Goal: Task Accomplishment & Management: Manage account settings

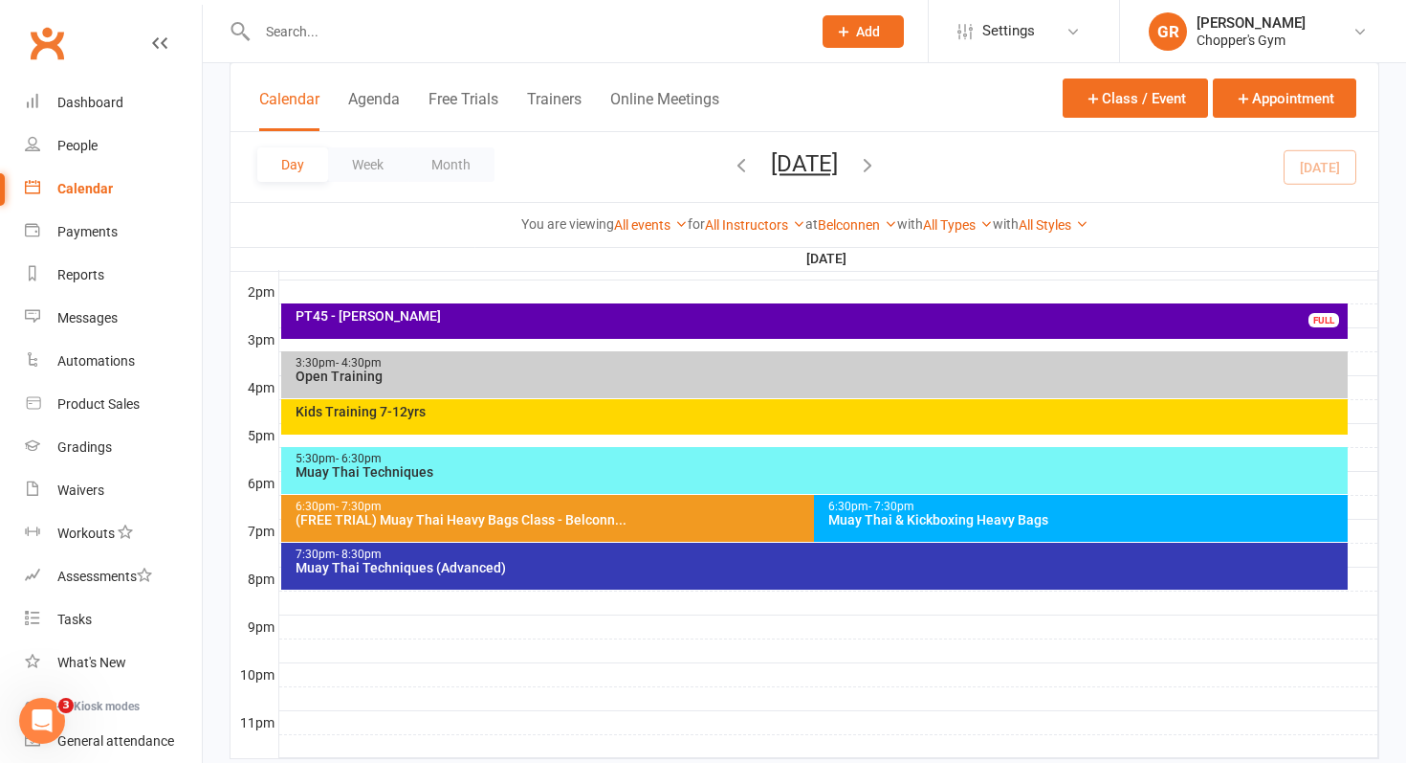
scroll to position [780, 0]
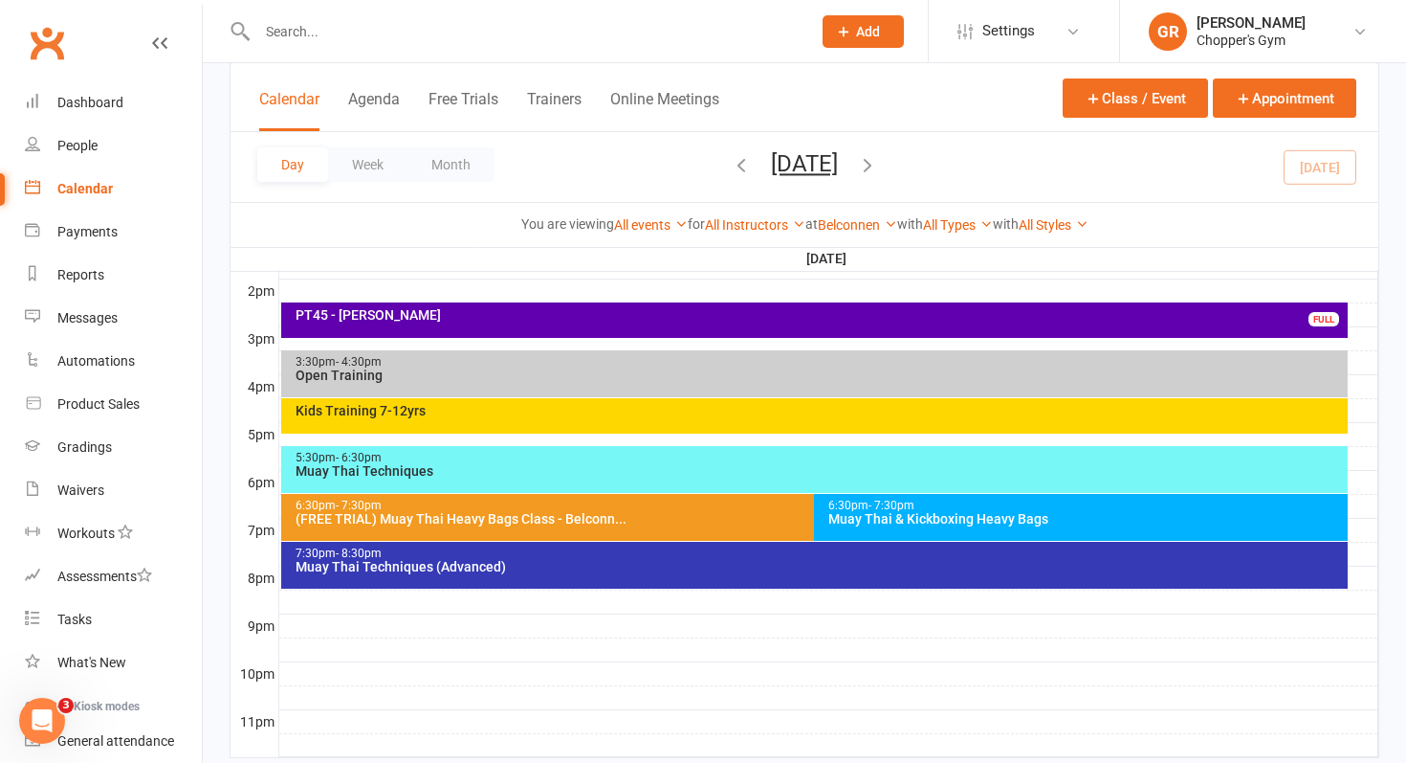
click at [818, 324] on div "PT45 - [PERSON_NAME] FULL" at bounding box center [815, 319] width 1068 height 35
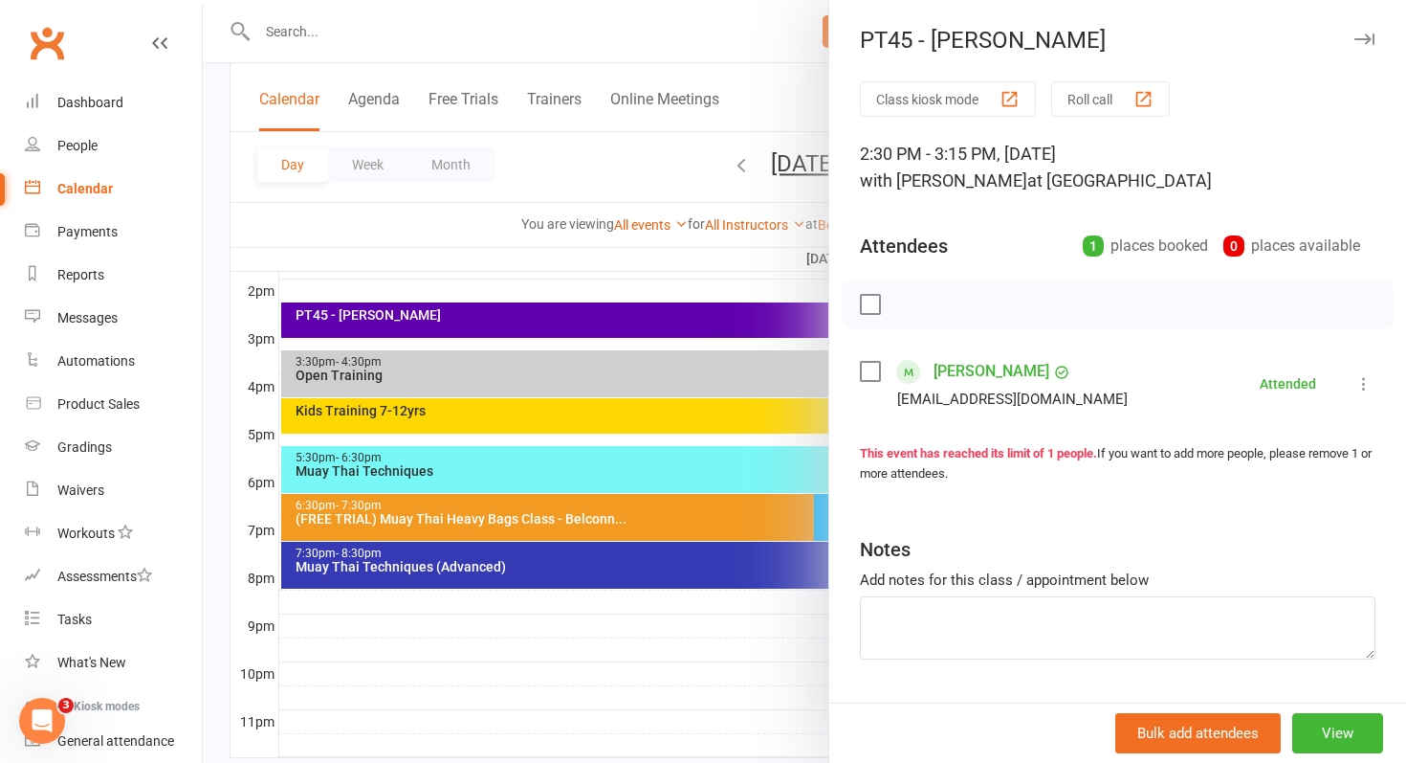
click at [964, 370] on link "Frank Liu" at bounding box center [992, 371] width 116 height 31
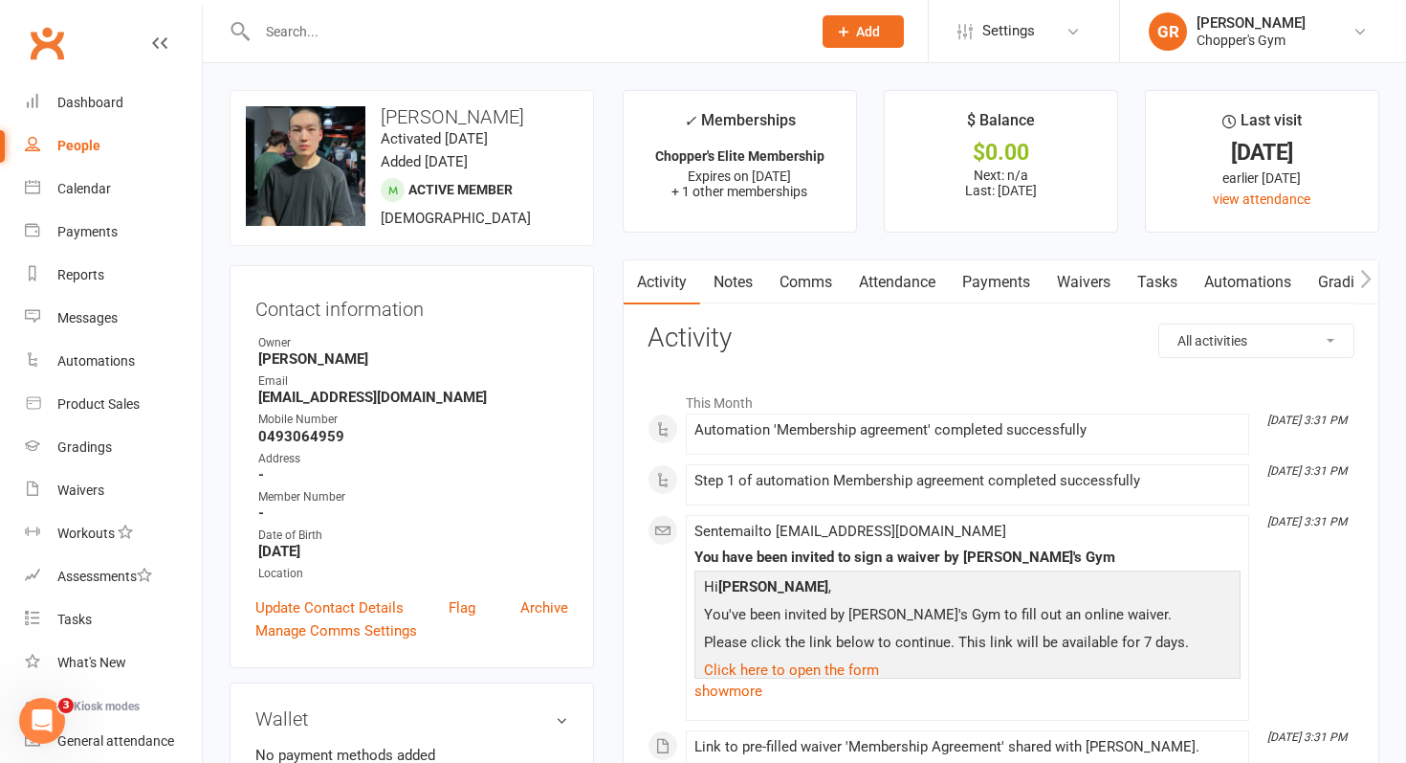
click at [751, 282] on link "Notes" at bounding box center [733, 282] width 66 height 44
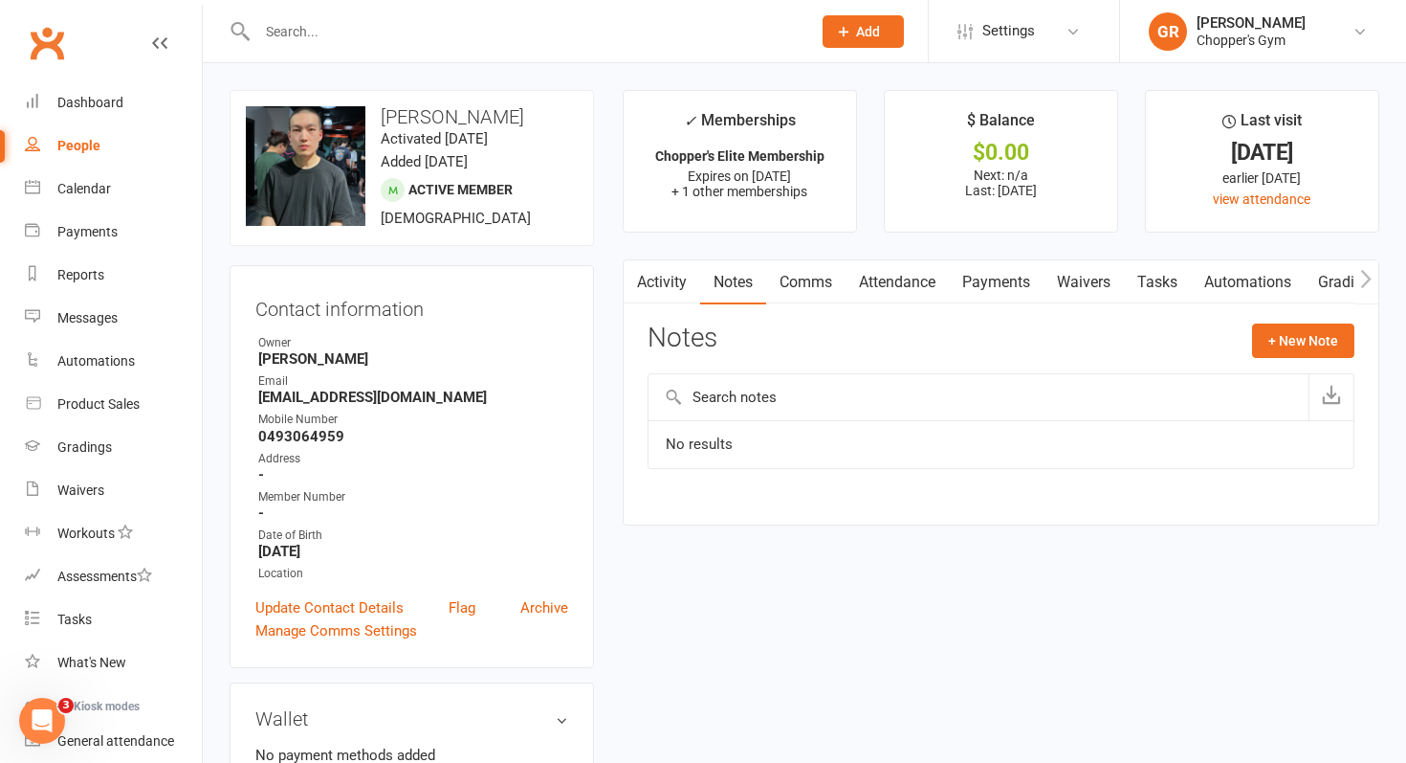
click at [79, 139] on div "People" at bounding box center [78, 145] width 43 height 15
select select "100"
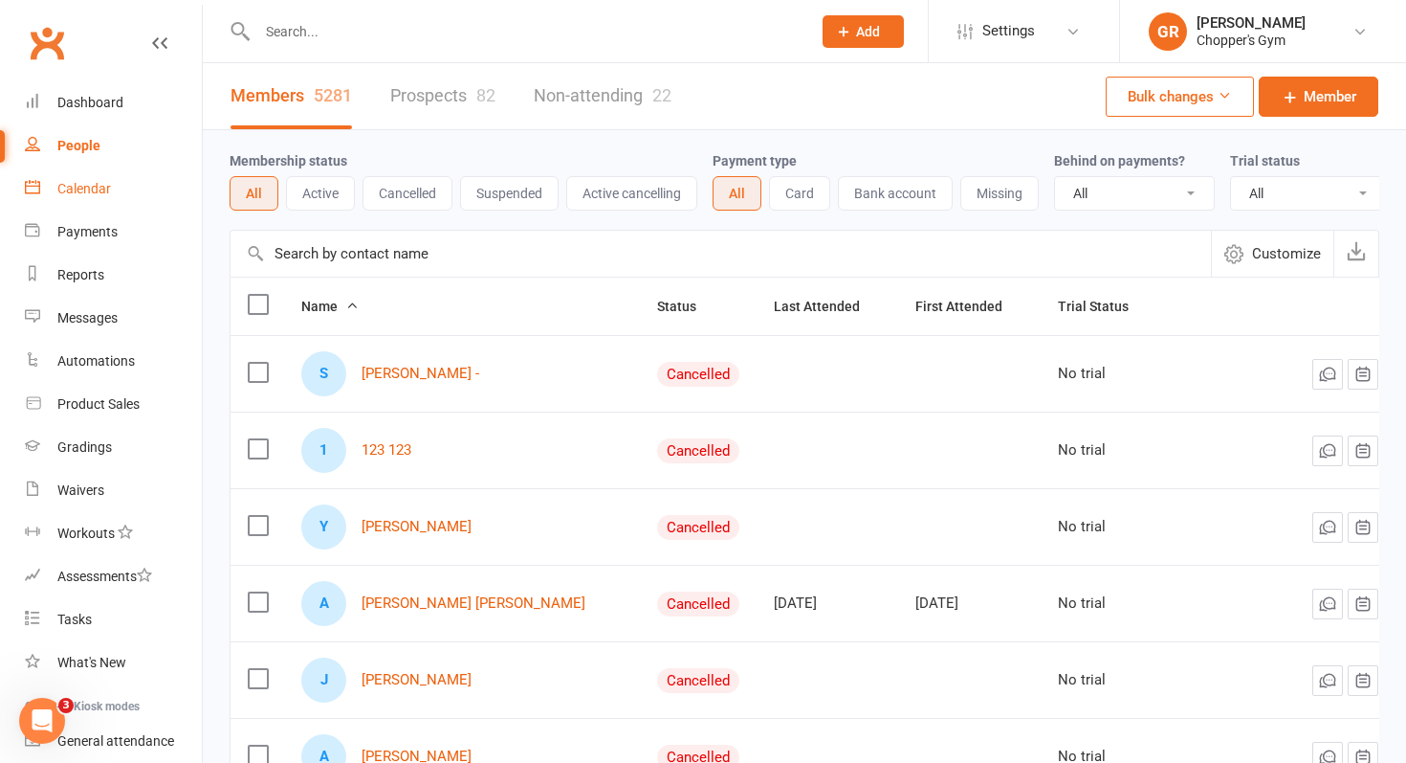
click at [86, 194] on div "Calendar" at bounding box center [84, 188] width 54 height 15
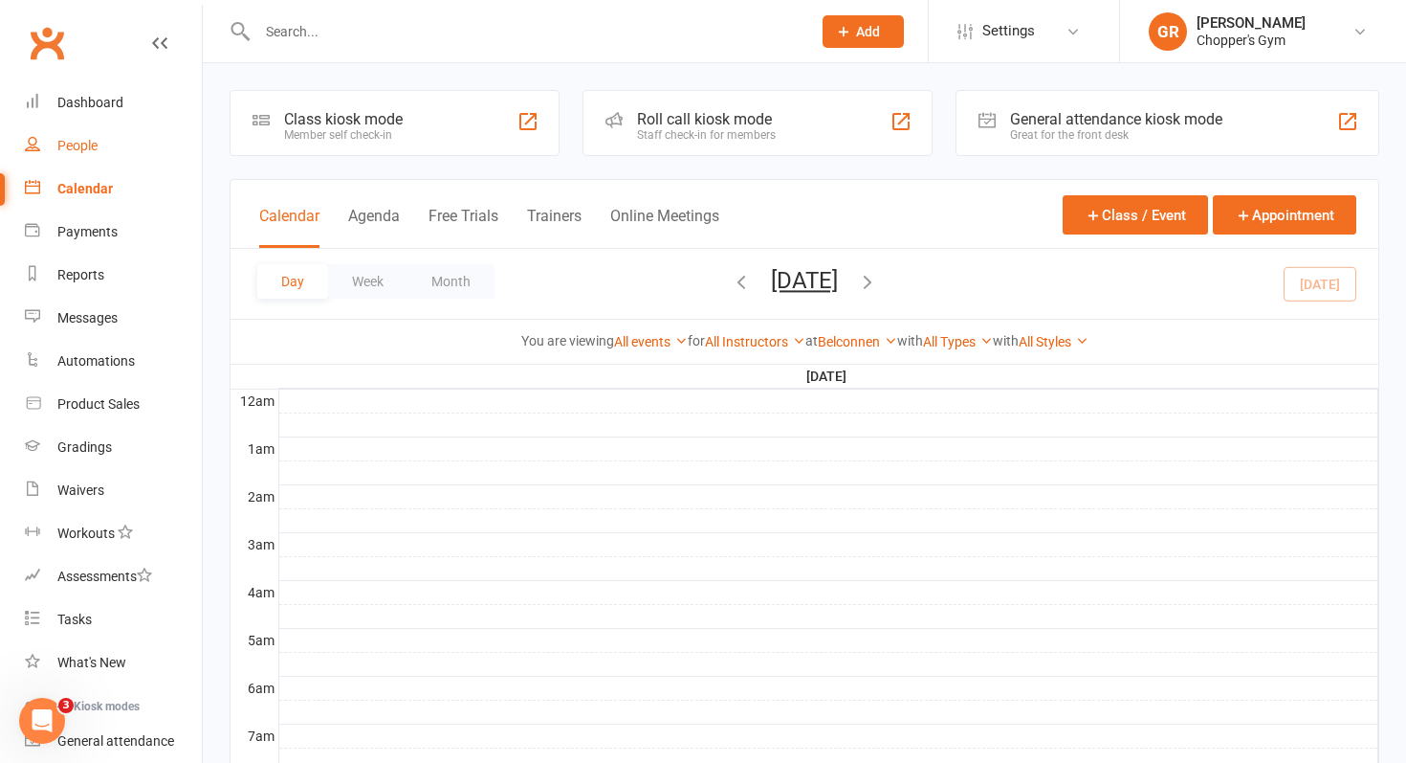
click at [67, 140] on div "People" at bounding box center [77, 145] width 40 height 15
click at [89, 495] on div "Waivers" at bounding box center [80, 489] width 47 height 15
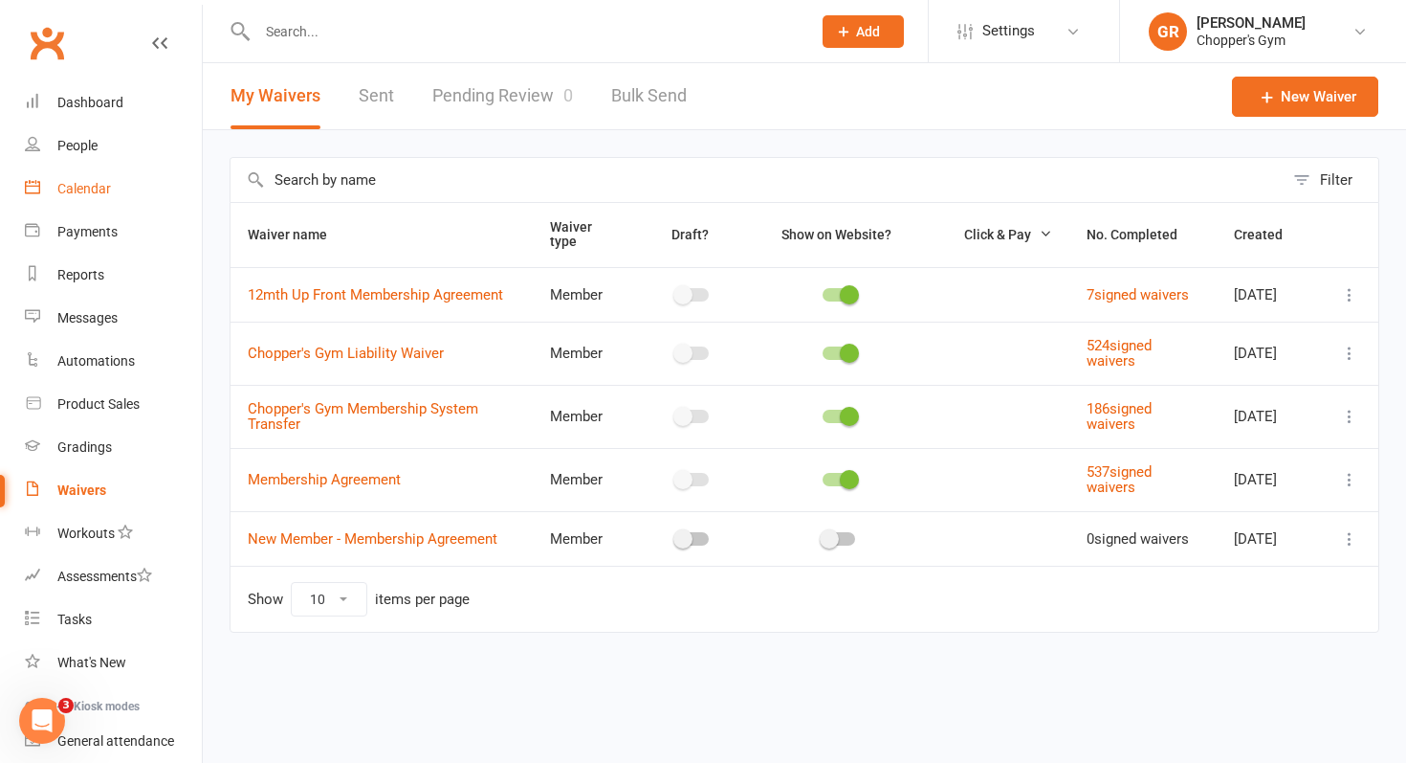
click at [88, 194] on div "Calendar" at bounding box center [84, 188] width 54 height 15
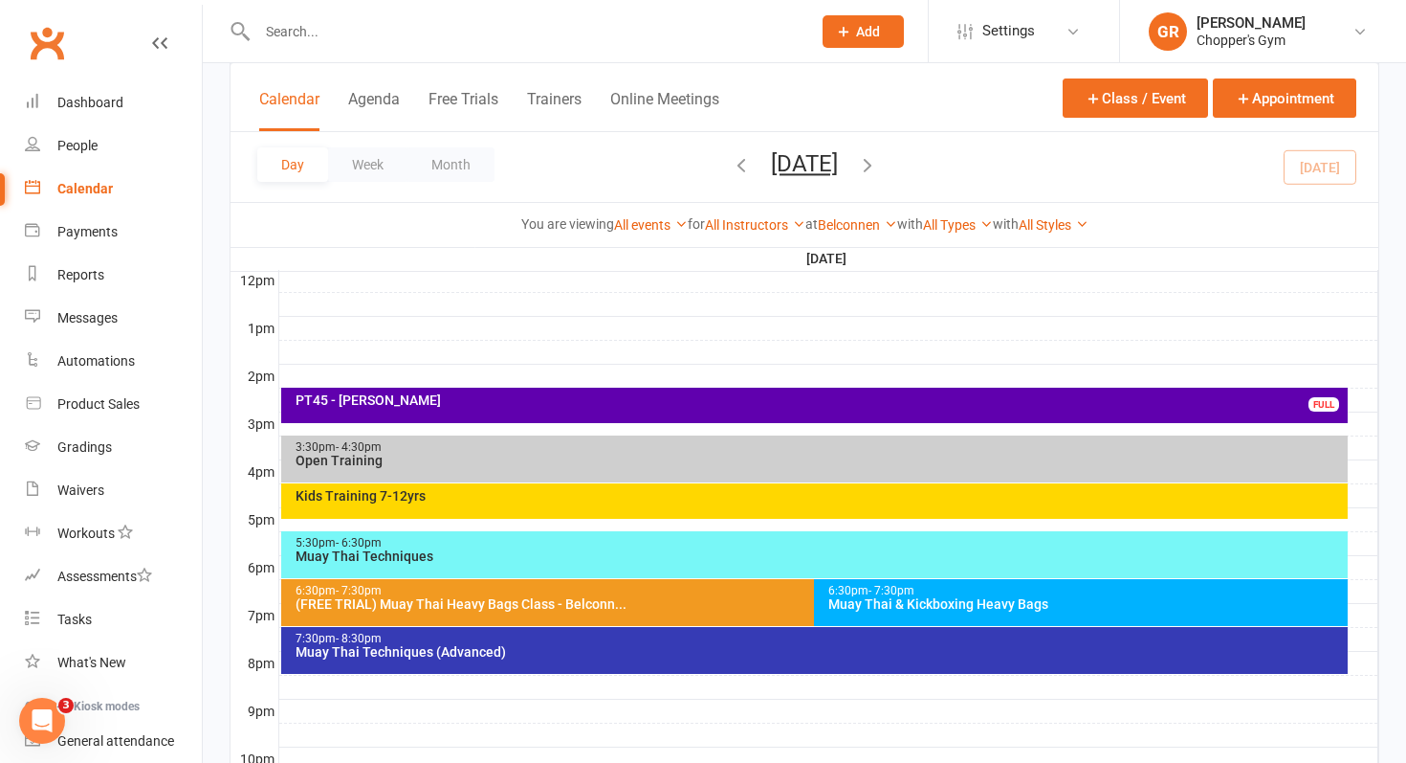
scroll to position [696, 0]
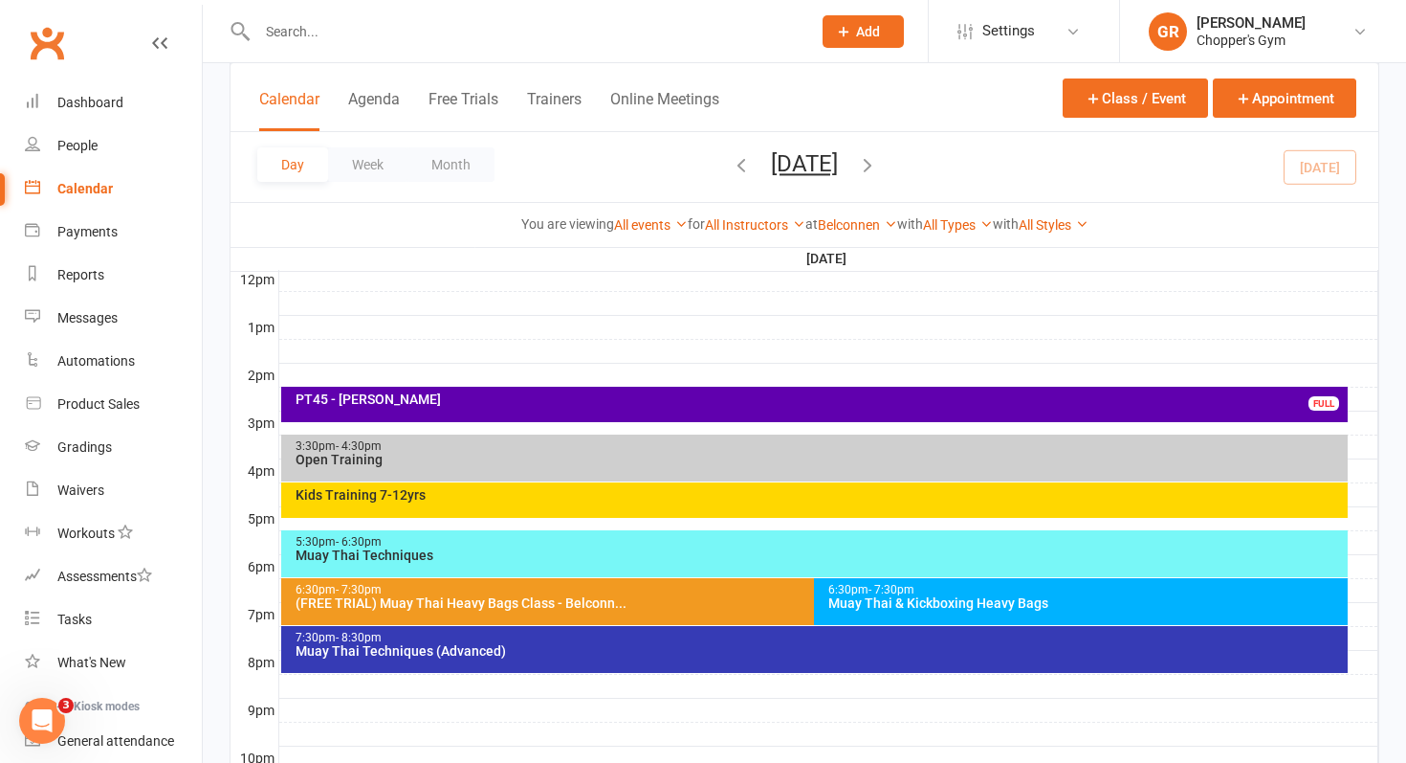
click at [808, 451] on div "3:30pm - 4:30pm" at bounding box center [820, 446] width 1050 height 12
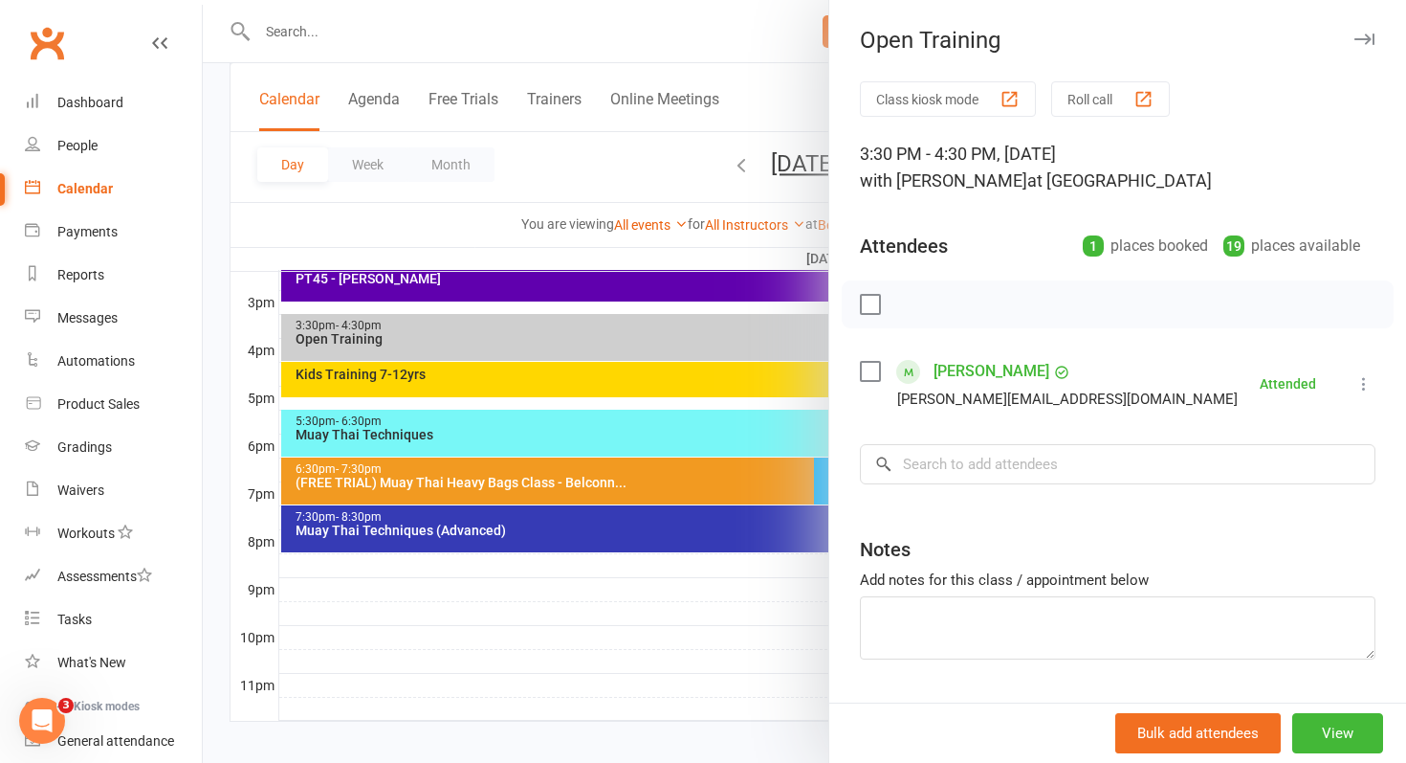
scroll to position [829, 0]
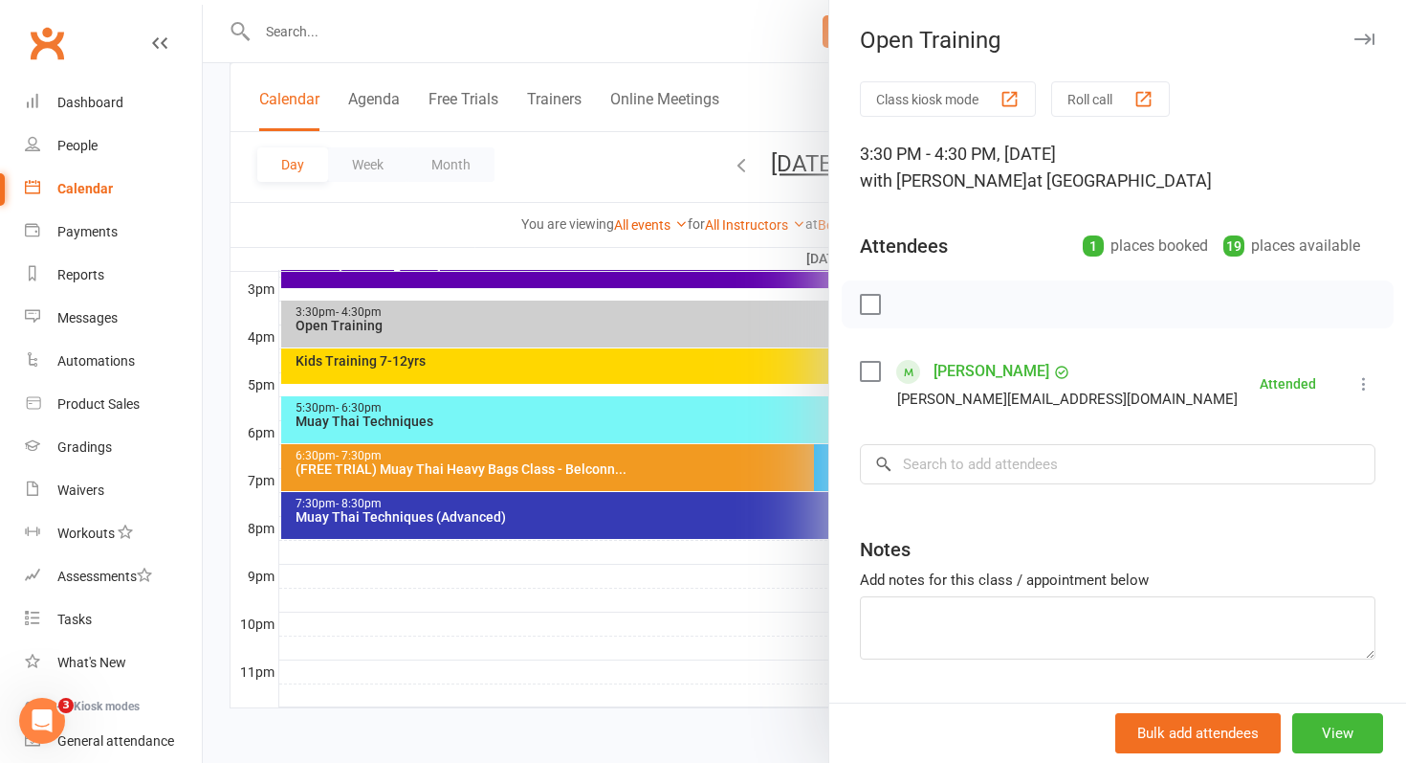
click at [715, 365] on div at bounding box center [805, 381] width 1204 height 763
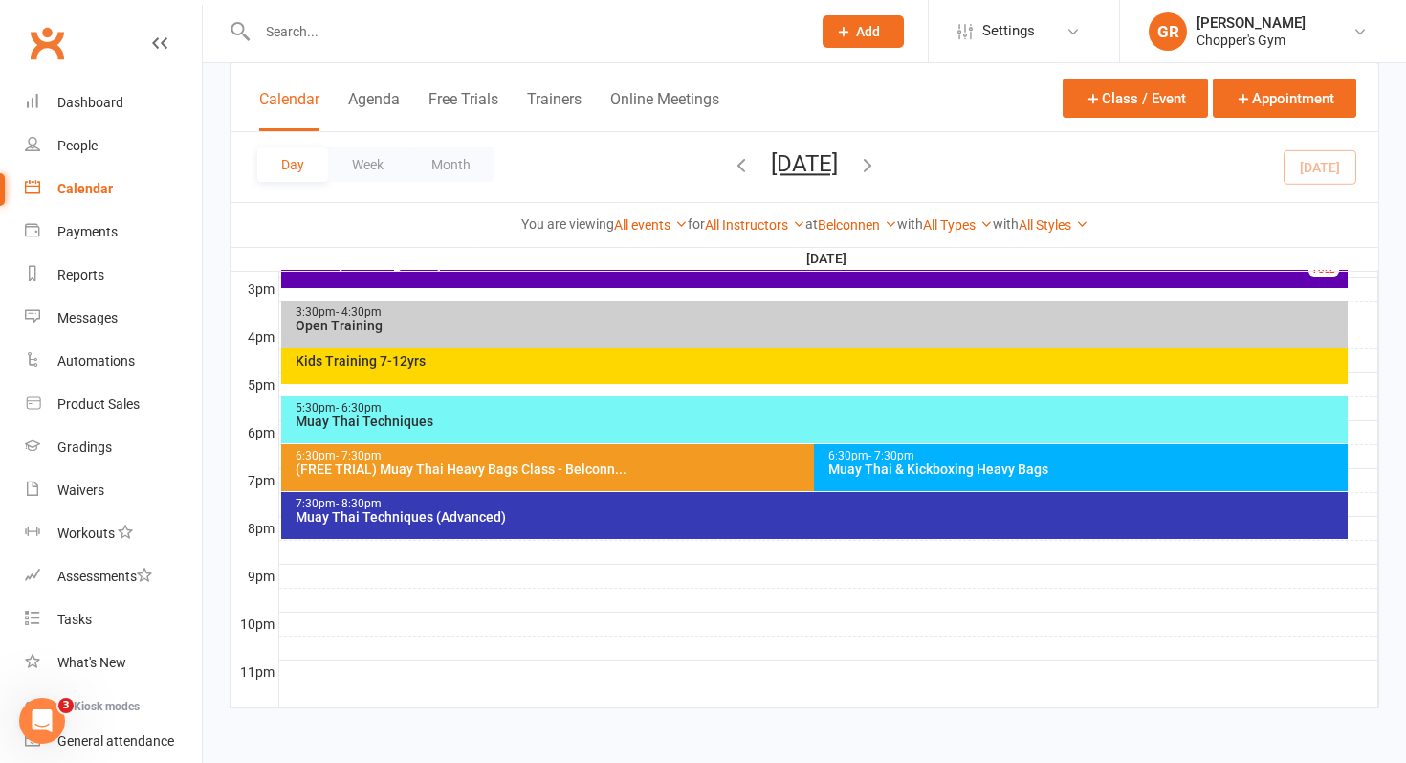
click at [715, 364] on div "Kids Training 7-12yrs" at bounding box center [820, 360] width 1050 height 13
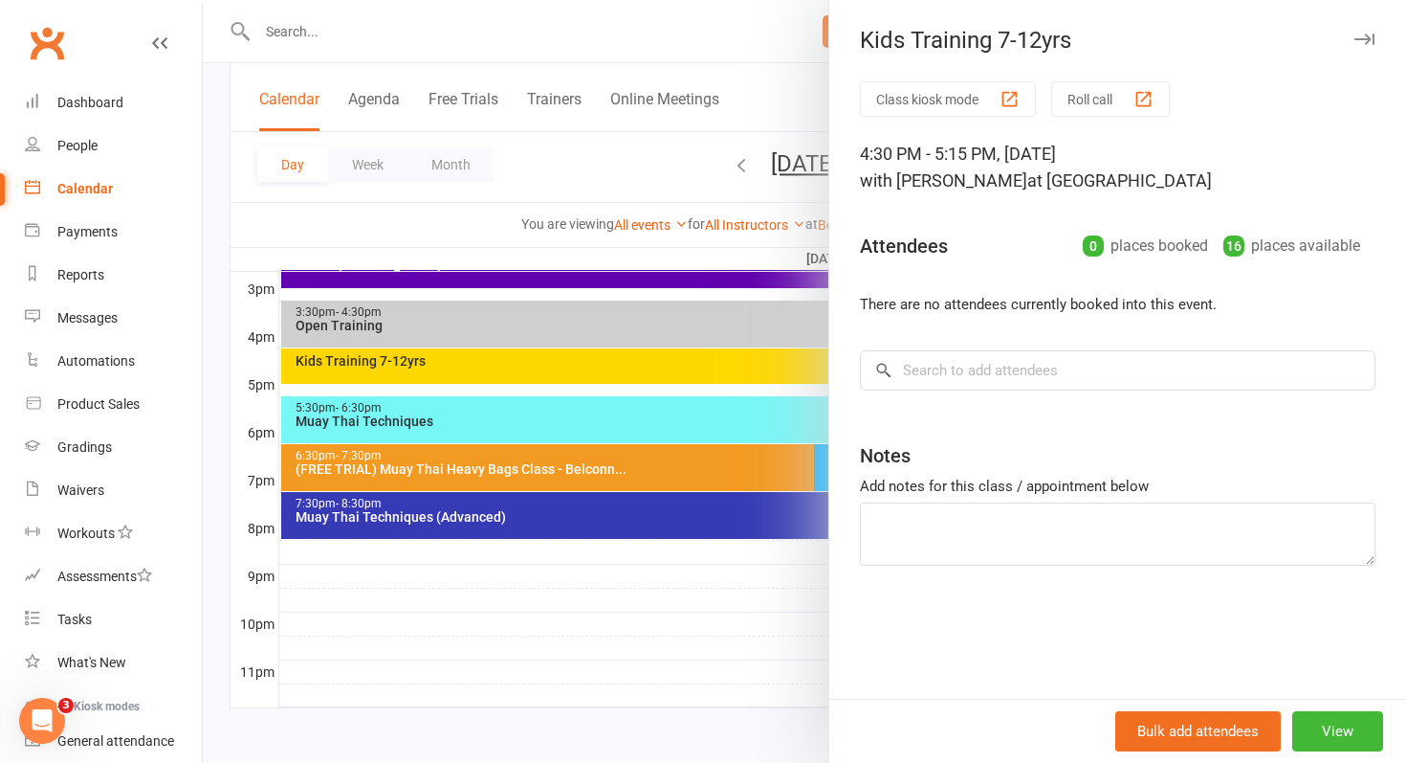
click at [650, 411] on div at bounding box center [805, 381] width 1204 height 763
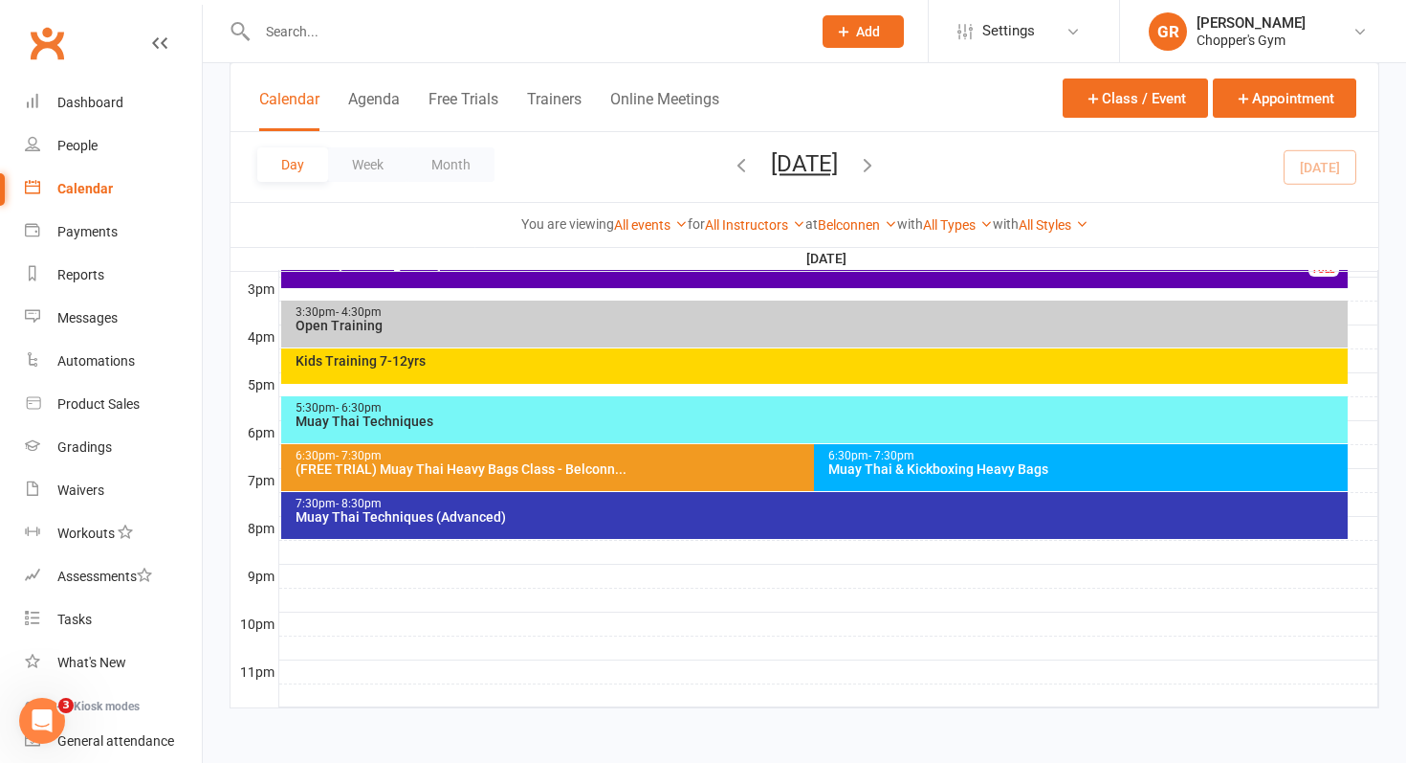
click at [650, 411] on div "5:30pm - 6:30pm" at bounding box center [820, 408] width 1050 height 12
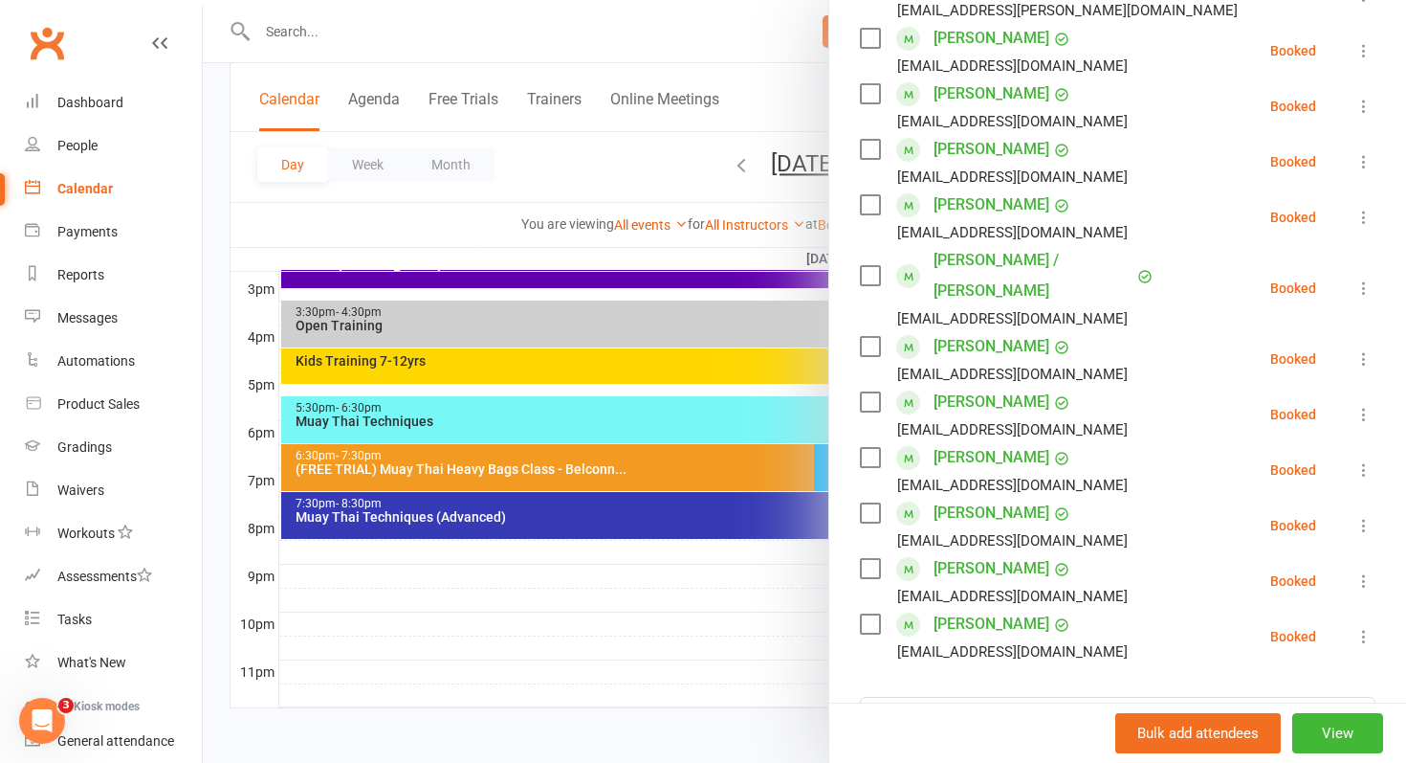
scroll to position [413, 0]
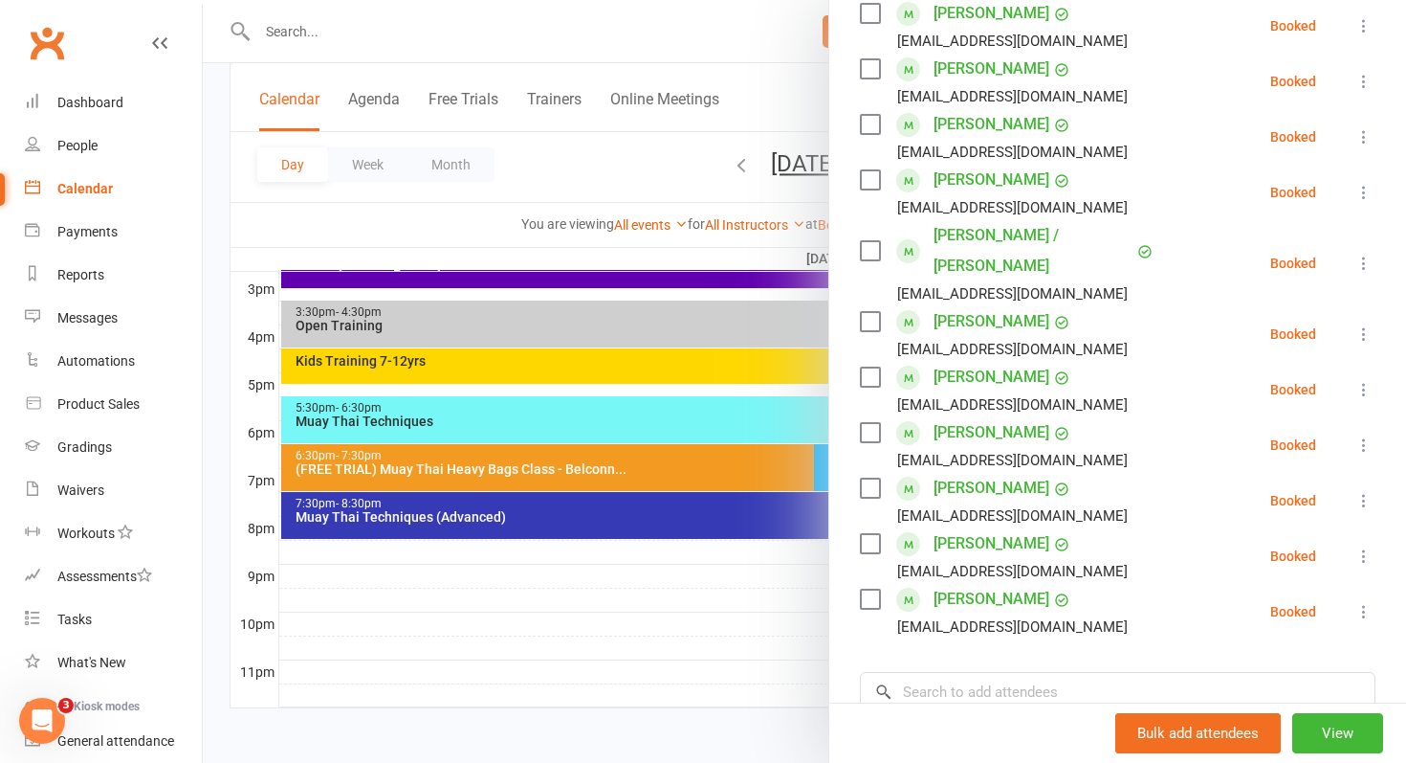
click at [633, 463] on div at bounding box center [805, 381] width 1204 height 763
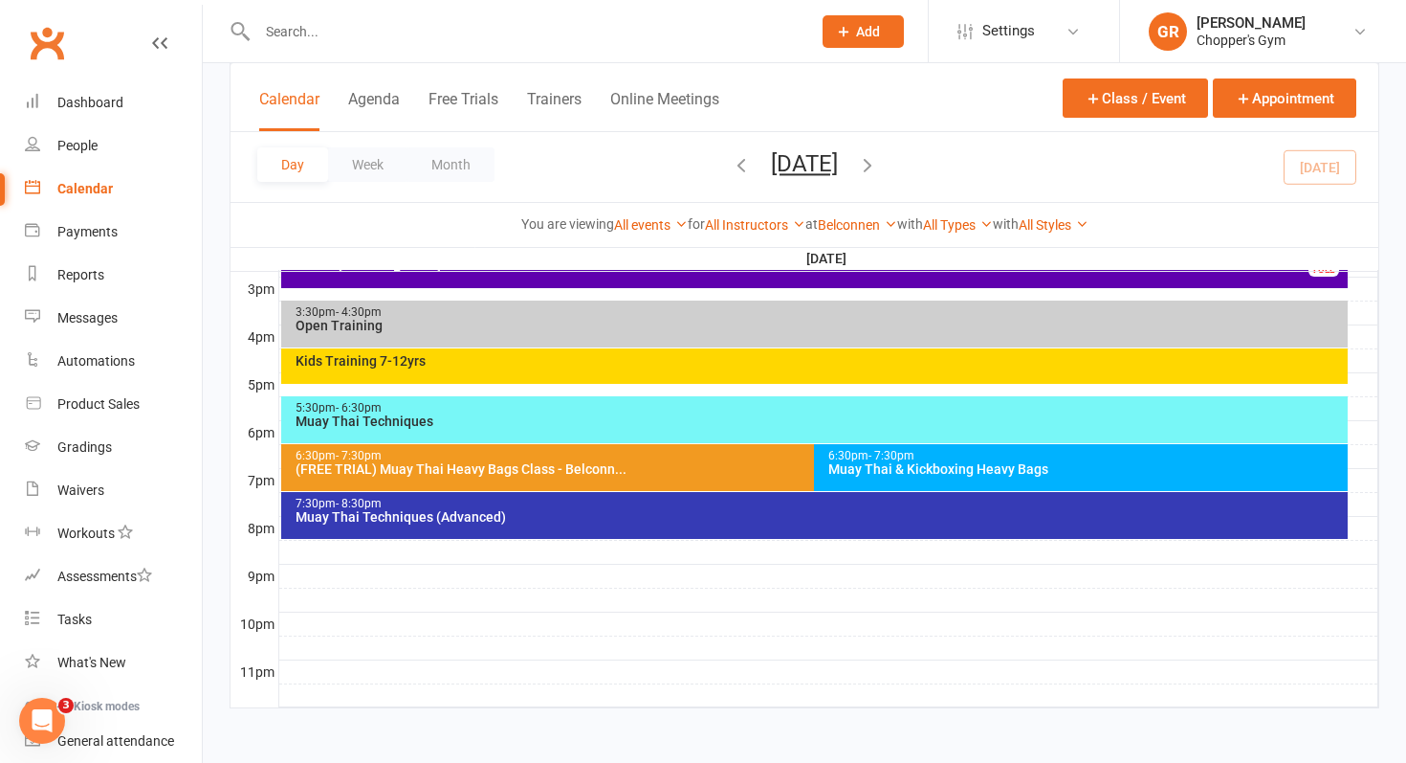
click at [633, 463] on div "(FREE TRIAL) Muay Thai Heavy Bags Class - Belconn..." at bounding box center [810, 468] width 1031 height 13
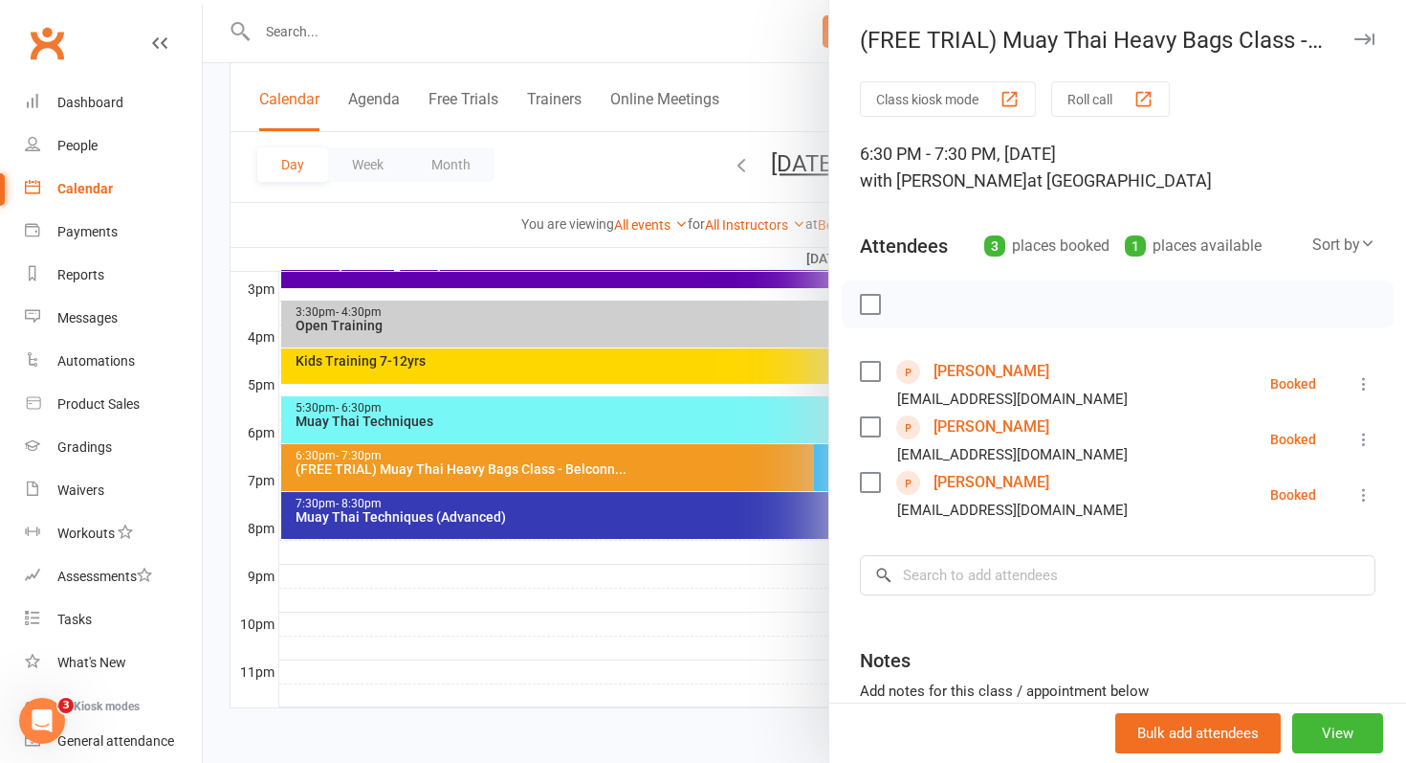
click at [1019, 373] on link "Kelvin Kambasha" at bounding box center [992, 371] width 116 height 31
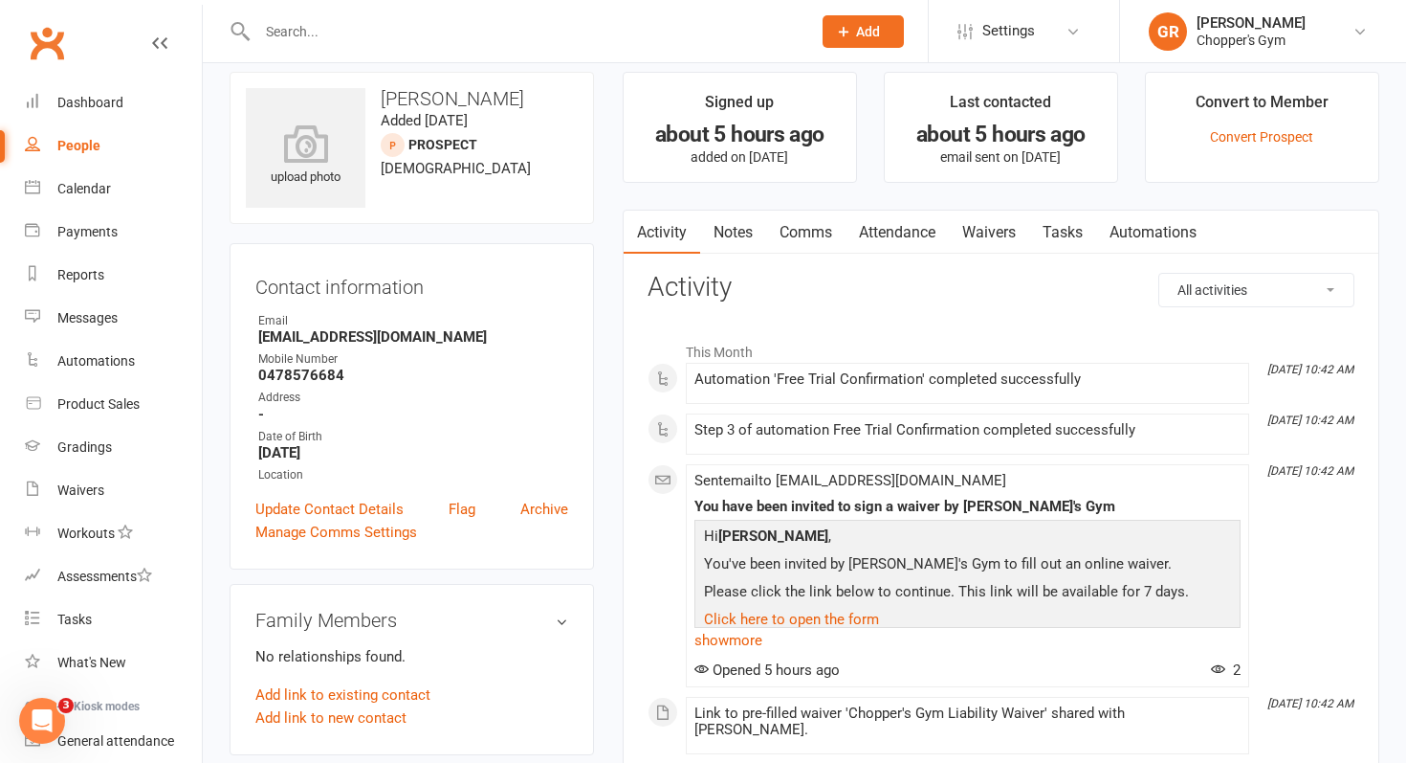
scroll to position [11, 0]
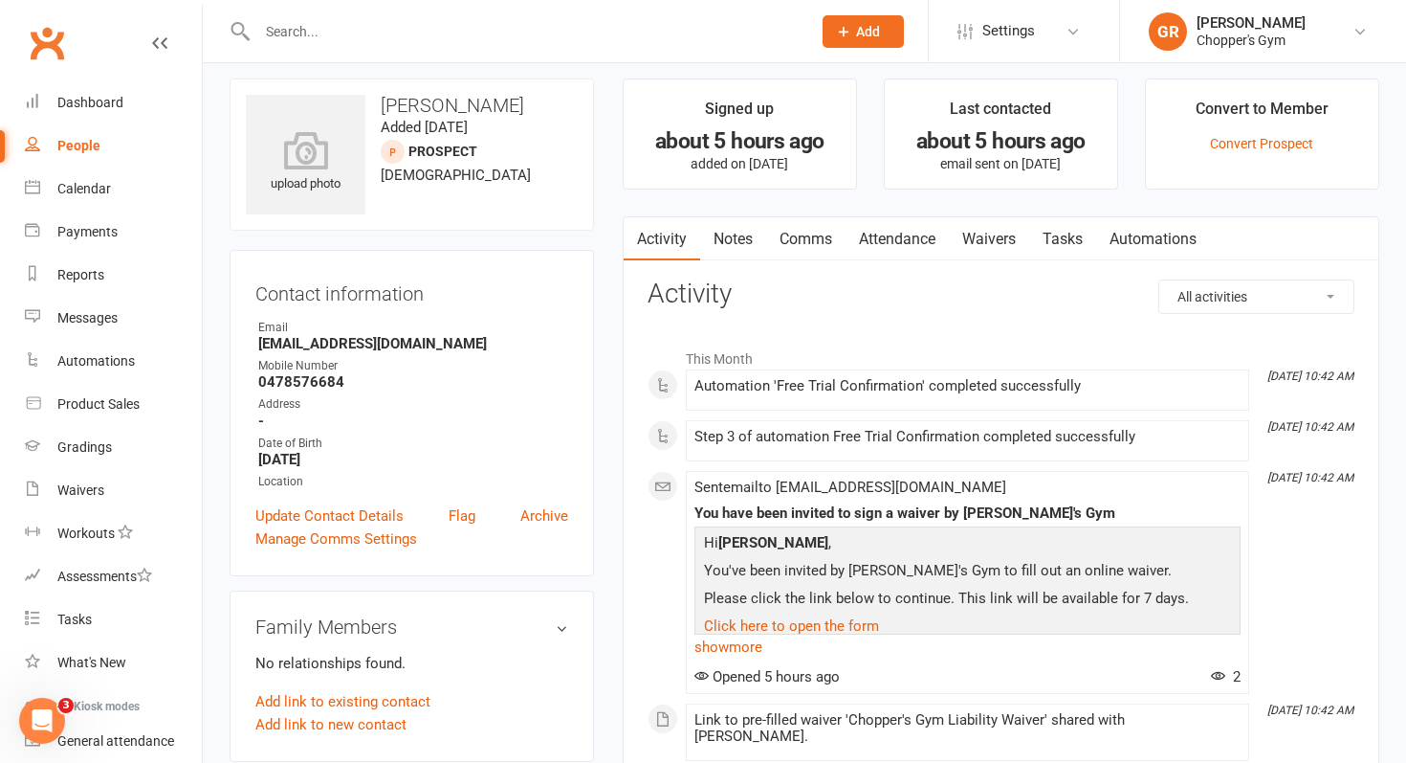
click at [1003, 230] on link "Waivers" at bounding box center [989, 239] width 80 height 44
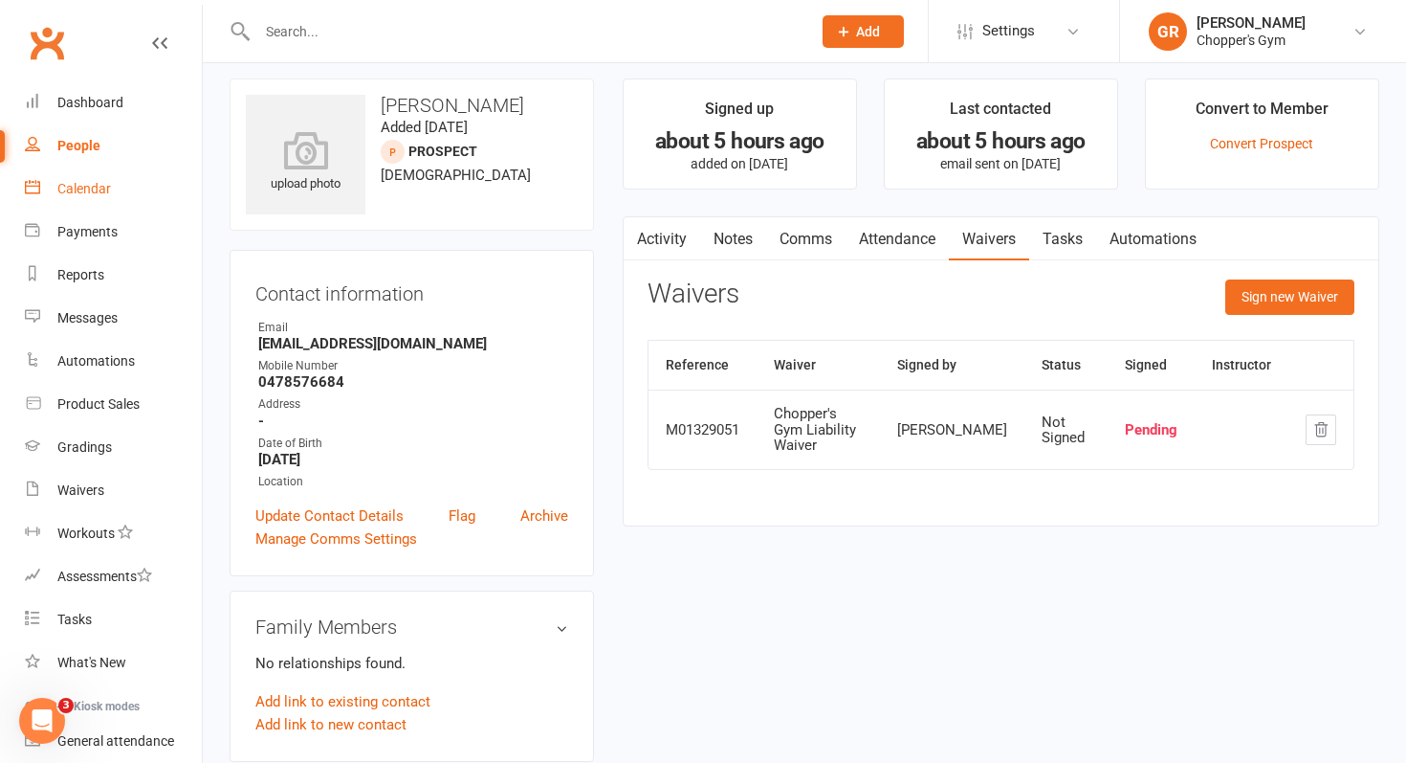
click at [94, 200] on link "Calendar" at bounding box center [113, 188] width 177 height 43
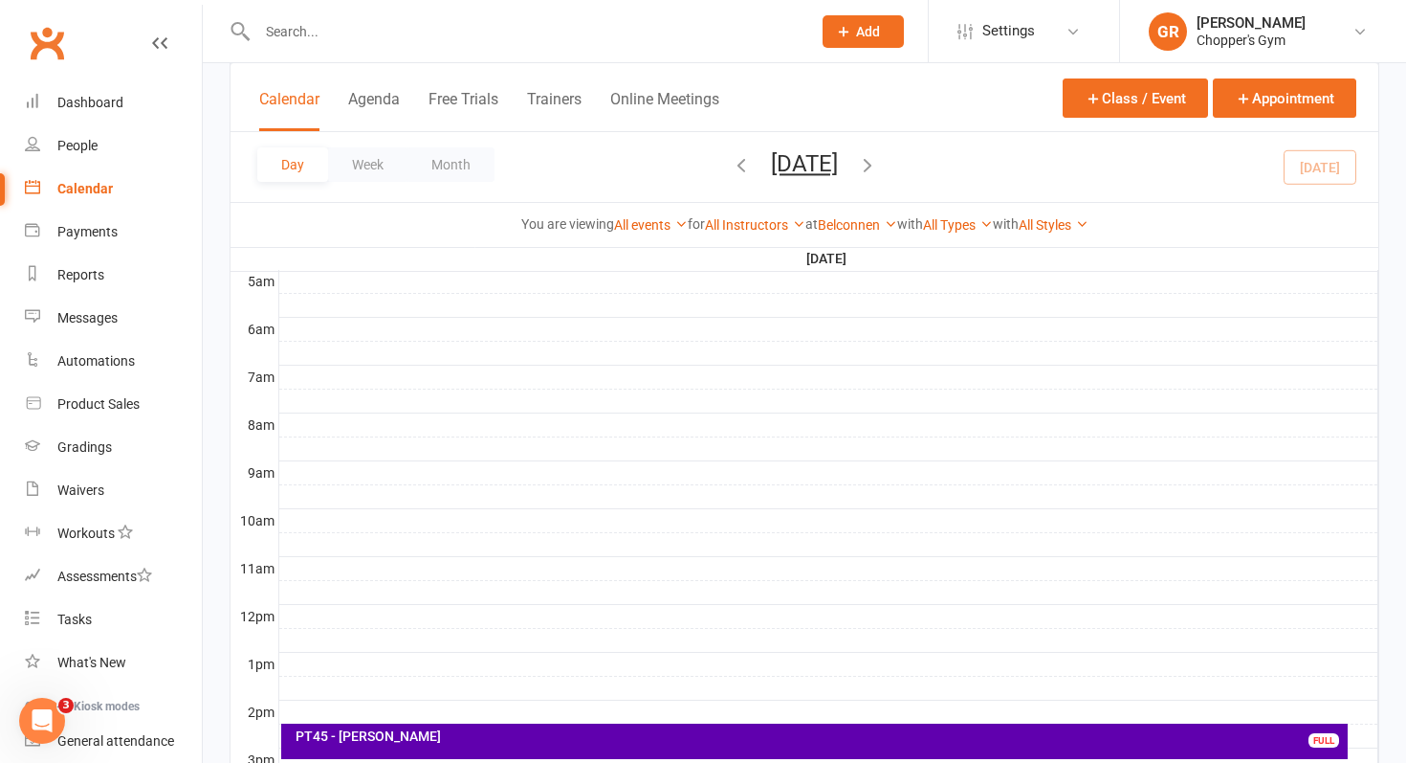
scroll to position [829, 0]
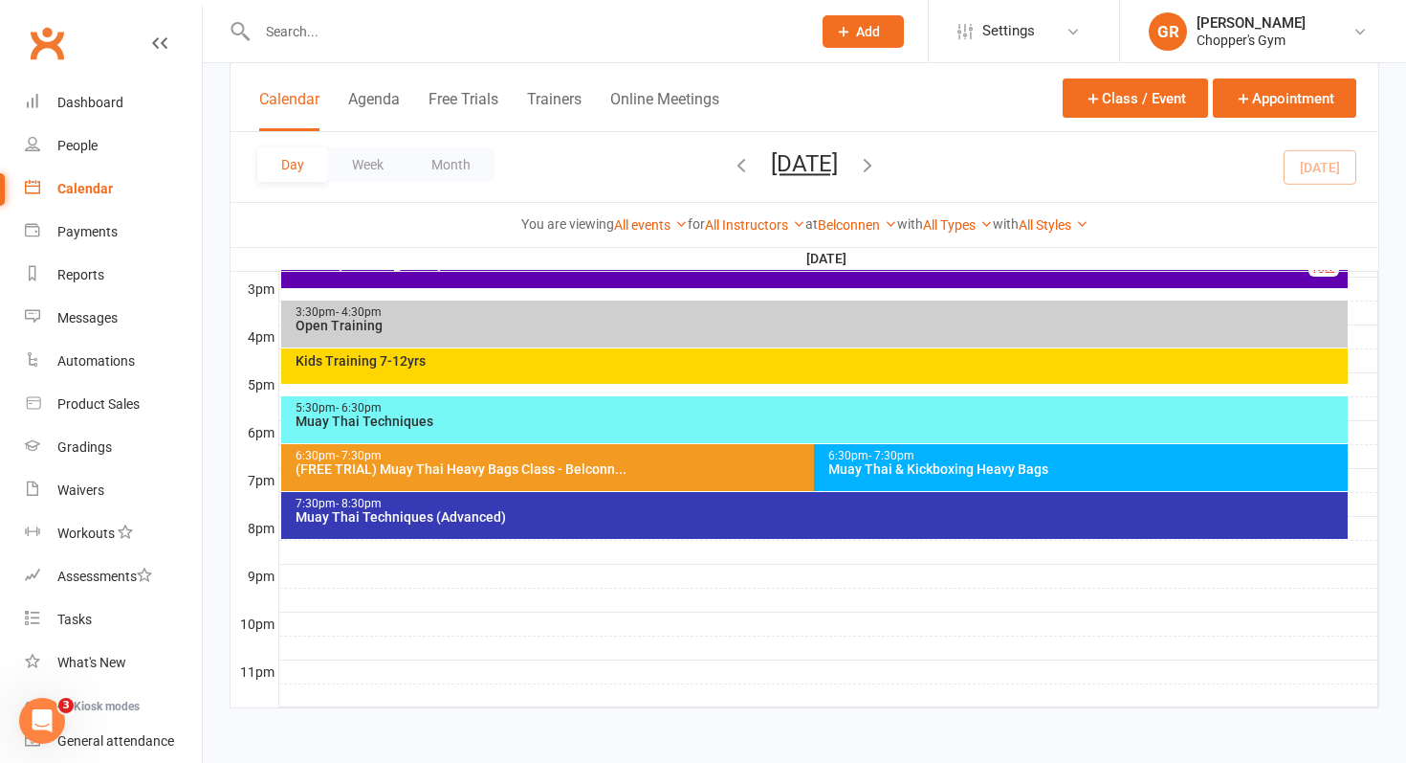
click at [930, 472] on div "Muay Thai & Kickboxing Heavy Bags" at bounding box center [1086, 468] width 517 height 13
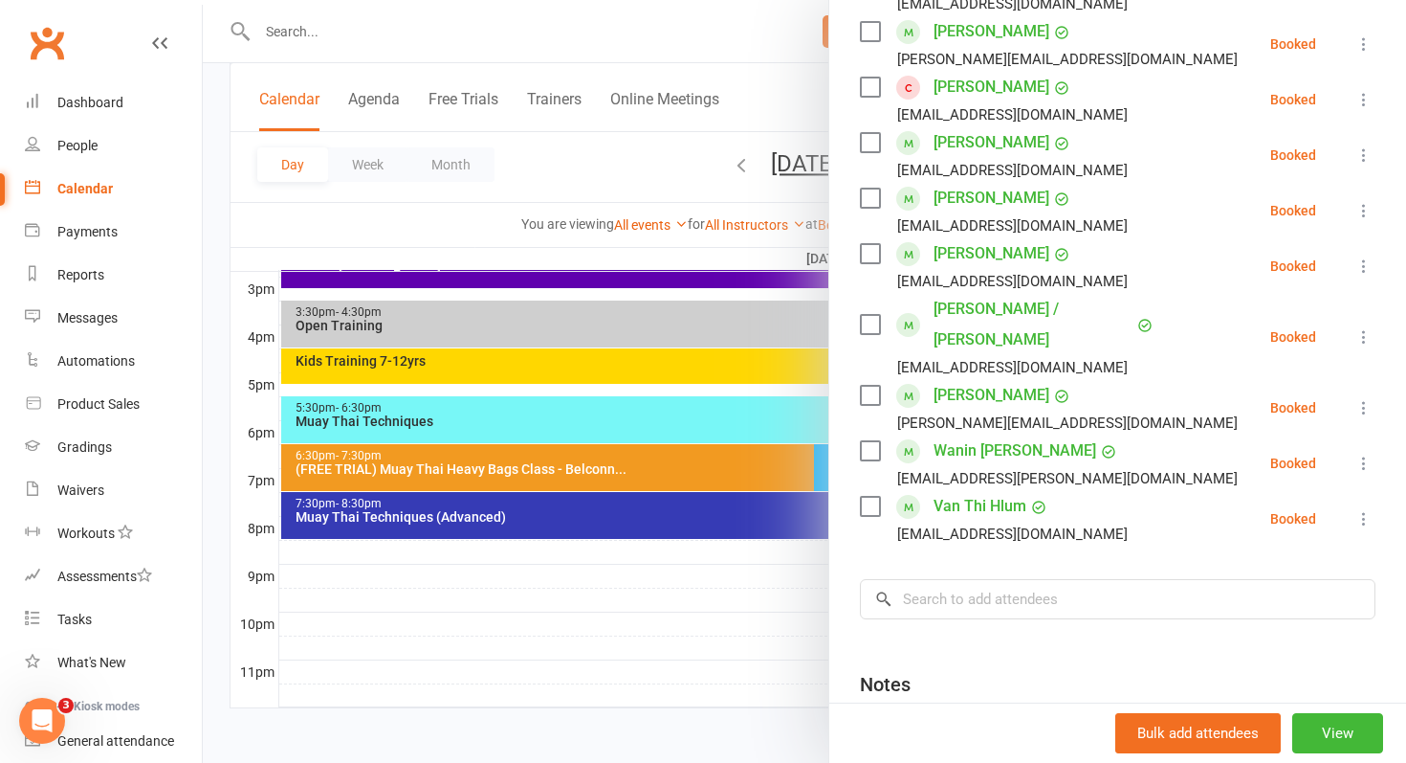
scroll to position [563, 0]
click at [624, 512] on div at bounding box center [805, 381] width 1204 height 763
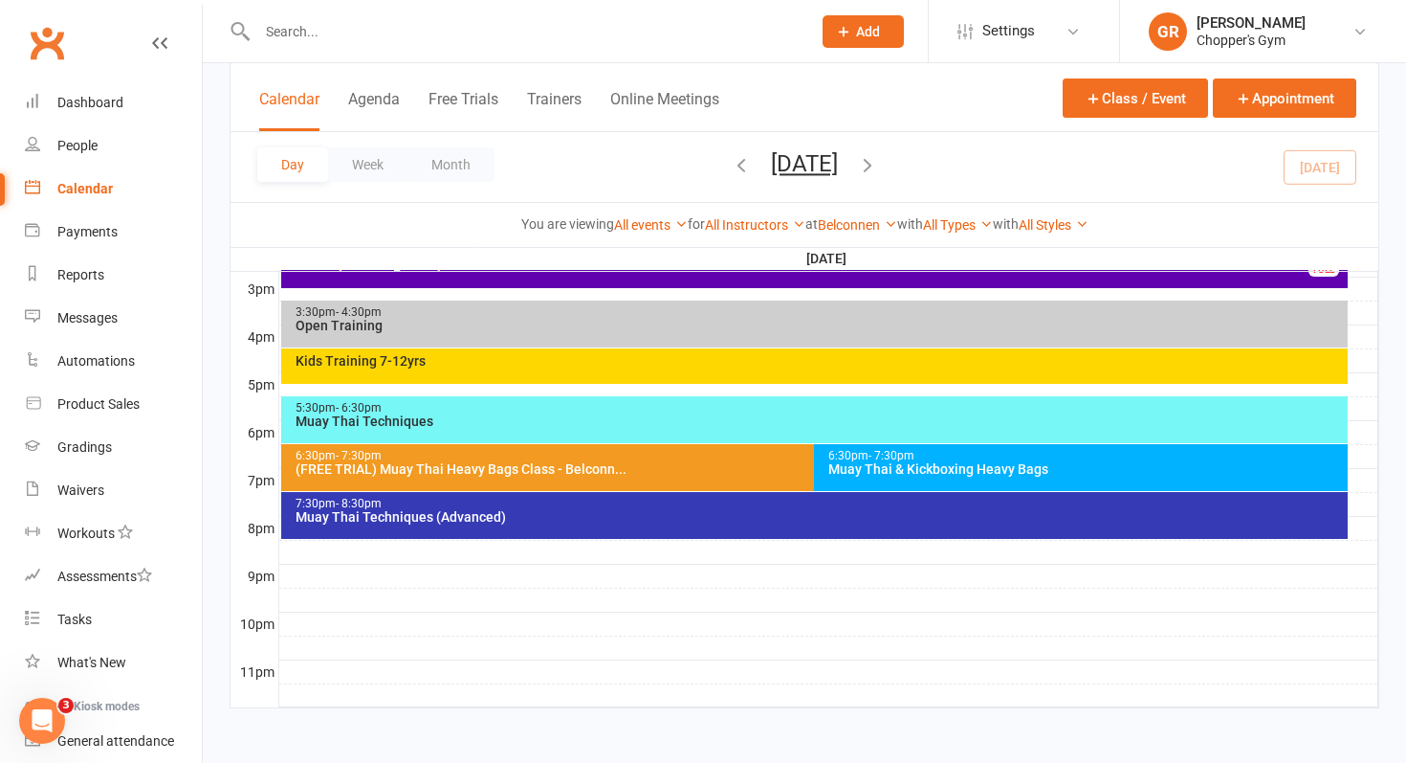
click at [624, 506] on div "7:30pm - 8:30pm" at bounding box center [820, 503] width 1050 height 12
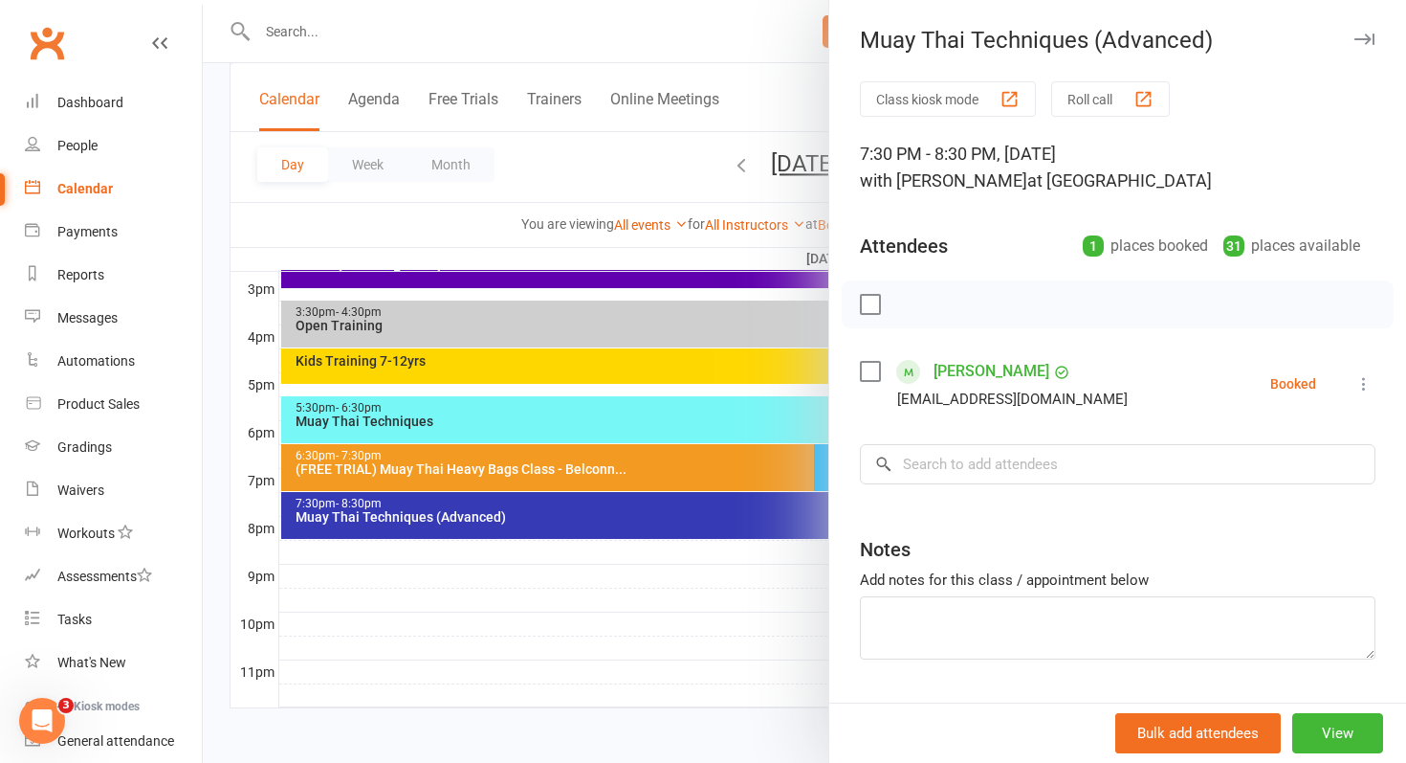
click at [597, 560] on div at bounding box center [805, 381] width 1204 height 763
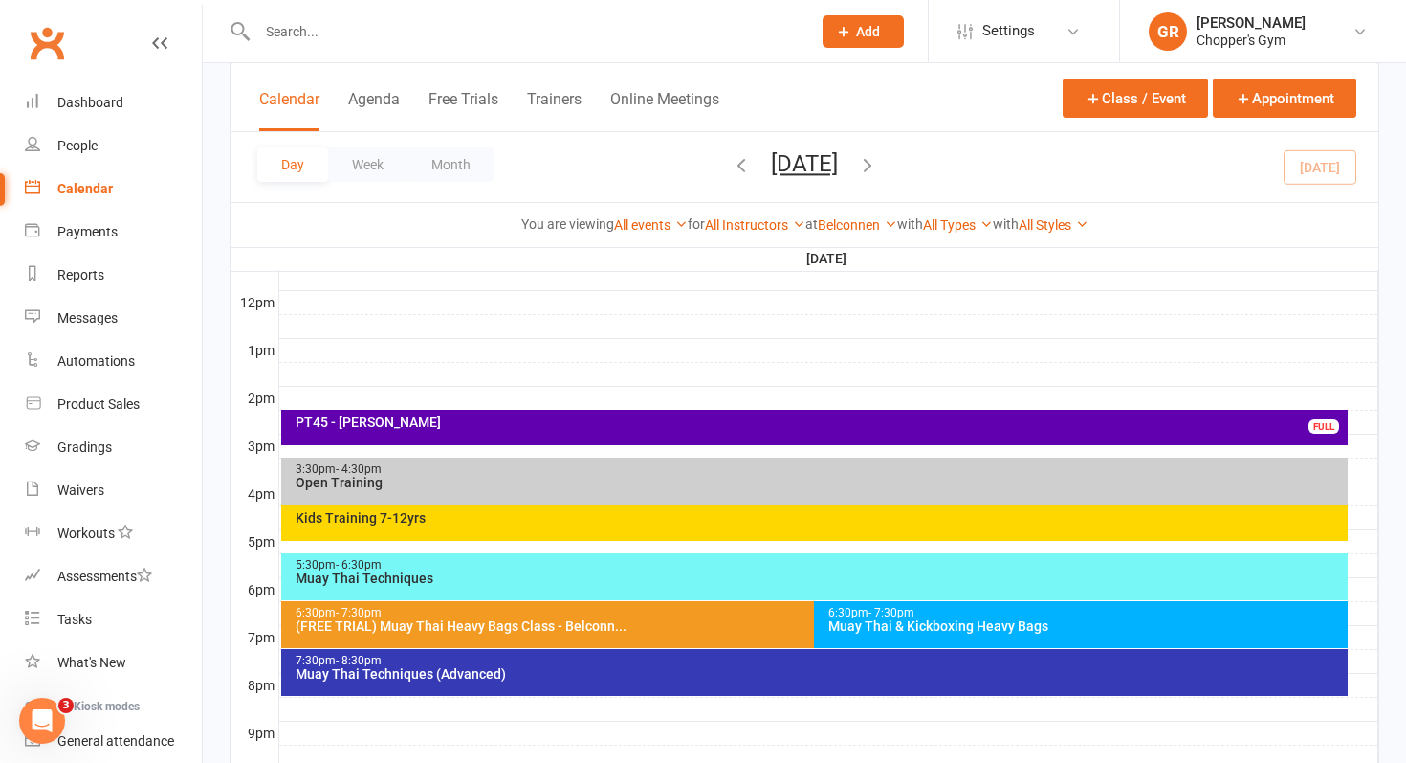
scroll to position [672, 0]
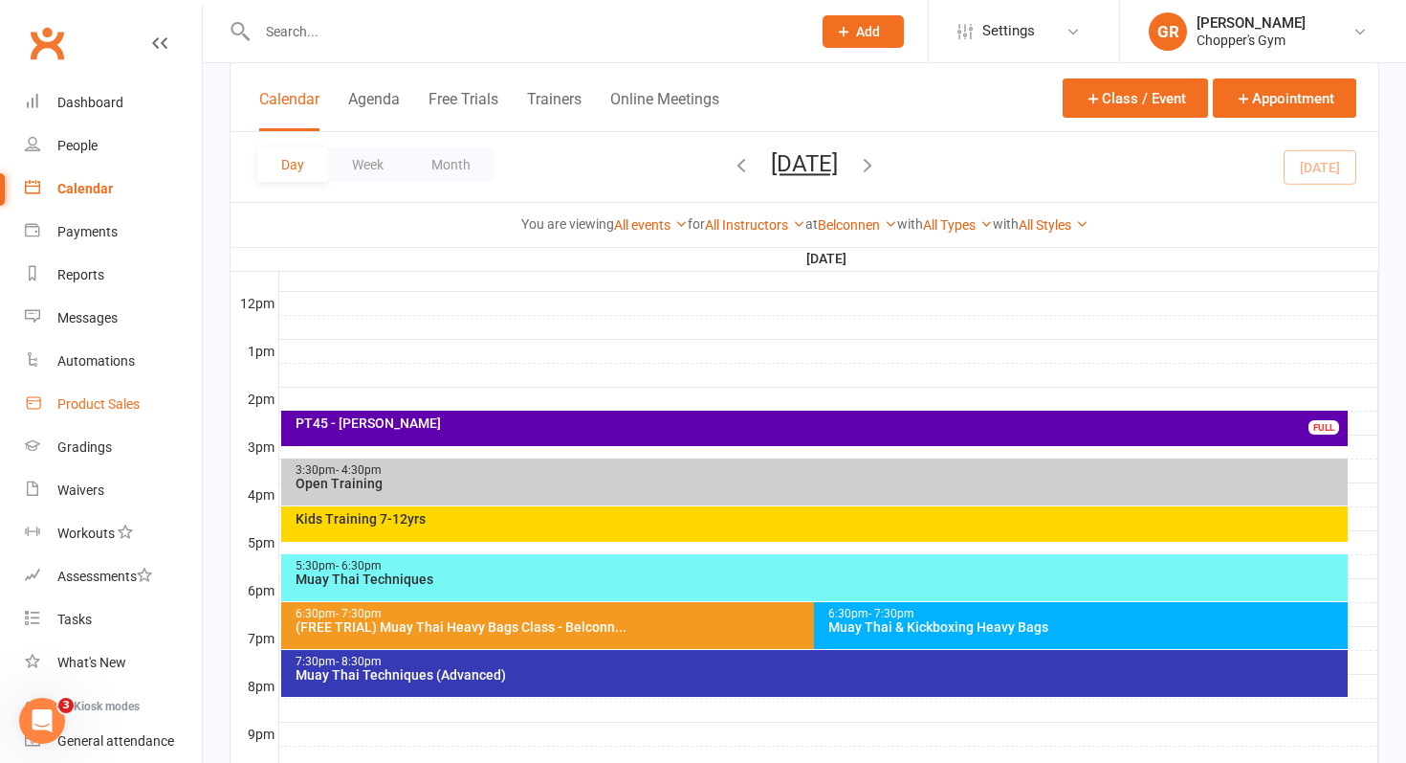
click at [110, 401] on div "Product Sales" at bounding box center [98, 403] width 82 height 15
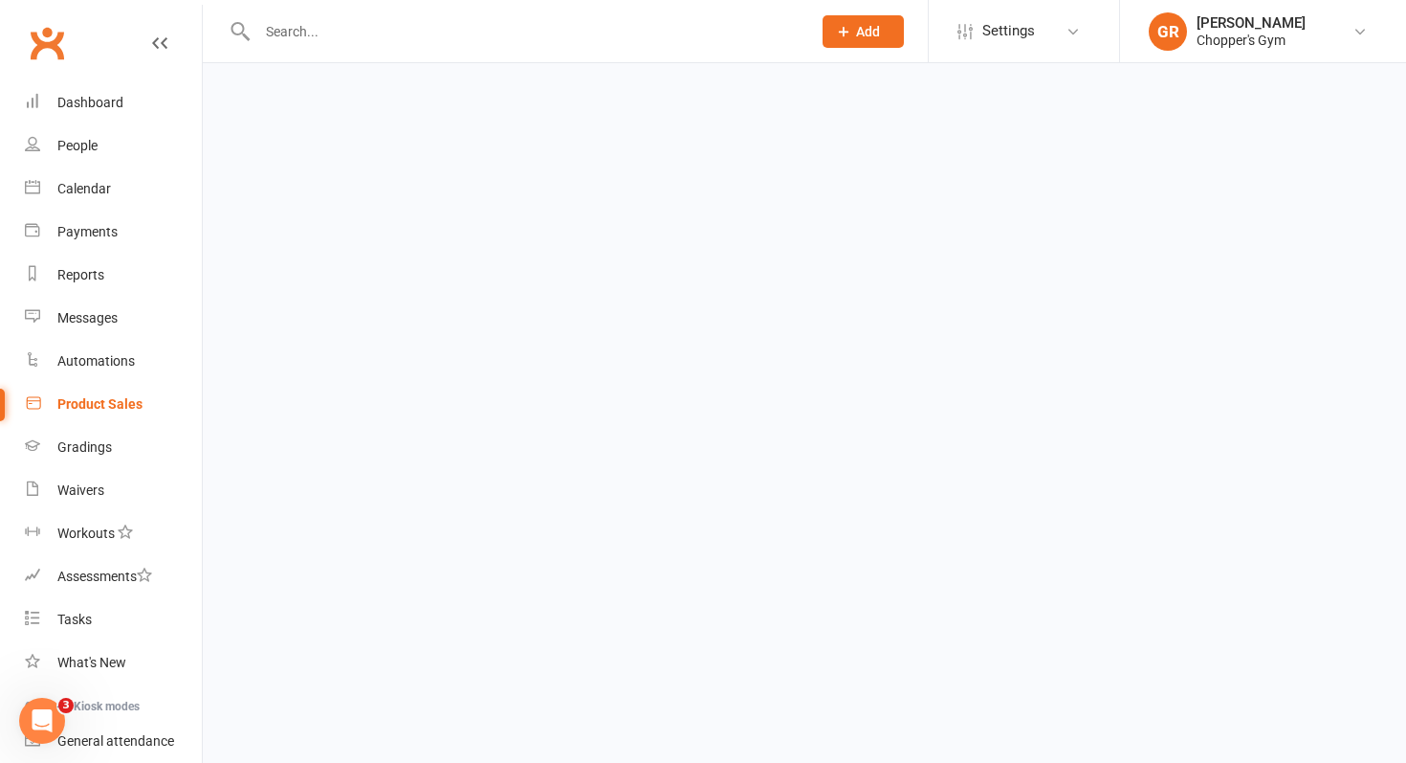
select select "100"
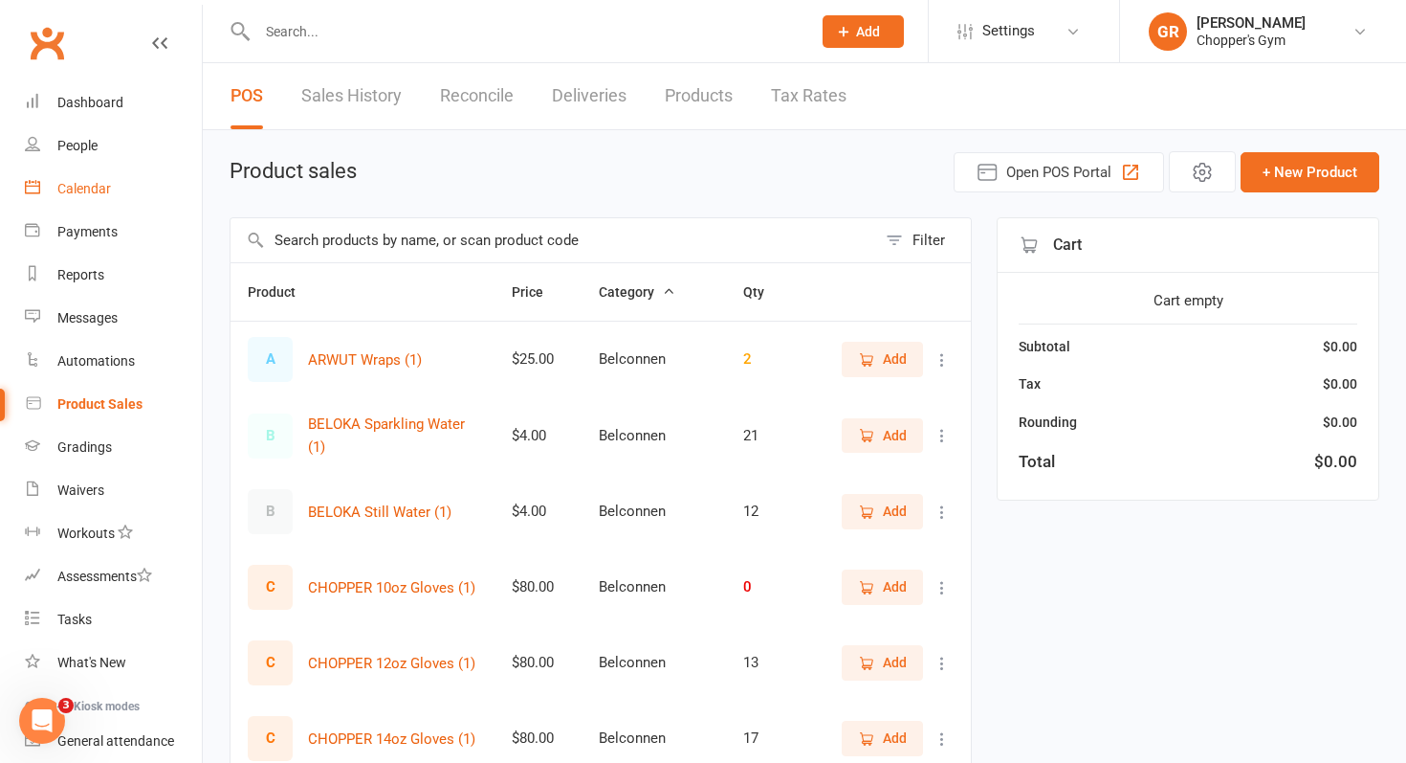
click at [88, 188] on div "Calendar" at bounding box center [84, 188] width 54 height 15
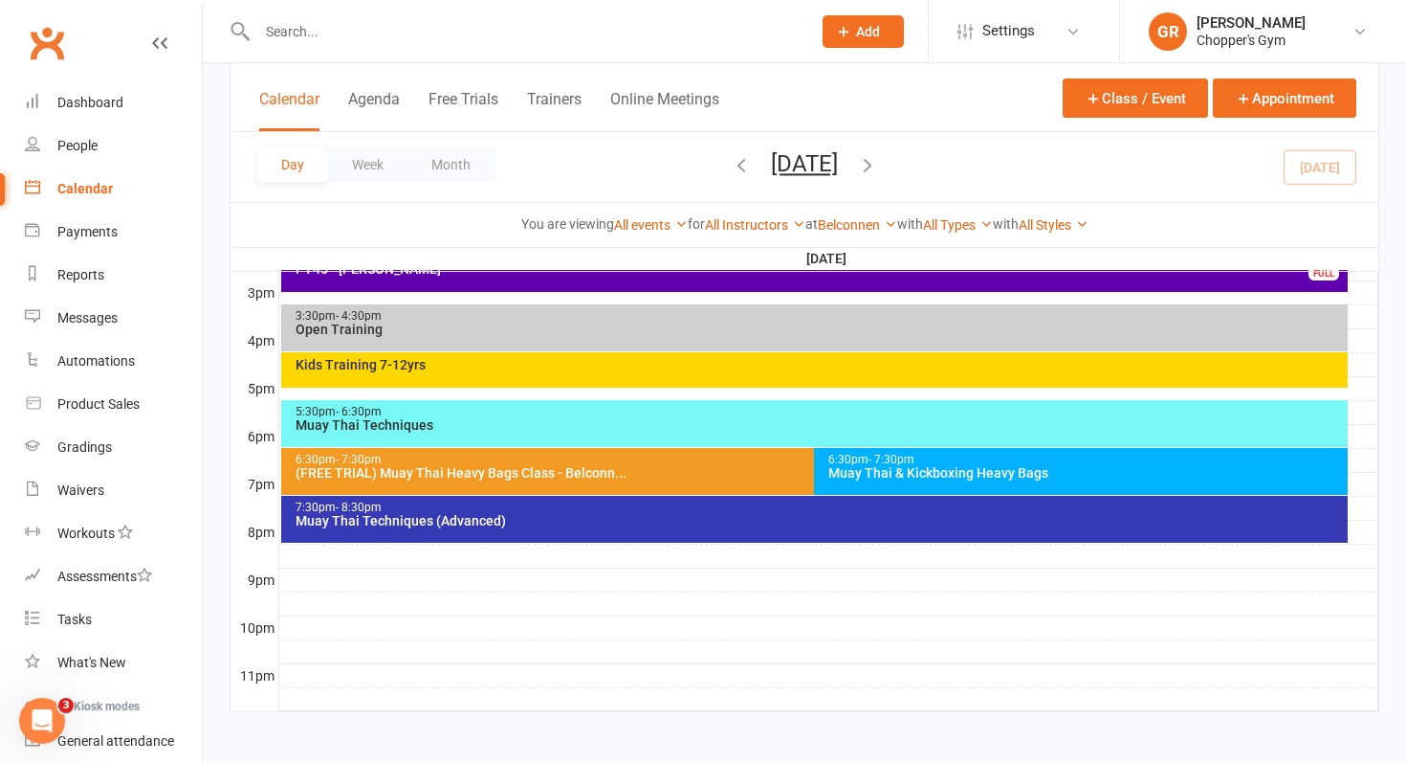
scroll to position [829, 0]
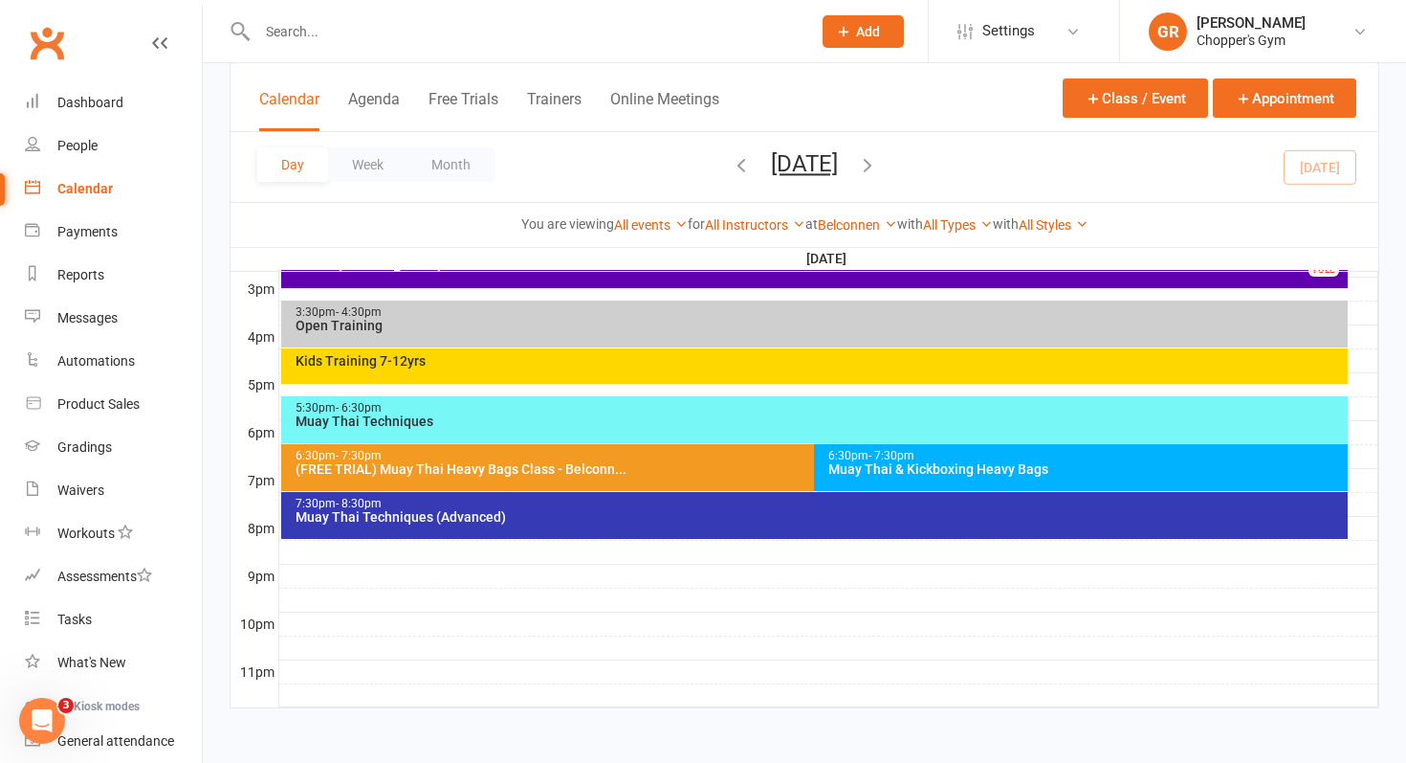
click at [705, 357] on div "Kids Training 7-12yrs" at bounding box center [820, 360] width 1050 height 13
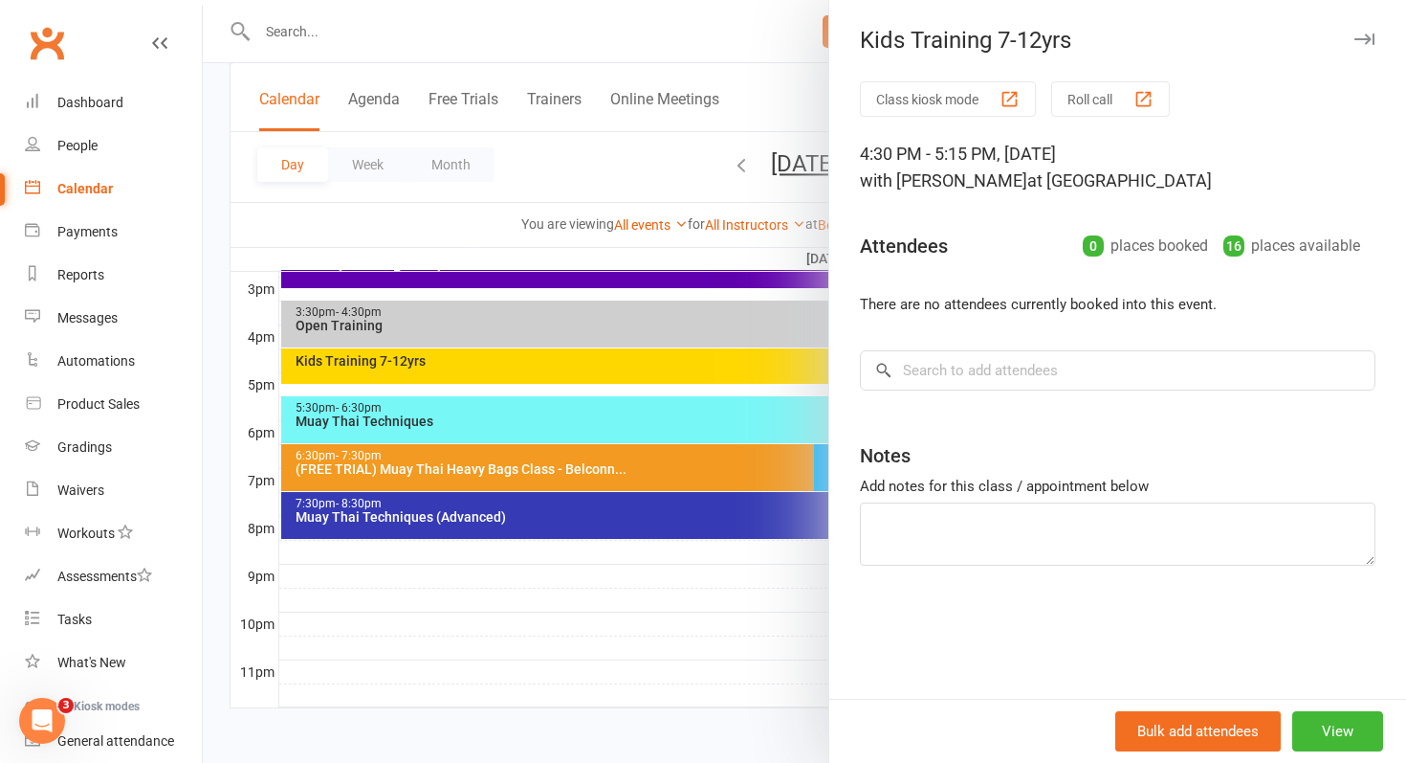
click at [704, 40] on div at bounding box center [805, 381] width 1204 height 763
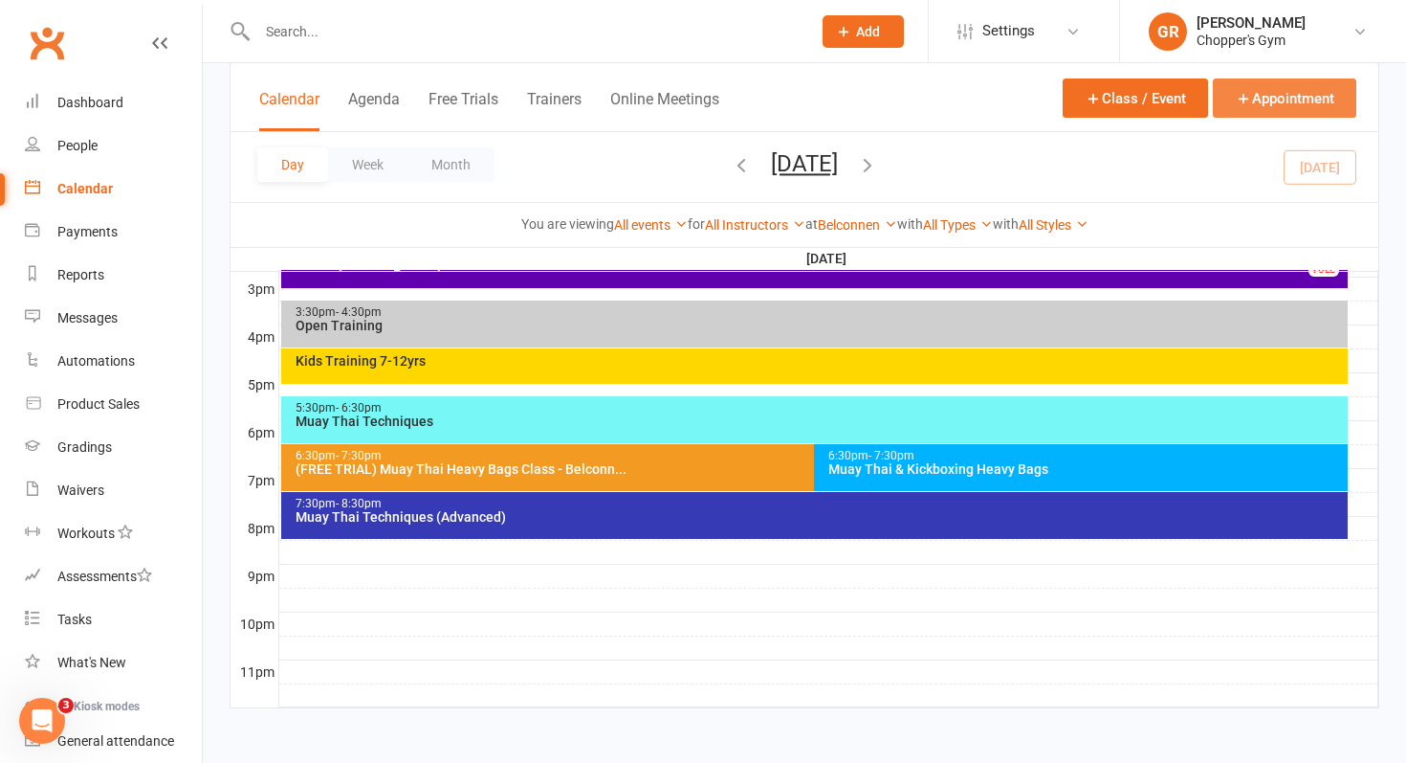
click at [1290, 102] on button "Appointment" at bounding box center [1285, 97] width 144 height 39
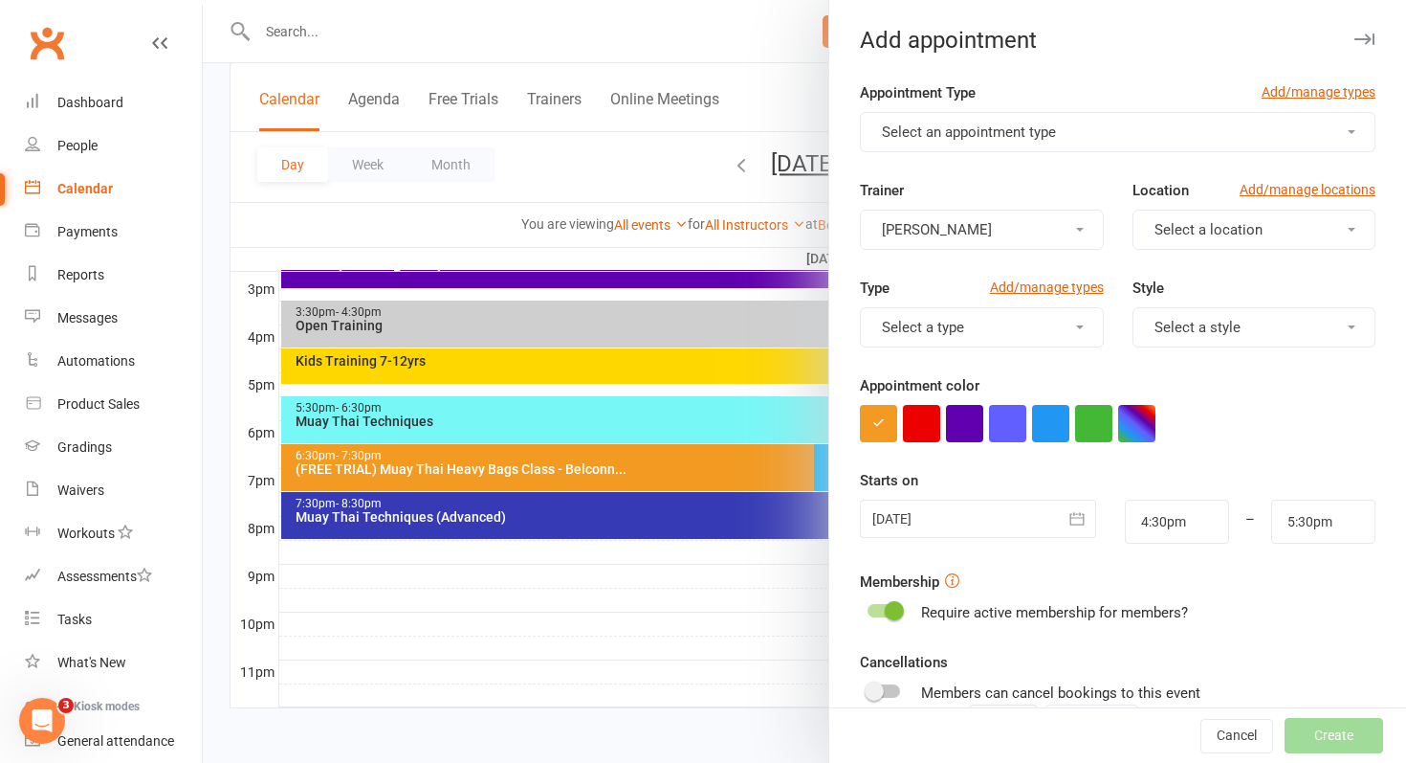
click at [1200, 126] on button "Select an appointment type" at bounding box center [1118, 132] width 516 height 40
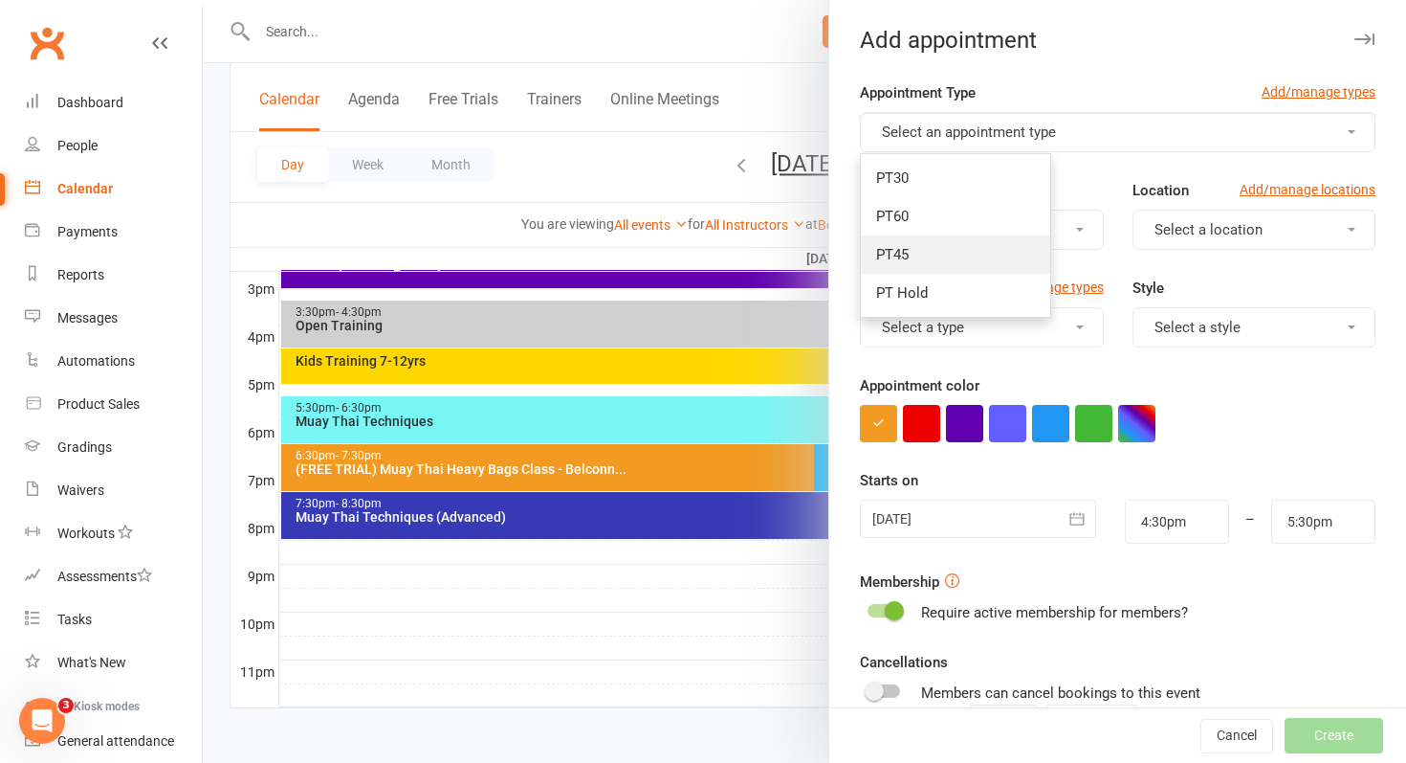
click at [954, 258] on link "PT45" at bounding box center [955, 254] width 189 height 38
type input "5:15pm"
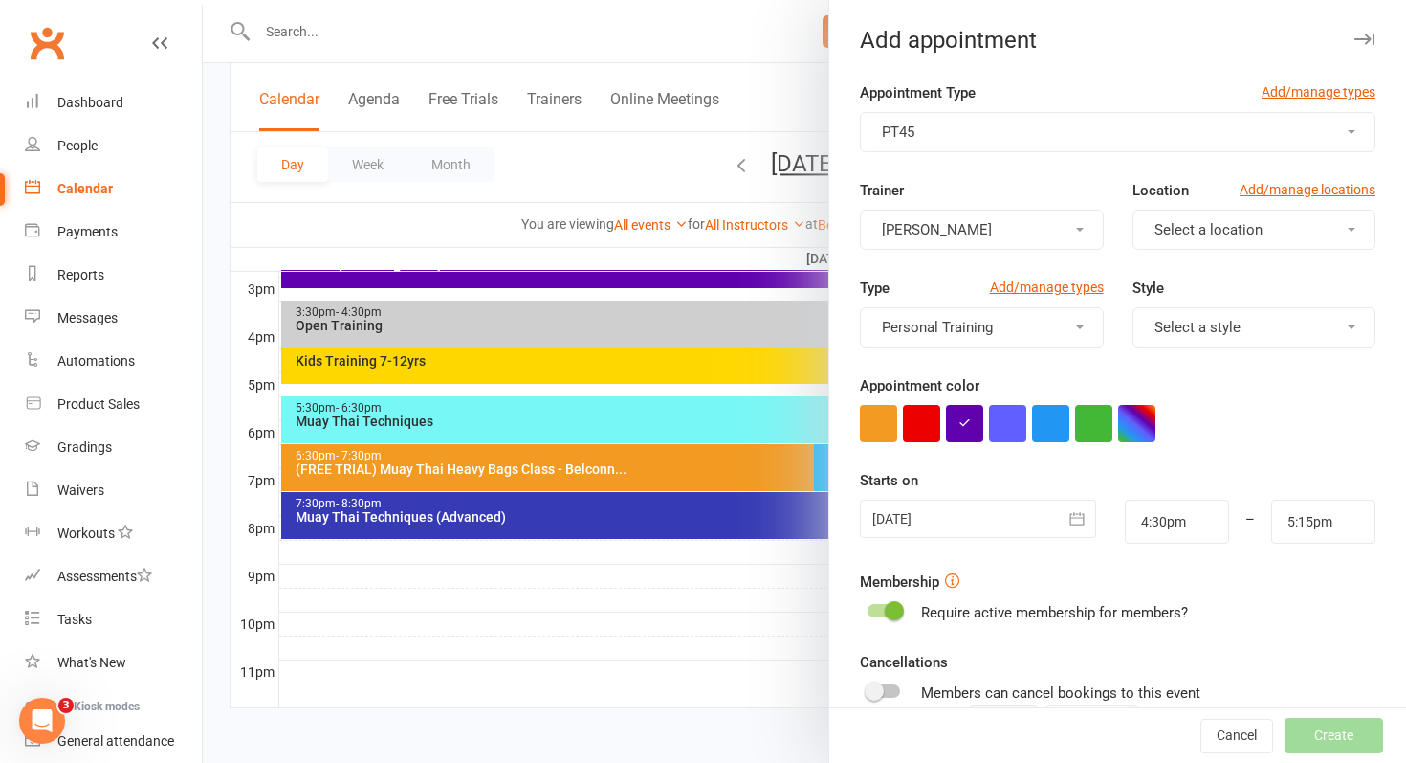
click at [1244, 232] on span "Select a location" at bounding box center [1209, 229] width 108 height 17
click at [1194, 275] on span "Belconnen" at bounding box center [1182, 275] width 67 height 17
click at [1026, 234] on button "[PERSON_NAME]" at bounding box center [981, 230] width 243 height 40
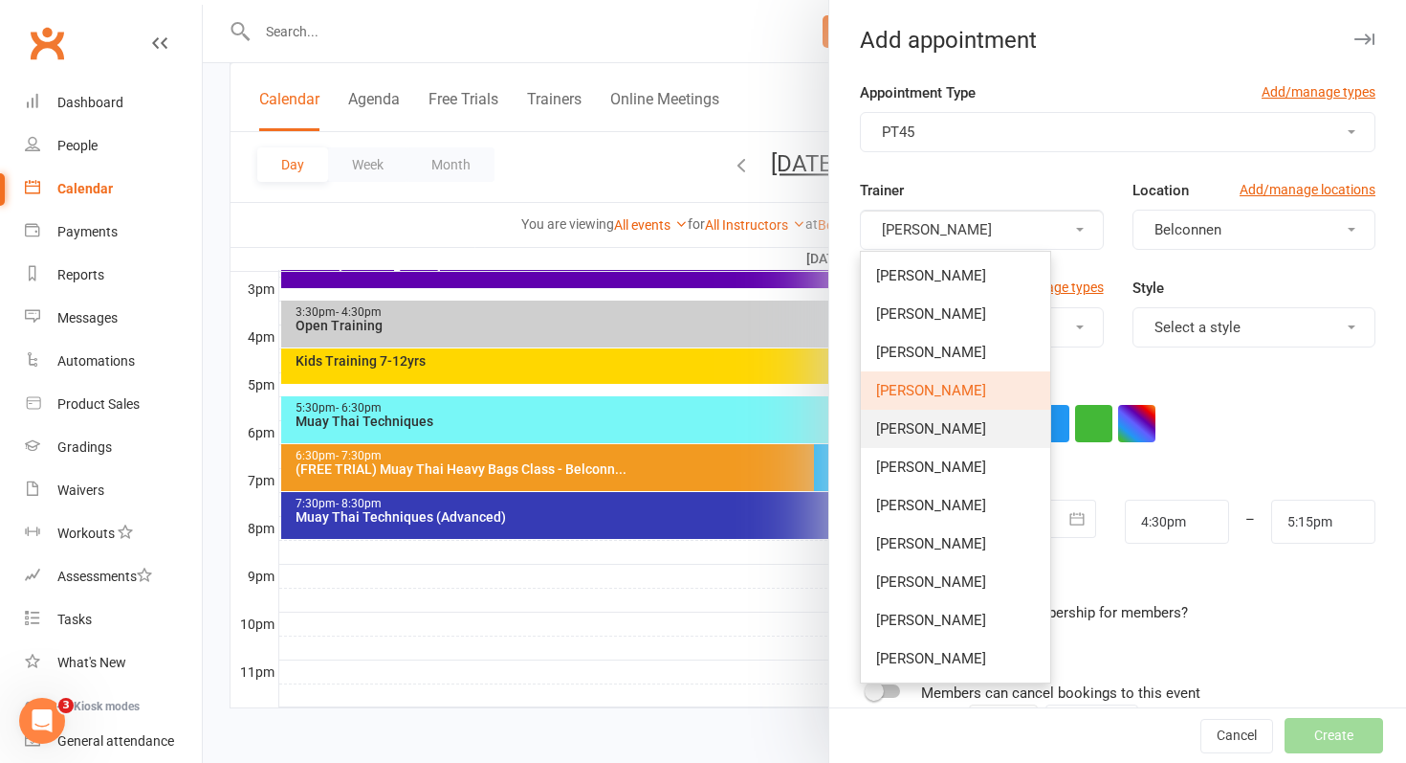
click at [958, 433] on link "[PERSON_NAME]" at bounding box center [955, 428] width 189 height 38
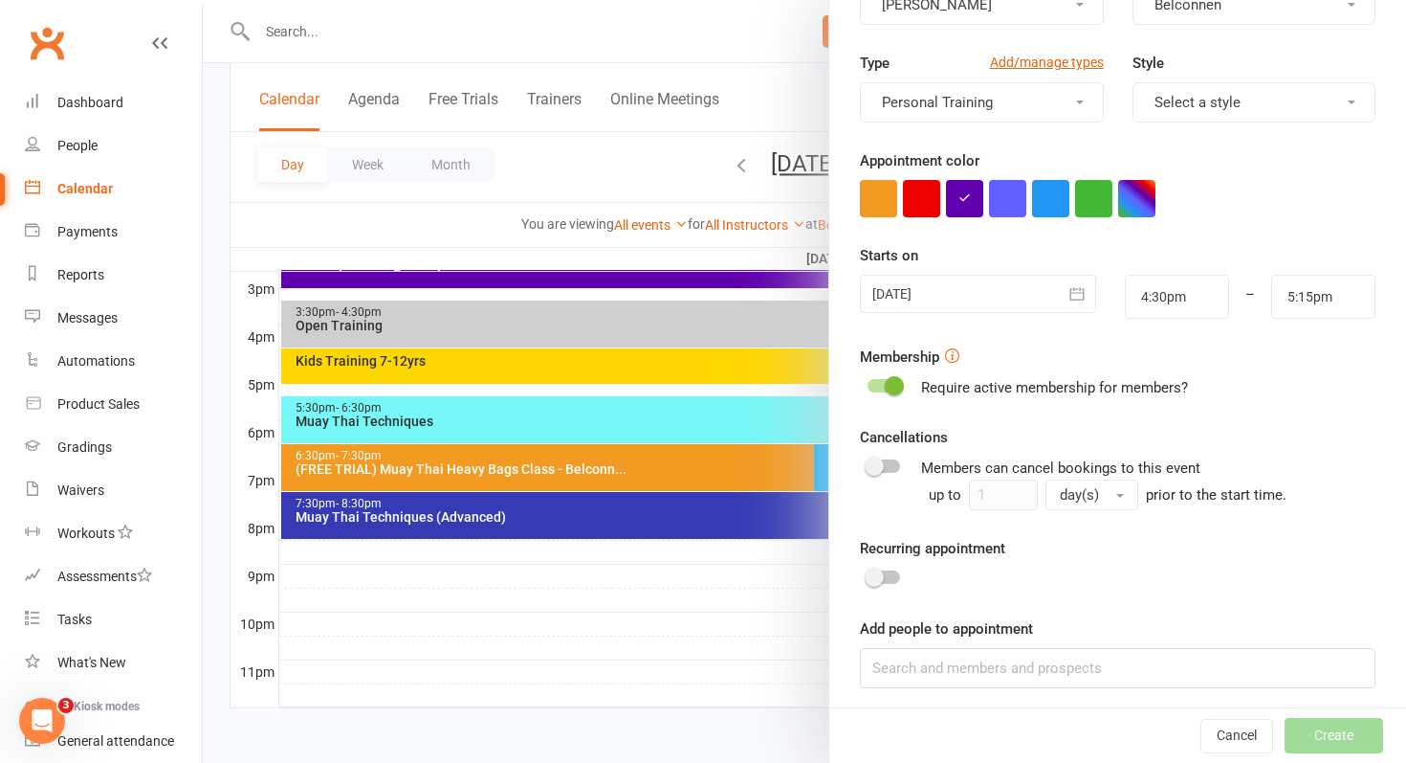
scroll to position [232, 0]
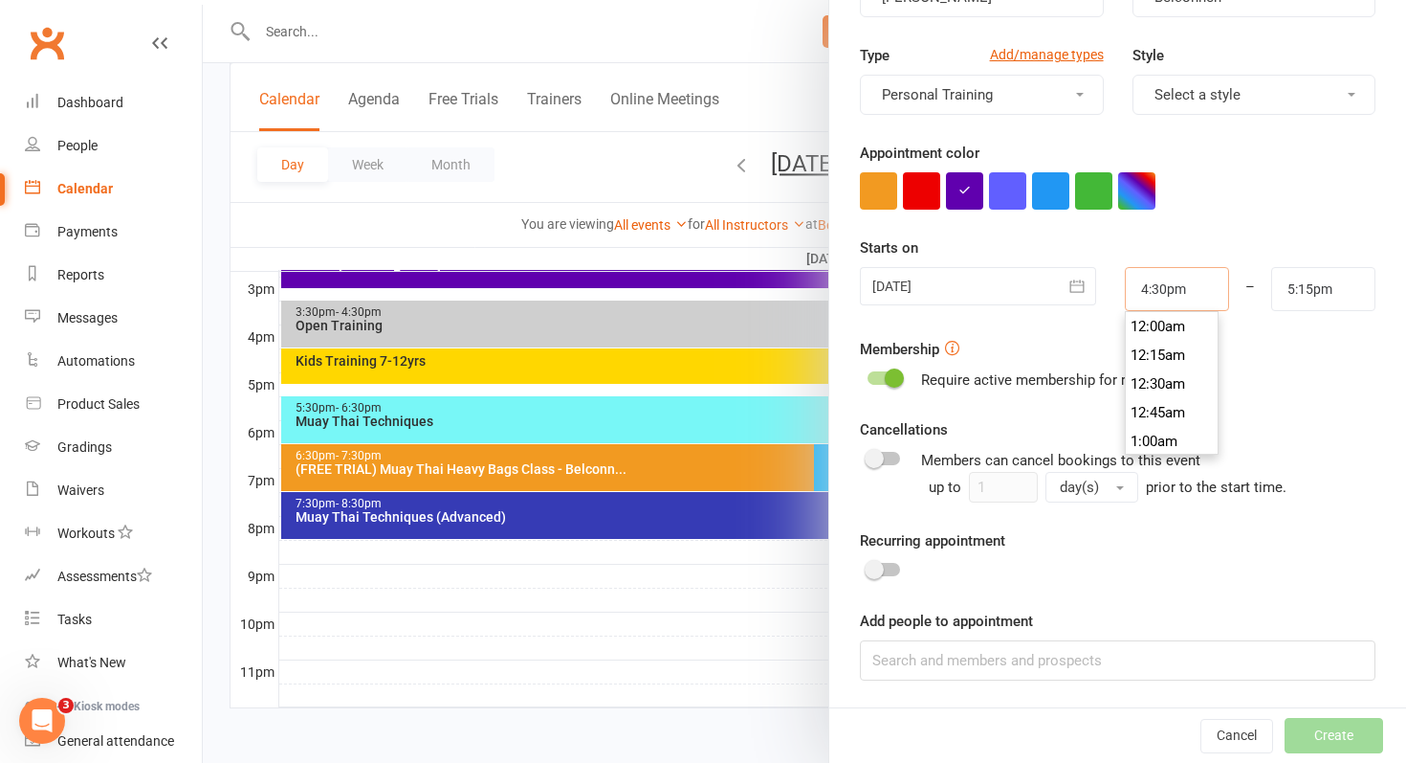
click at [1169, 288] on input "4:30pm" at bounding box center [1177, 289] width 104 height 44
type input "3:30pm"
click at [1162, 411] on li "3:30pm" at bounding box center [1172, 409] width 92 height 29
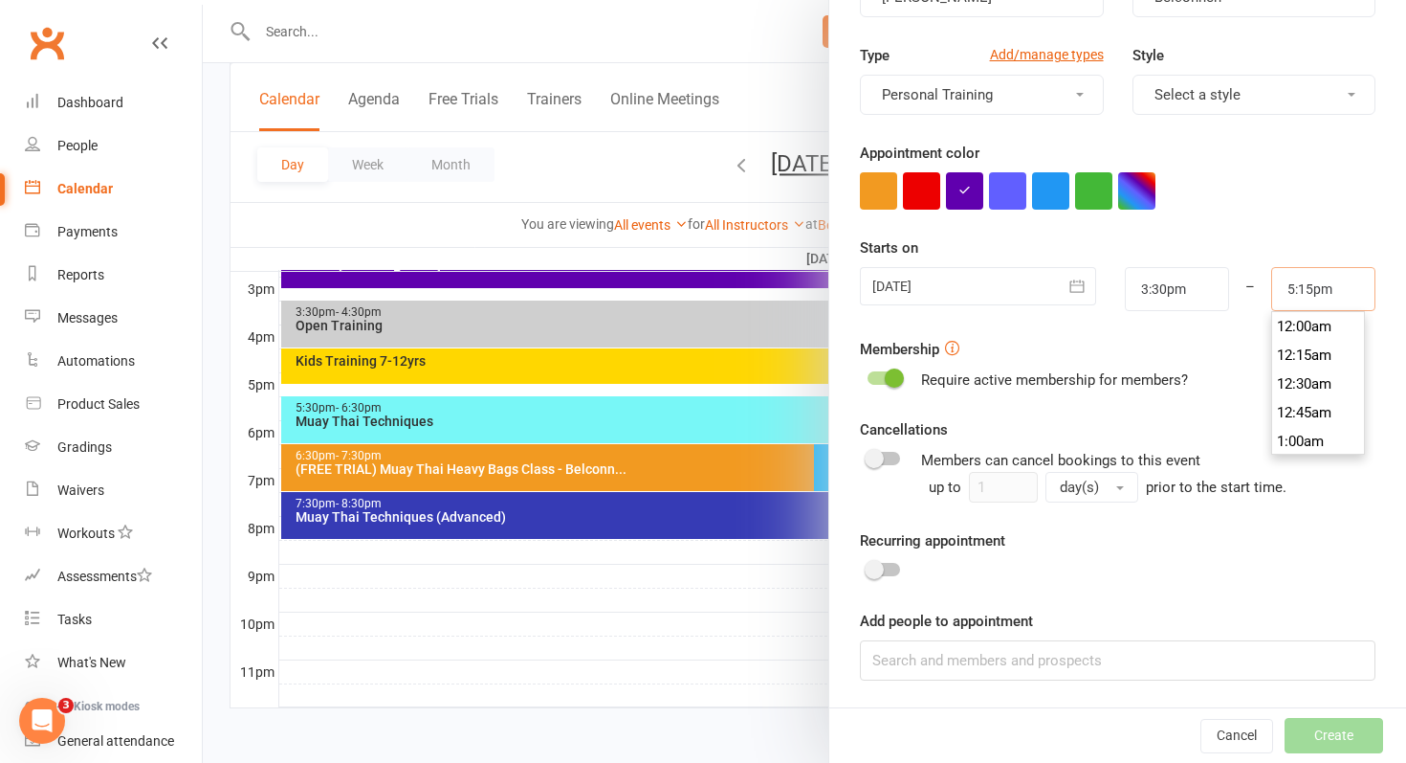
click at [1315, 292] on input "5:15pm" at bounding box center [1323, 289] width 104 height 44
type input "4:15pm"
click at [1292, 358] on li "4:15pm" at bounding box center [1318, 354] width 92 height 29
click at [1292, 358] on div "Membership Require active membership for members?" at bounding box center [1118, 365] width 516 height 54
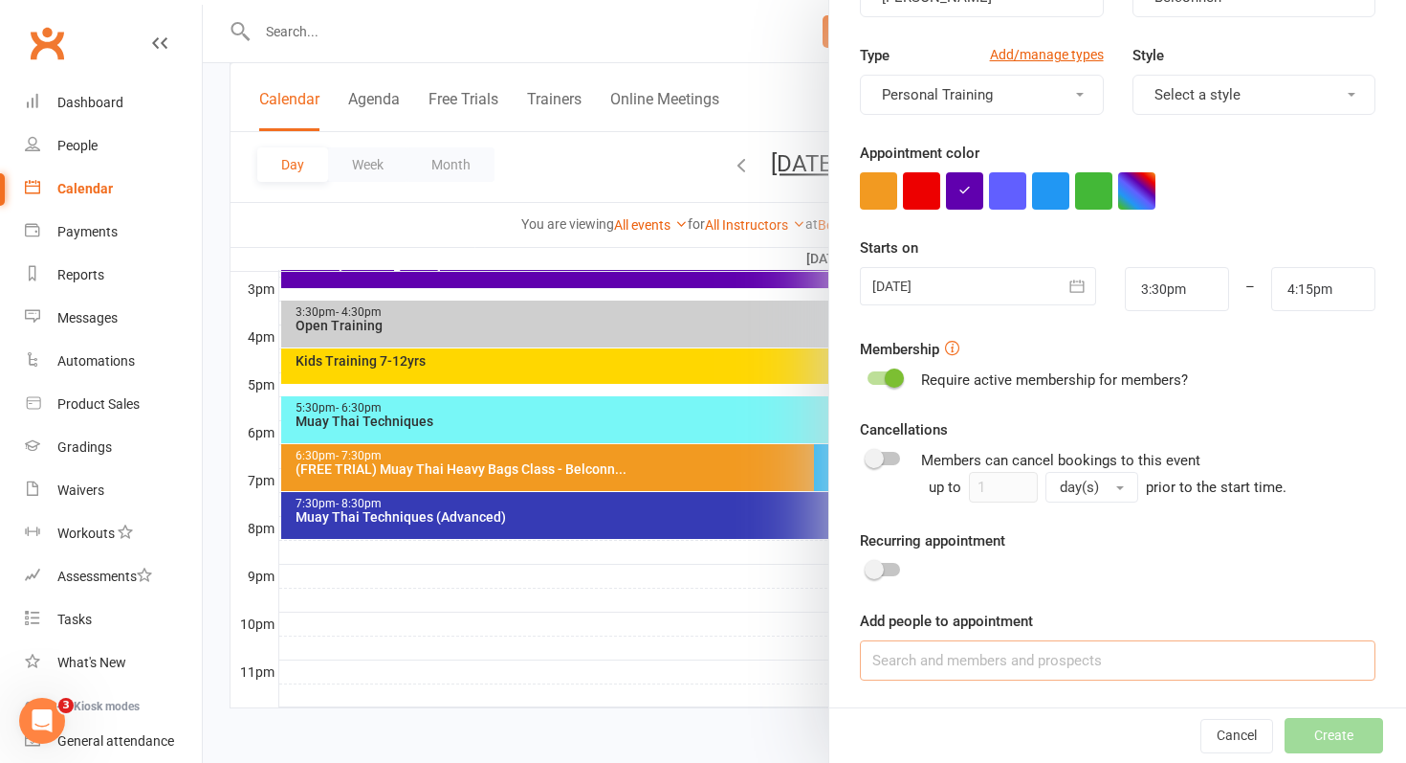
click at [945, 670] on input at bounding box center [1118, 660] width 516 height 40
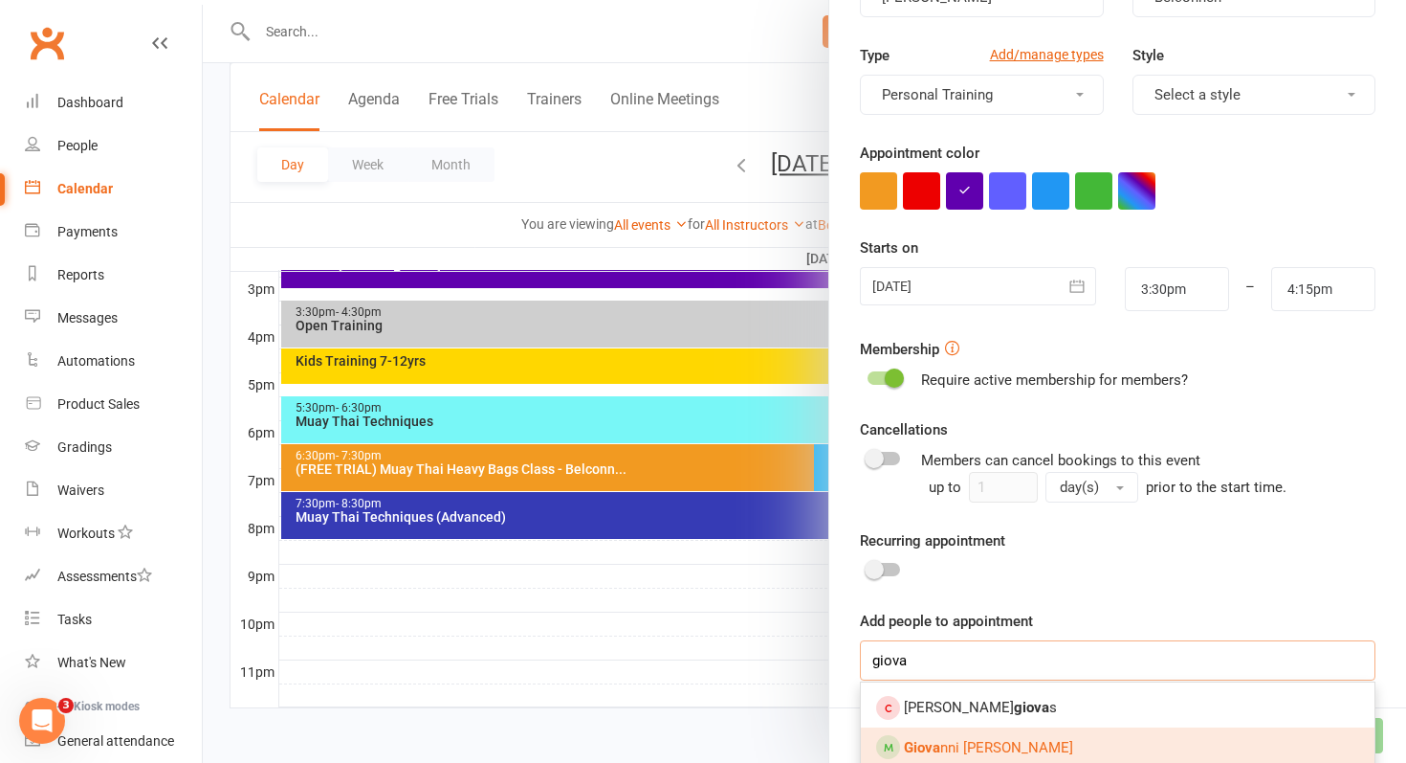
type input "giova"
click at [935, 745] on strong "Giova" at bounding box center [922, 747] width 36 height 17
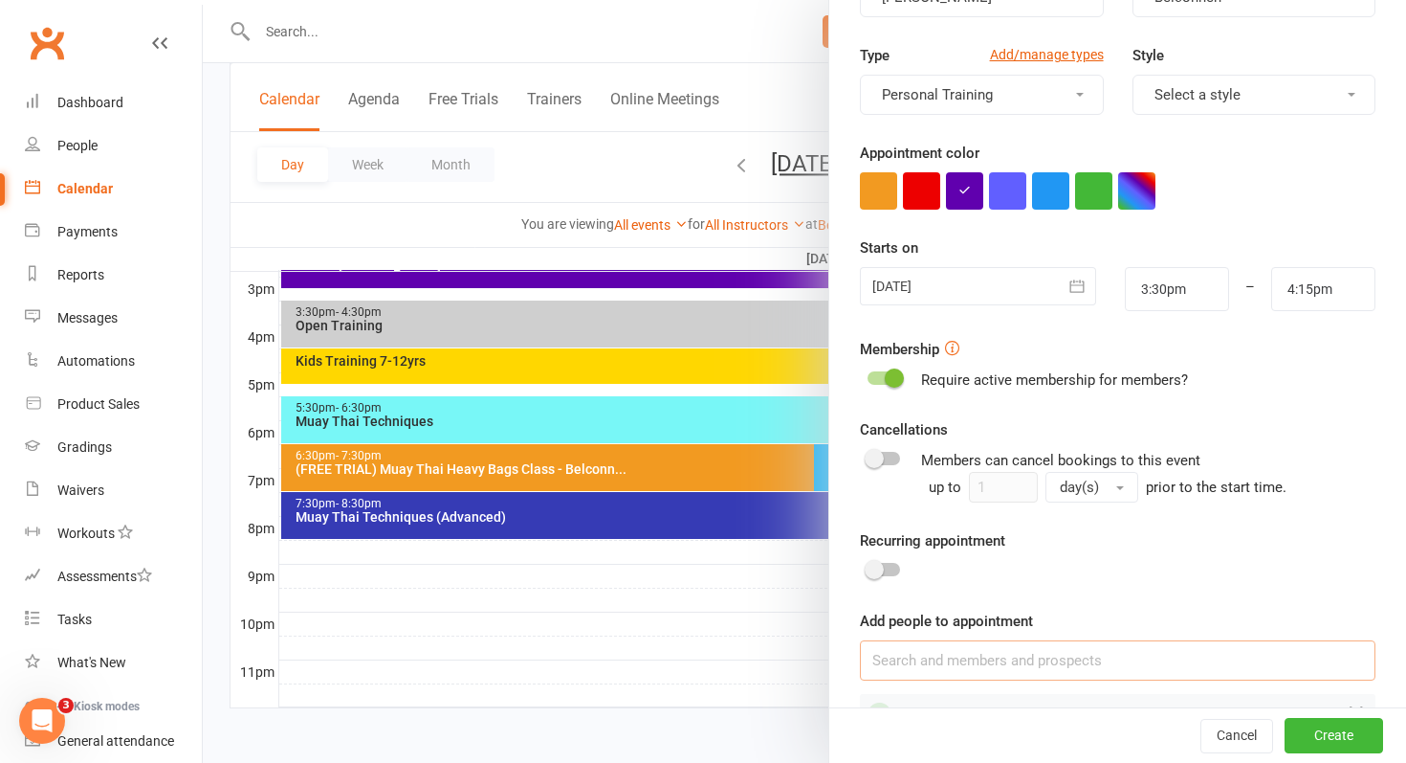
scroll to position [286, 0]
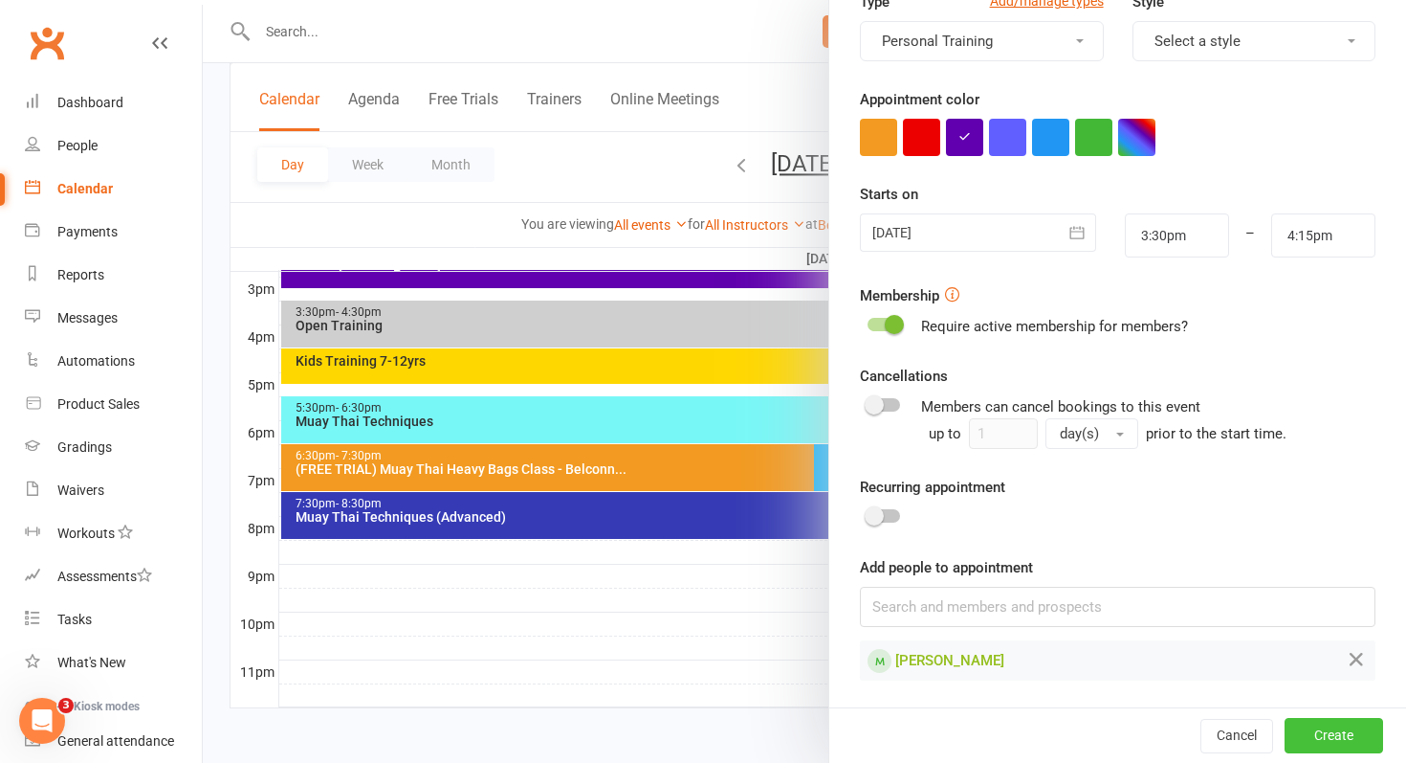
click at [1350, 739] on button "Create" at bounding box center [1334, 735] width 99 height 34
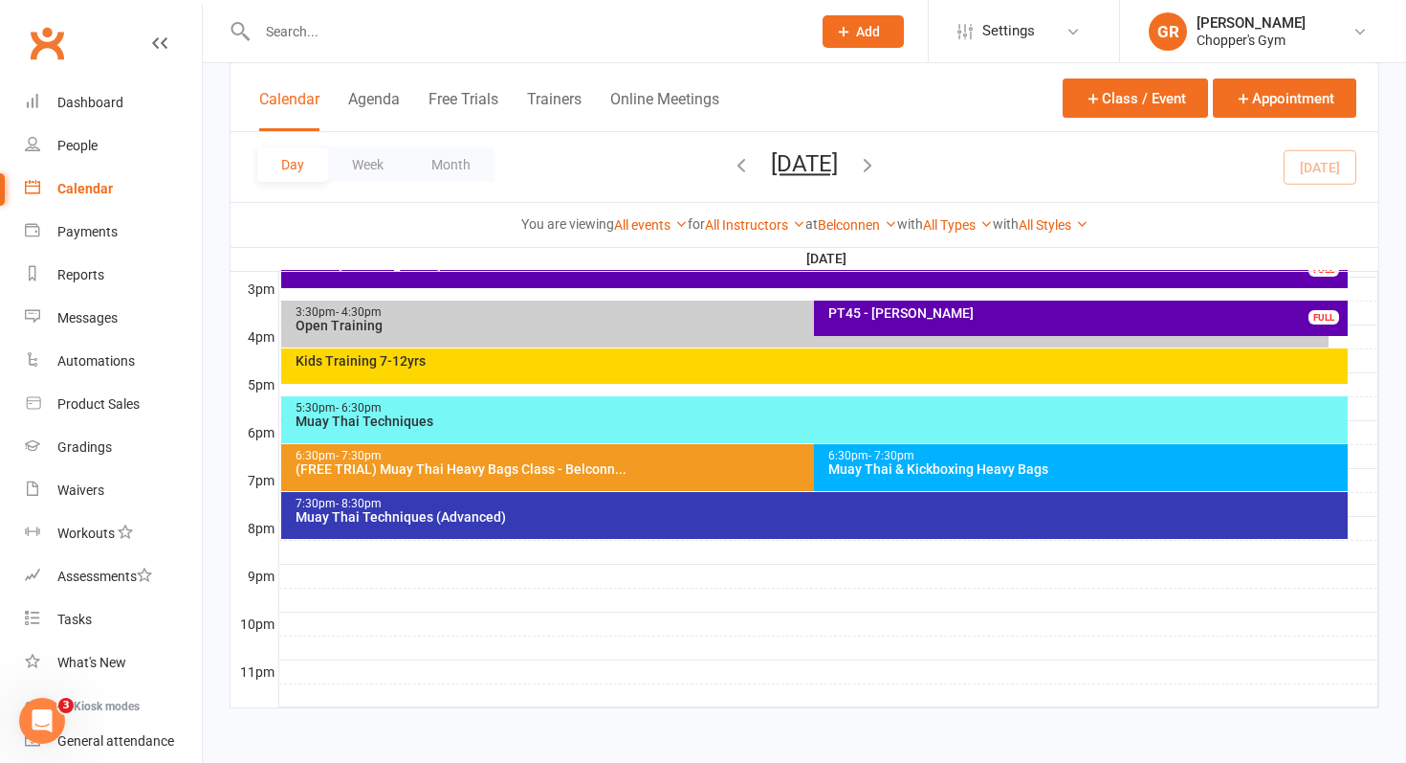
click at [609, 362] on div "Kids Training 7-12yrs" at bounding box center [820, 360] width 1050 height 13
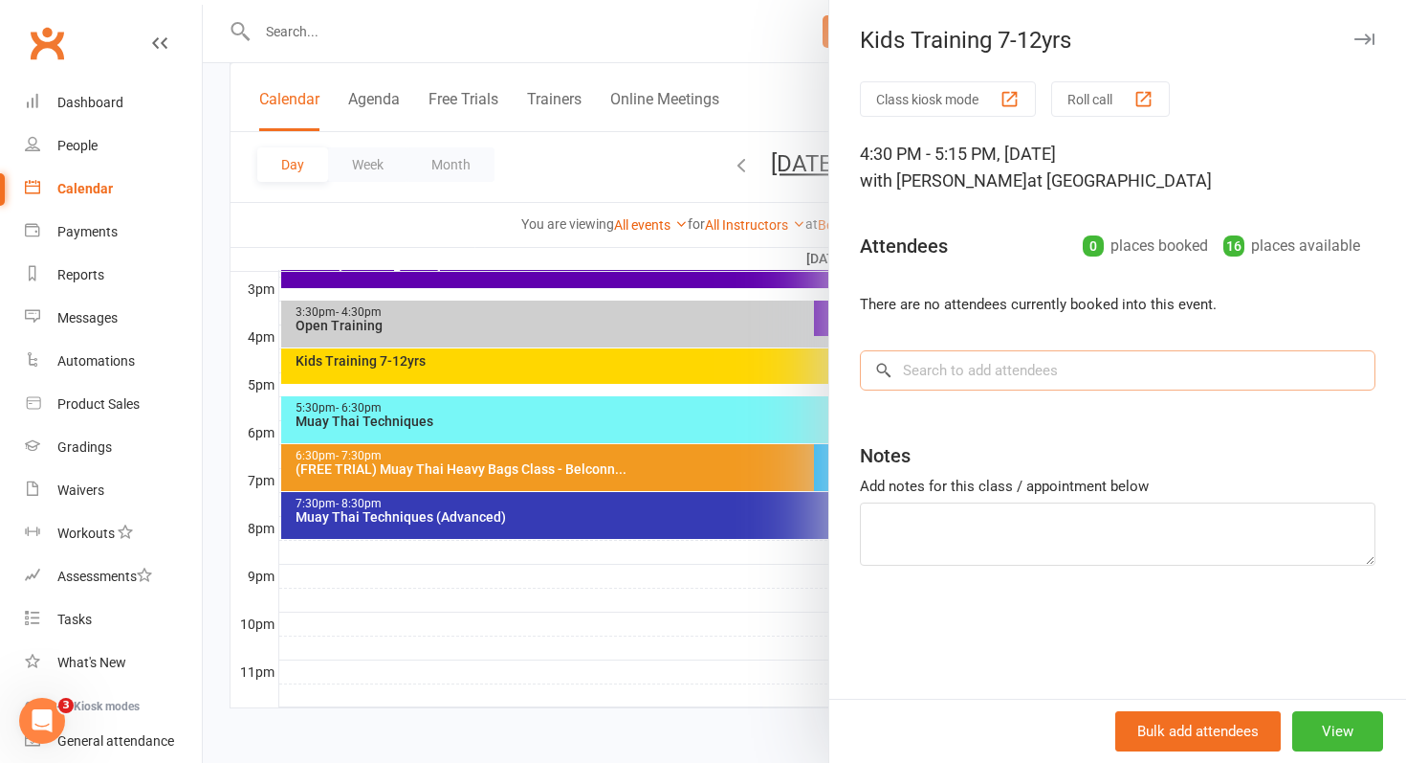
click at [1041, 381] on input "search" at bounding box center [1118, 370] width 516 height 40
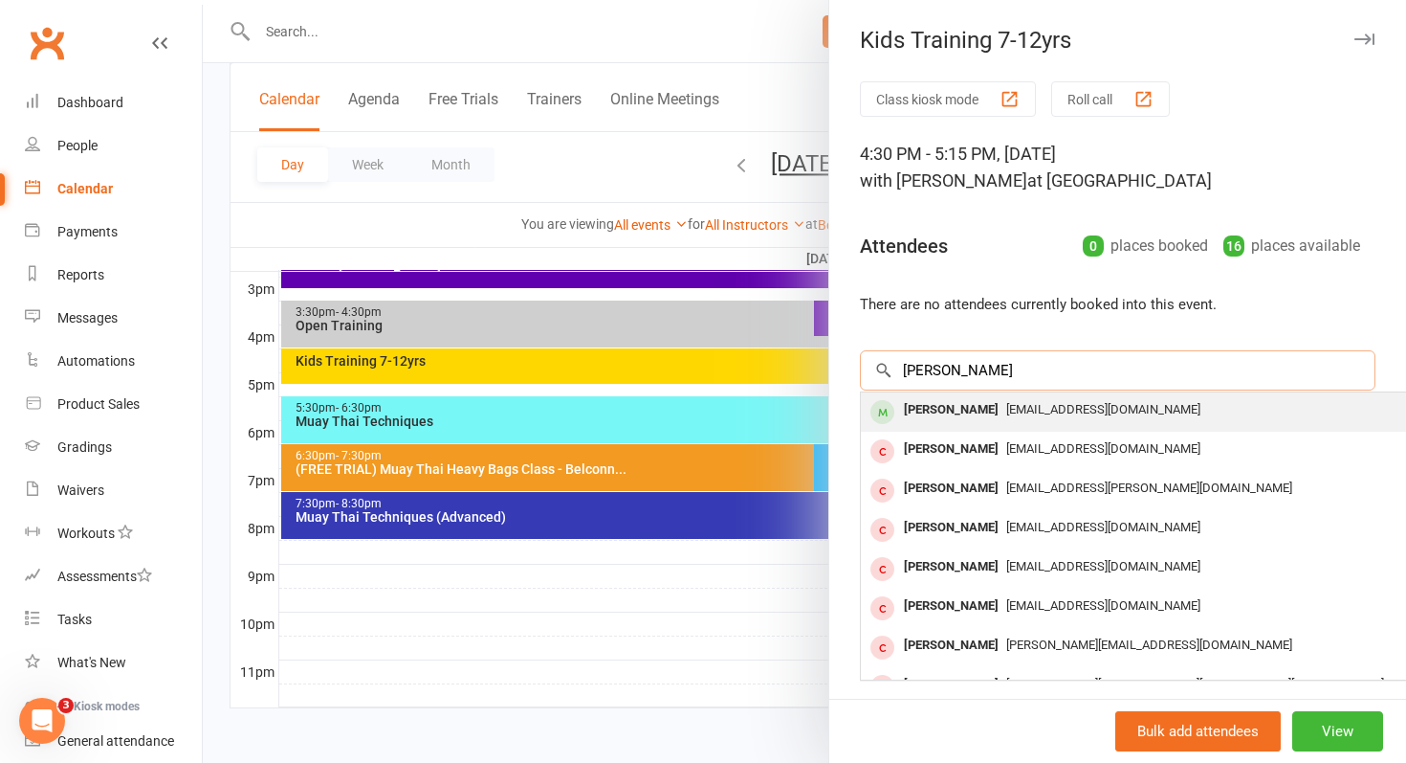
type input "mack"
click at [1006, 405] on span "Timmydann66@gmail.com" at bounding box center [1103, 409] width 194 height 14
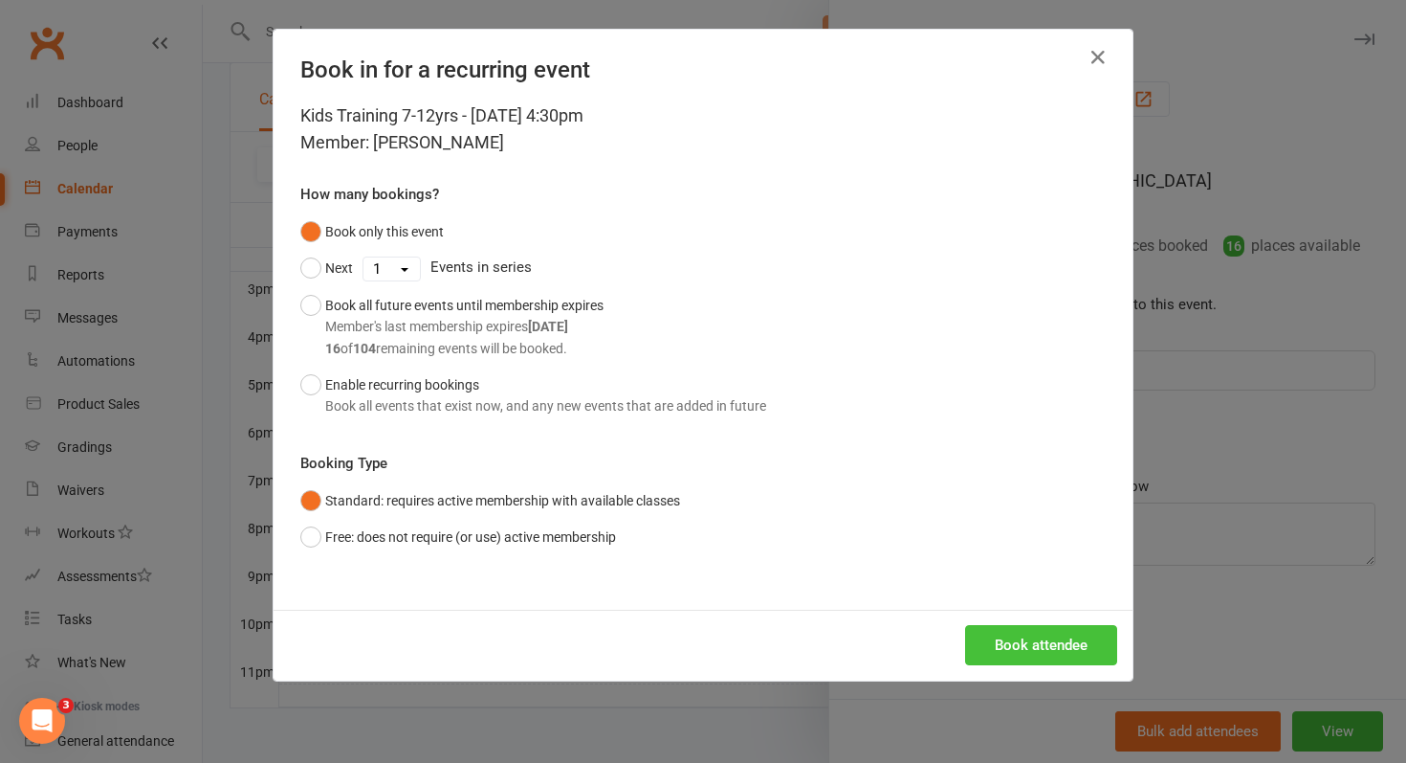
click at [1018, 637] on button "Book attendee" at bounding box center [1041, 645] width 152 height 40
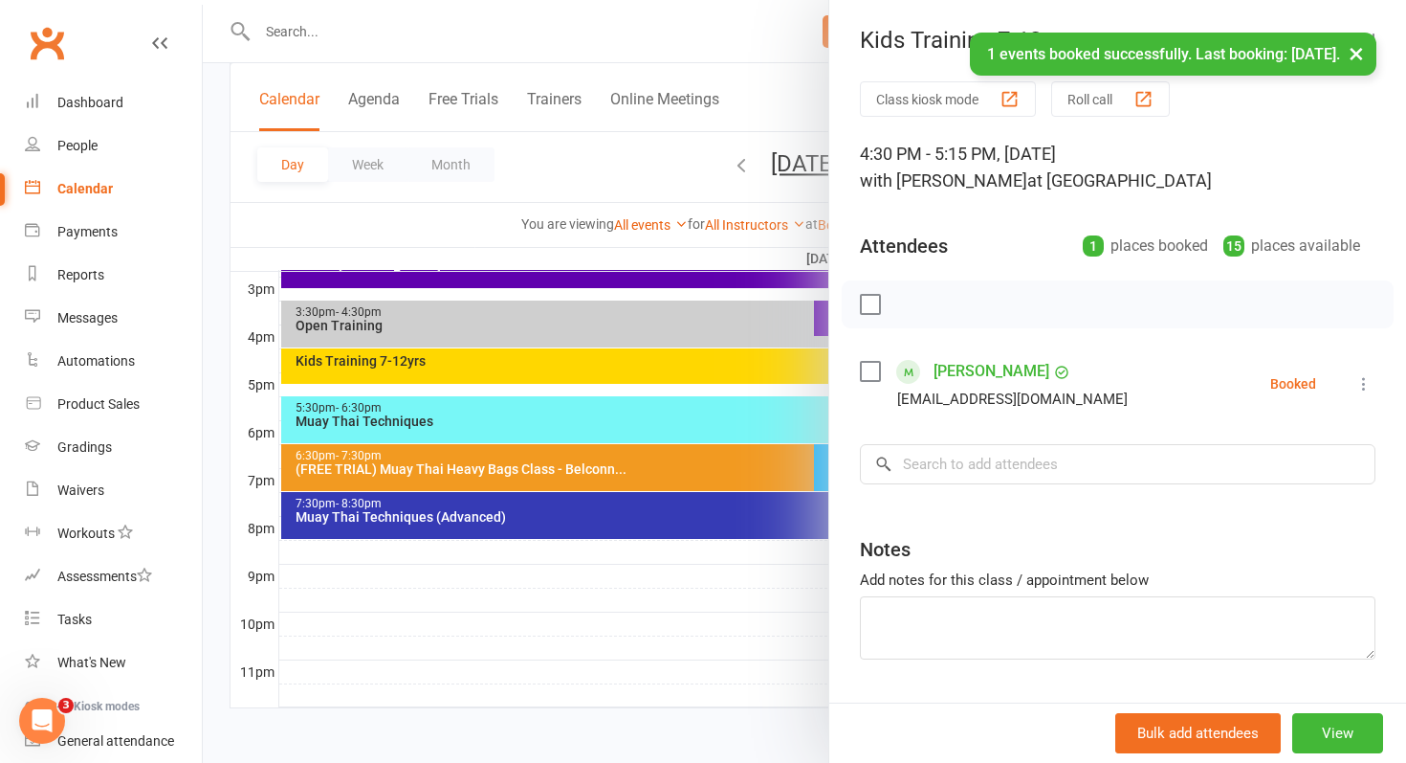
click at [1364, 382] on icon at bounding box center [1364, 383] width 19 height 19
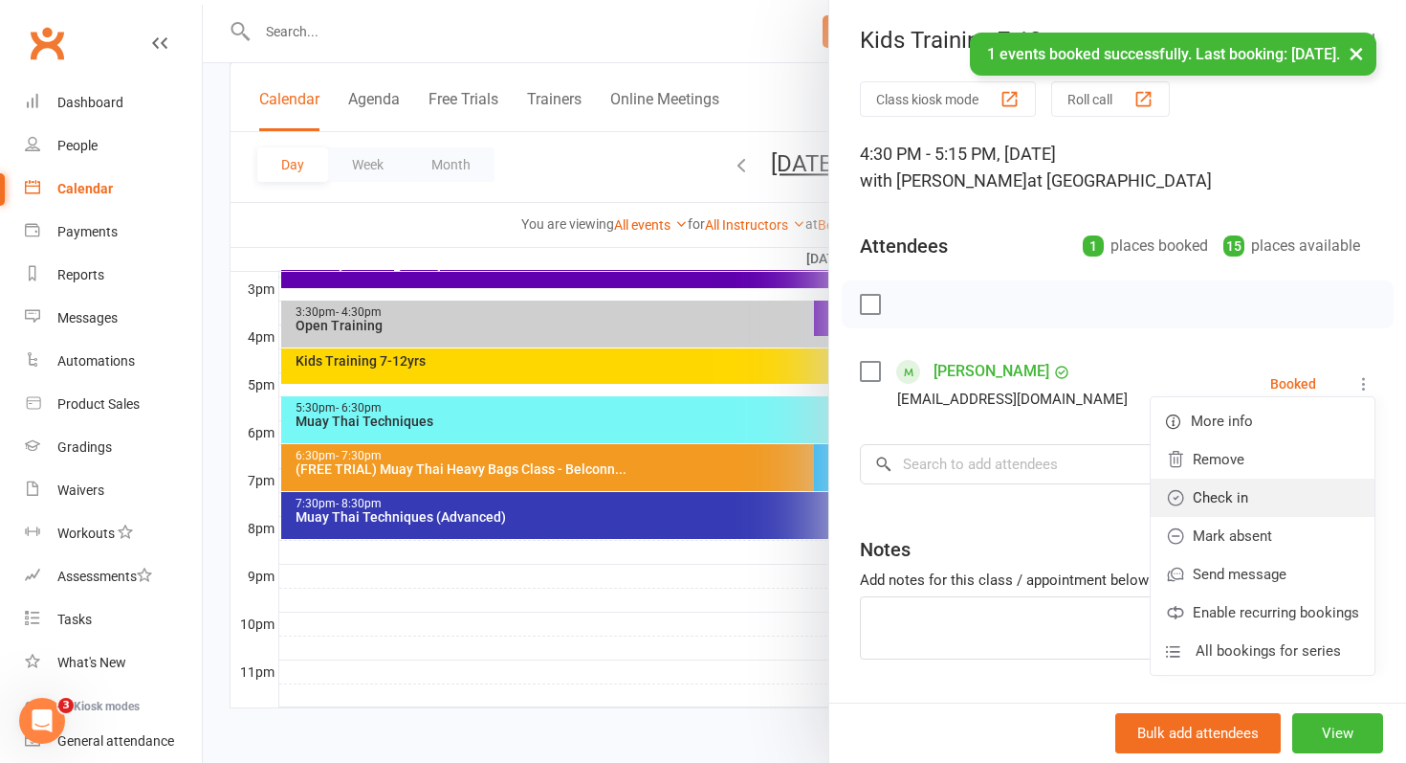
click at [1202, 510] on link "Check in" at bounding box center [1263, 497] width 224 height 38
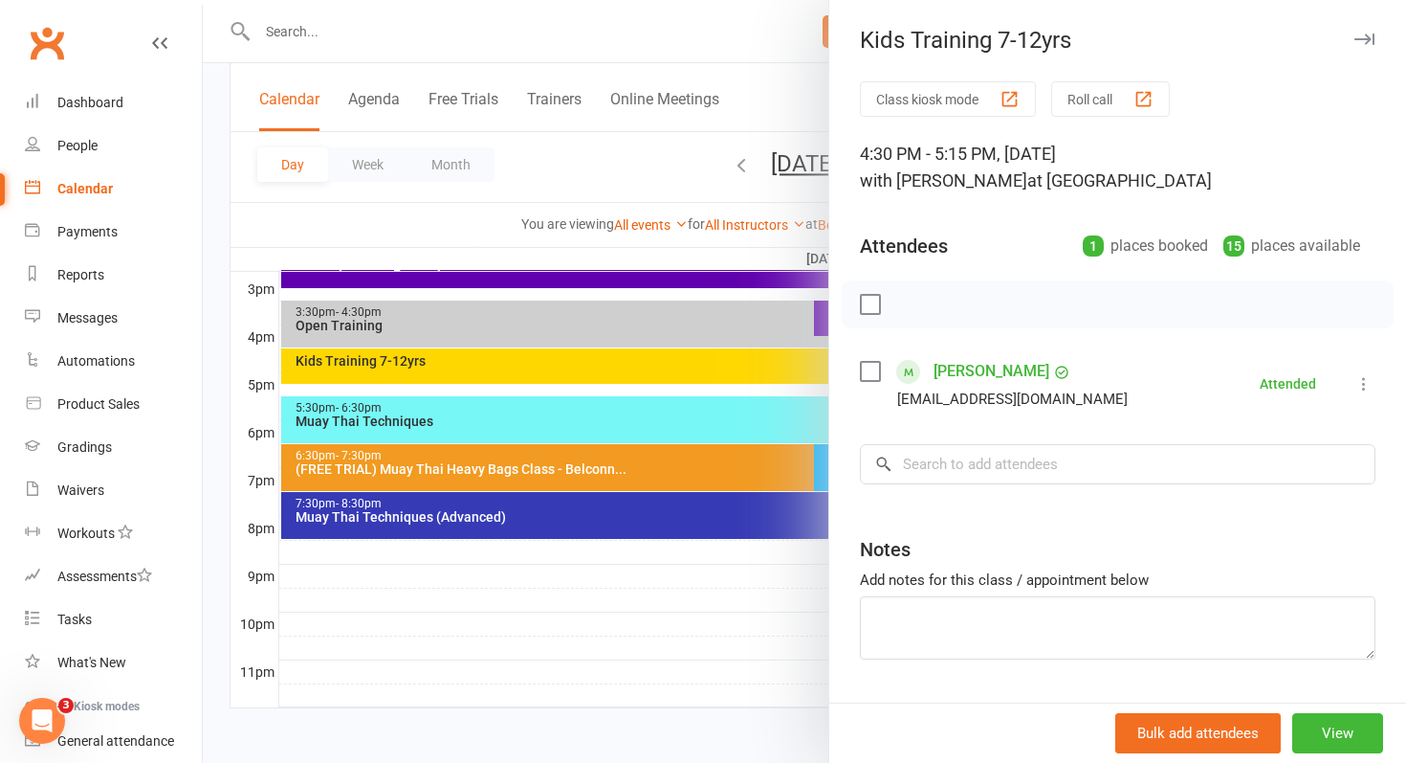
click at [599, 627] on div at bounding box center [805, 381] width 1204 height 763
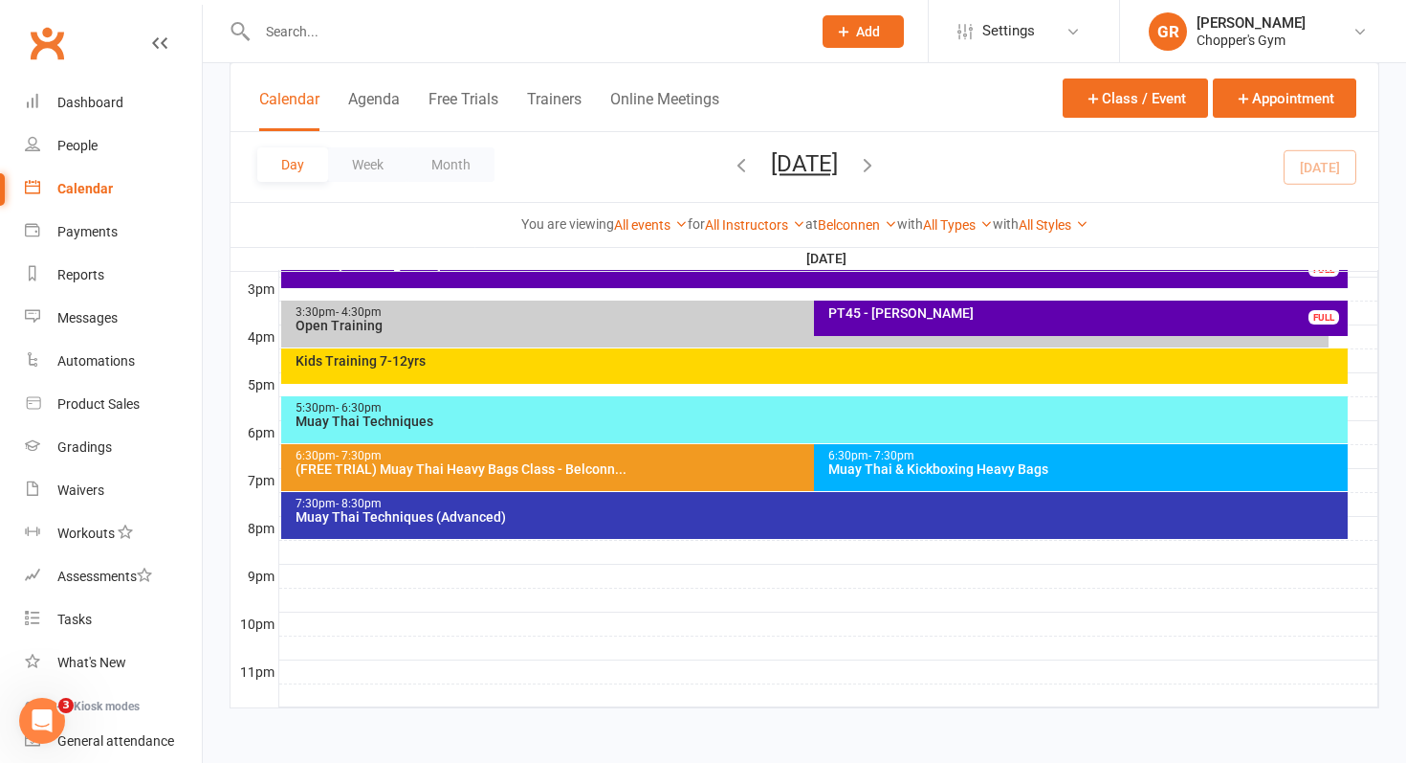
click at [724, 524] on div "7:30pm - 8:30pm Muay Thai Techniques (Advanced)" at bounding box center [815, 515] width 1068 height 47
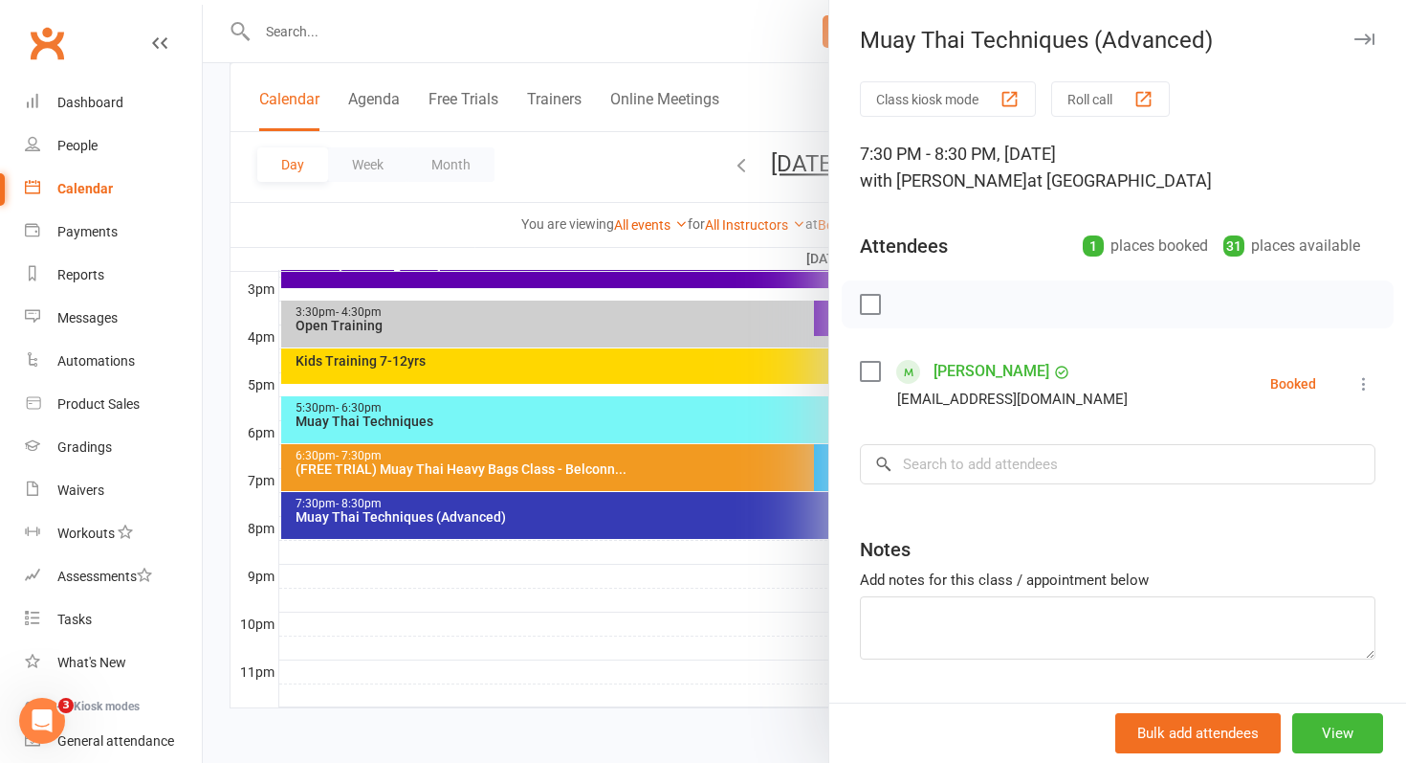
click at [670, 598] on div at bounding box center [805, 381] width 1204 height 763
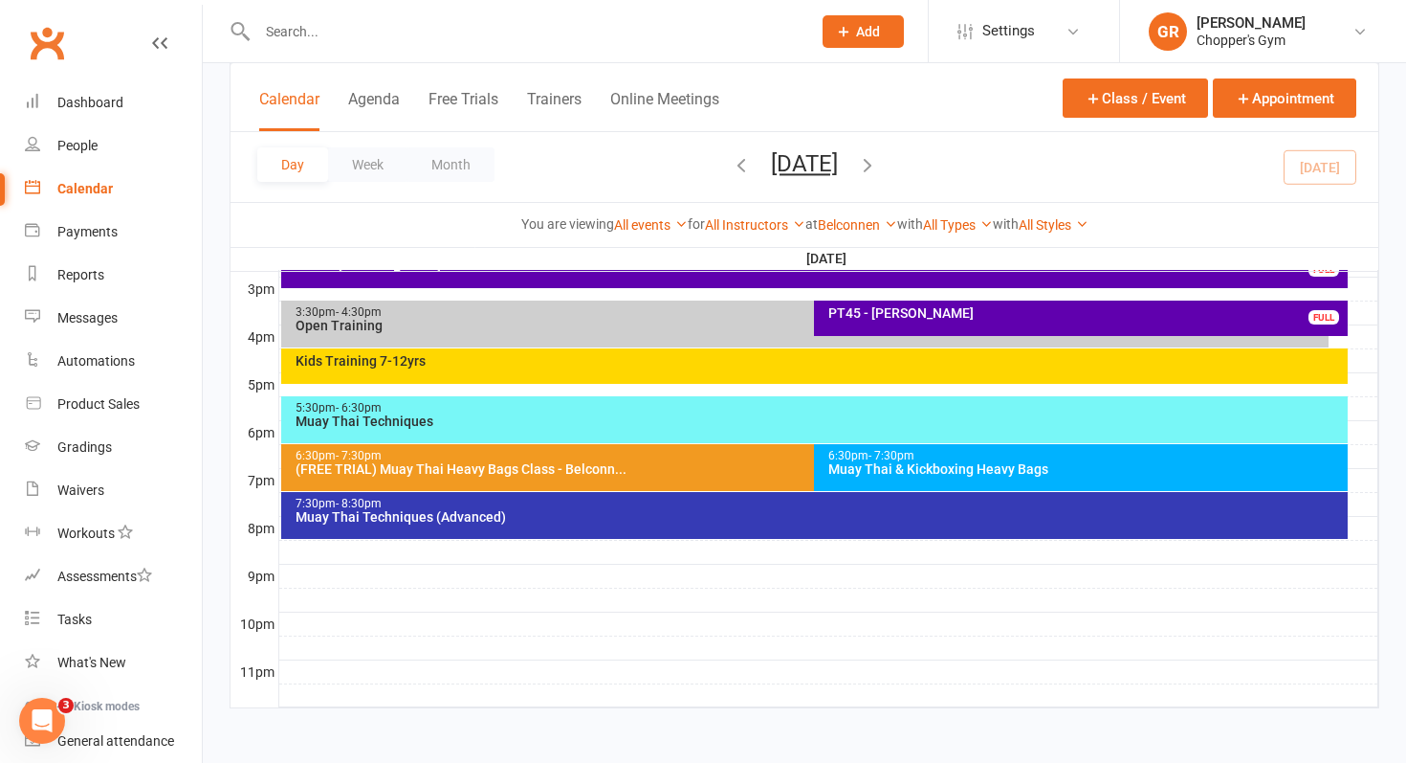
click at [752, 521] on div "Muay Thai Techniques (Advanced)" at bounding box center [820, 516] width 1050 height 13
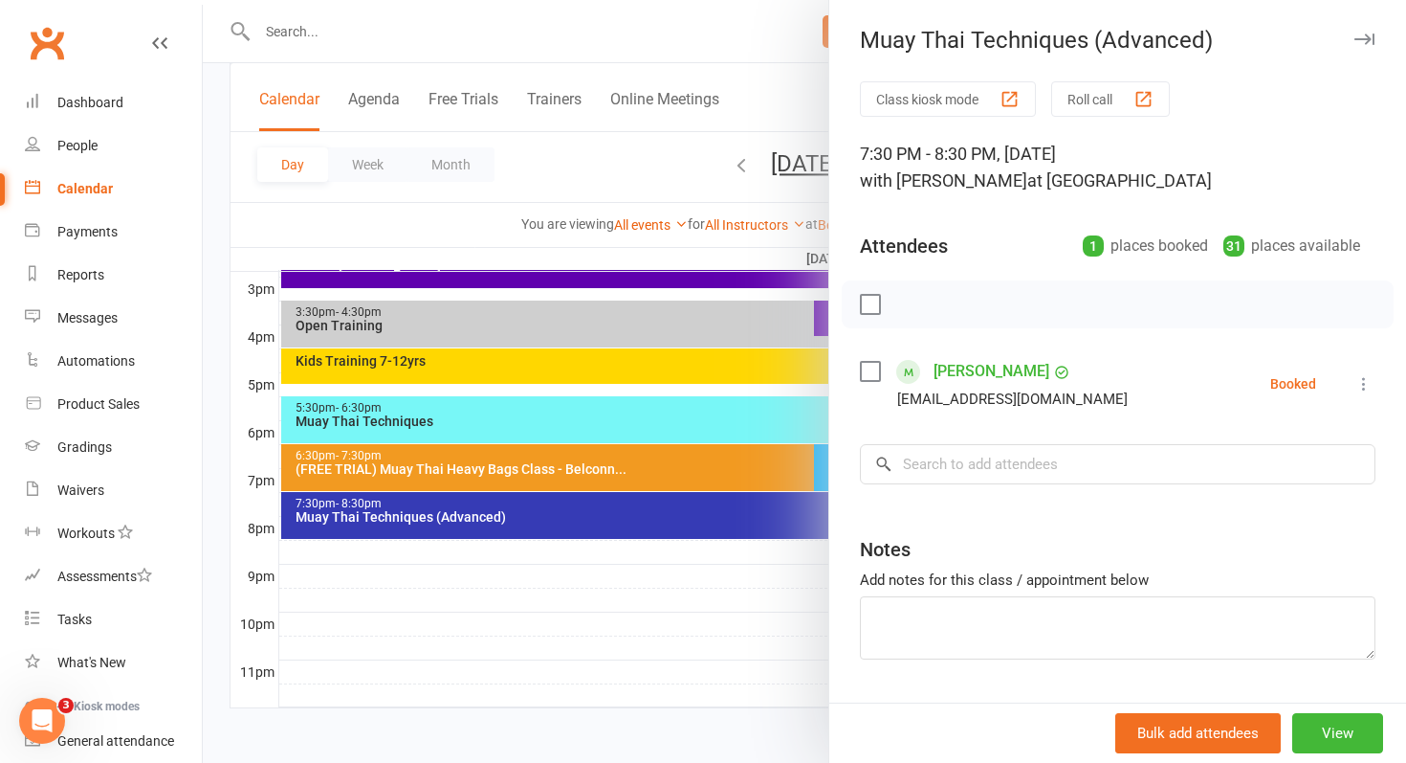
click at [1006, 377] on link "Charlie Woodman" at bounding box center [992, 371] width 116 height 31
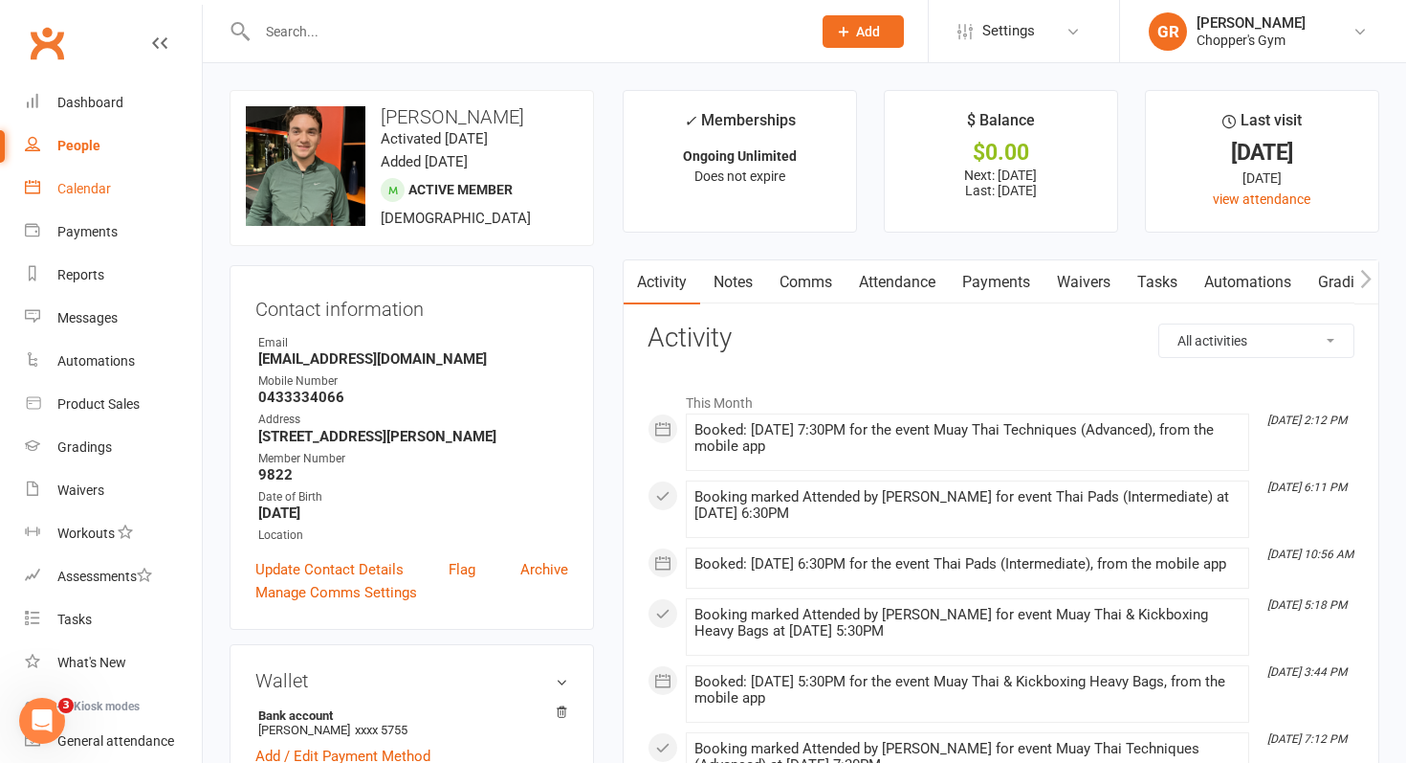
click at [84, 188] on div "Calendar" at bounding box center [84, 188] width 54 height 15
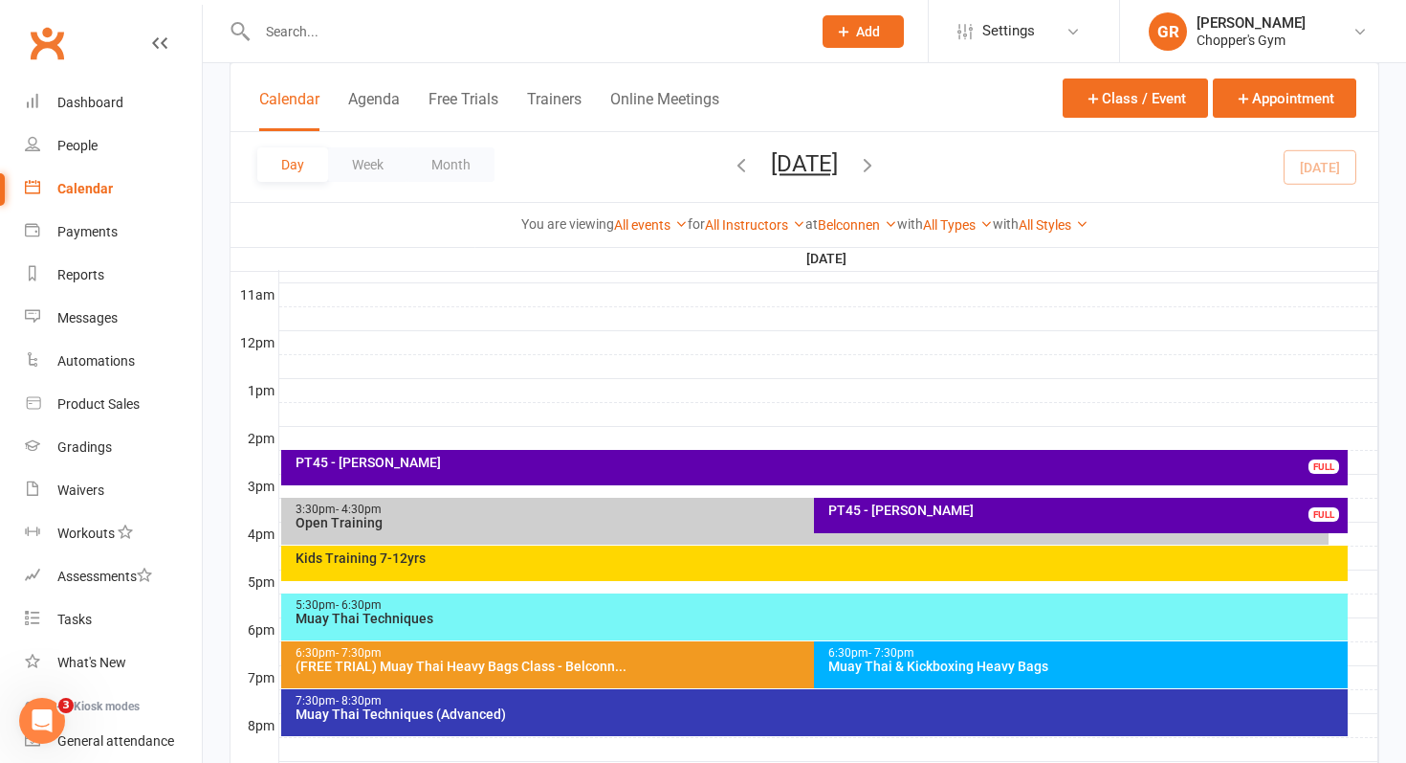
scroll to position [829, 0]
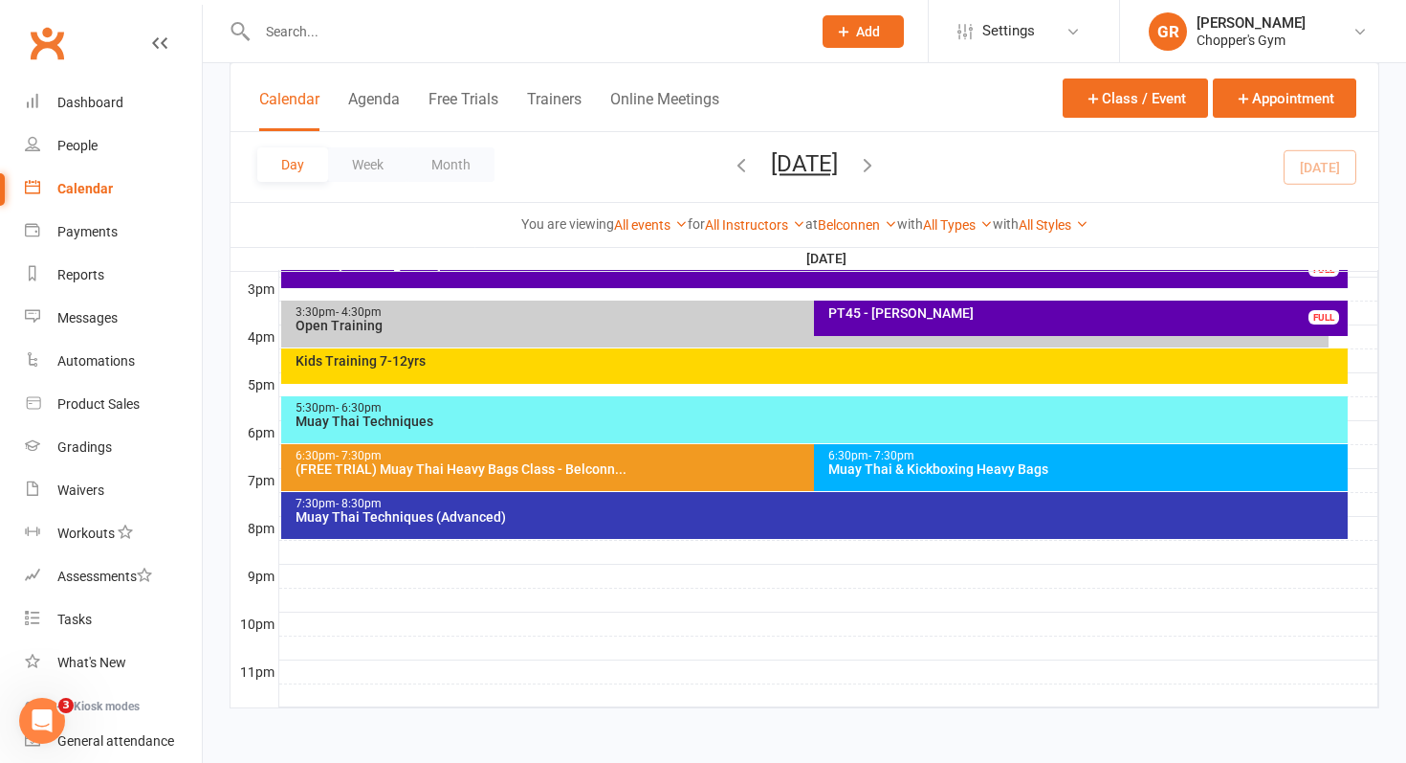
click at [698, 409] on div "5:30pm - 6:30pm" at bounding box center [820, 408] width 1050 height 12
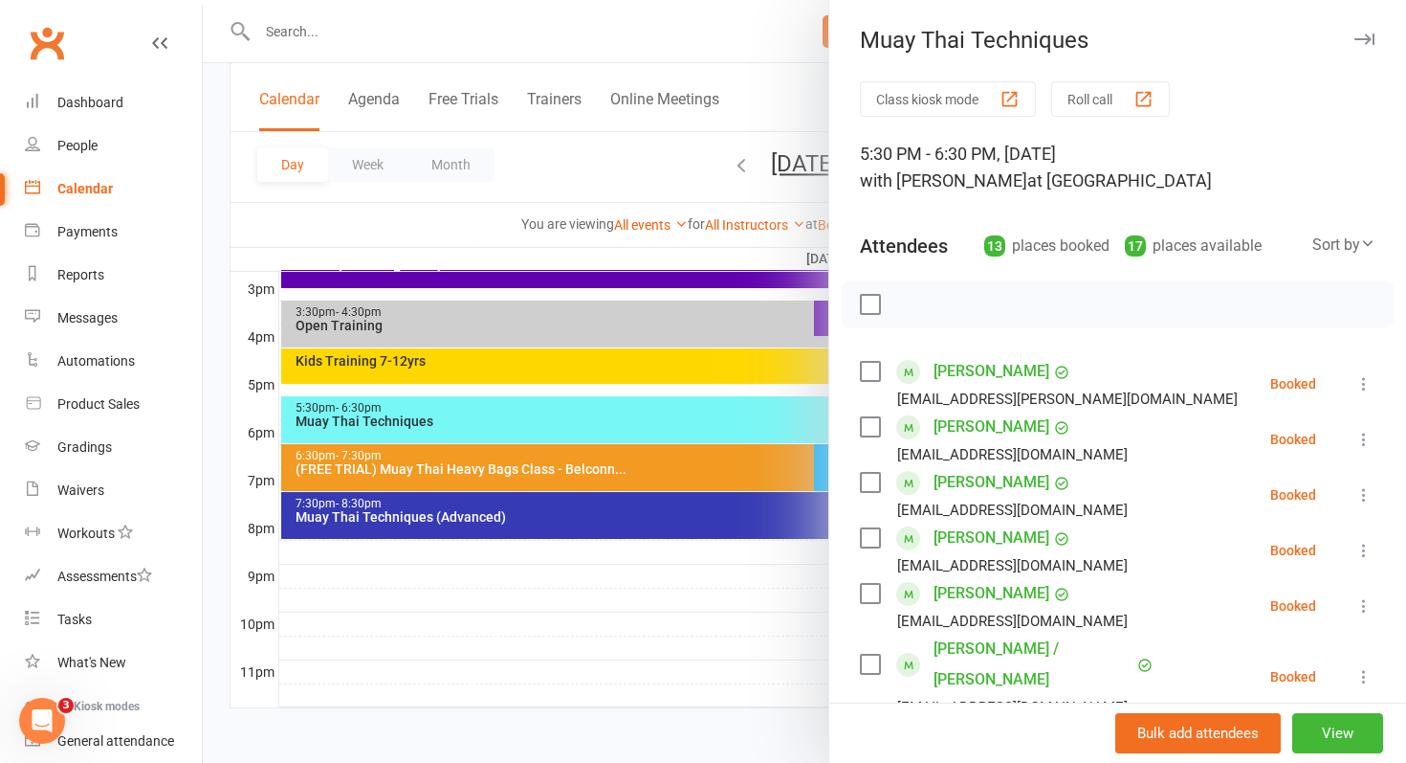
click at [628, 471] on div at bounding box center [805, 381] width 1204 height 763
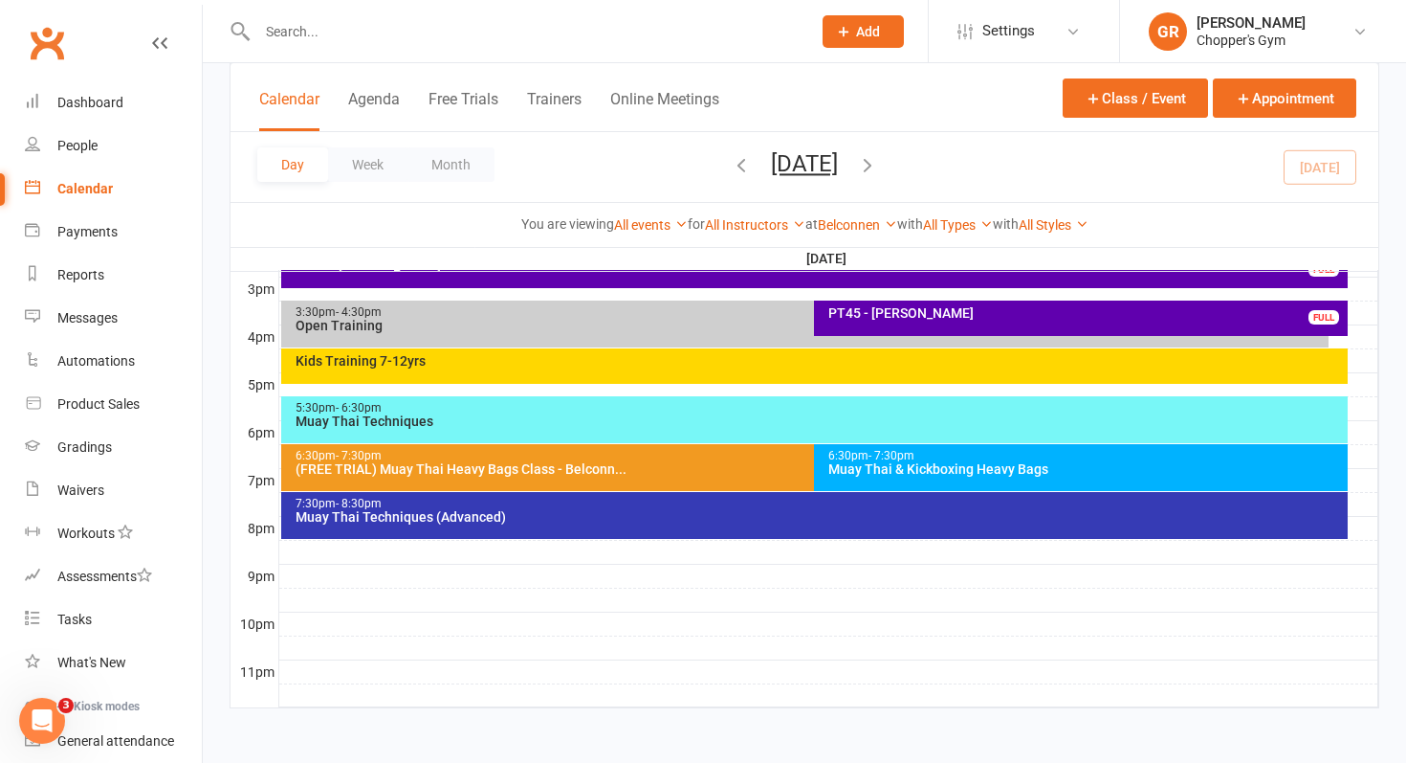
click at [950, 447] on div "6:30pm - 7:30pm Muay Thai & Kickboxing Heavy Bags" at bounding box center [1081, 467] width 534 height 47
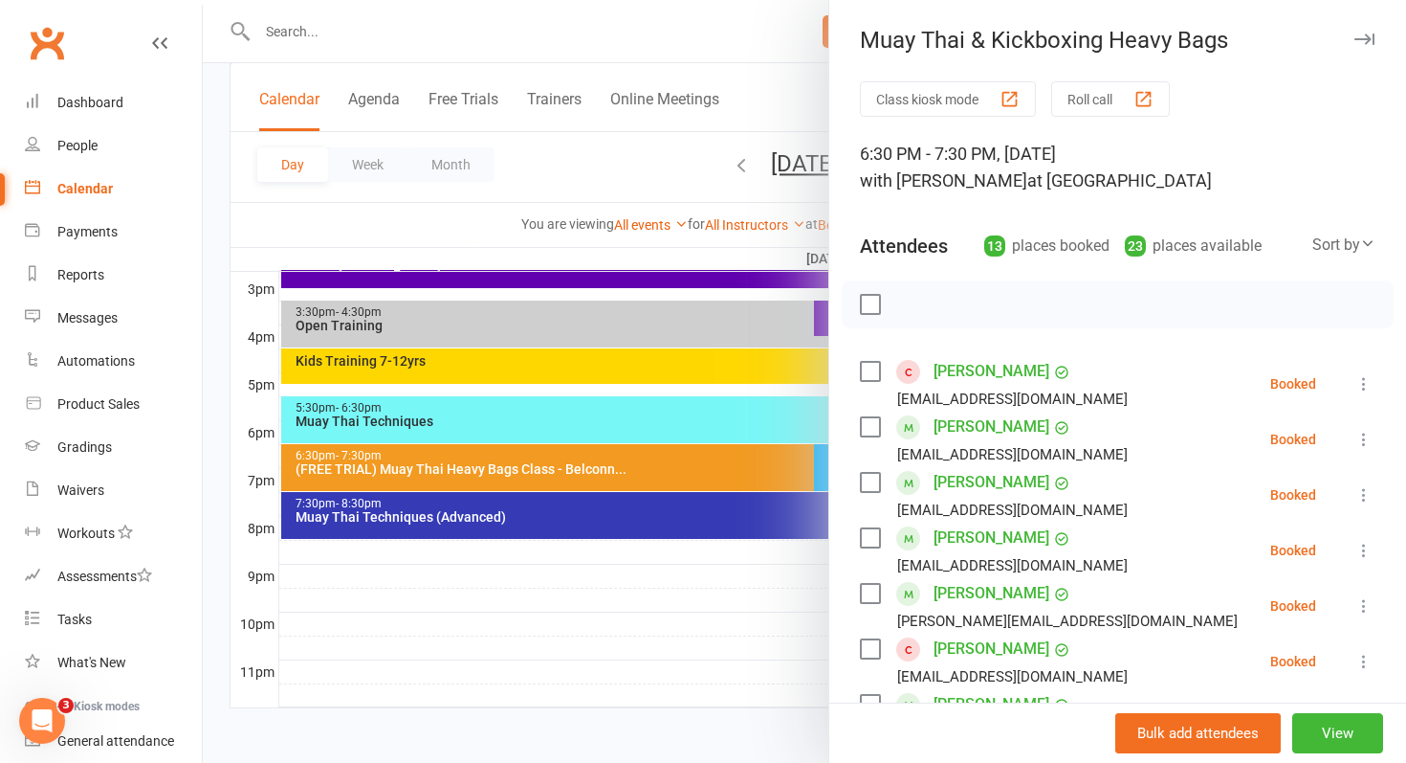
click at [626, 466] on div at bounding box center [805, 381] width 1204 height 763
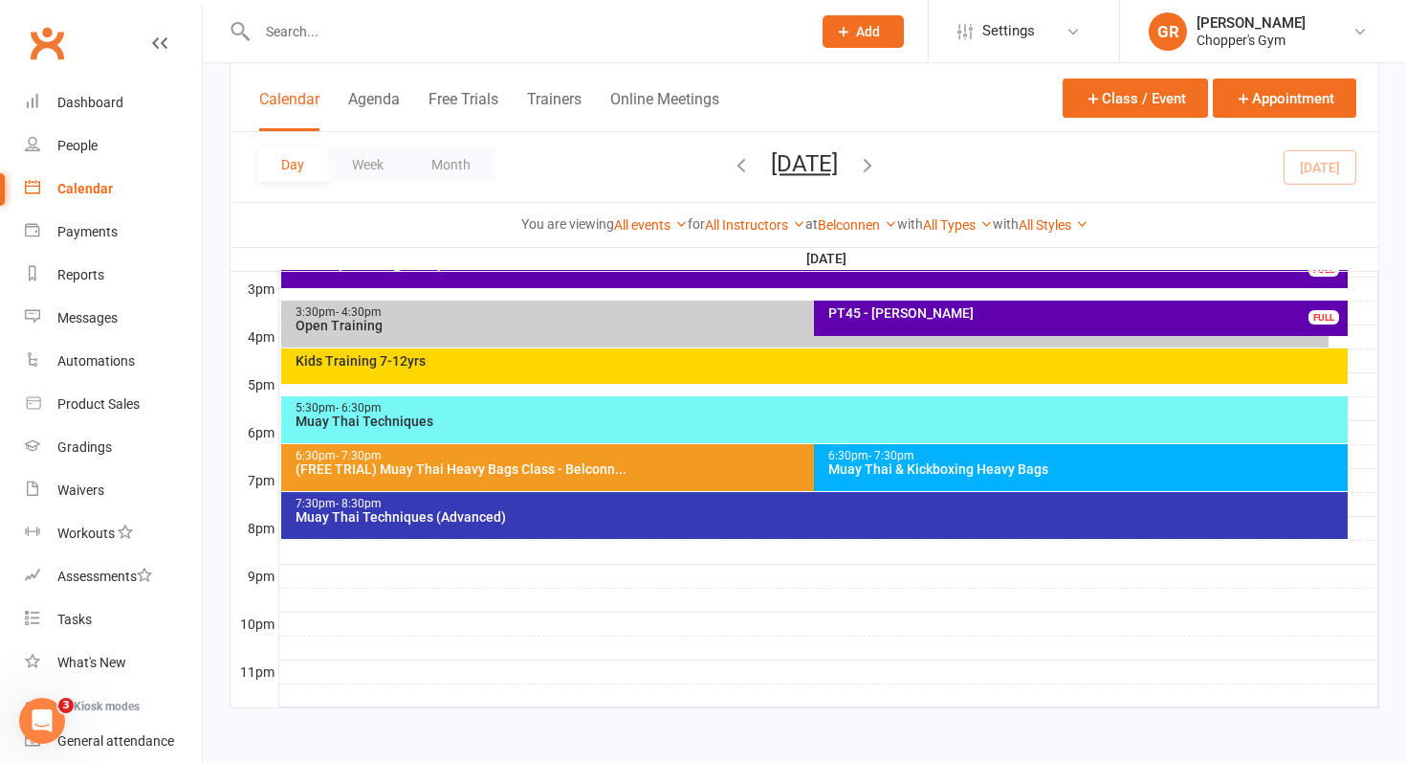
click at [626, 466] on div "(FREE TRIAL) Muay Thai Heavy Bags Class - Belconn..." at bounding box center [810, 468] width 1031 height 13
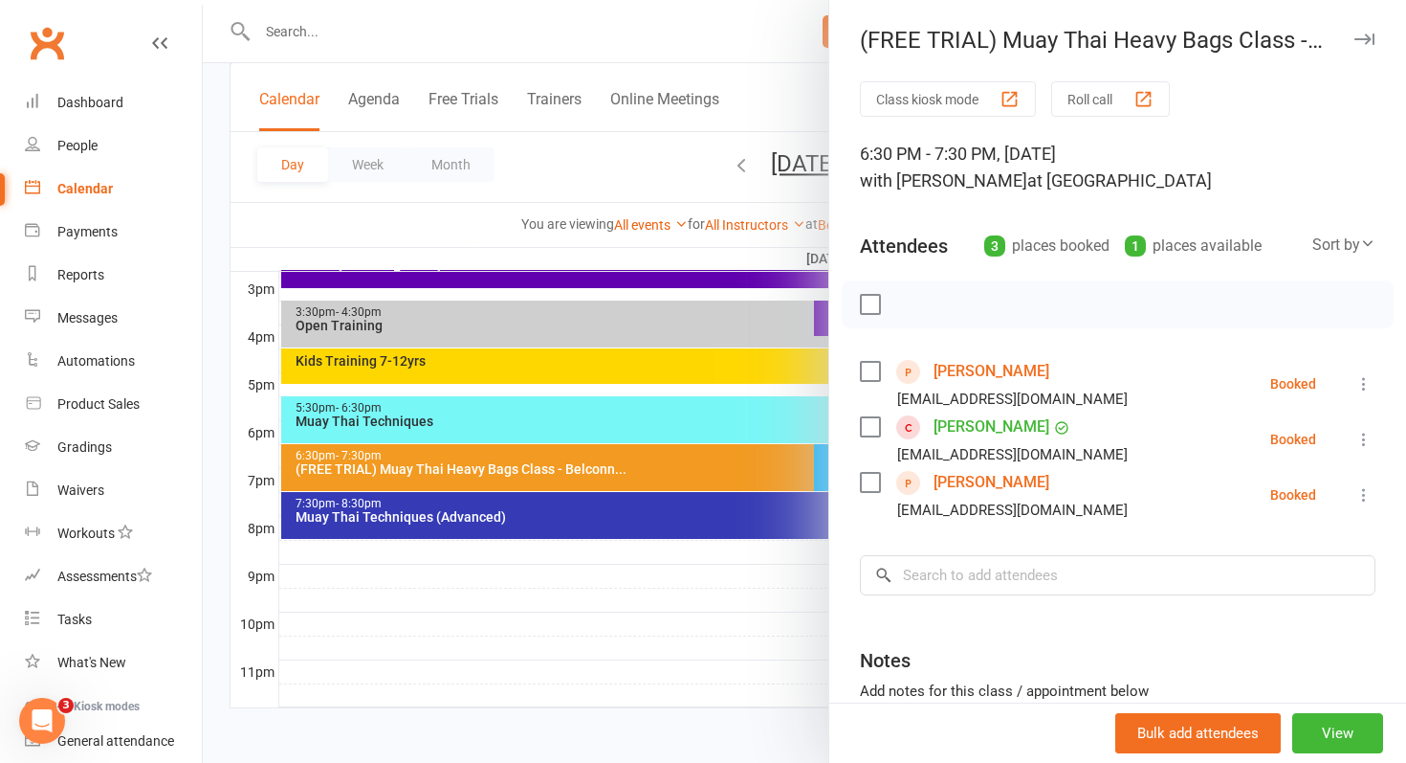
click at [622, 506] on div at bounding box center [805, 381] width 1204 height 763
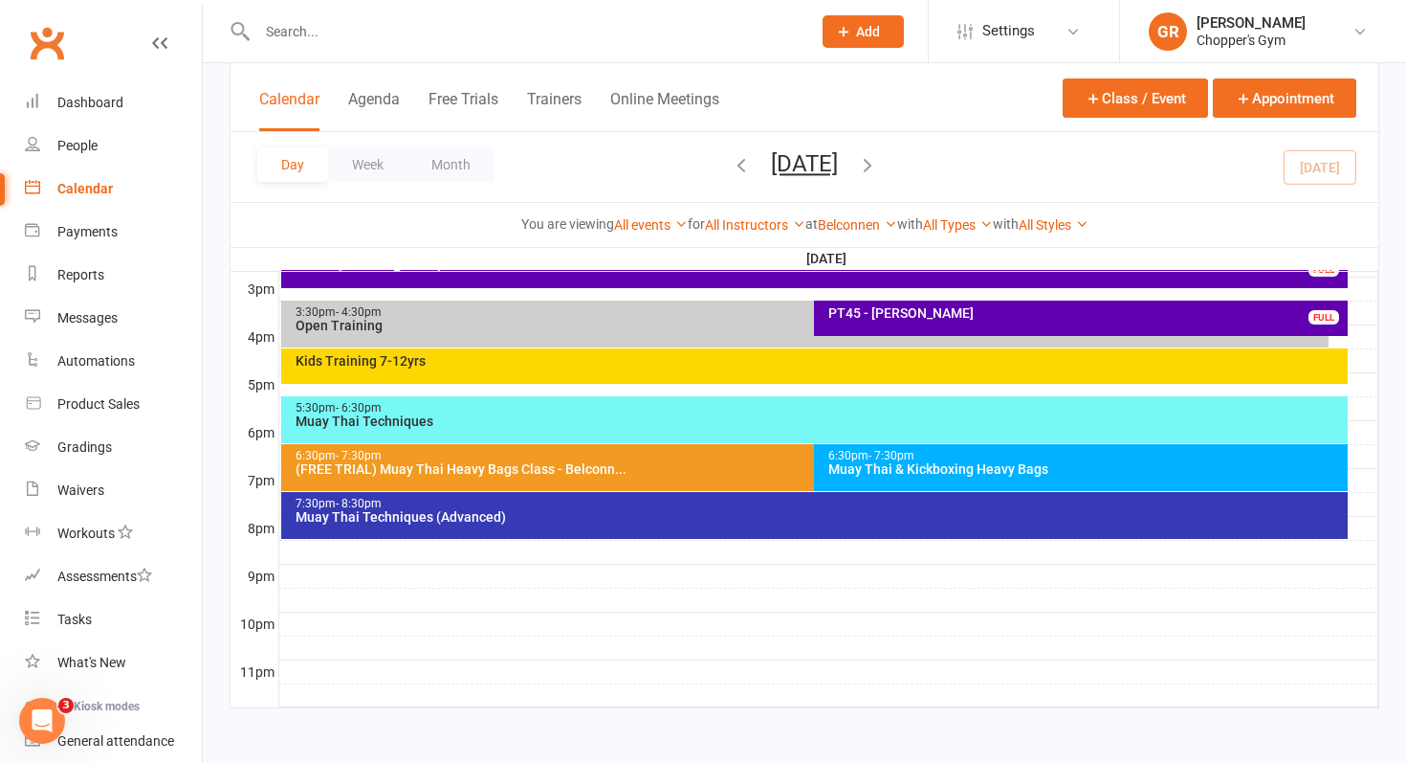
click at [622, 506] on div "7:30pm - 8:30pm" at bounding box center [820, 503] width 1050 height 12
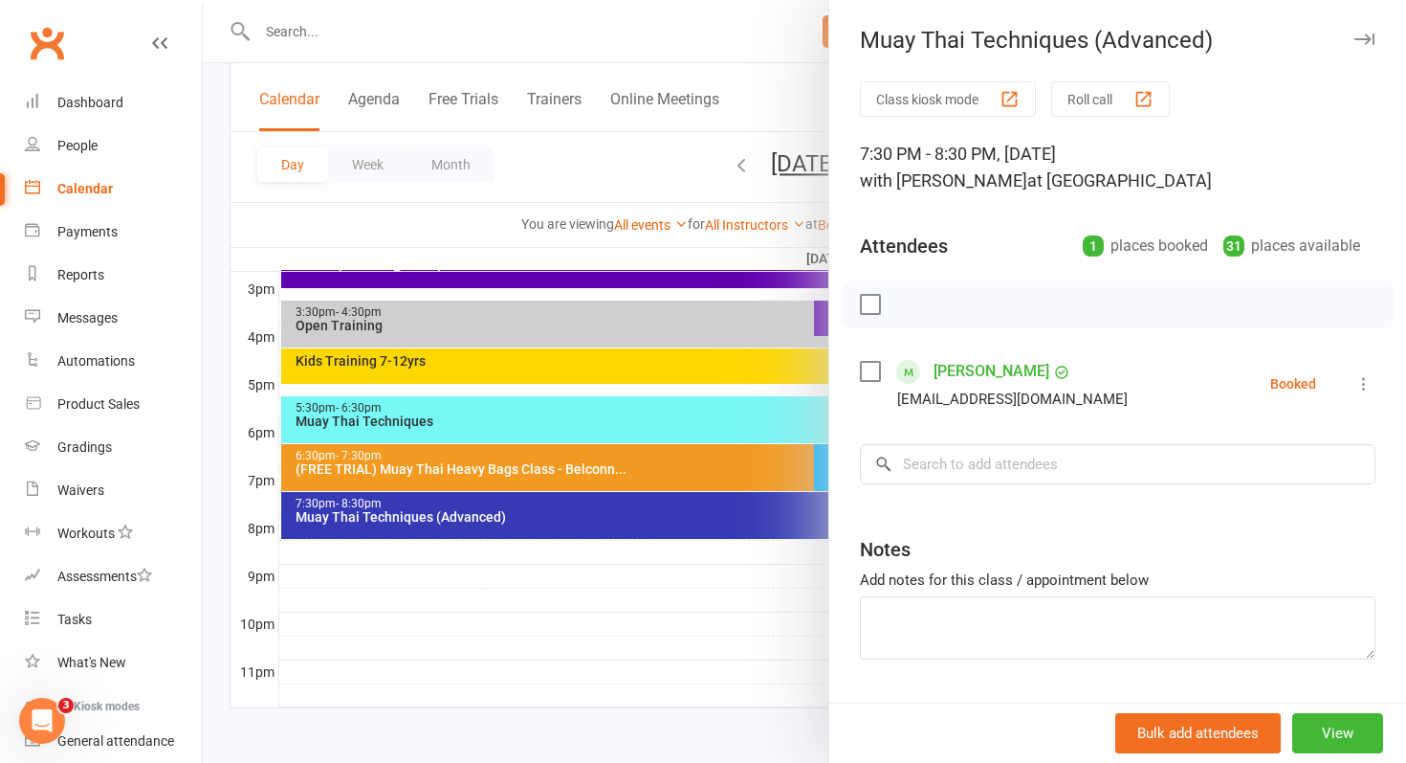
click at [650, 608] on div at bounding box center [805, 381] width 1204 height 763
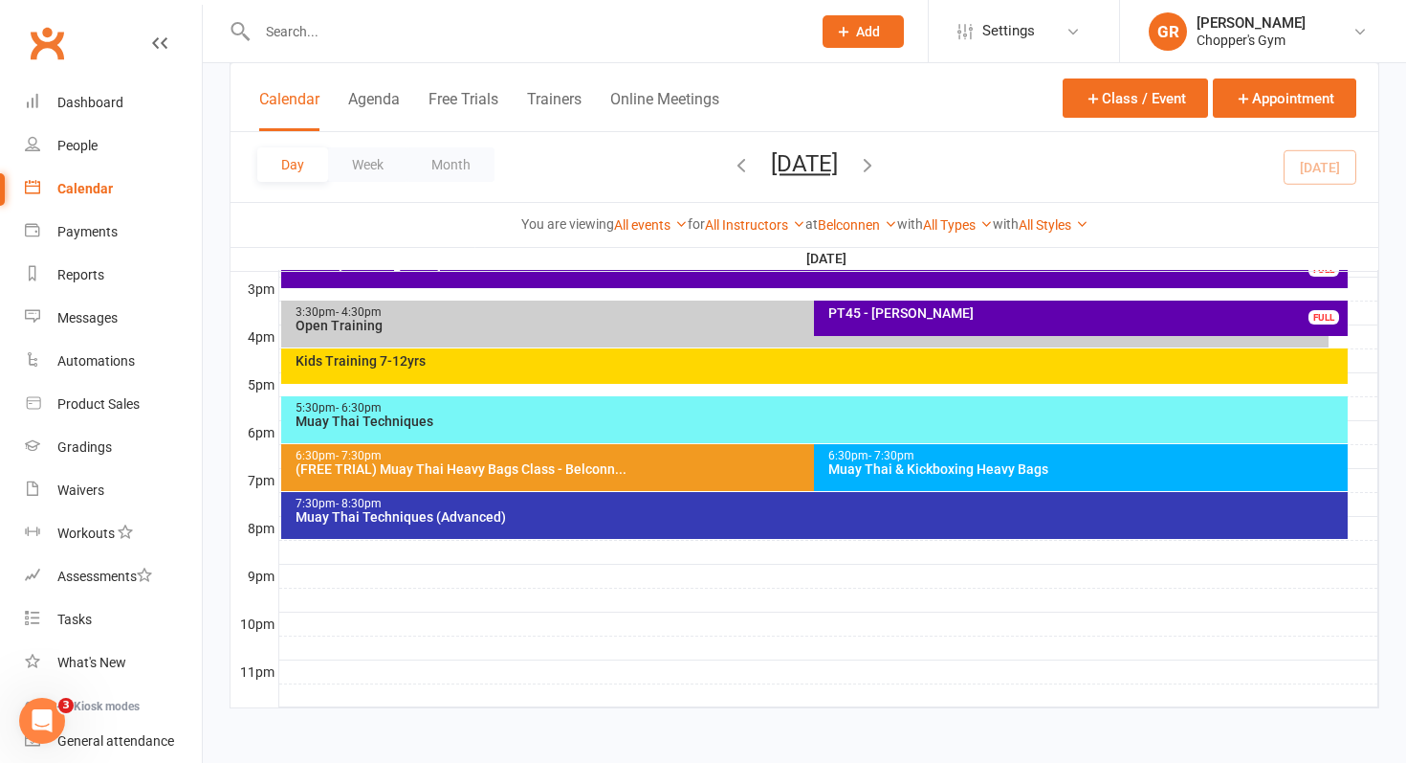
click at [497, 377] on div "Kids Training 7-12yrs" at bounding box center [815, 365] width 1068 height 35
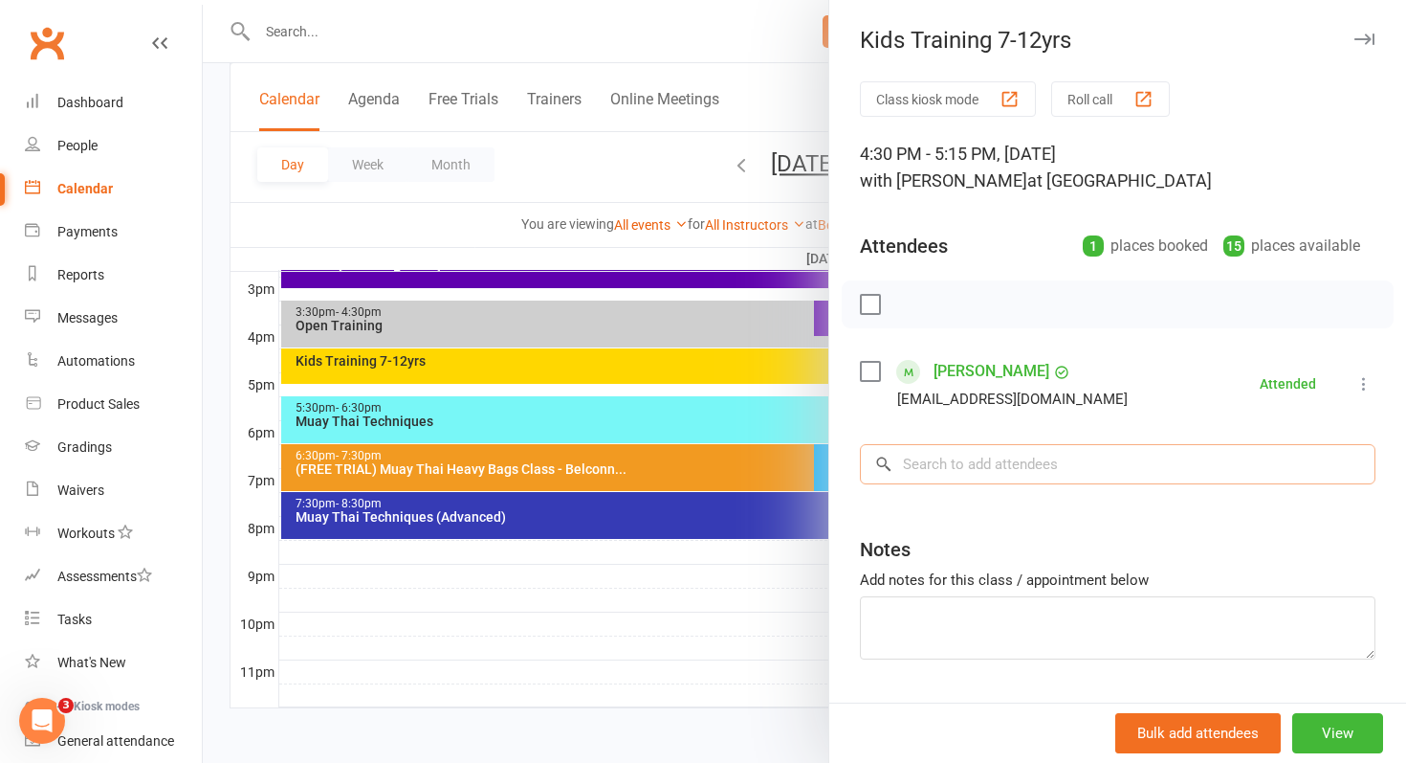
click at [969, 468] on input "search" at bounding box center [1118, 464] width 516 height 40
click at [979, 473] on input "search" at bounding box center [1118, 464] width 516 height 40
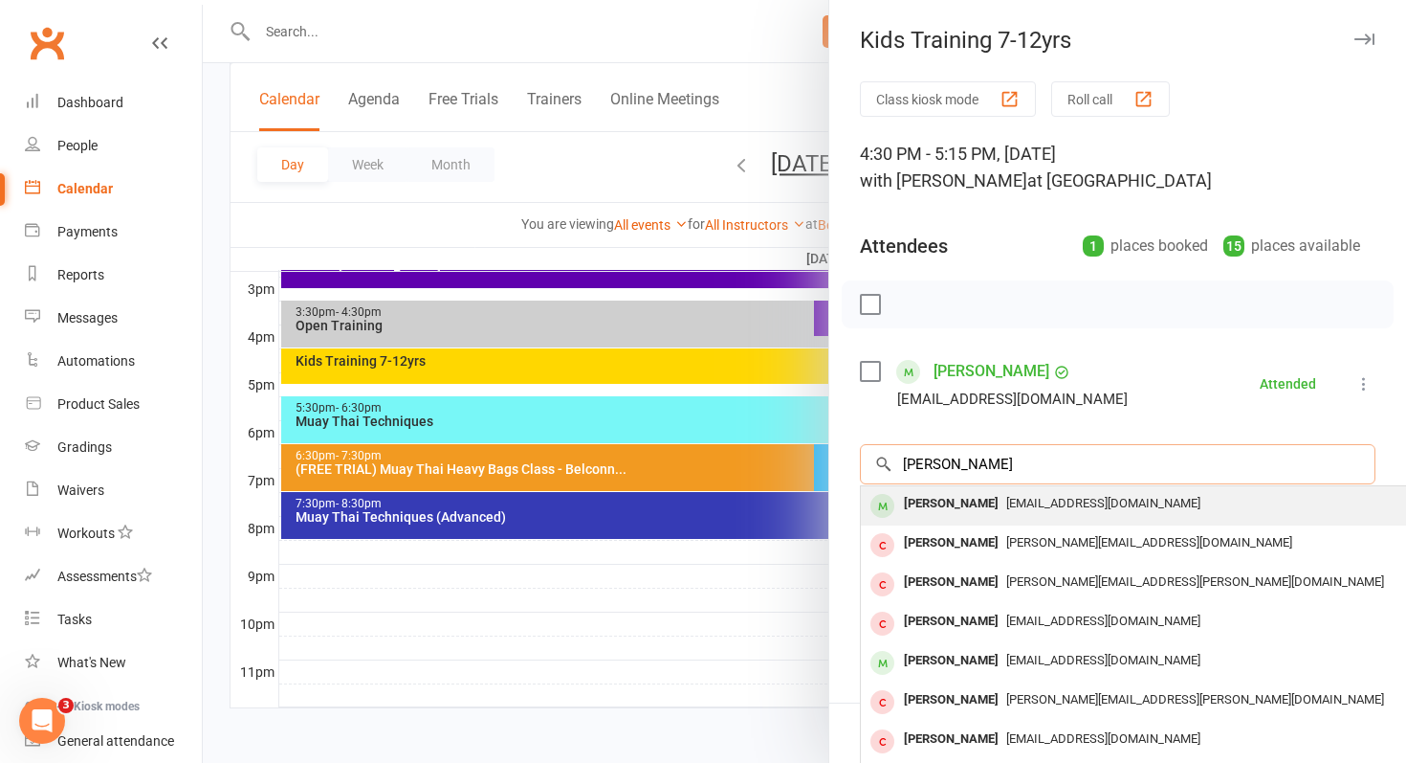
type input "henry"
click at [974, 511] on div "Henry Larkin" at bounding box center [951, 504] width 110 height 28
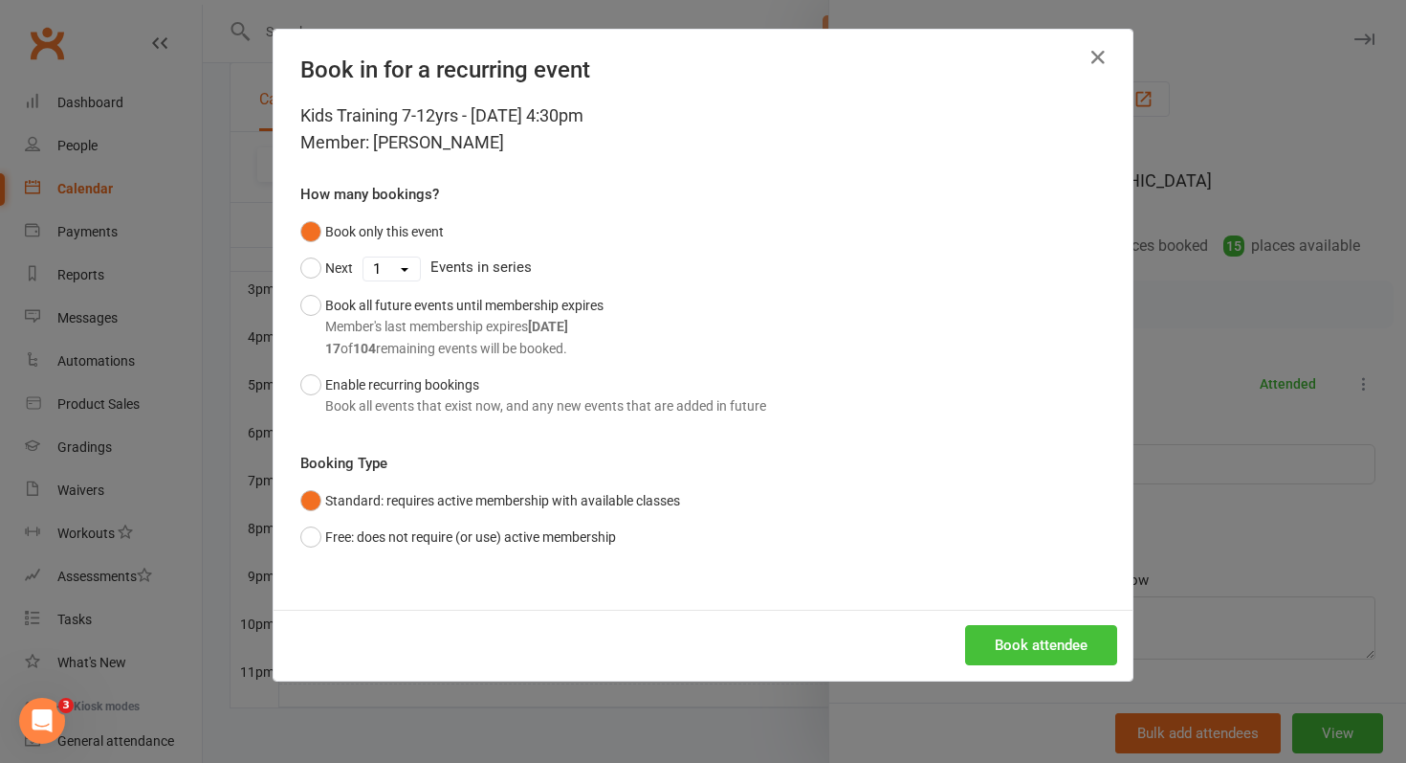
click at [1073, 640] on button "Book attendee" at bounding box center [1041, 645] width 152 height 40
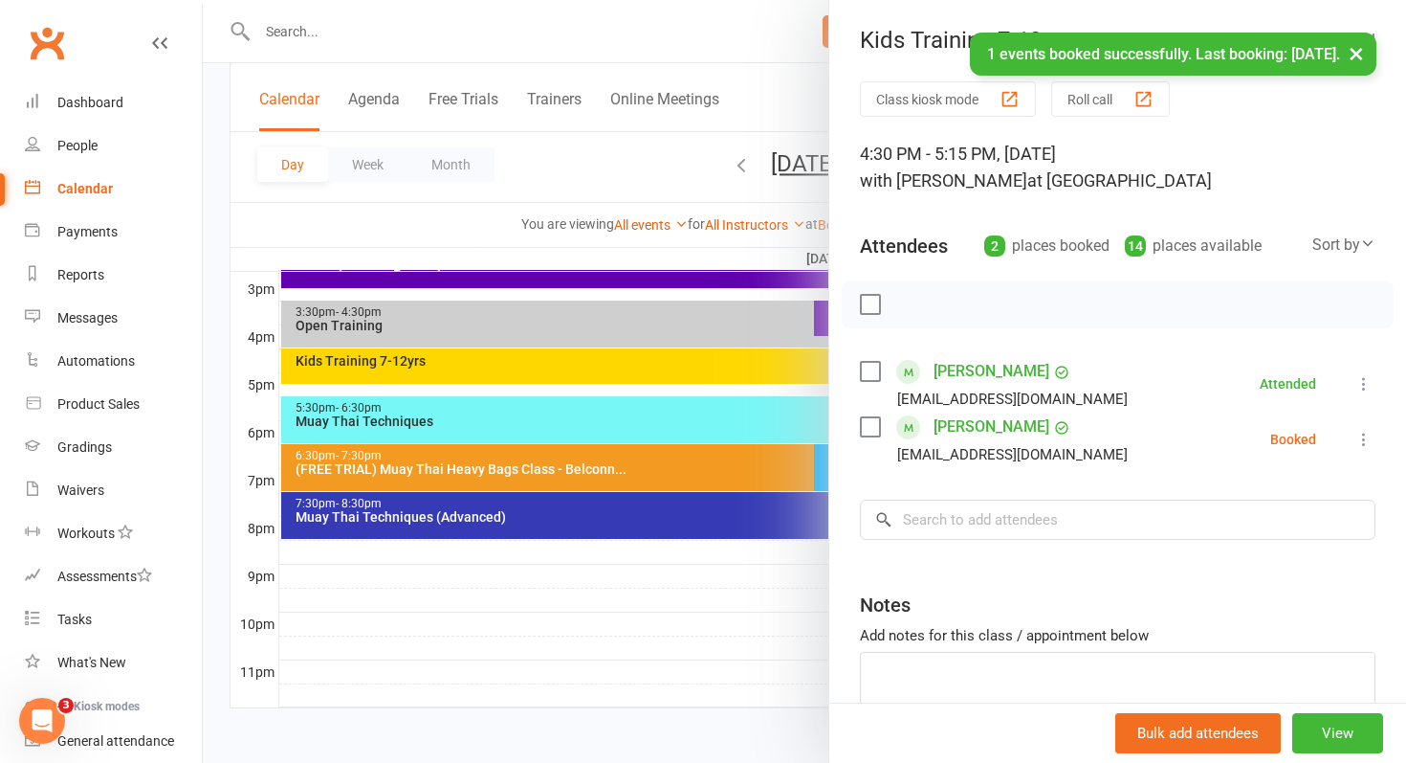
click at [1366, 443] on icon at bounding box center [1364, 439] width 19 height 19
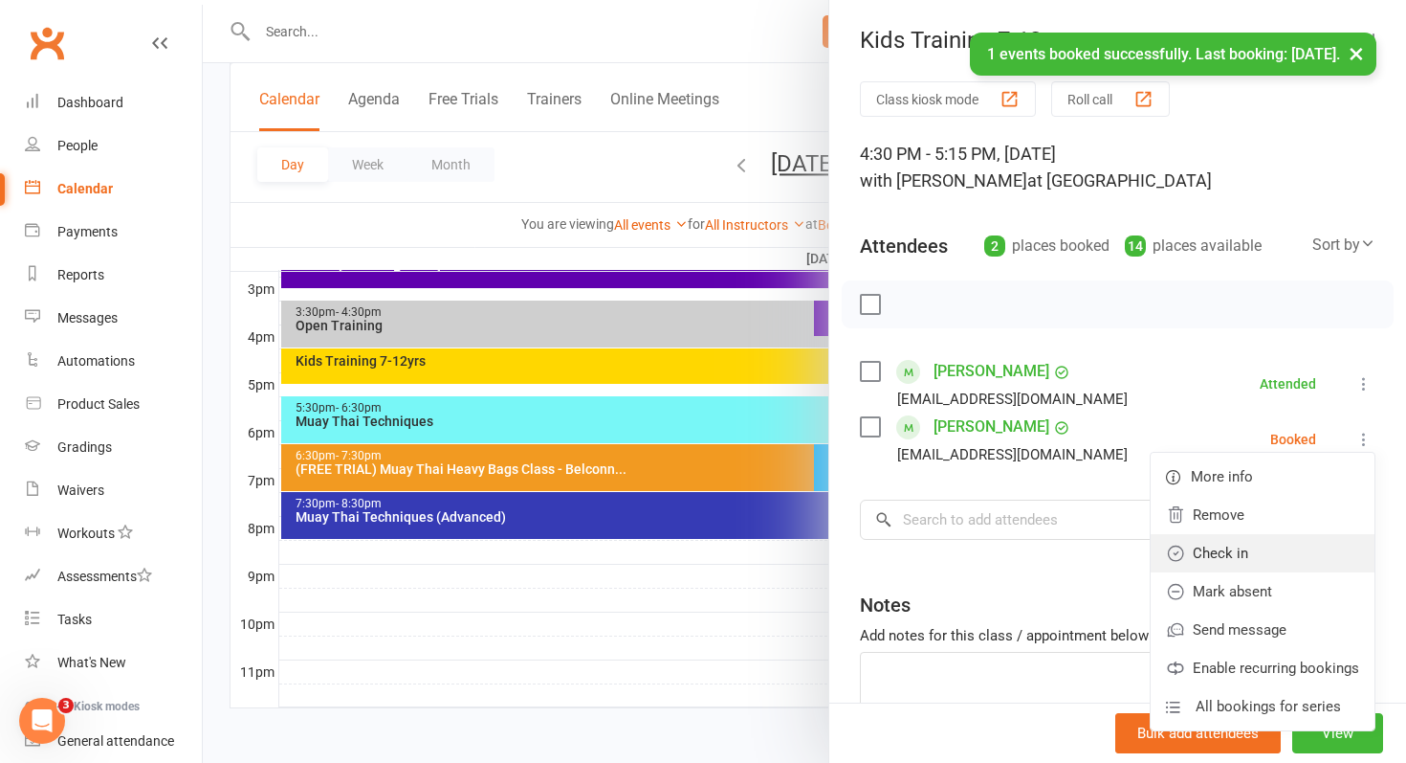
click at [1243, 546] on link "Check in" at bounding box center [1263, 553] width 224 height 38
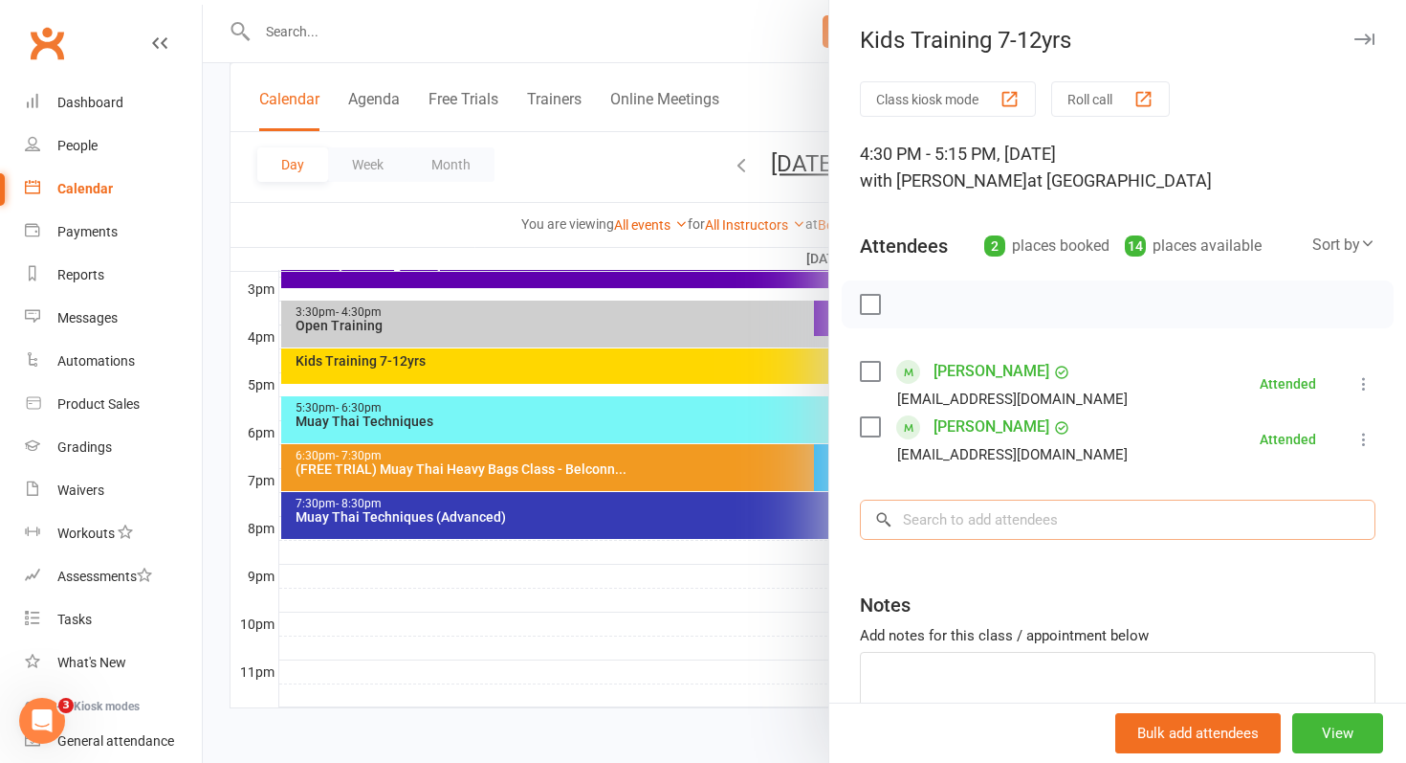
click at [1088, 531] on input "search" at bounding box center [1118, 519] width 516 height 40
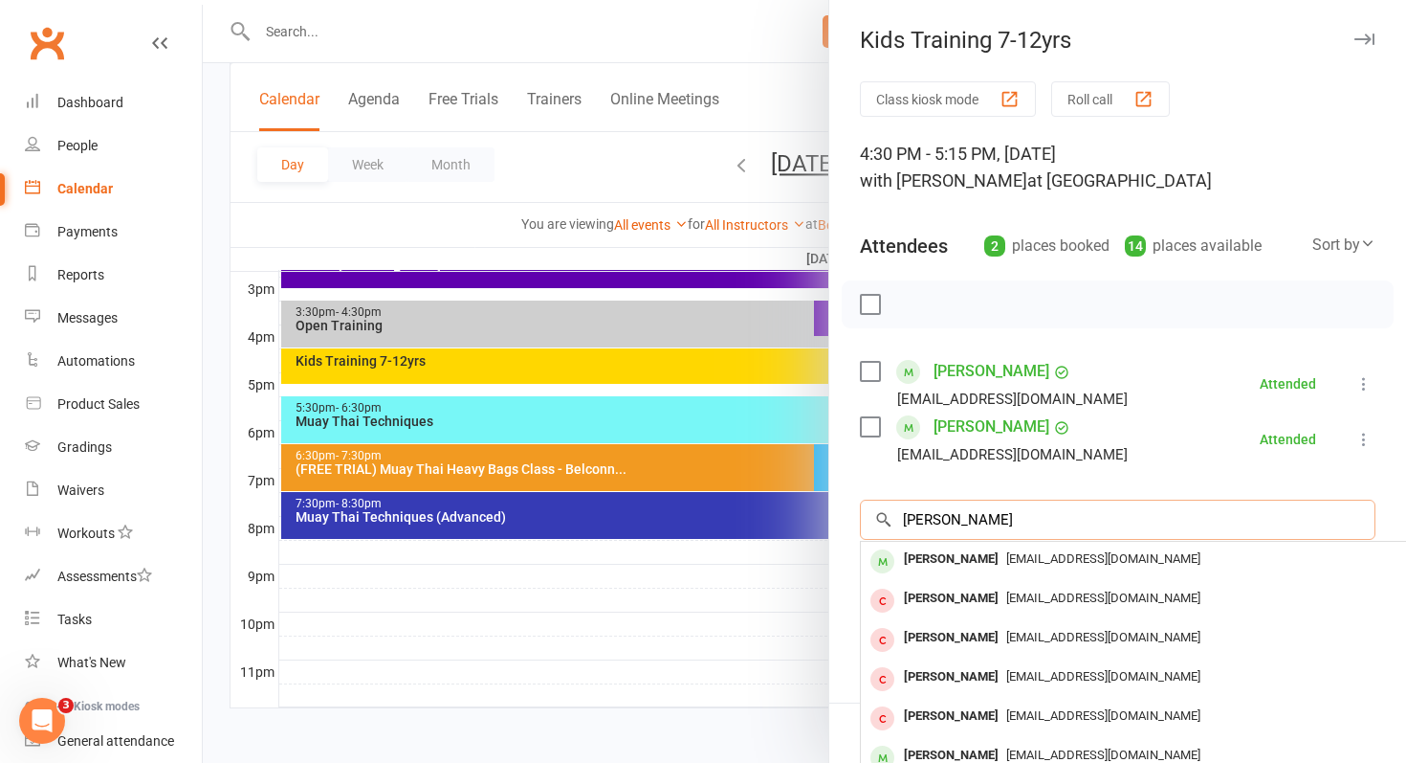
type input "yahya"
click at [935, 562] on div "[PERSON_NAME]" at bounding box center [951, 559] width 110 height 28
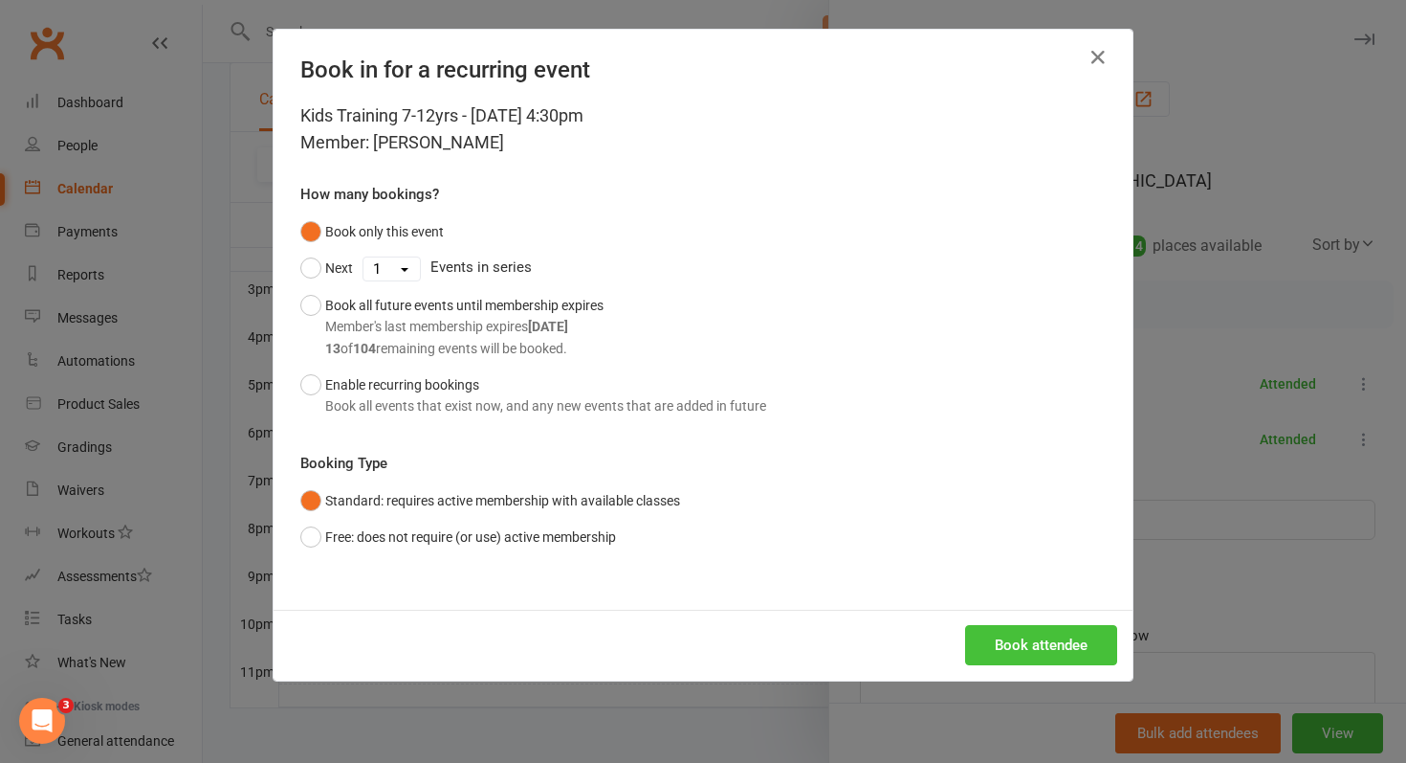
click at [996, 643] on button "Book attendee" at bounding box center [1041, 645] width 152 height 40
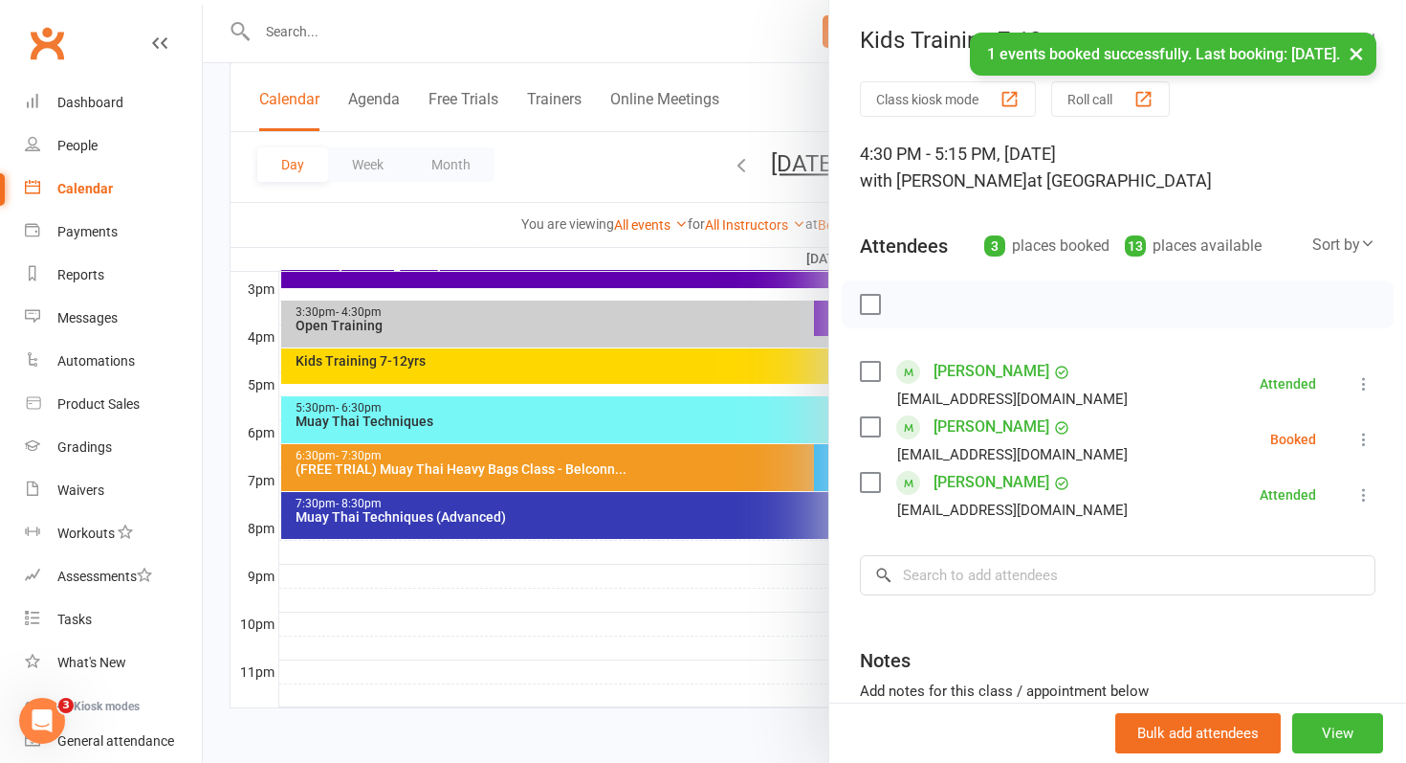
click at [1364, 443] on icon at bounding box center [1364, 439] width 19 height 19
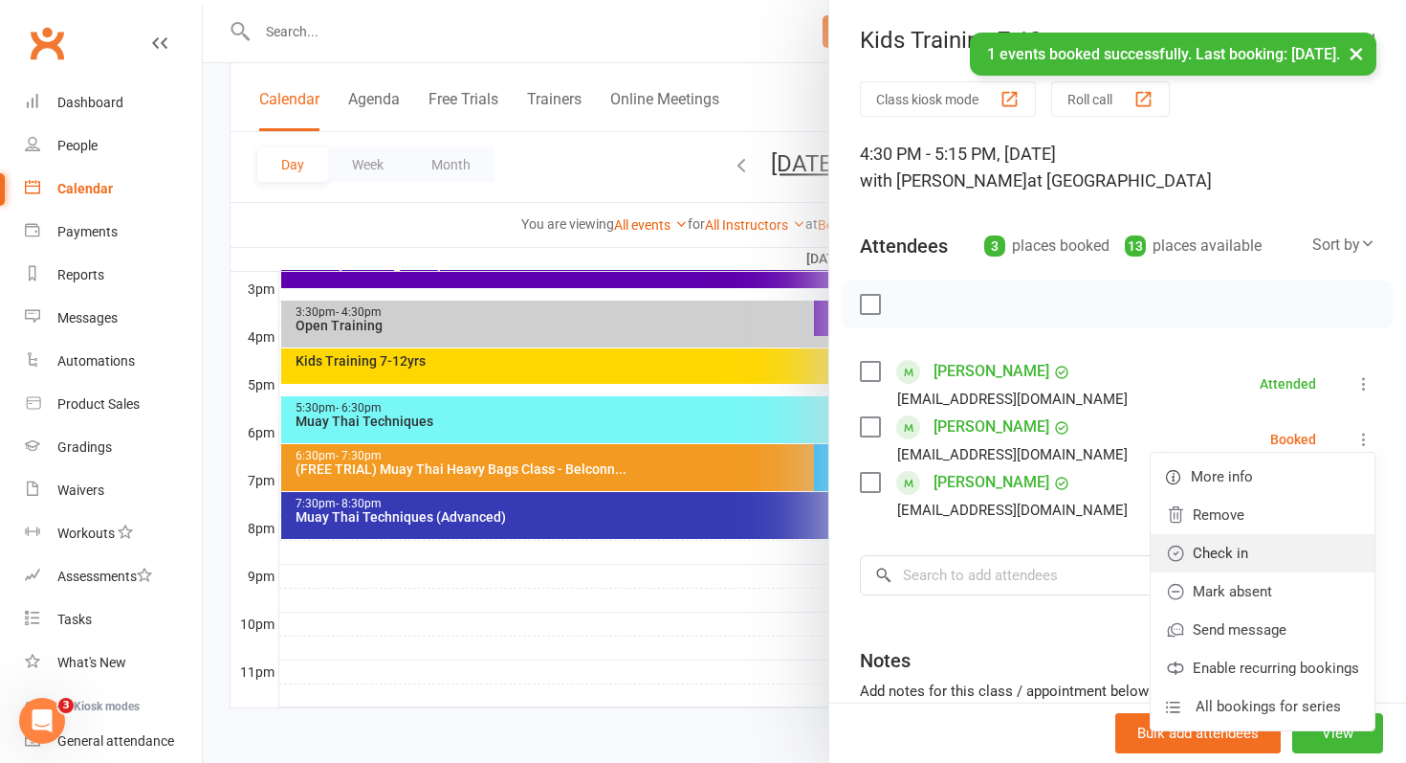
click at [1248, 546] on link "Check in" at bounding box center [1263, 553] width 224 height 38
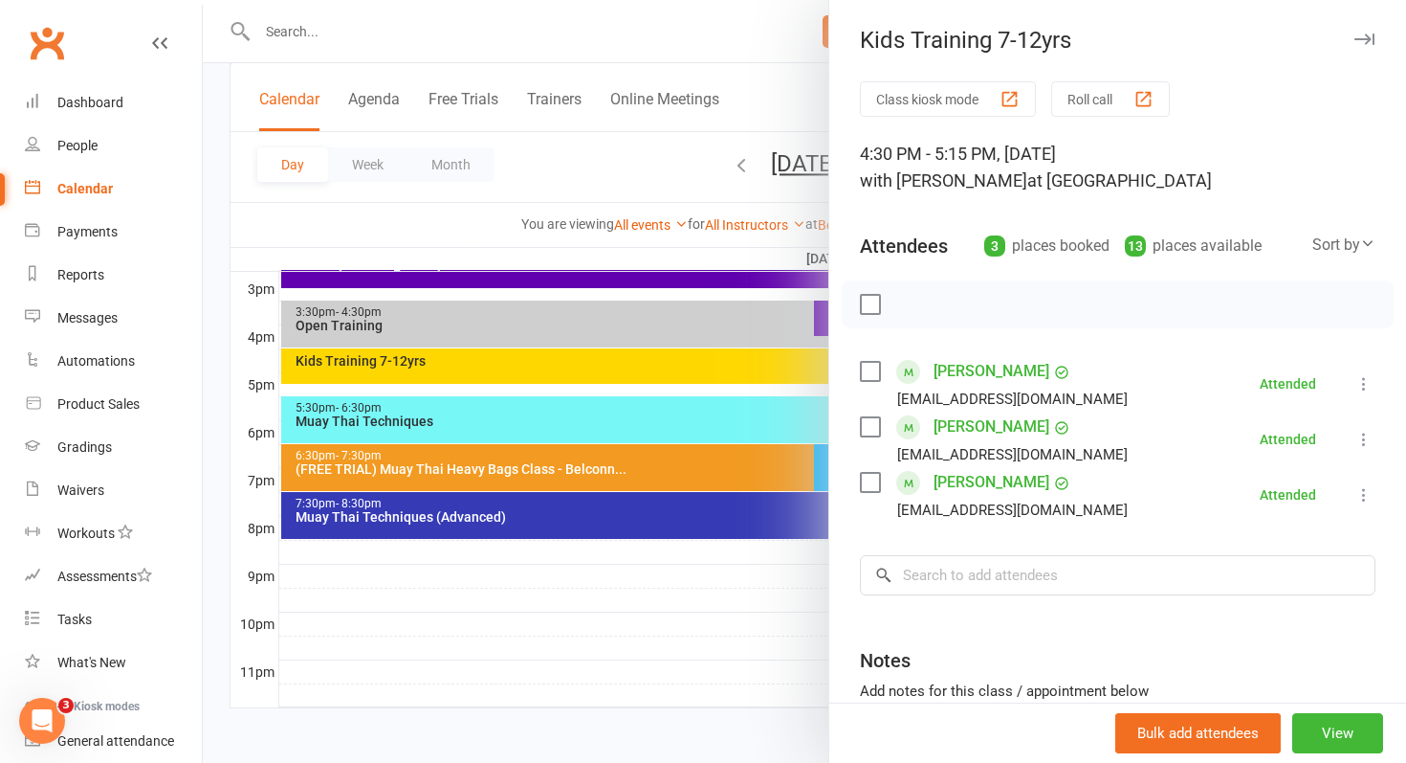
click at [658, 165] on div at bounding box center [805, 381] width 1204 height 763
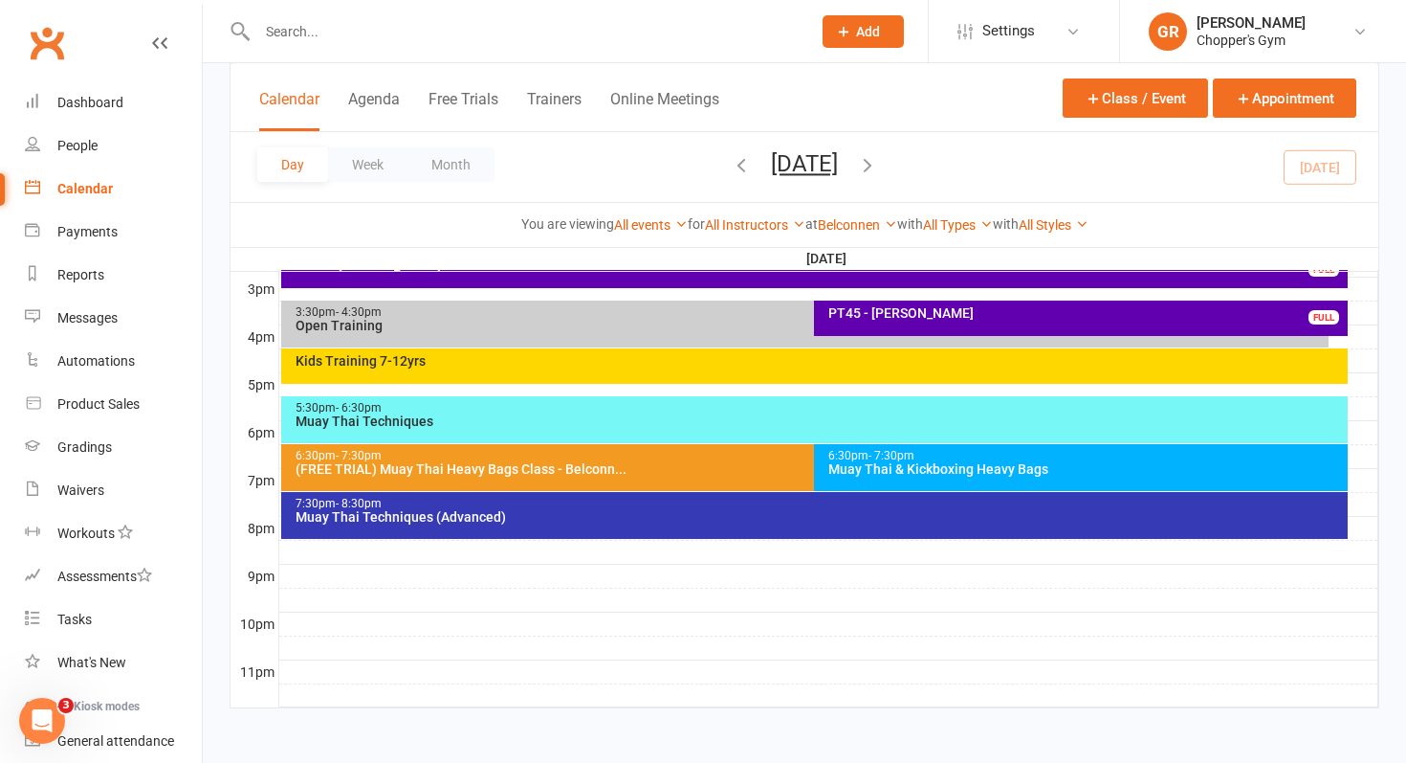
click at [731, 165] on icon "button" at bounding box center [741, 164] width 21 height 21
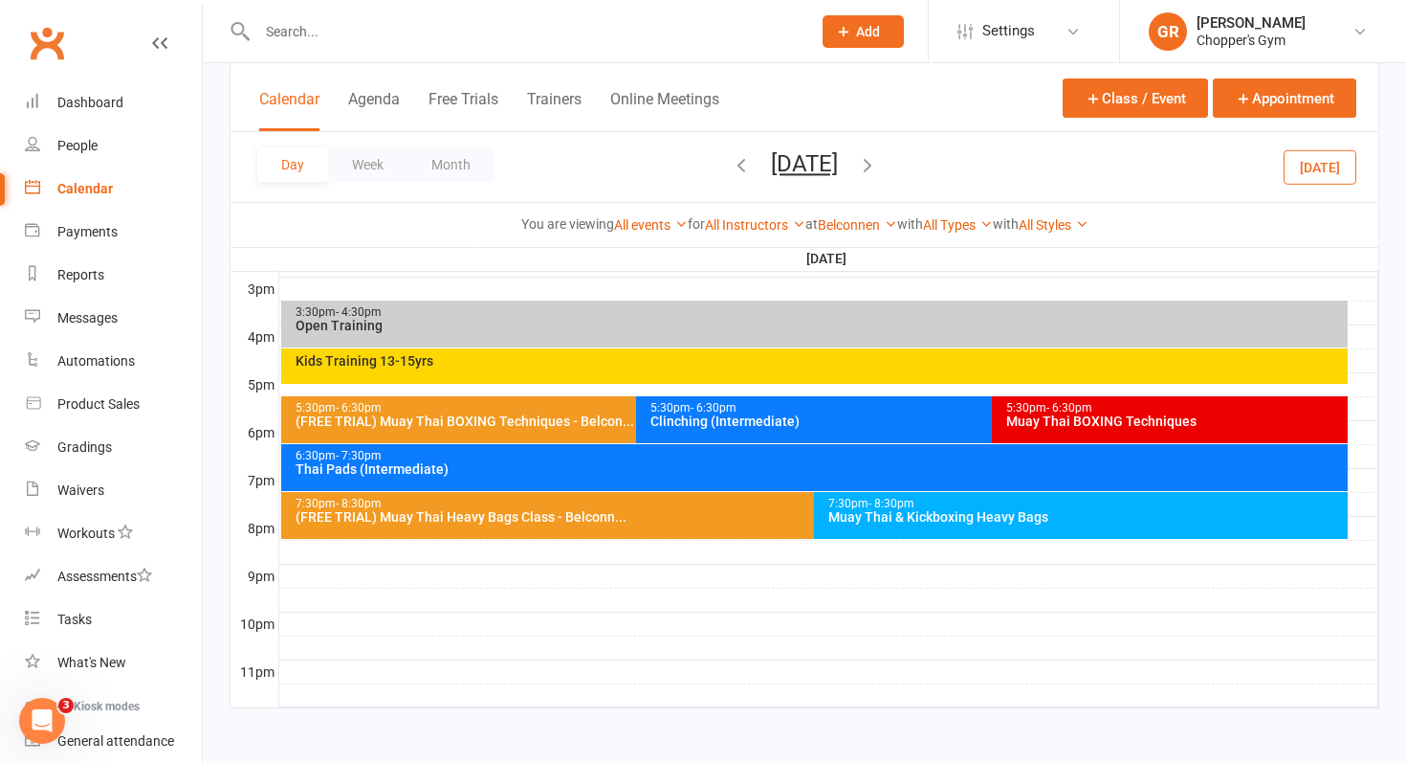
click at [664, 452] on div "6:30pm - 7:30pm" at bounding box center [820, 456] width 1050 height 12
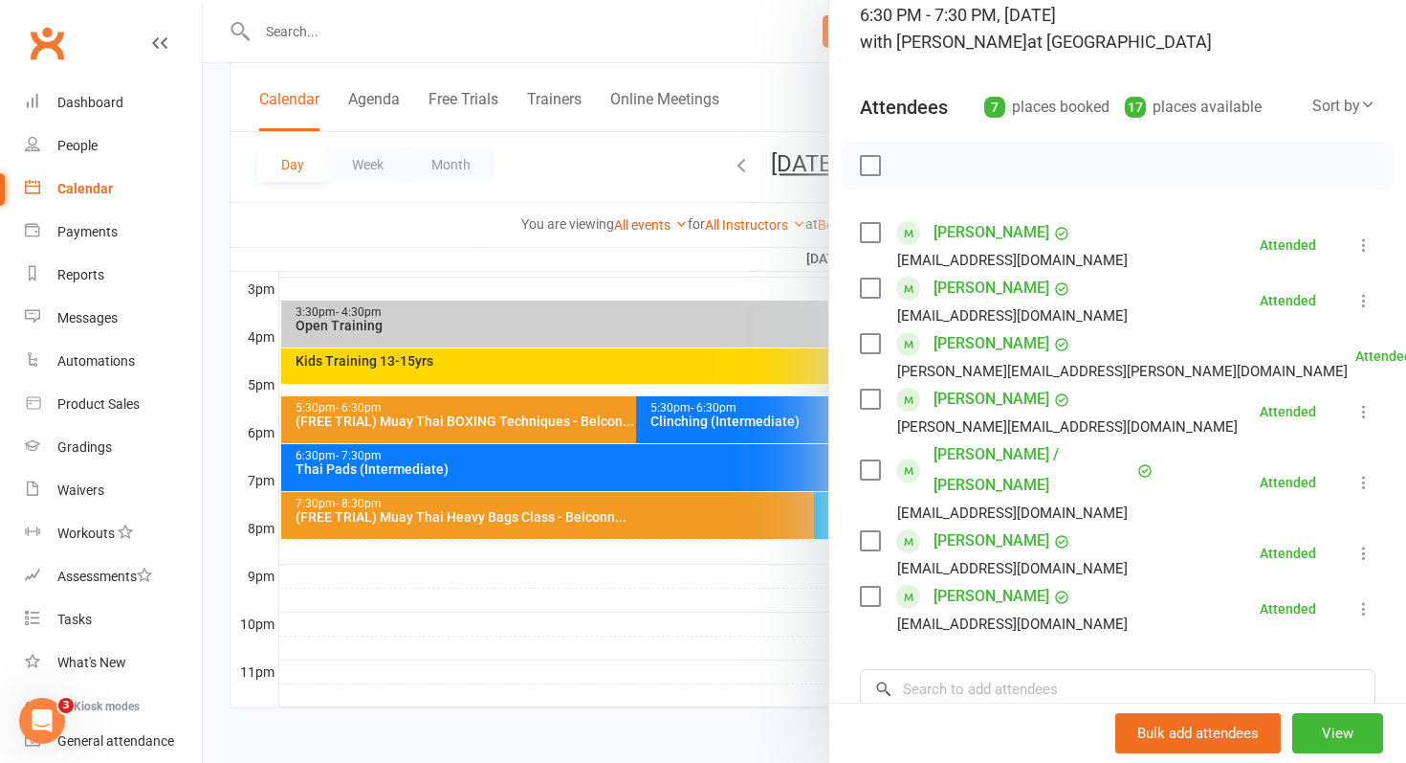
scroll to position [146, 0]
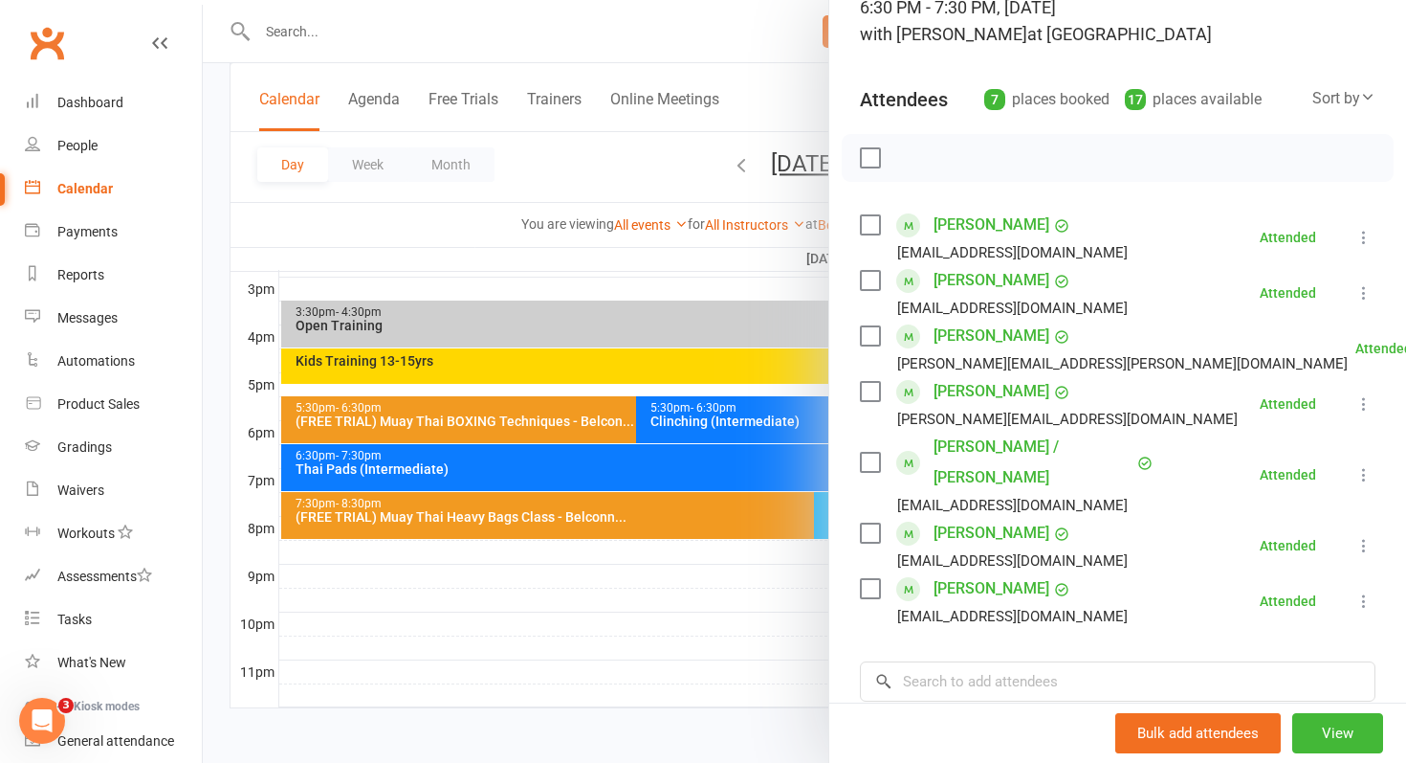
click at [736, 566] on div at bounding box center [805, 381] width 1204 height 763
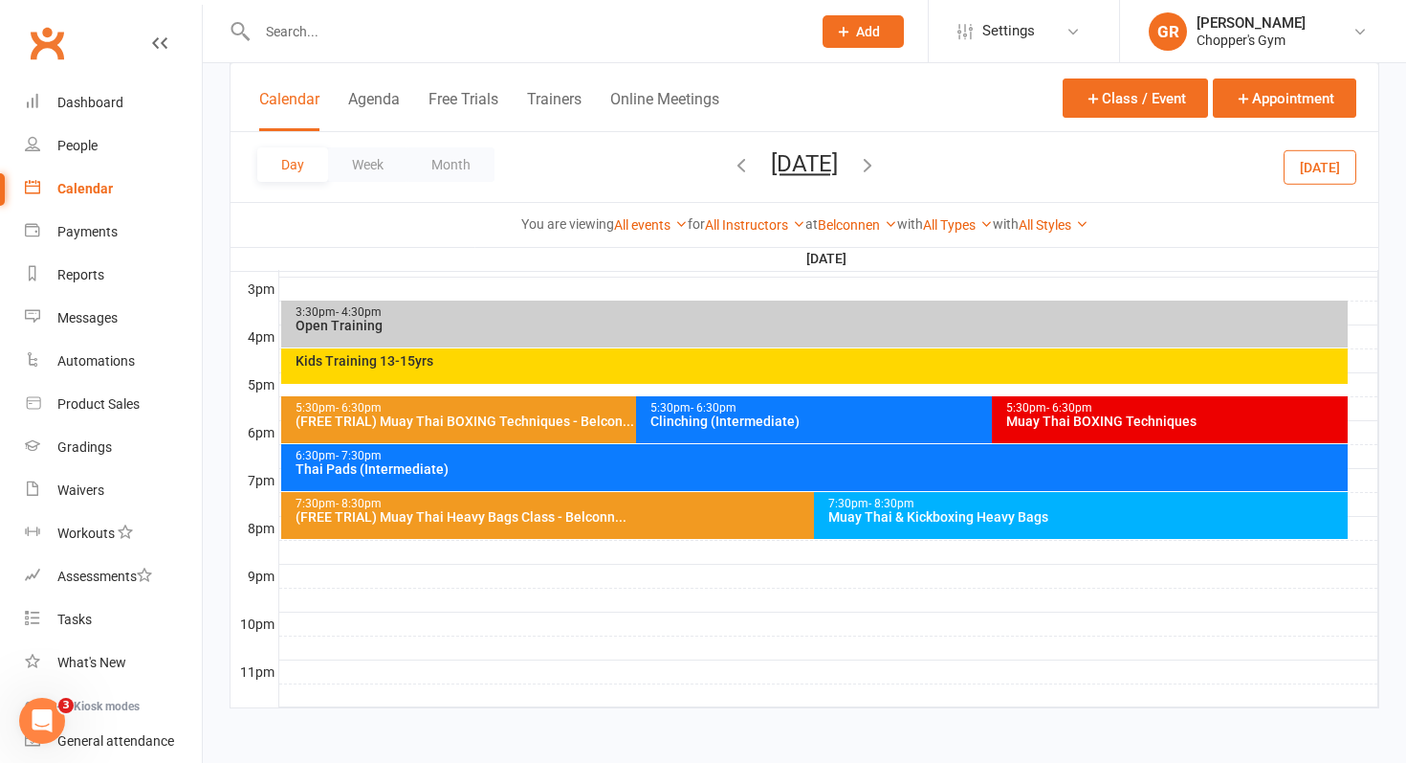
click at [888, 510] on div "Muay Thai & Kickboxing Heavy Bags" at bounding box center [1086, 516] width 517 height 13
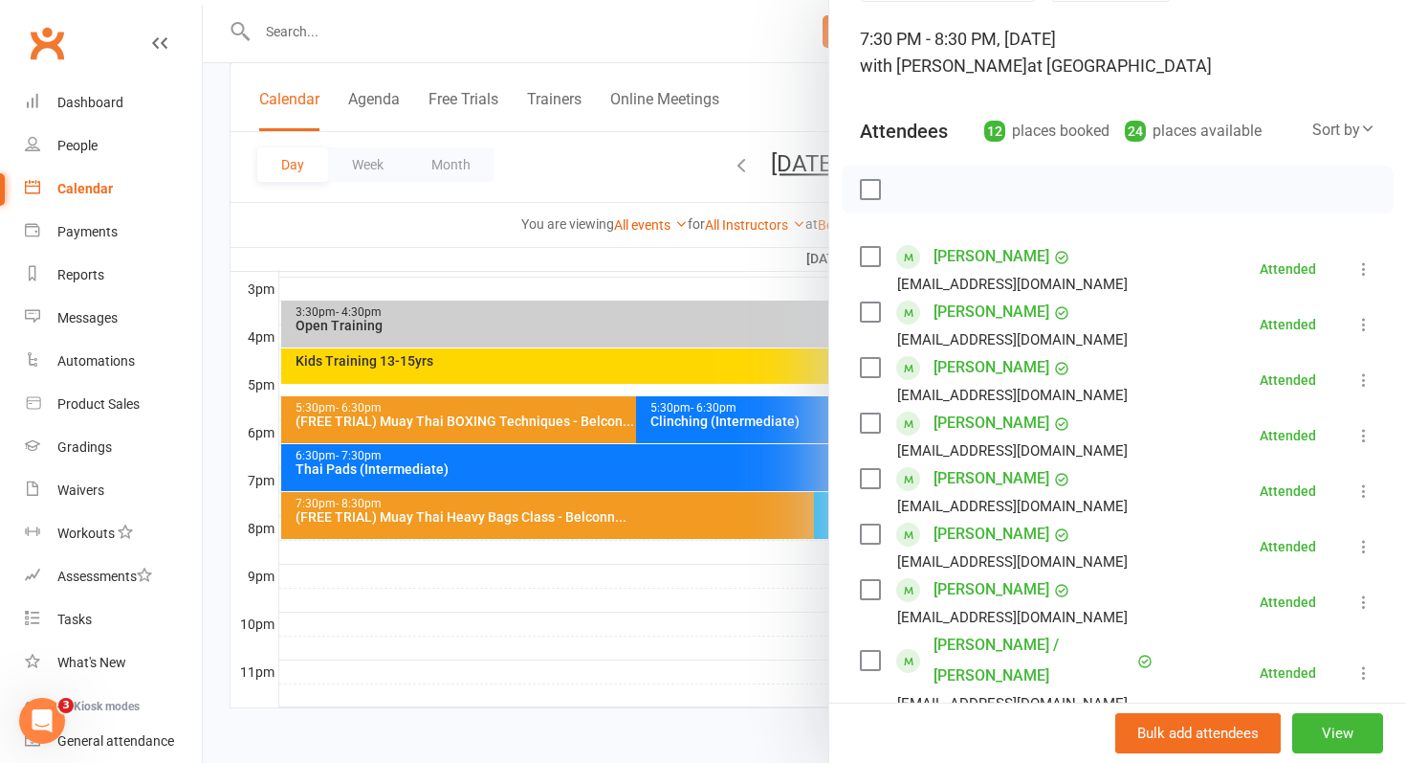
scroll to position [114, 0]
click at [757, 592] on div at bounding box center [805, 381] width 1204 height 763
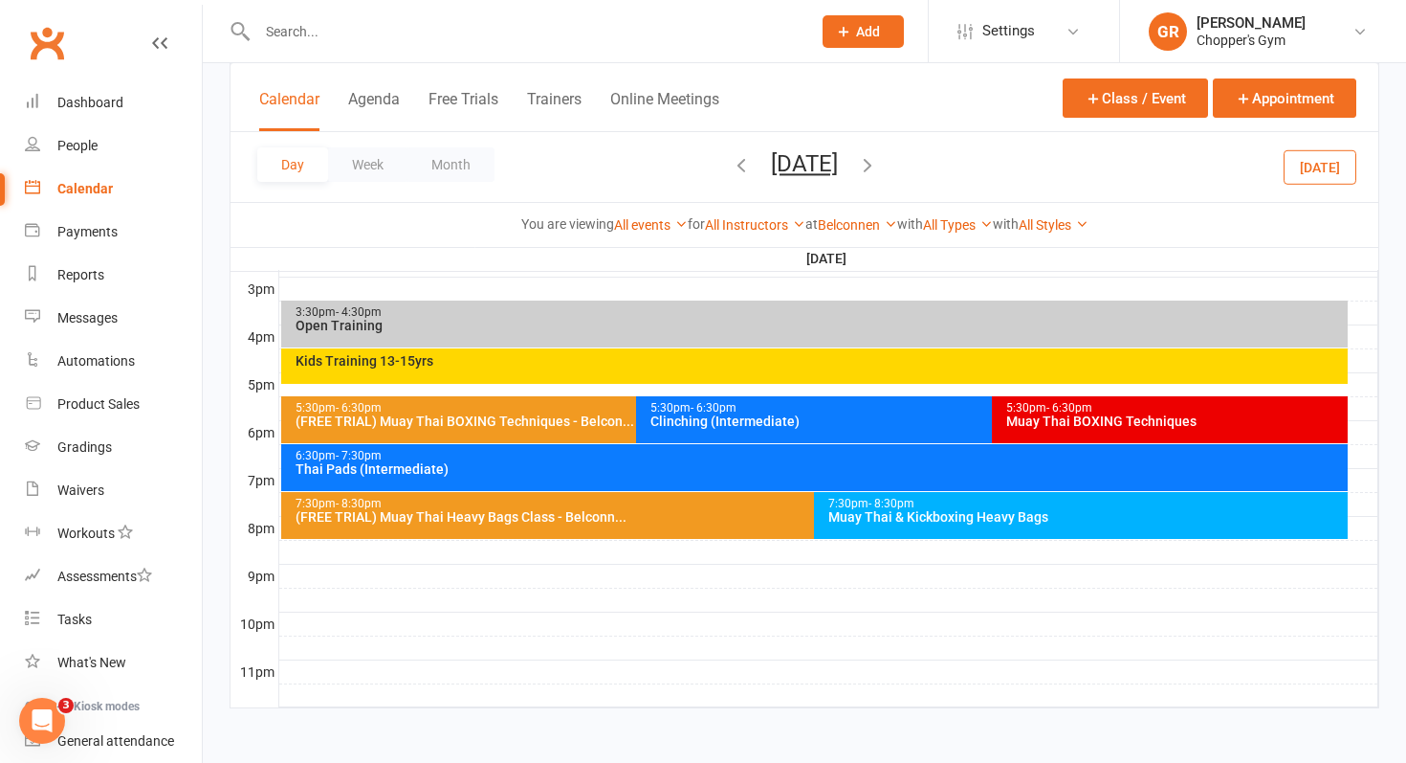
click at [1072, 409] on span "- 6:30pm" at bounding box center [1070, 407] width 46 height 13
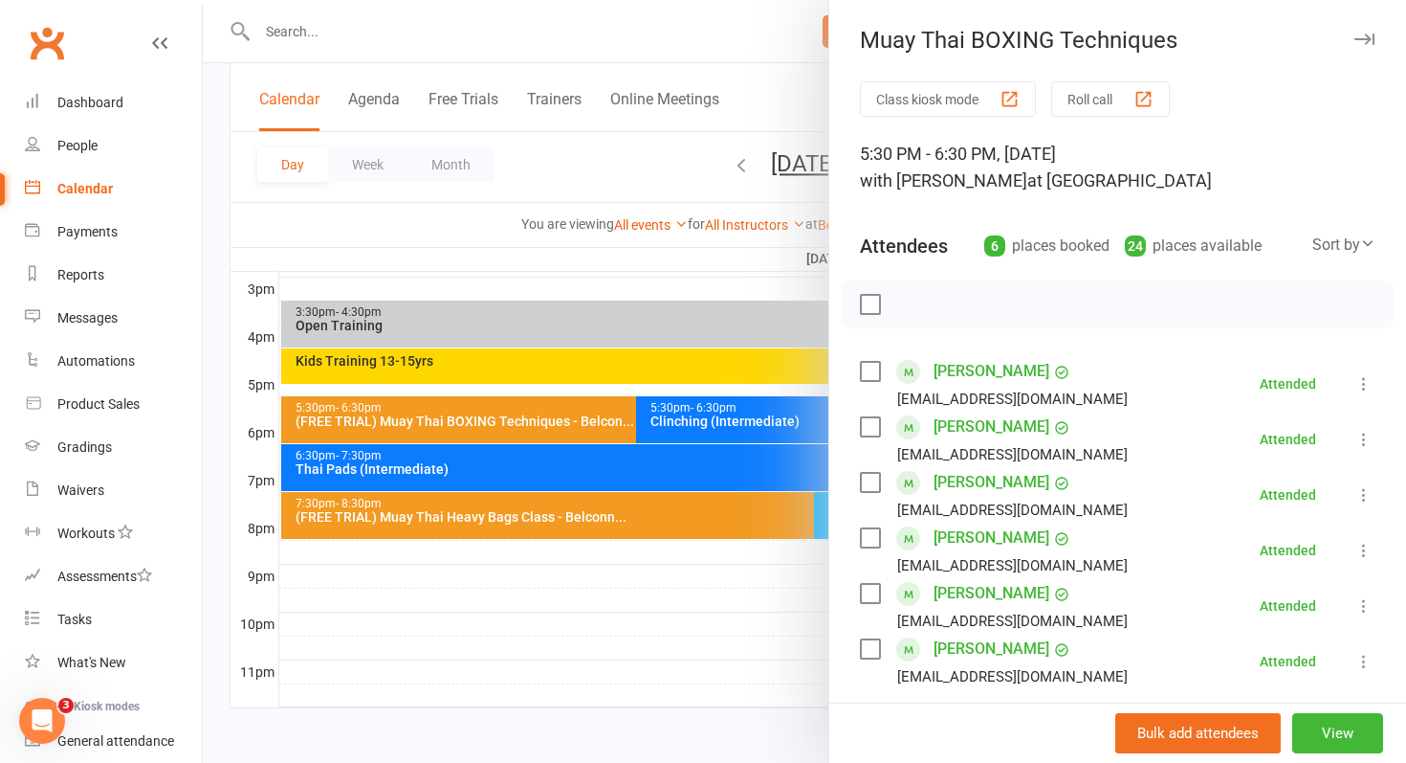
scroll to position [77, 0]
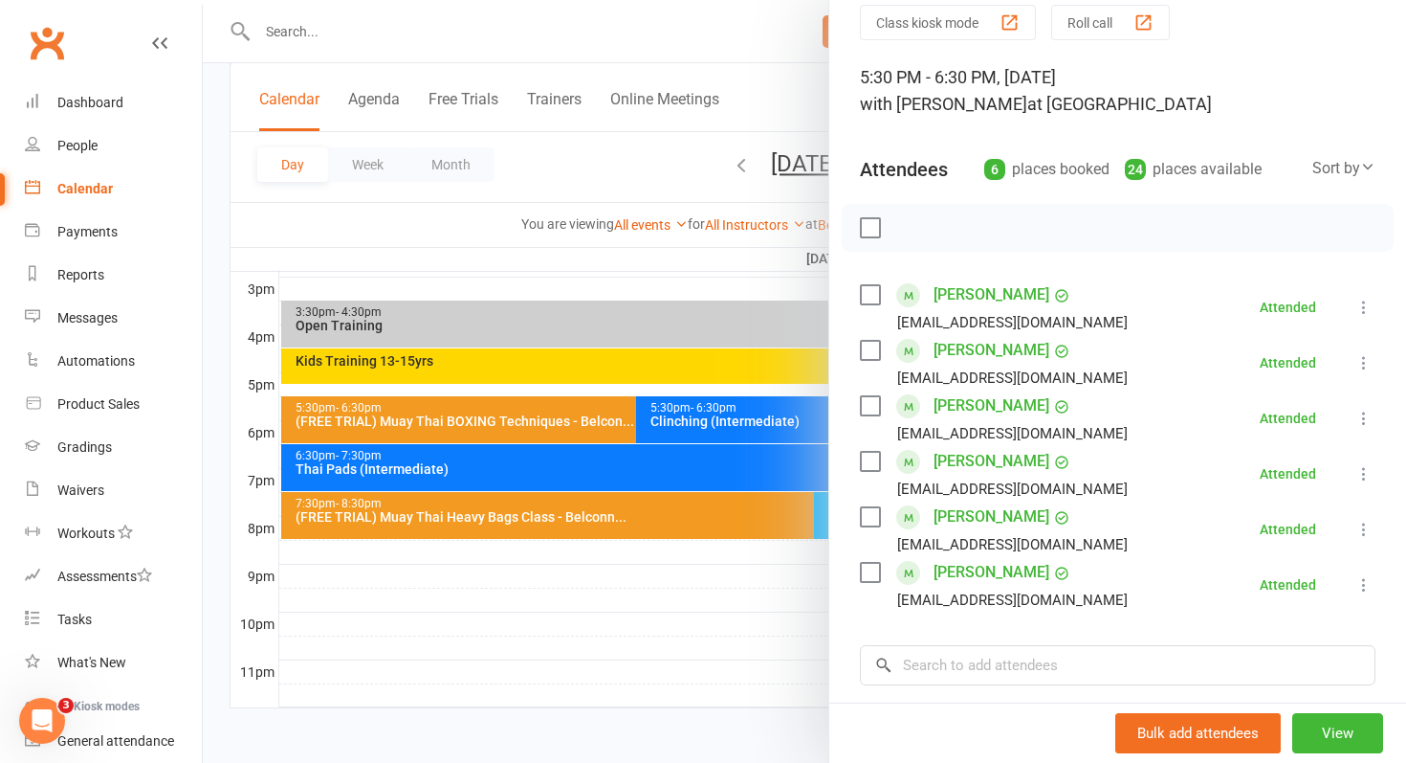
click at [599, 199] on div at bounding box center [805, 381] width 1204 height 763
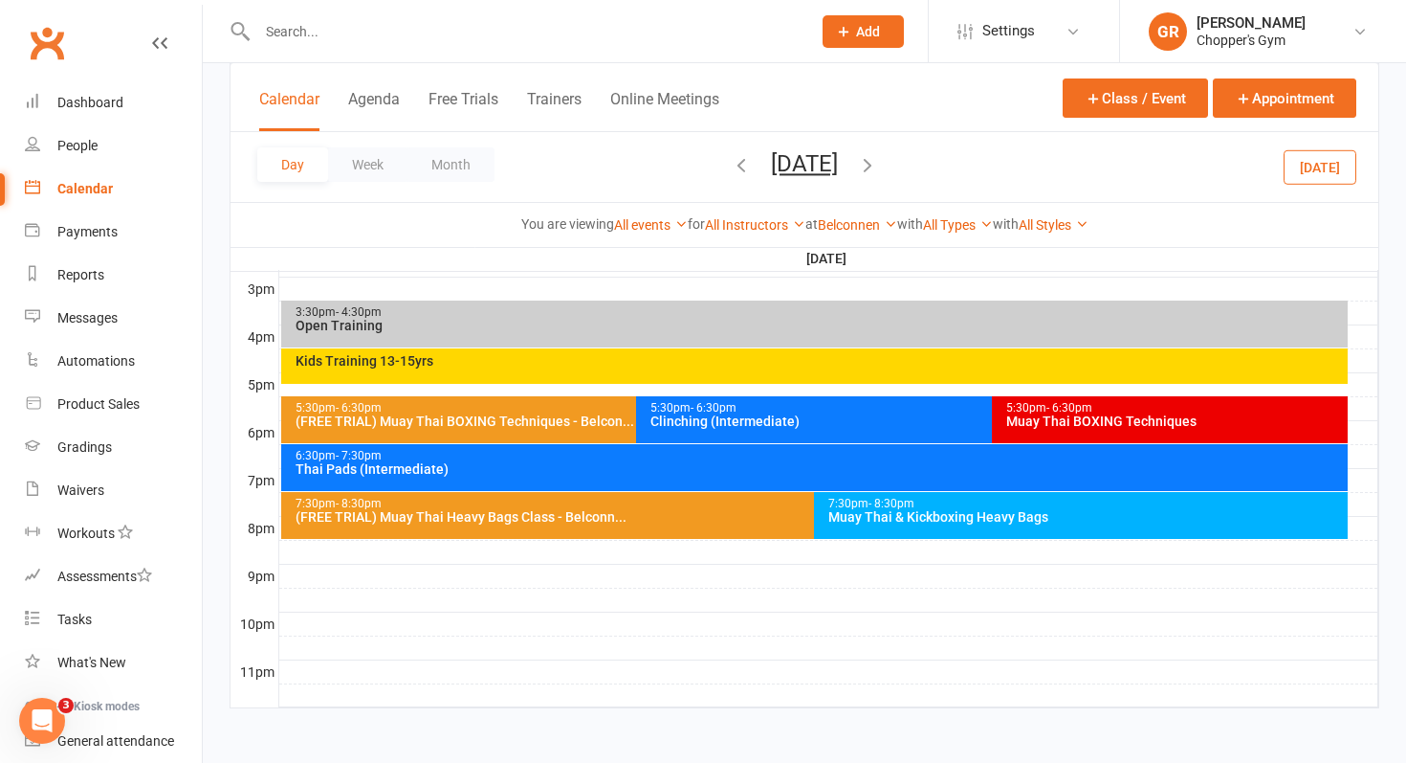
click at [878, 160] on icon "button" at bounding box center [867, 164] width 21 height 21
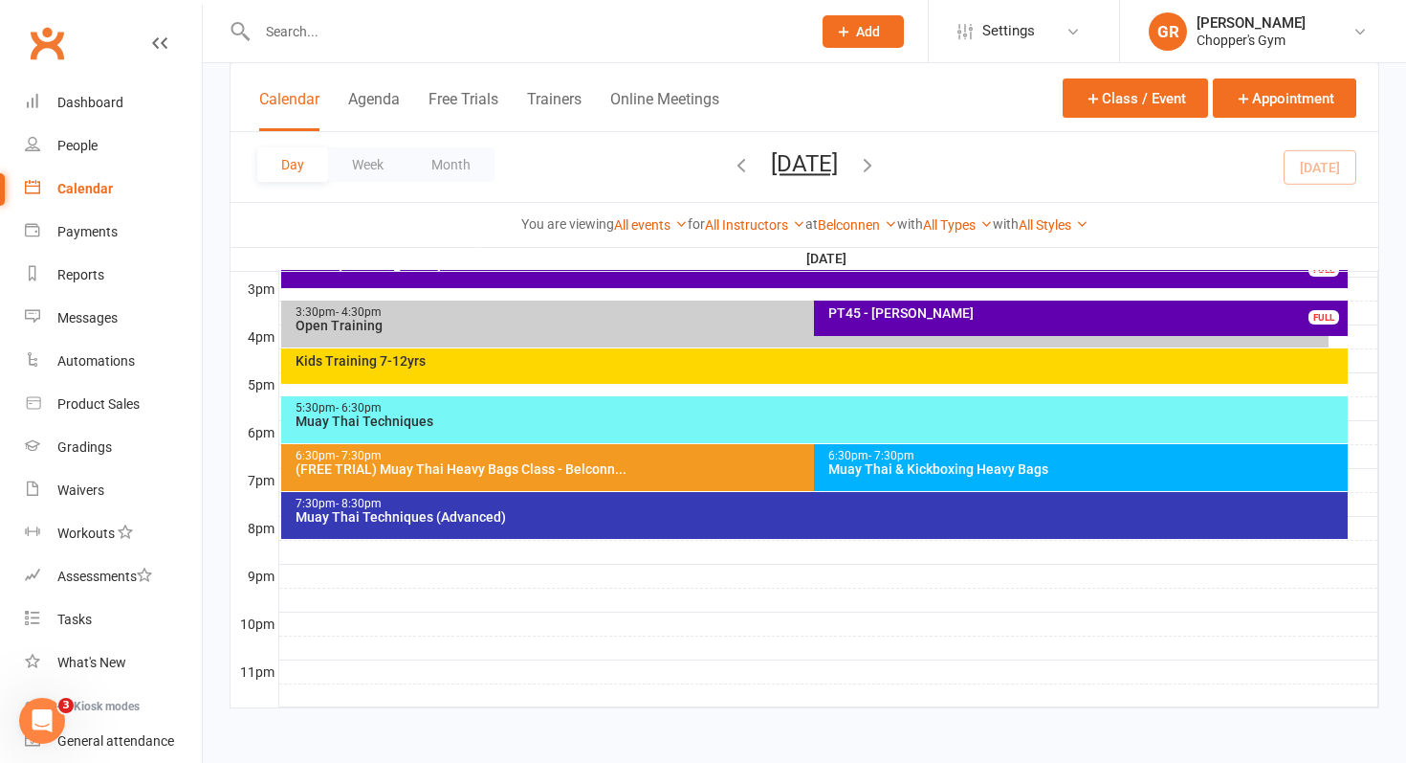
click at [767, 410] on div "5:30pm - 6:30pm" at bounding box center [820, 408] width 1050 height 12
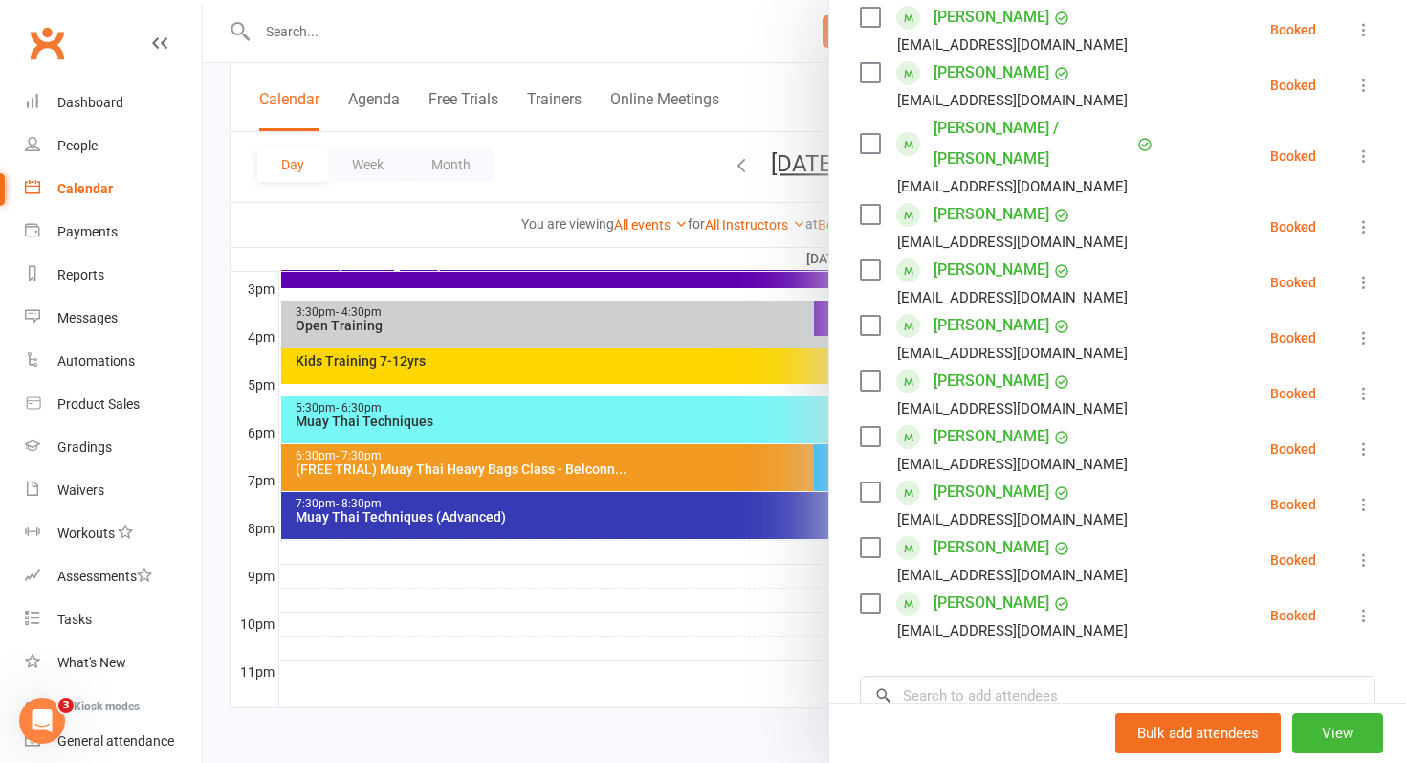
scroll to position [525, 0]
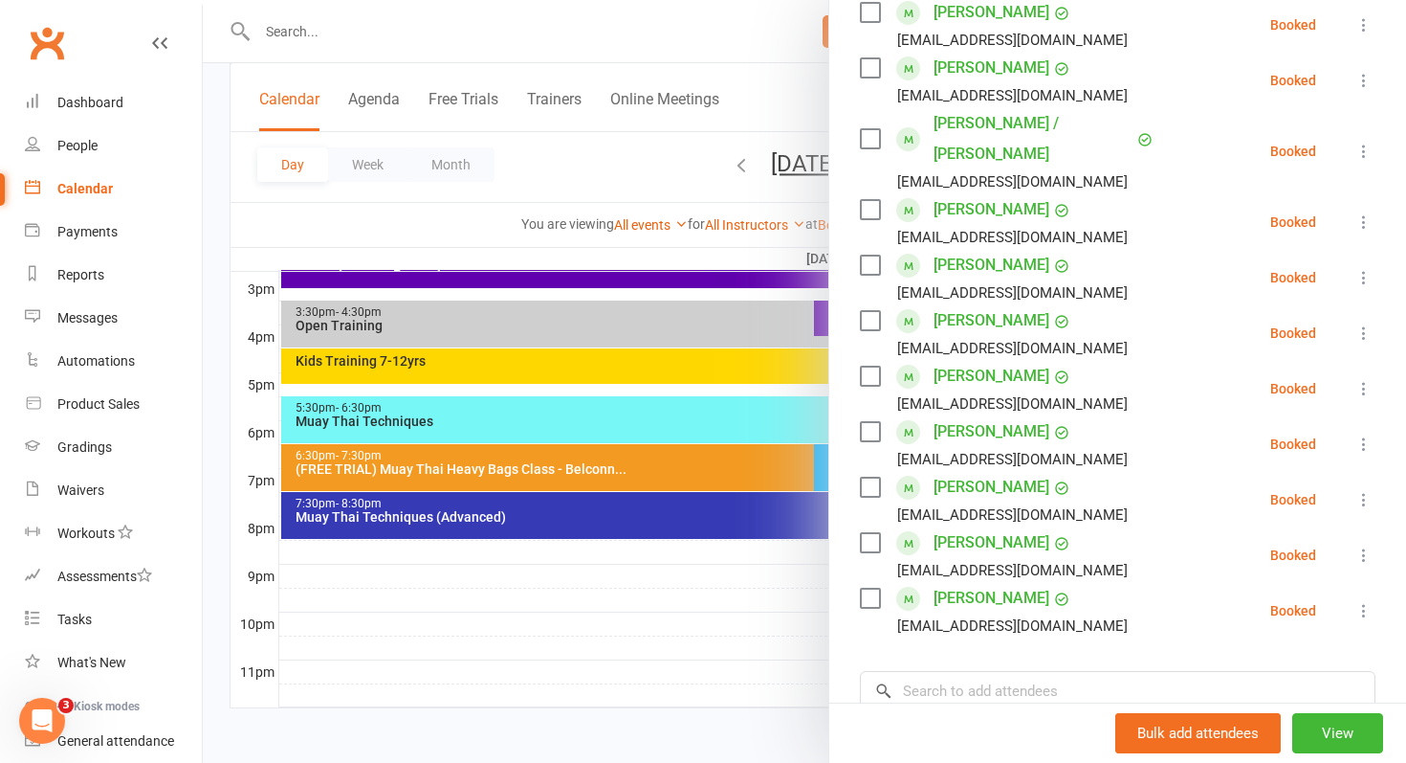
click at [99, 185] on div "Calendar" at bounding box center [84, 188] width 55 height 15
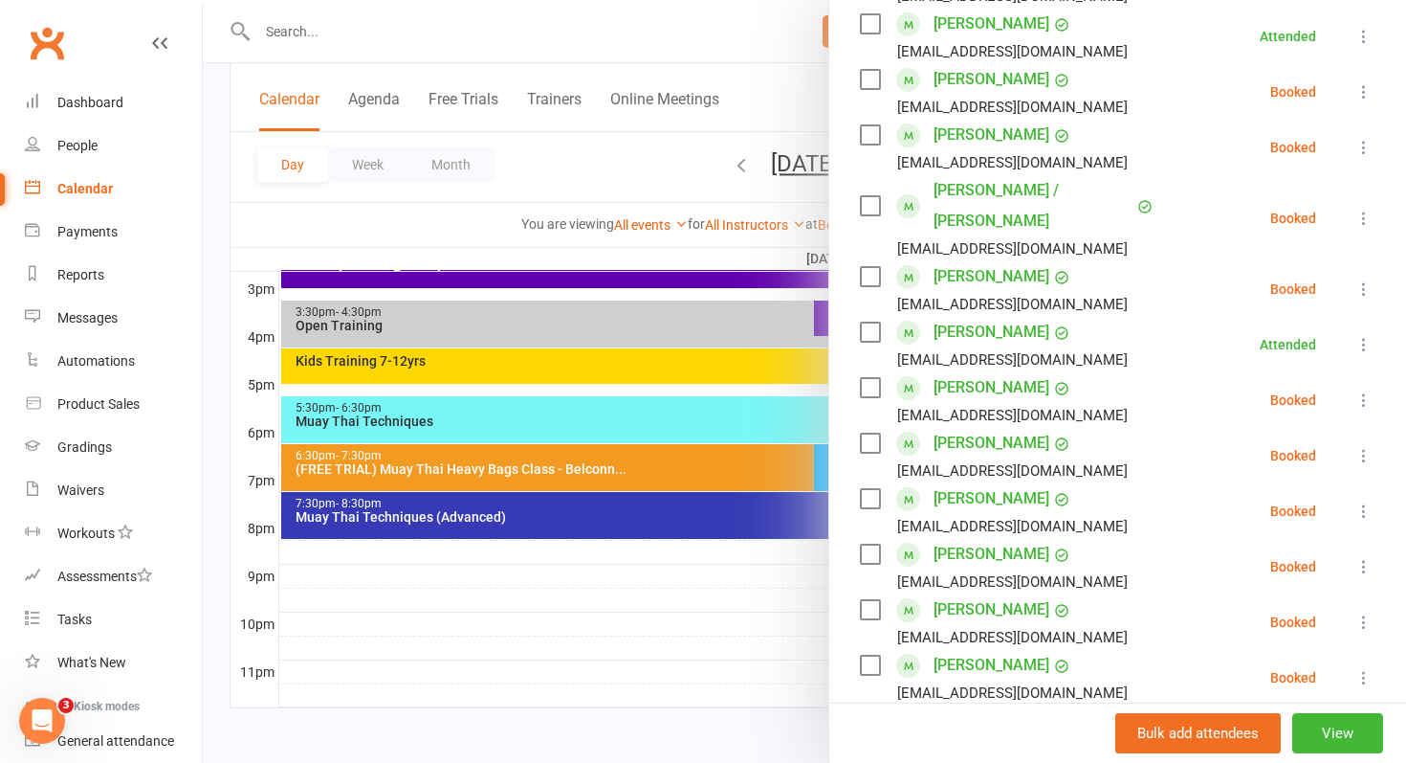
scroll to position [459, 0]
click at [1359, 389] on icon at bounding box center [1364, 398] width 19 height 19
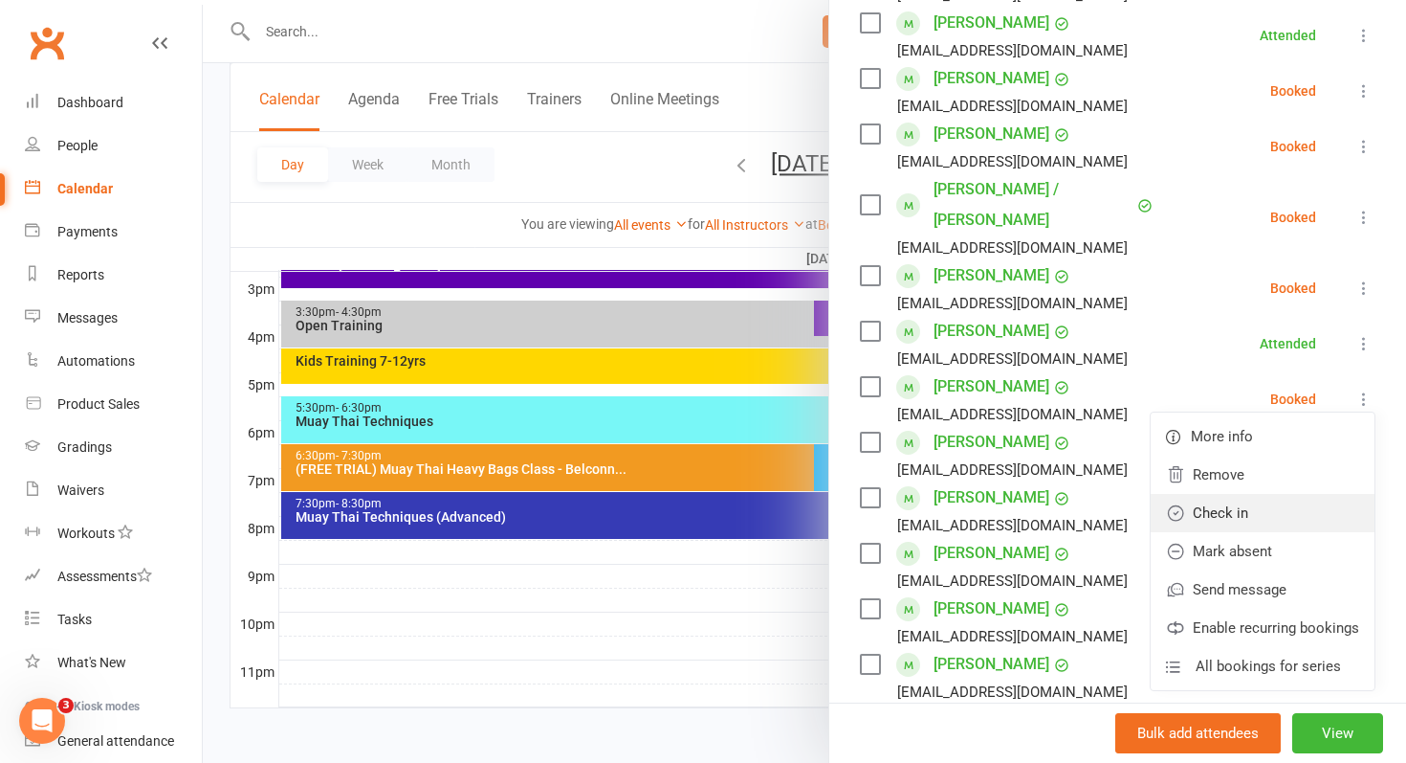
click at [1216, 494] on link "Check in" at bounding box center [1263, 513] width 224 height 38
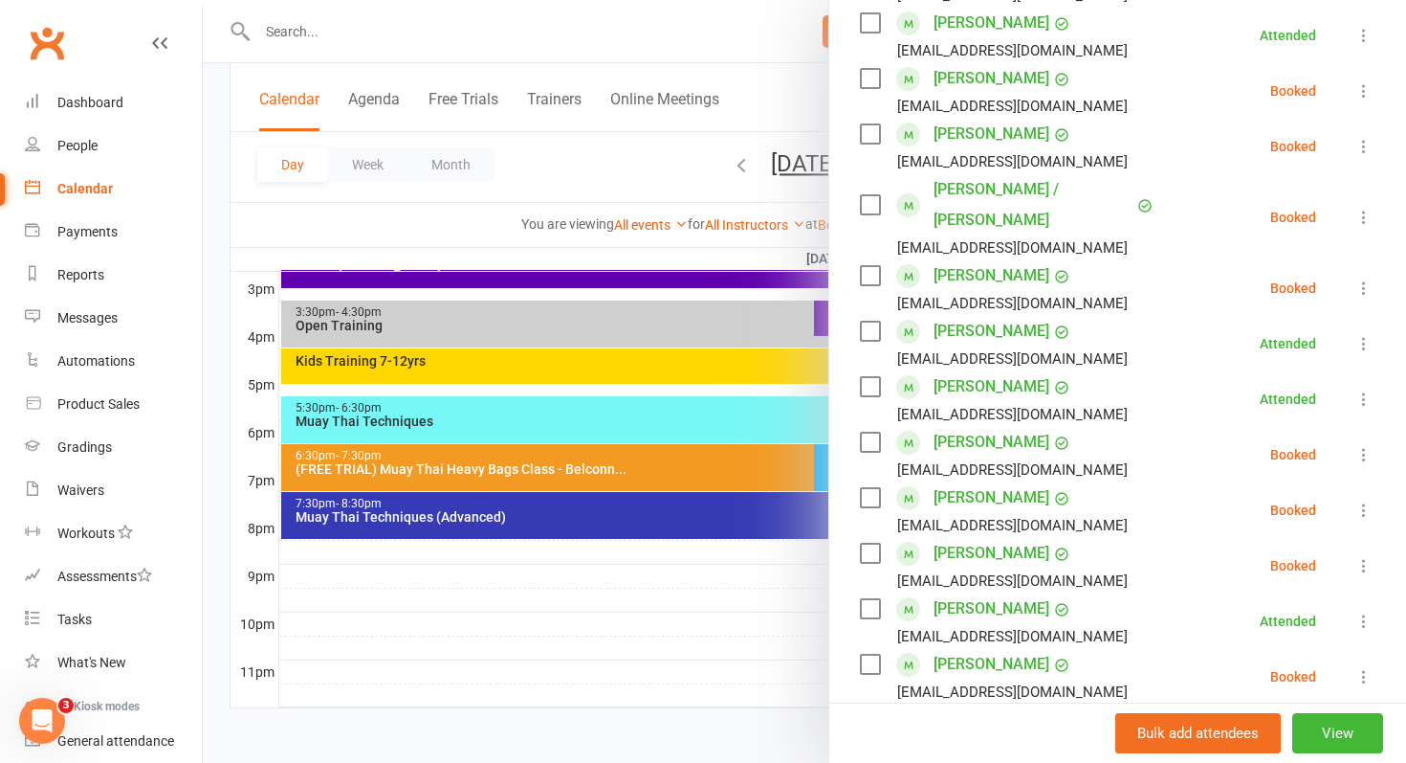
click at [1364, 146] on icon at bounding box center [1364, 146] width 19 height 19
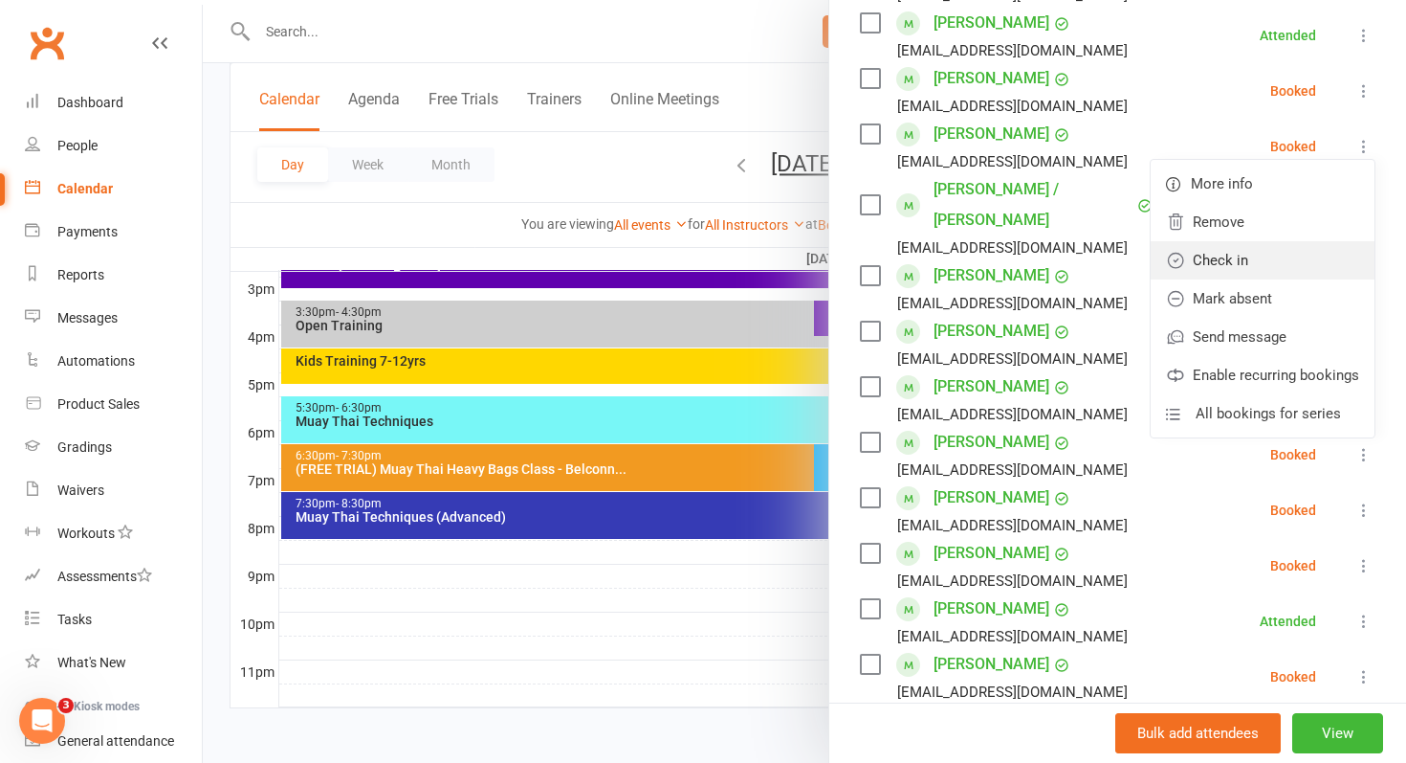
click at [1237, 249] on link "Check in" at bounding box center [1263, 260] width 224 height 38
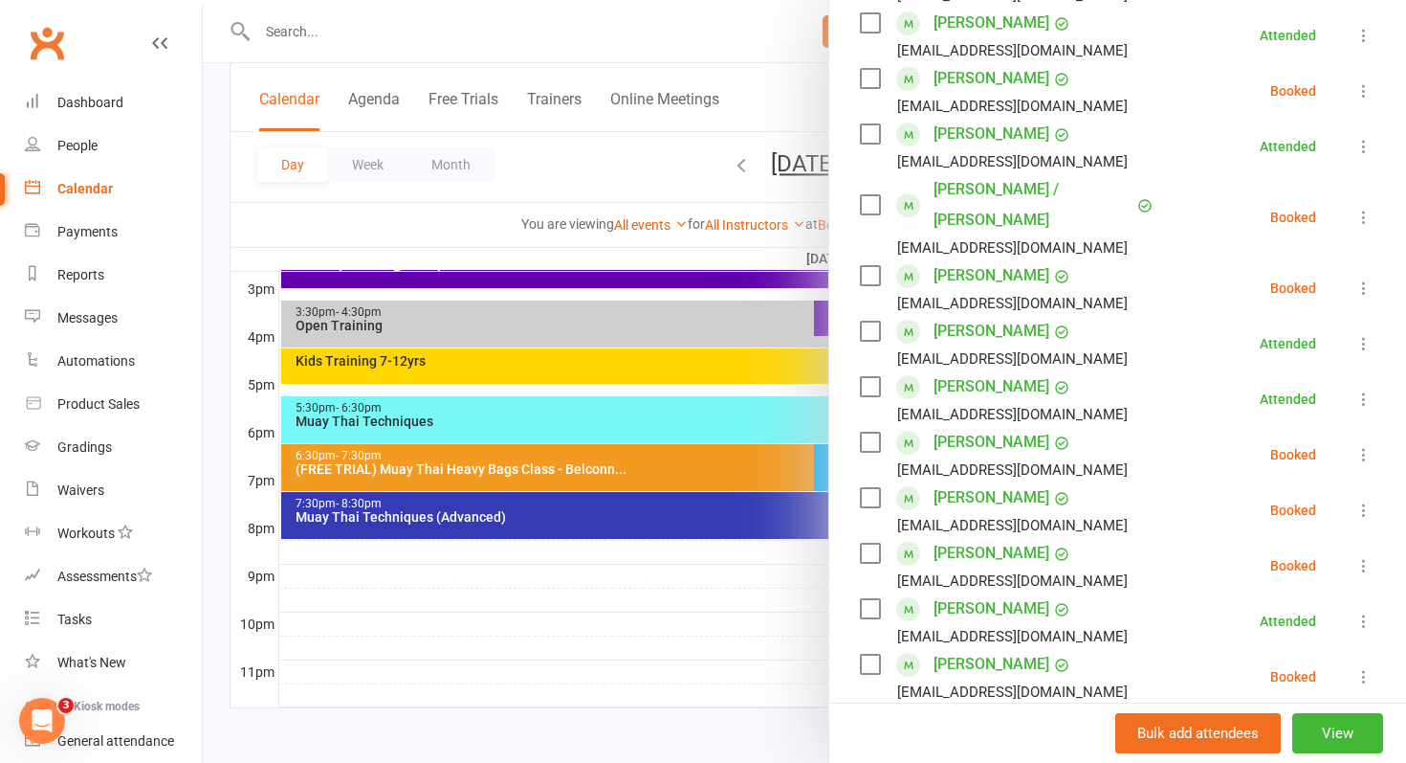
click at [96, 187] on div "Calendar" at bounding box center [84, 188] width 55 height 15
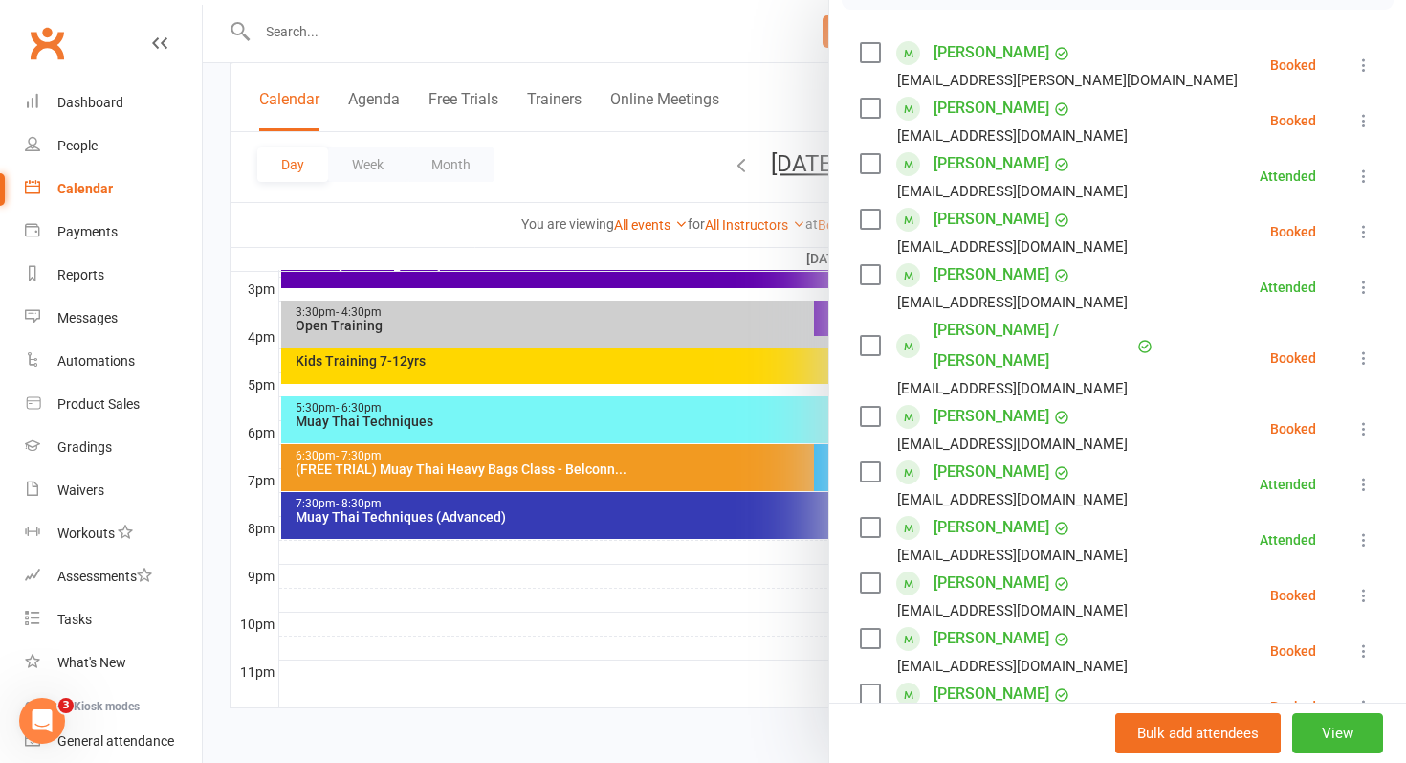
scroll to position [283, 0]
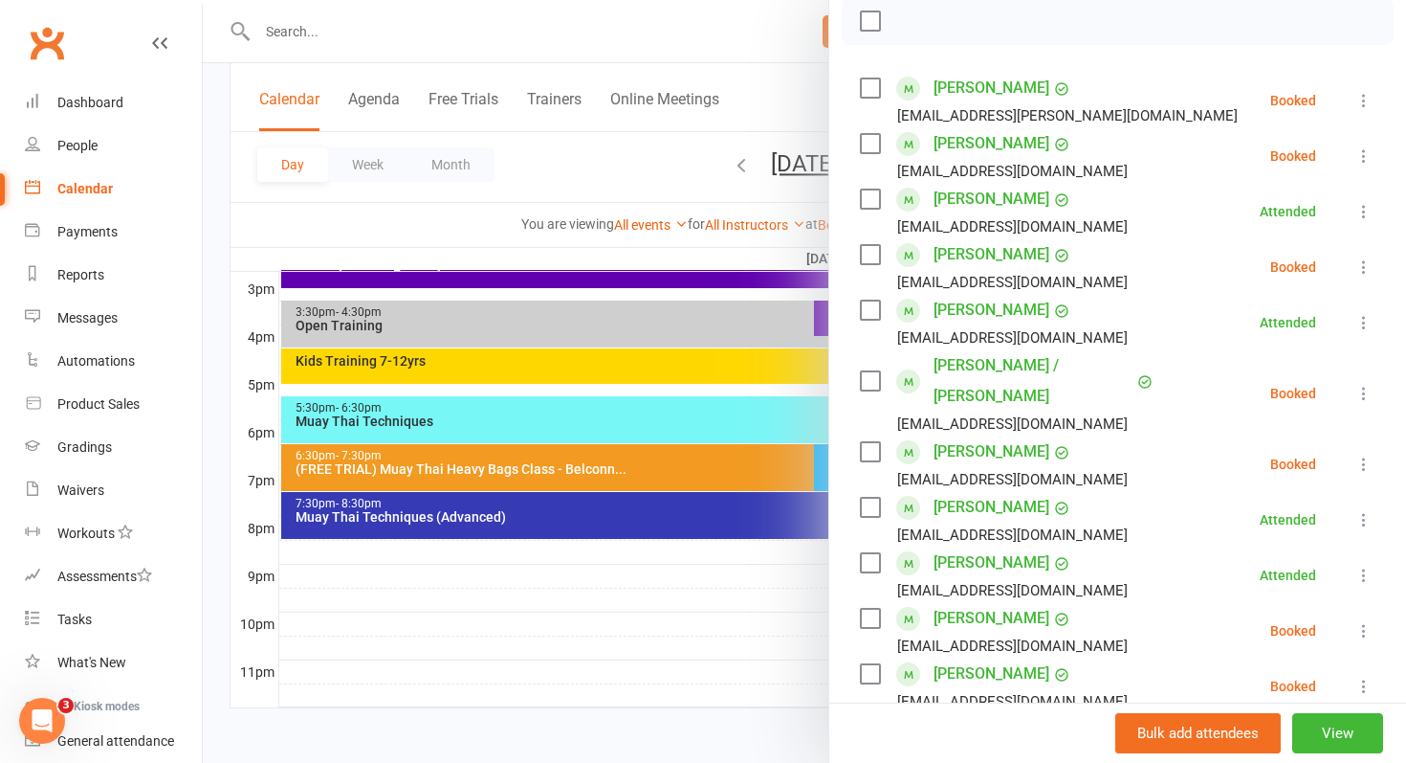
click at [1367, 101] on icon at bounding box center [1364, 100] width 19 height 19
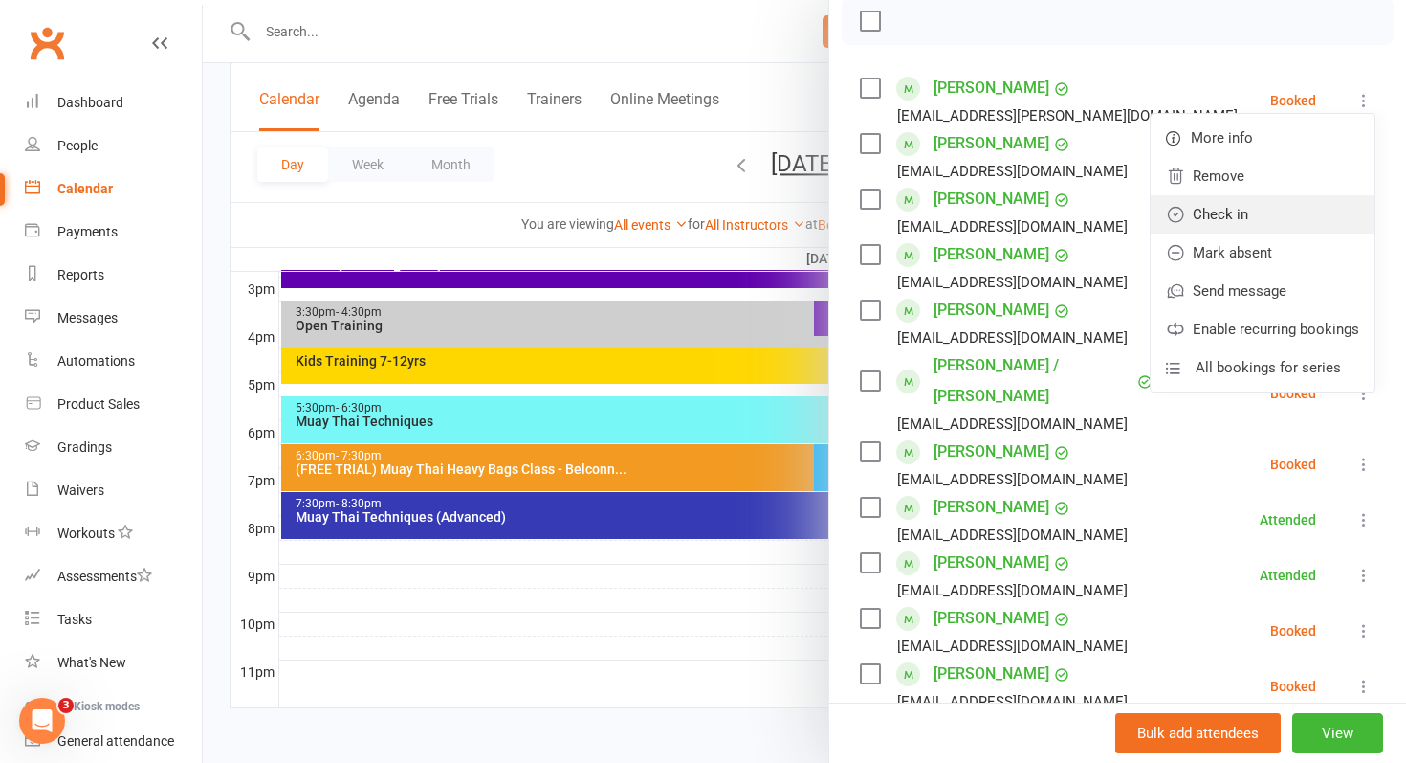
click at [1220, 209] on link "Check in" at bounding box center [1263, 214] width 224 height 38
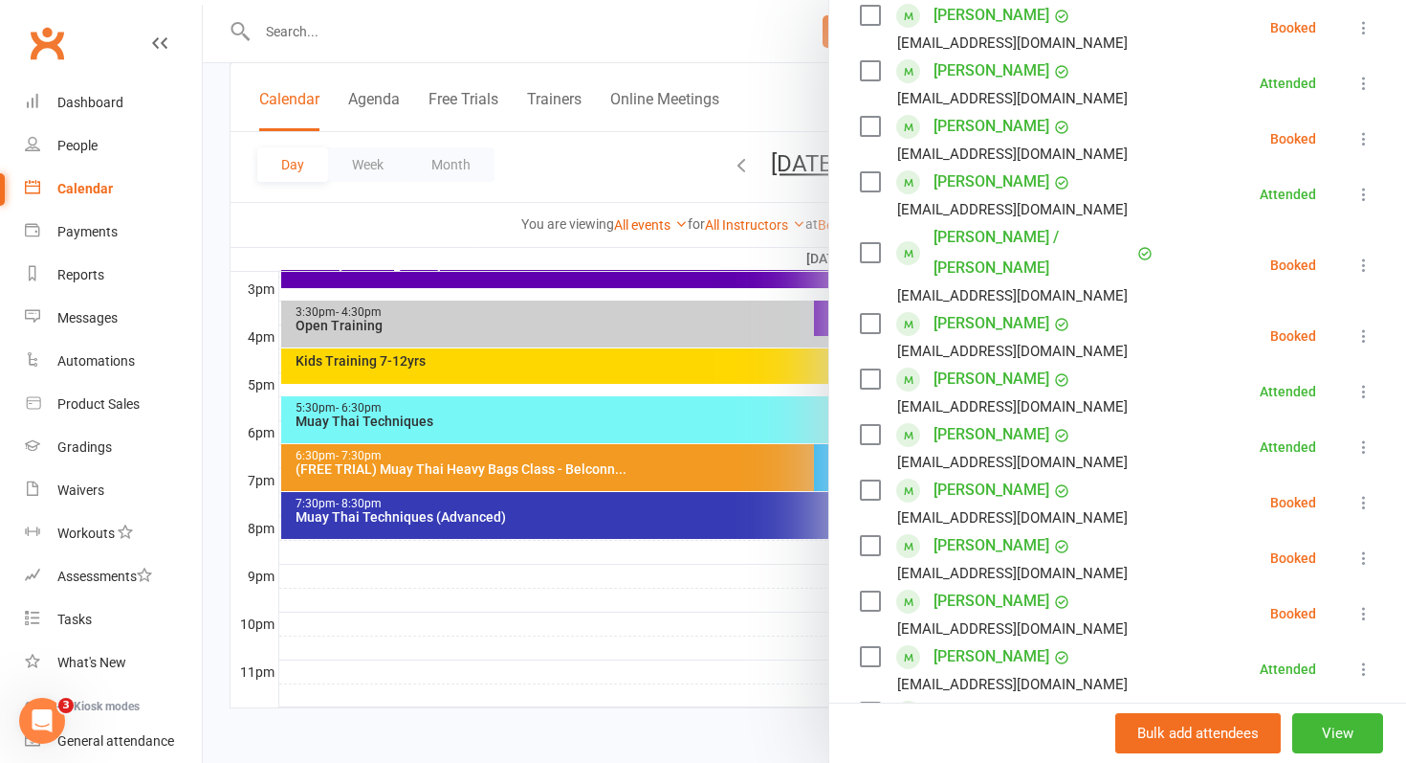
scroll to position [414, 0]
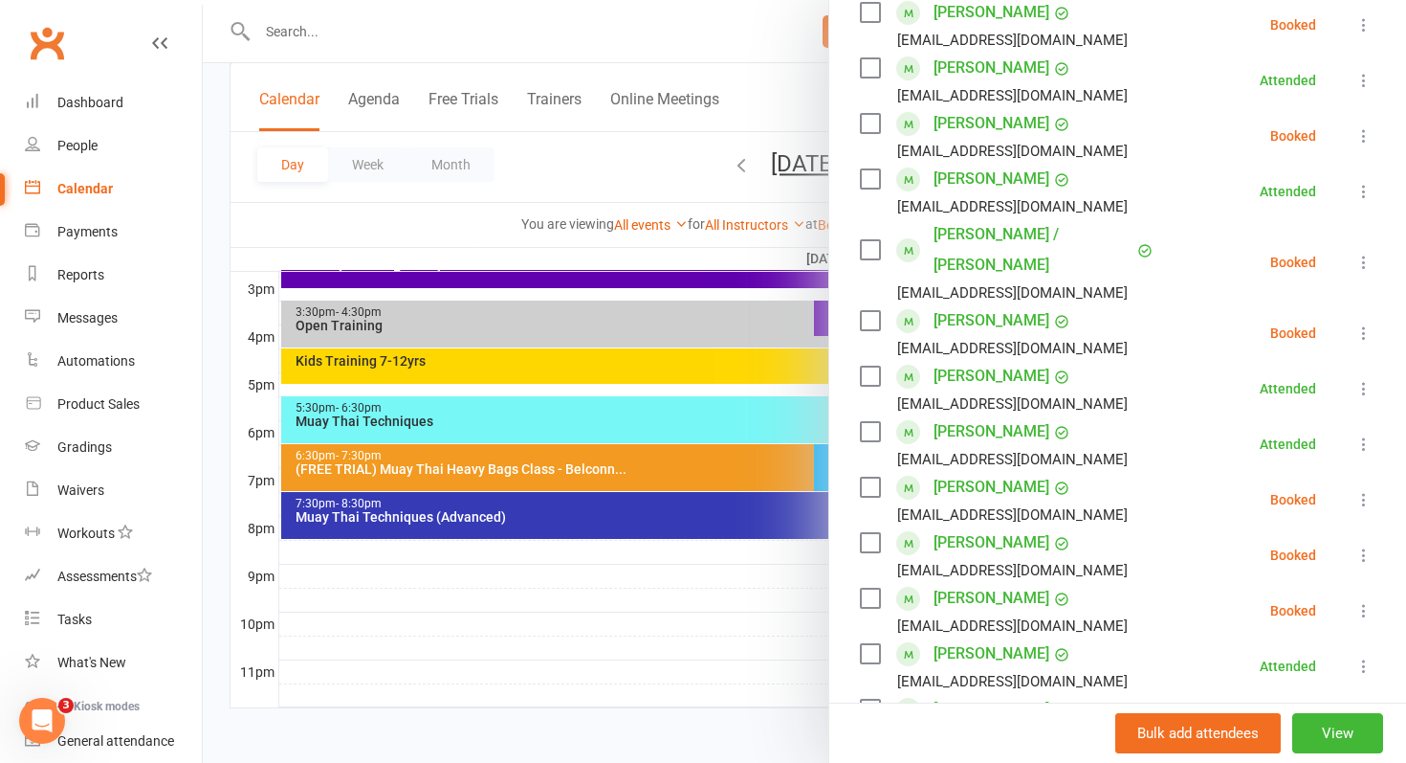
click at [1367, 545] on icon at bounding box center [1364, 554] width 19 height 19
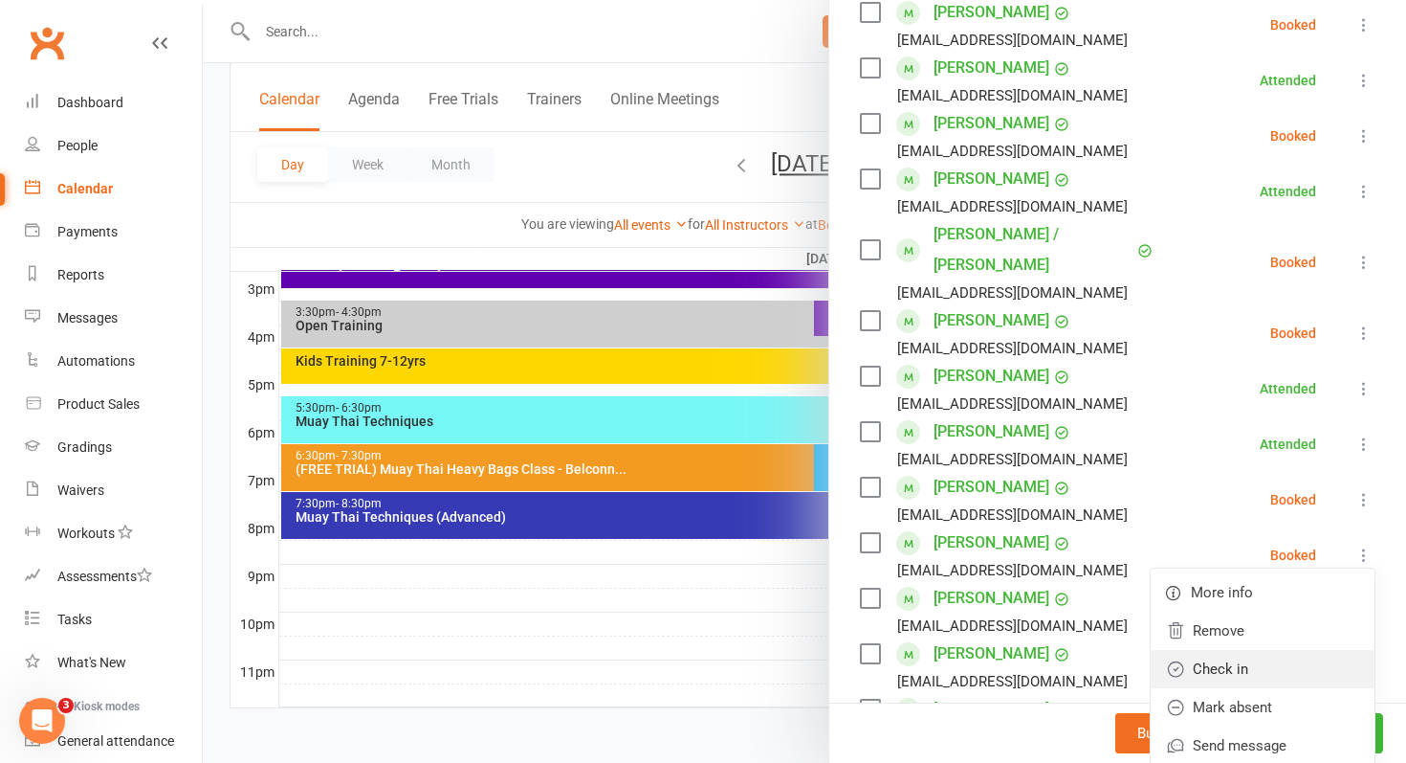
click at [1234, 650] on link "Check in" at bounding box center [1263, 669] width 224 height 38
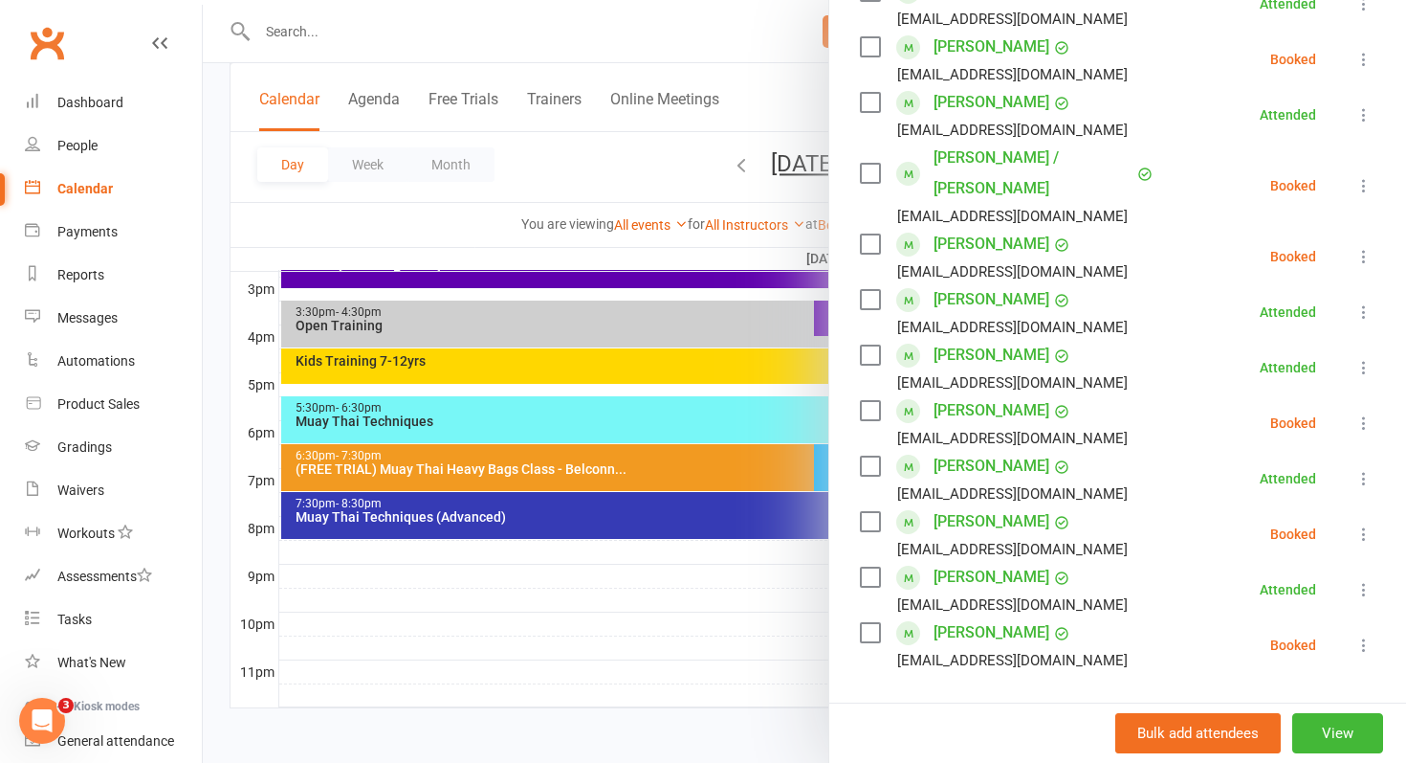
scroll to position [496, 0]
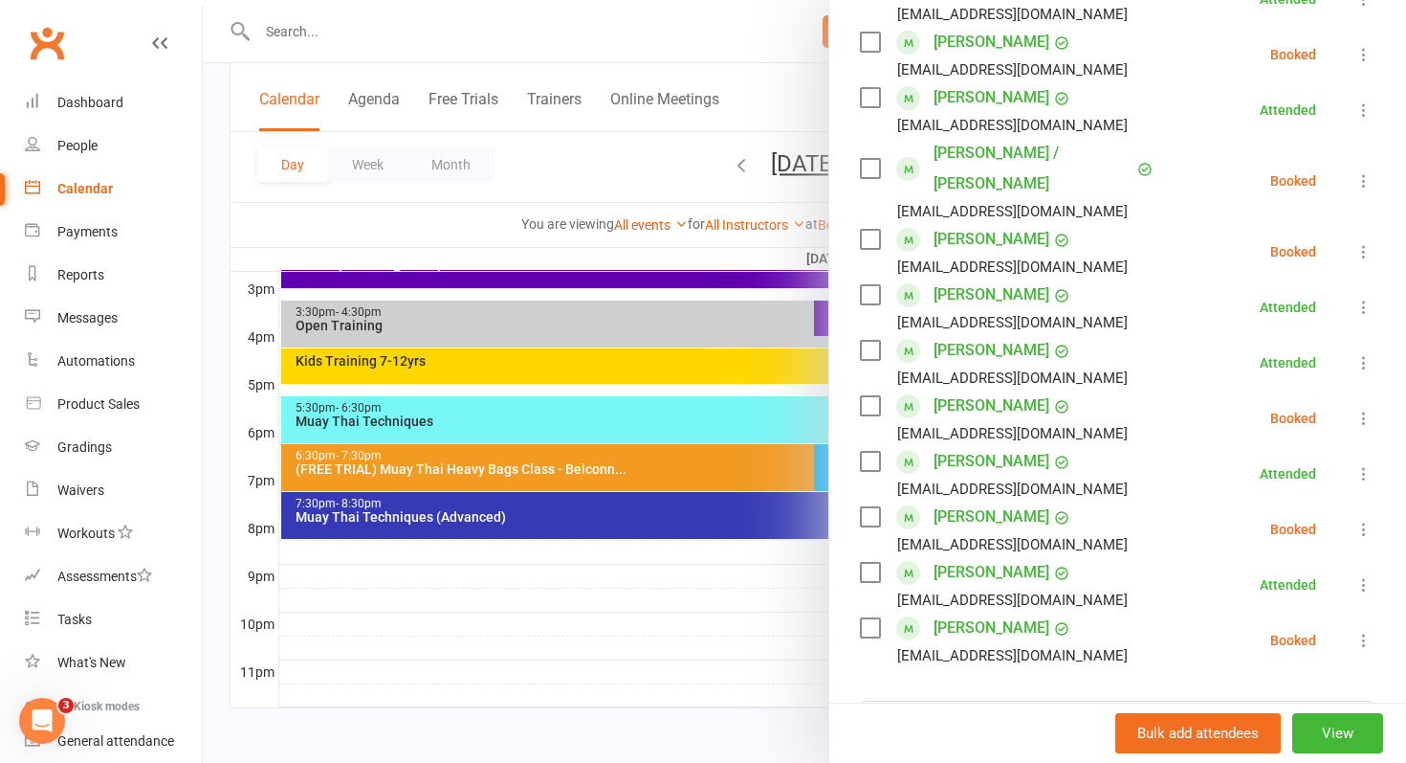
click at [962, 446] on link "[PERSON_NAME]" at bounding box center [992, 461] width 116 height 31
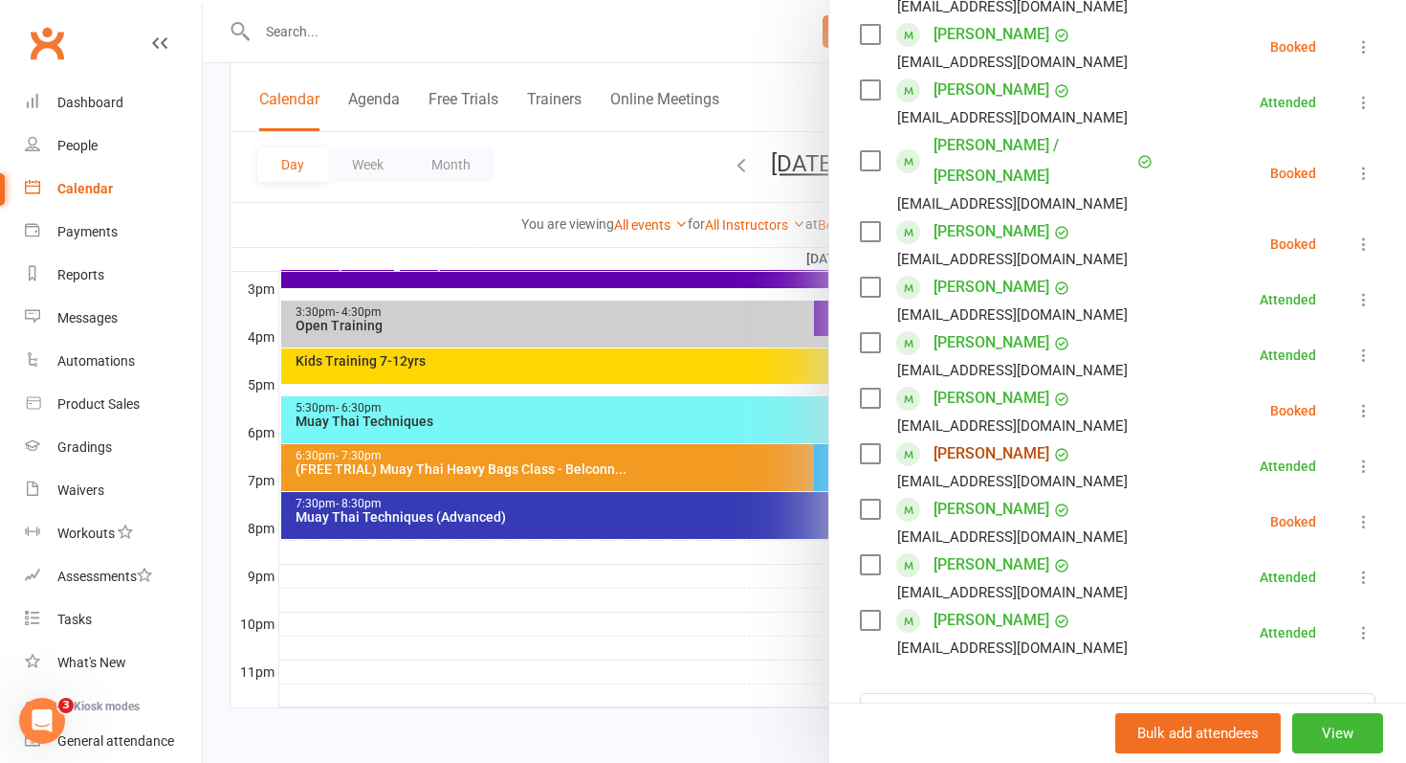
scroll to position [511, 0]
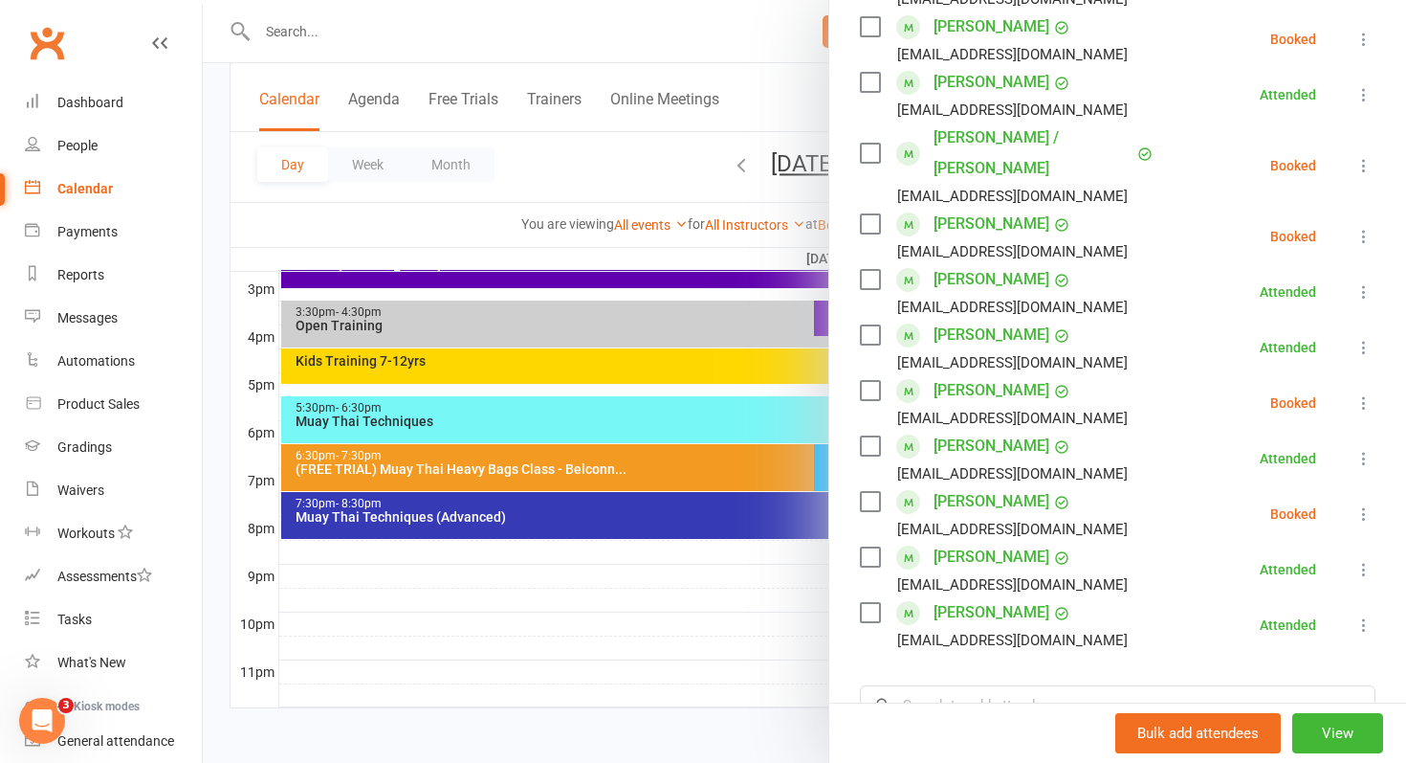
click at [1363, 504] on icon at bounding box center [1364, 513] width 19 height 19
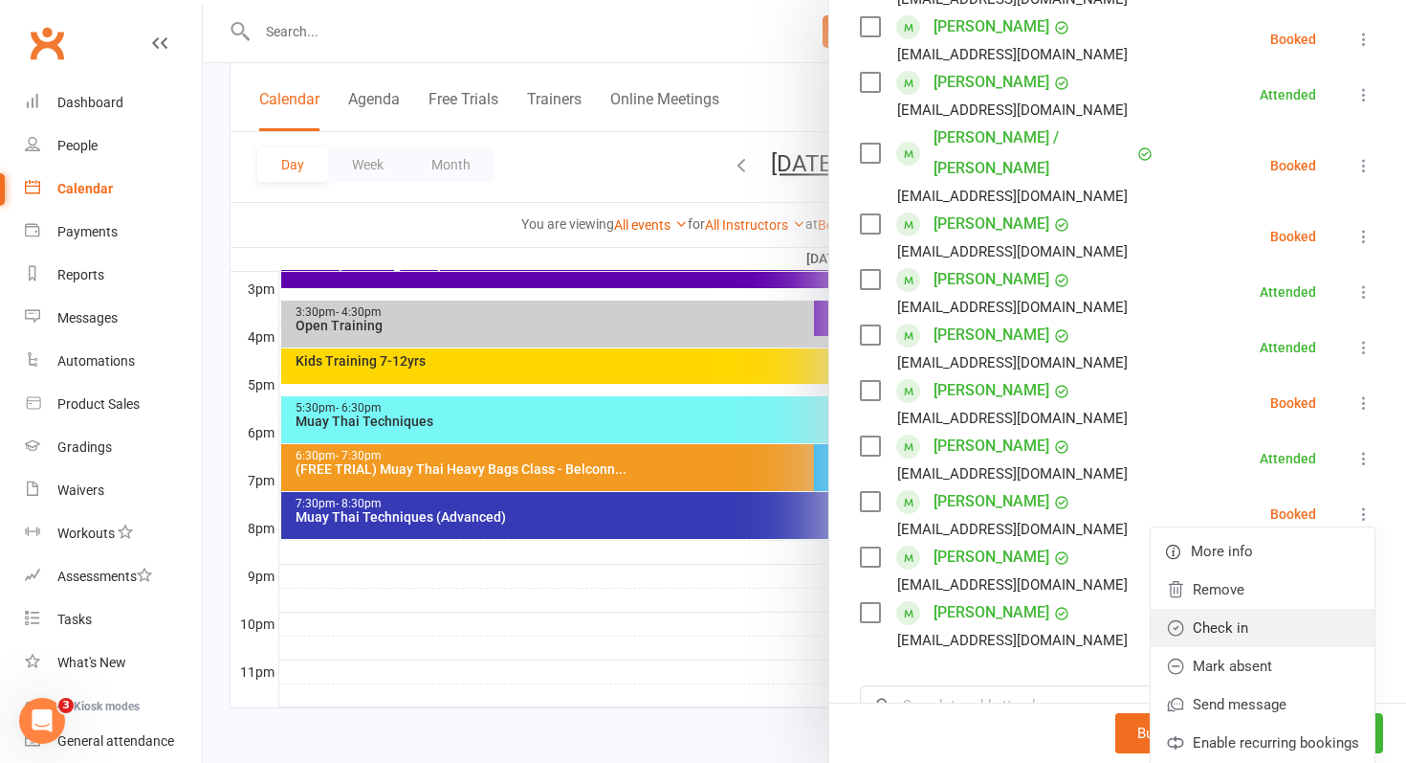
click at [1253, 608] on link "Check in" at bounding box center [1263, 627] width 224 height 38
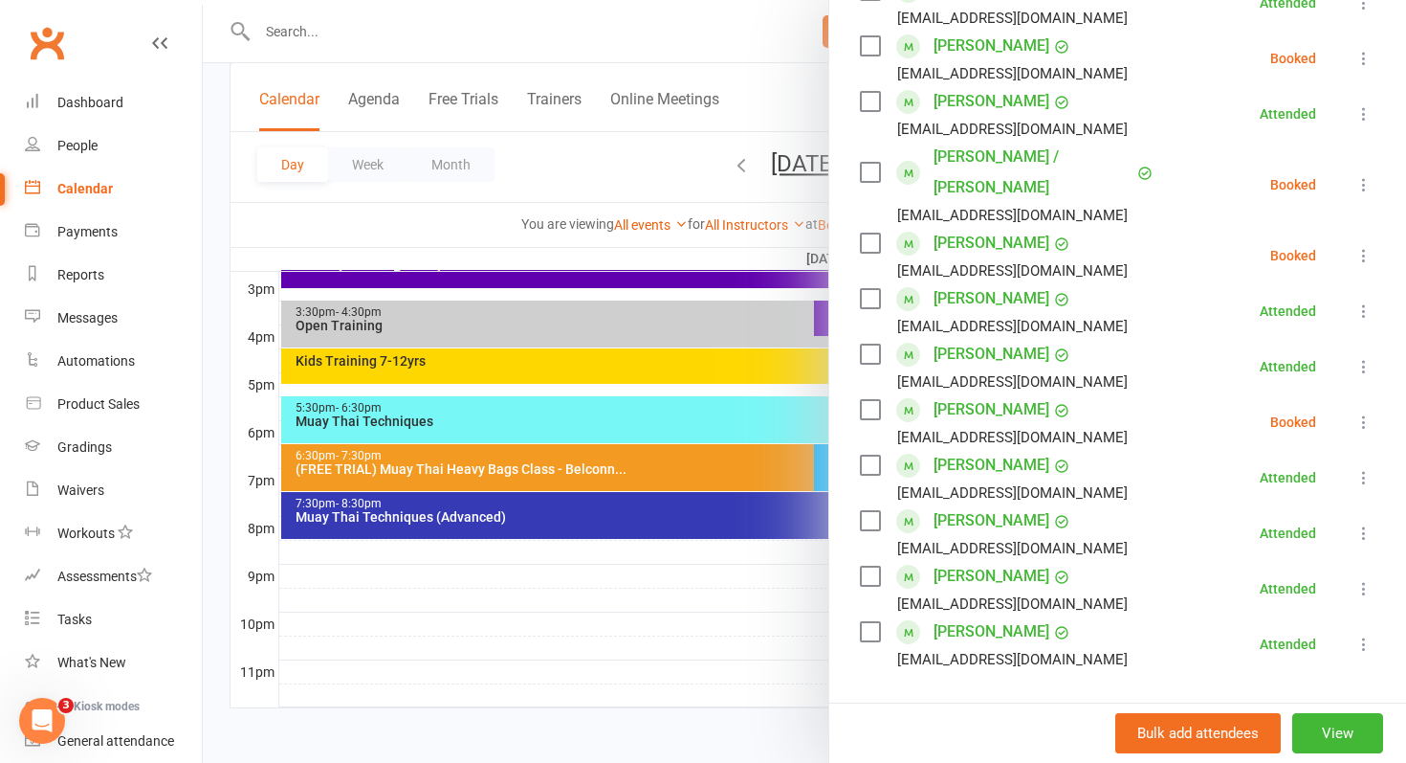
scroll to position [483, 0]
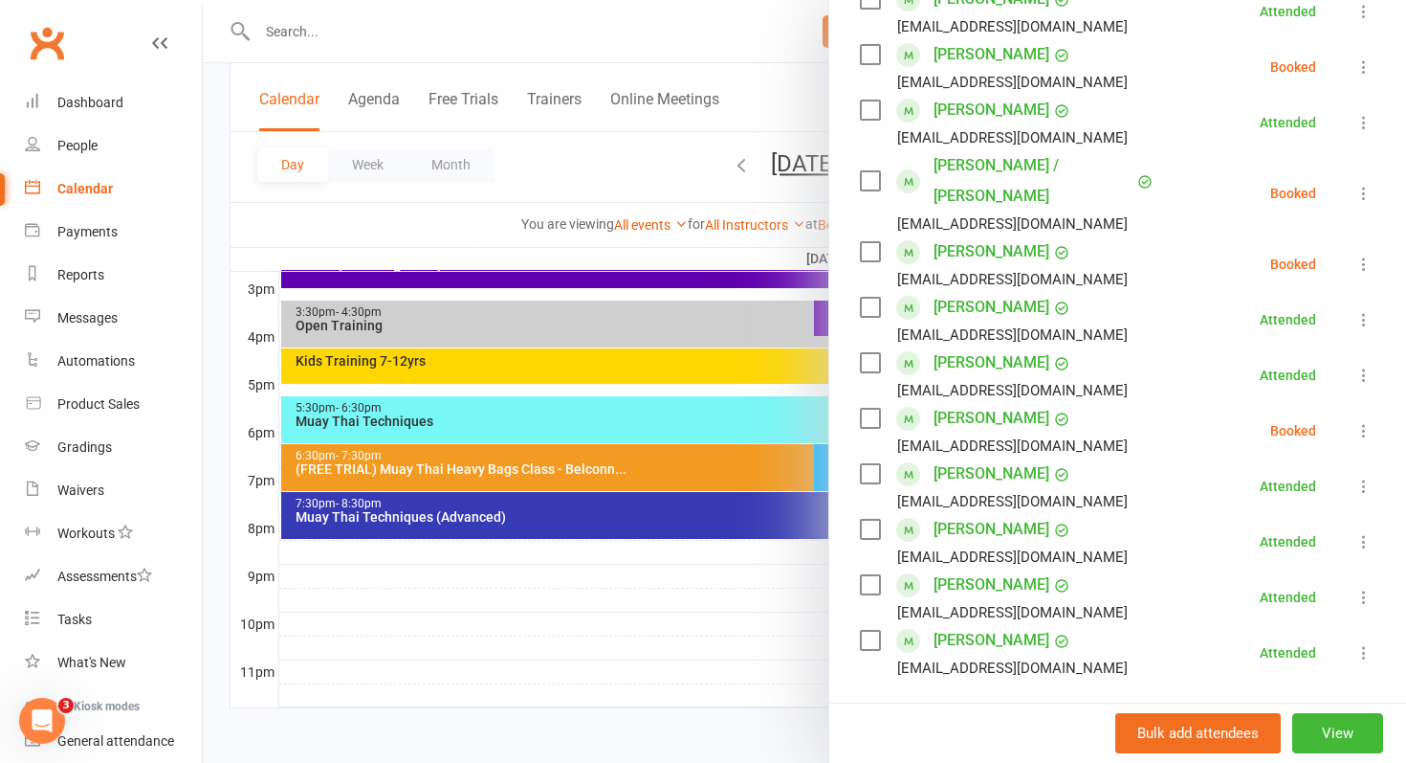
click at [1371, 254] on icon at bounding box center [1364, 263] width 19 height 19
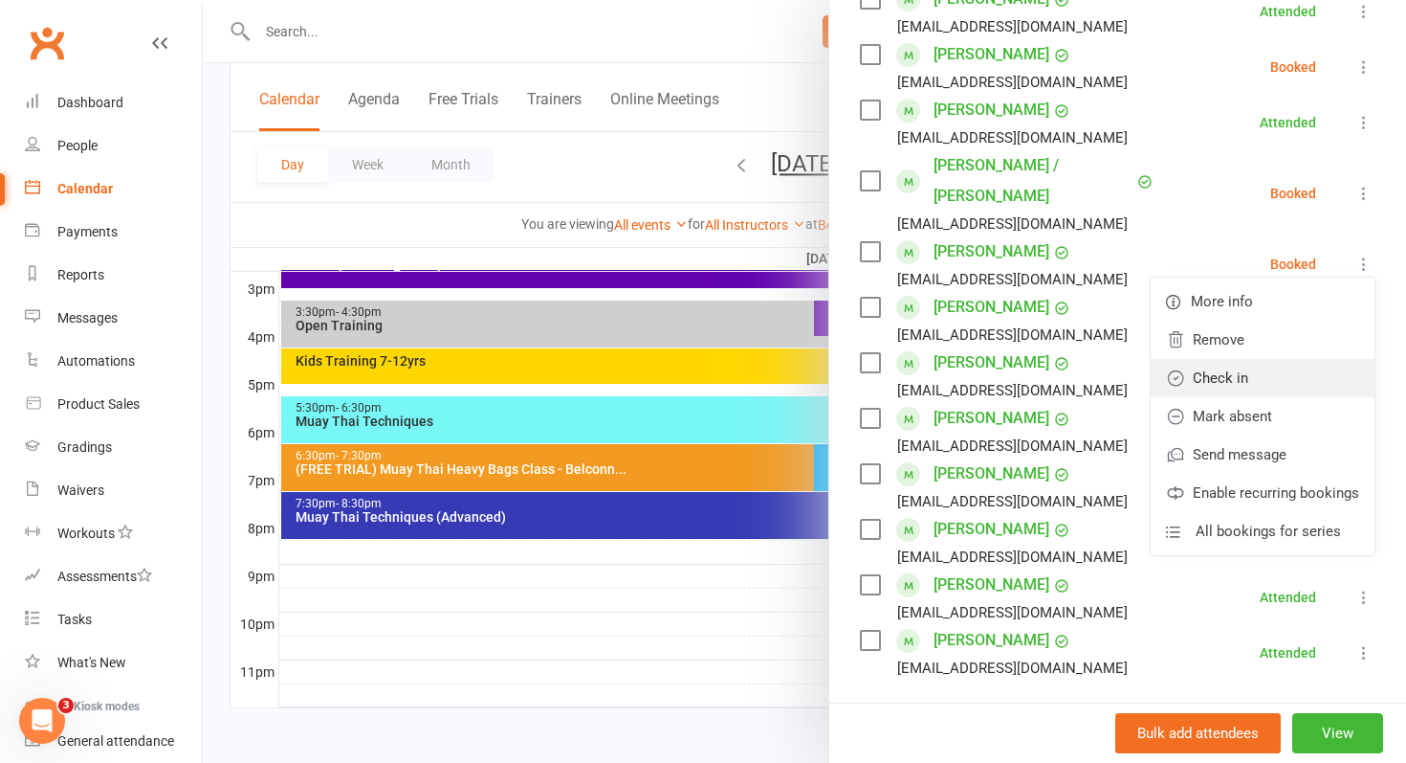
click at [1271, 359] on link "Check in" at bounding box center [1263, 378] width 224 height 38
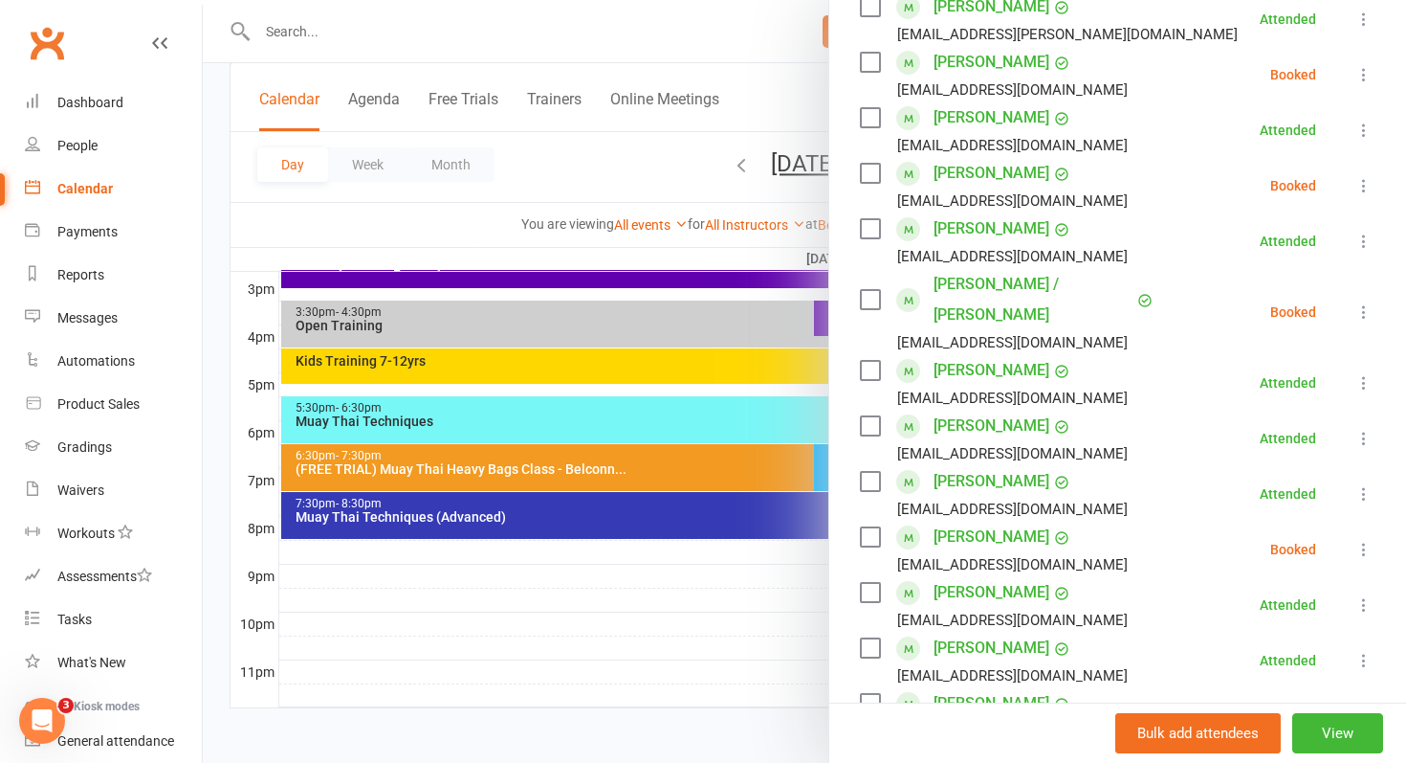
scroll to position [368, 0]
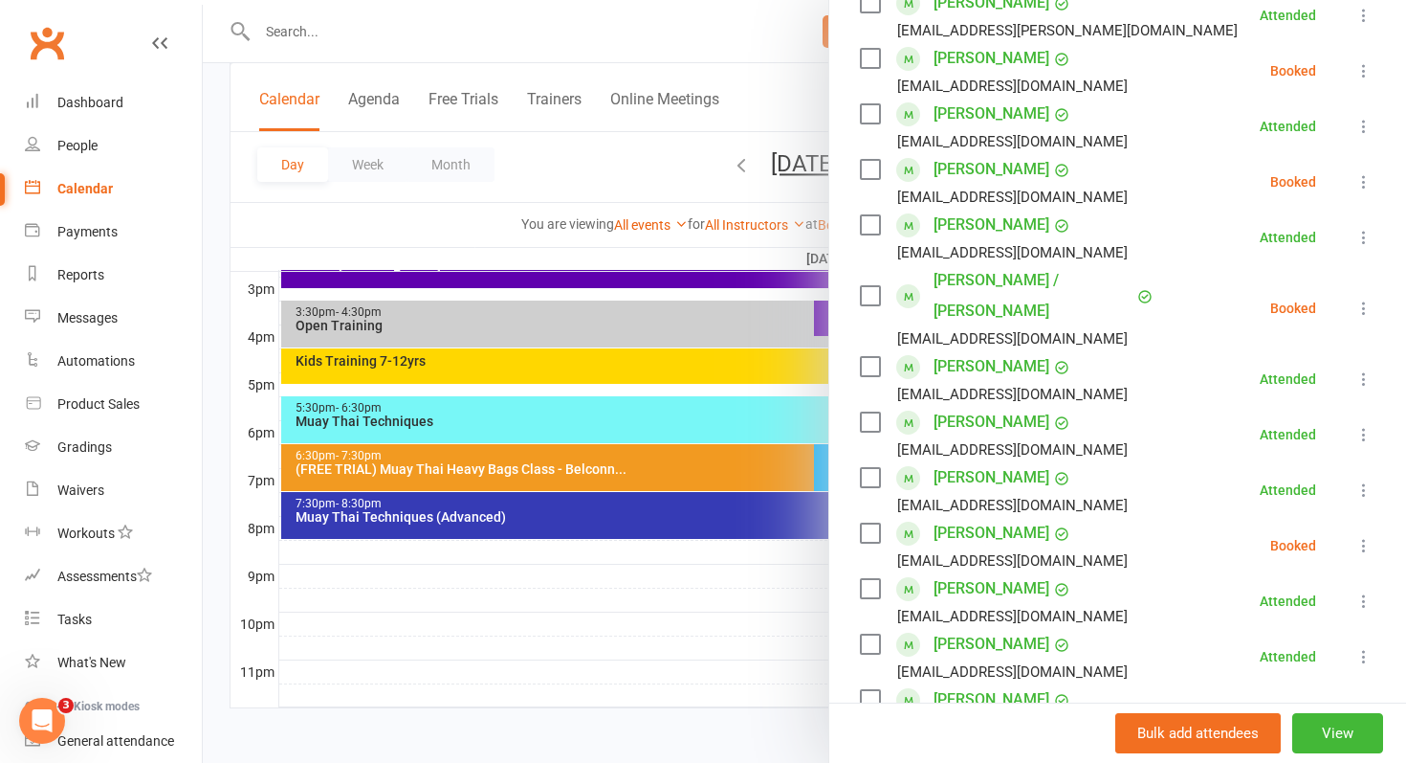
click at [1362, 298] on icon at bounding box center [1364, 307] width 19 height 19
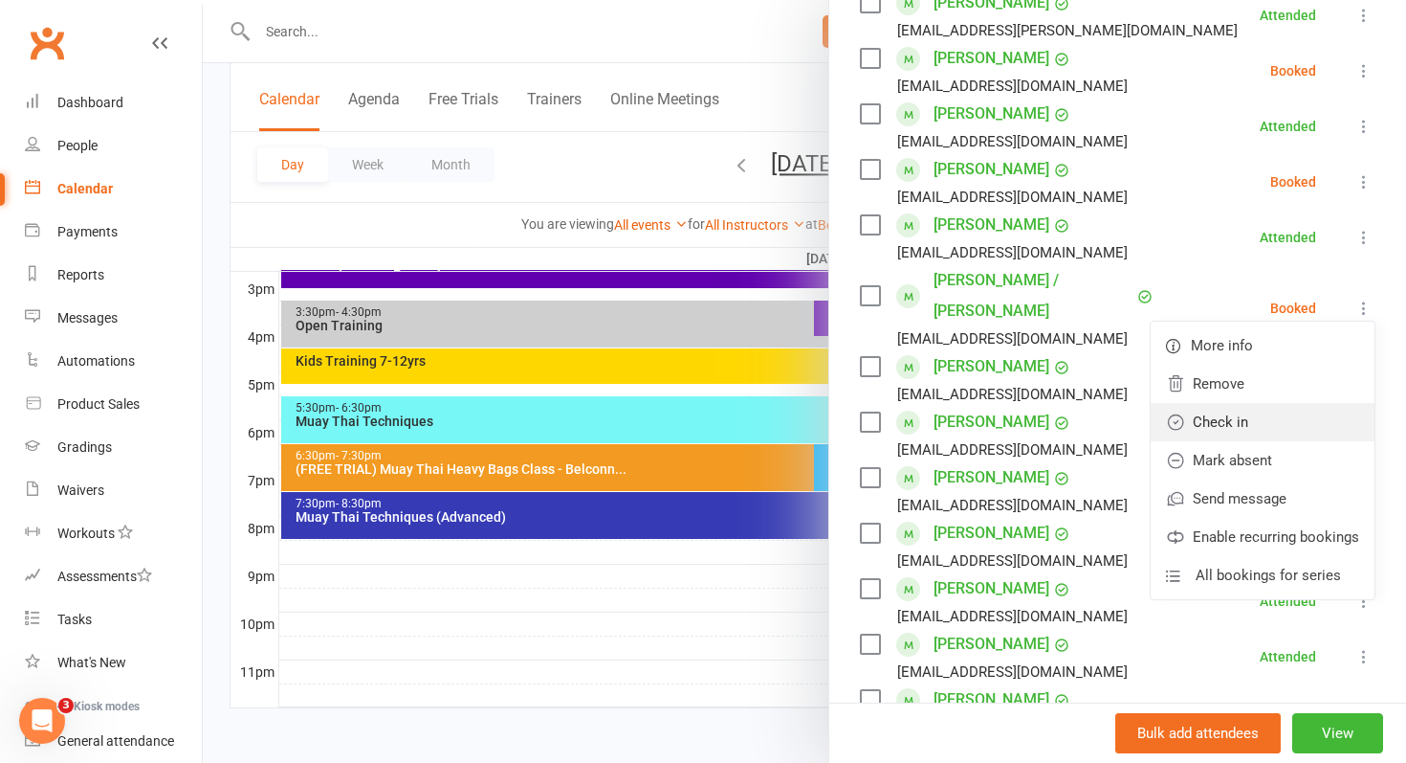
click at [1249, 403] on link "Check in" at bounding box center [1263, 422] width 224 height 38
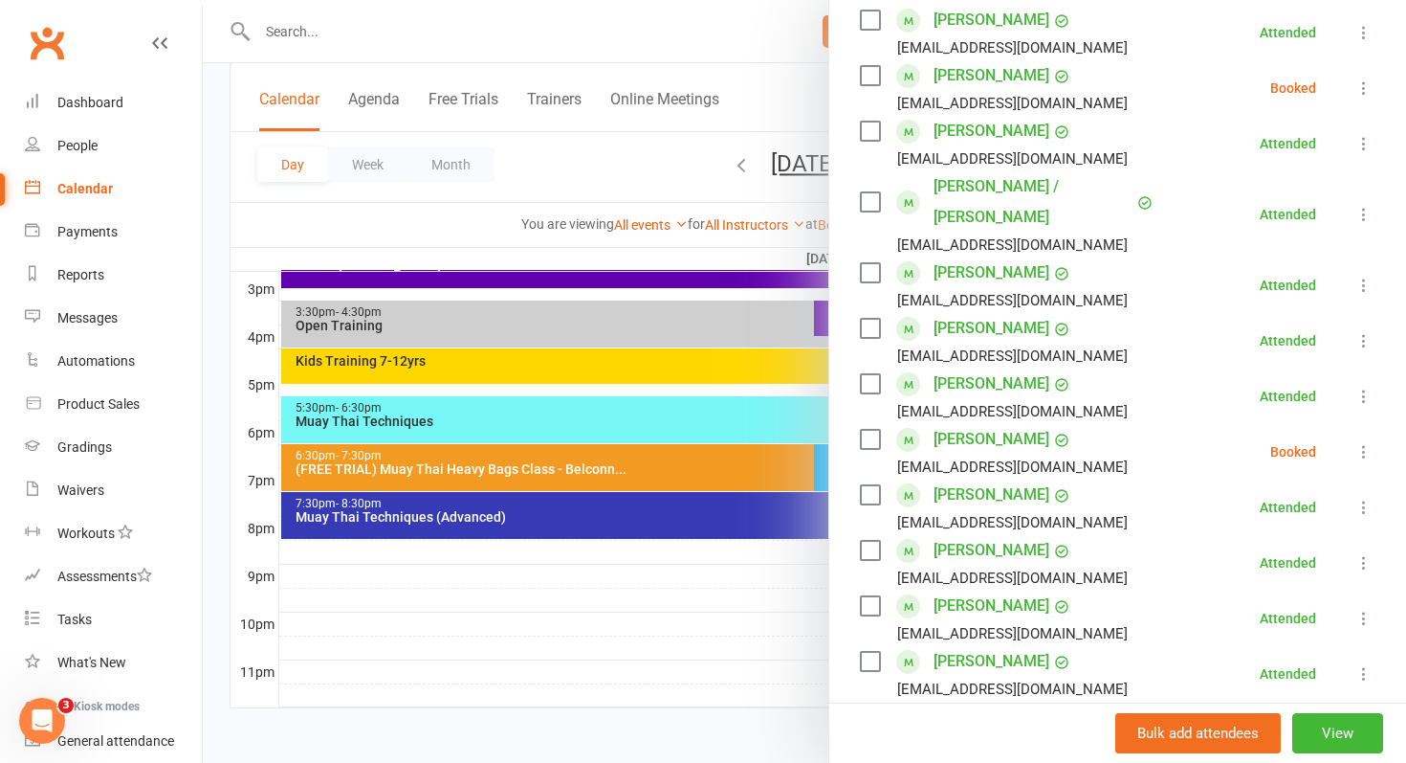
scroll to position [463, 0]
click at [1369, 441] on icon at bounding box center [1364, 450] width 19 height 19
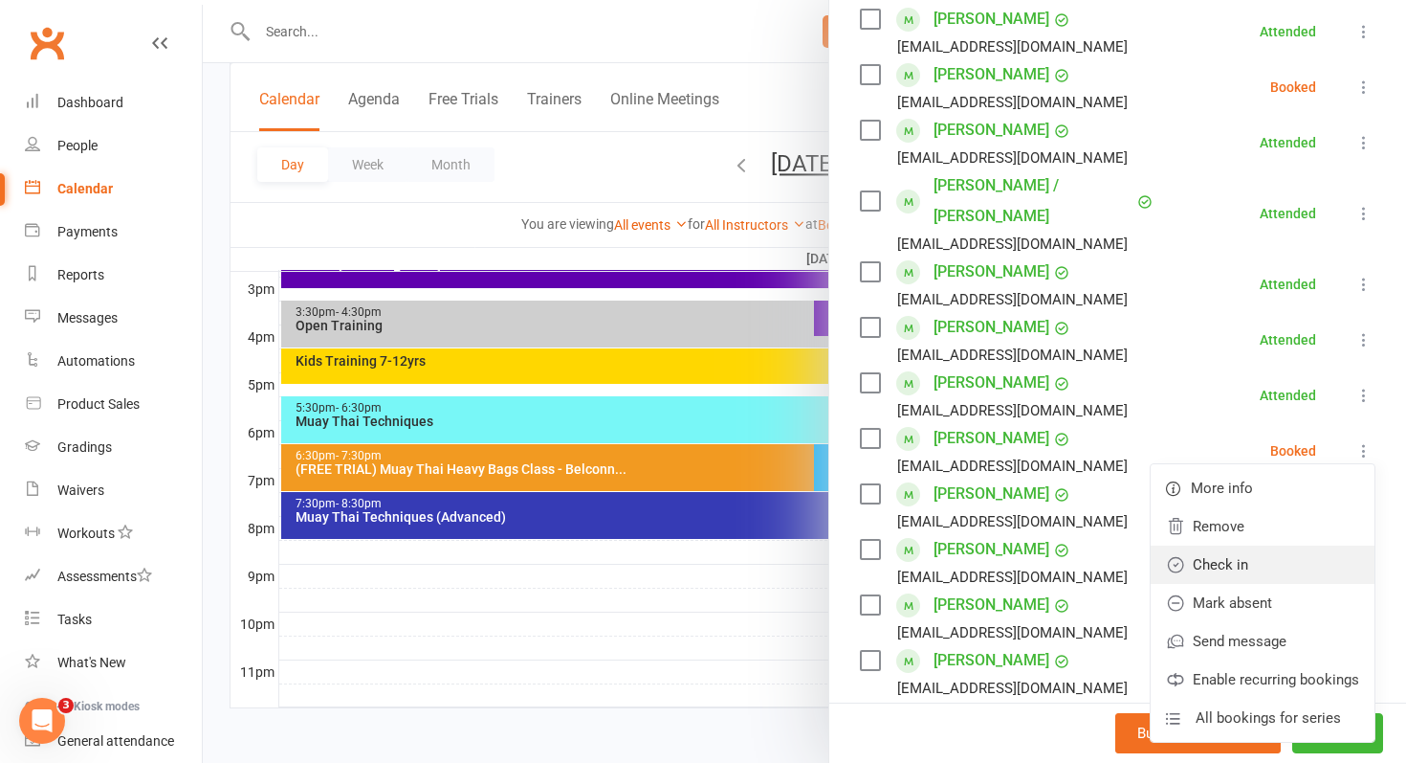
click at [1260, 545] on link "Check in" at bounding box center [1263, 564] width 224 height 38
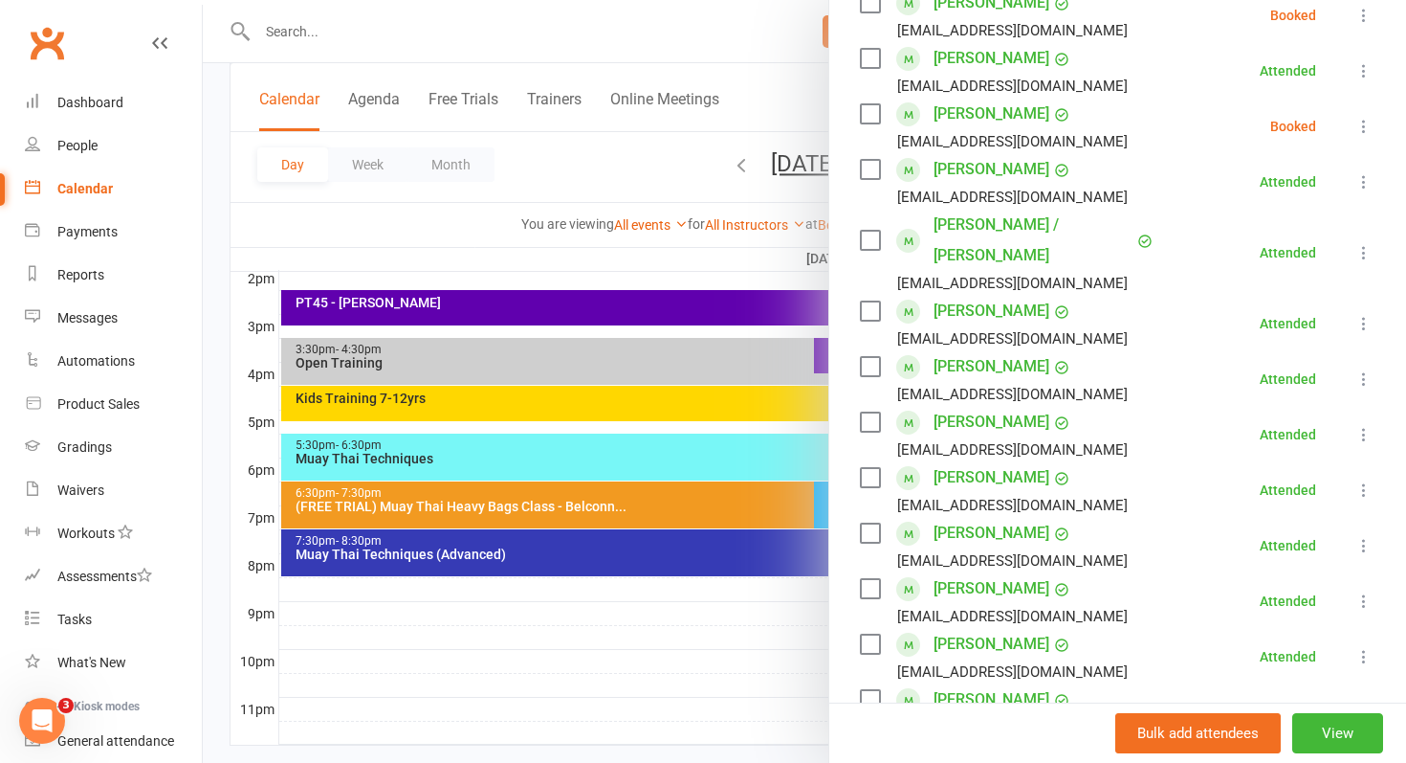
scroll to position [312, 0]
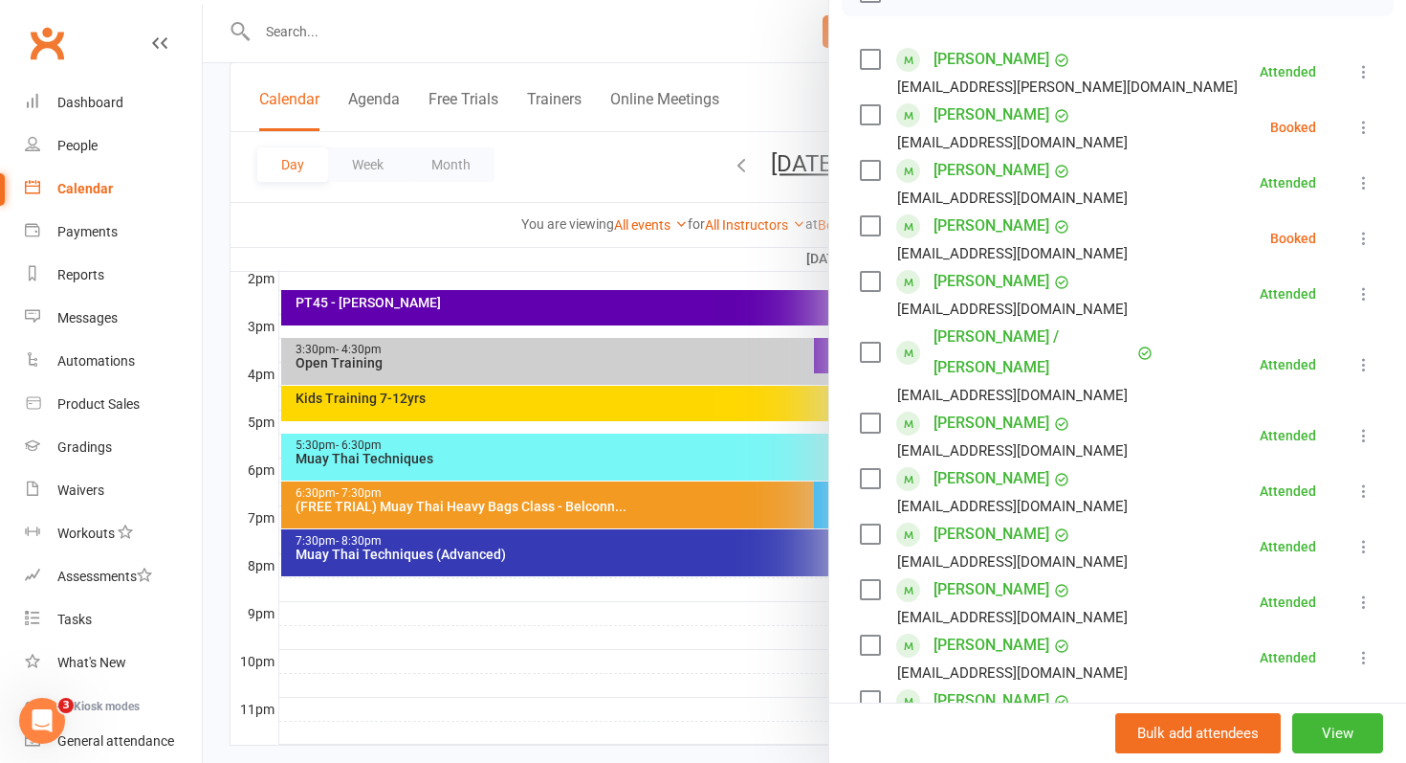
click at [1364, 132] on icon at bounding box center [1364, 127] width 19 height 19
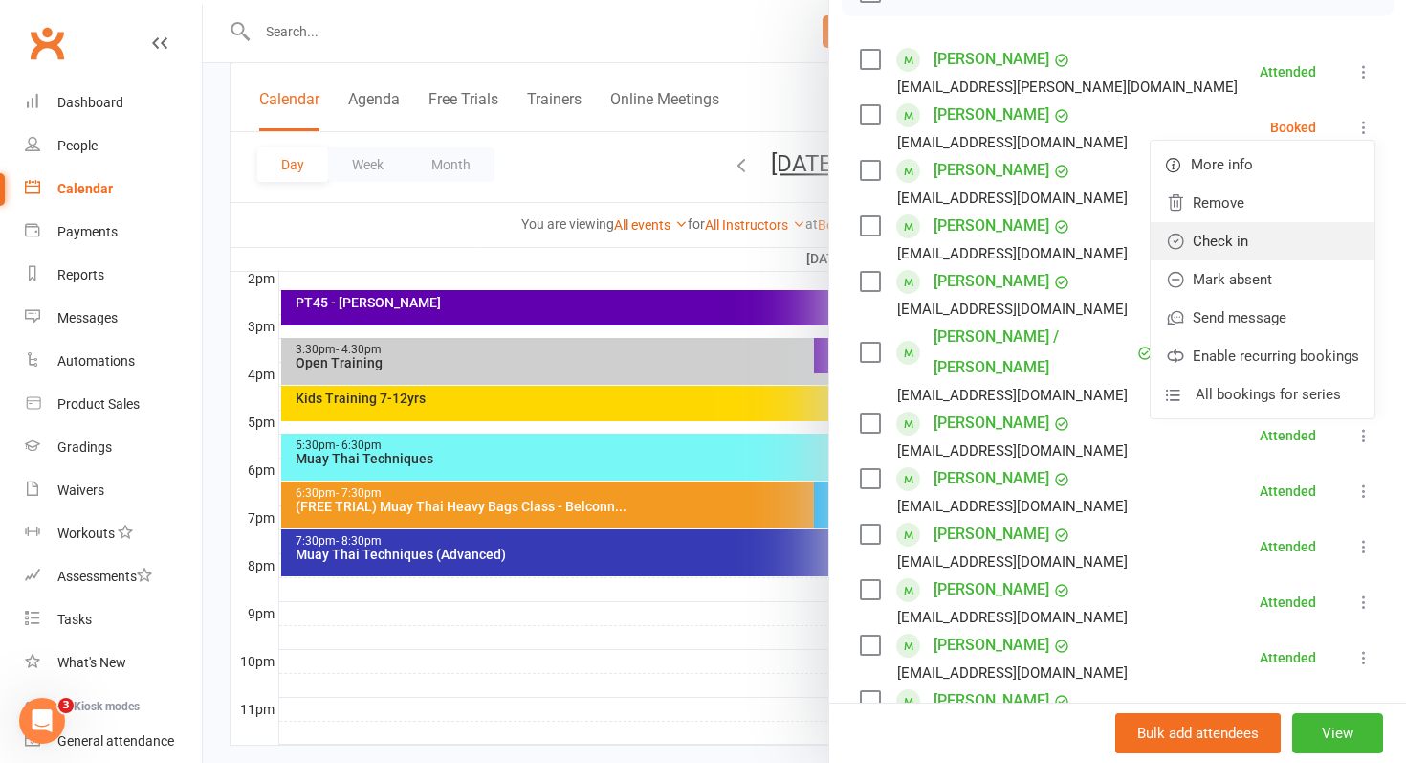
click at [1264, 251] on link "Check in" at bounding box center [1263, 241] width 224 height 38
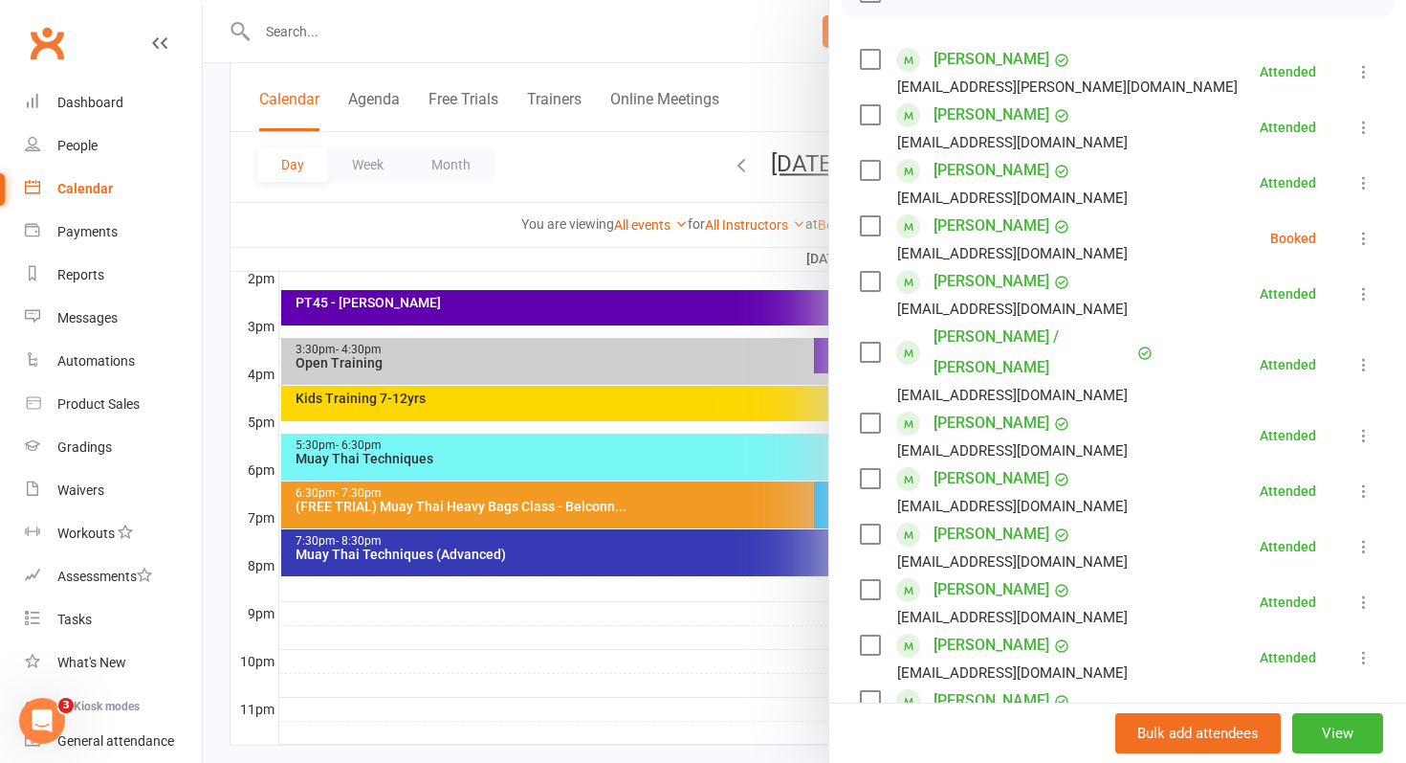
click at [1358, 244] on icon at bounding box center [1364, 238] width 19 height 19
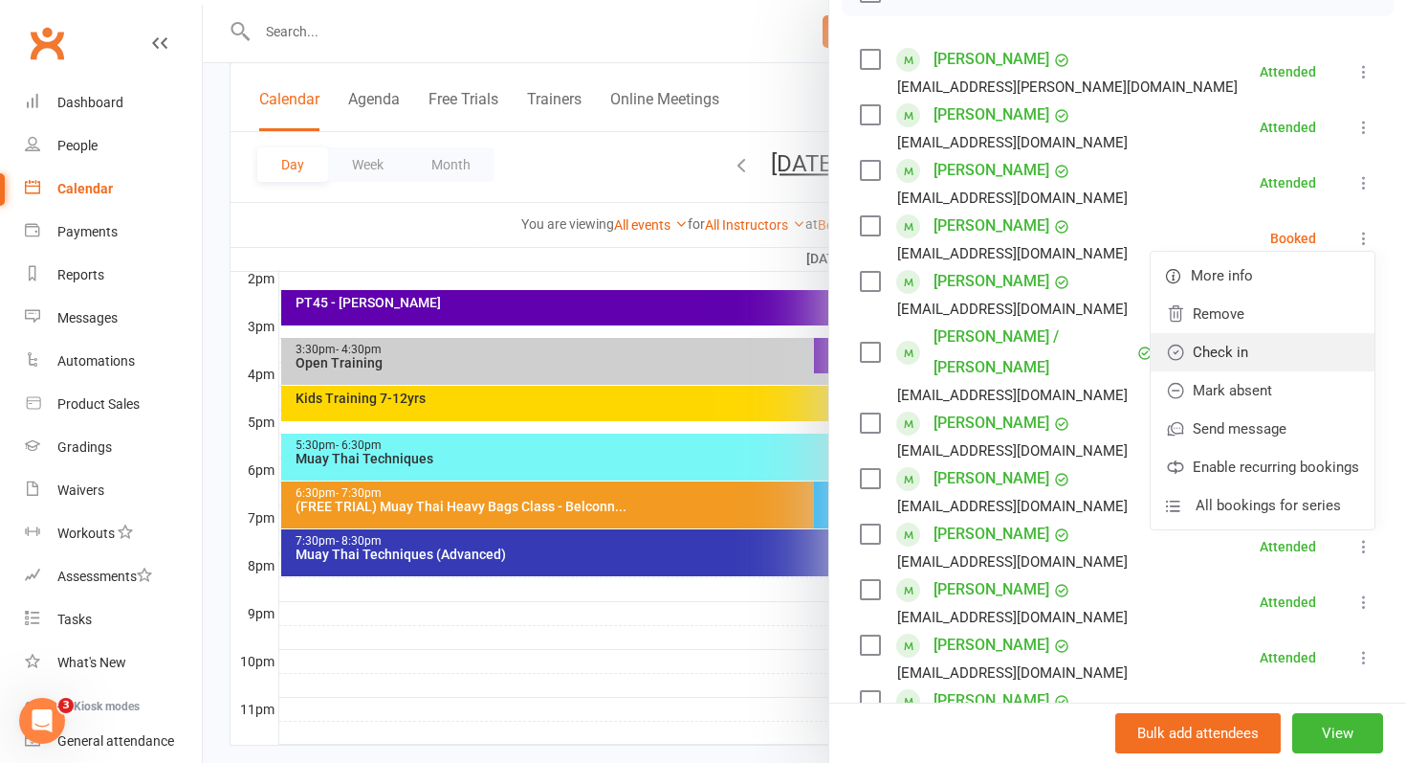
click at [1246, 344] on link "Check in" at bounding box center [1263, 352] width 224 height 38
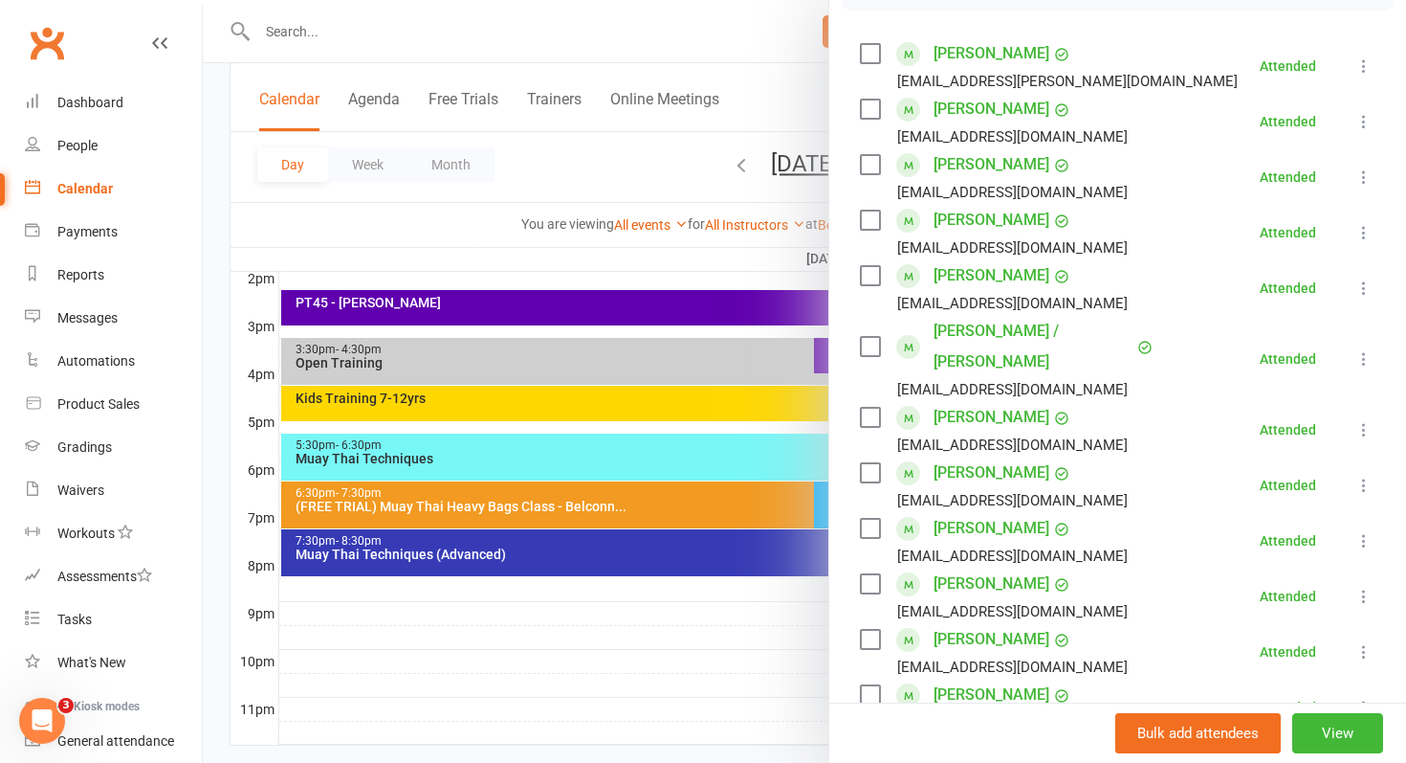
scroll to position [317, 0]
click at [508, 505] on div at bounding box center [805, 381] width 1204 height 763
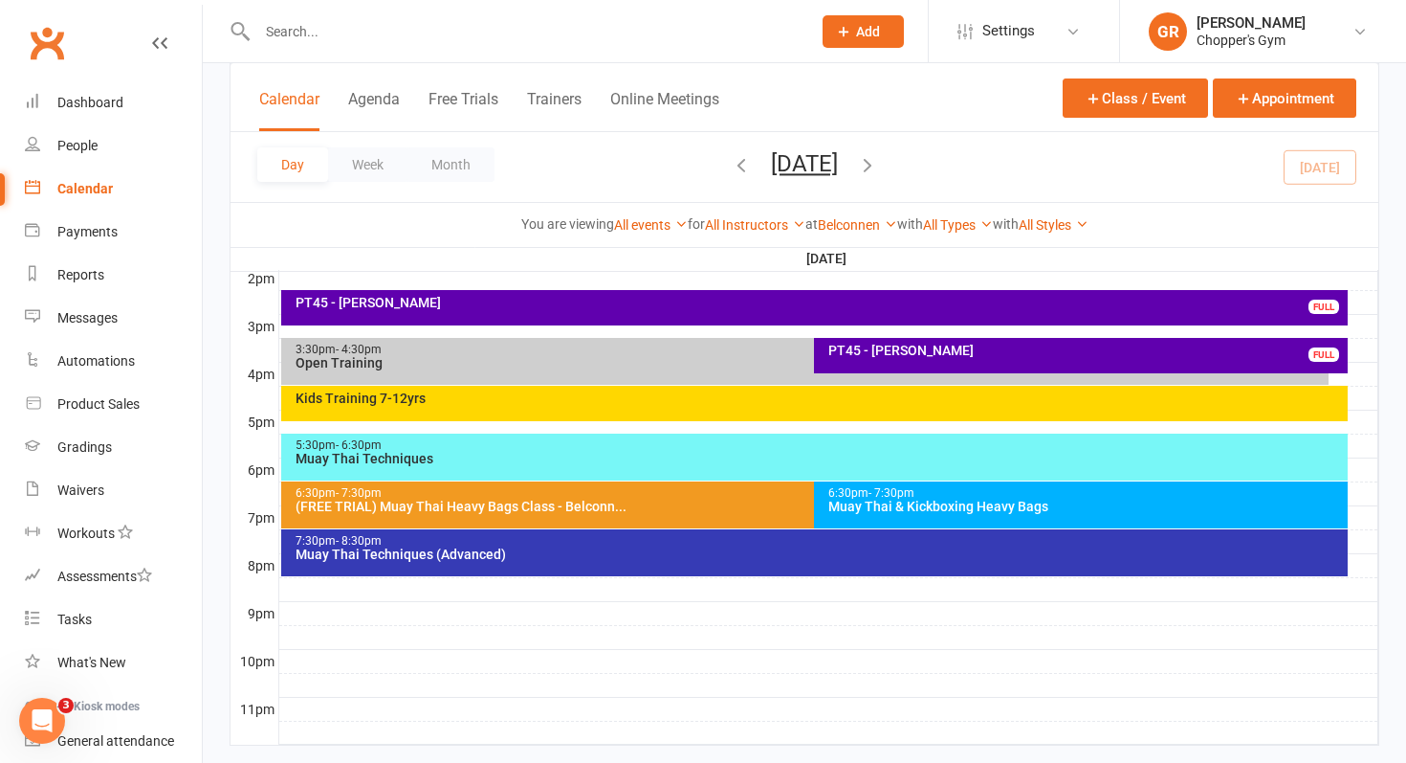
click at [508, 505] on div "(FREE TRIAL) Muay Thai Heavy Bags Class - Belconn..." at bounding box center [810, 505] width 1031 height 13
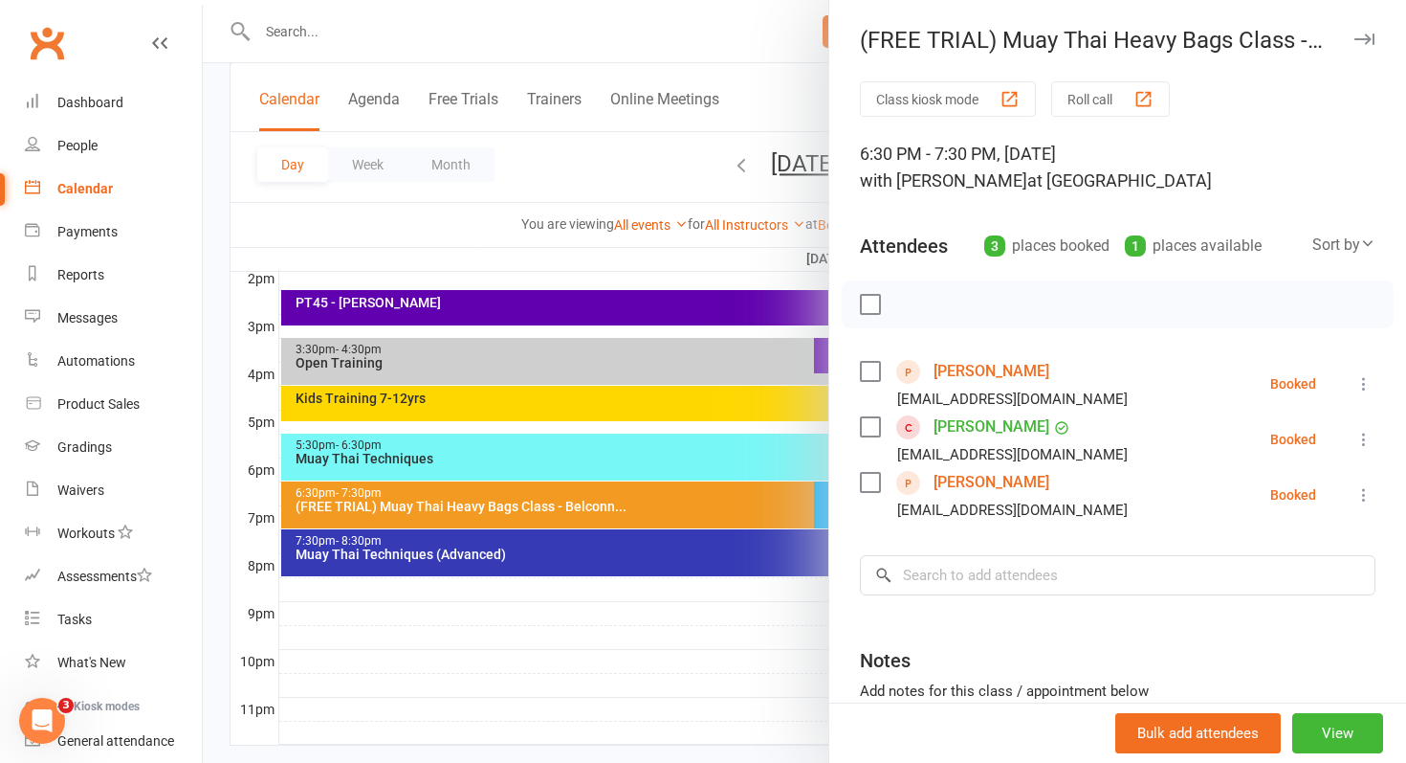
click at [539, 649] on div at bounding box center [805, 381] width 1204 height 763
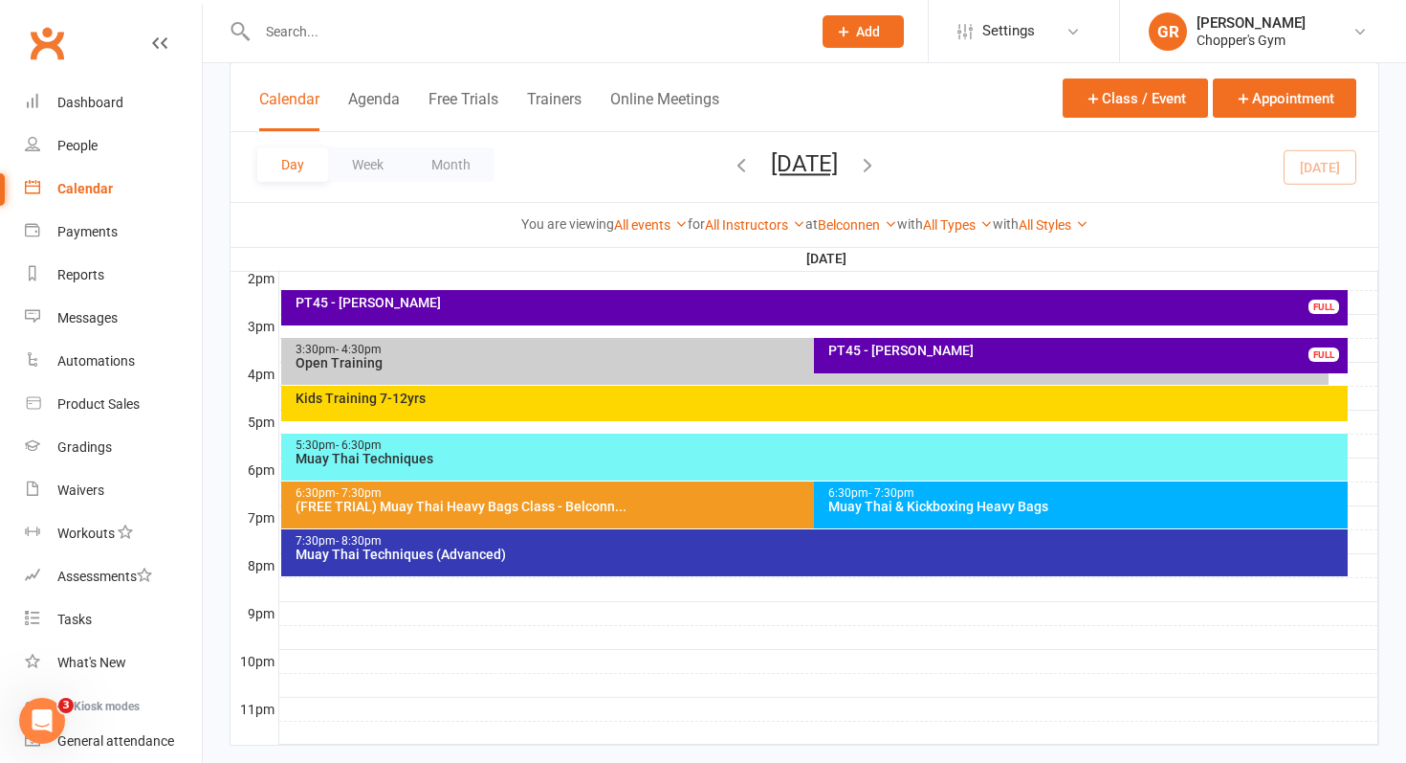
click at [933, 513] on div "Muay Thai & Kickboxing Heavy Bags" at bounding box center [1086, 505] width 517 height 13
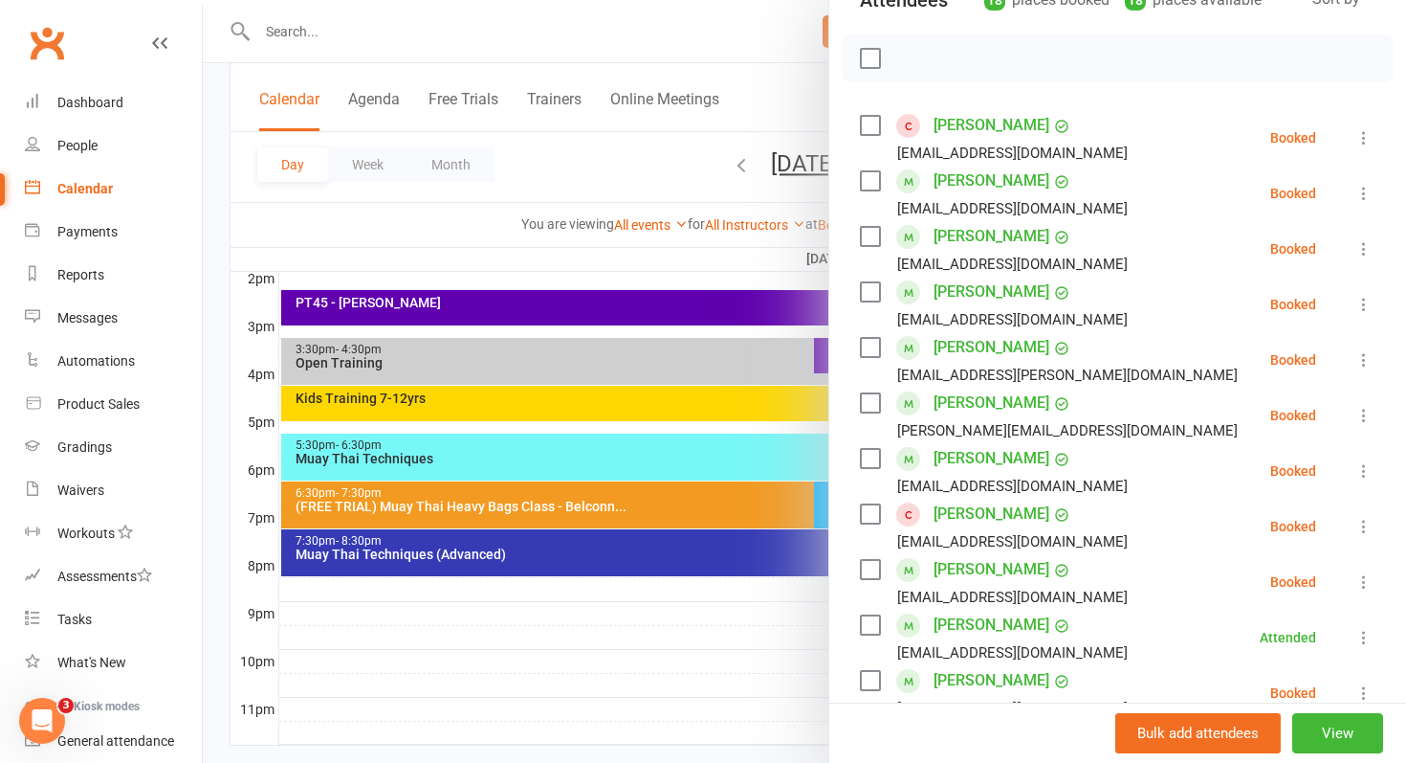
scroll to position [240, 0]
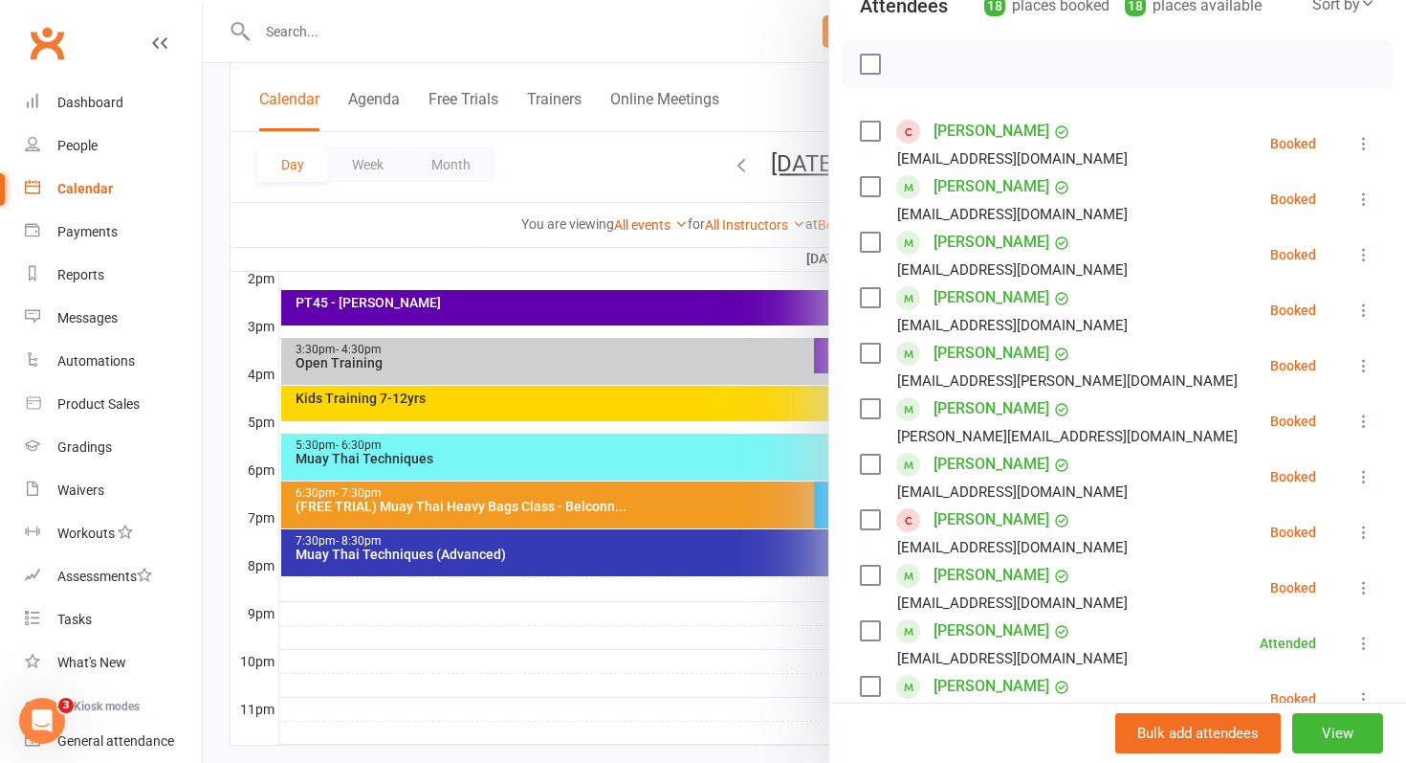
click at [1366, 141] on icon at bounding box center [1364, 143] width 19 height 19
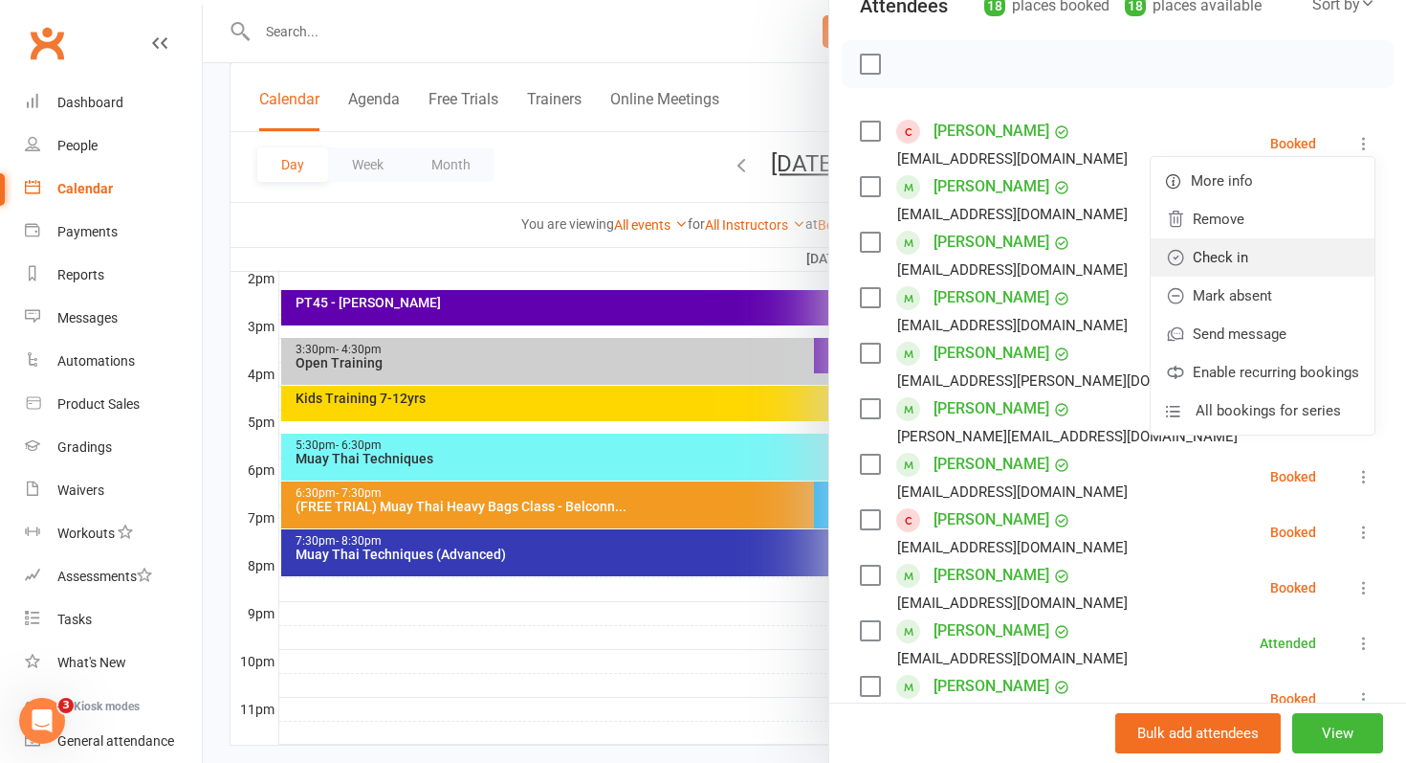
click at [1272, 254] on link "Check in" at bounding box center [1263, 257] width 224 height 38
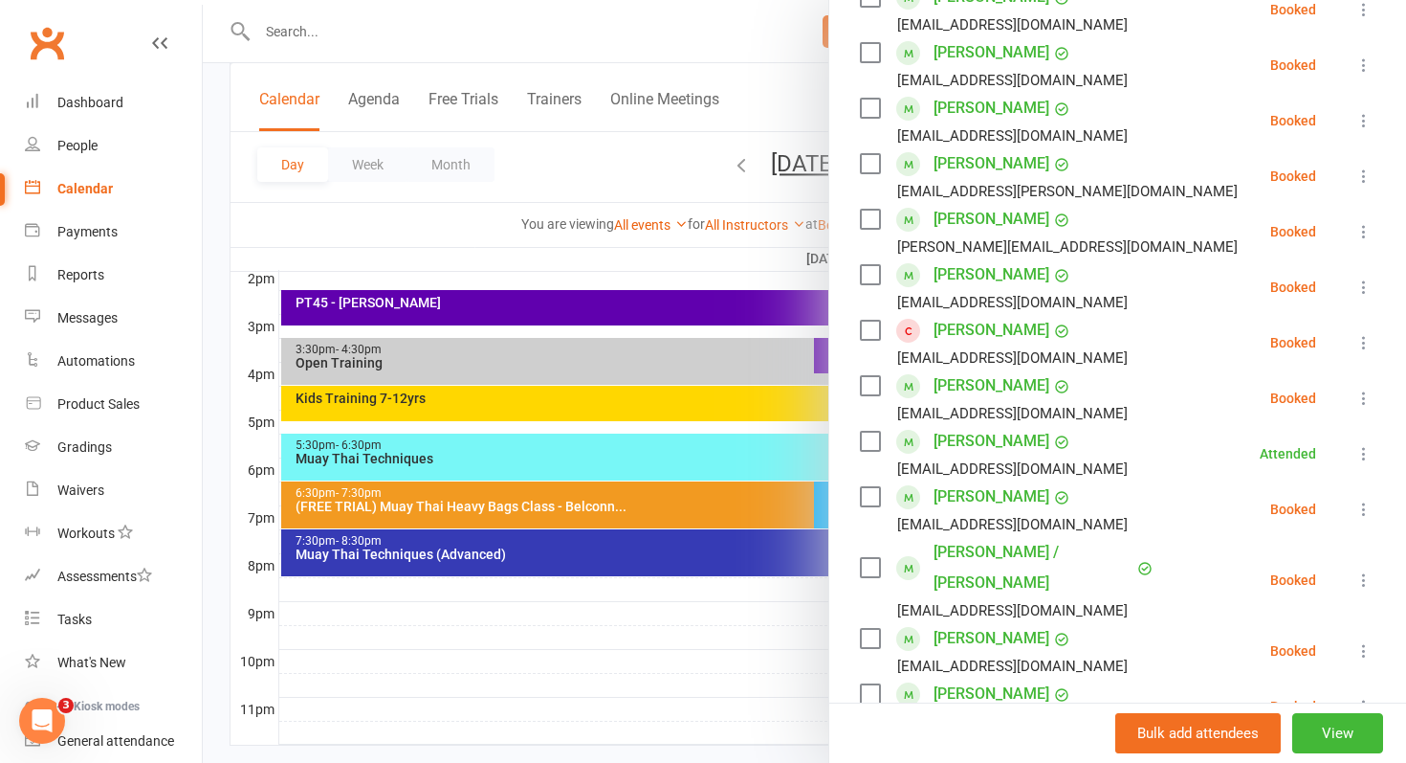
scroll to position [431, 0]
click at [1362, 277] on icon at bounding box center [1364, 285] width 19 height 19
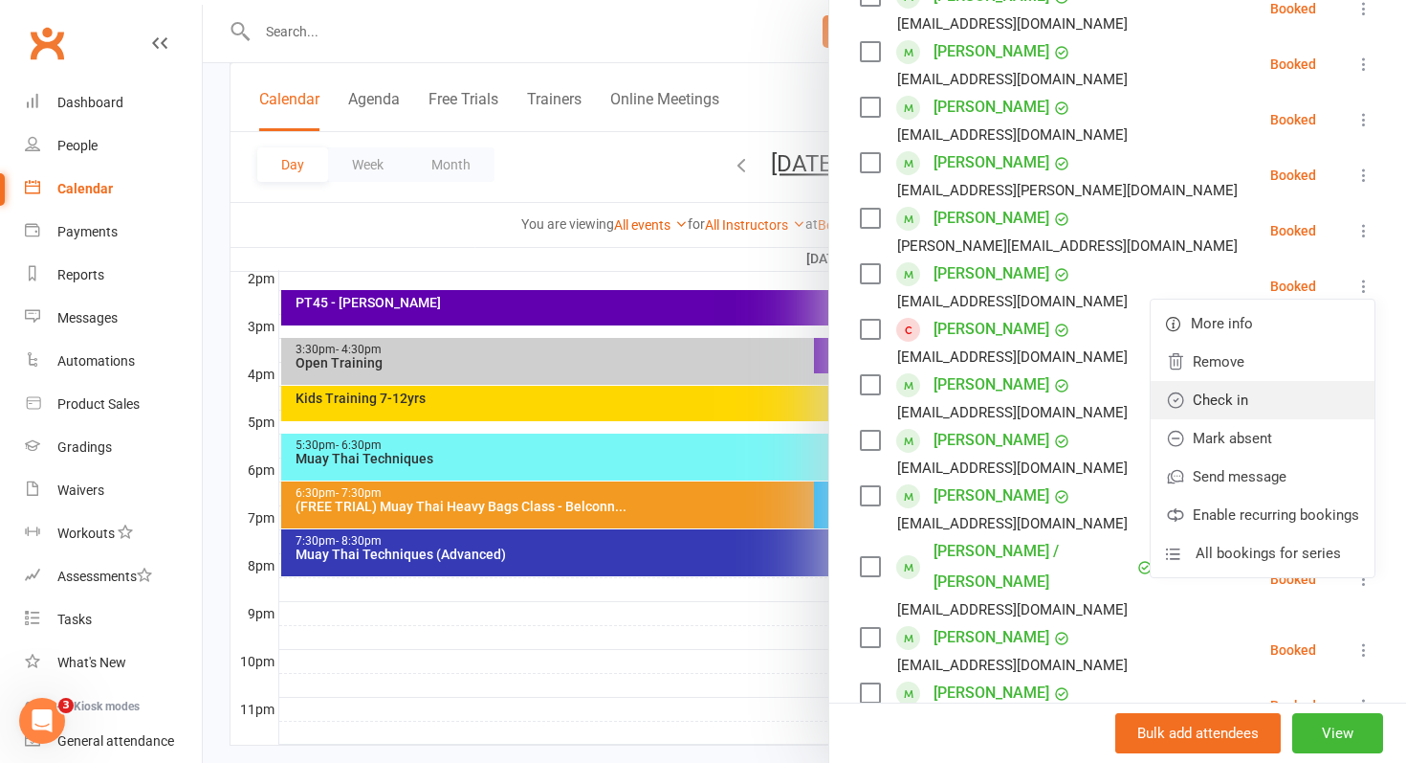
click at [1241, 407] on link "Check in" at bounding box center [1263, 400] width 224 height 38
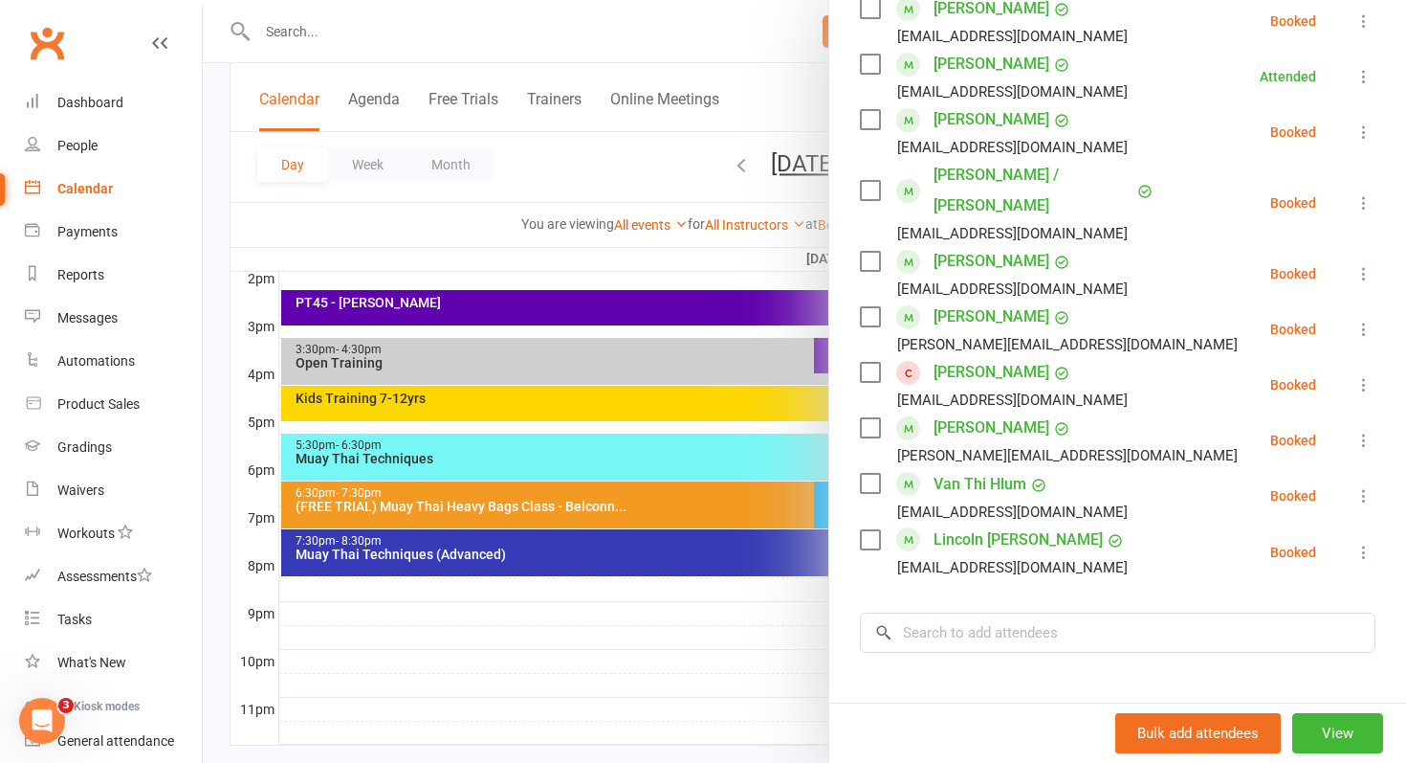
scroll to position [807, 0]
click at [1362, 485] on icon at bounding box center [1364, 494] width 19 height 19
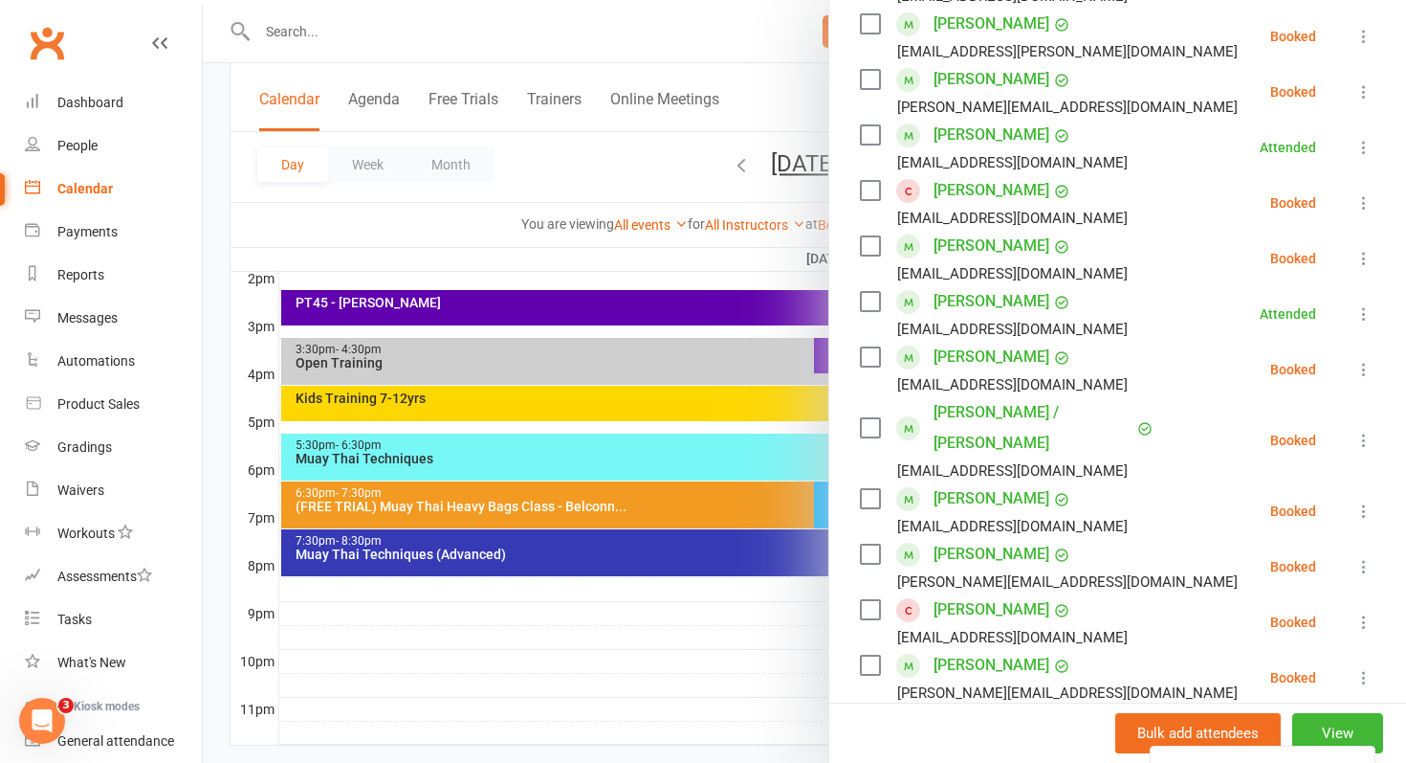
scroll to position [531, 0]
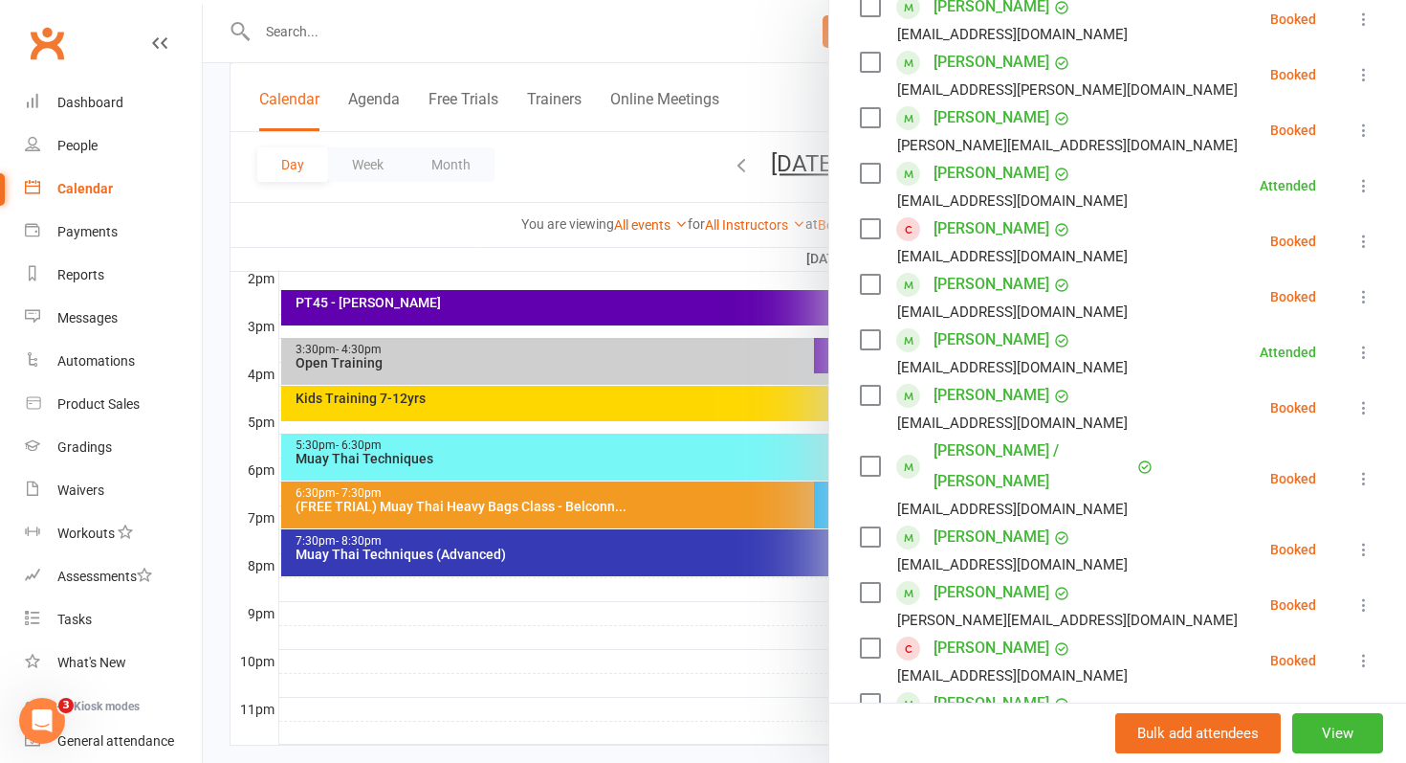
click at [1367, 294] on icon at bounding box center [1364, 296] width 19 height 19
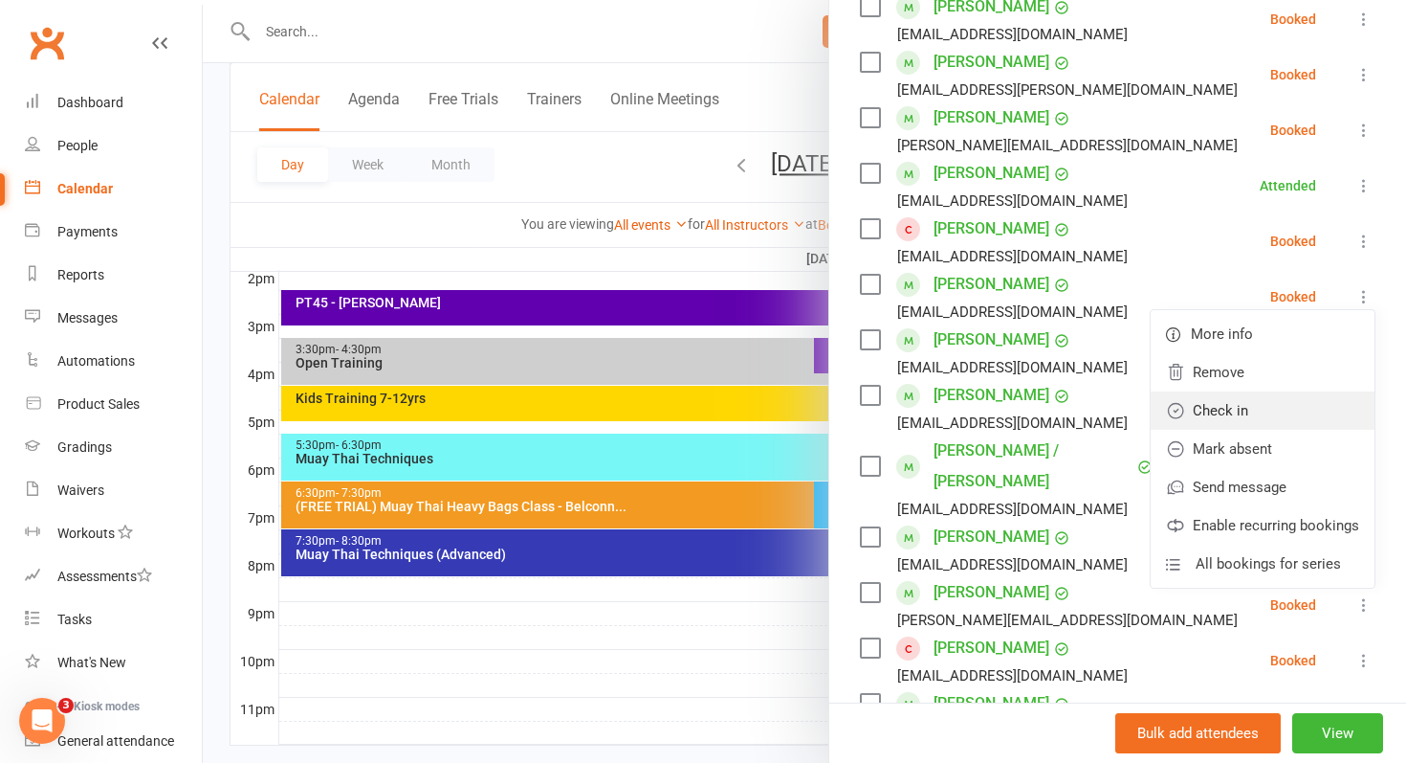
click at [1254, 411] on link "Check in" at bounding box center [1263, 410] width 224 height 38
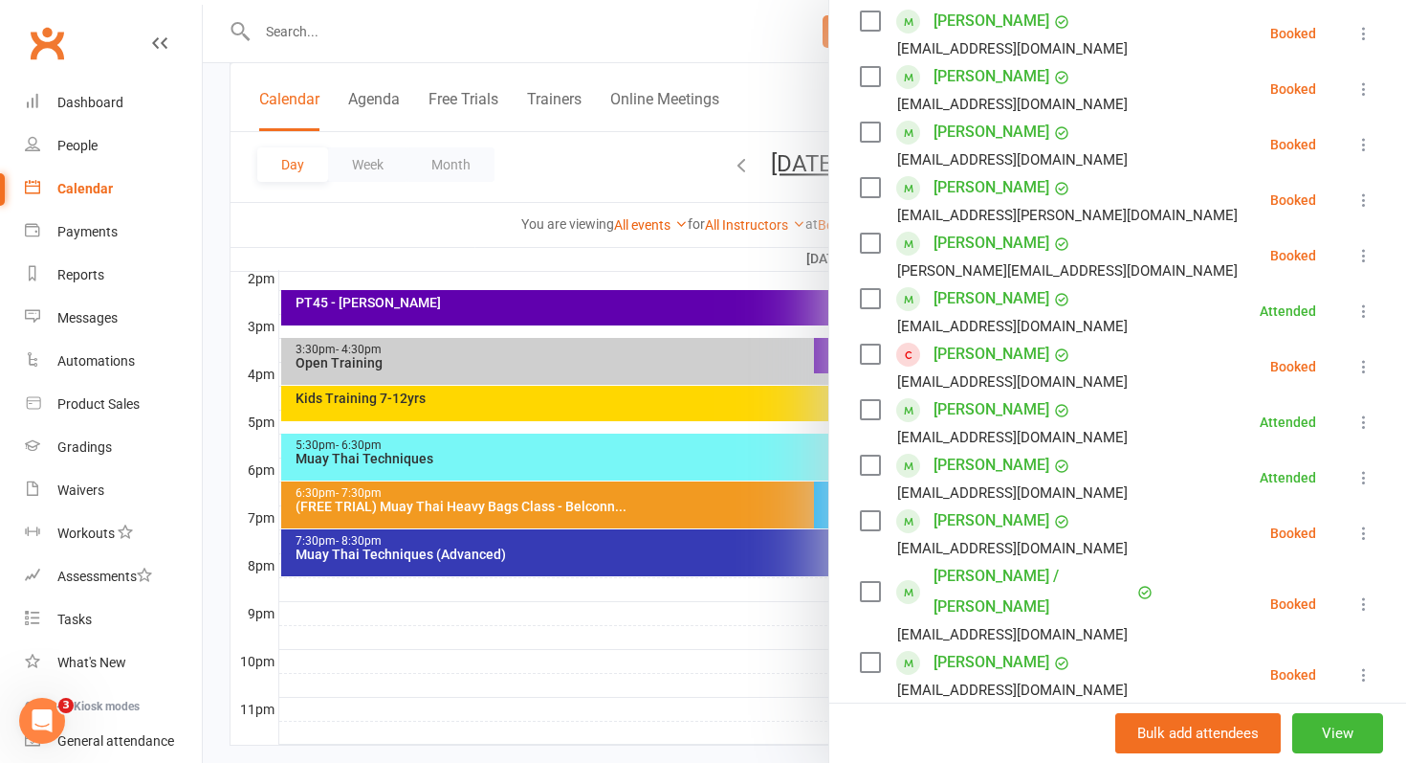
scroll to position [402, 0]
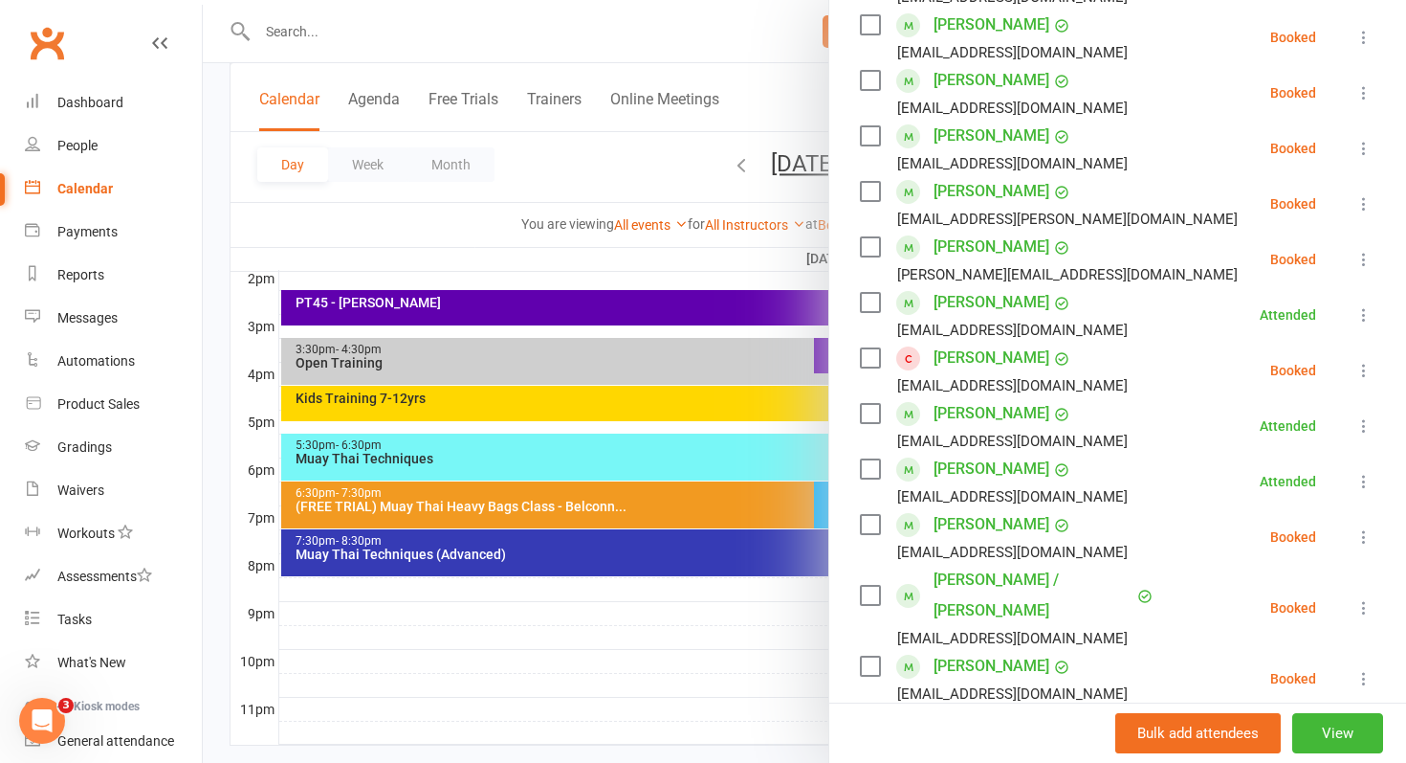
click at [1364, 144] on icon at bounding box center [1364, 148] width 19 height 19
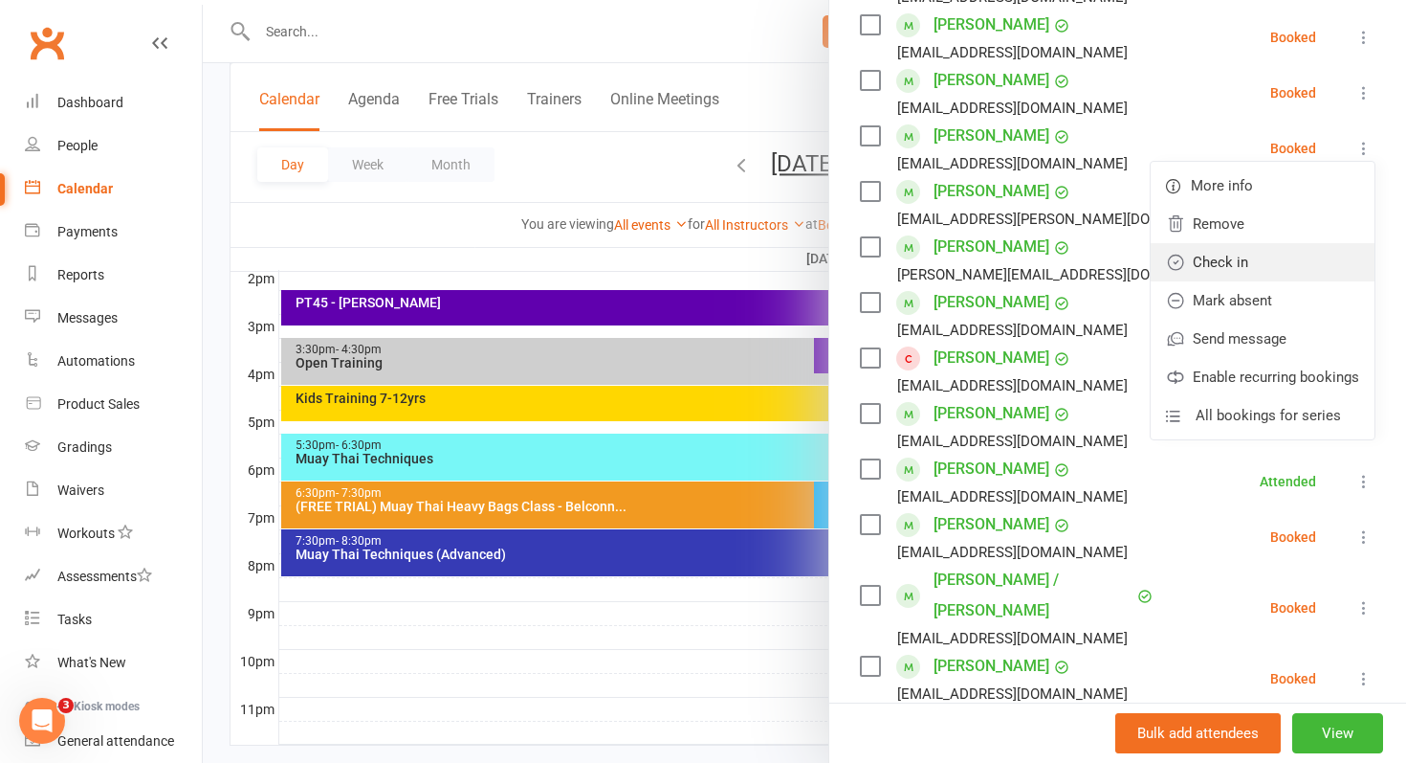
click at [1256, 256] on link "Check in" at bounding box center [1263, 262] width 224 height 38
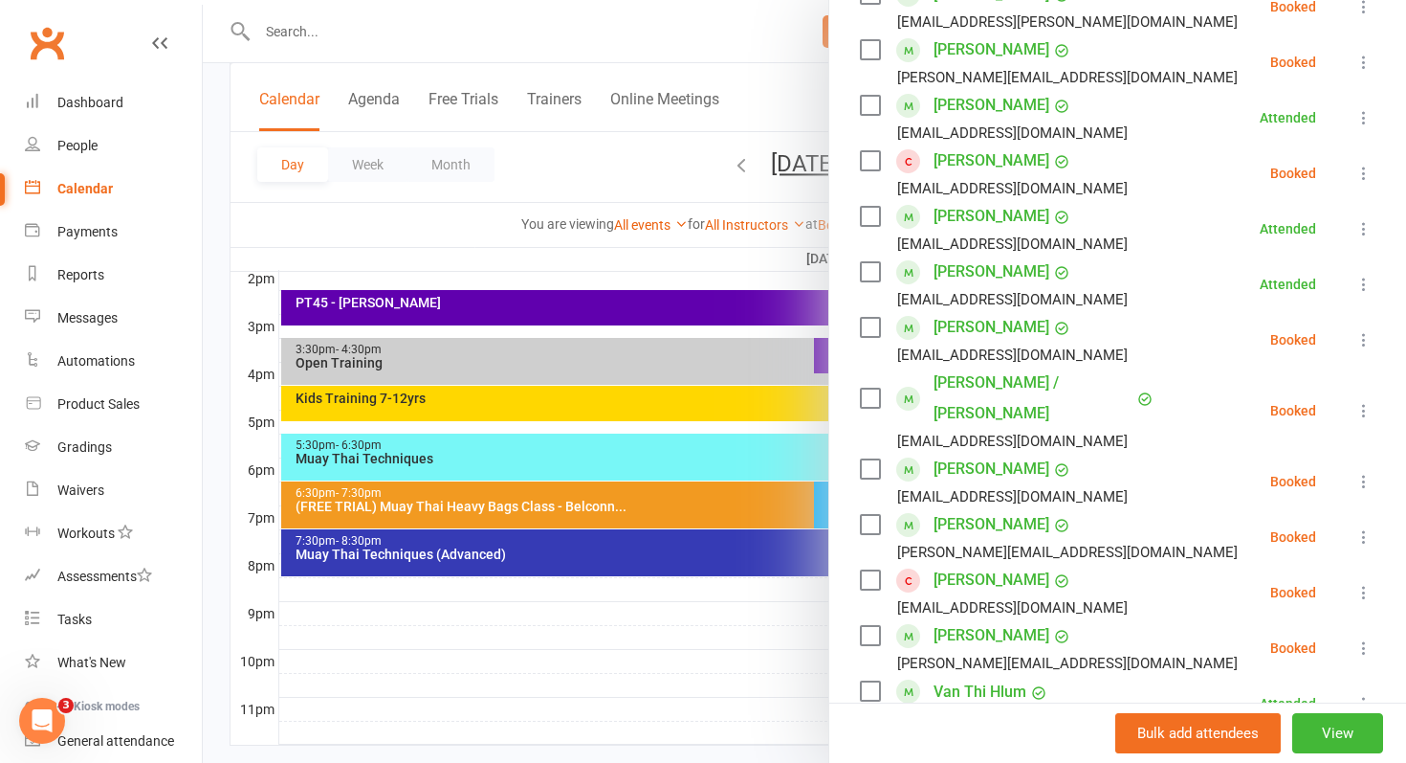
scroll to position [592, 0]
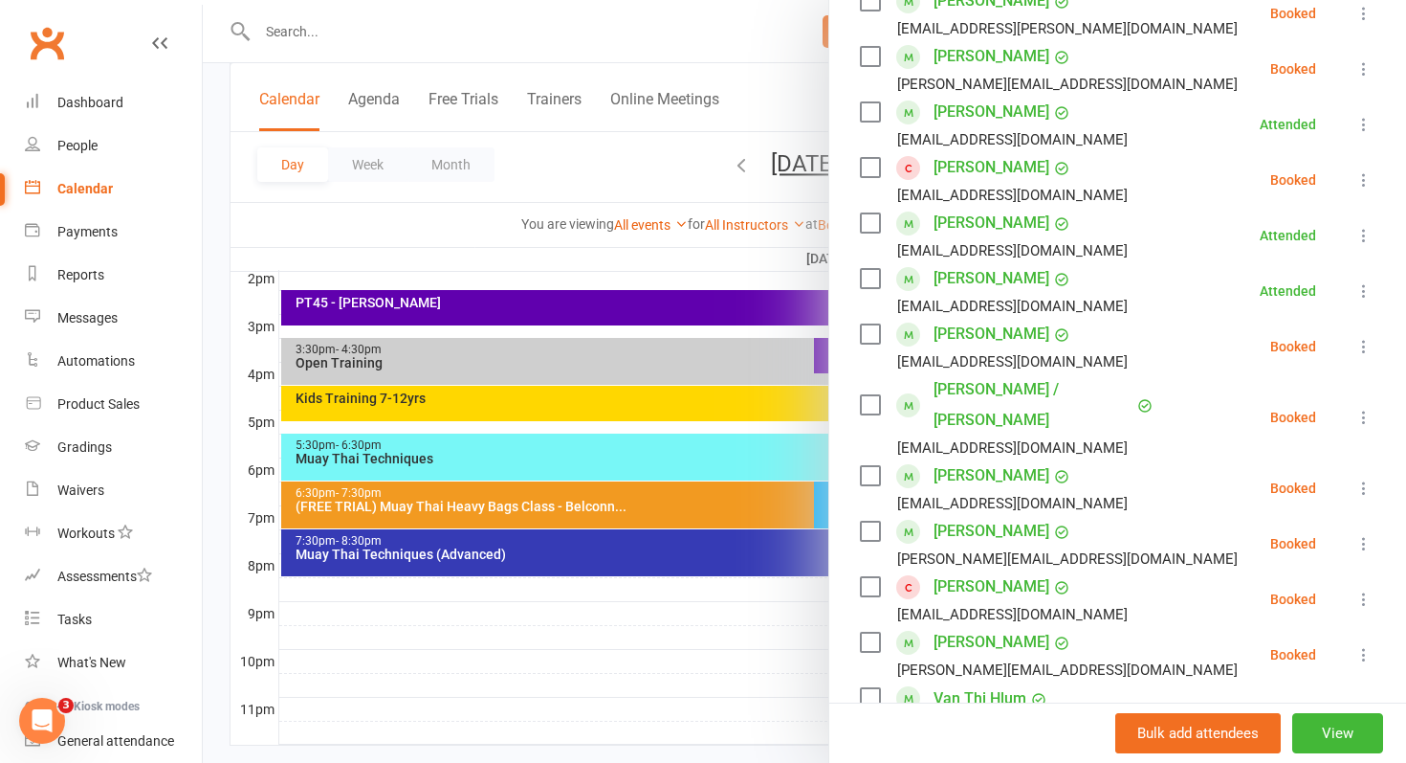
click at [1365, 339] on icon at bounding box center [1364, 346] width 19 height 19
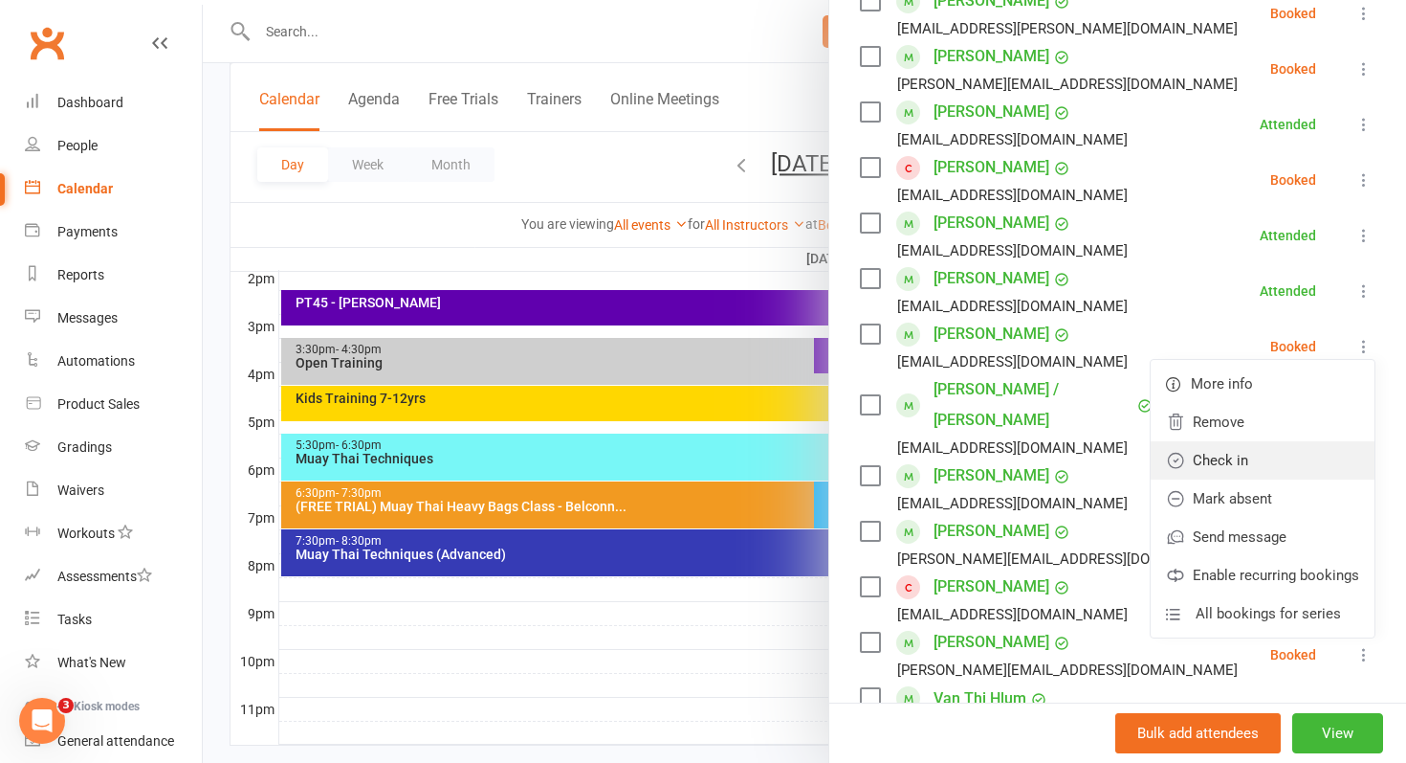
click at [1257, 456] on link "Check in" at bounding box center [1263, 460] width 224 height 38
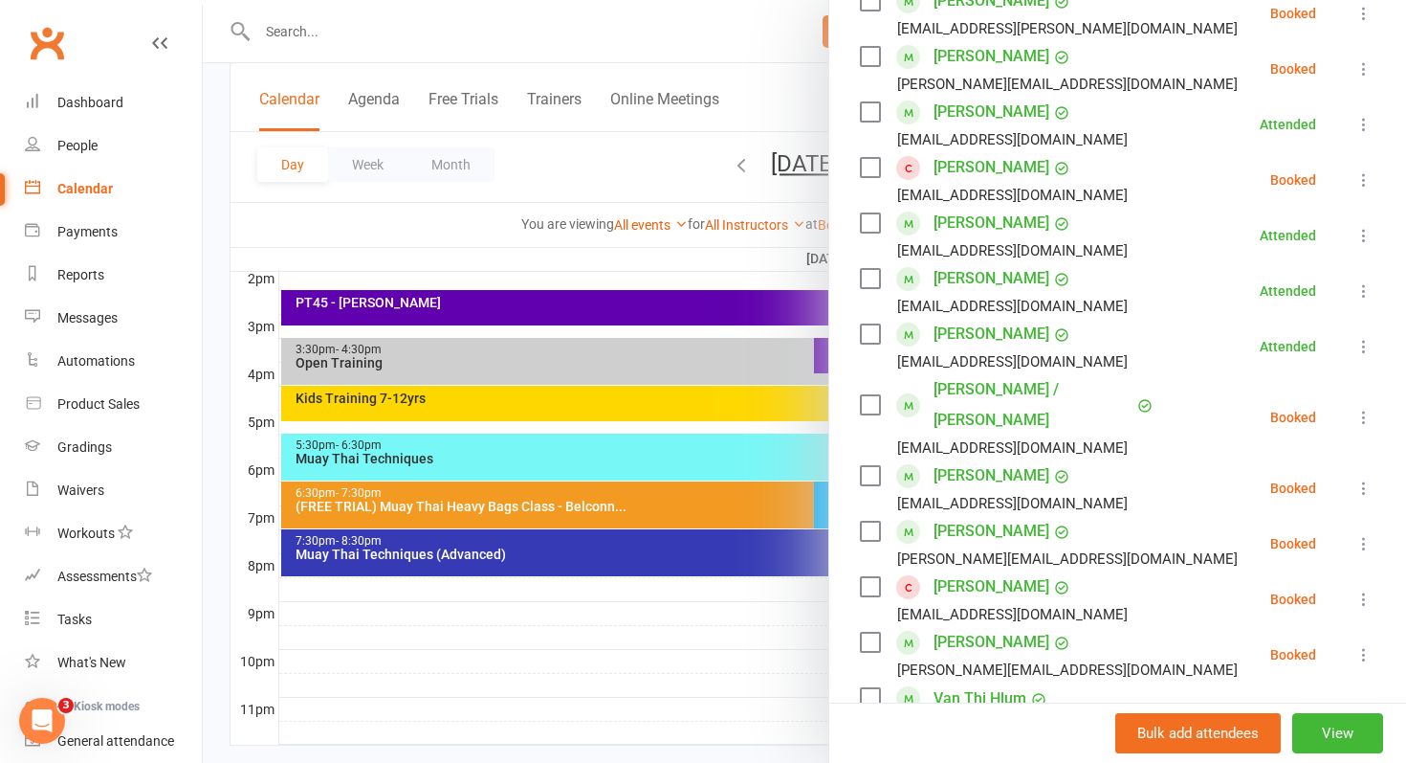
click at [1360, 72] on icon at bounding box center [1364, 68] width 19 height 19
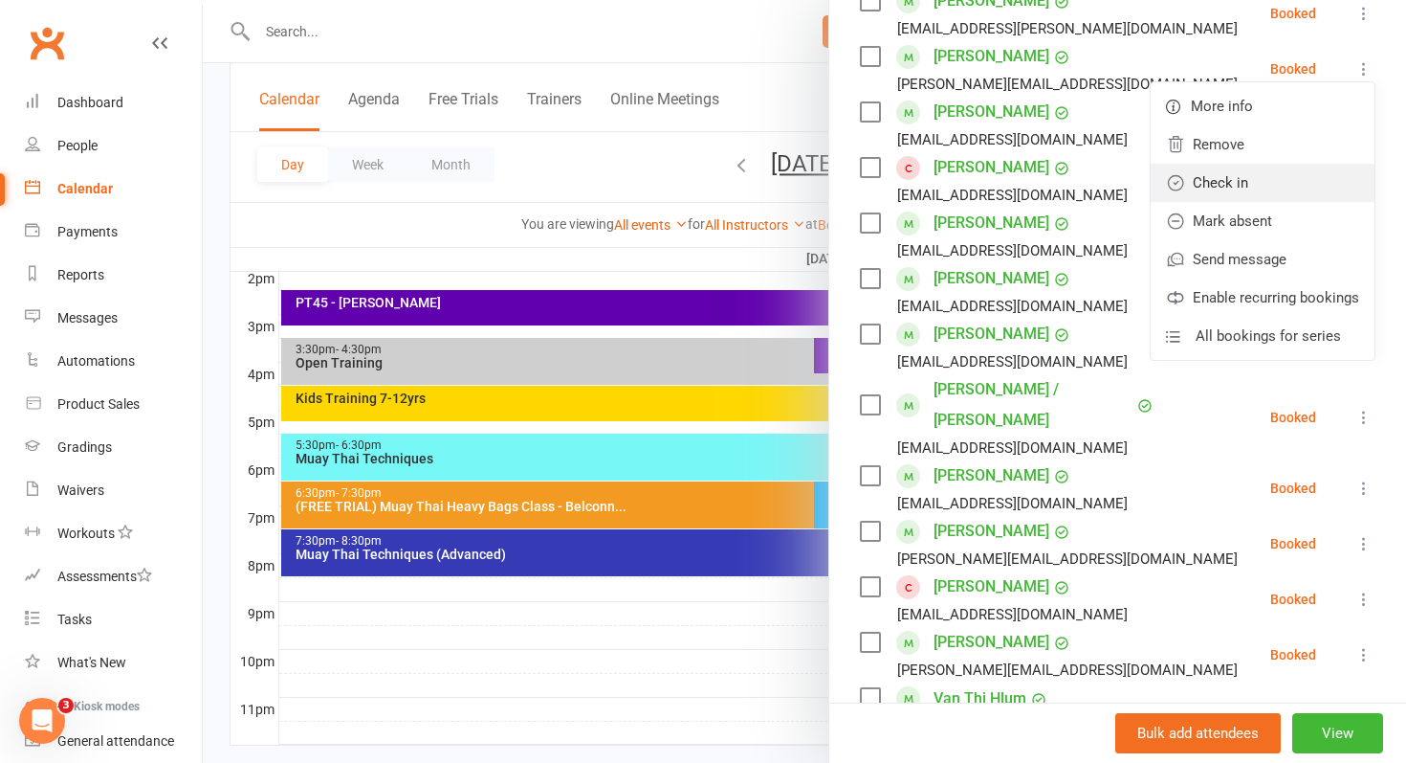
click at [1220, 189] on link "Check in" at bounding box center [1263, 183] width 224 height 38
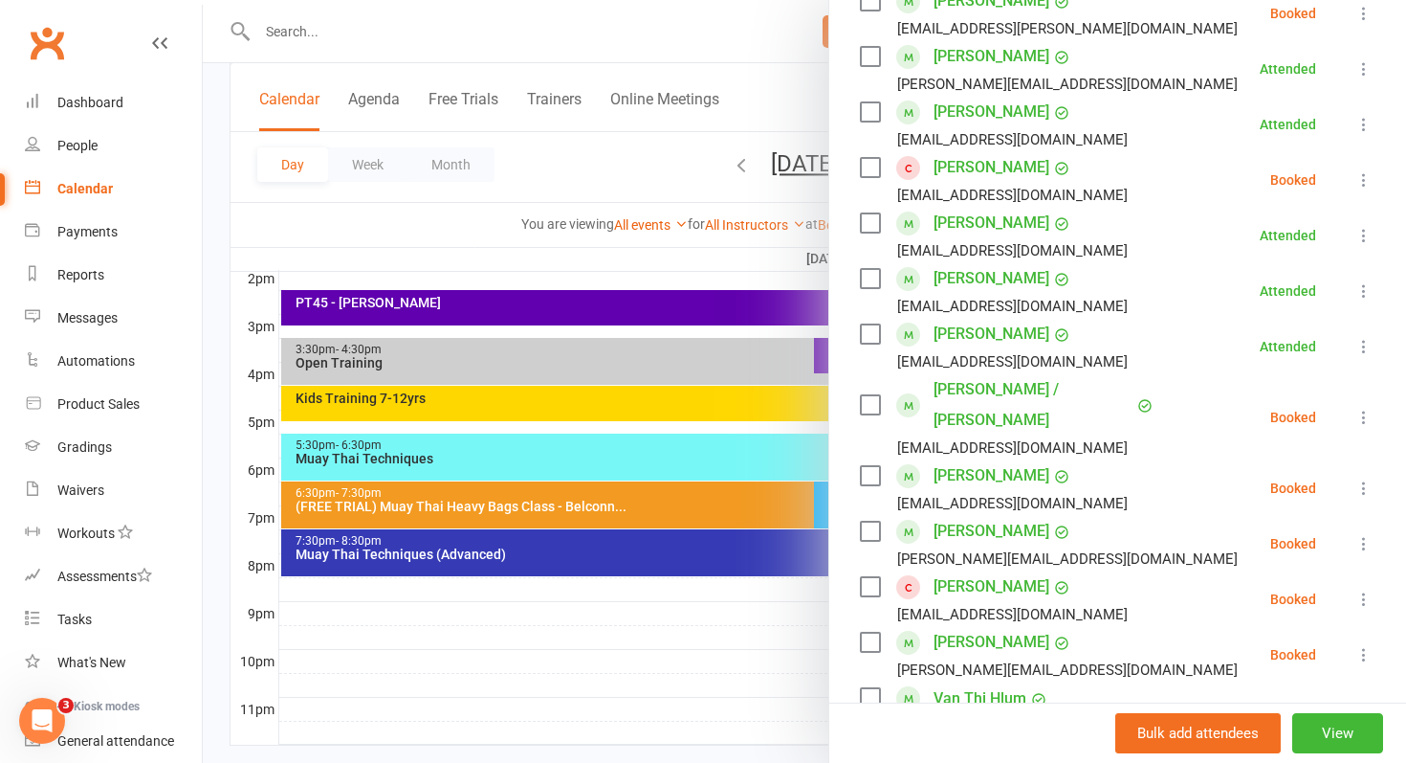
click at [1366, 408] on icon at bounding box center [1364, 417] width 19 height 19
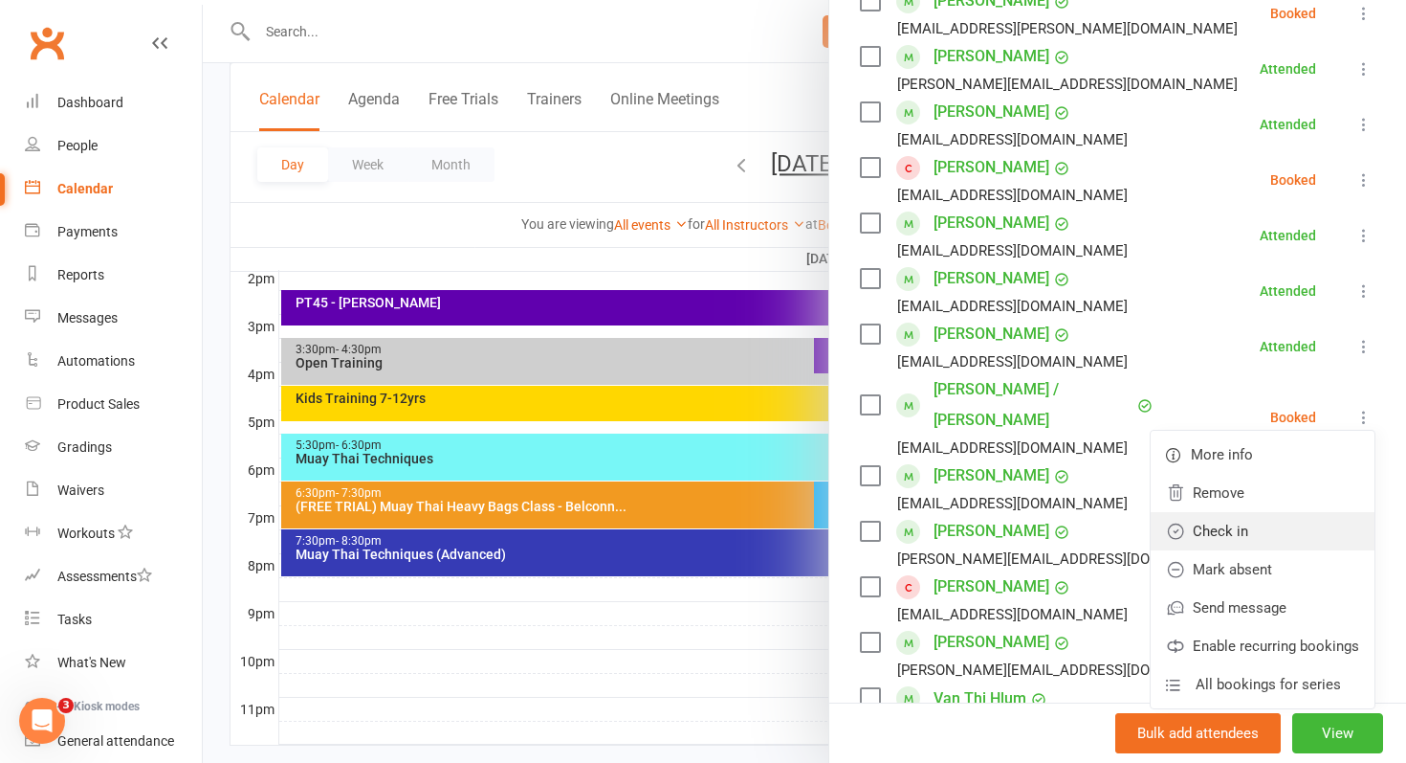
click at [1226, 512] on link "Check in" at bounding box center [1263, 531] width 224 height 38
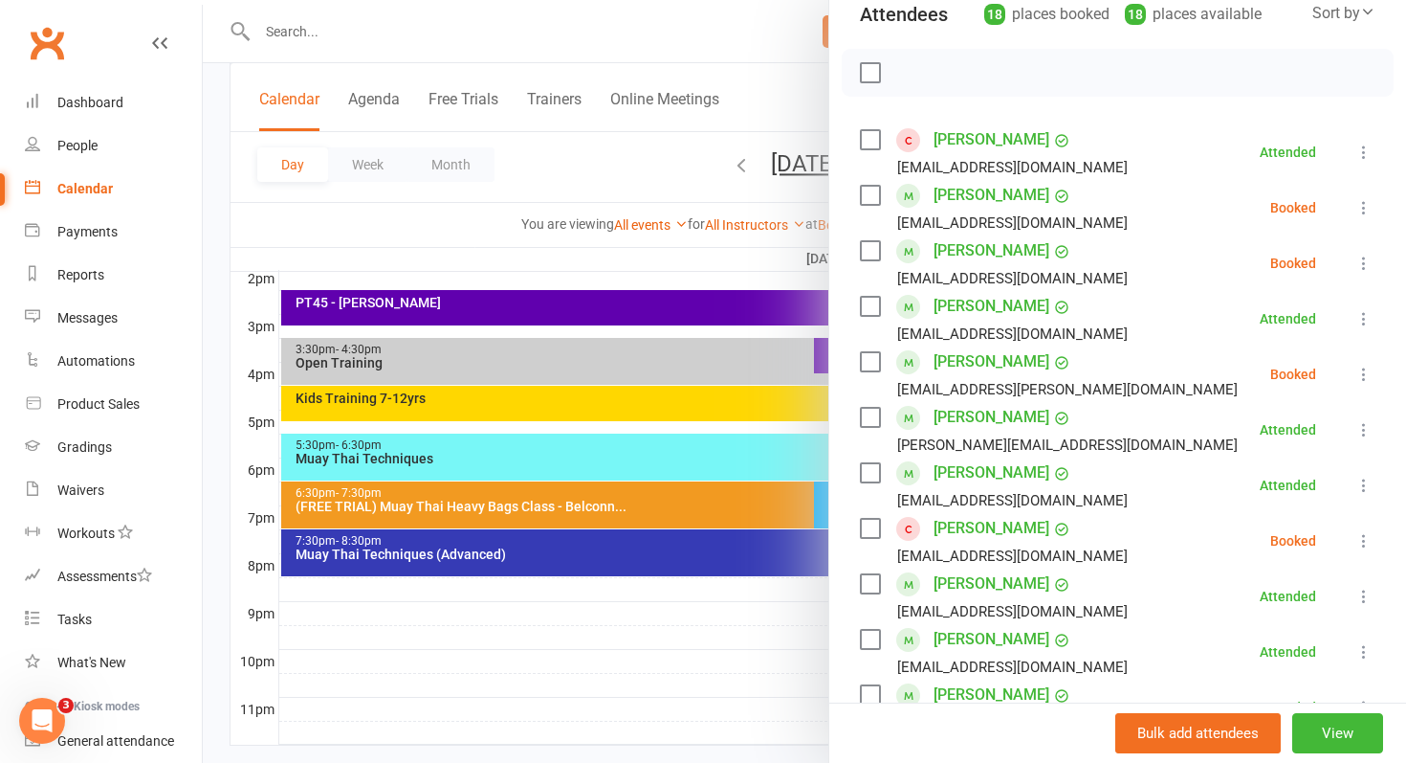
scroll to position [996, 0]
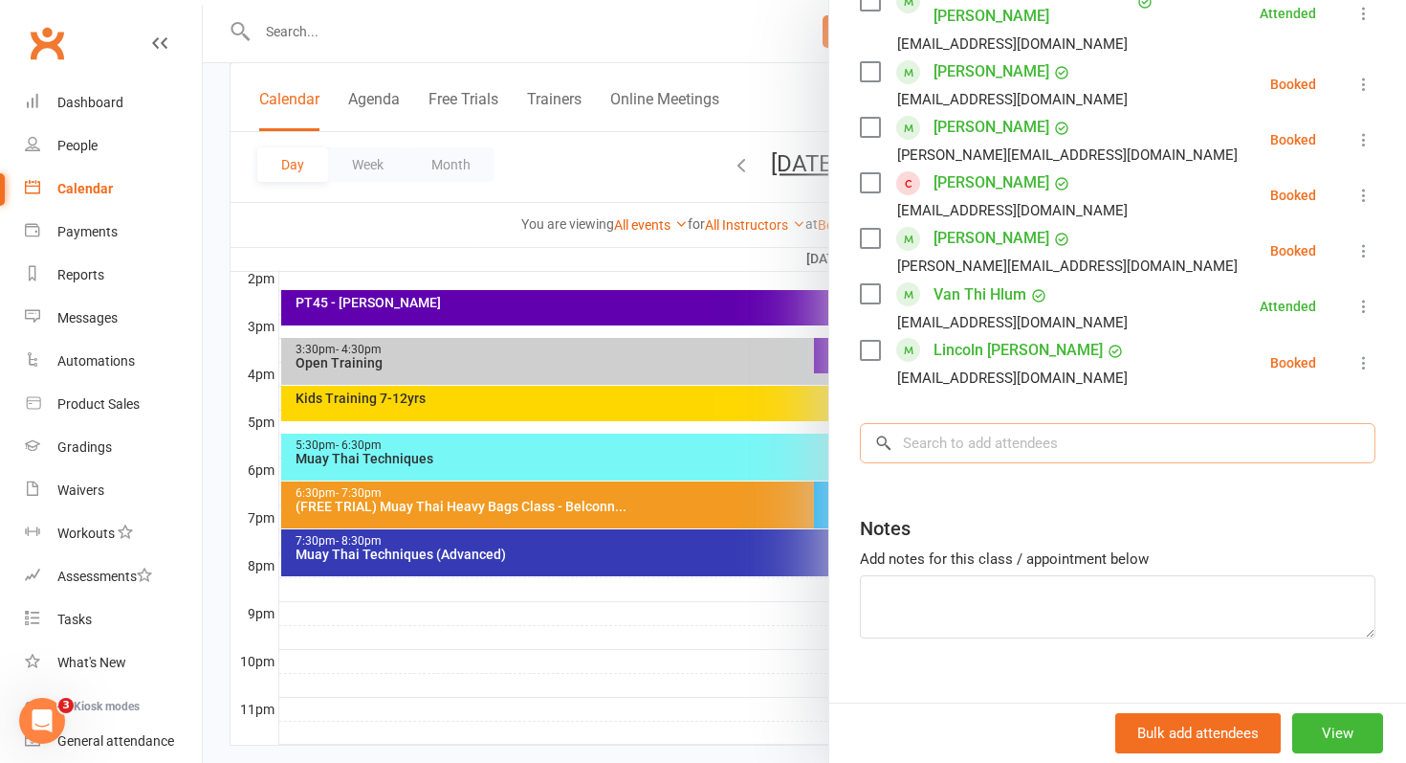
click at [1040, 423] on input "search" at bounding box center [1118, 443] width 516 height 40
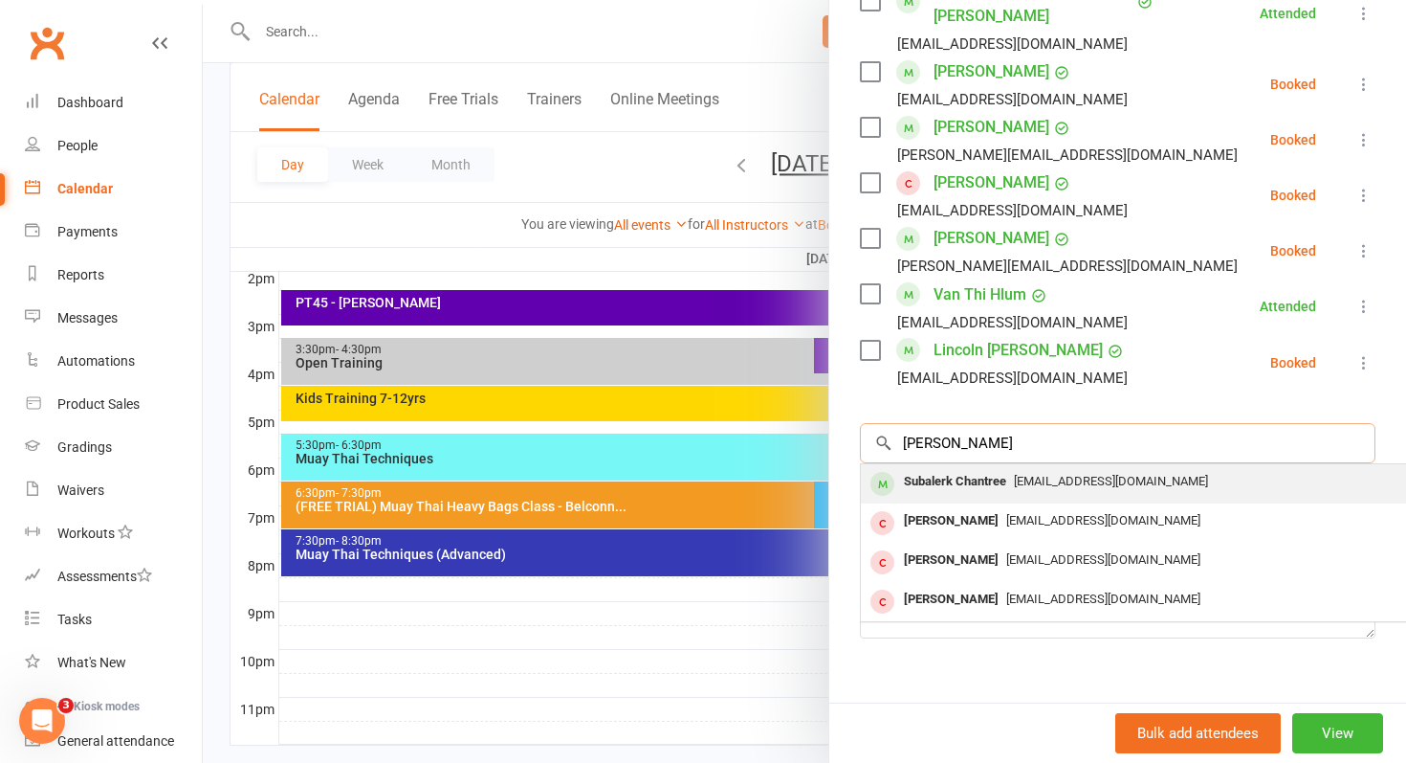
type input "subal"
click at [956, 468] on div "Subalerk Chantree" at bounding box center [955, 482] width 118 height 28
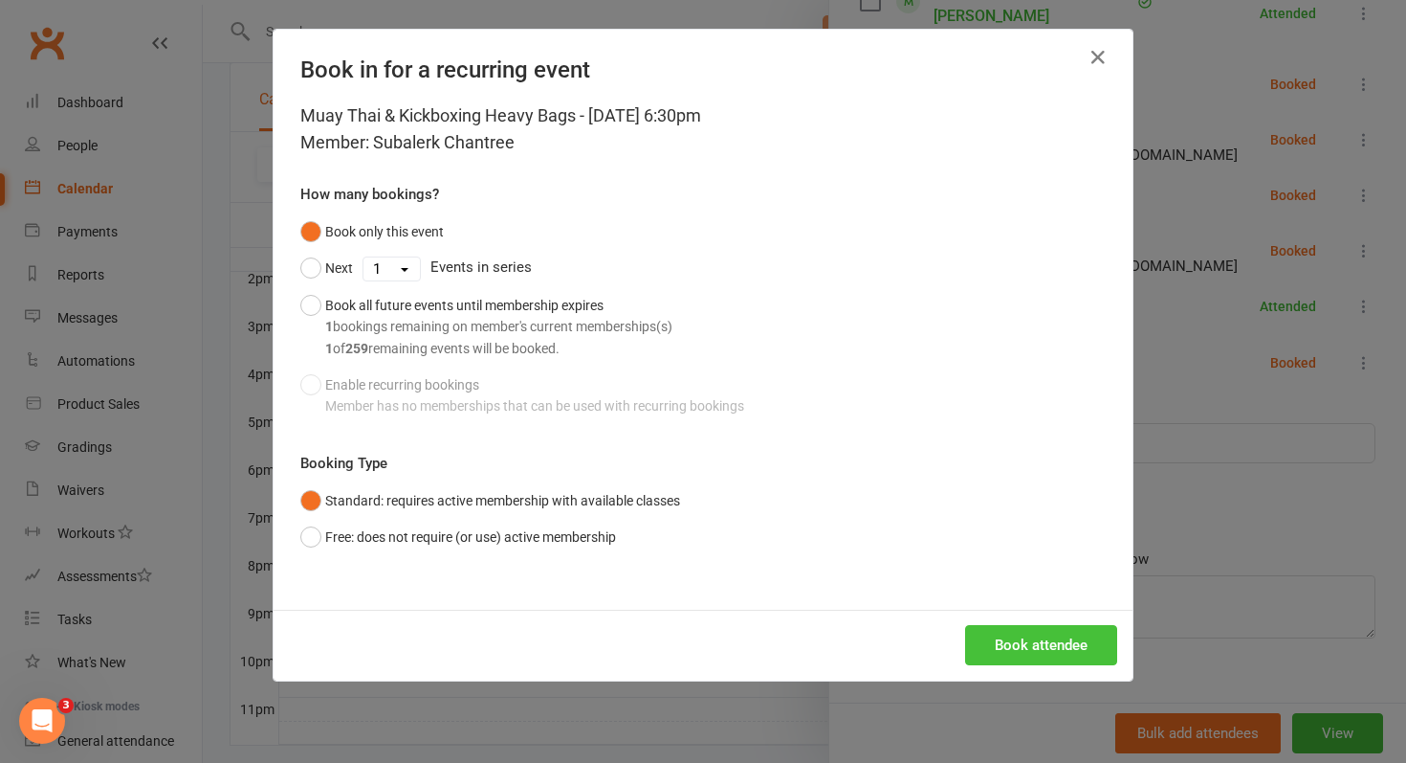
click at [1028, 641] on button "Book attendee" at bounding box center [1041, 645] width 152 height 40
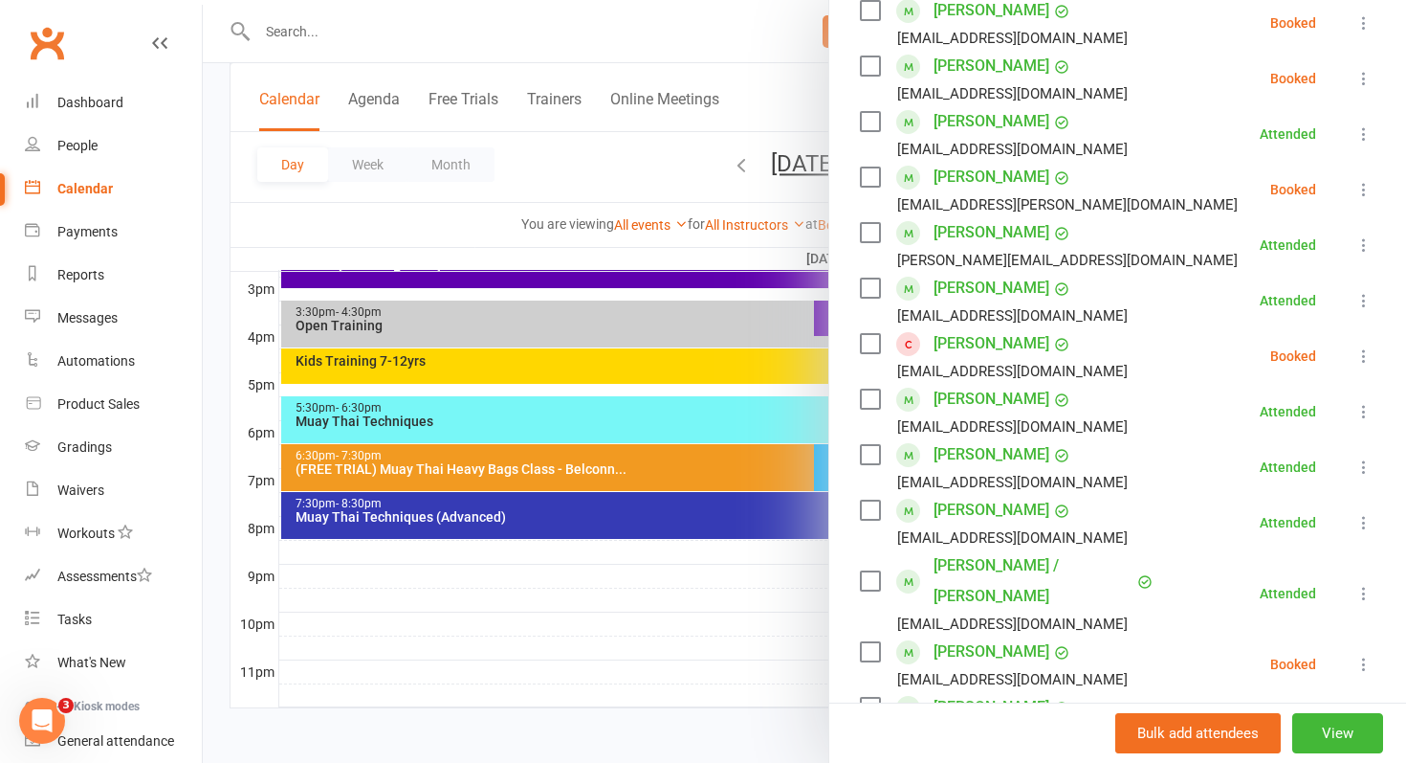
scroll to position [476, 0]
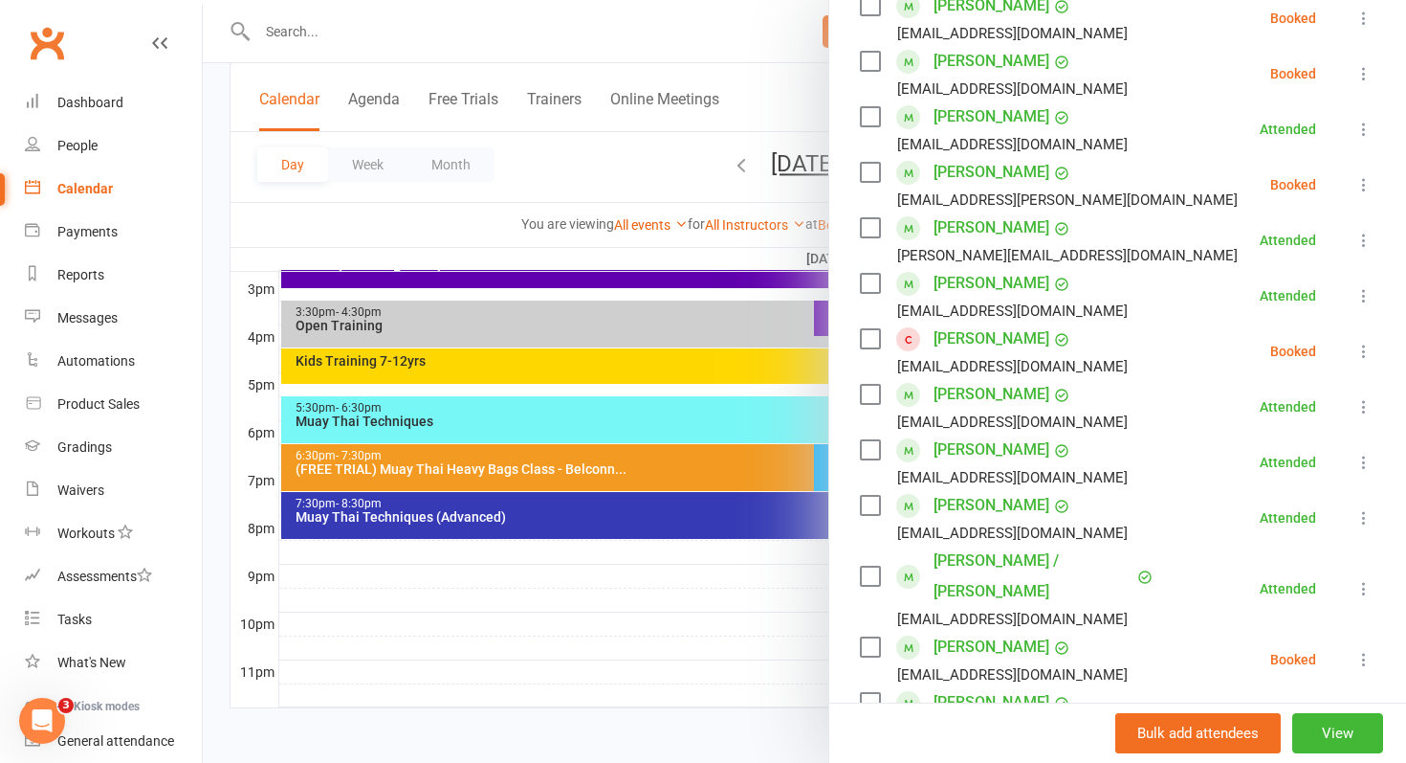
click at [1367, 355] on icon at bounding box center [1364, 351] width 19 height 19
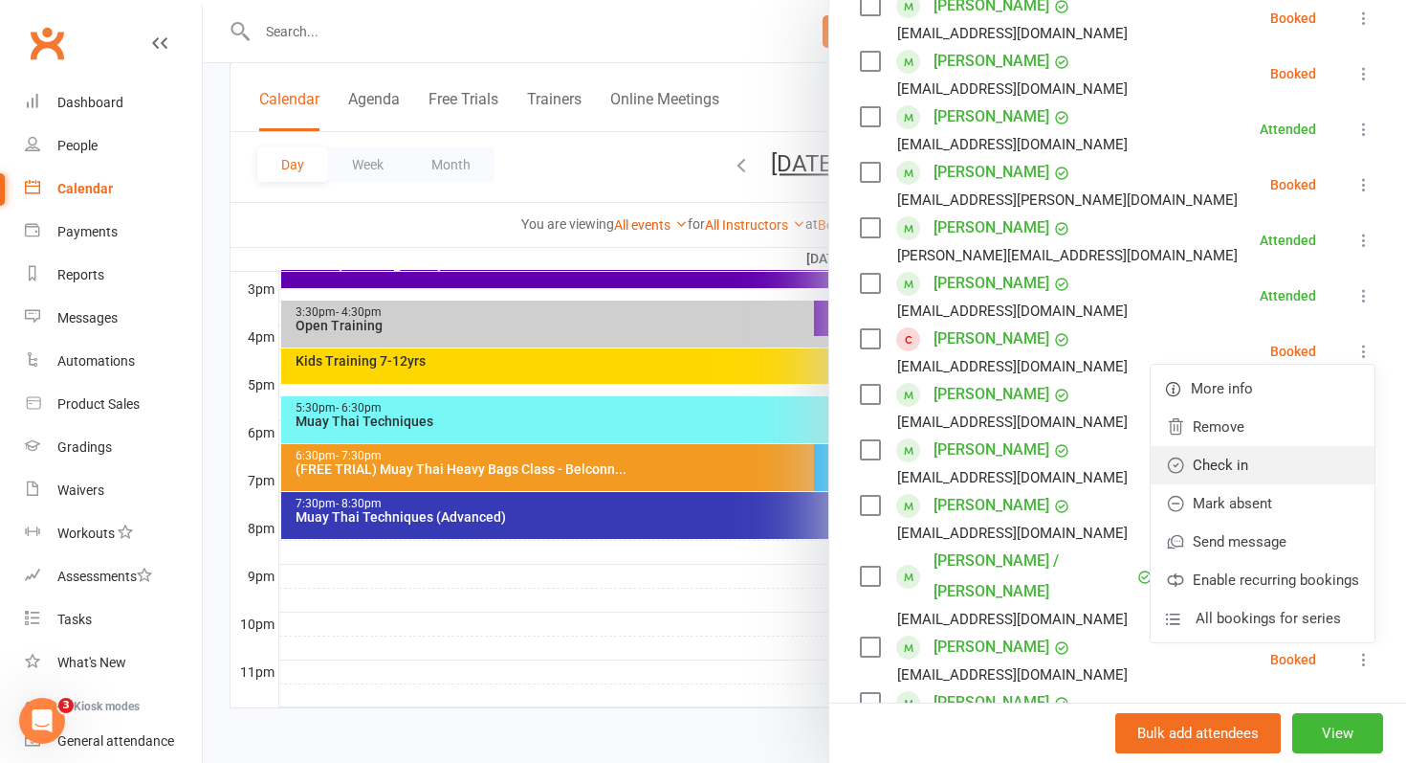
click at [1252, 465] on link "Check in" at bounding box center [1263, 465] width 224 height 38
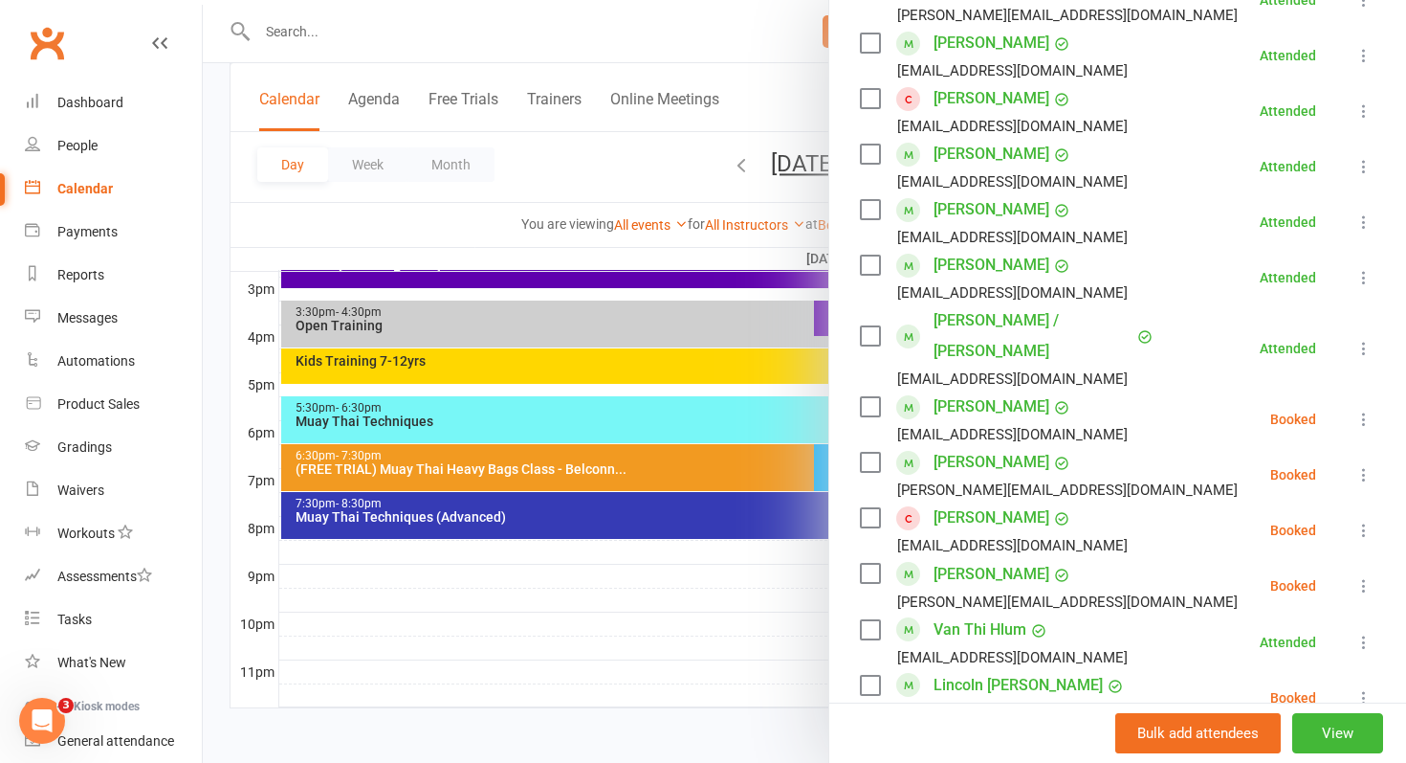
scroll to position [807, 0]
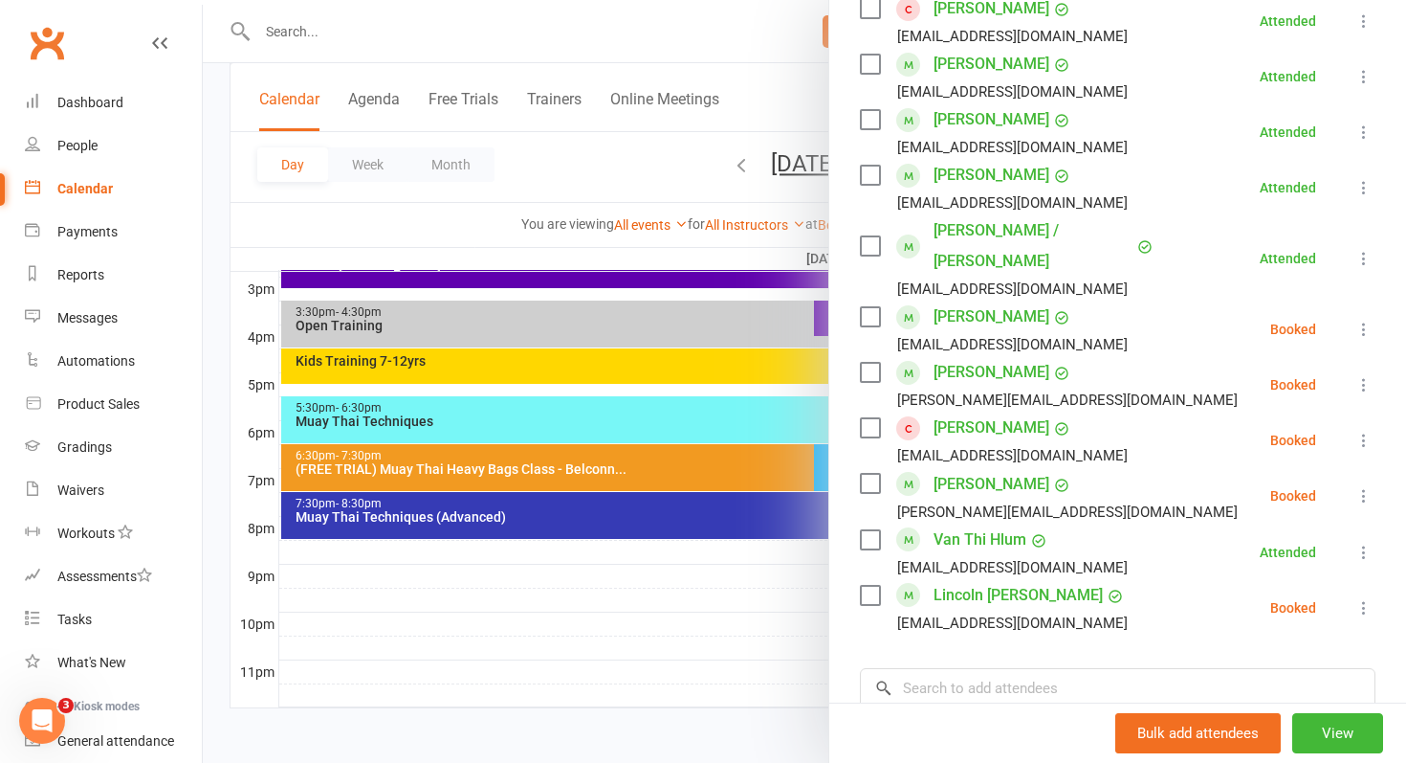
click at [1366, 431] on icon at bounding box center [1364, 440] width 19 height 19
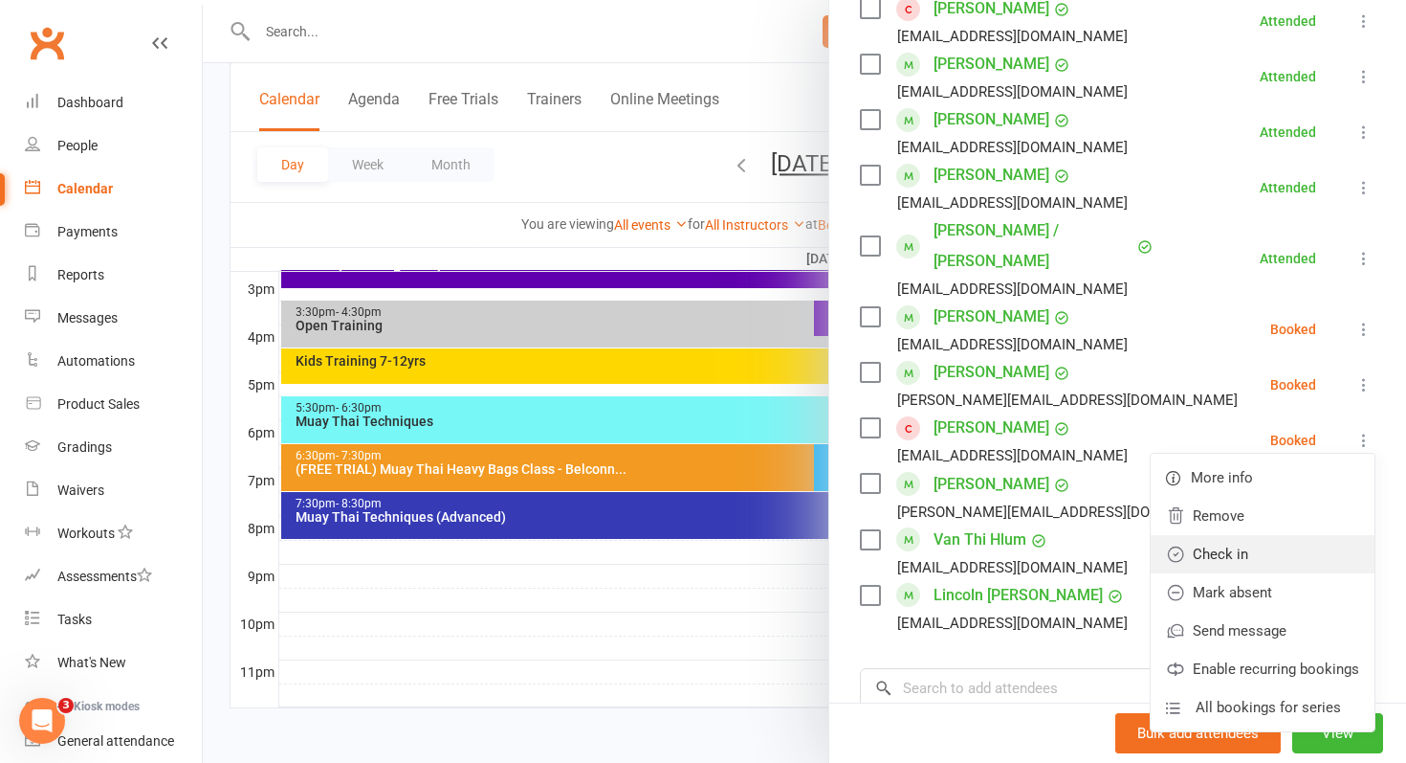
click at [1248, 535] on link "Check in" at bounding box center [1263, 554] width 224 height 38
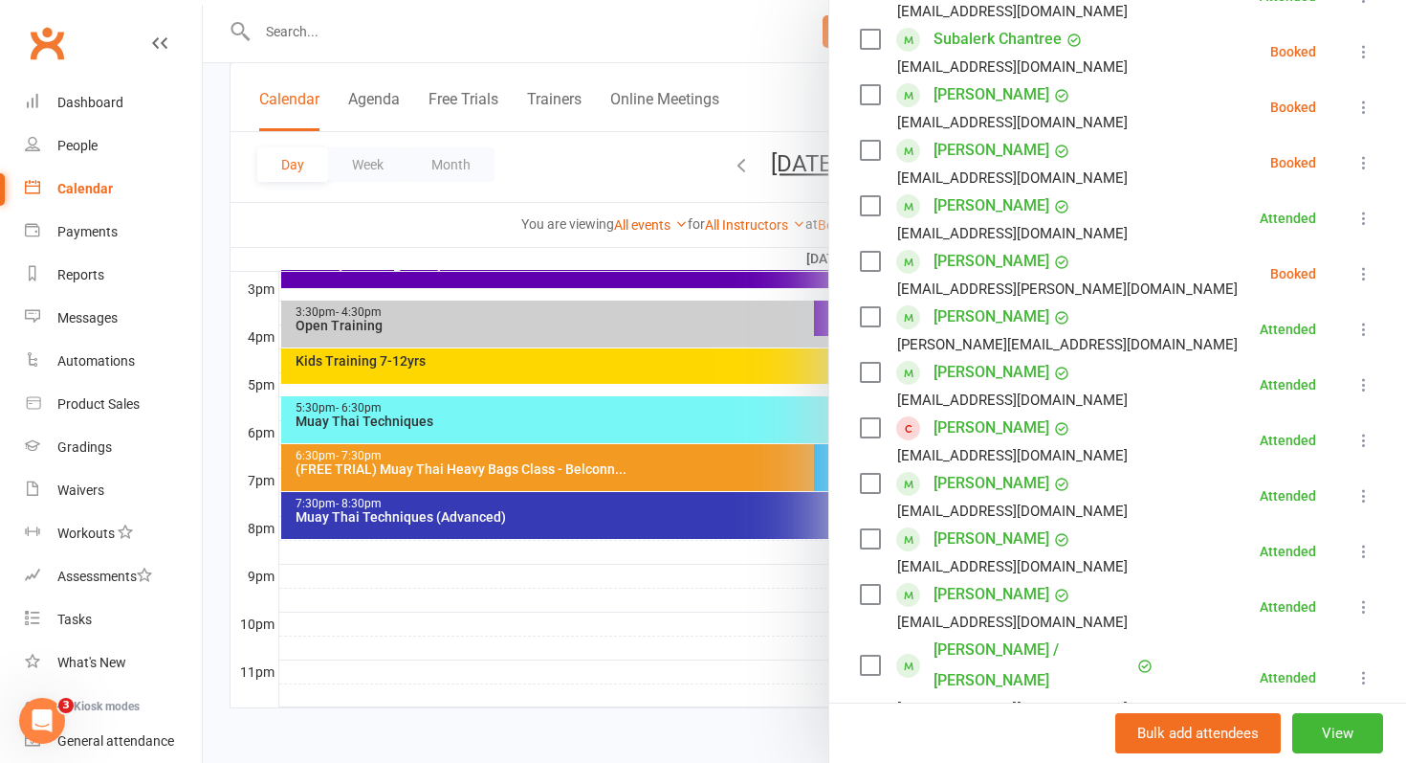
scroll to position [390, 0]
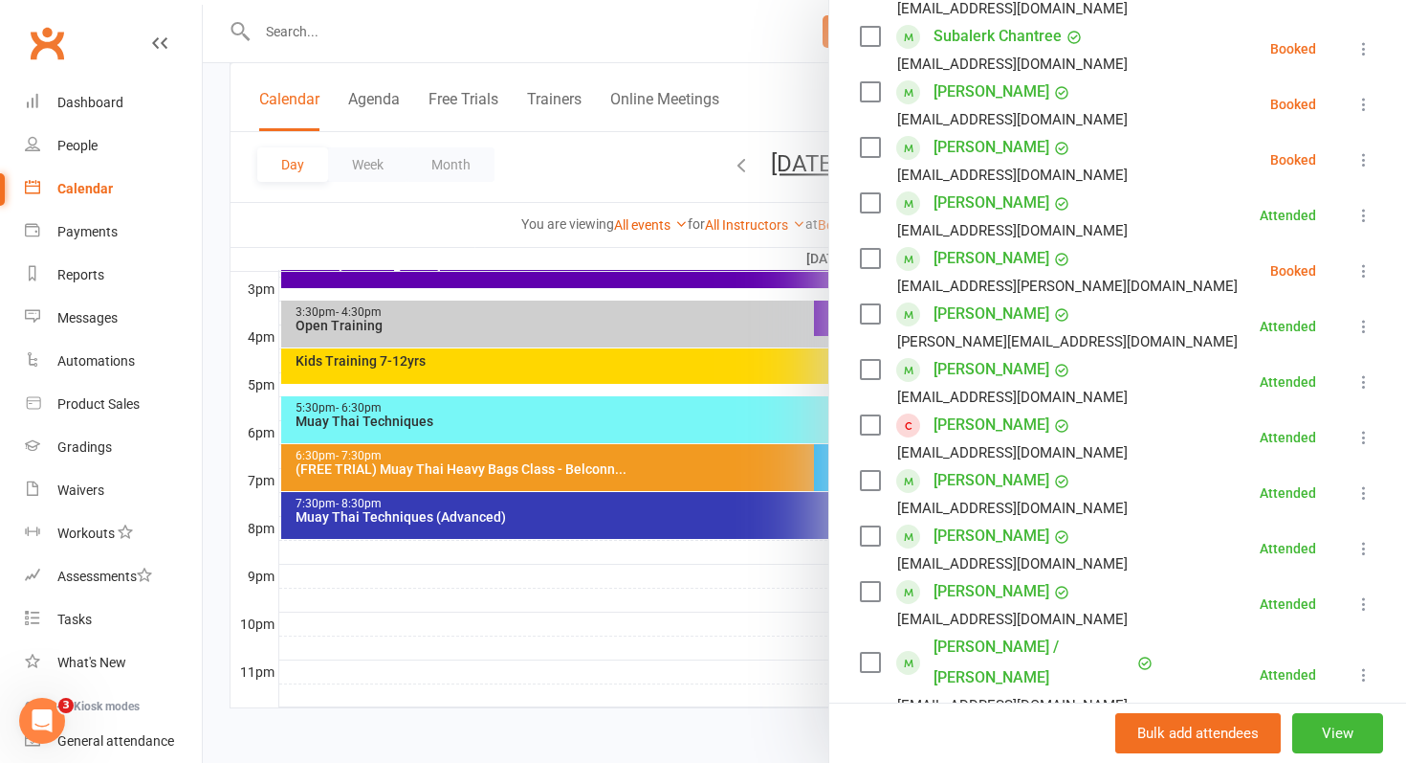
click at [1363, 274] on icon at bounding box center [1364, 270] width 19 height 19
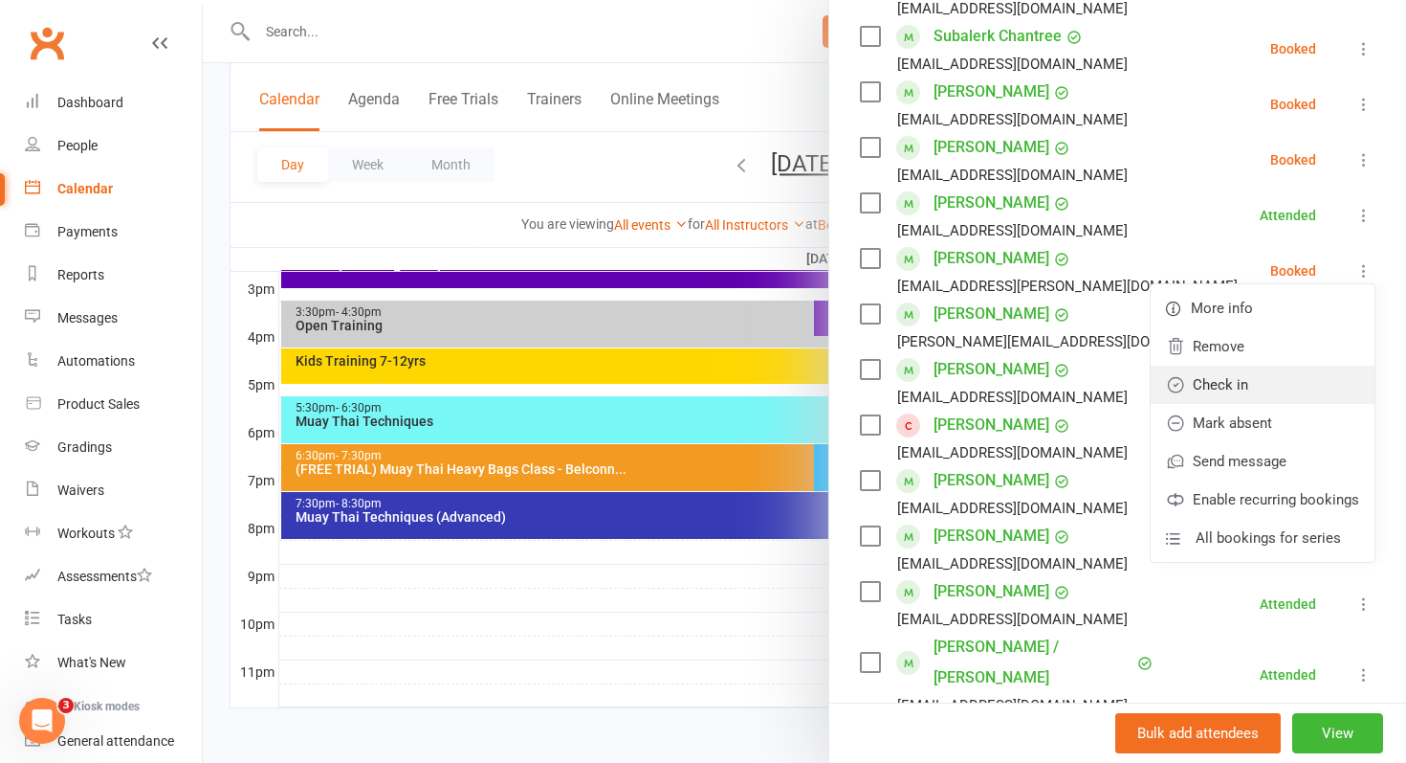
click at [1232, 385] on link "Check in" at bounding box center [1263, 384] width 224 height 38
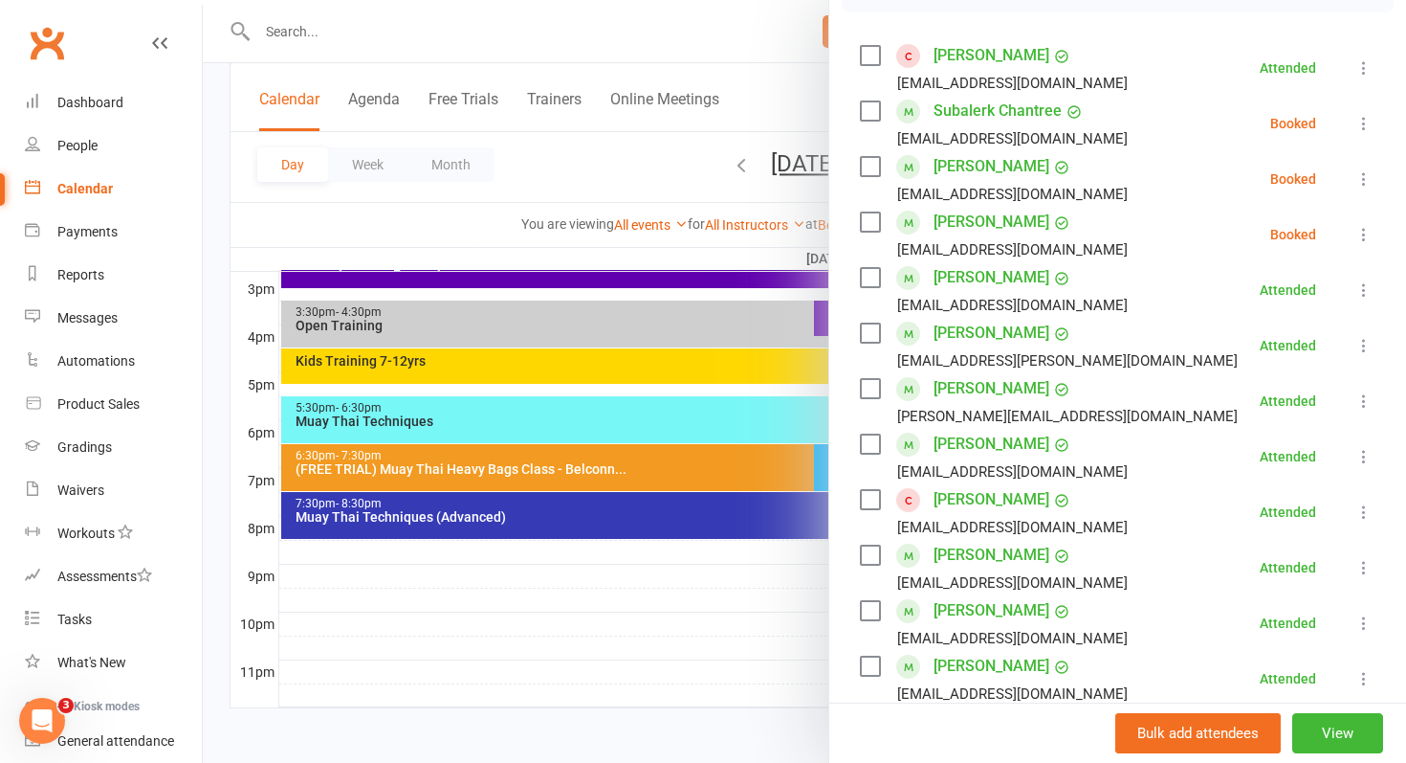
scroll to position [315, 0]
click at [1366, 117] on icon at bounding box center [1364, 124] width 19 height 19
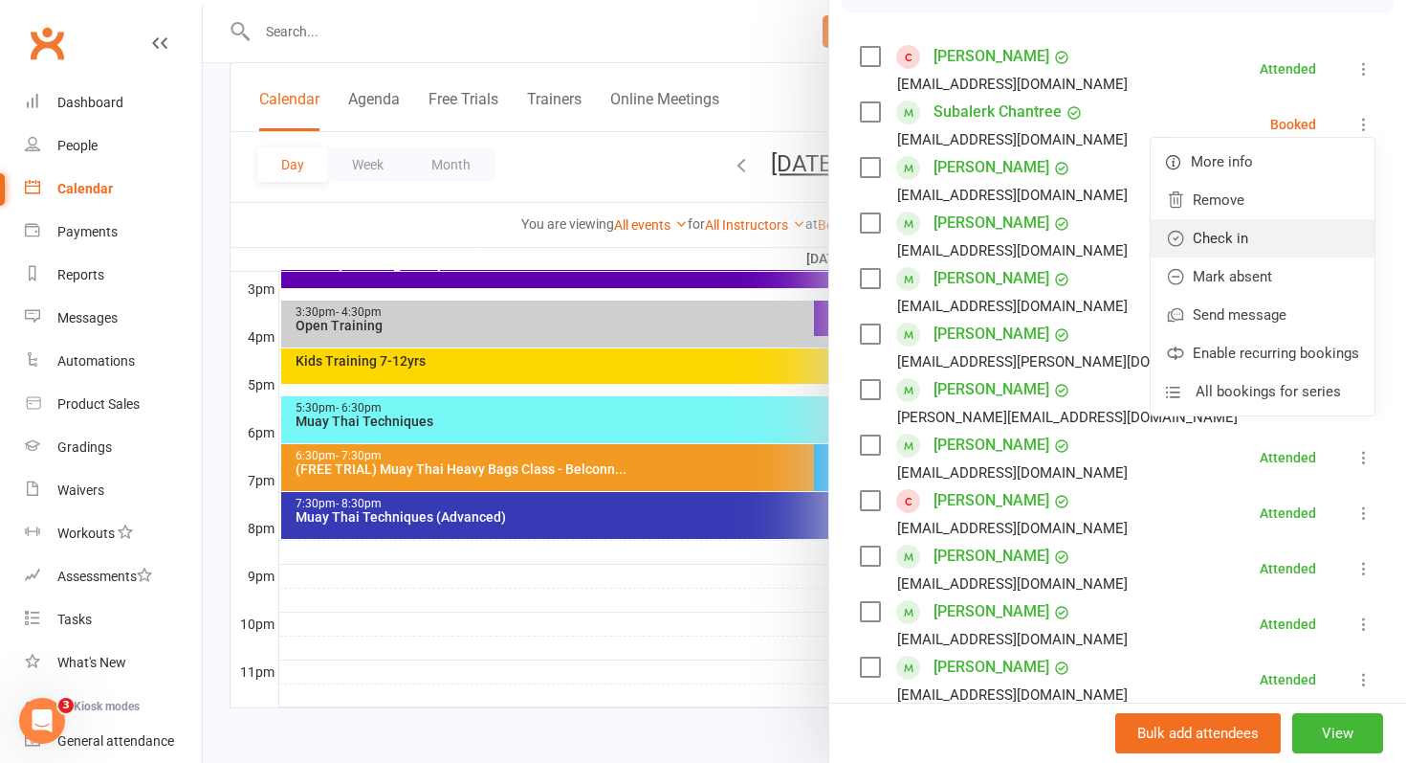
click at [1251, 235] on link "Check in" at bounding box center [1263, 238] width 224 height 38
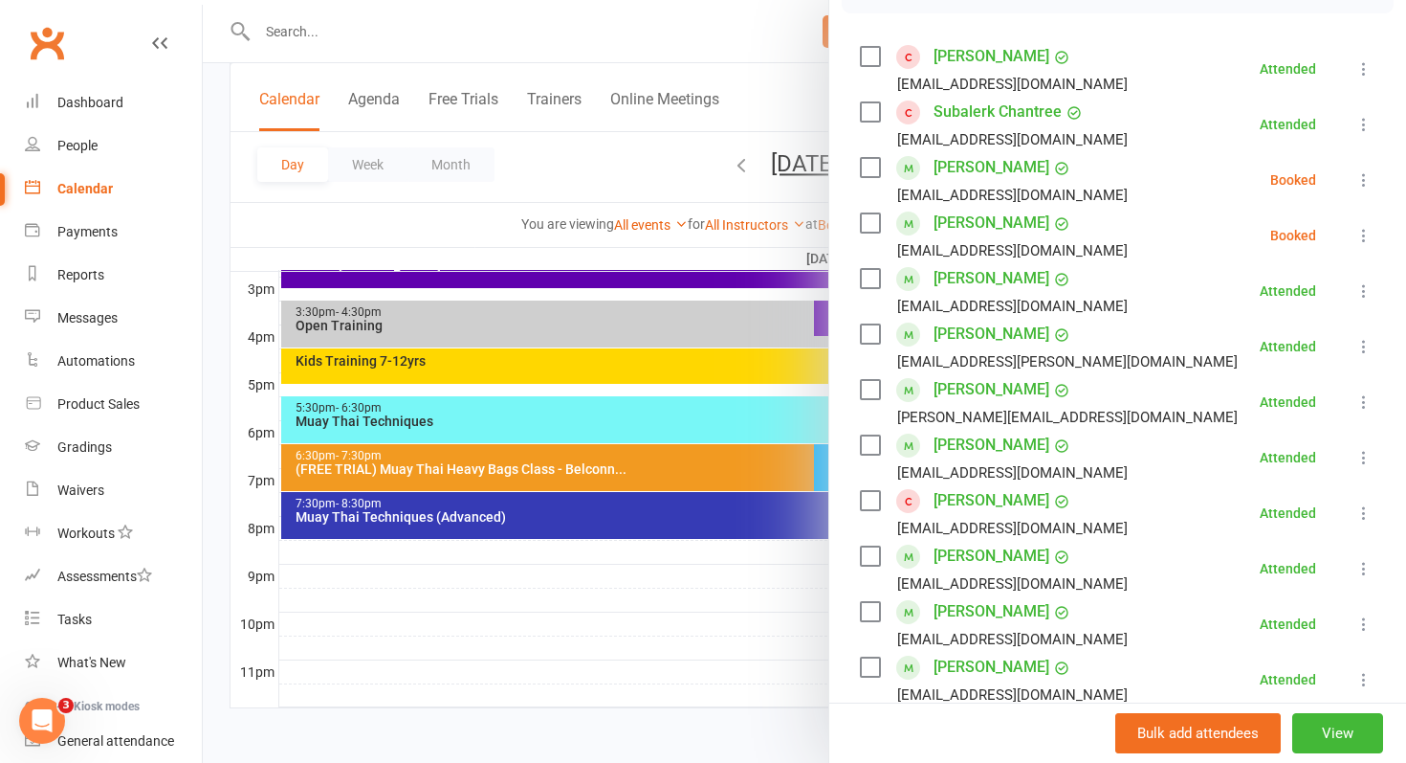
click at [571, 453] on div at bounding box center [805, 381] width 1204 height 763
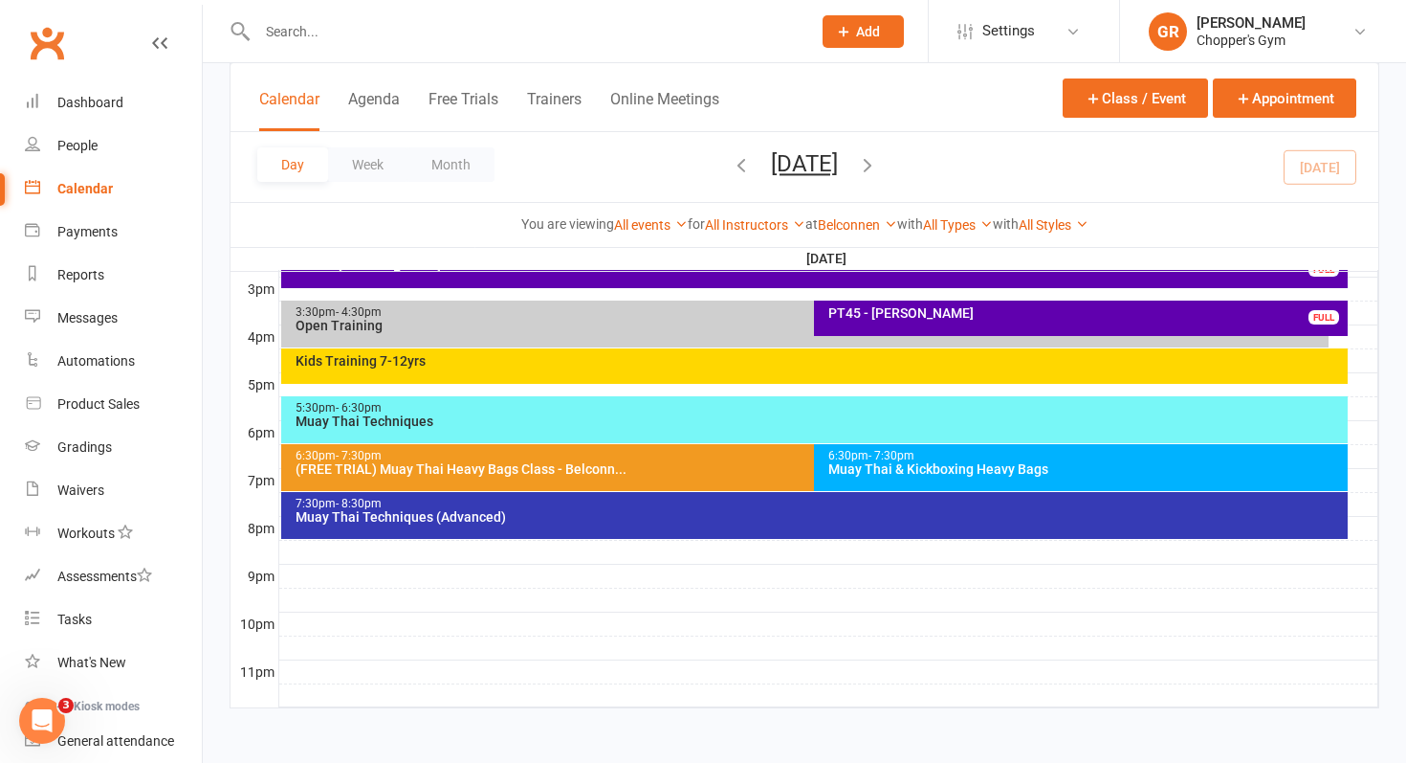
click at [571, 453] on div "6:30pm - 7:30pm" at bounding box center [810, 456] width 1031 height 12
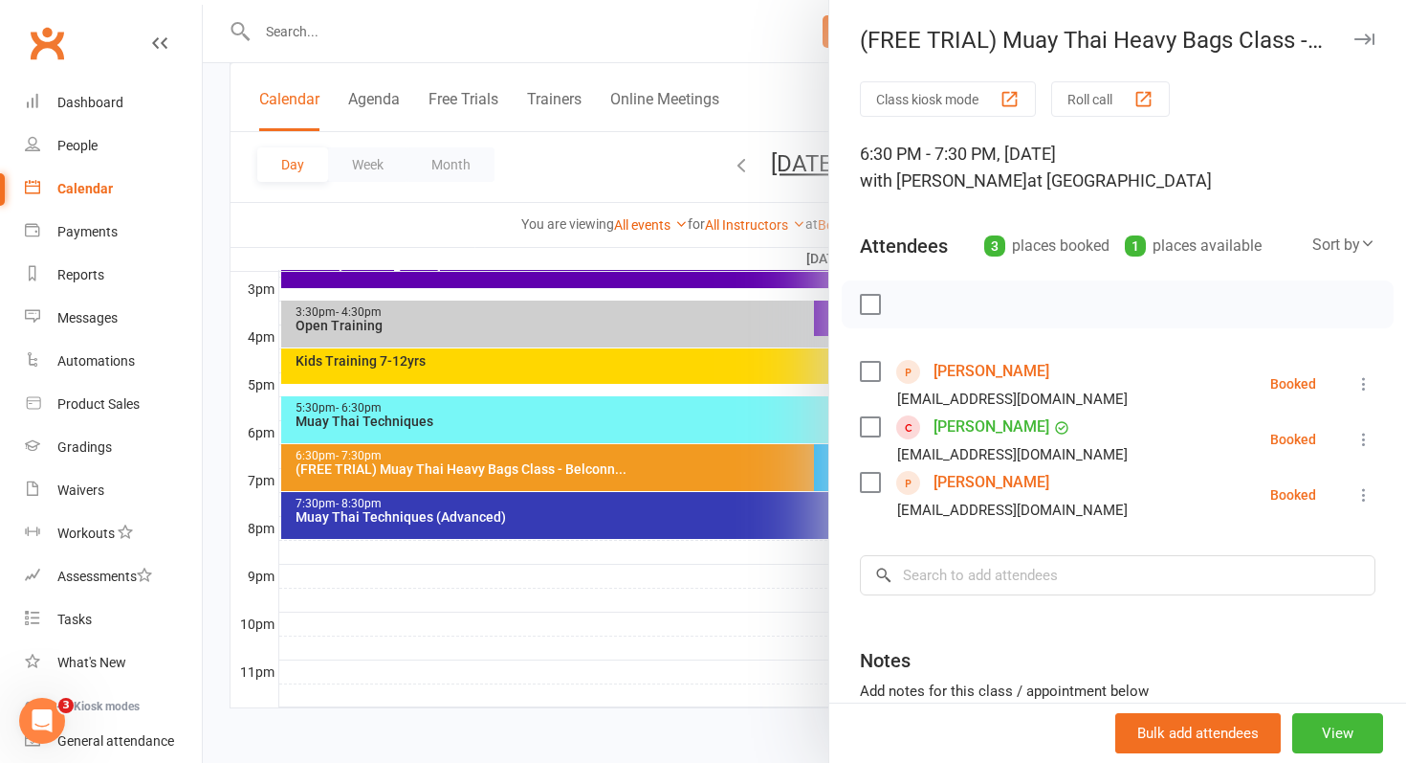
click at [658, 608] on div at bounding box center [805, 381] width 1204 height 763
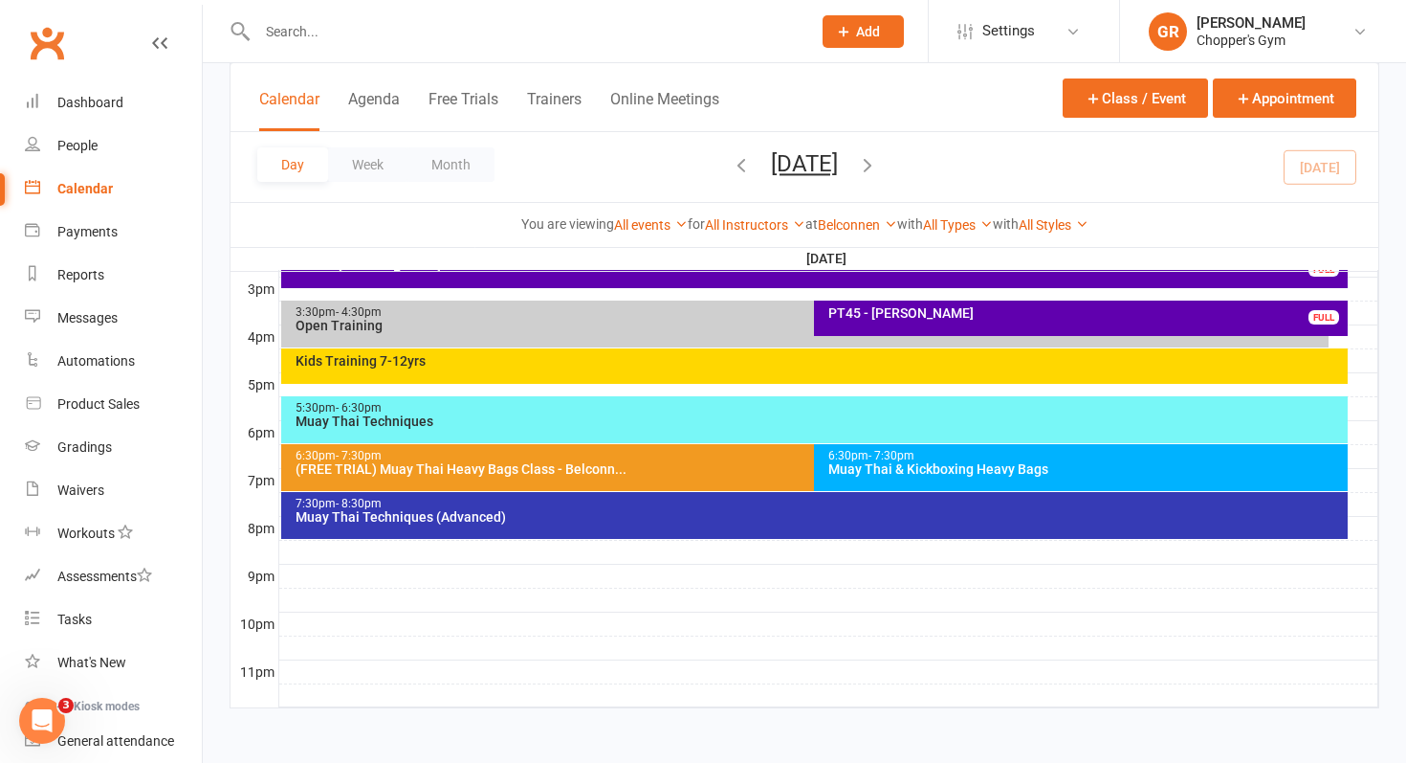
click at [733, 463] on div "(FREE TRIAL) Muay Thai Heavy Bags Class - Belconn..." at bounding box center [810, 468] width 1031 height 13
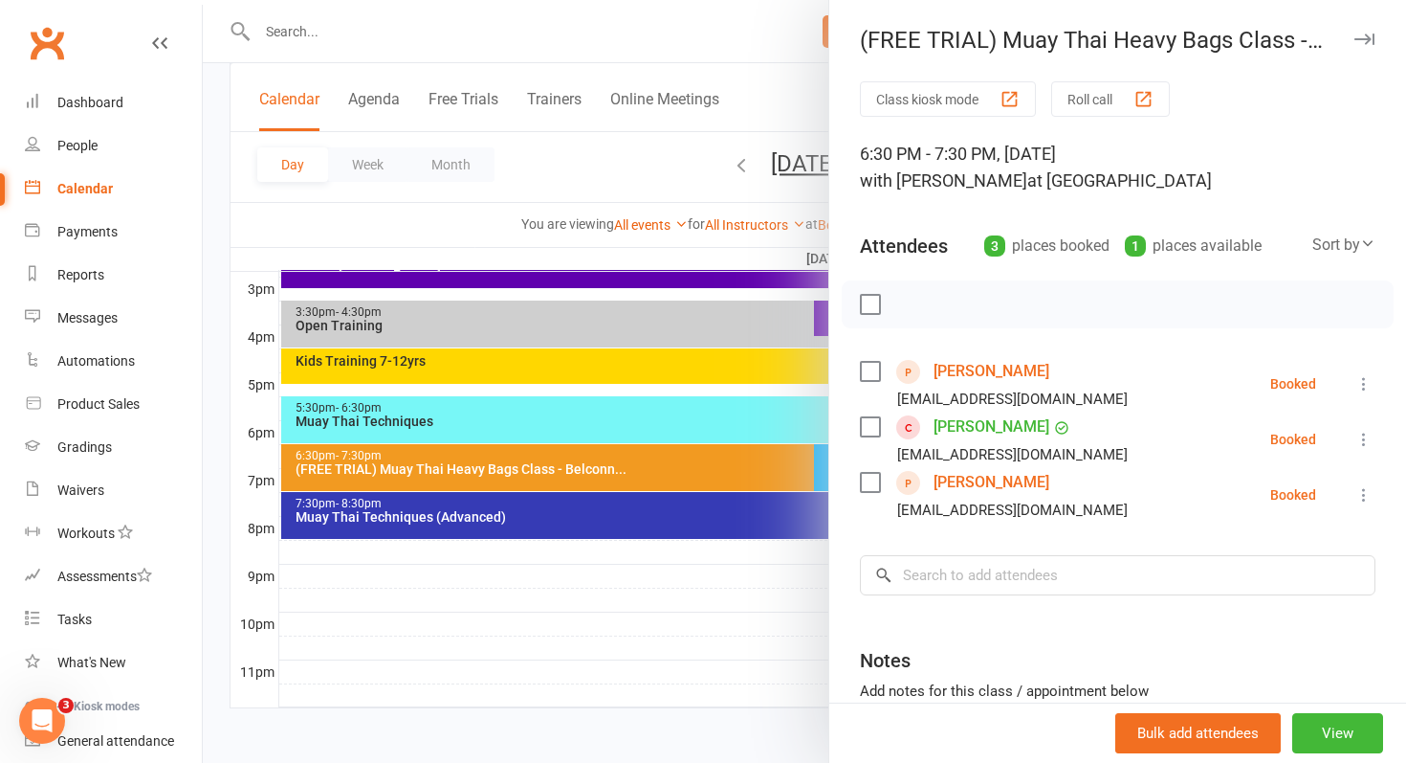
click at [998, 482] on link "Nico ZINZAN" at bounding box center [992, 482] width 116 height 31
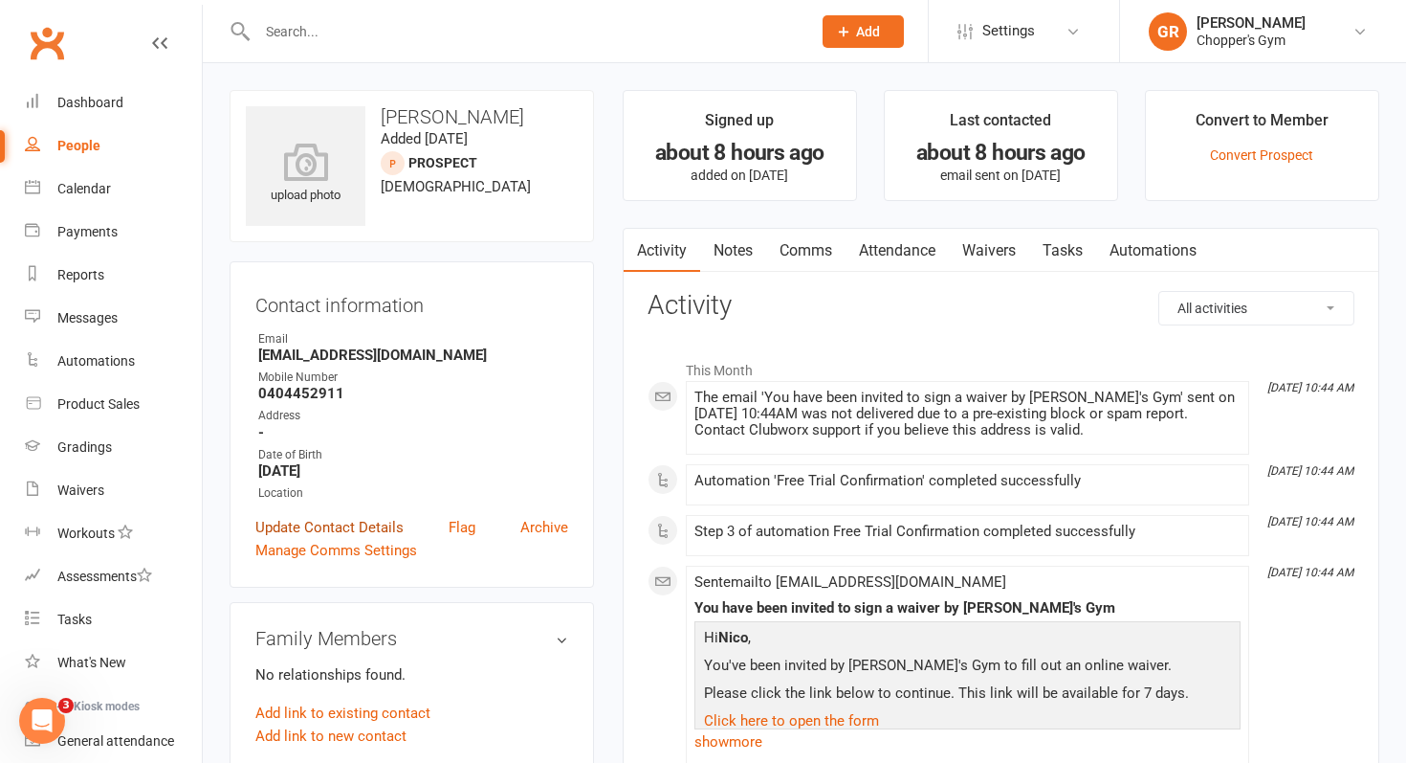
click at [359, 524] on link "Update Contact Details" at bounding box center [329, 527] width 148 height 23
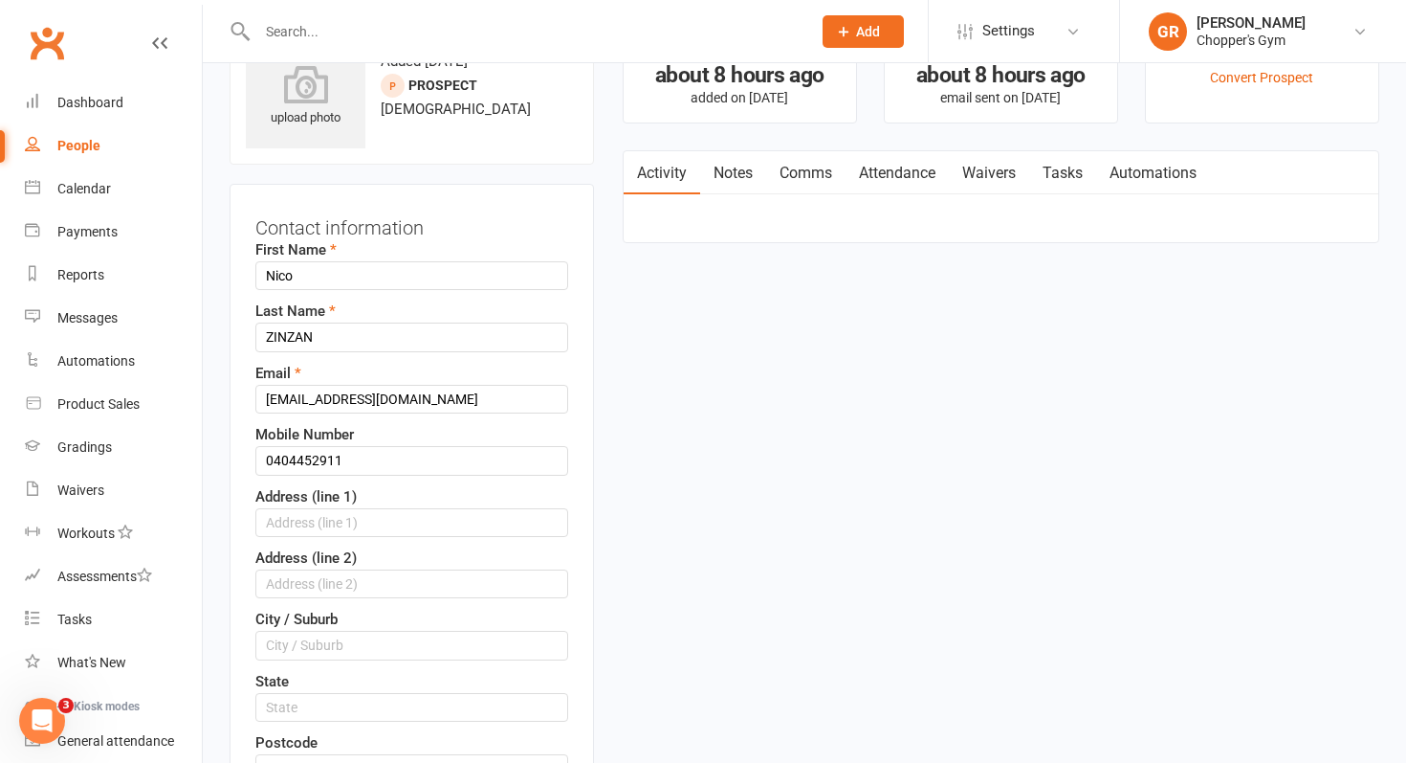
scroll to position [90, 0]
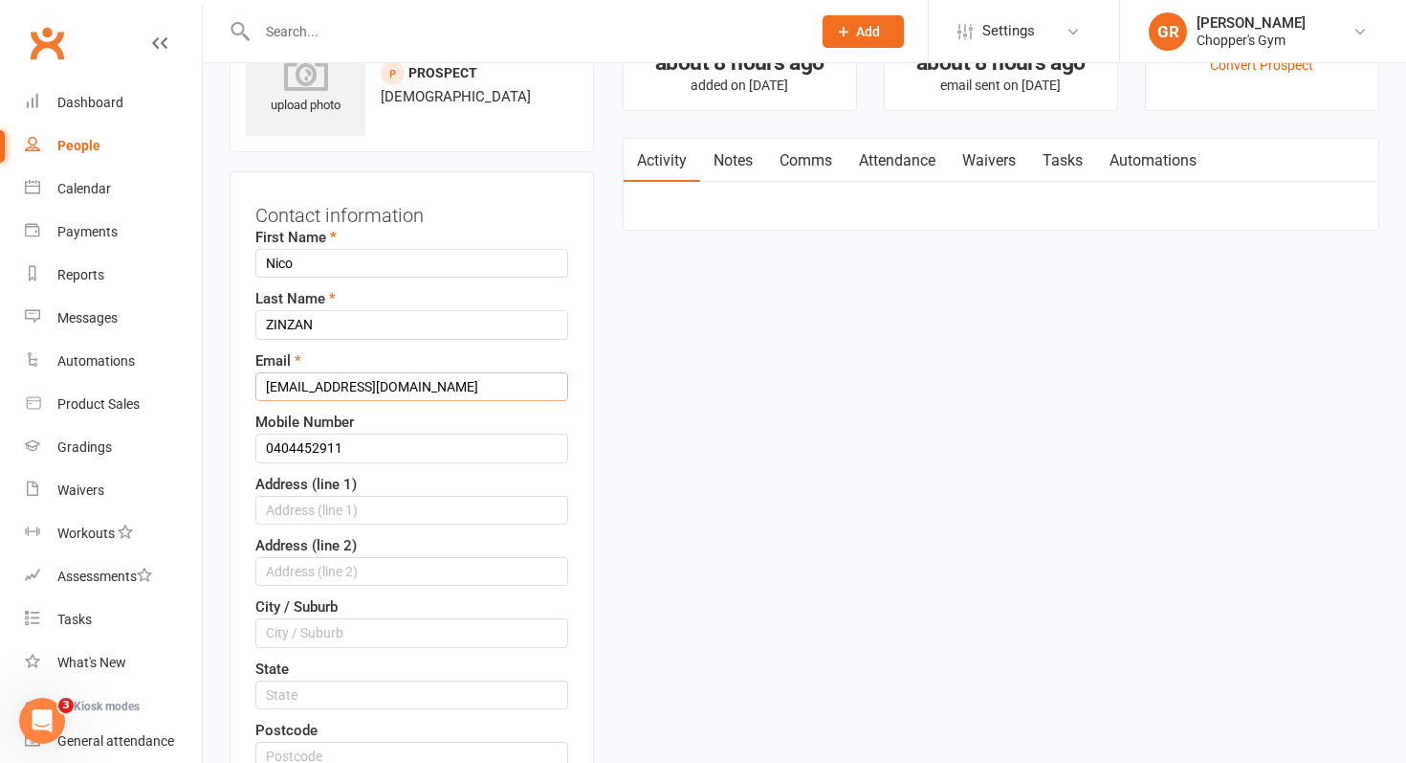
click at [303, 385] on input "Nico-Zinzan11@gmail.com" at bounding box center [411, 386] width 313 height 29
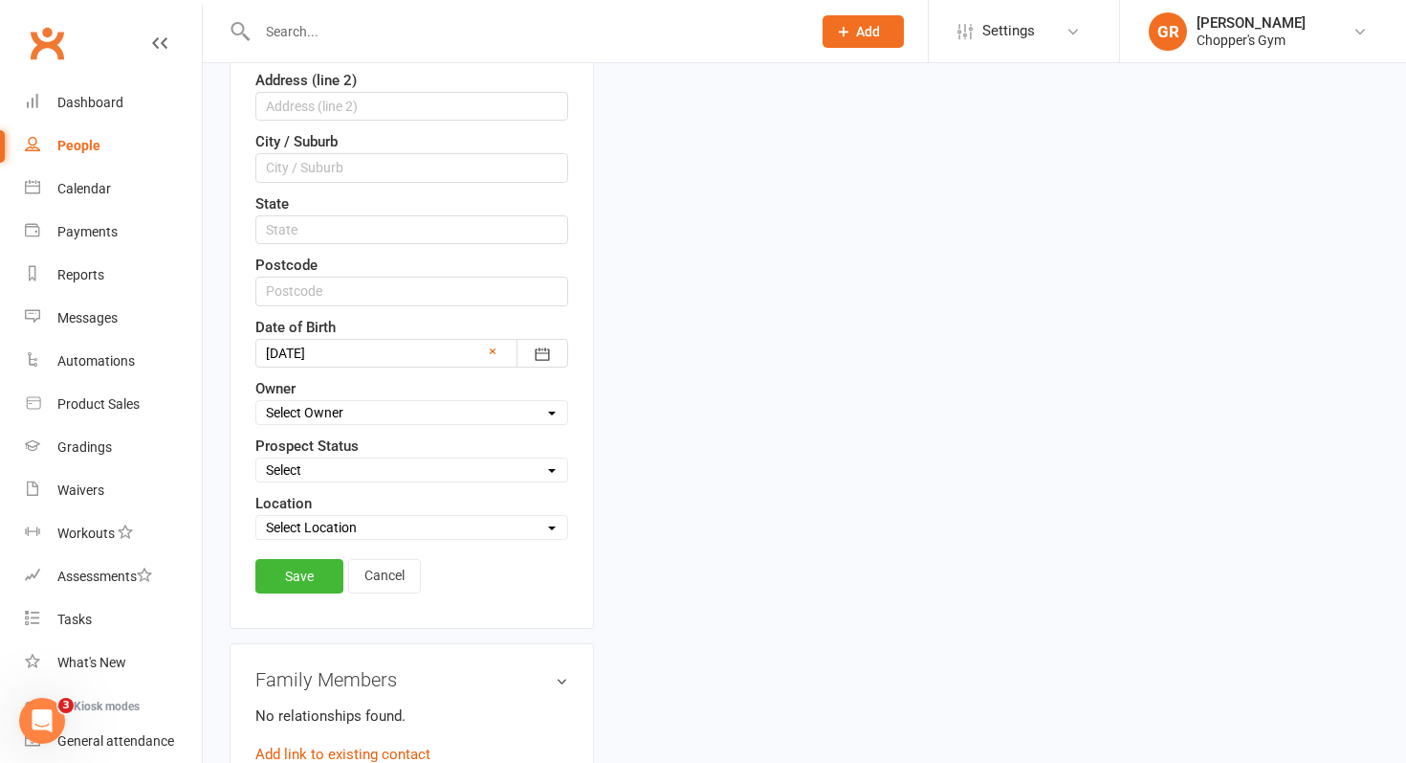
scroll to position [564, 0]
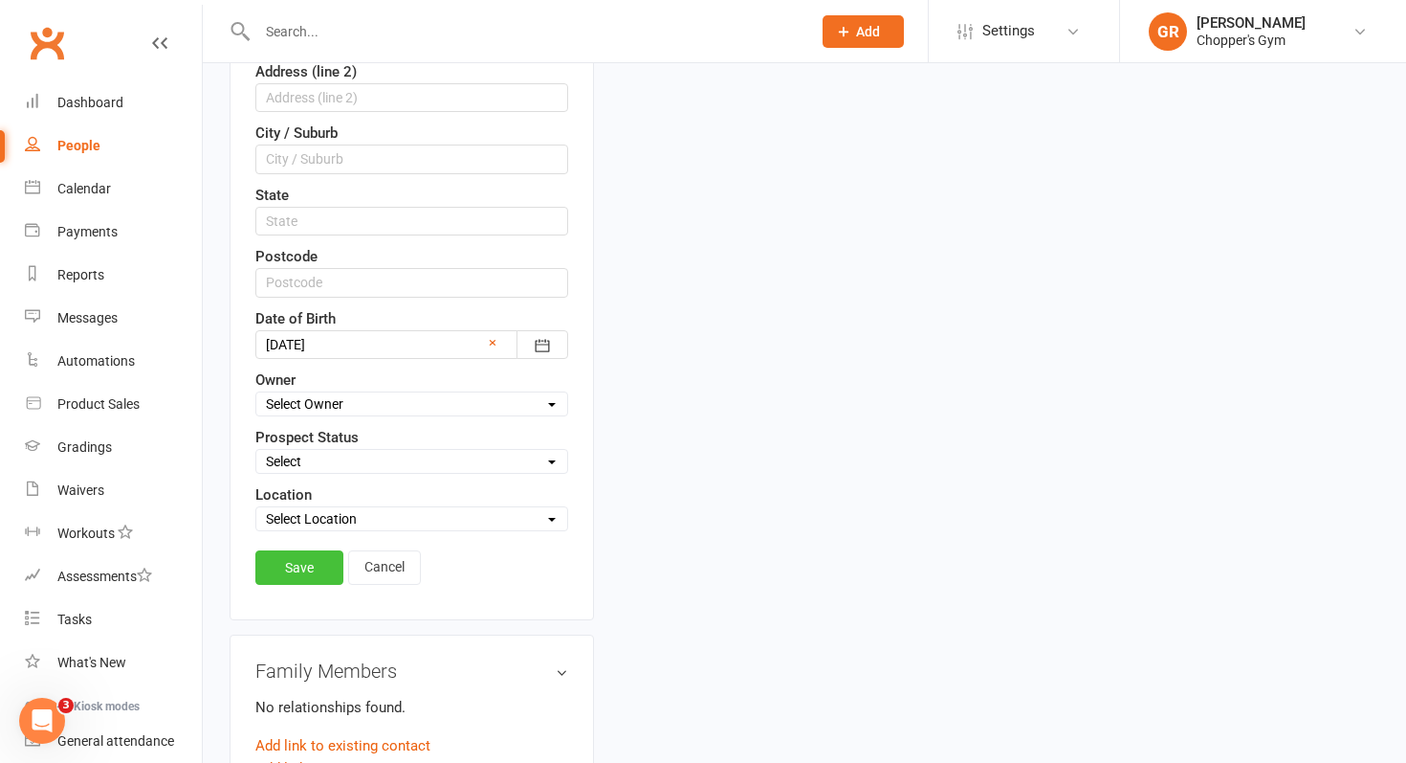
type input "NicoZinzan11@gmail.com"
click at [280, 570] on link "Save" at bounding box center [299, 567] width 88 height 34
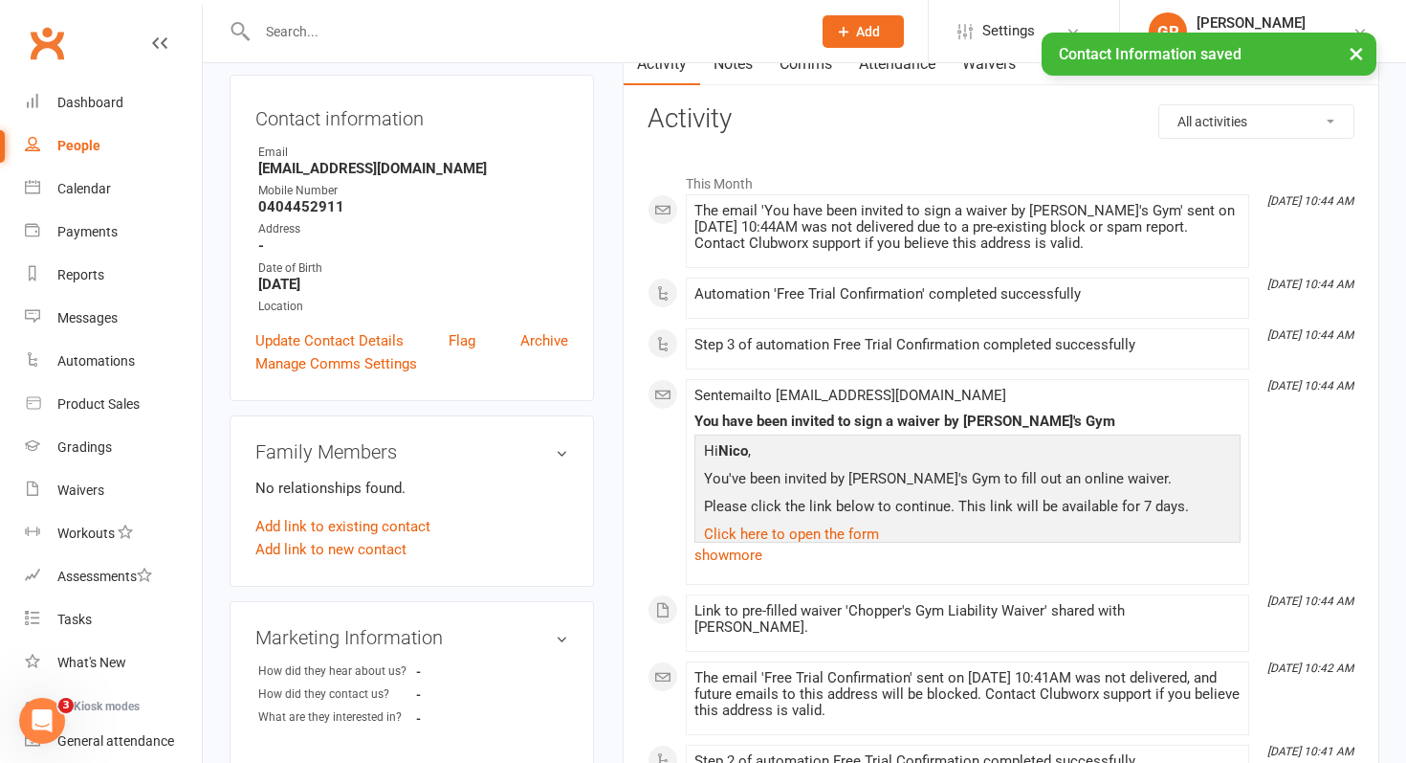
scroll to position [0, 0]
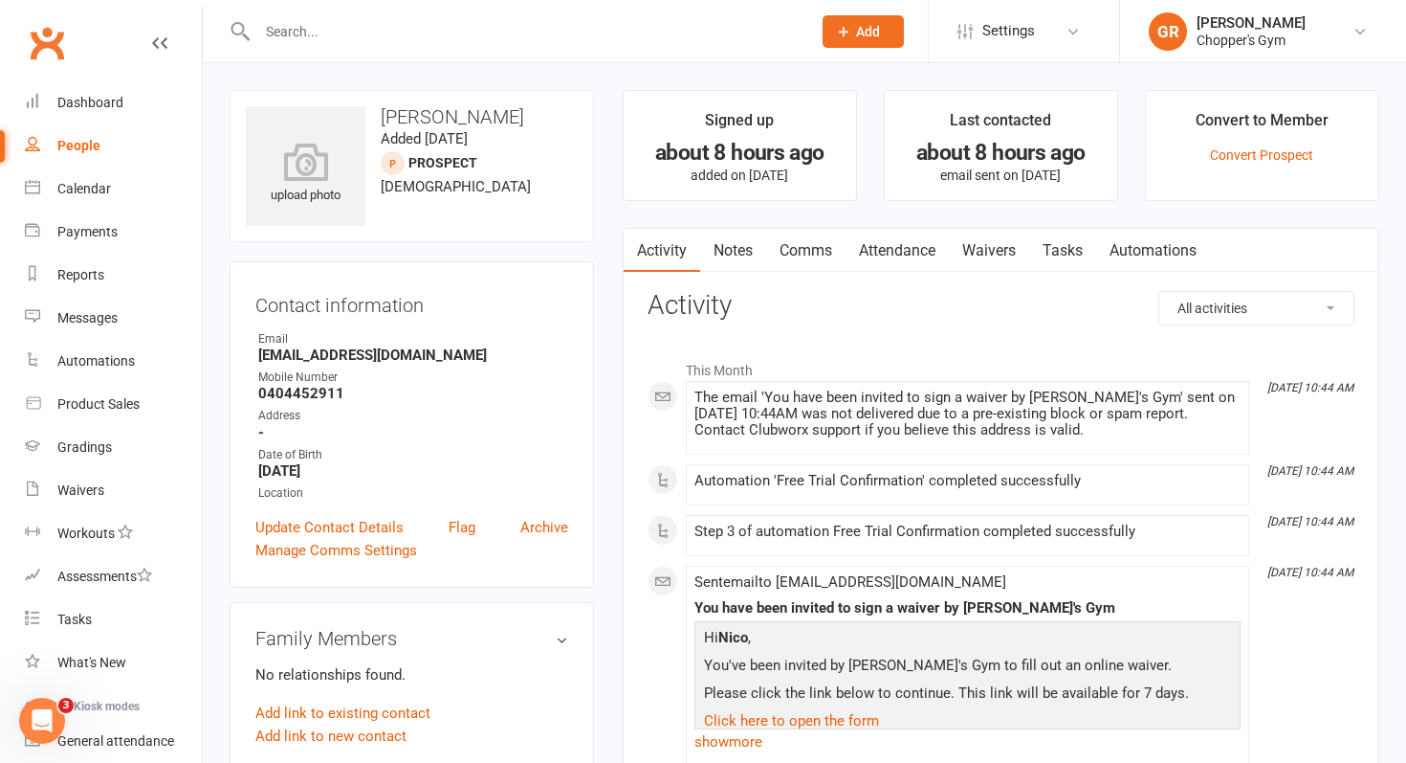
click at [1163, 248] on link "Automations" at bounding box center [1153, 251] width 114 height 44
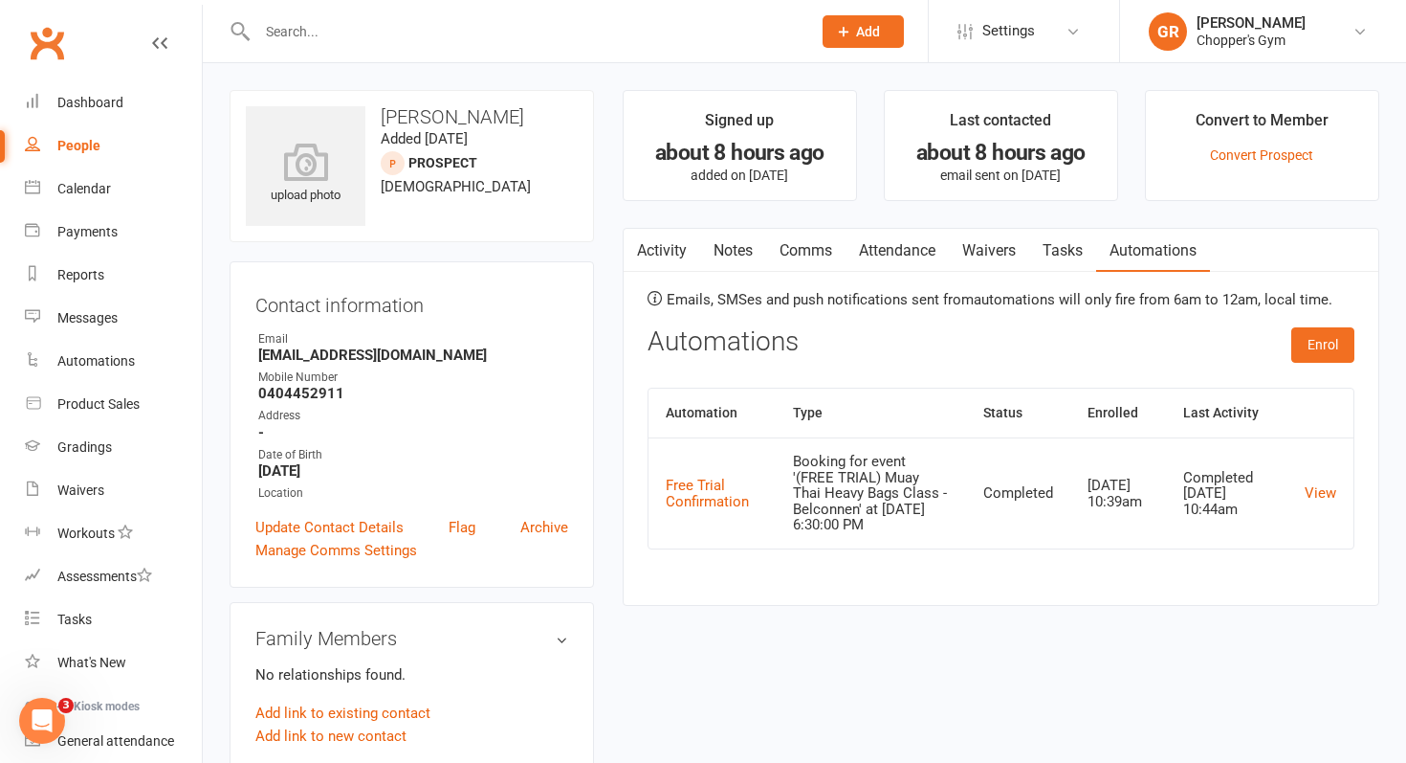
click at [979, 245] on link "Waivers" at bounding box center [989, 251] width 80 height 44
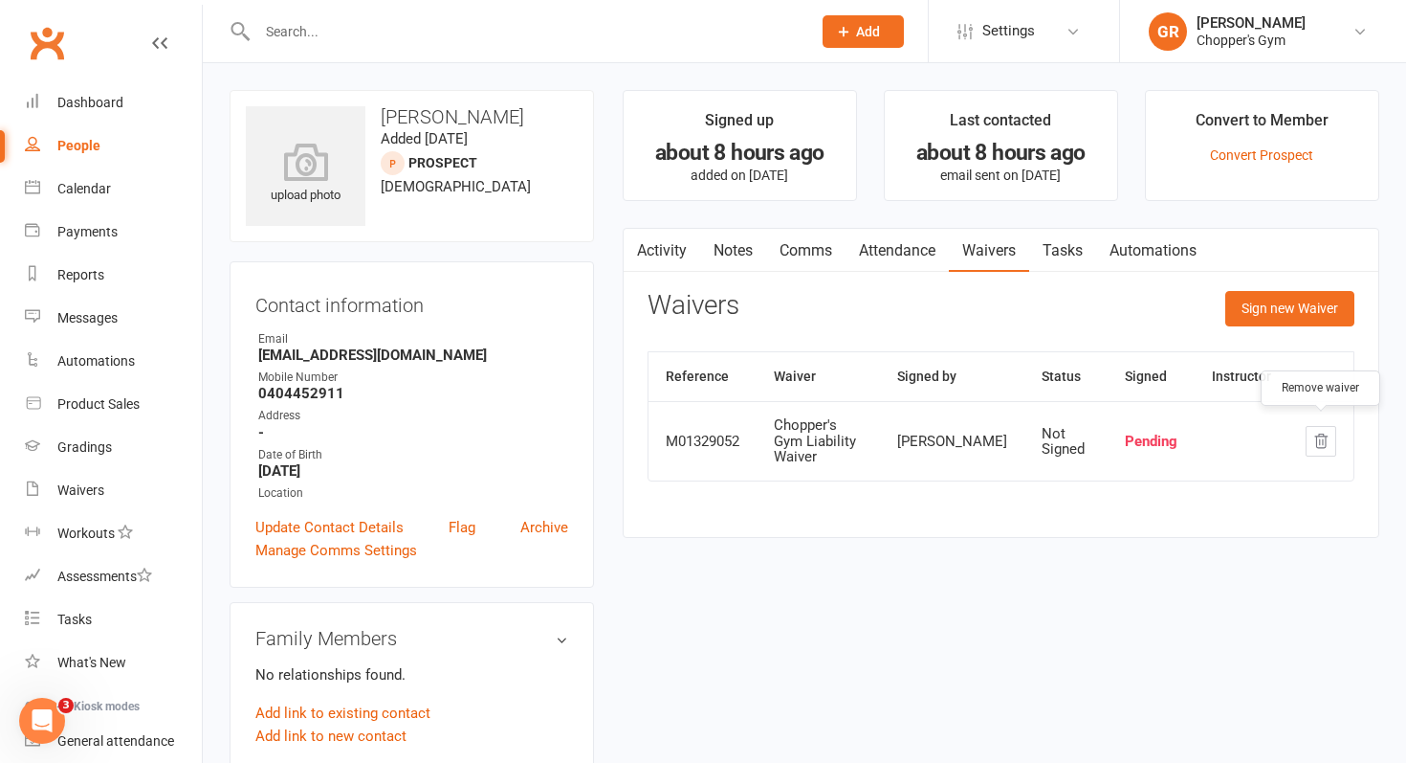
click at [1328, 432] on icon "button" at bounding box center [1321, 440] width 17 height 17
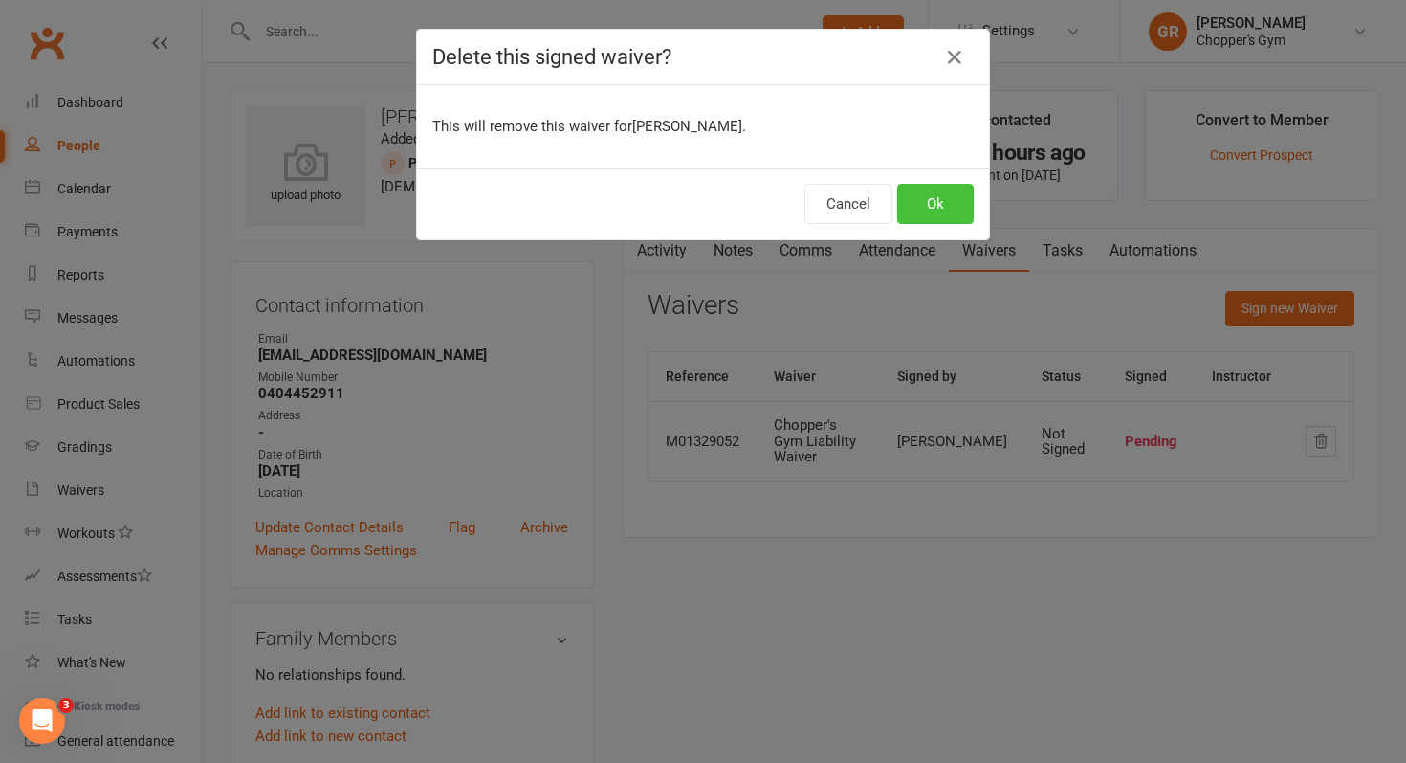
click at [933, 215] on button "Ok" at bounding box center [935, 204] width 77 height 40
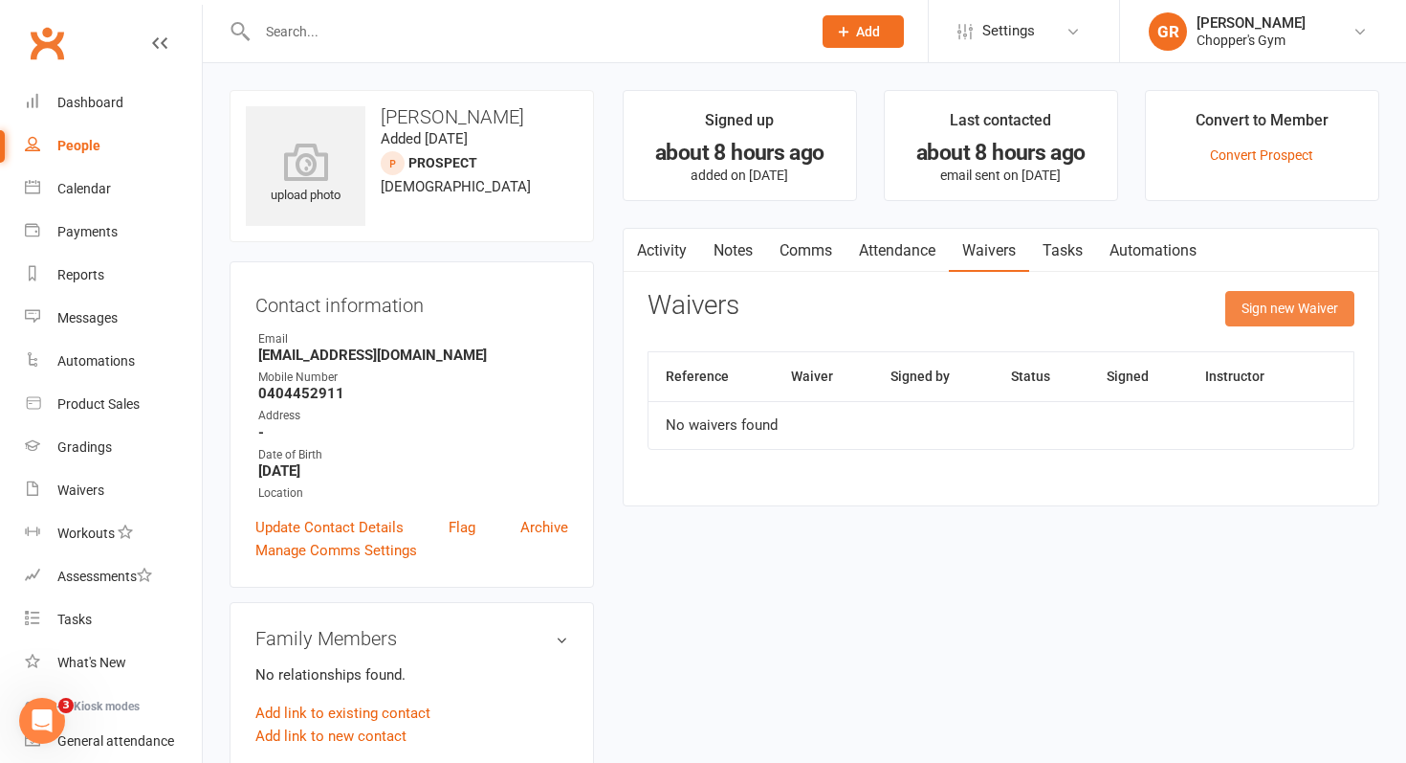
click at [1287, 313] on button "Sign new Waiver" at bounding box center [1290, 308] width 129 height 34
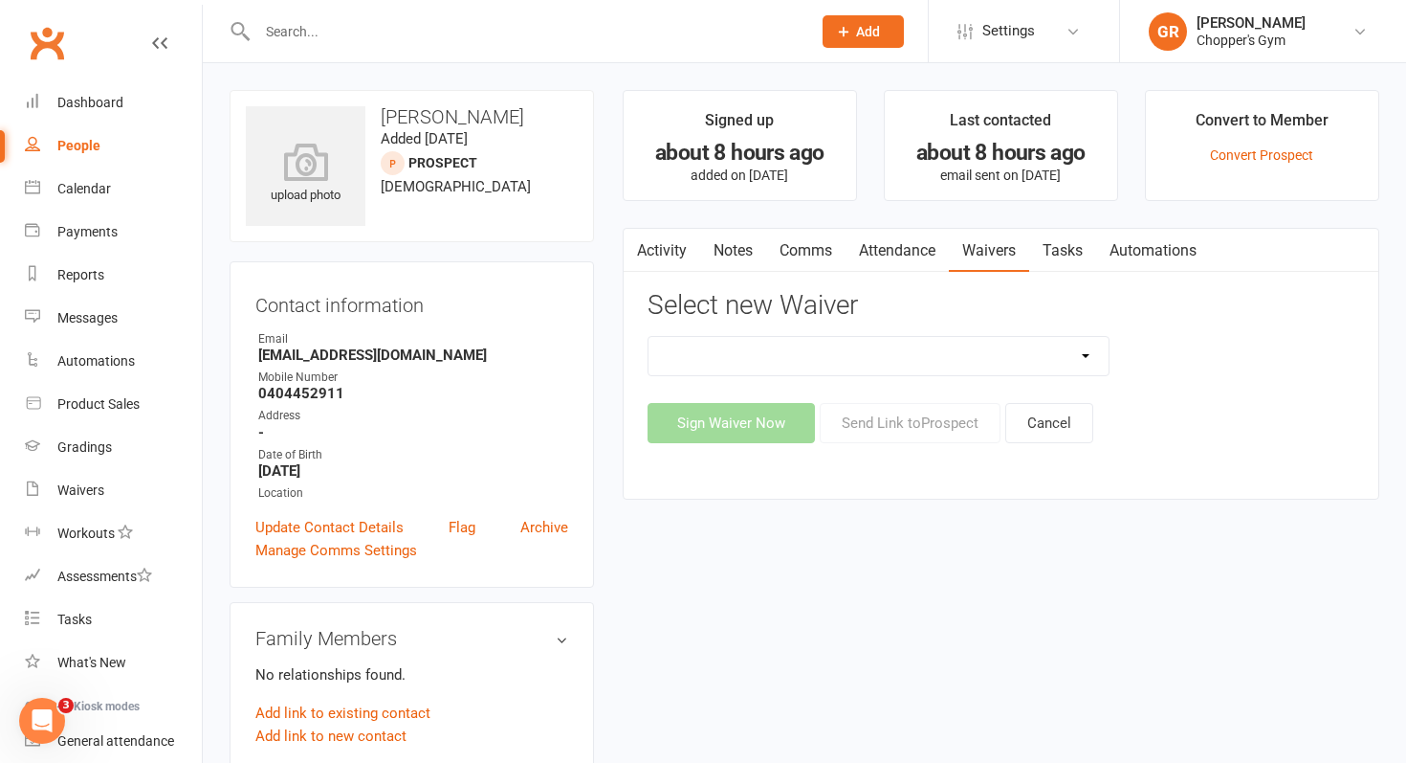
click at [855, 353] on select "12mth Up Front Membership Agreement Chopper's Gym Liability Waiver Chopper's Gy…" at bounding box center [879, 356] width 460 height 38
select select "13488"
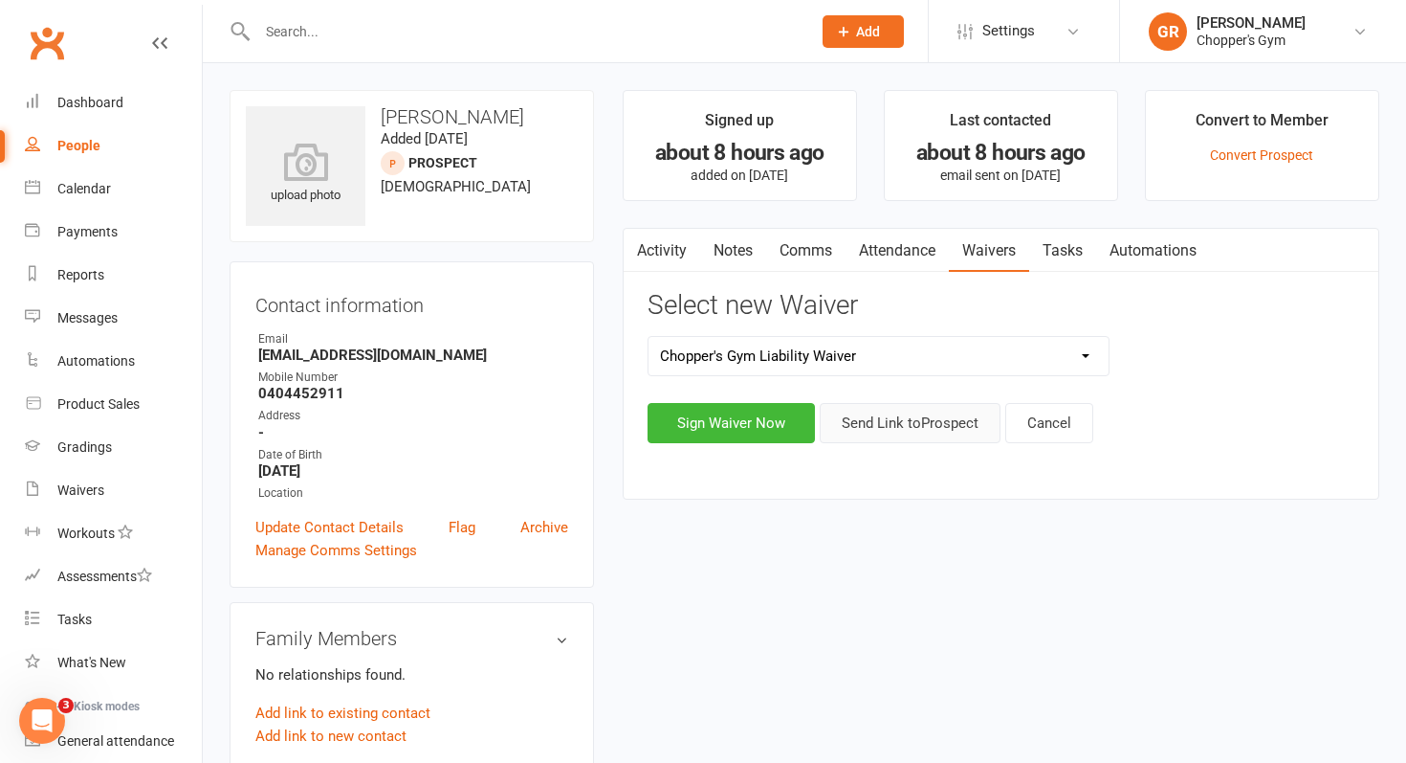
click at [888, 429] on button "Send Link to Prospect" at bounding box center [910, 423] width 181 height 40
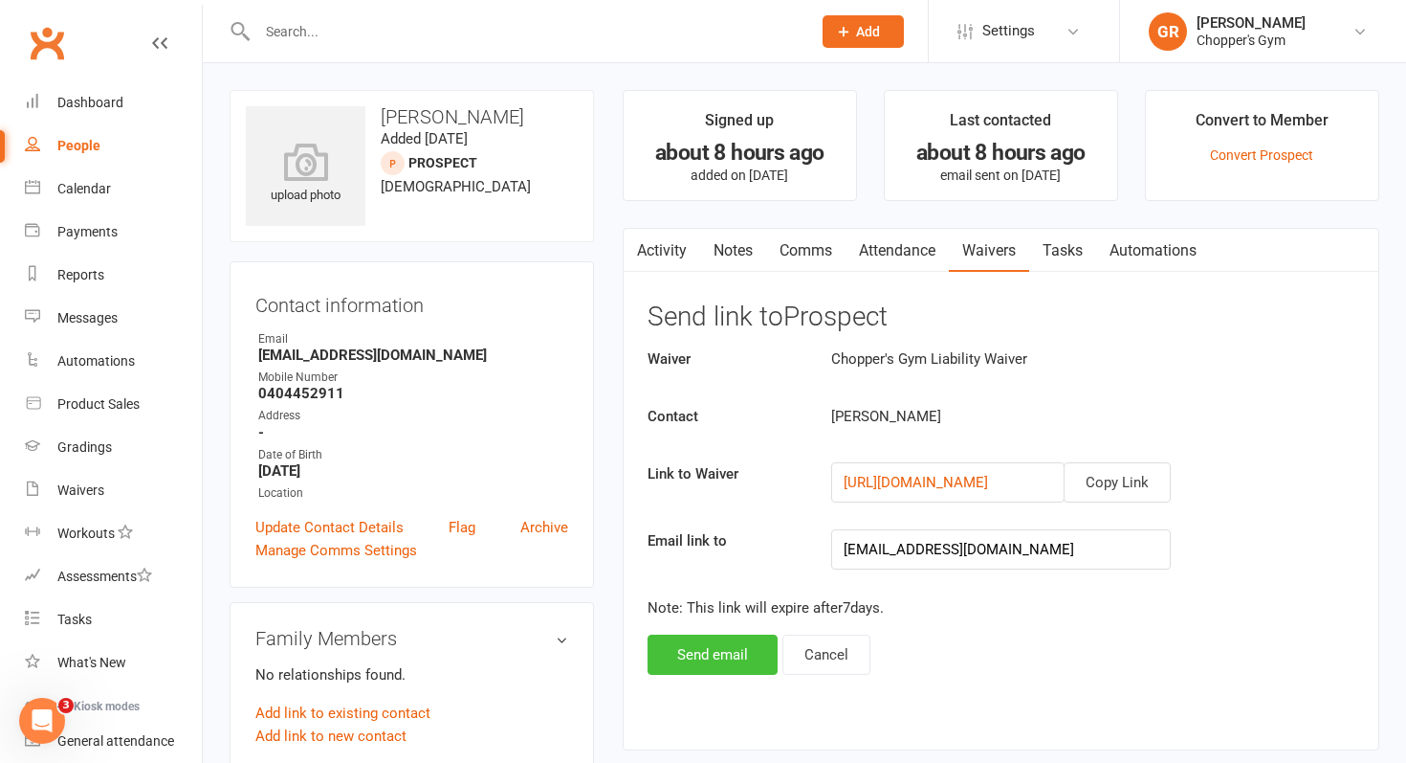
click at [731, 646] on button "Send email" at bounding box center [713, 654] width 130 height 40
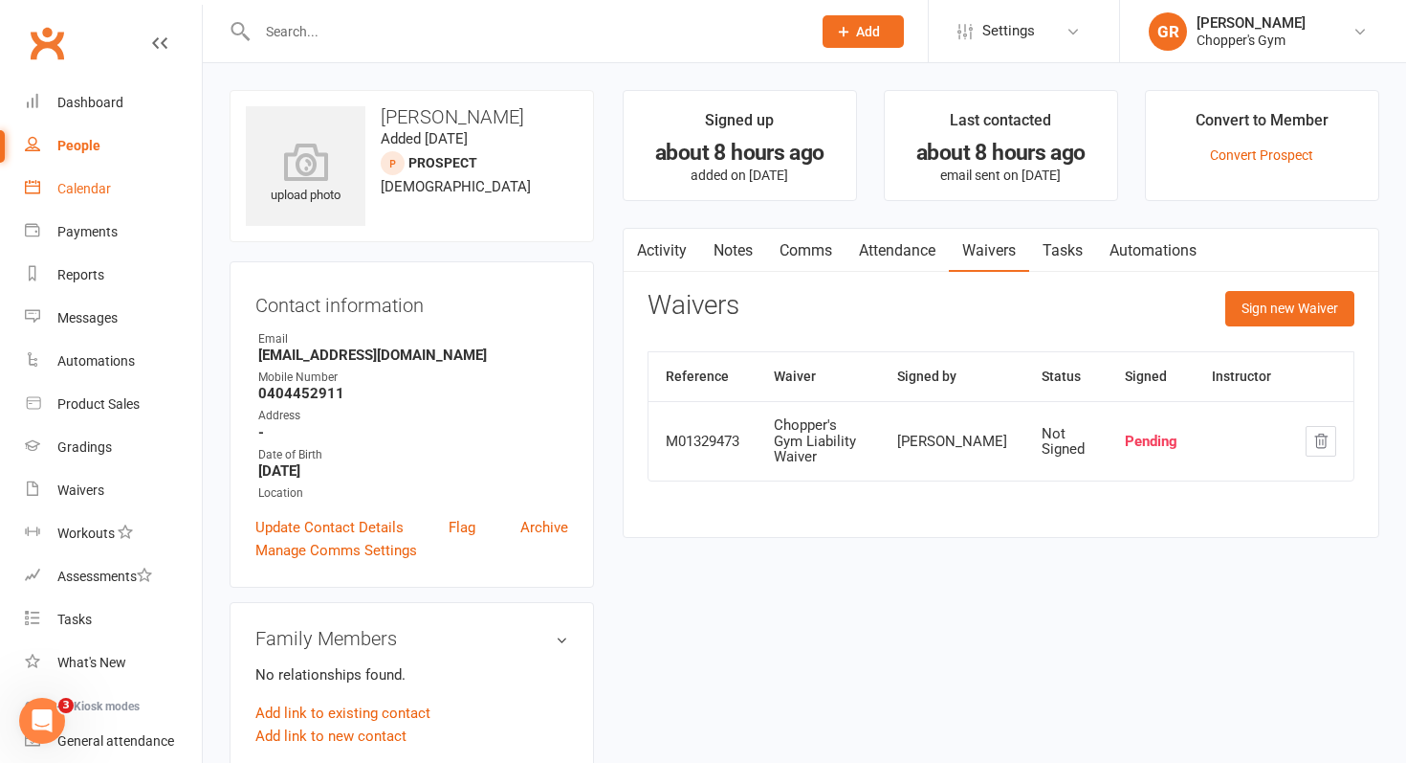
click at [100, 186] on div "Calendar" at bounding box center [84, 188] width 54 height 15
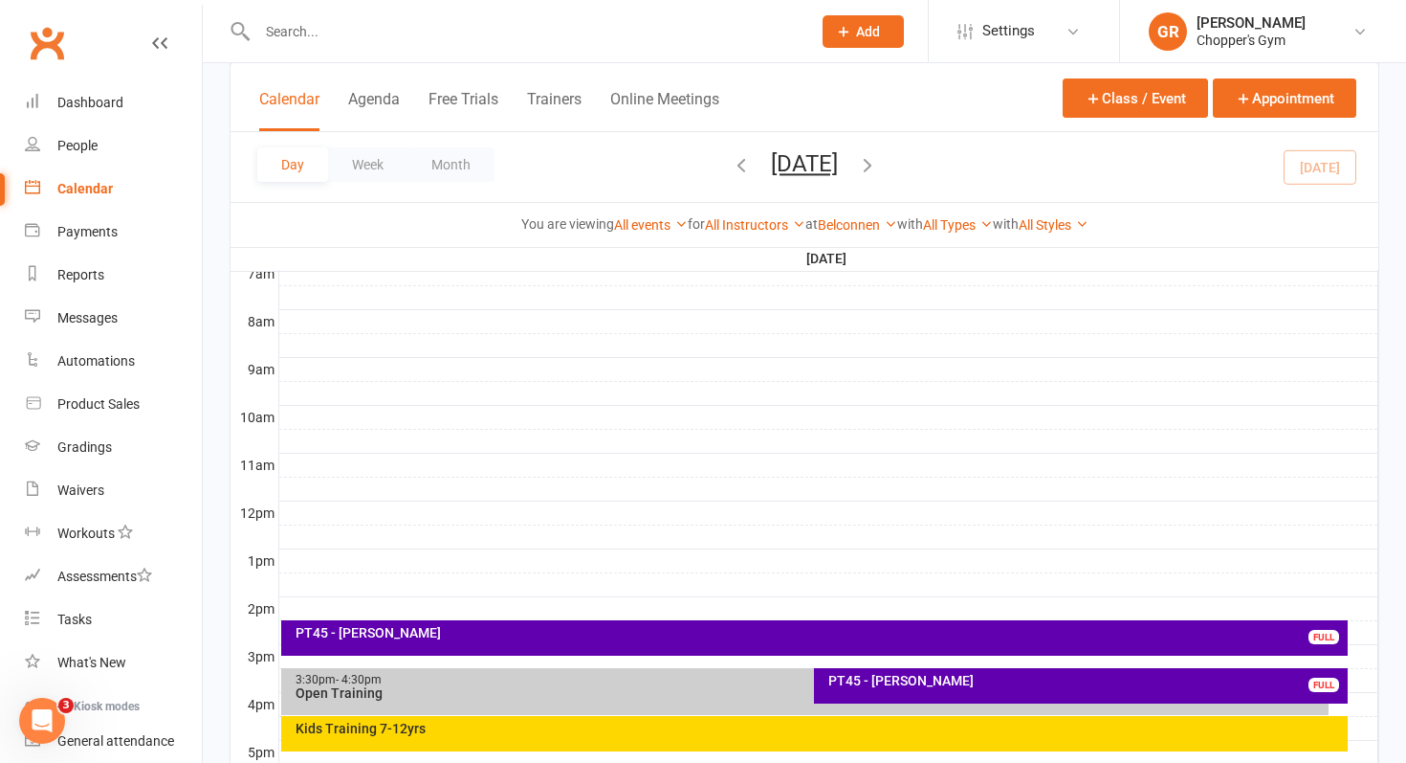
scroll to position [829, 0]
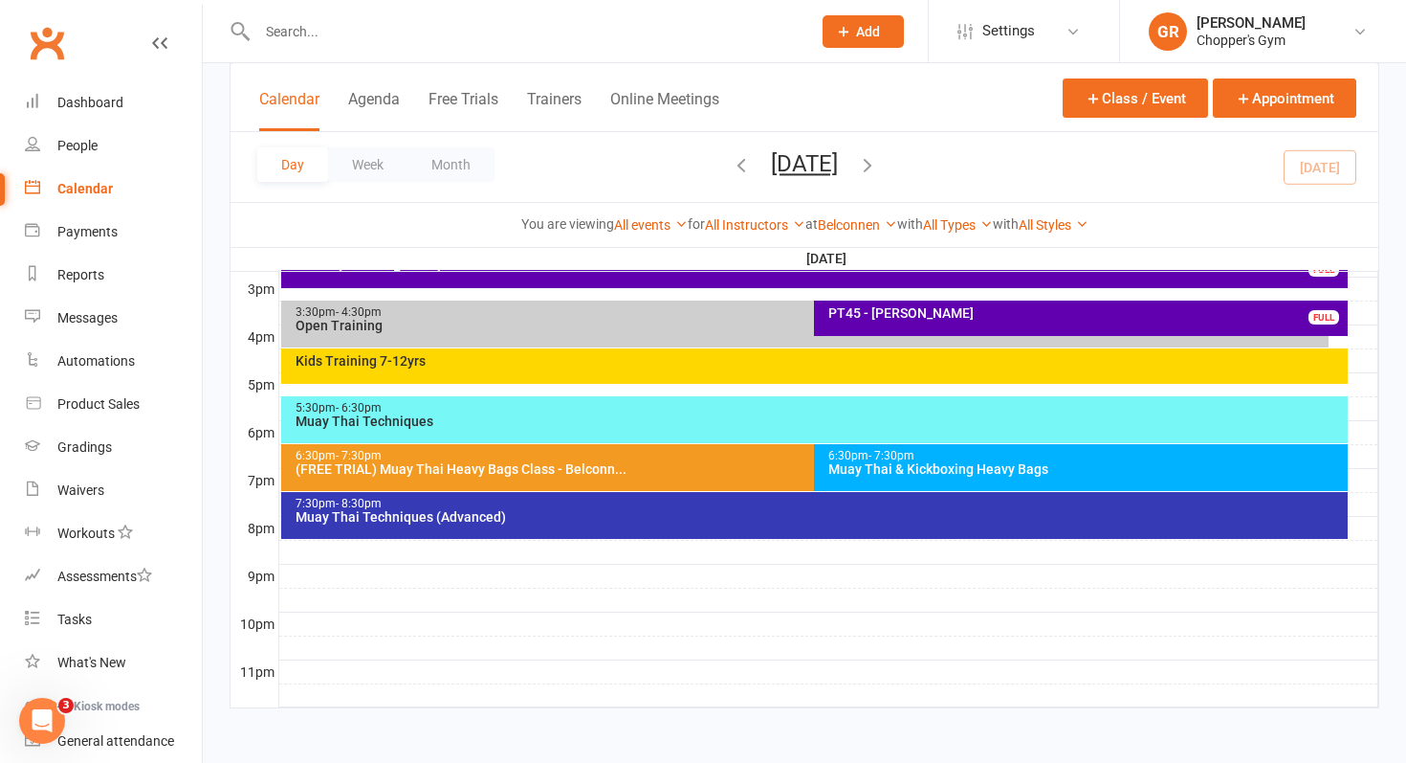
click at [889, 464] on div "Muay Thai & Kickboxing Heavy Bags" at bounding box center [1086, 468] width 517 height 13
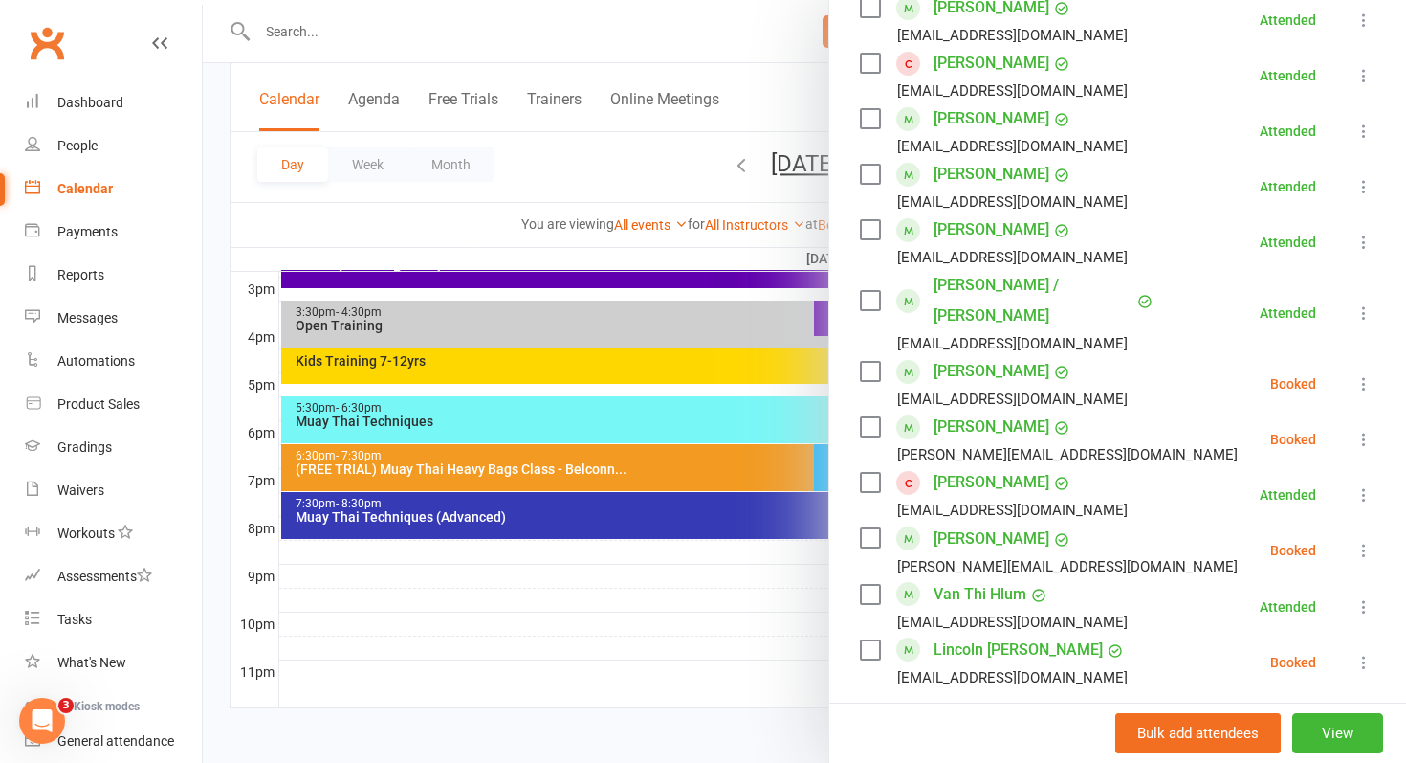
scroll to position [753, 0]
click at [1360, 540] on icon at bounding box center [1364, 549] width 19 height 19
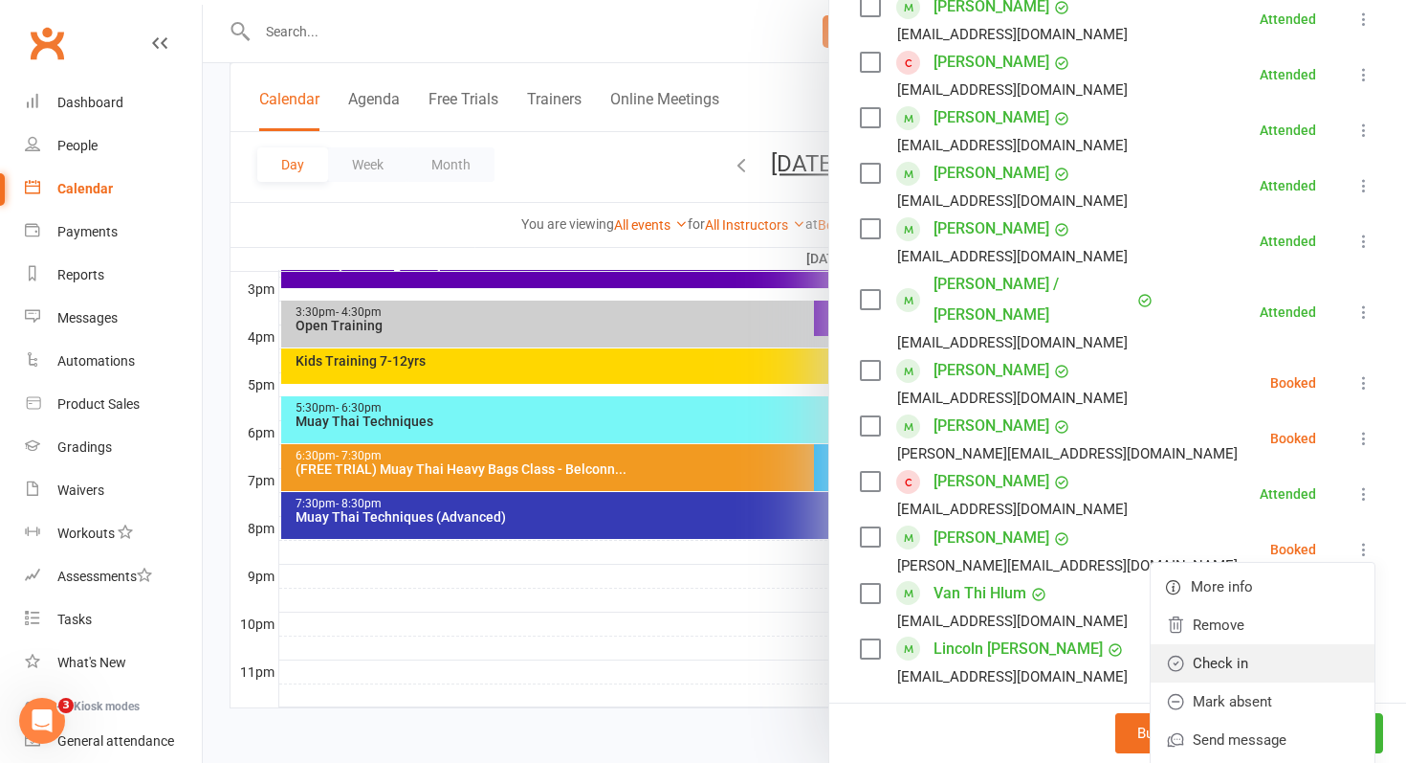
click at [1215, 644] on link "Check in" at bounding box center [1263, 663] width 224 height 38
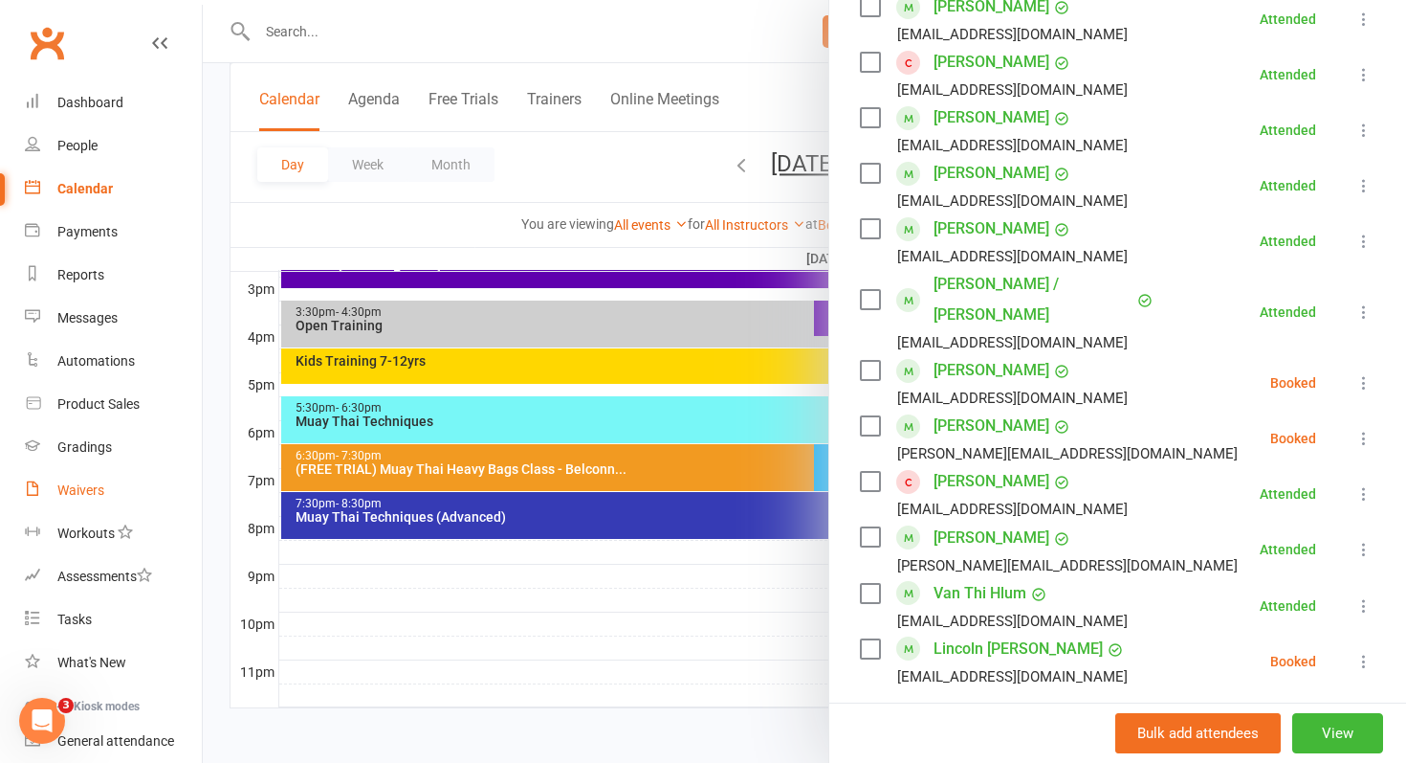
click at [86, 494] on div "Waivers" at bounding box center [80, 489] width 47 height 15
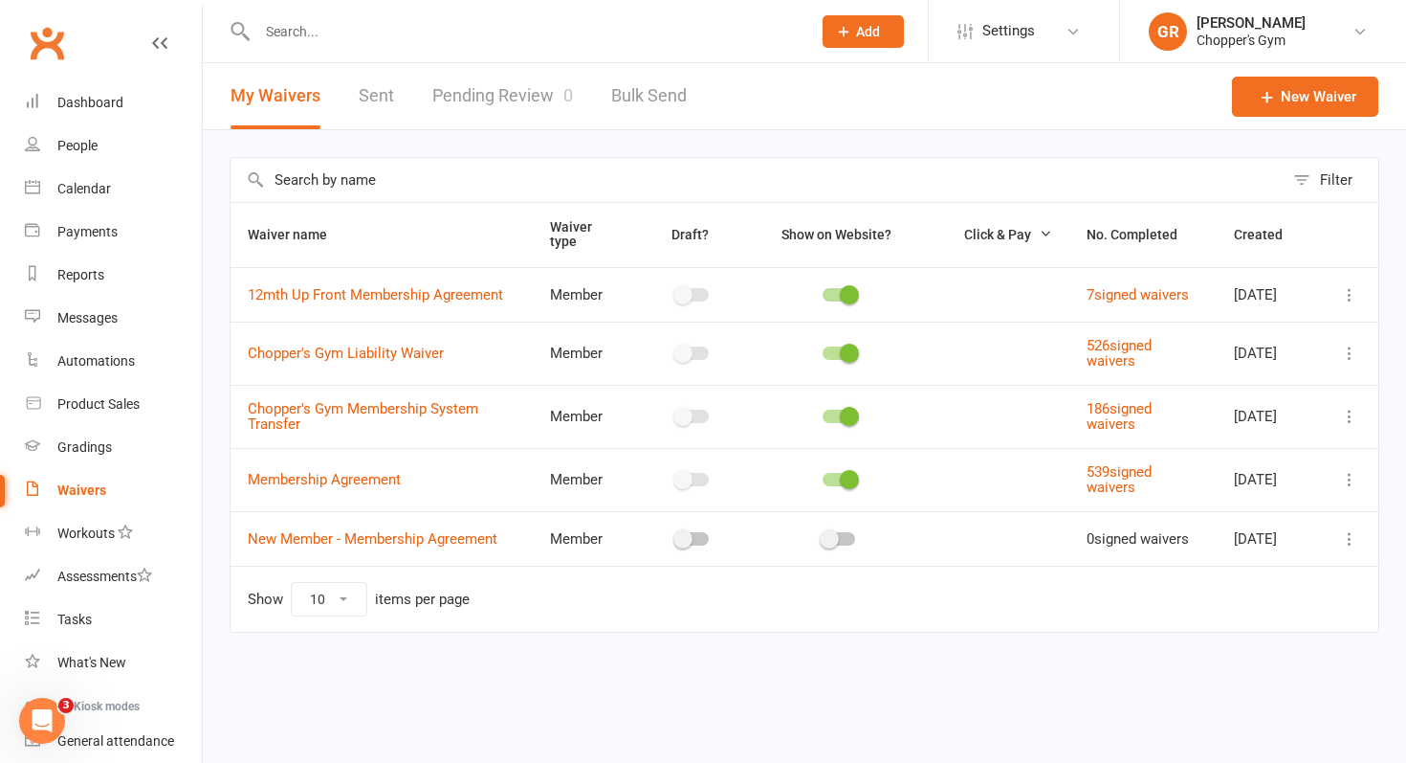
click at [537, 98] on link "Pending Review 0" at bounding box center [502, 96] width 141 height 66
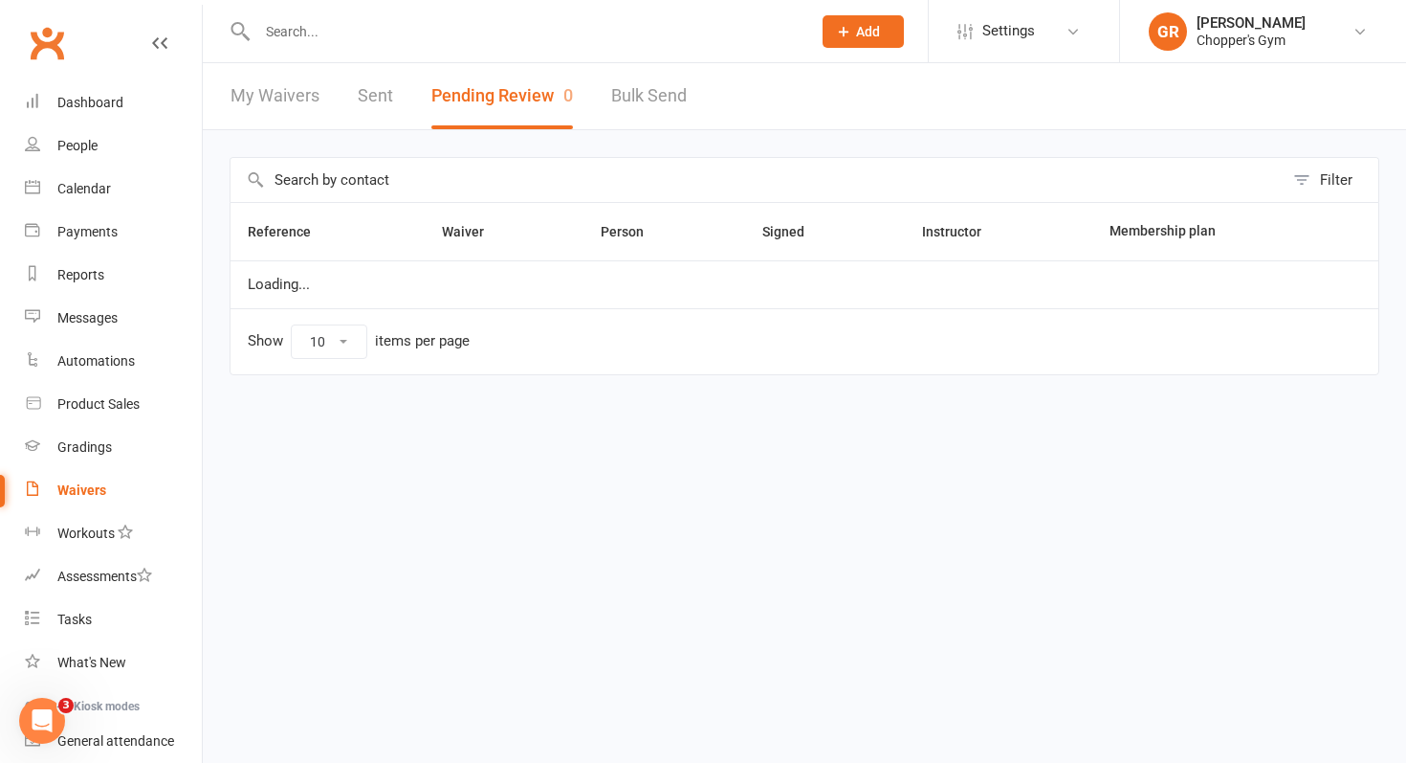
select select "50"
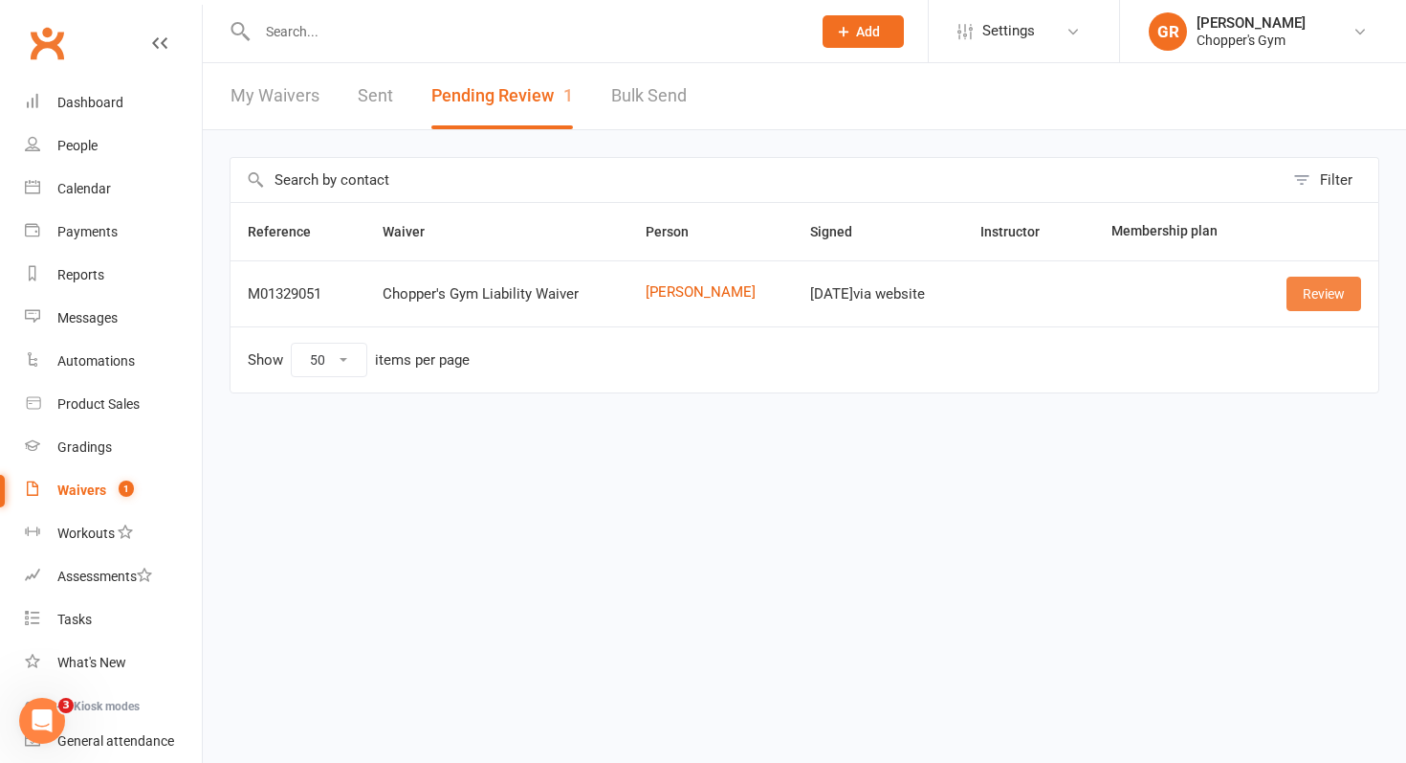
click at [1312, 298] on link "Review" at bounding box center [1324, 293] width 75 height 34
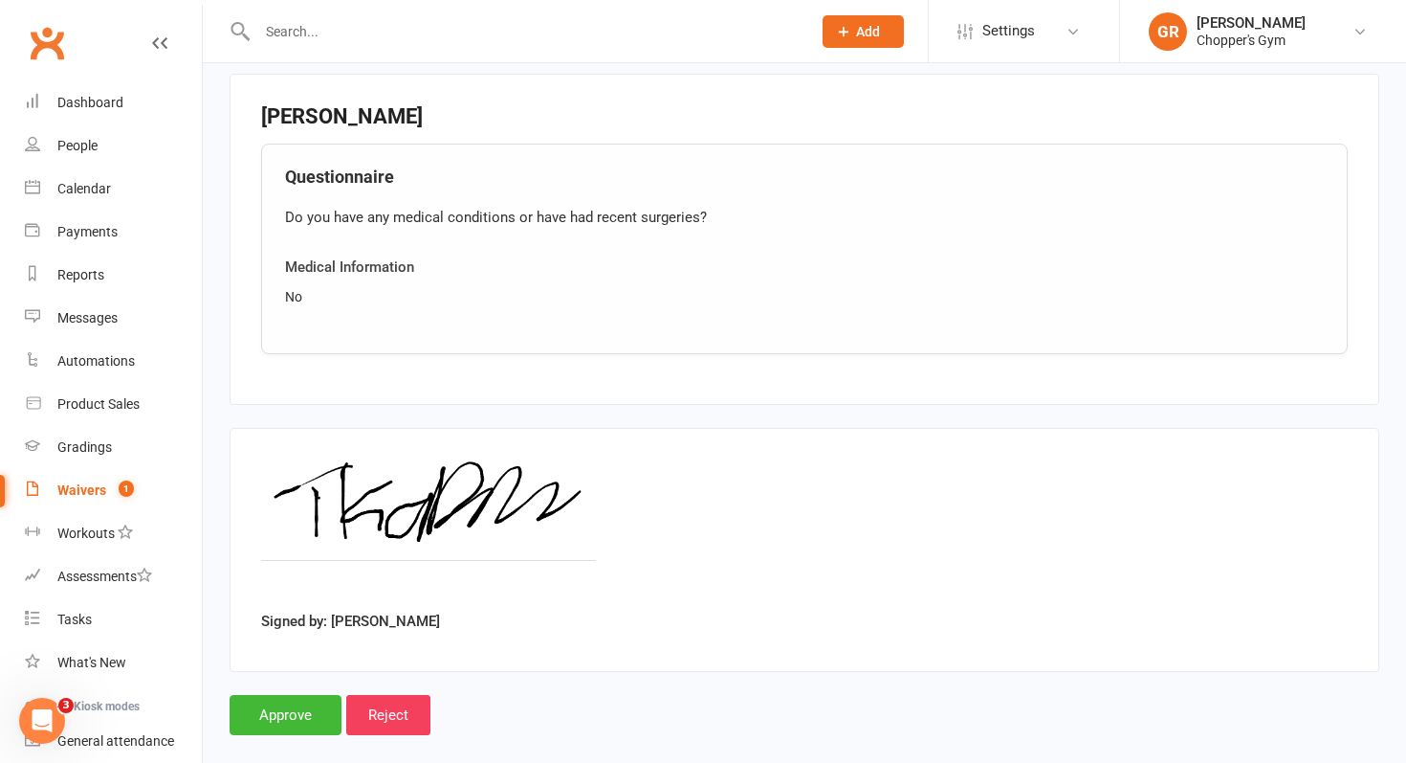
scroll to position [1294, 0]
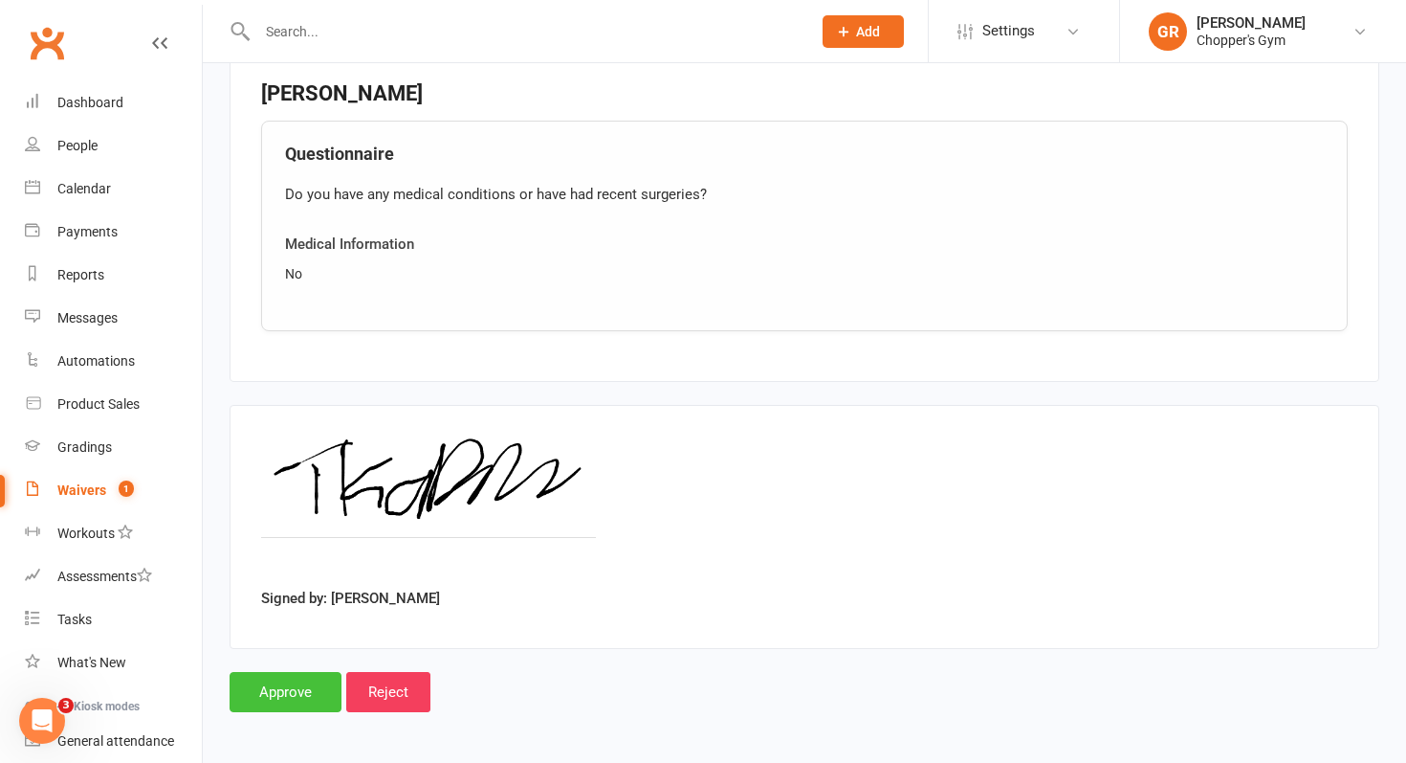
click at [294, 690] on input "Approve" at bounding box center [286, 692] width 112 height 40
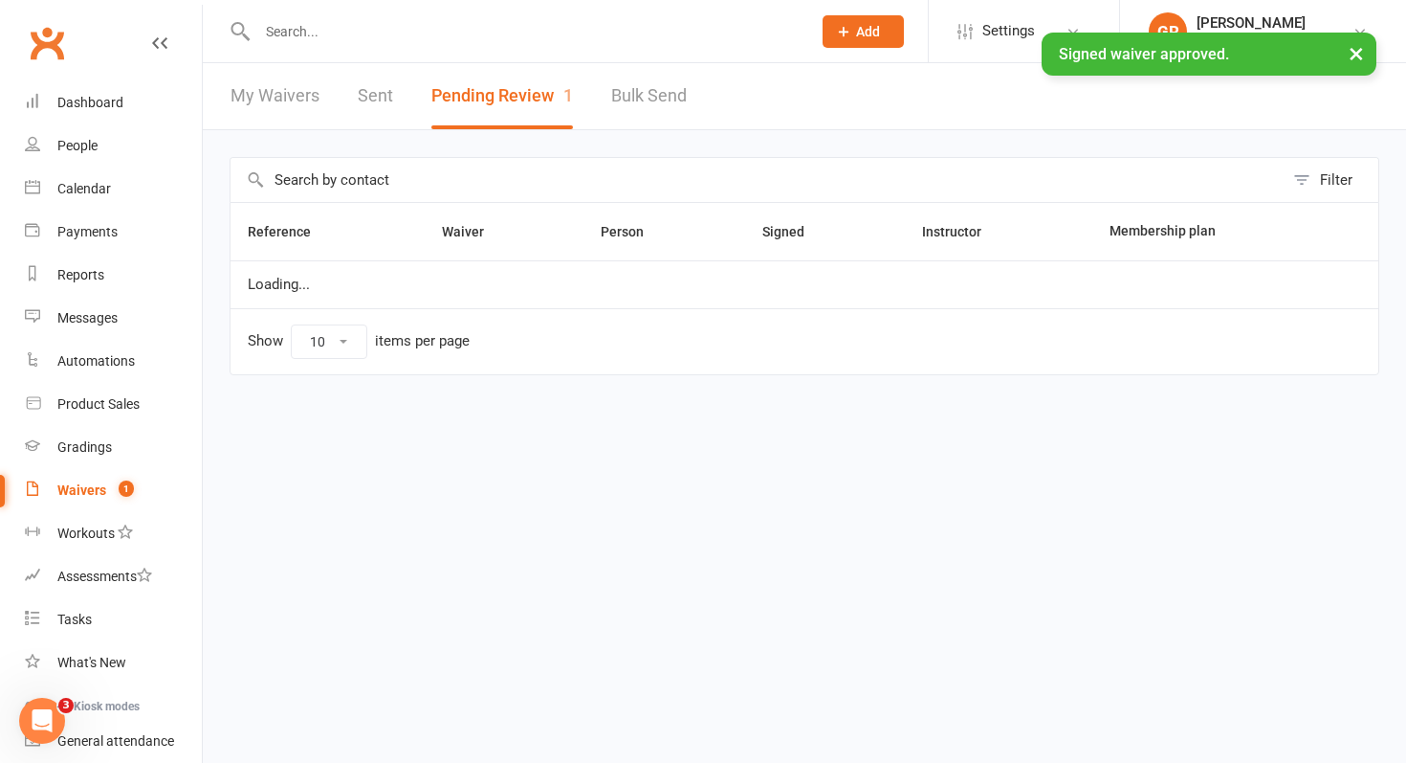
select select "50"
click at [77, 492] on div "Waivers" at bounding box center [81, 489] width 49 height 15
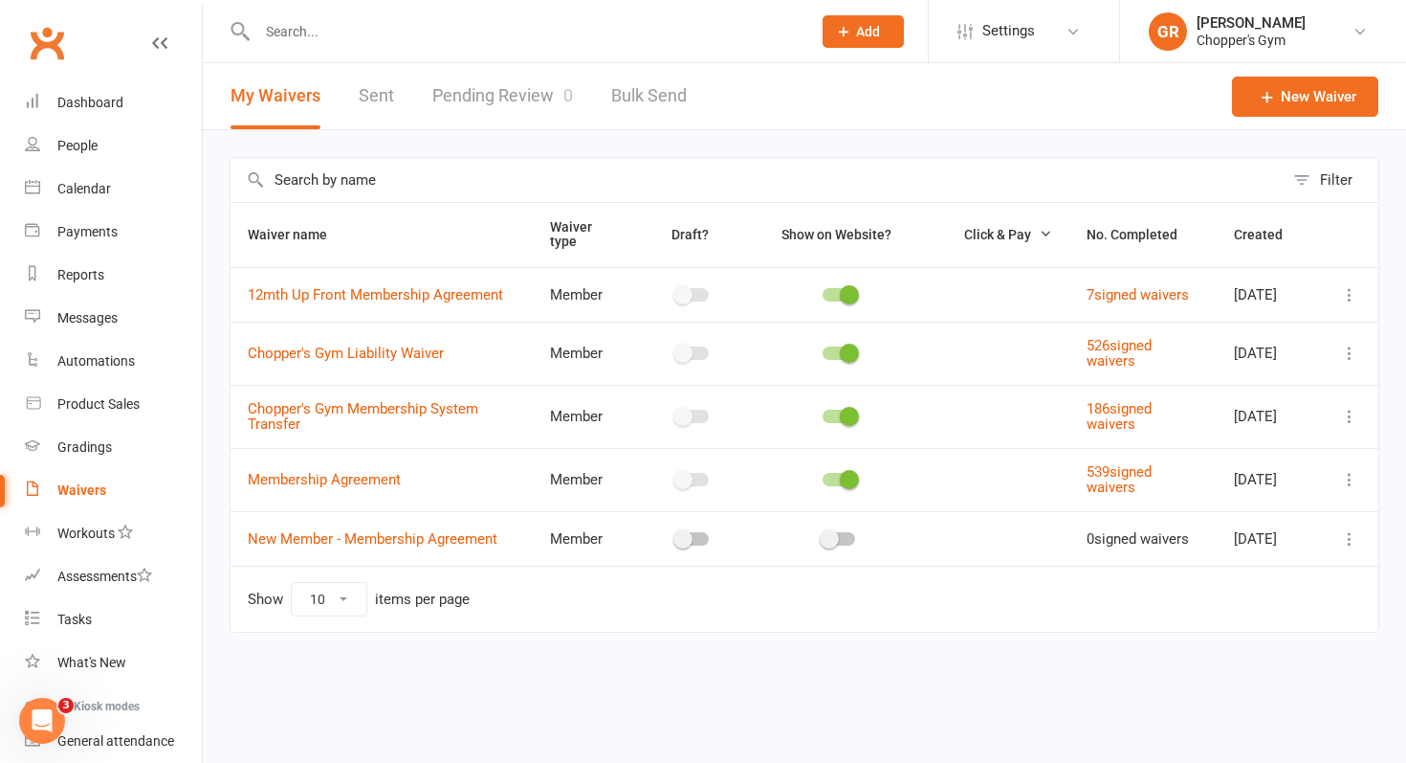
click at [503, 99] on link "Pending Review 0" at bounding box center [502, 96] width 141 height 66
select select "50"
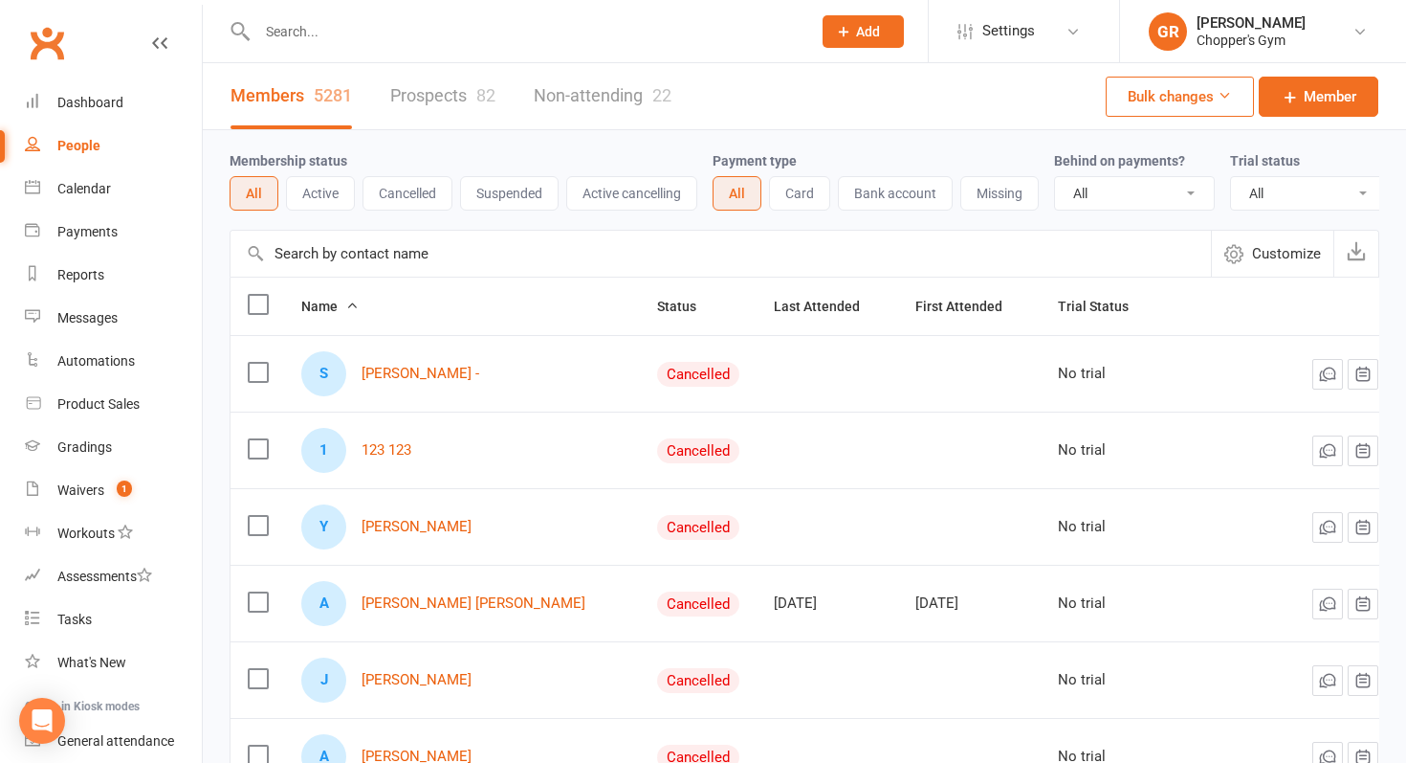
select select "100"
click at [90, 406] on div "Product Sales" at bounding box center [98, 403] width 82 height 15
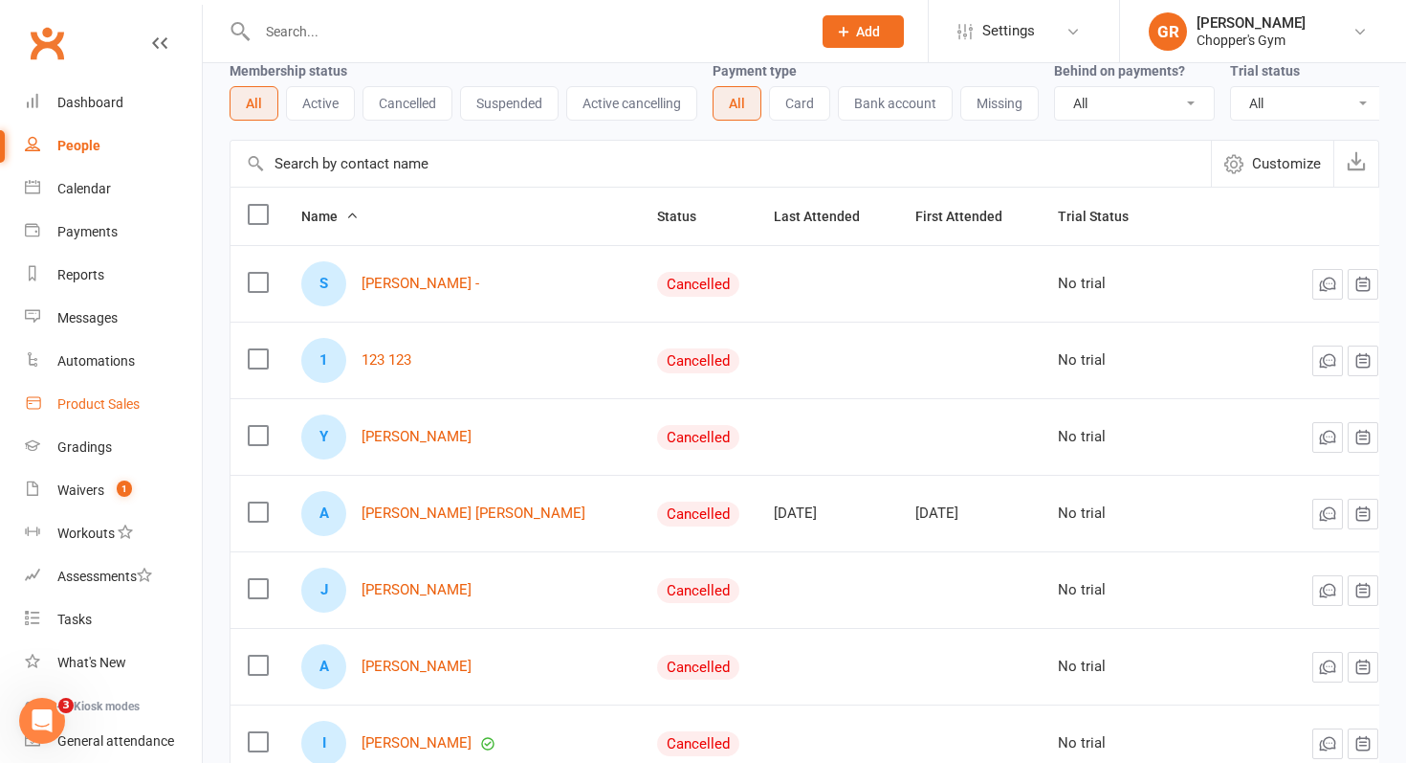
scroll to position [85, 0]
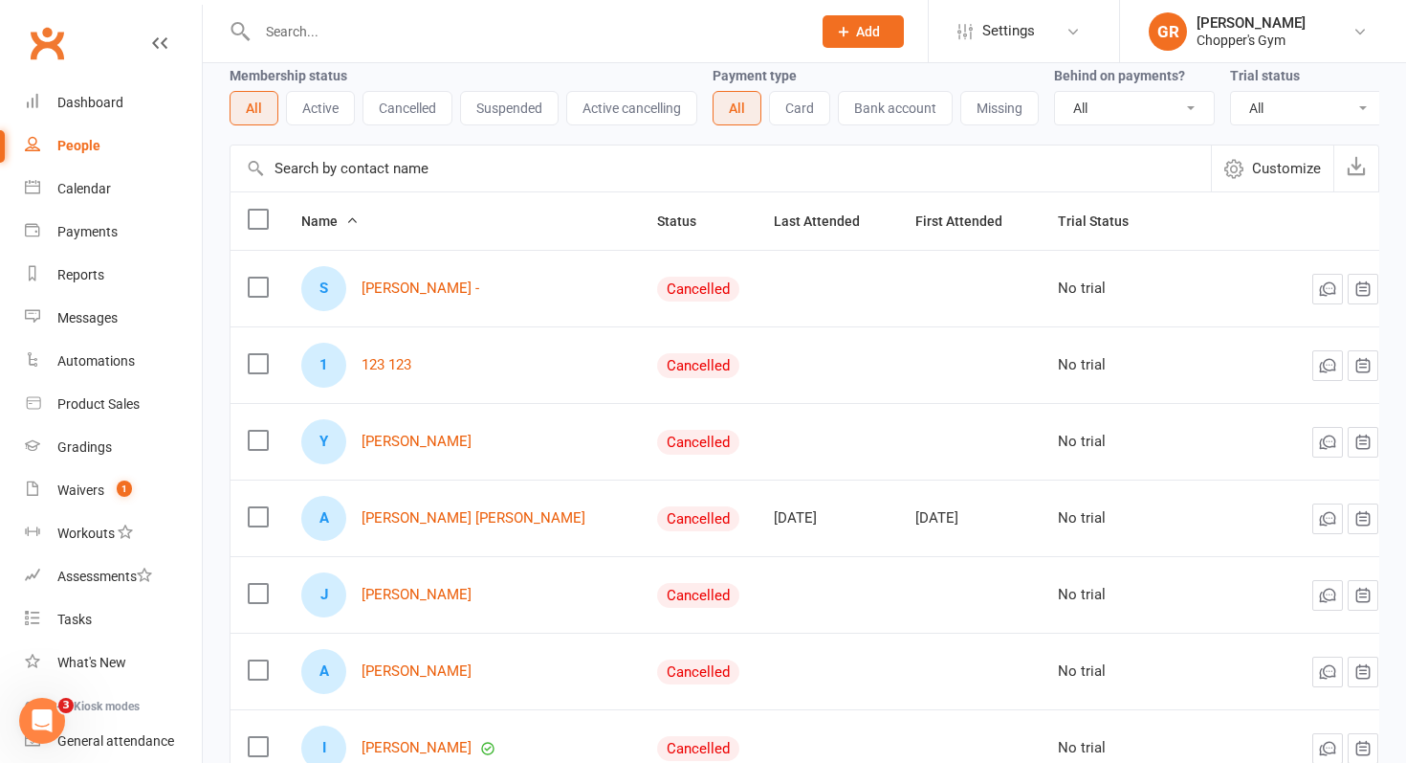
click at [384, 182] on input "text" at bounding box center [721, 168] width 981 height 46
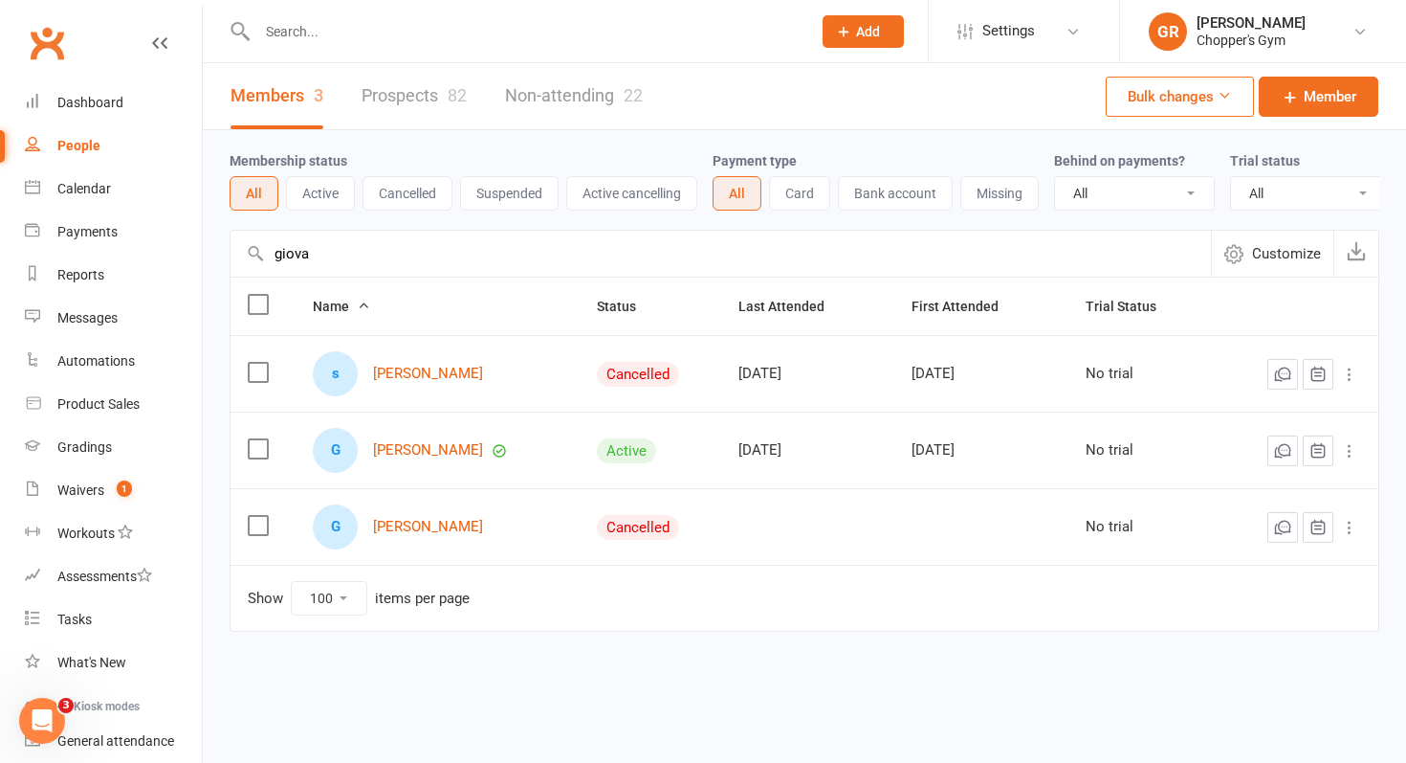
scroll to position [0, 0]
type input "giova"
click at [417, 453] on link "Giovanni Bartlett" at bounding box center [428, 450] width 110 height 16
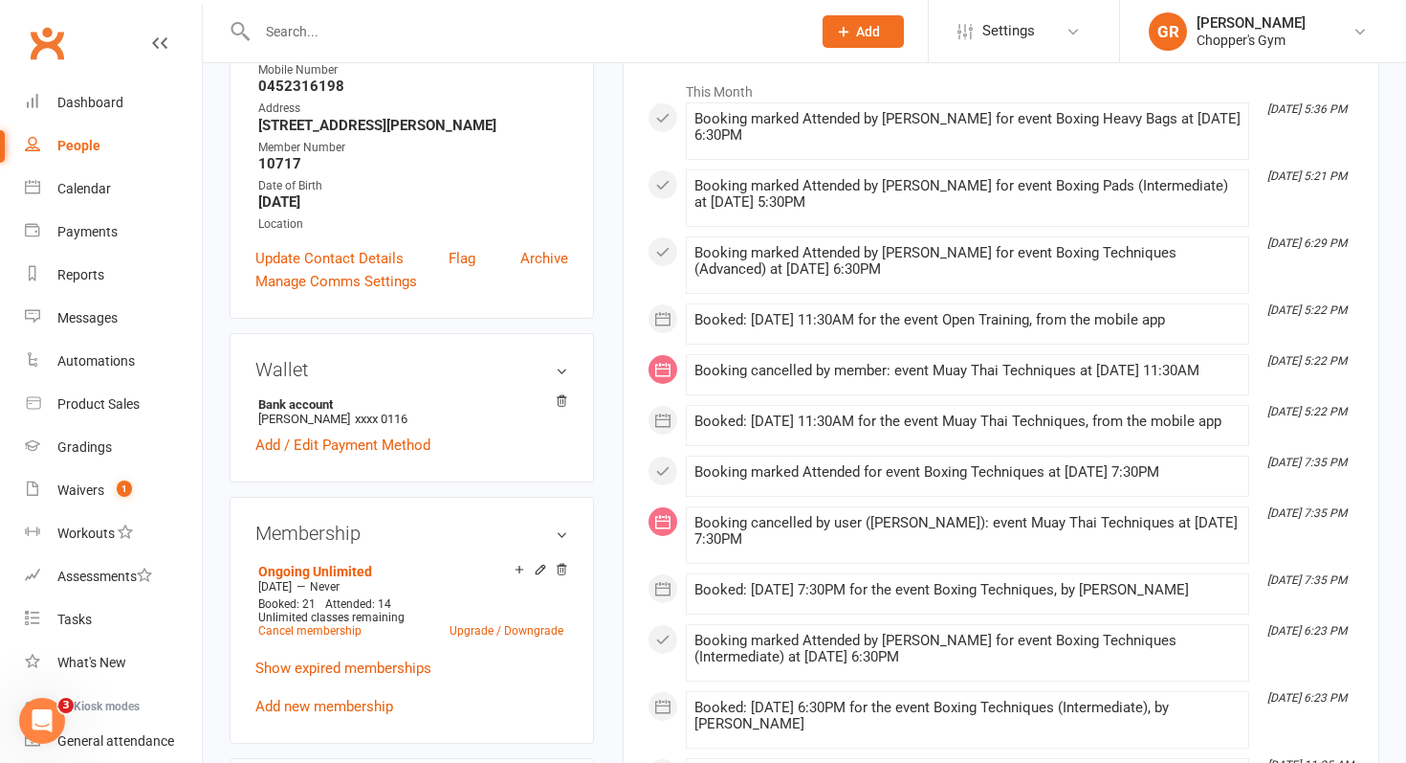
scroll to position [344, 0]
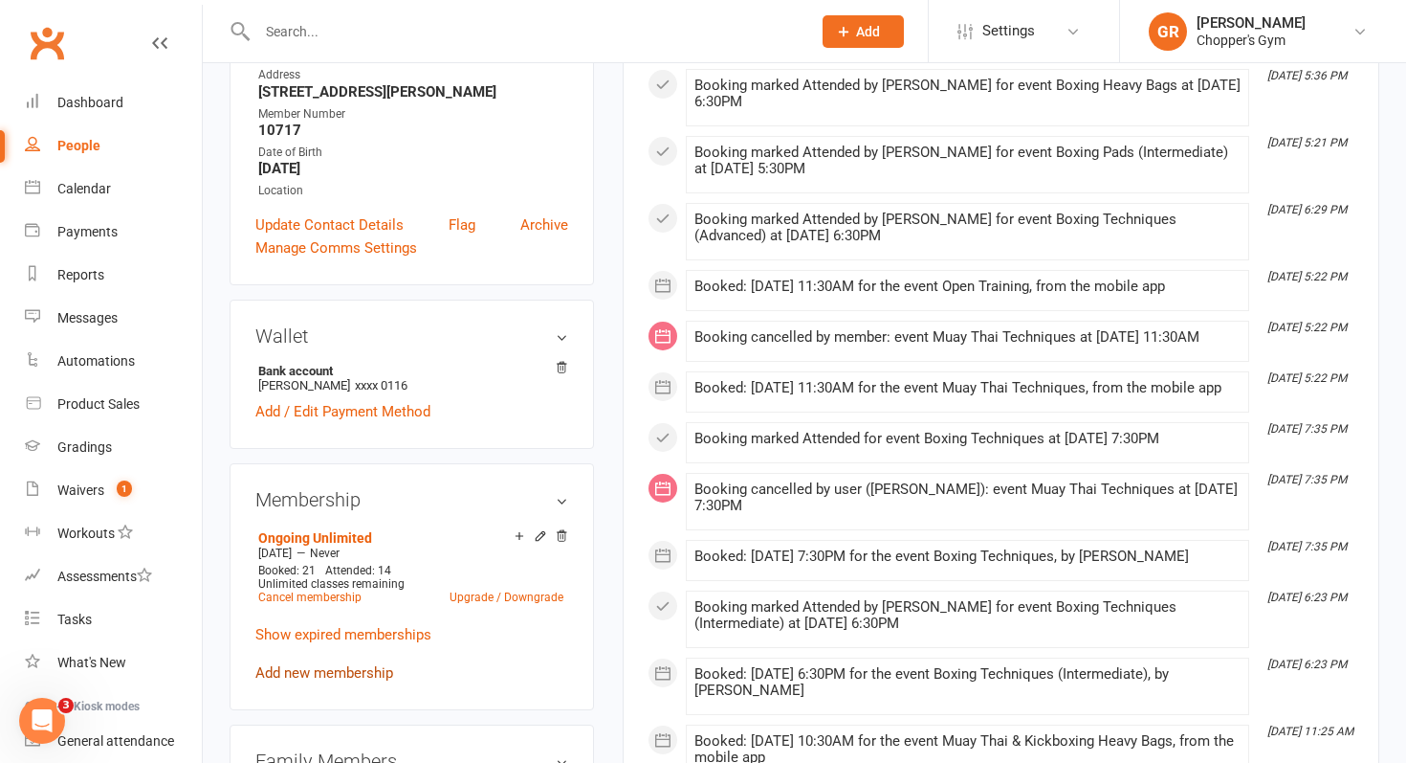
click at [342, 671] on link "Add new membership" at bounding box center [324, 672] width 138 height 17
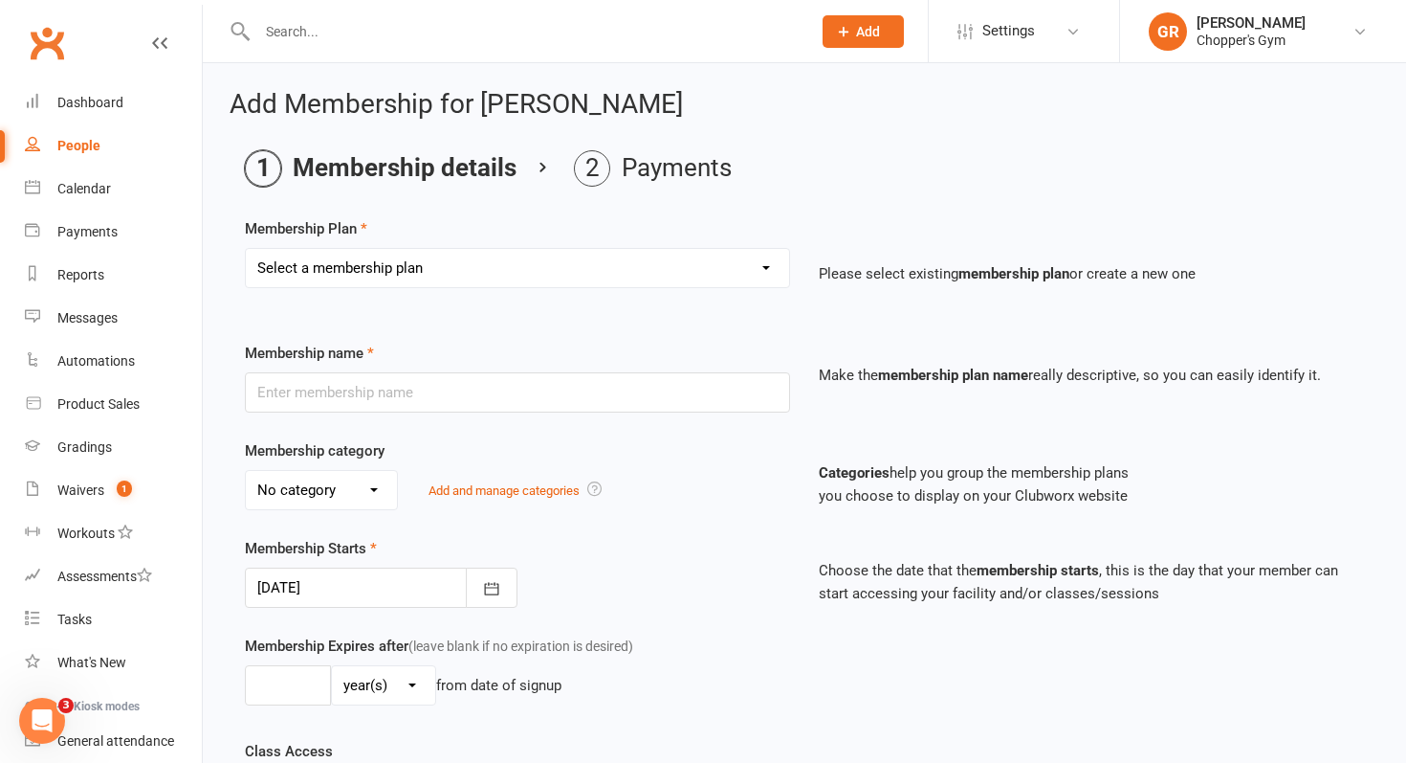
click at [757, 275] on select "Select a membership plan Create new Membership Plan Staff Membership Ongoing Un…" at bounding box center [517, 268] width 543 height 38
select select "13"
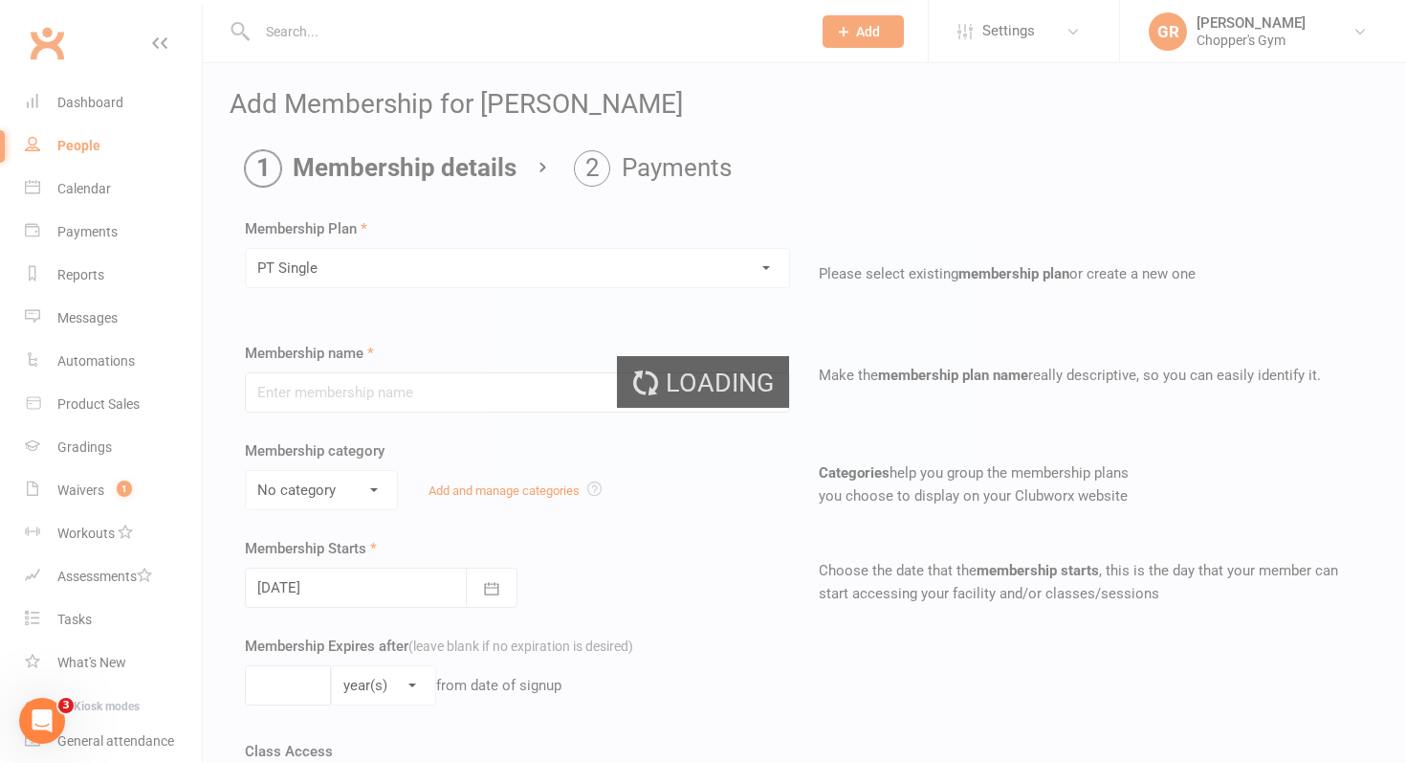
type input "PT Single"
select select "3"
type input "0"
type input "1"
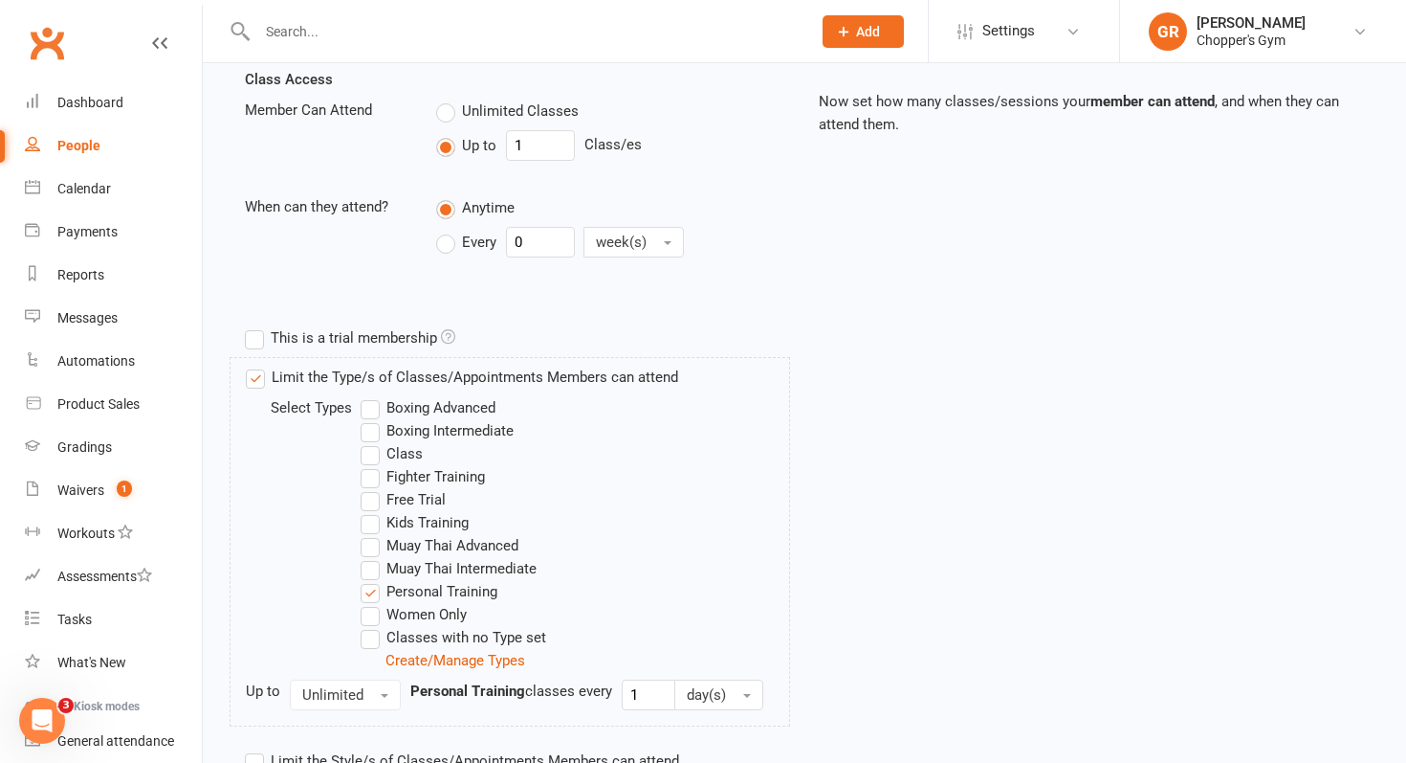
scroll to position [889, 0]
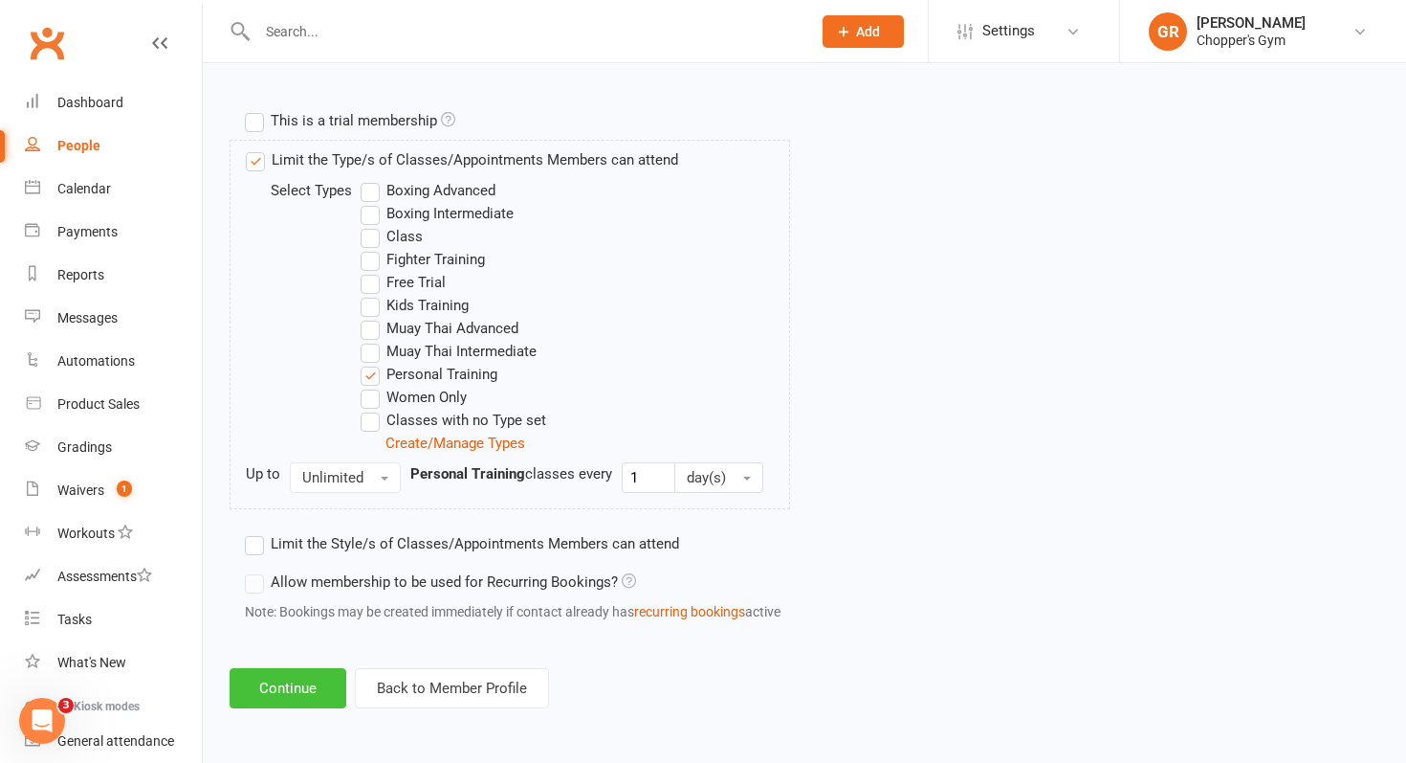
drag, startPoint x: 278, startPoint y: 691, endPoint x: 276, endPoint y: 679, distance: 11.6
click at [276, 683] on button "Continue" at bounding box center [288, 688] width 117 height 40
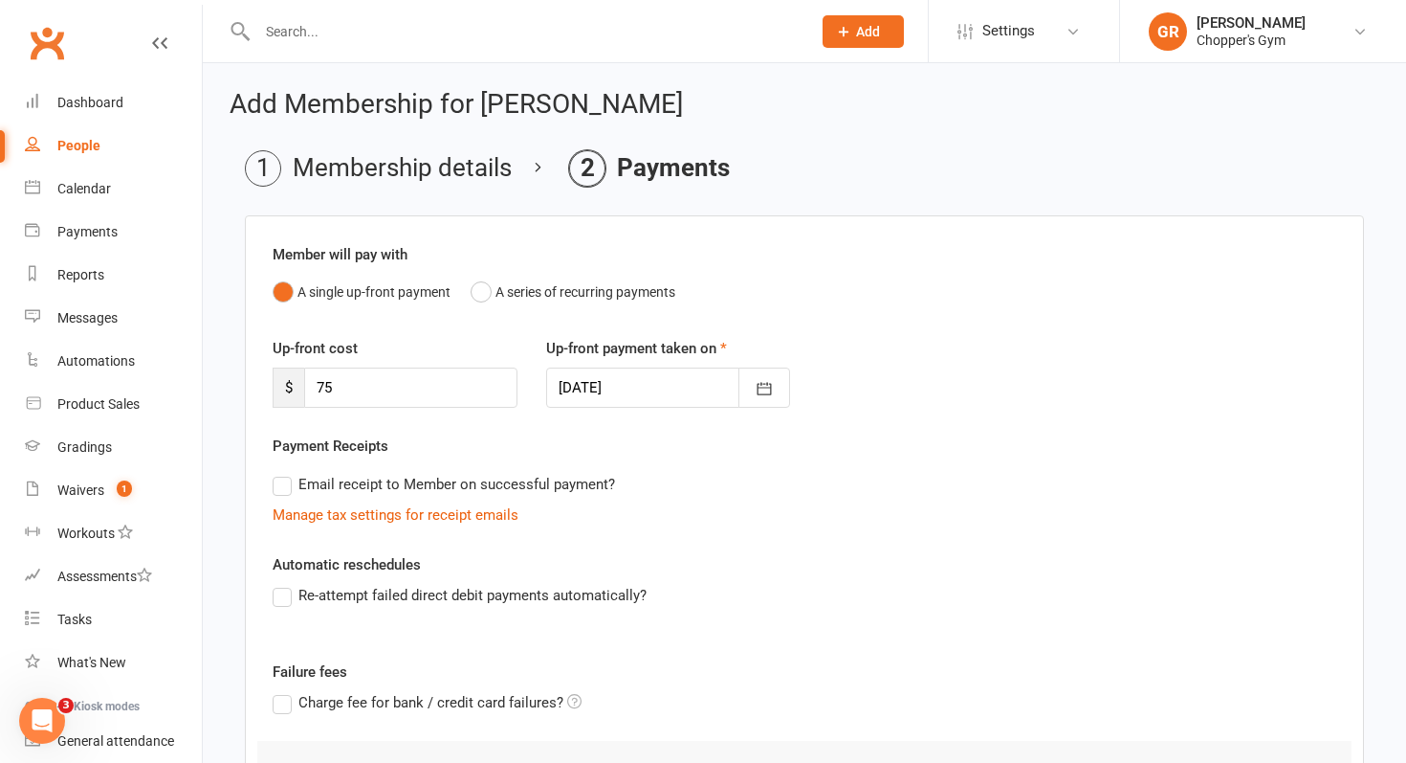
scroll to position [279, 0]
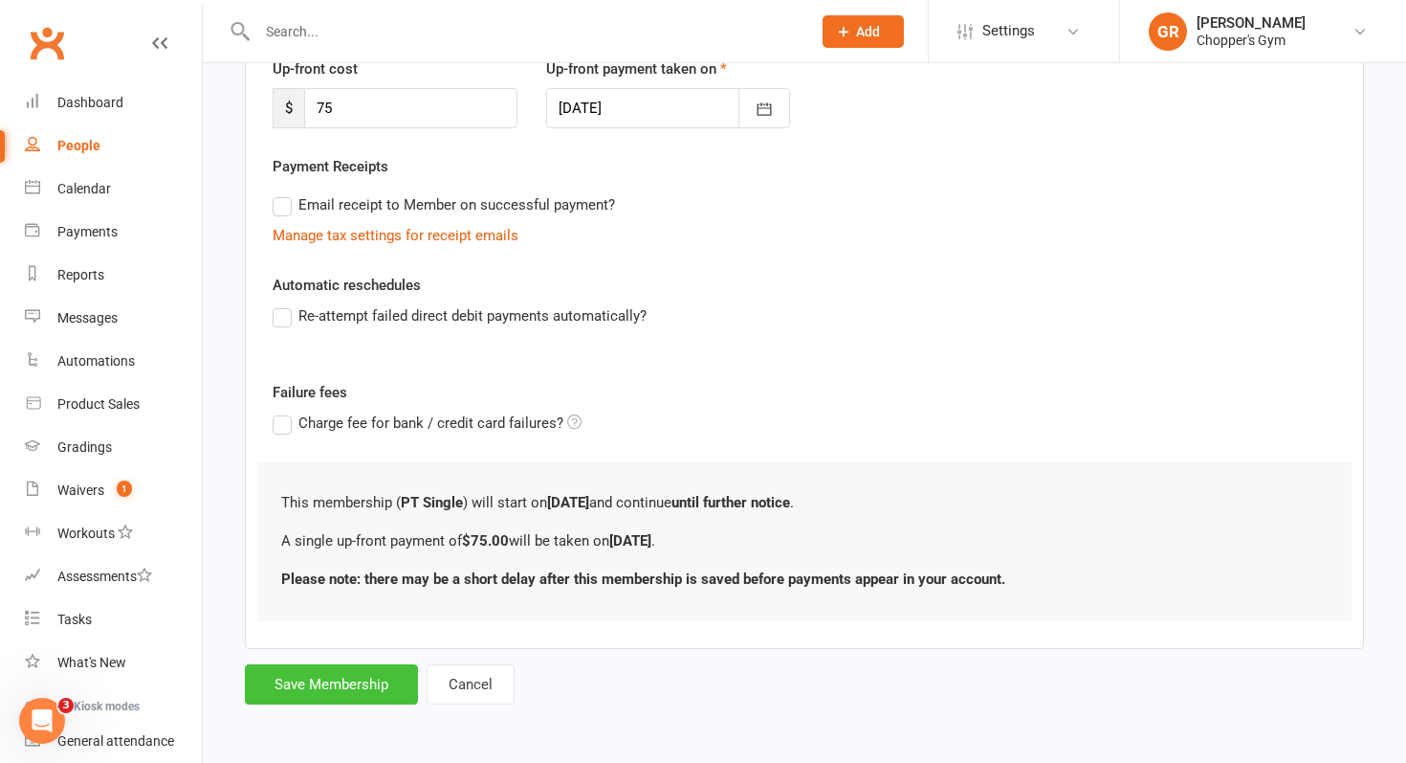
click at [332, 680] on button "Save Membership" at bounding box center [331, 684] width 173 height 40
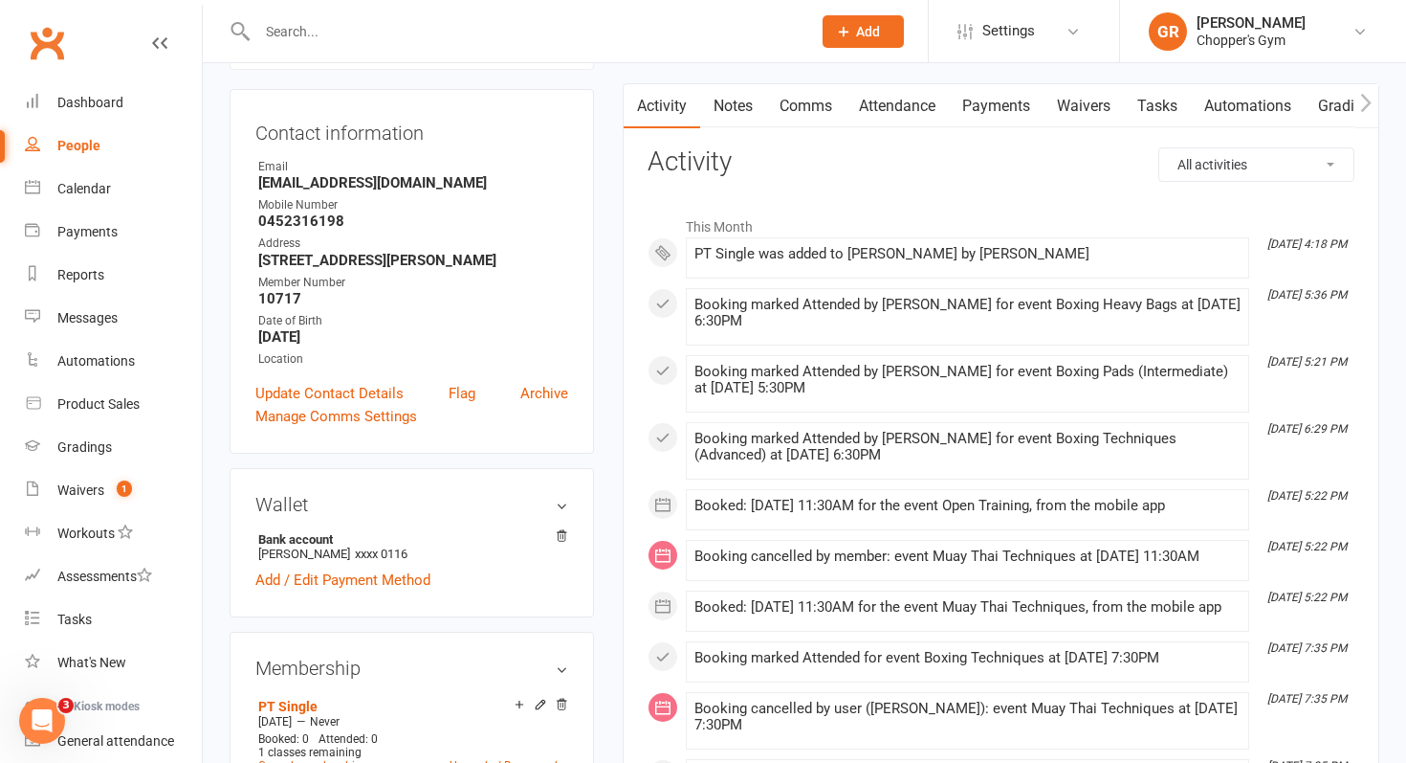
scroll to position [170, 0]
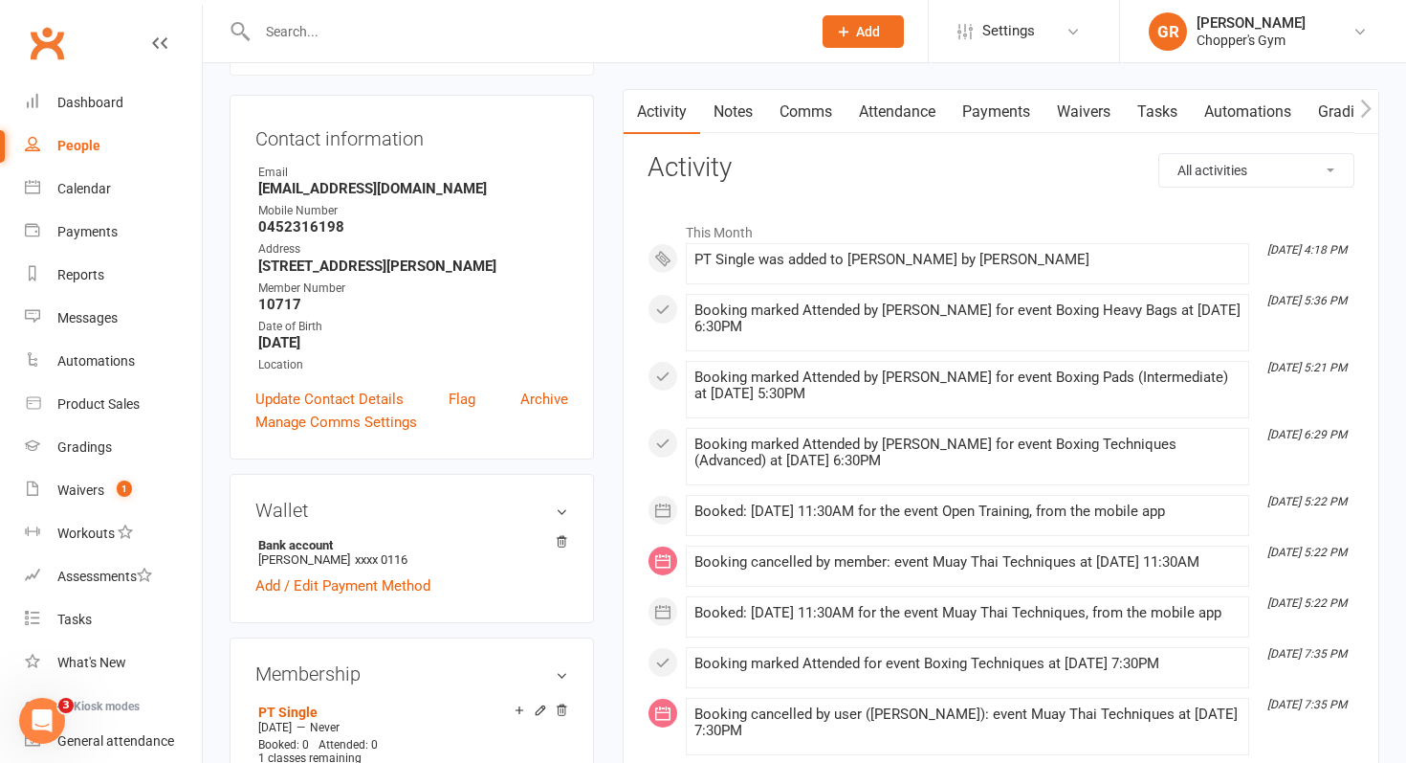
click at [1011, 99] on link "Payments" at bounding box center [996, 112] width 95 height 44
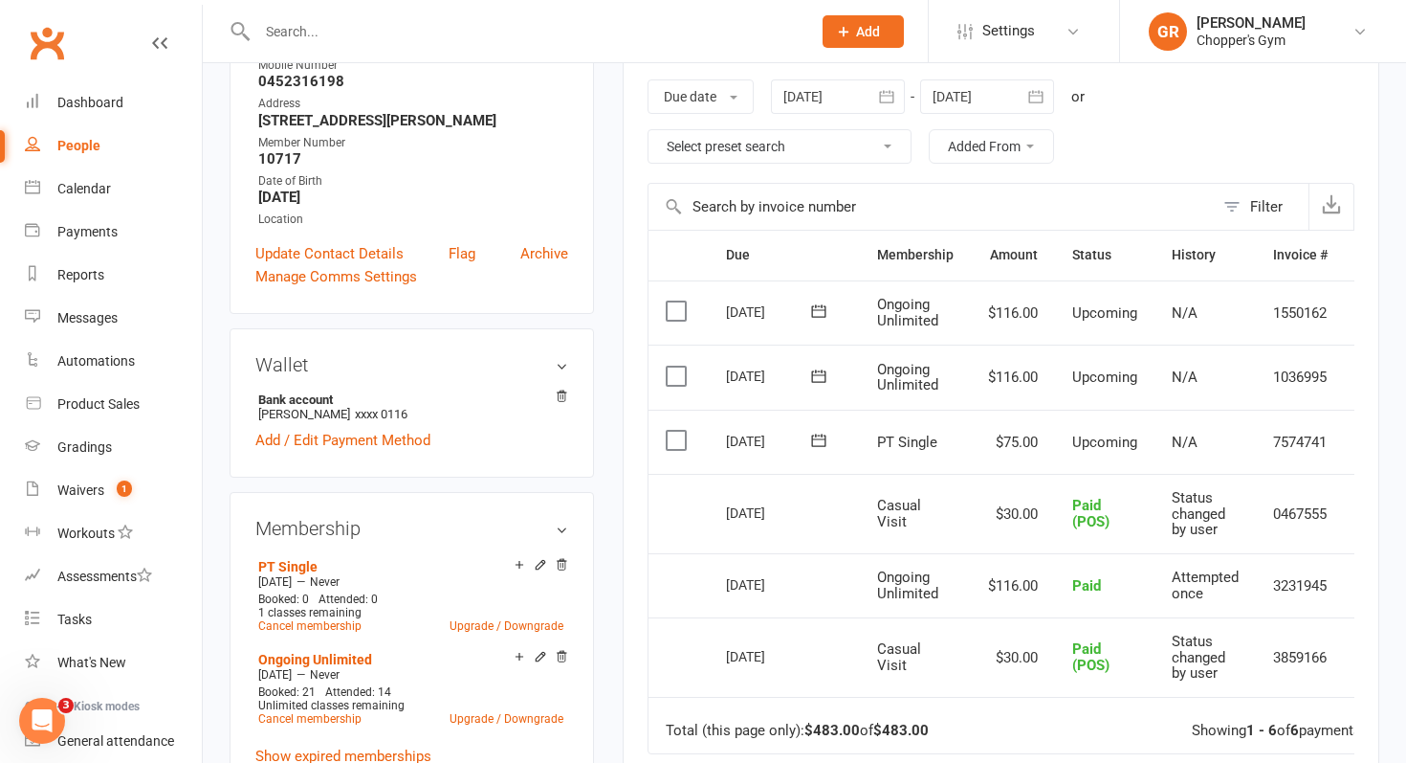
scroll to position [317, 0]
click at [672, 434] on label at bounding box center [679, 439] width 26 height 19
click at [672, 430] on input "checkbox" at bounding box center [672, 430] width 12 height 0
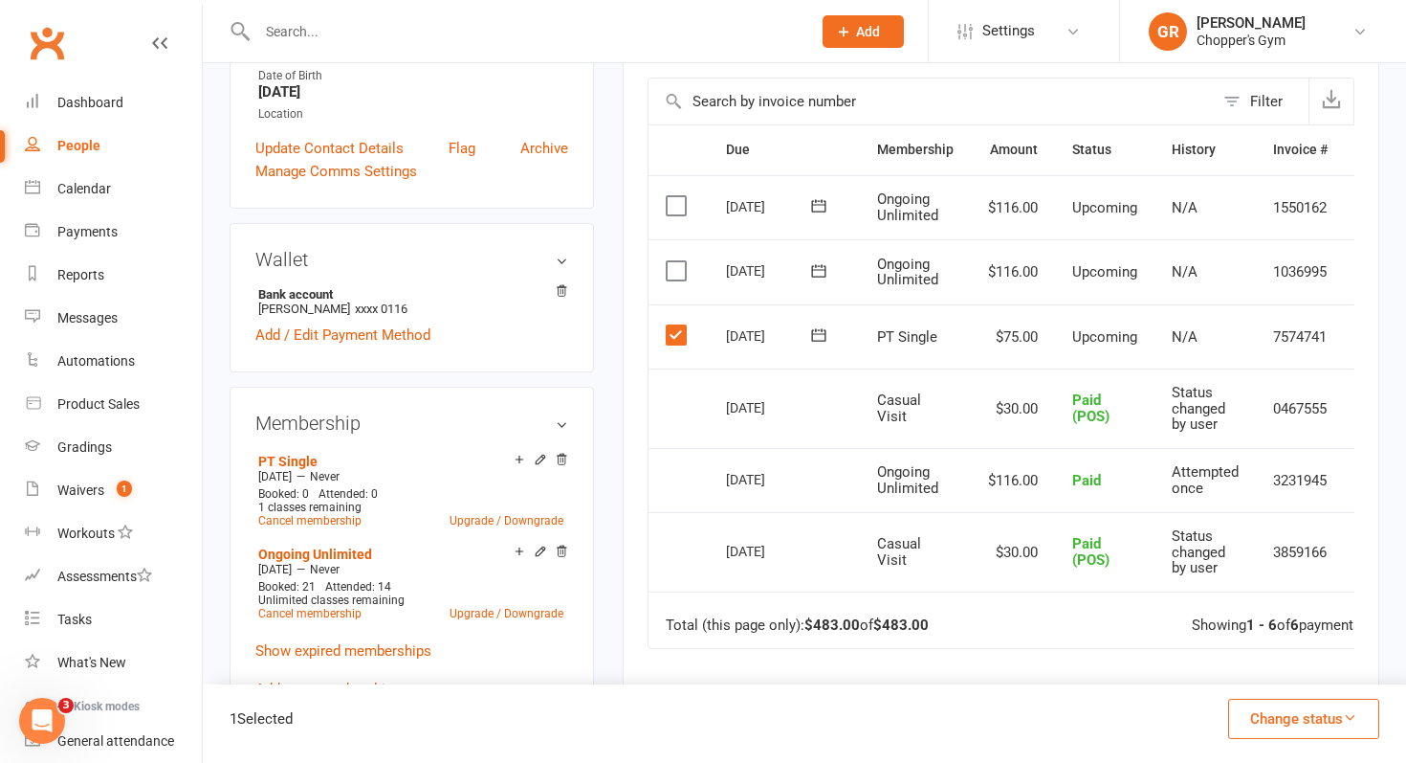
scroll to position [438, 0]
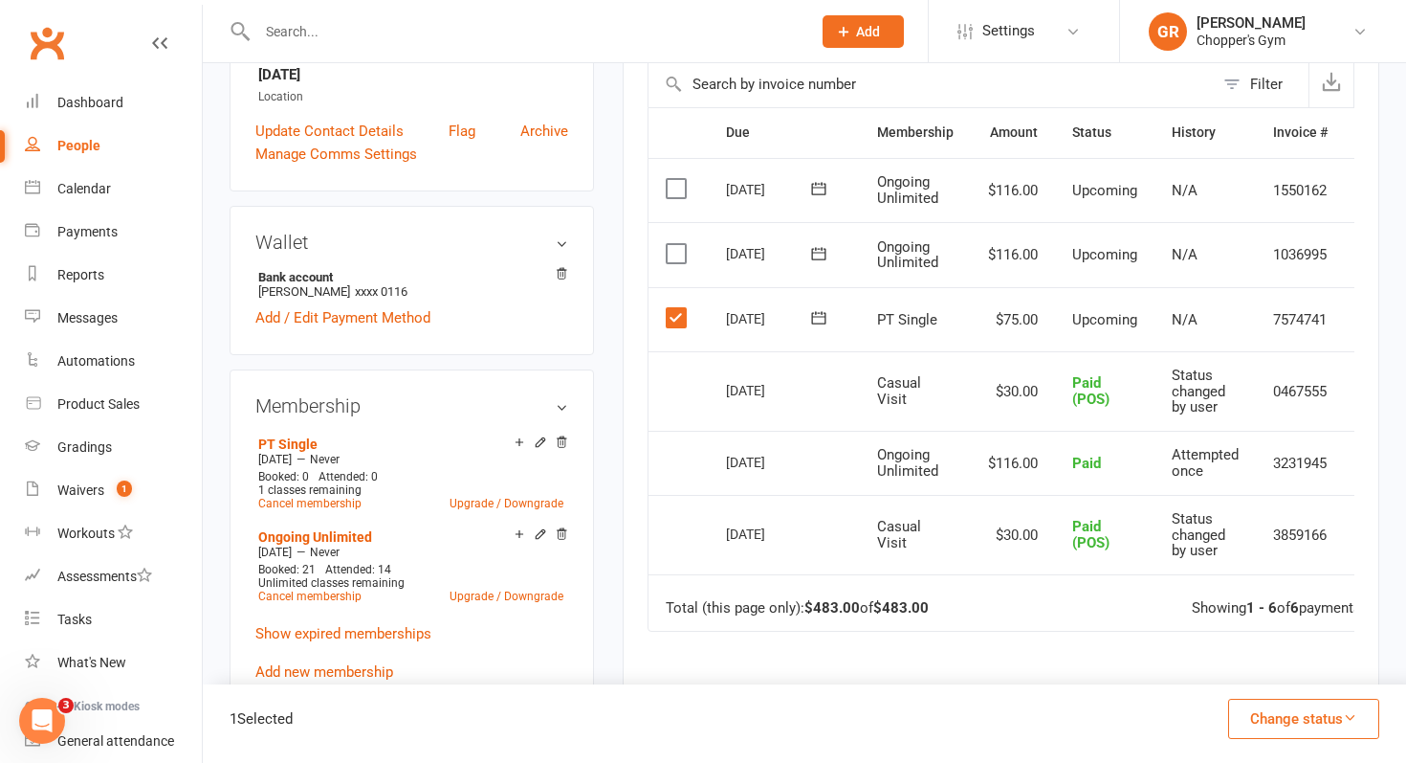
click at [1294, 722] on button "Change status" at bounding box center [1303, 718] width 151 height 40
click at [1255, 592] on link "Paid (POS)" at bounding box center [1283, 590] width 189 height 38
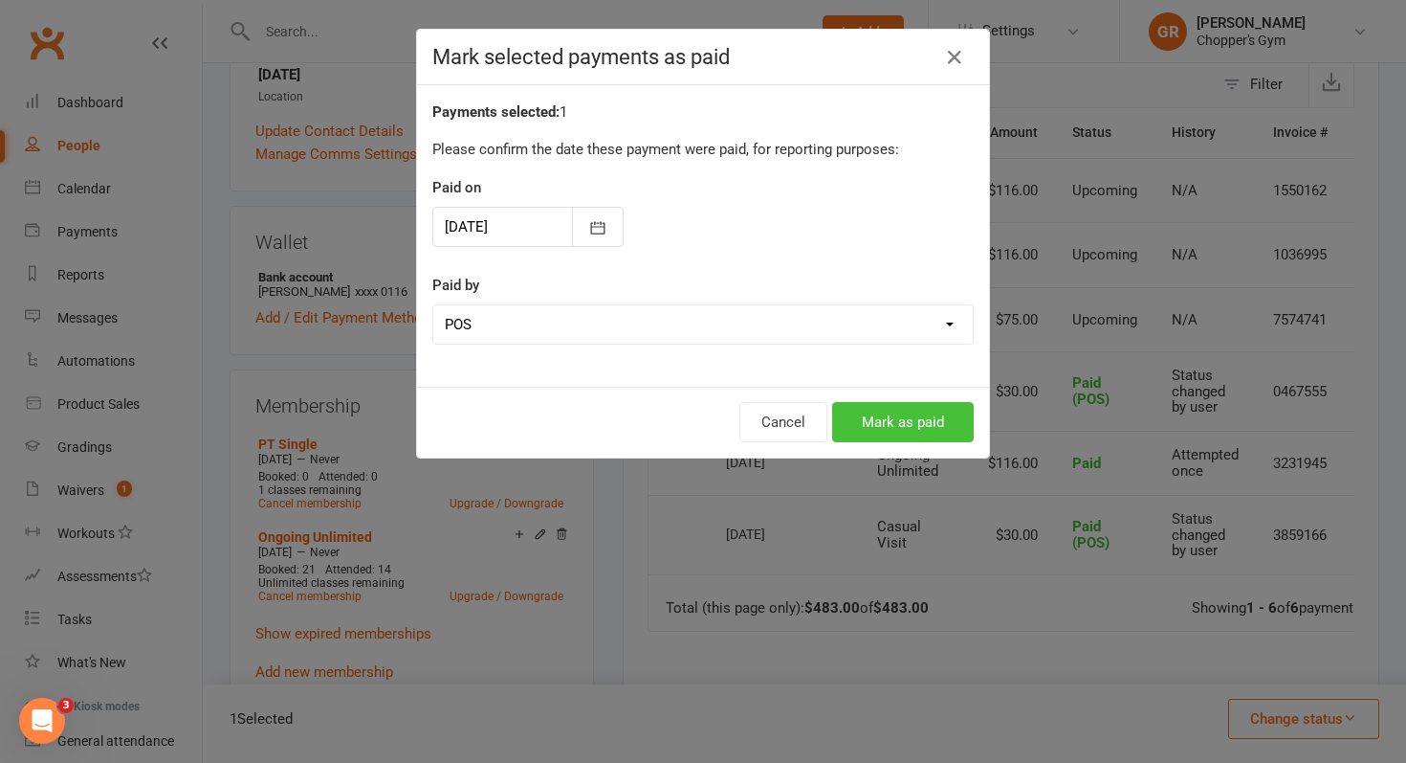
click at [900, 422] on button "Mark as paid" at bounding box center [903, 422] width 142 height 40
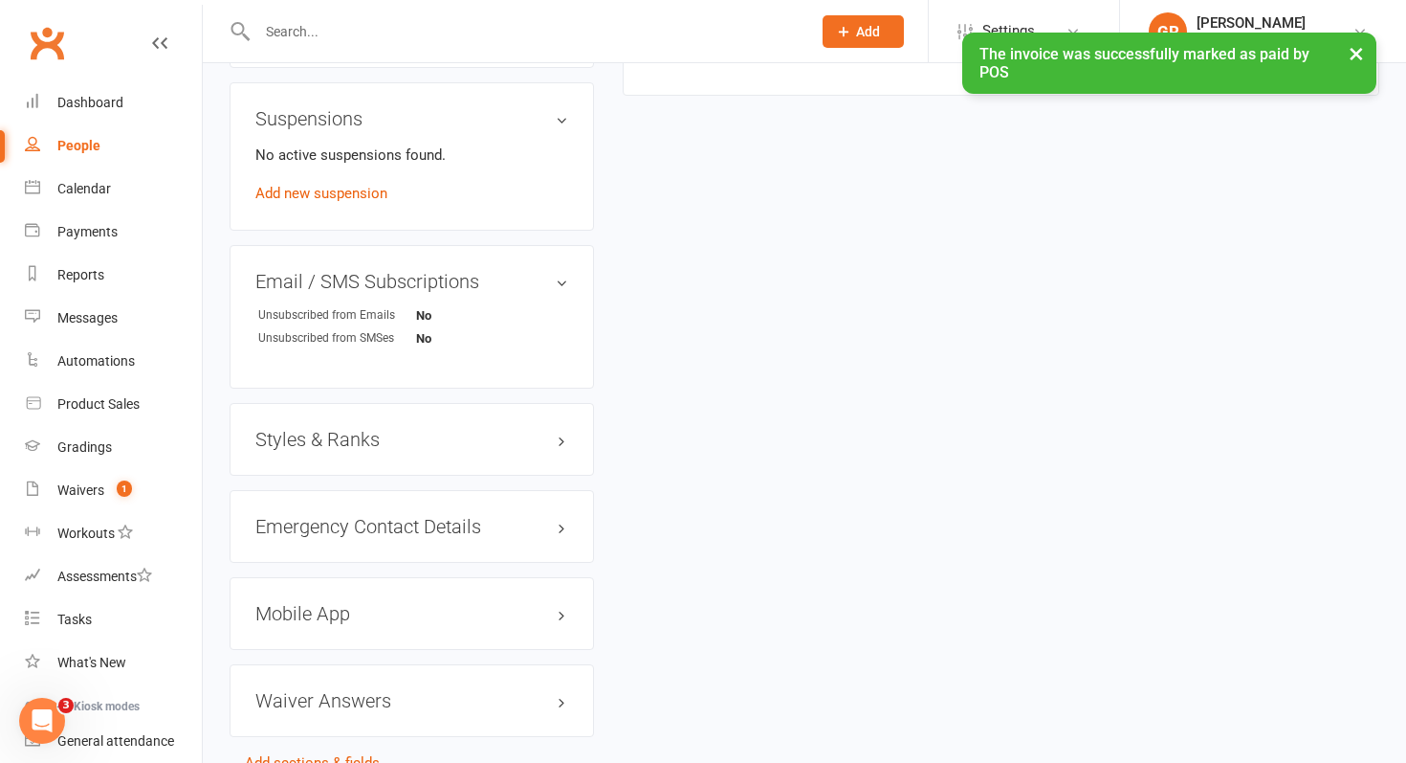
scroll to position [1371, 0]
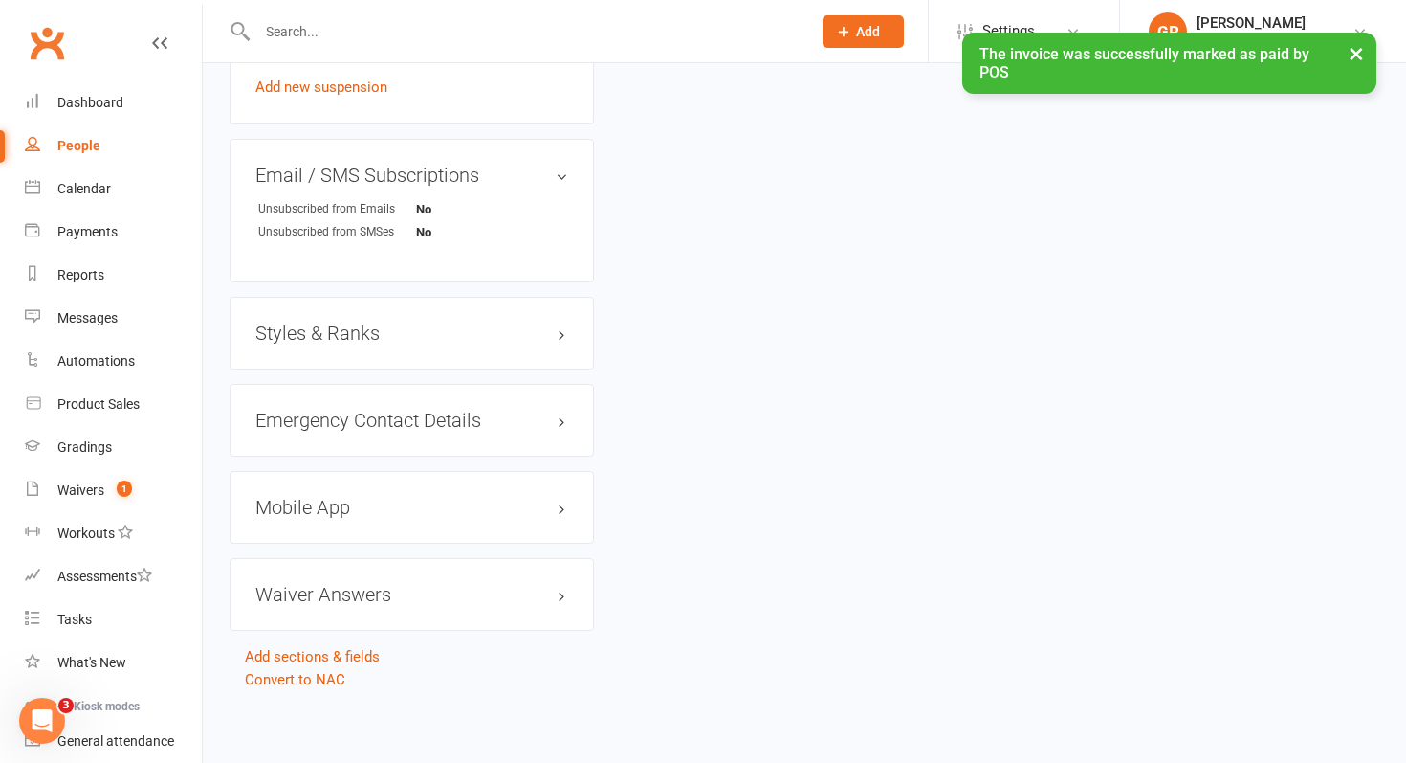
click at [84, 146] on div "People" at bounding box center [78, 145] width 43 height 15
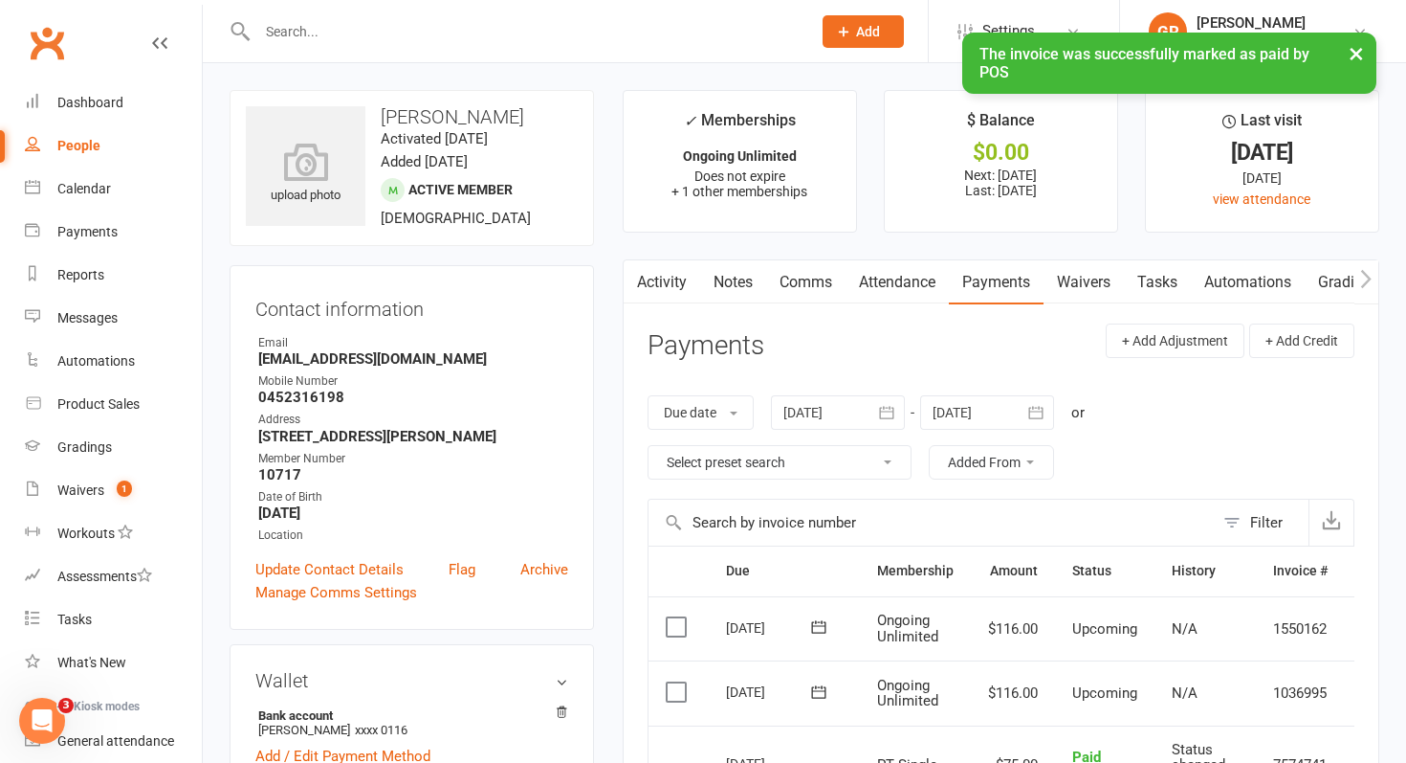
select select "100"
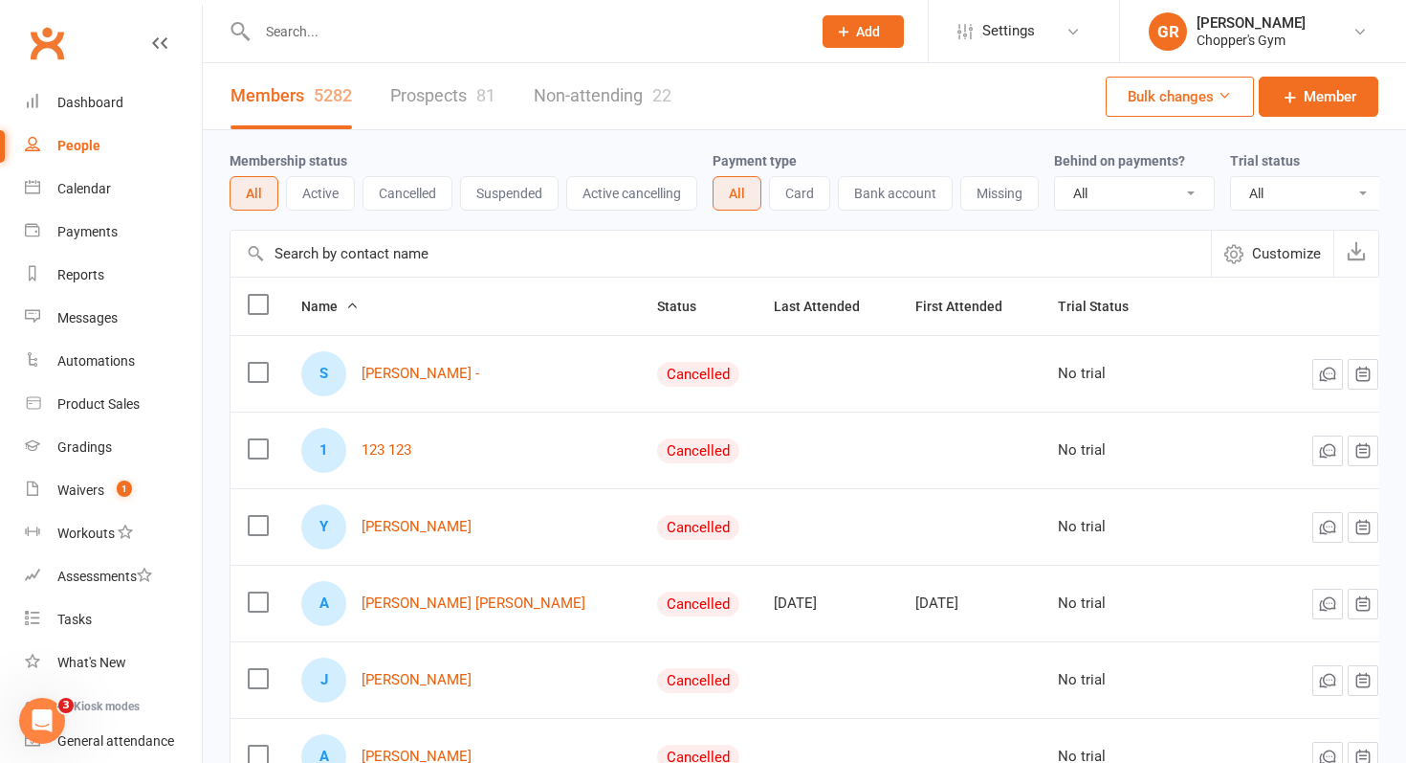
click at [367, 268] on input "text" at bounding box center [721, 254] width 981 height 46
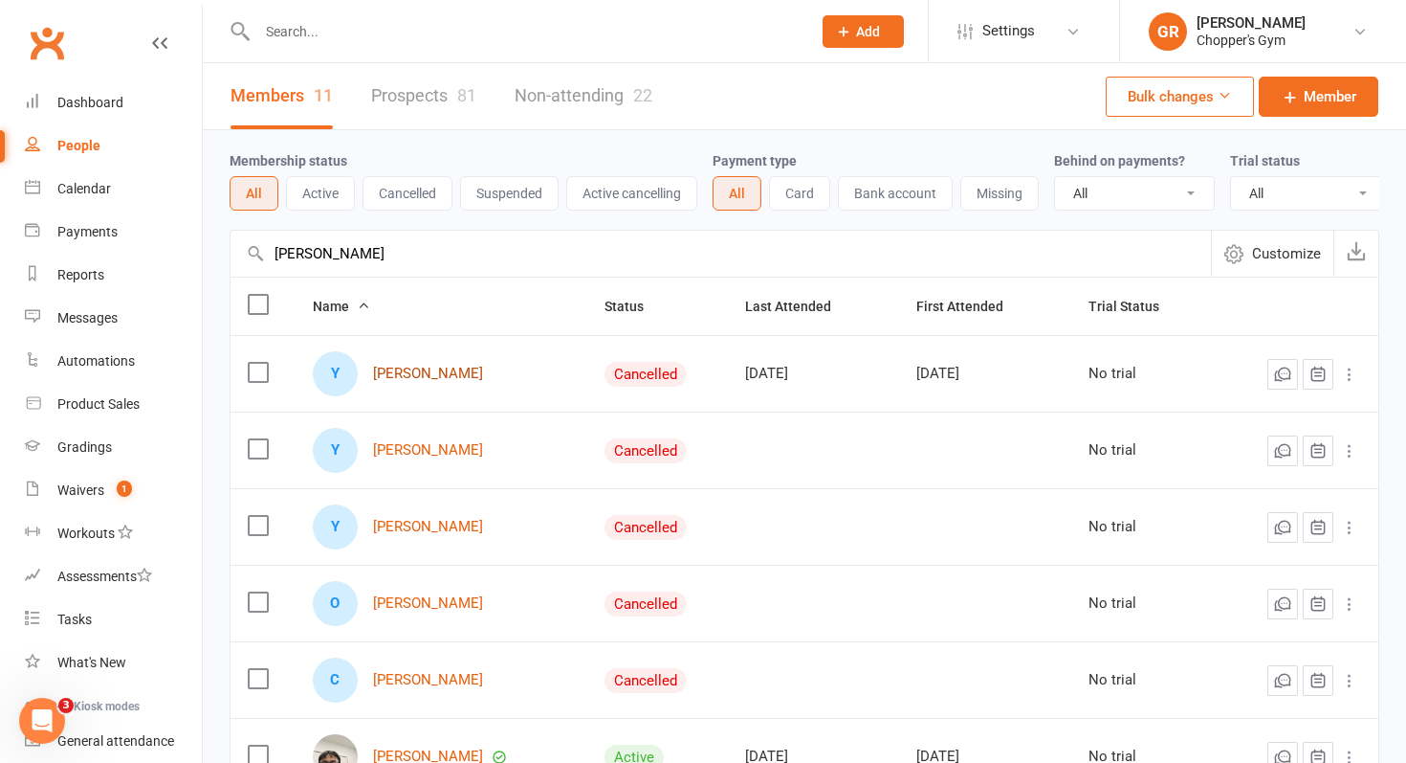
type input "yahya"
click at [428, 376] on link "Yahya Khan" at bounding box center [428, 373] width 110 height 16
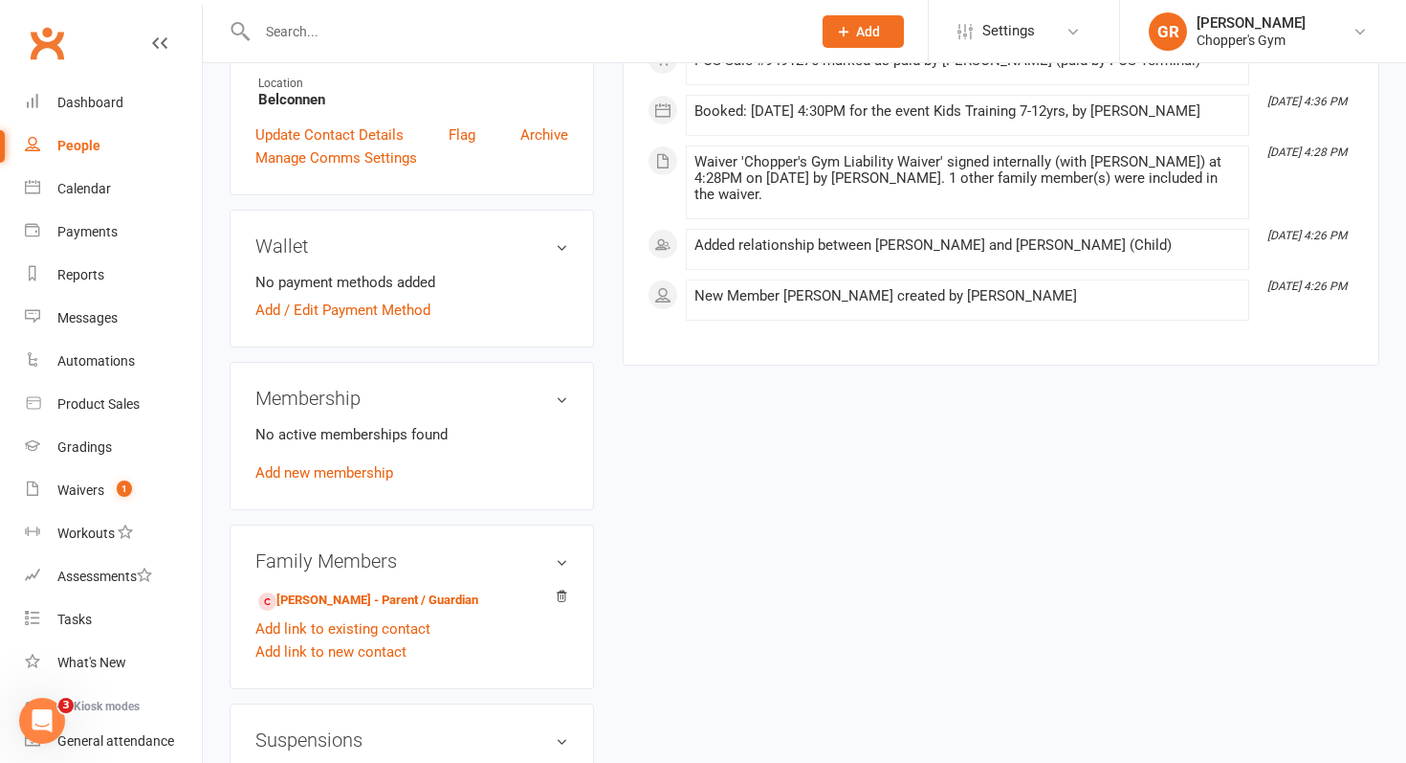
scroll to position [506, 0]
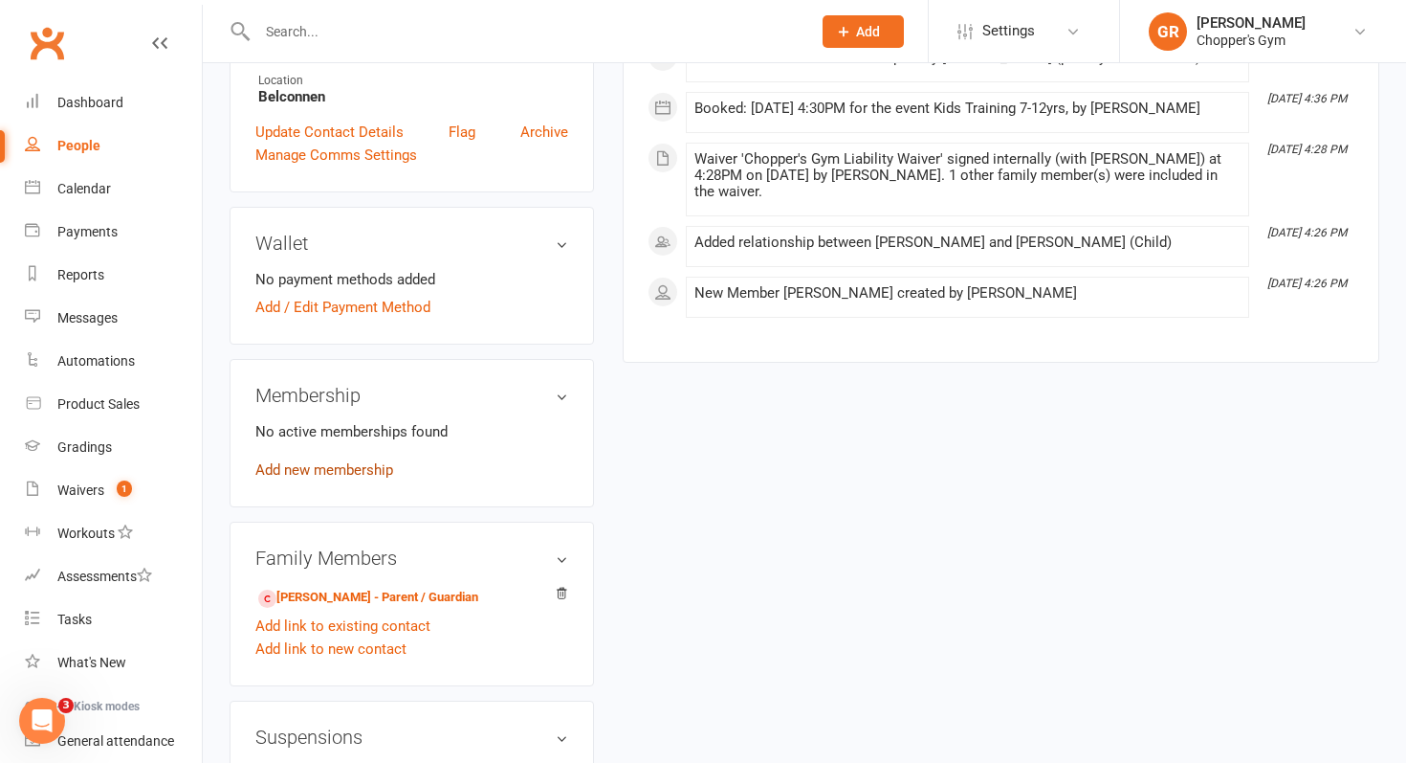
click at [372, 461] on link "Add new membership" at bounding box center [324, 469] width 138 height 17
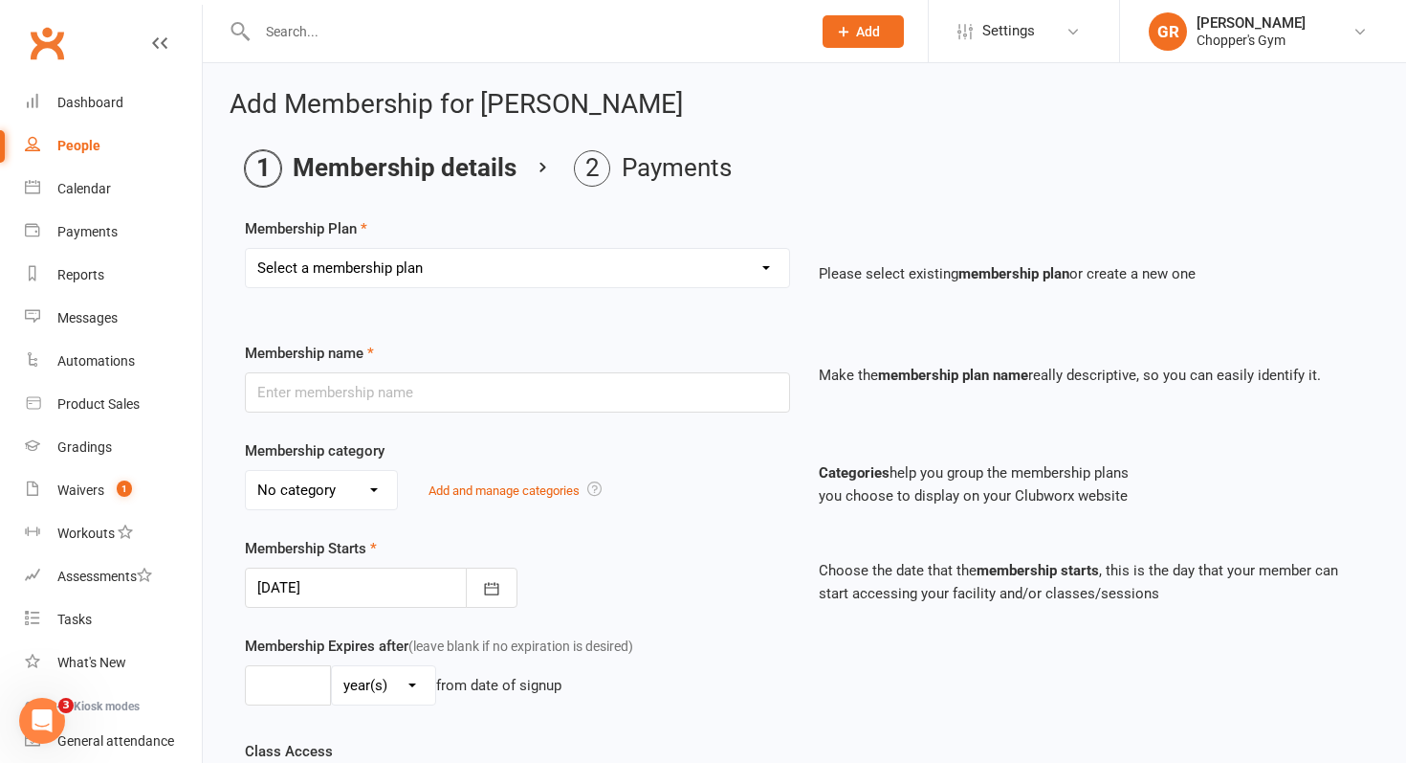
click at [602, 263] on select "Select a membership plan Create new Membership Plan Staff Membership Ongoing Un…" at bounding box center [517, 268] width 543 height 38
select select "8"
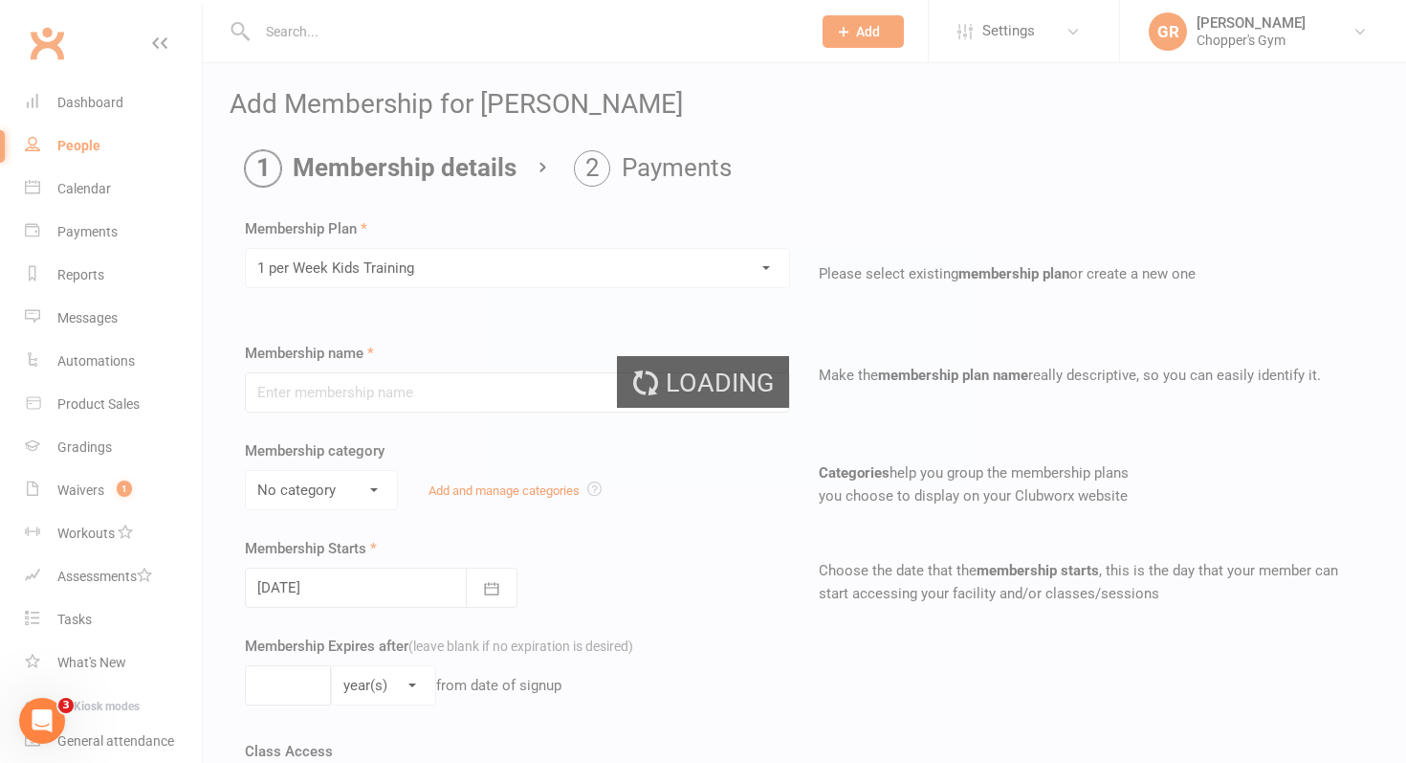
type input "1 per Week Kids Training"
select select "2"
type input "10"
select select "1"
type input "1"
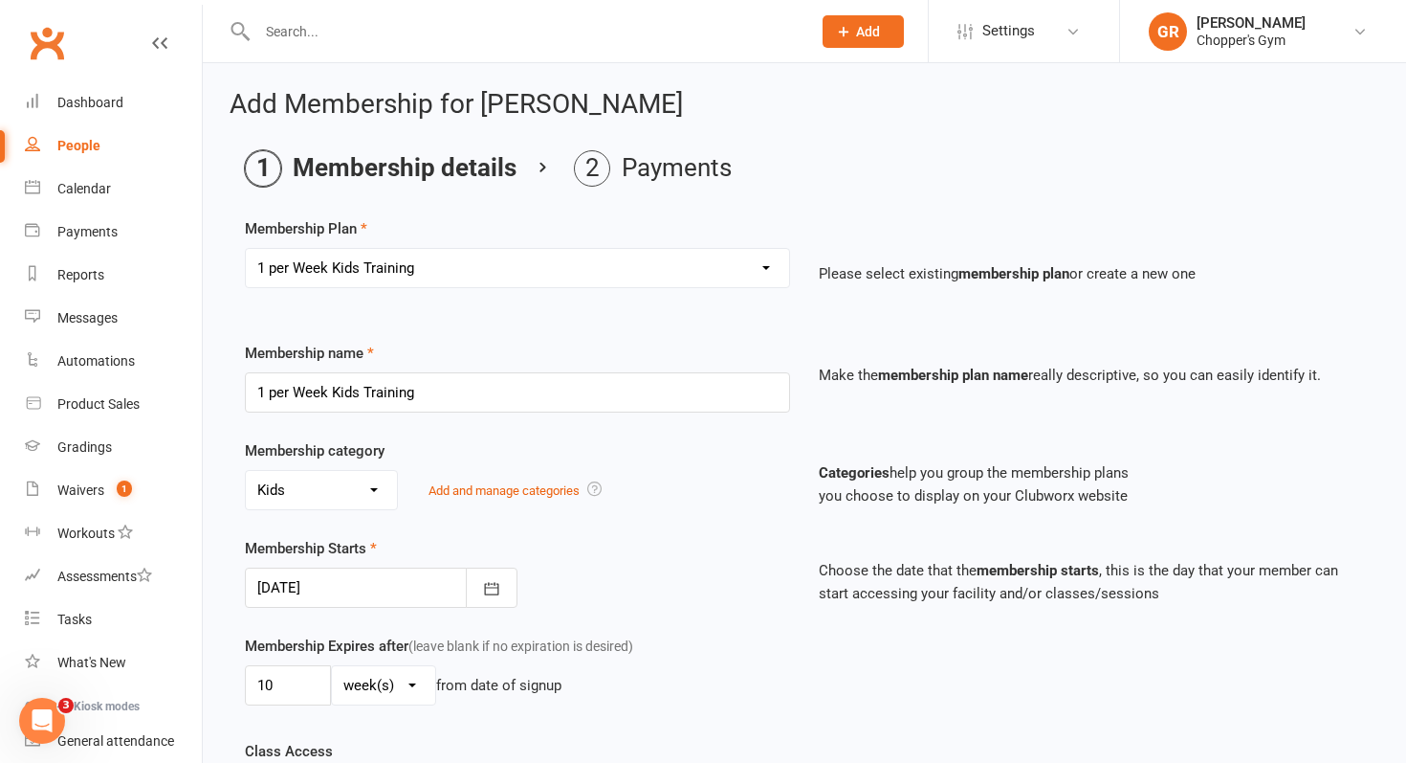
click at [548, 265] on select "Select a membership plan Create new Membership Plan Staff Membership Ongoing Un…" at bounding box center [517, 268] width 543 height 38
select select "15"
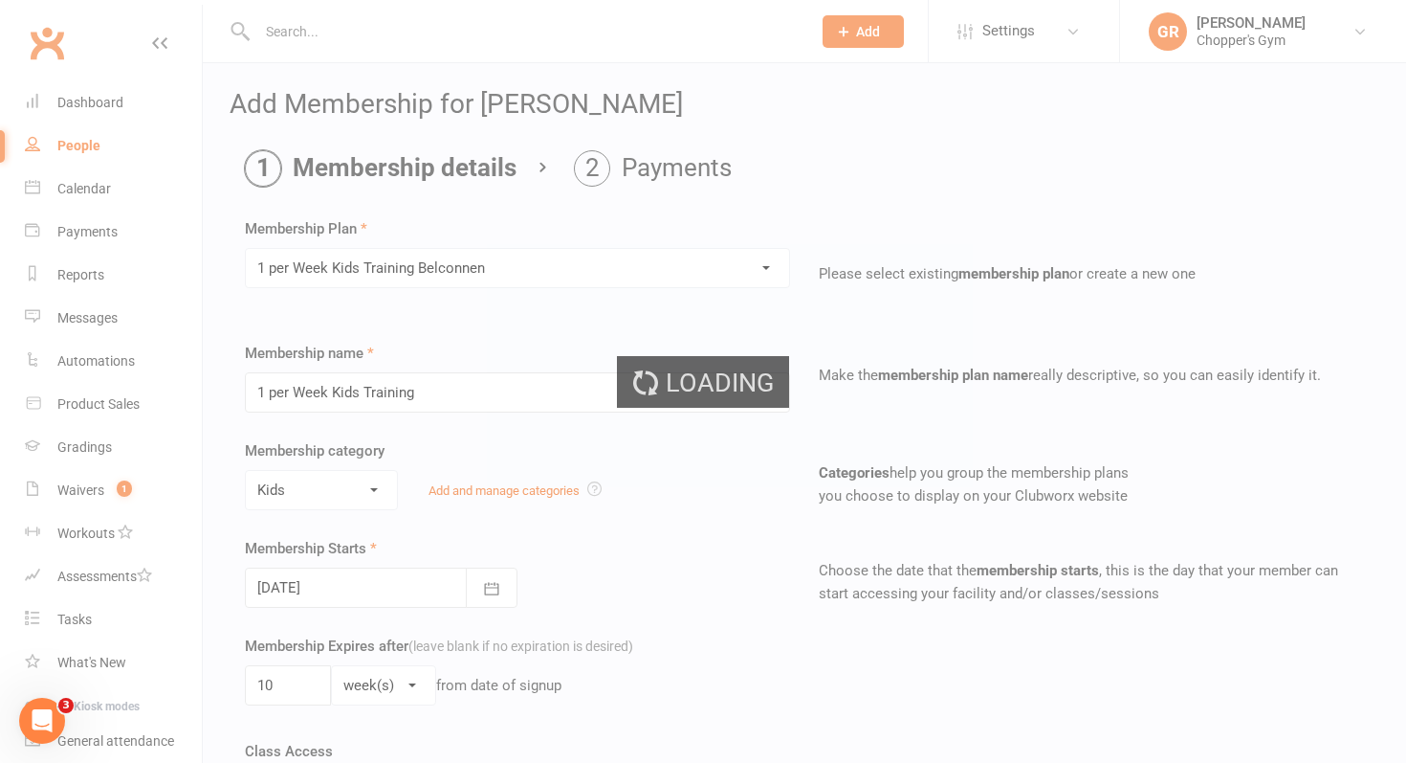
type input "1 per Week Kids Training Belconnen"
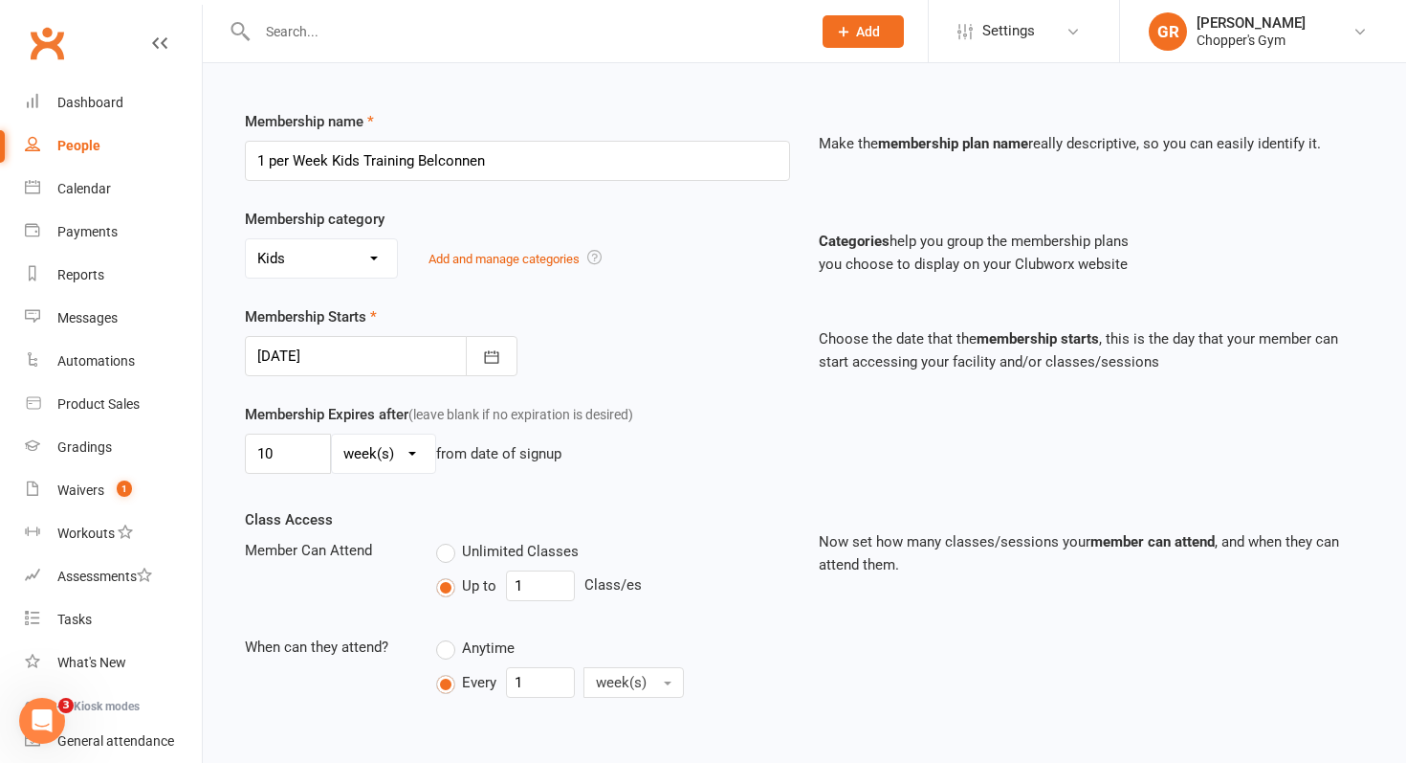
scroll to position [241, 0]
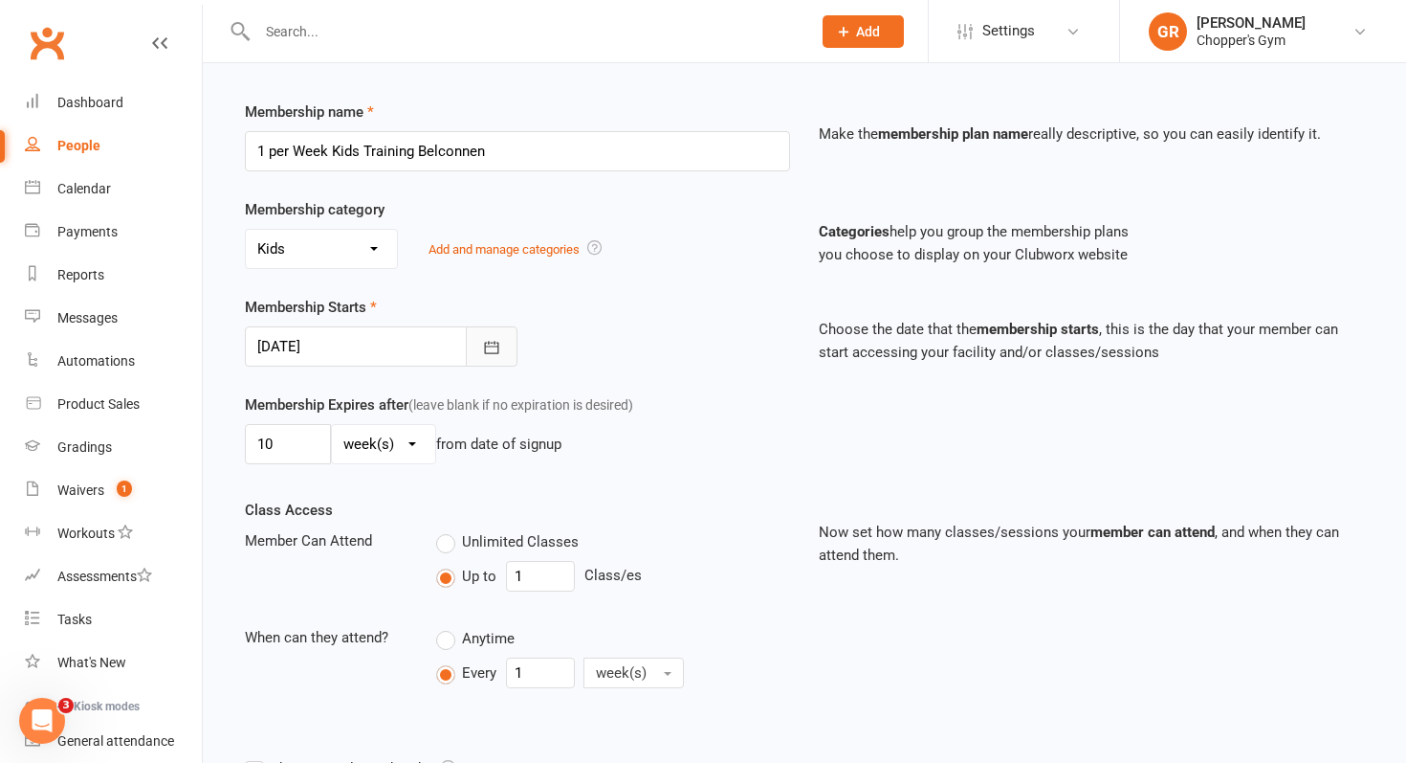
click at [486, 337] on button "button" at bounding box center [492, 346] width 52 height 40
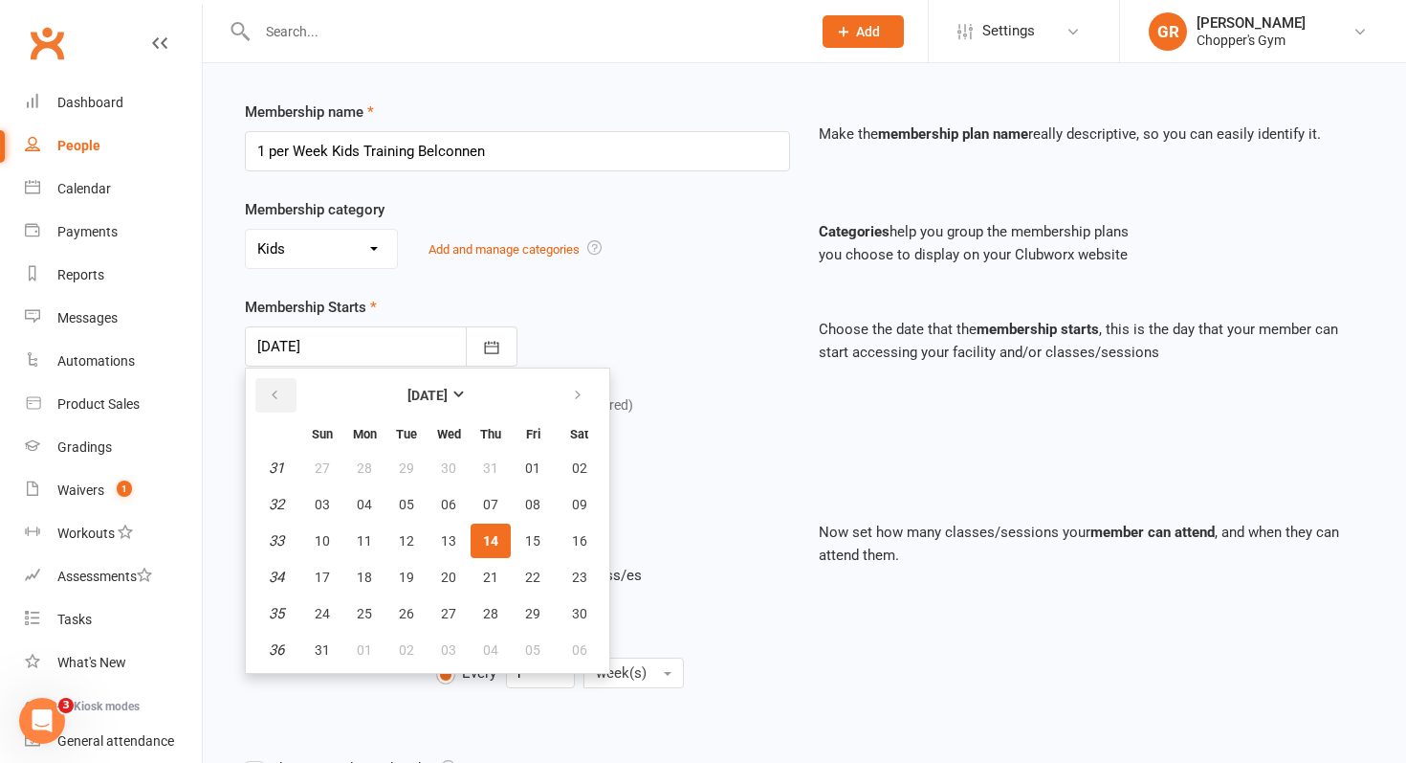
click at [272, 395] on icon "button" at bounding box center [274, 394] width 13 height 15
click at [360, 577] on span "21" at bounding box center [364, 576] width 15 height 15
type input "21 Jul 2025"
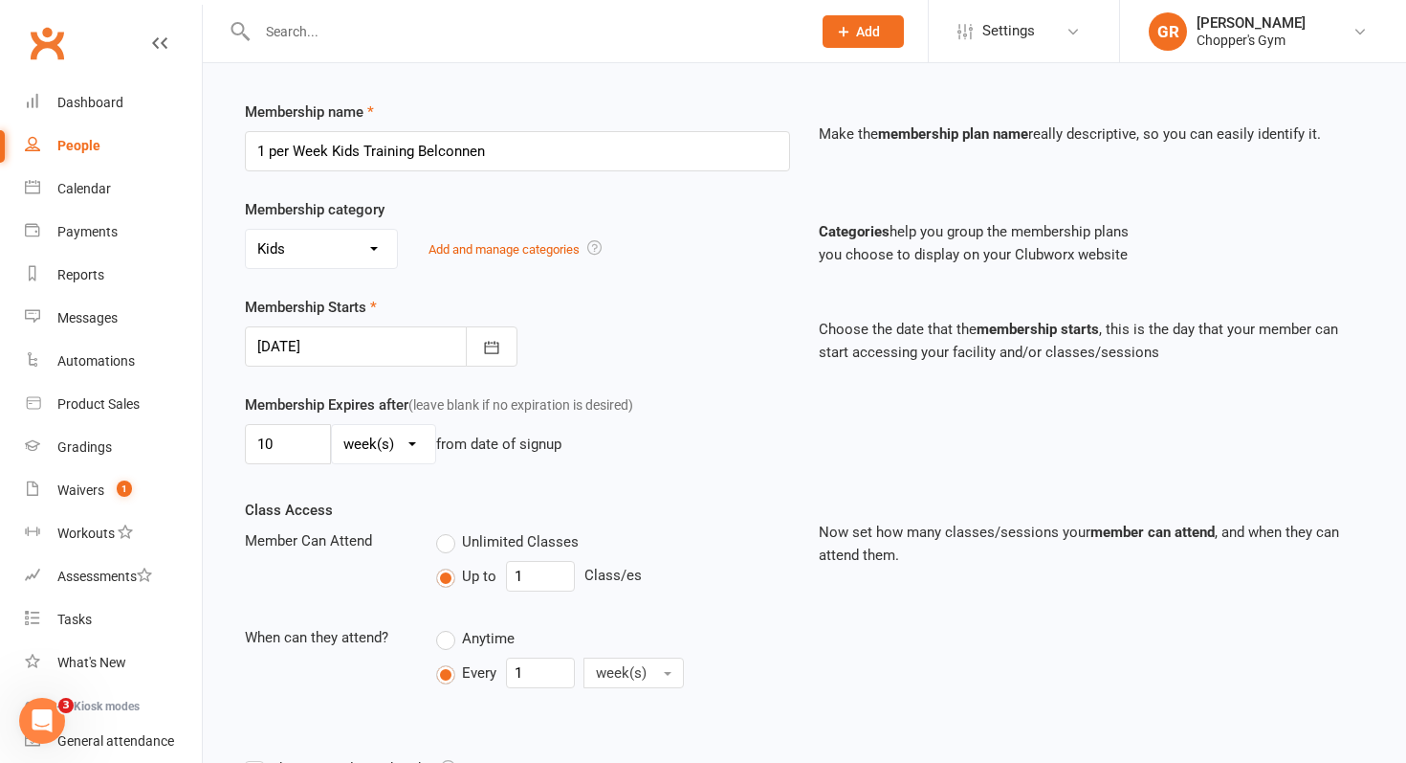
click at [710, 442] on div "10 day(s) week(s) month(s) year(s) from date of signup" at bounding box center [517, 444] width 545 height 40
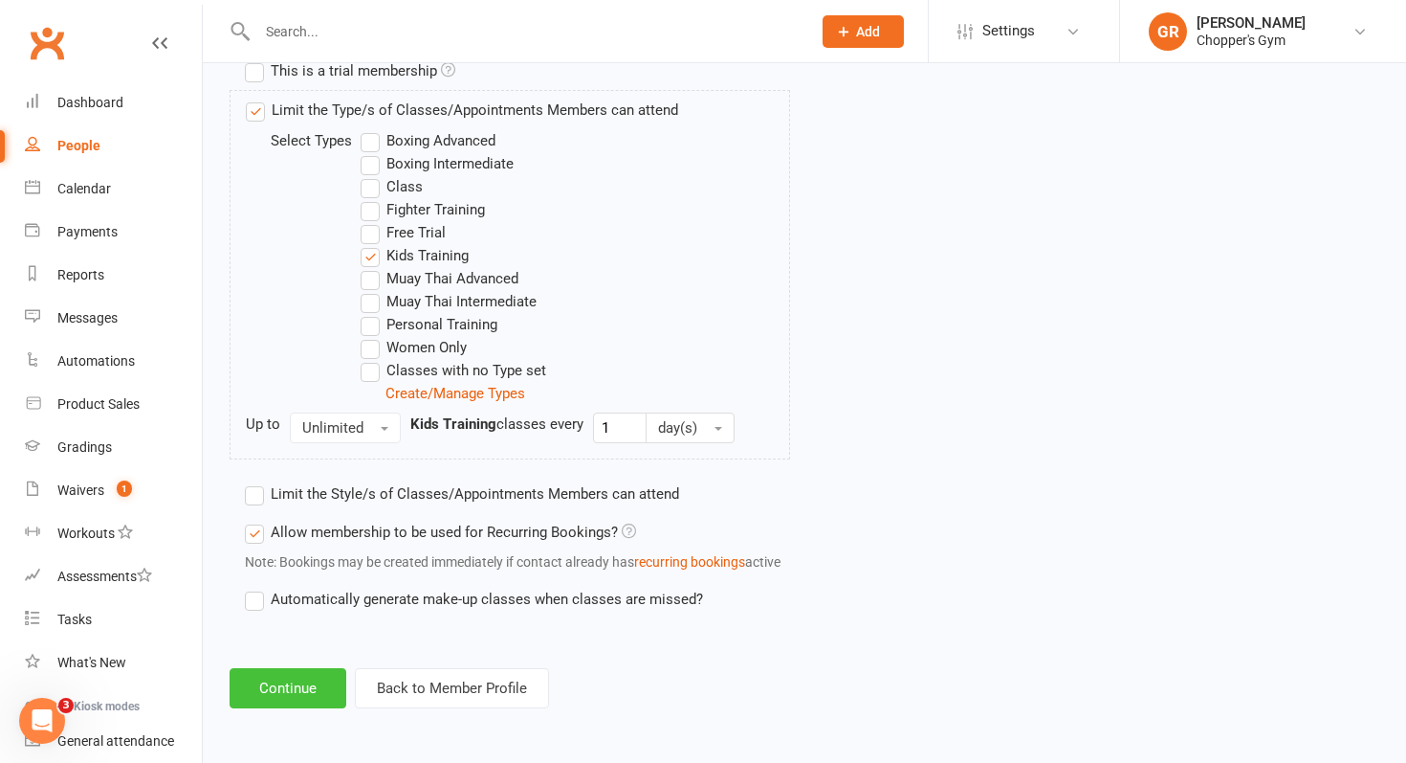
click at [317, 696] on button "Continue" at bounding box center [288, 688] width 117 height 40
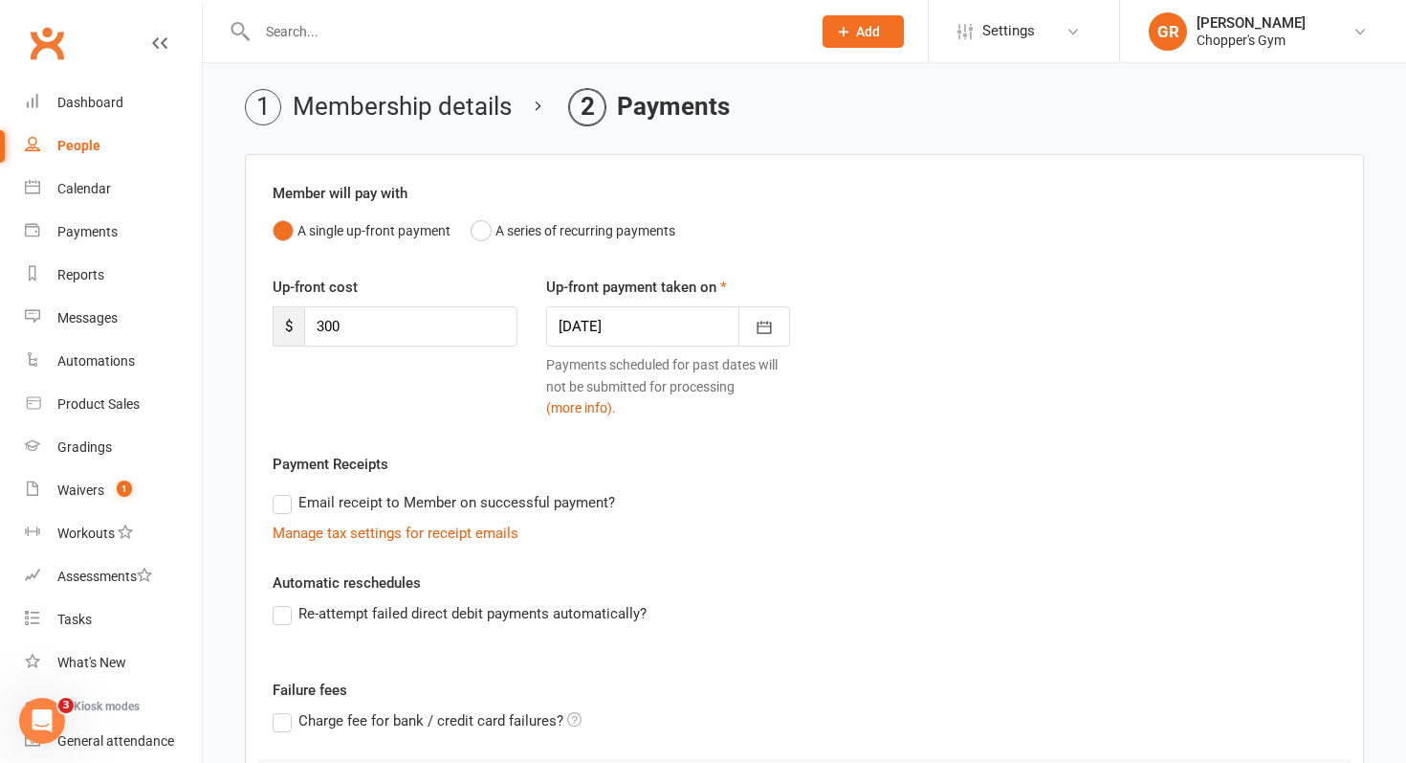
scroll to position [0, 0]
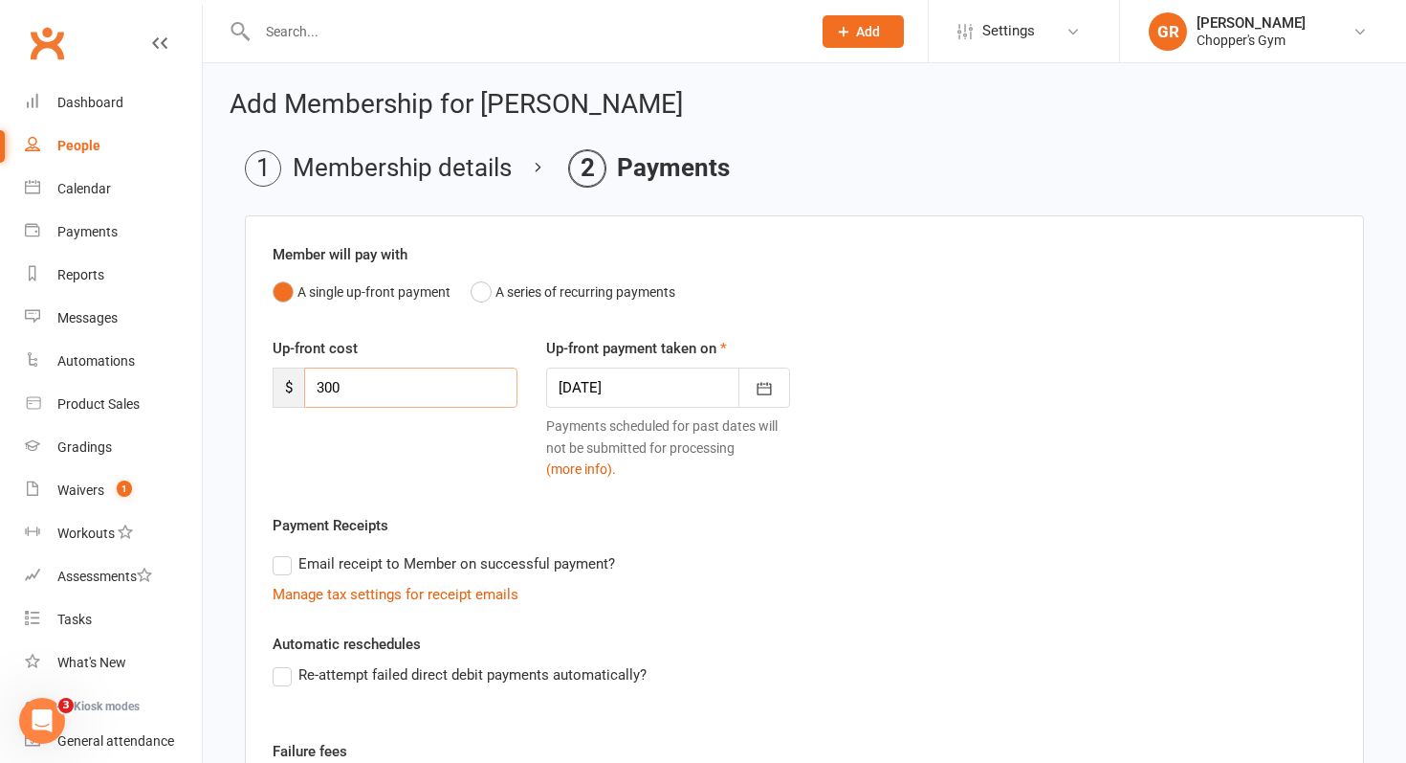
click at [407, 395] on input "300" at bounding box center [410, 387] width 213 height 40
type input "3"
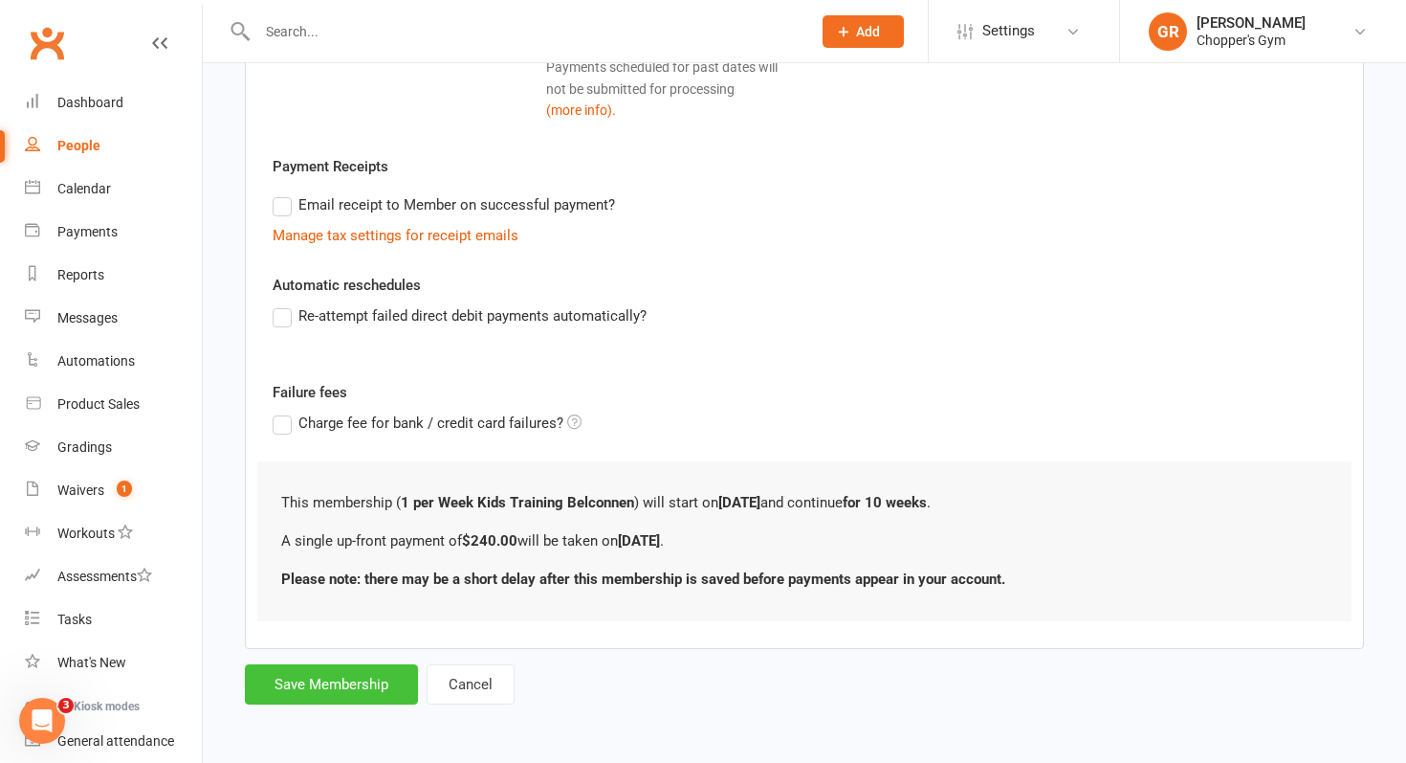
type input "240"
click at [365, 700] on button "Save Membership" at bounding box center [331, 684] width 173 height 40
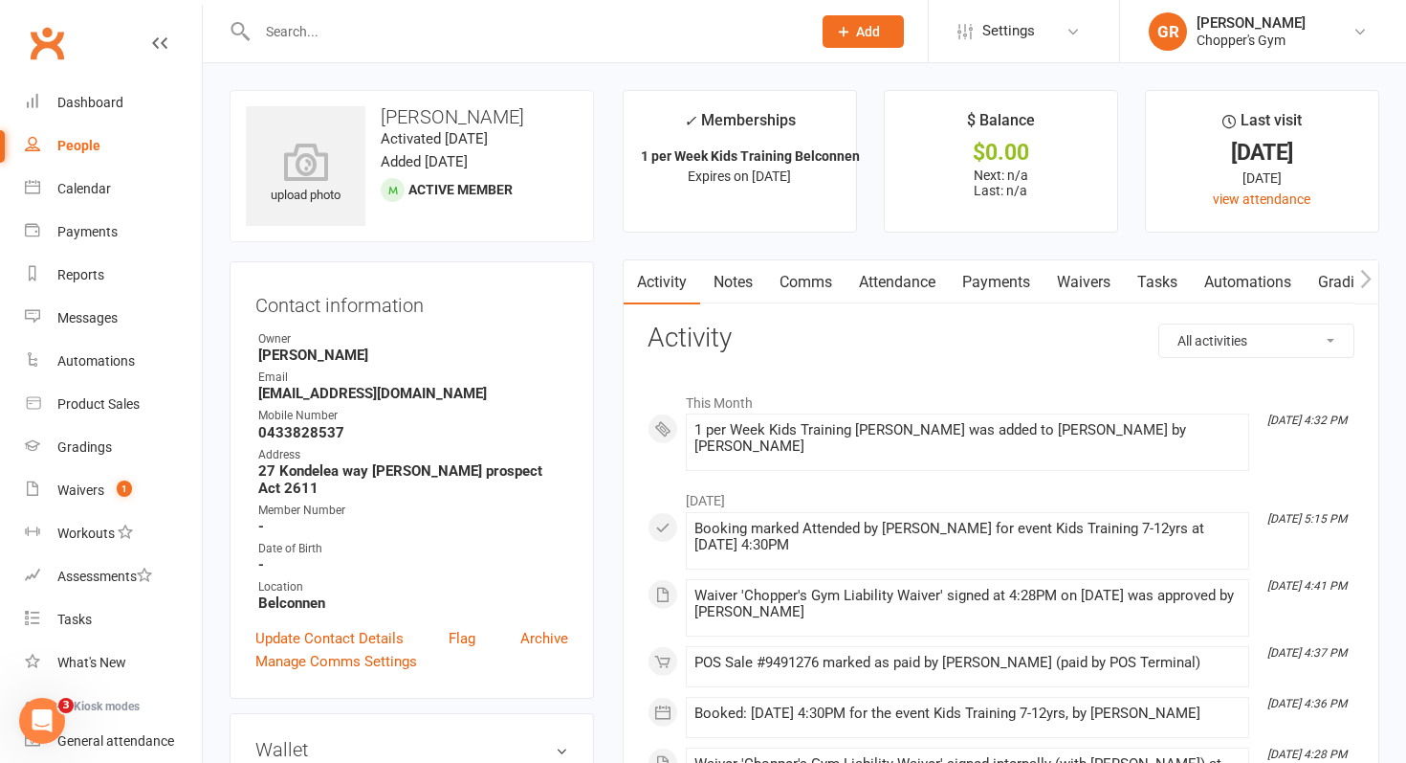
click at [1004, 284] on link "Payments" at bounding box center [996, 282] width 95 height 44
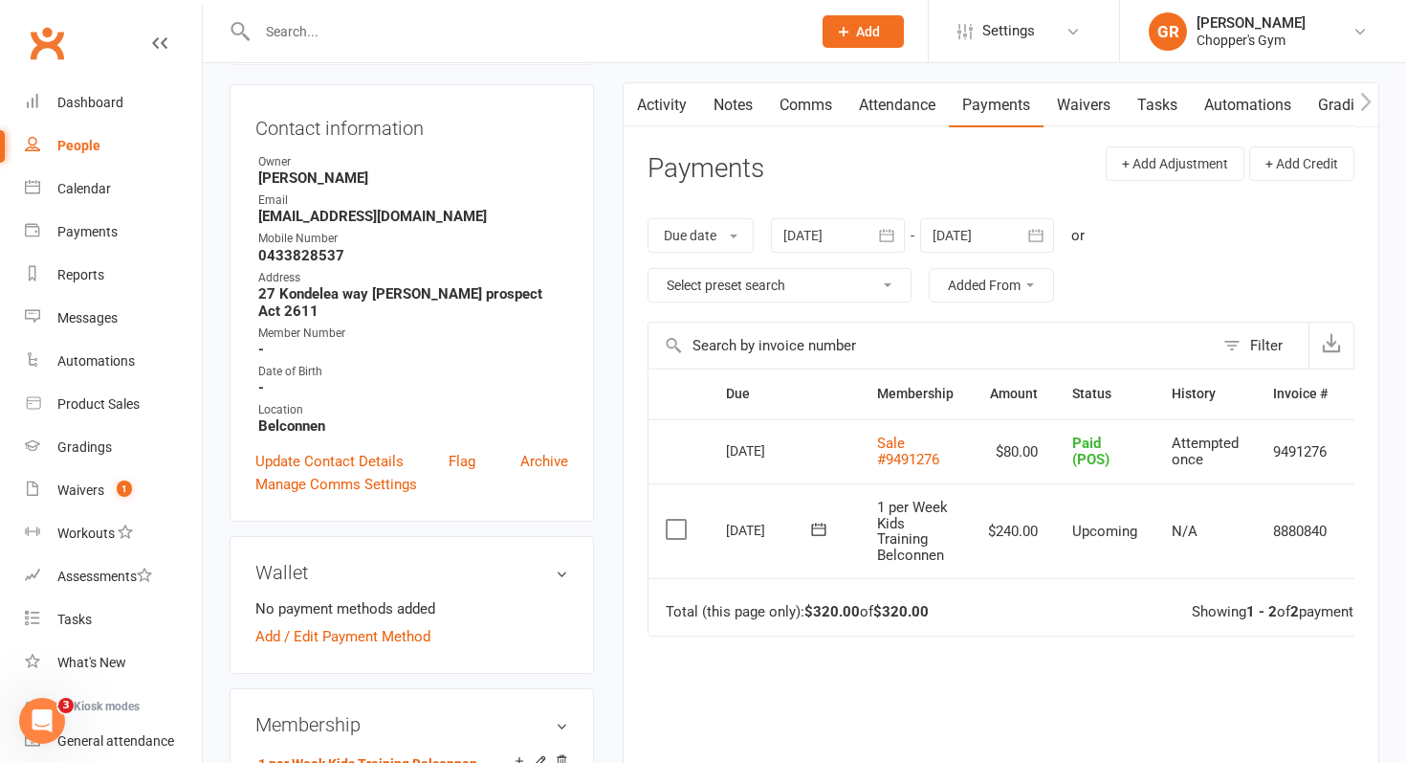
scroll to position [180, 0]
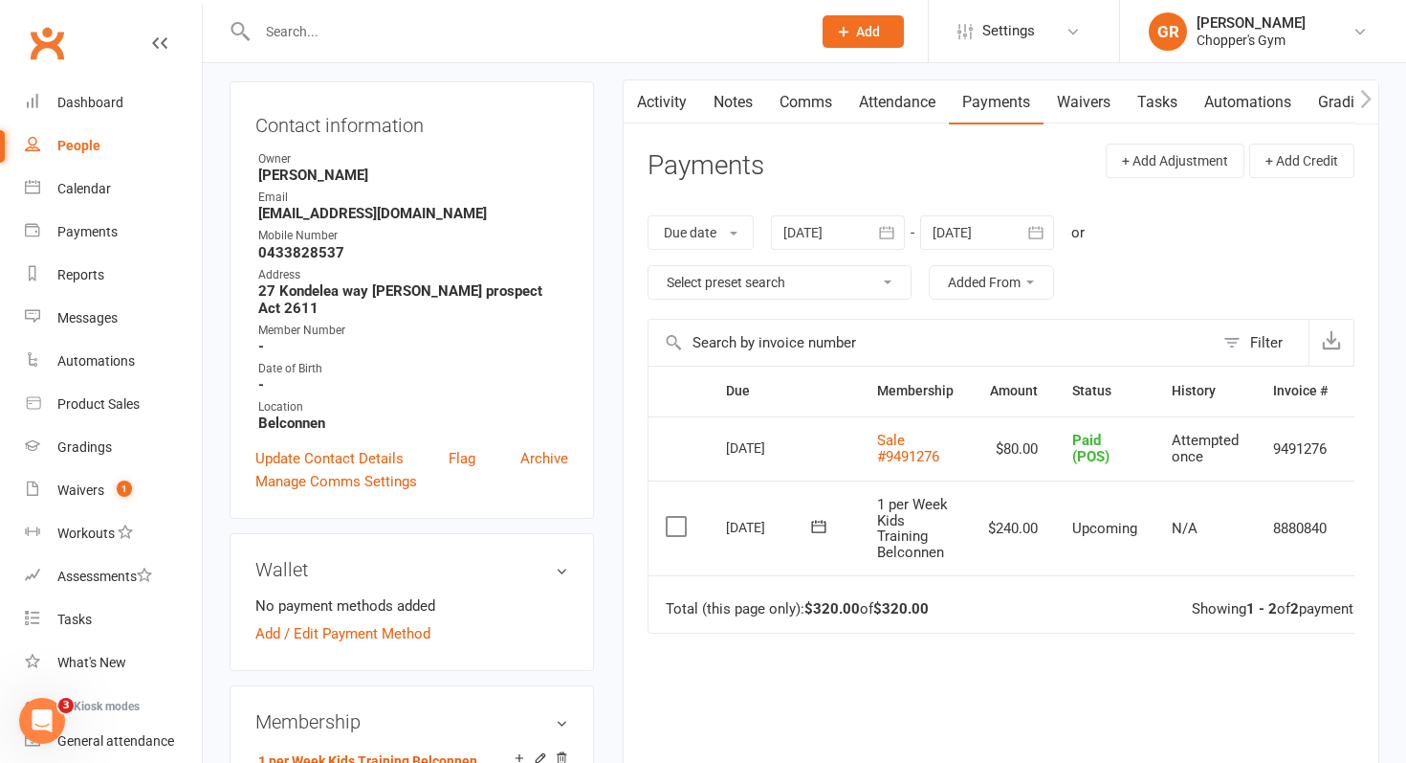
click at [679, 524] on label at bounding box center [679, 526] width 26 height 19
click at [678, 517] on input "checkbox" at bounding box center [672, 517] width 12 height 0
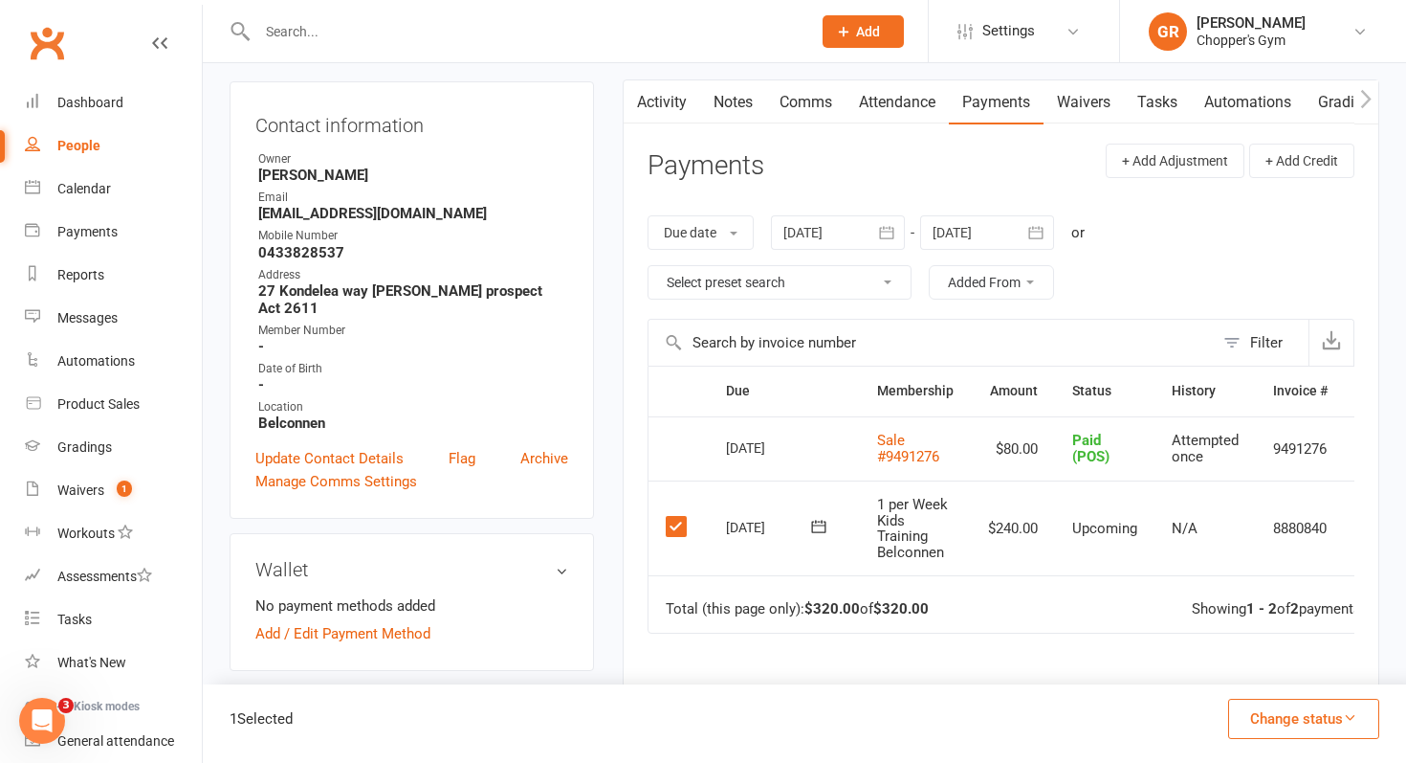
click at [1308, 710] on button "Change status" at bounding box center [1303, 718] width 151 height 40
click at [1275, 593] on link "Paid (POS)" at bounding box center [1283, 590] width 189 height 38
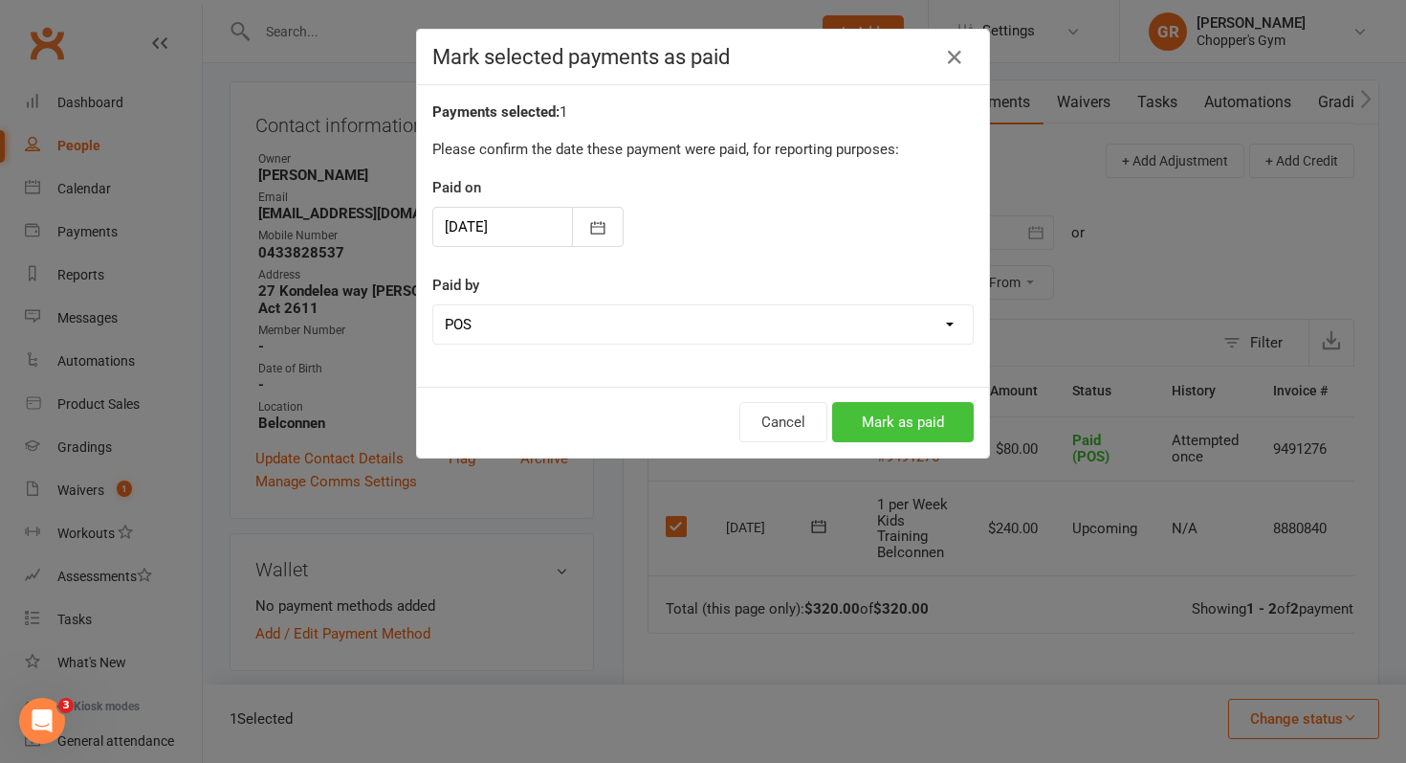
click at [890, 434] on button "Mark as paid" at bounding box center [903, 422] width 142 height 40
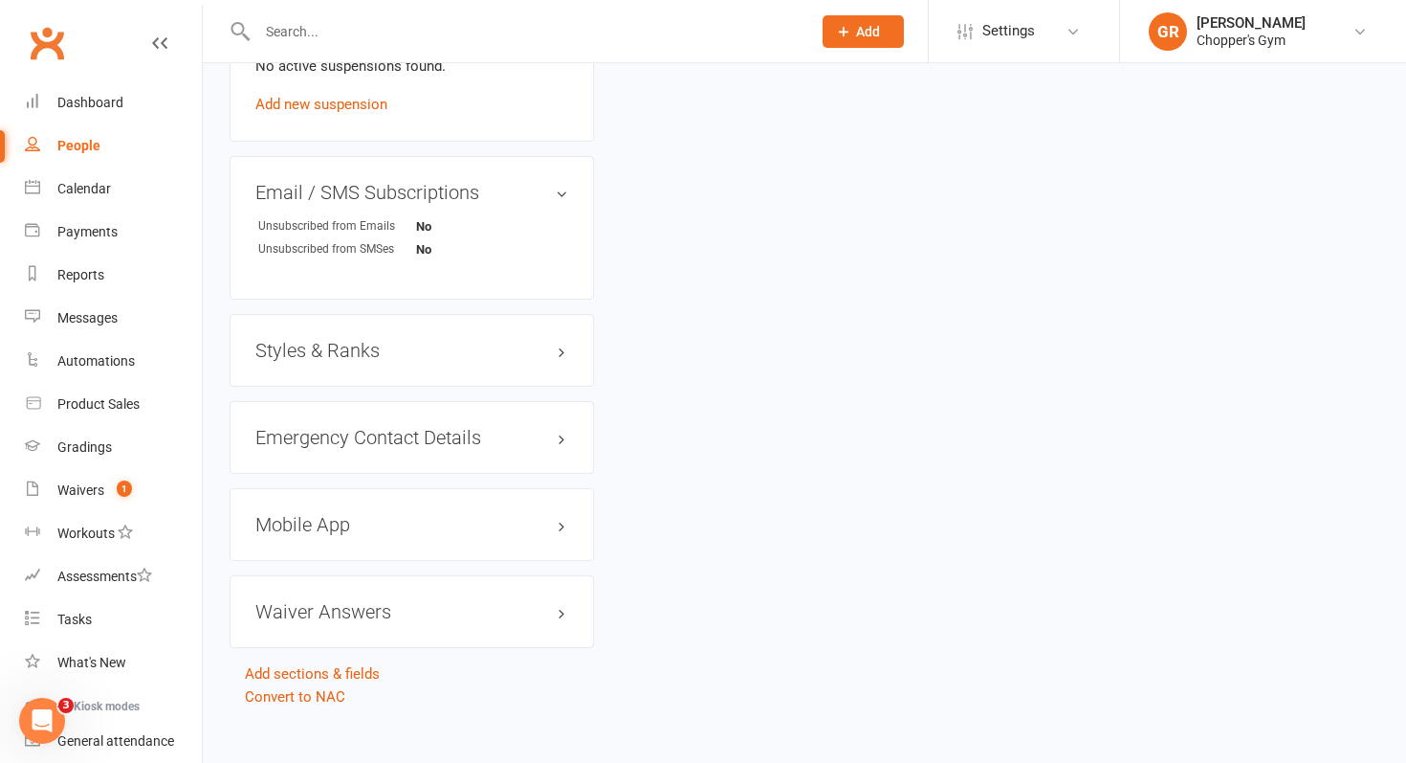
scroll to position [0, 0]
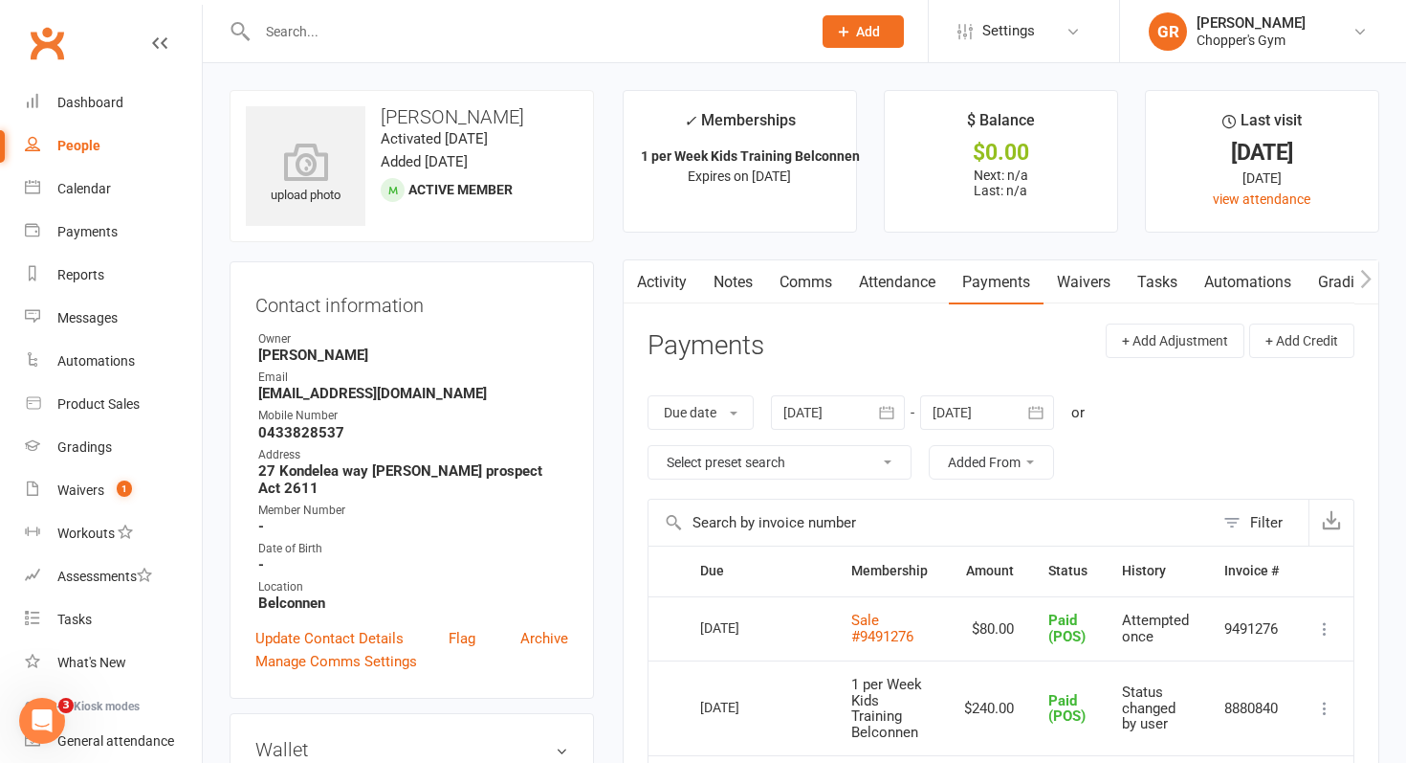
click at [89, 139] on div "People" at bounding box center [78, 145] width 43 height 15
select select "100"
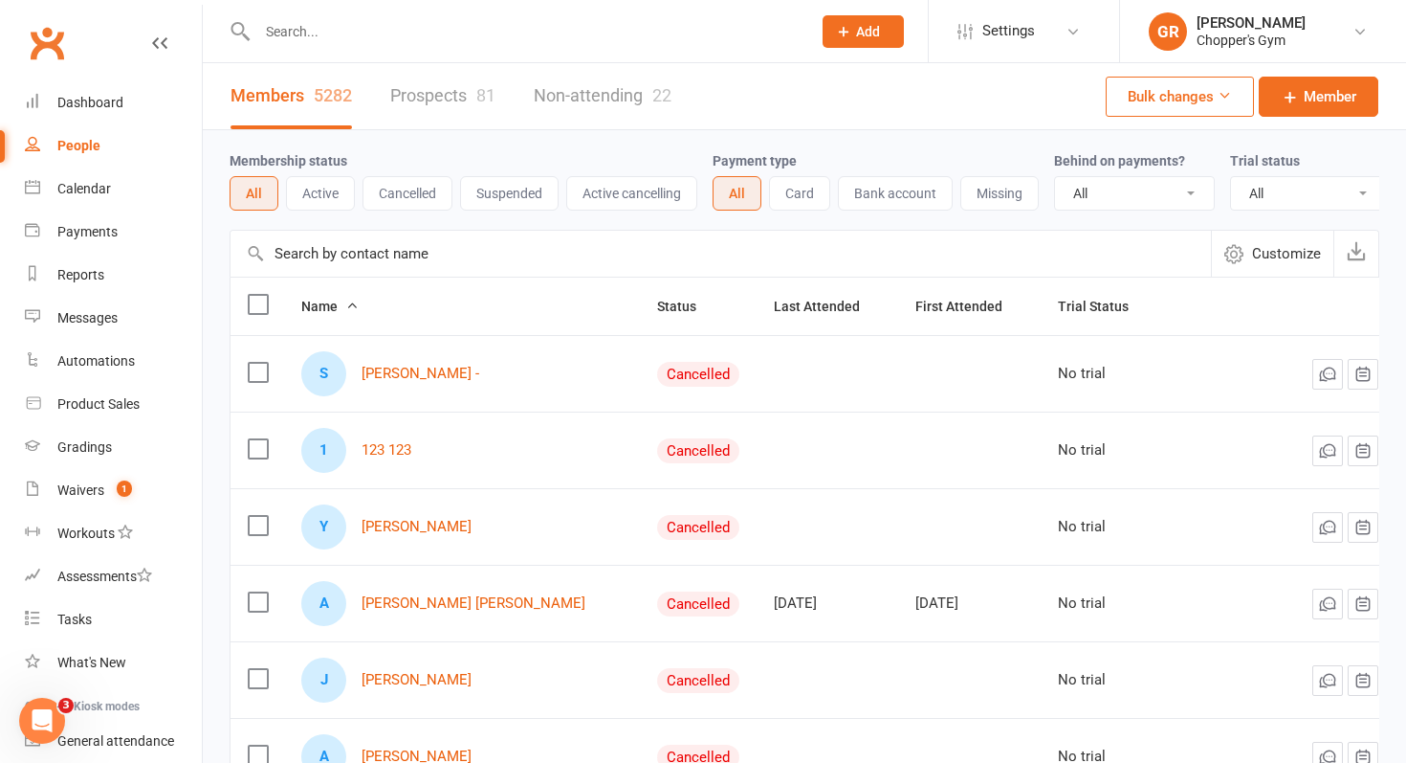
click at [375, 259] on input "text" at bounding box center [721, 254] width 981 height 46
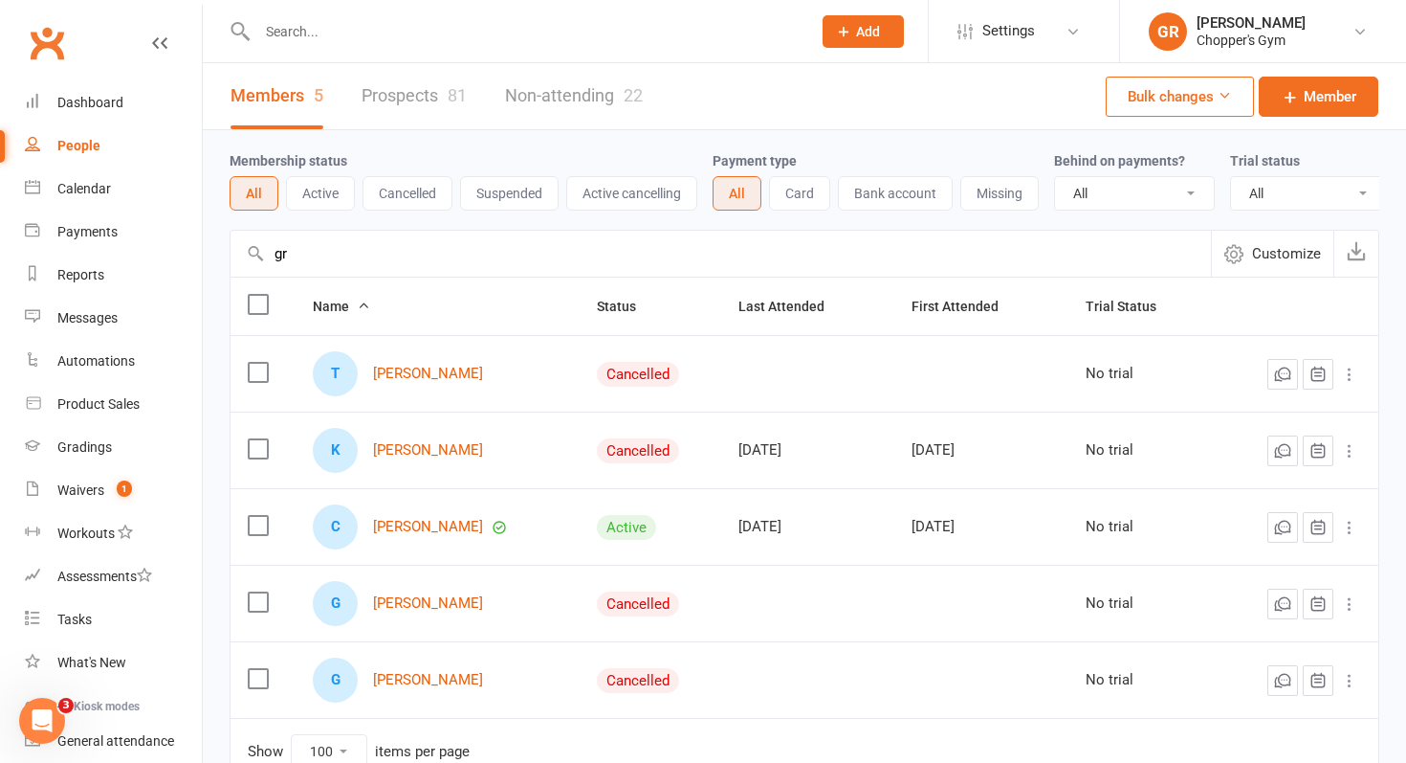
type input "g"
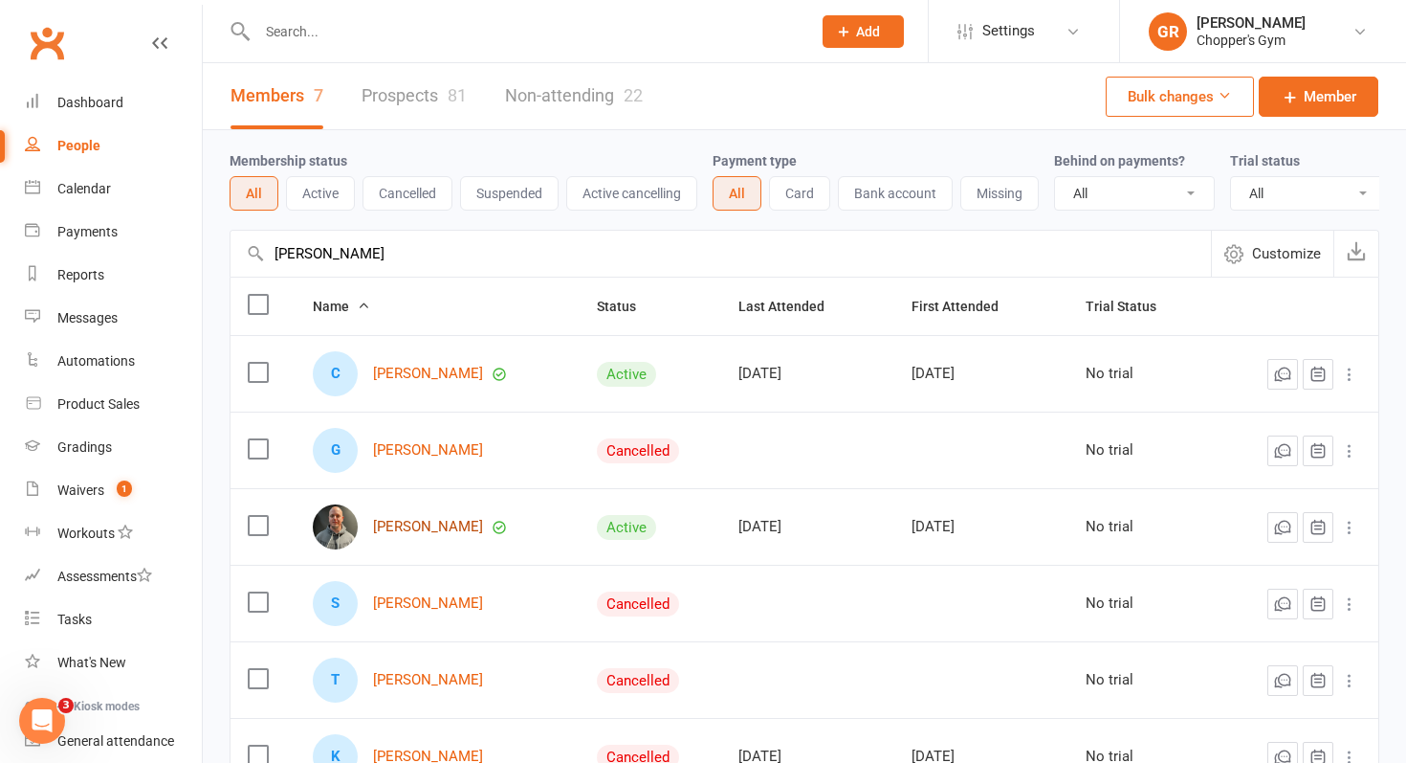
type input "gregory"
click at [417, 528] on link "Andrew Gregory" at bounding box center [428, 527] width 110 height 16
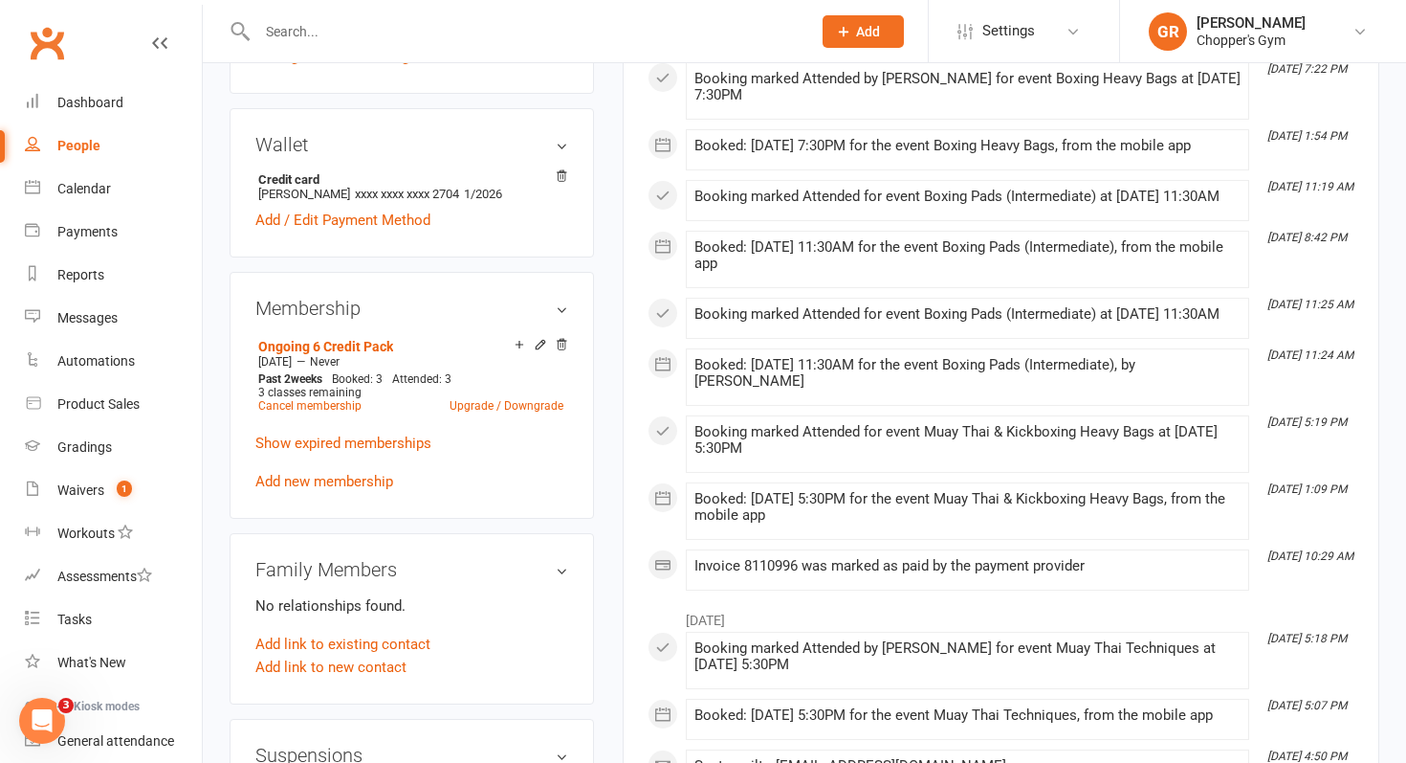
scroll to position [538, 0]
click at [345, 339] on link "Ongoing 6 Credit Pack" at bounding box center [325, 344] width 135 height 15
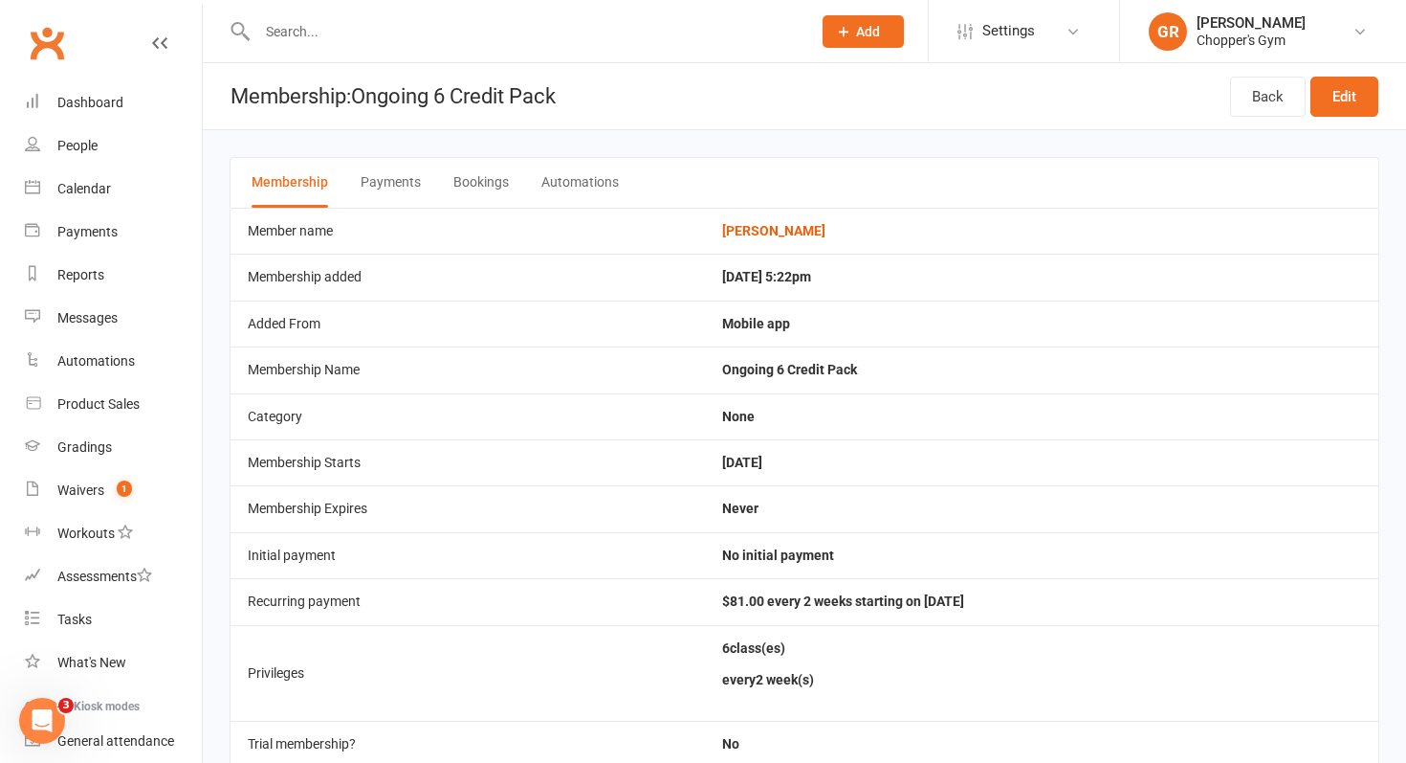
click at [366, 177] on button "Payments" at bounding box center [391, 183] width 60 height 50
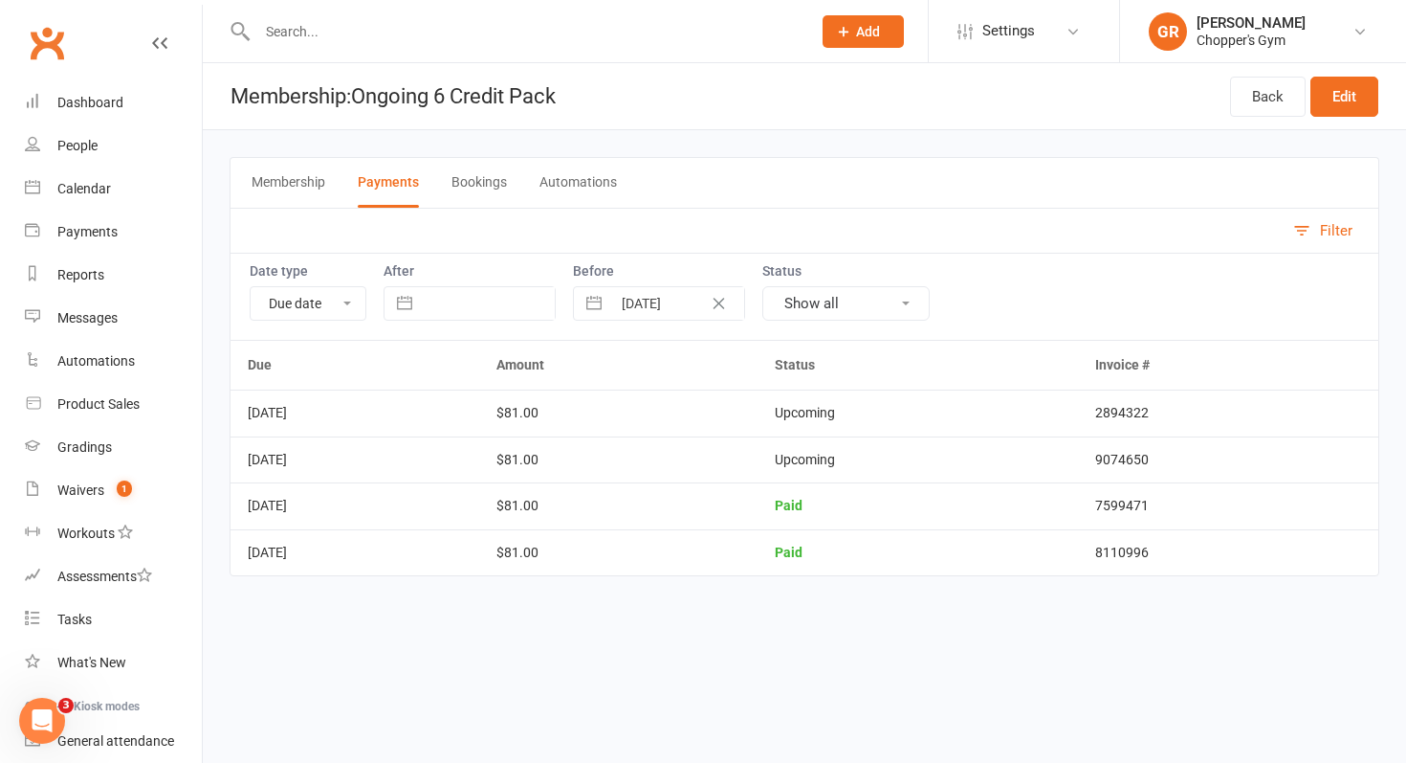
click at [515, 177] on div "Membership Payments Bookings Automations" at bounding box center [805, 182] width 1150 height 51
click at [487, 184] on button "Bookings" at bounding box center [479, 183] width 55 height 50
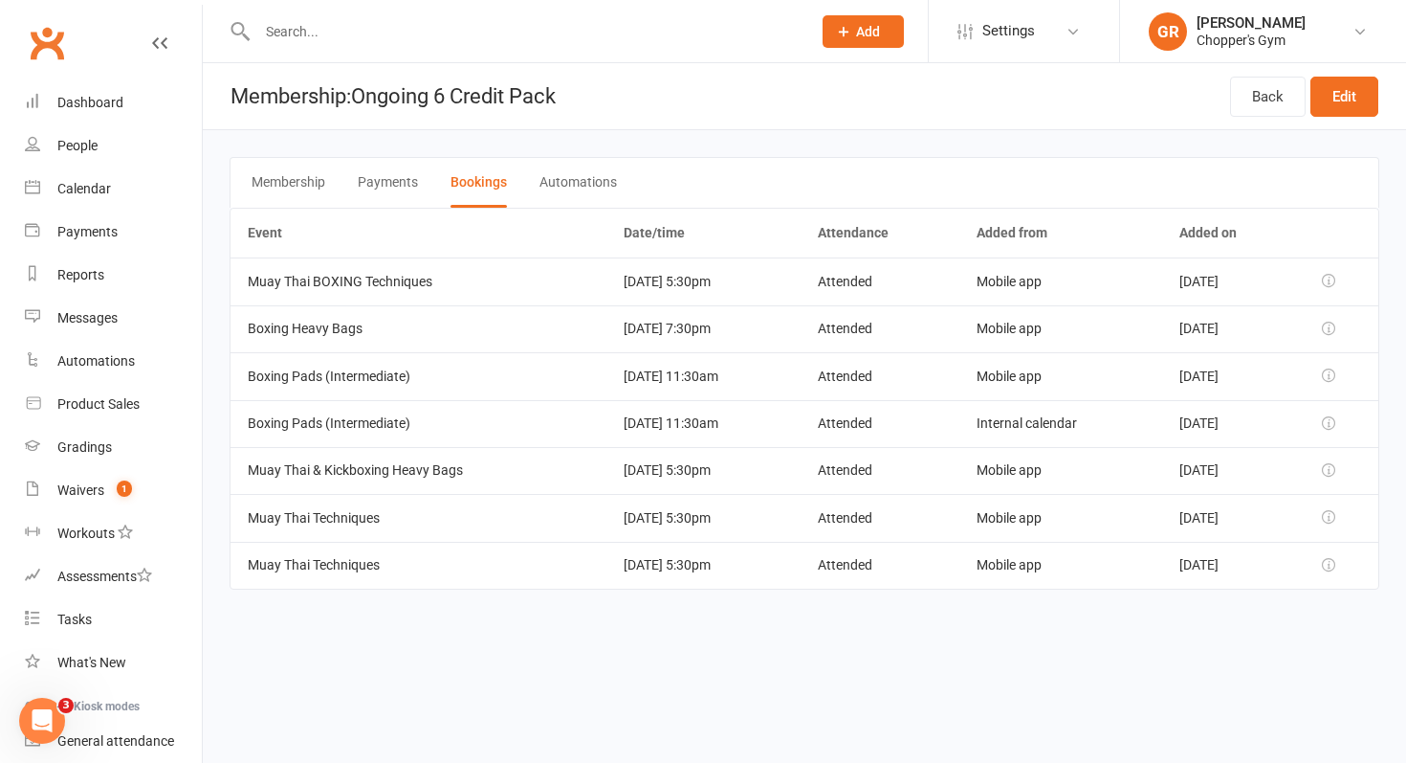
click at [307, 178] on button "Membership" at bounding box center [289, 183] width 74 height 50
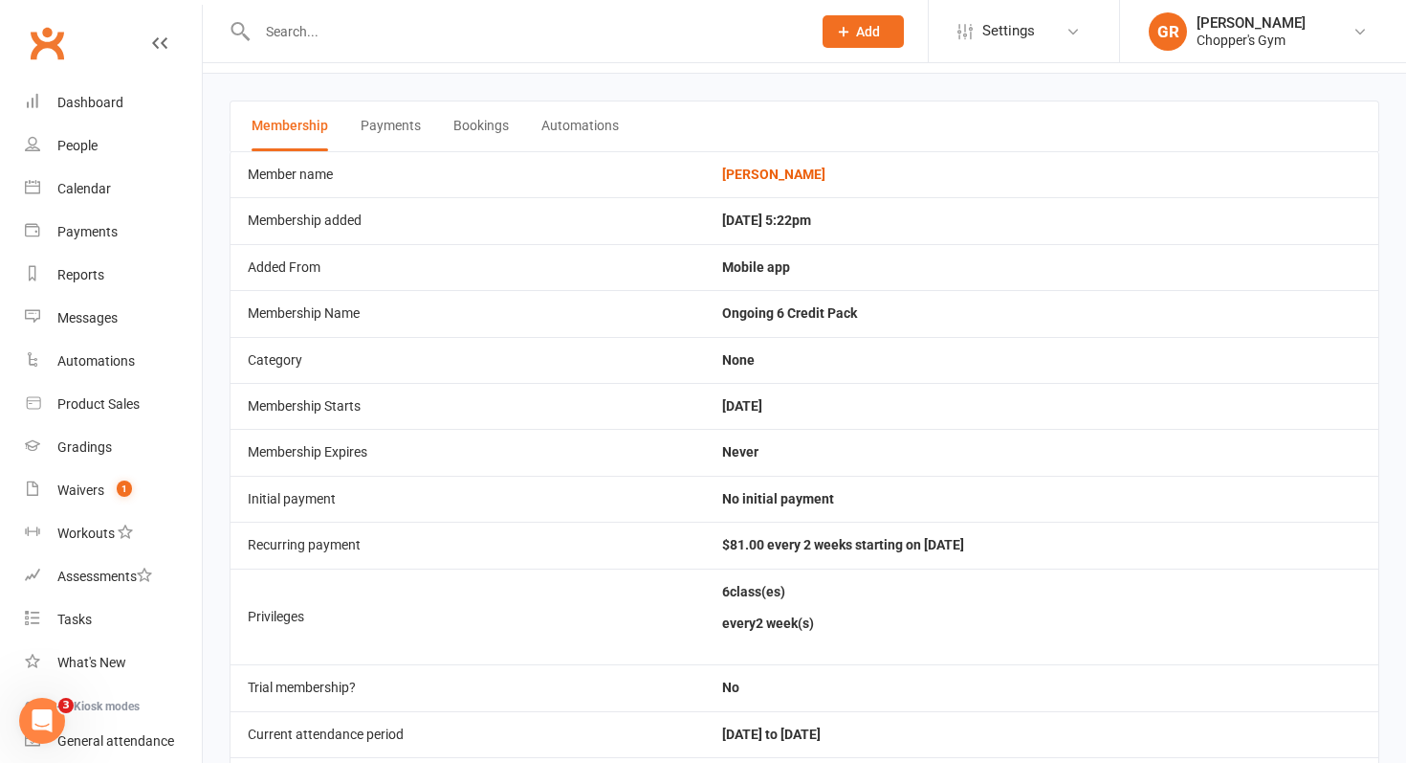
scroll to position [100, 0]
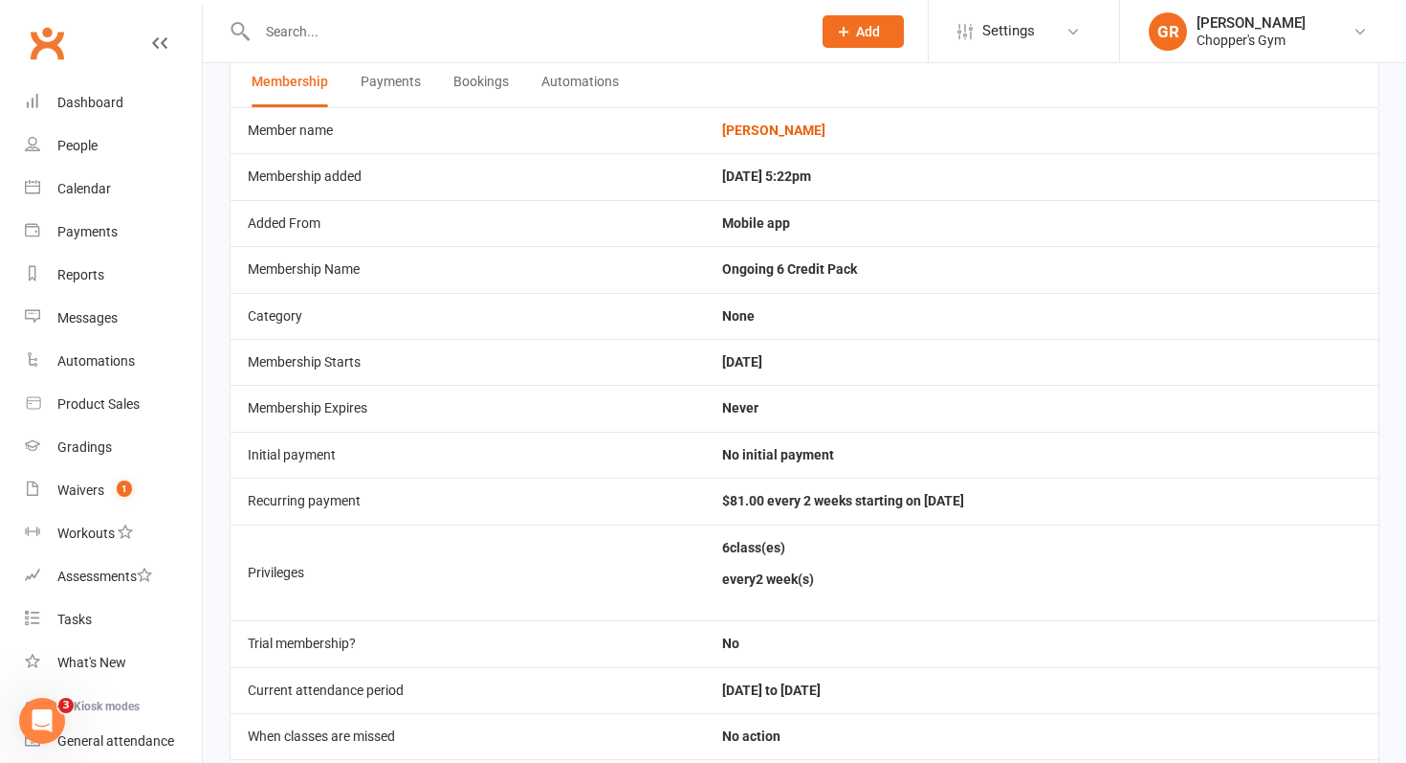
click at [380, 83] on button "Payments" at bounding box center [391, 82] width 60 height 50
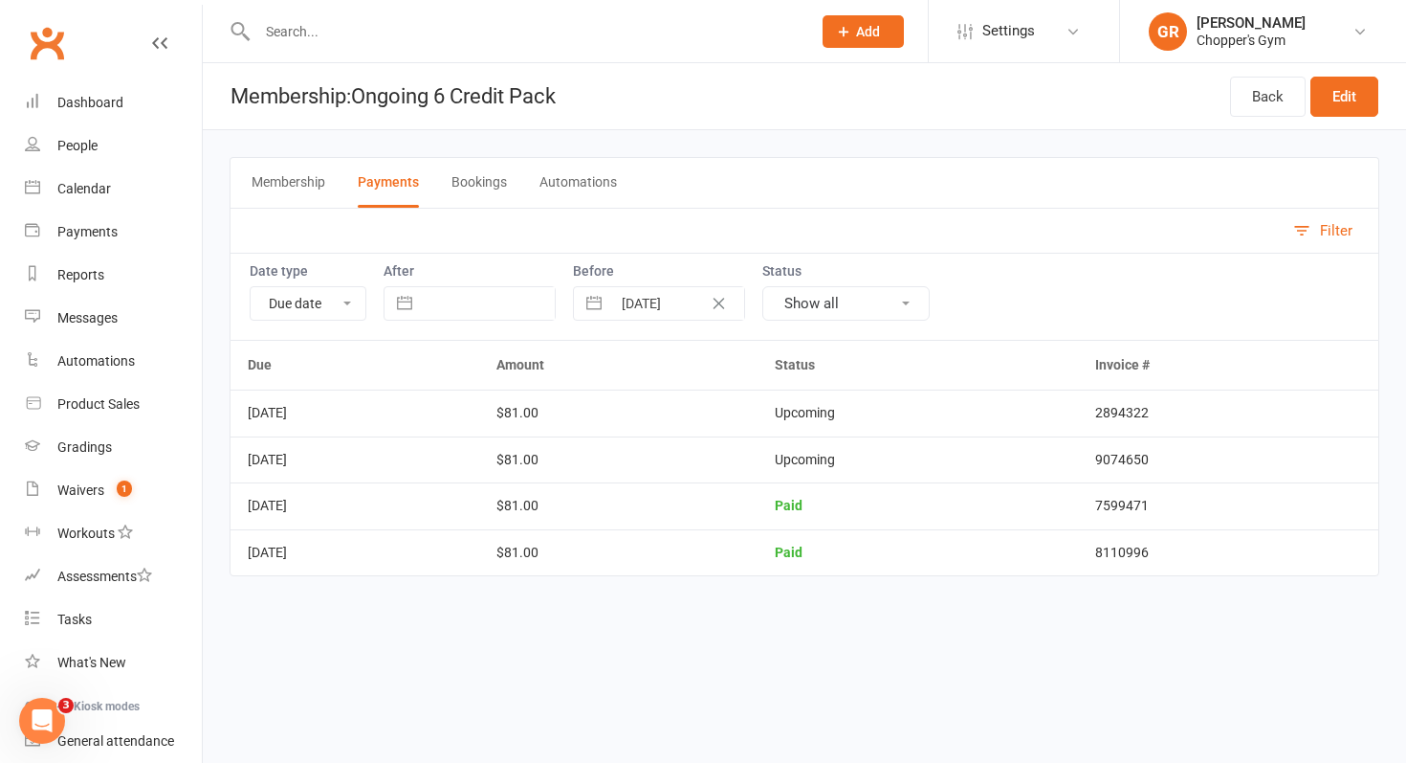
scroll to position [0, 0]
click at [288, 181] on button "Membership" at bounding box center [289, 183] width 74 height 50
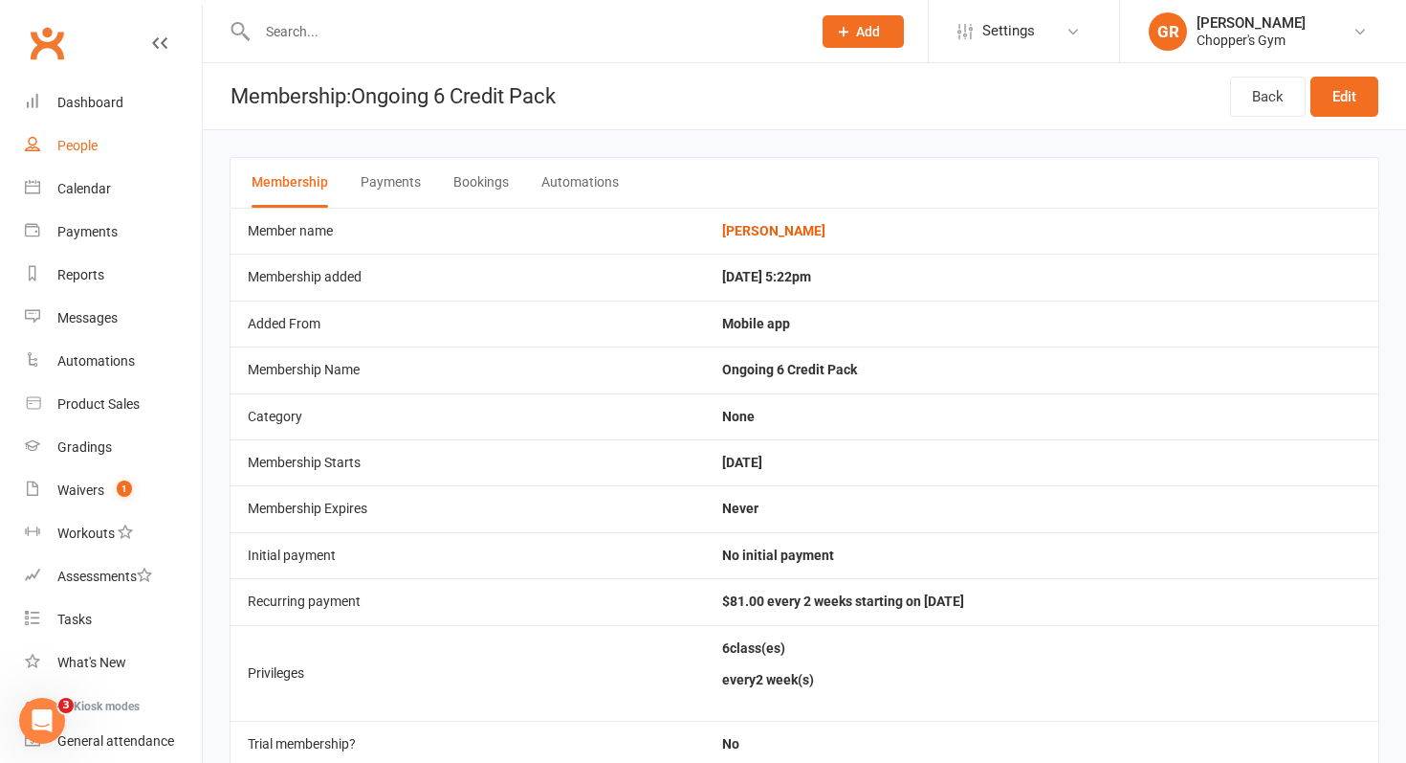
click at [82, 144] on div "People" at bounding box center [77, 145] width 40 height 15
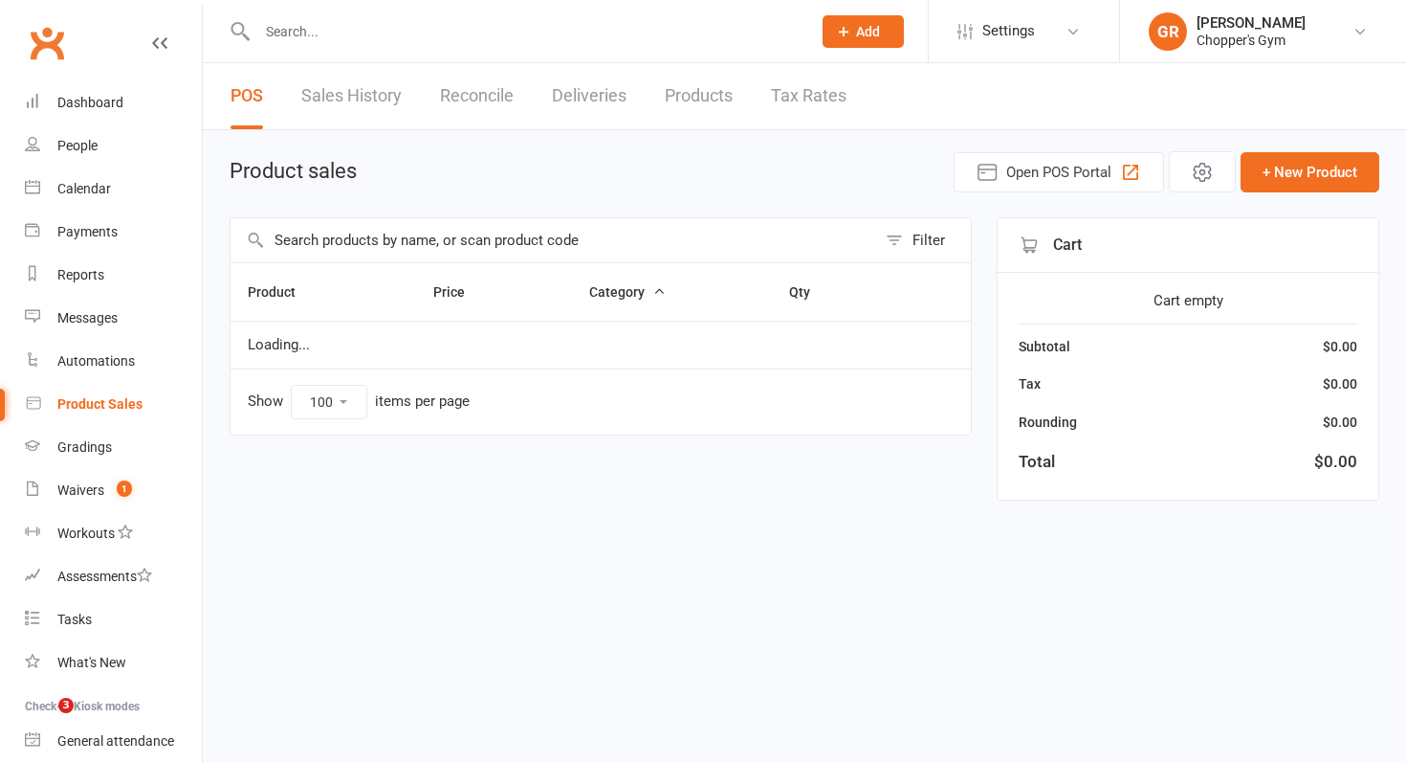
select select "100"
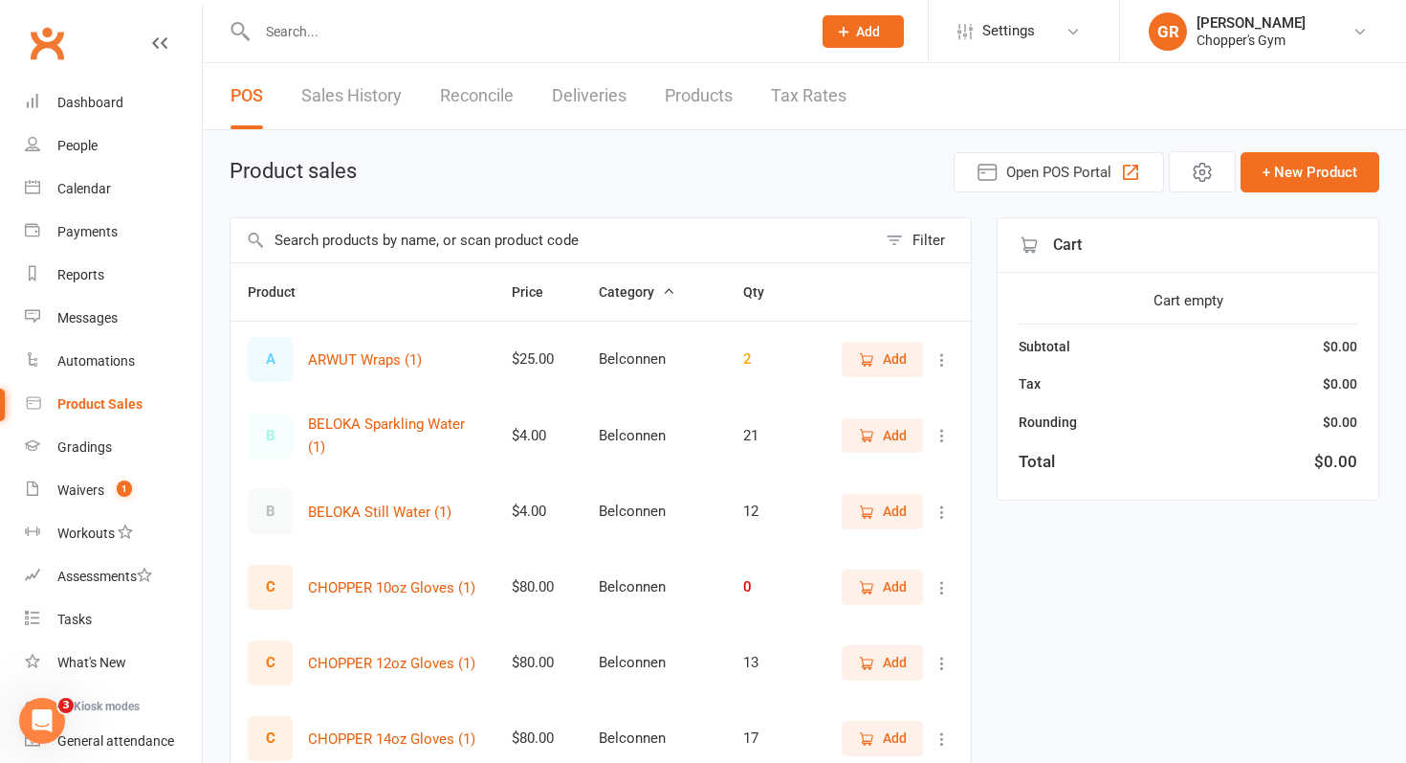
click at [400, 242] on input "text" at bounding box center [554, 240] width 646 height 44
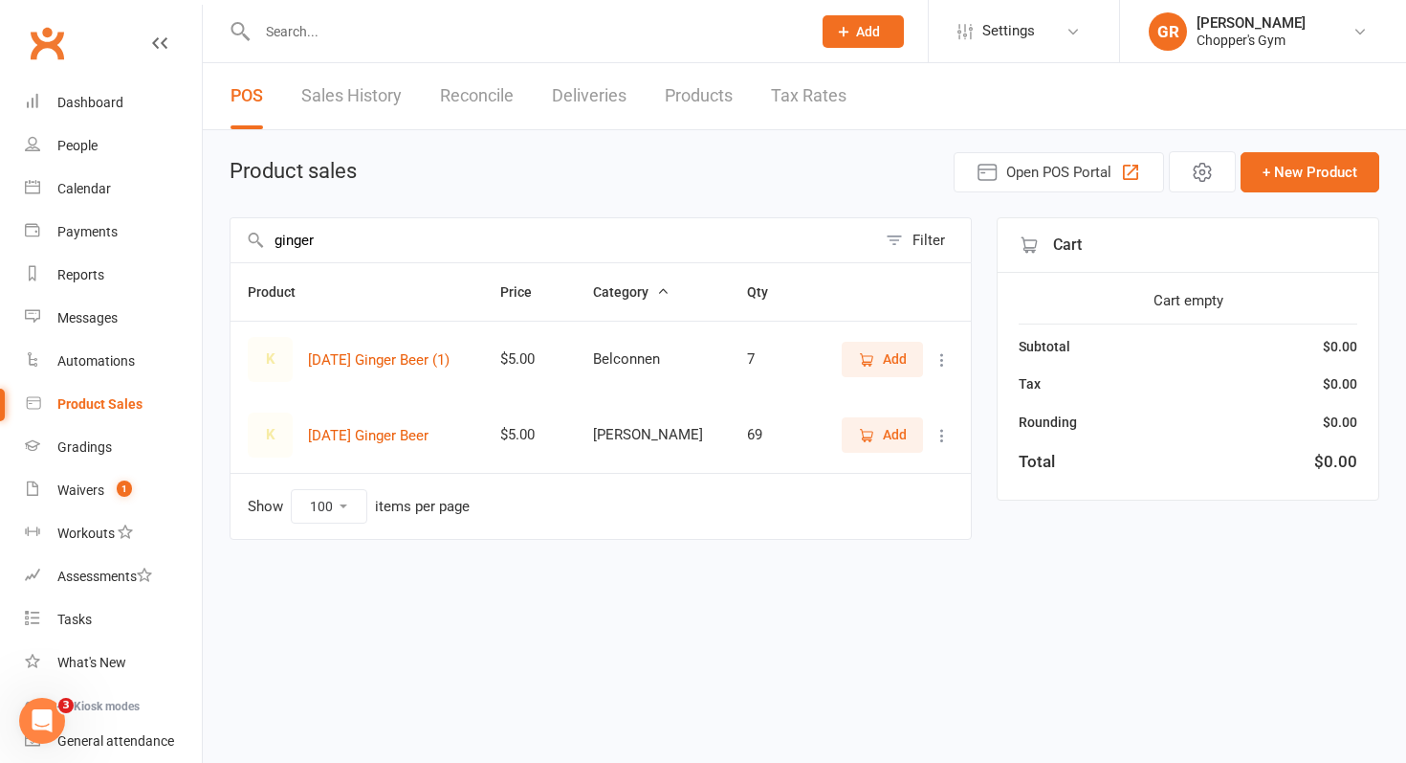
type input "ginger"
click at [881, 355] on span "Add" at bounding box center [882, 358] width 49 height 21
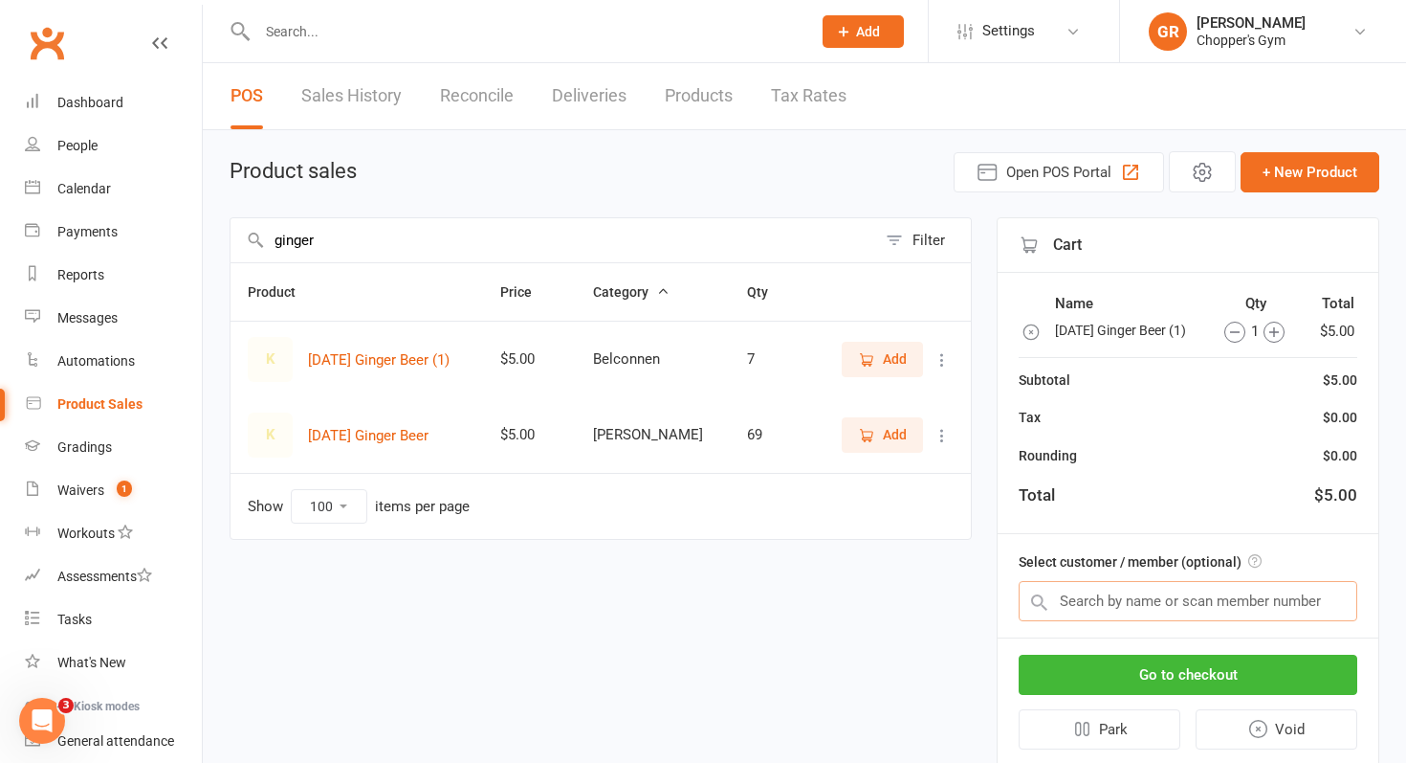
click at [1135, 593] on input "text" at bounding box center [1188, 601] width 339 height 40
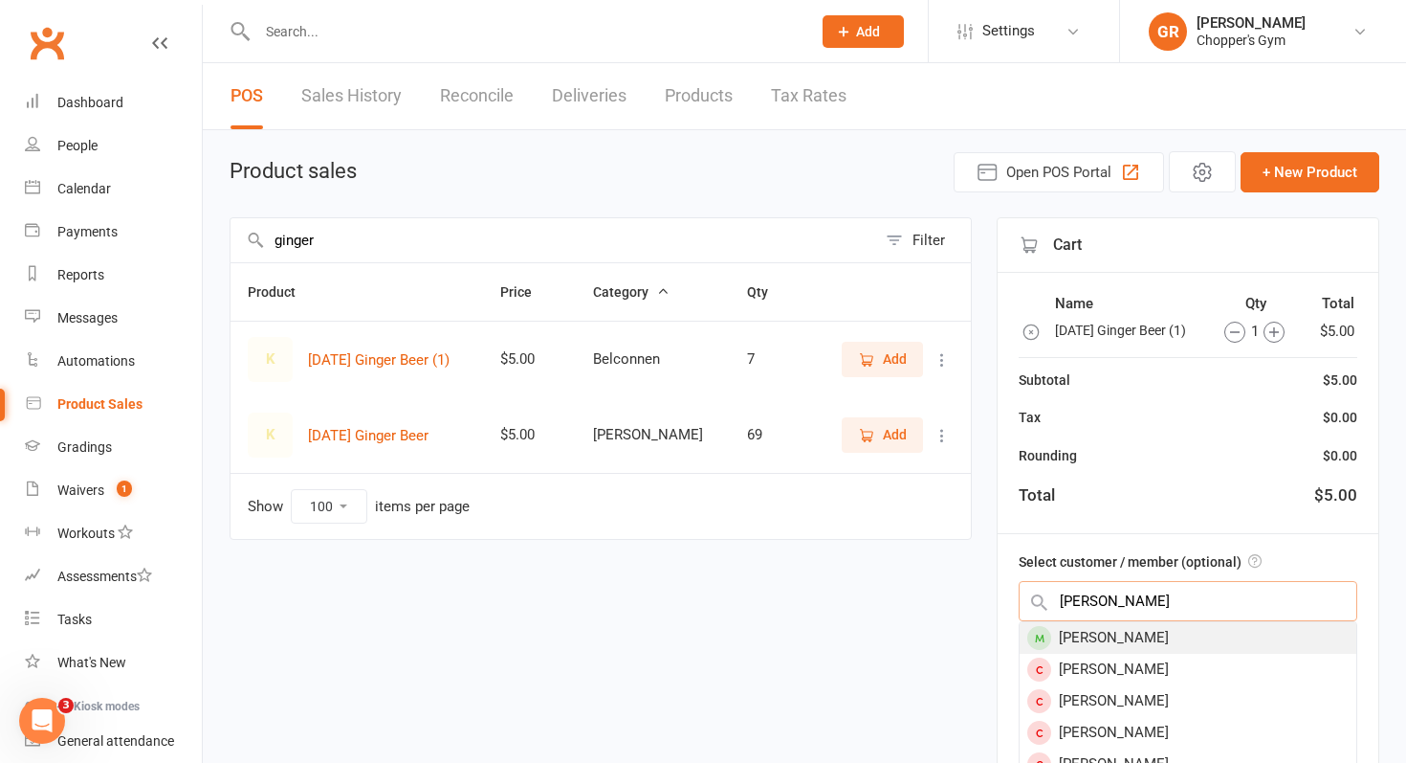
type input "yahya"
click at [1107, 647] on div "[PERSON_NAME]" at bounding box center [1188, 638] width 337 height 32
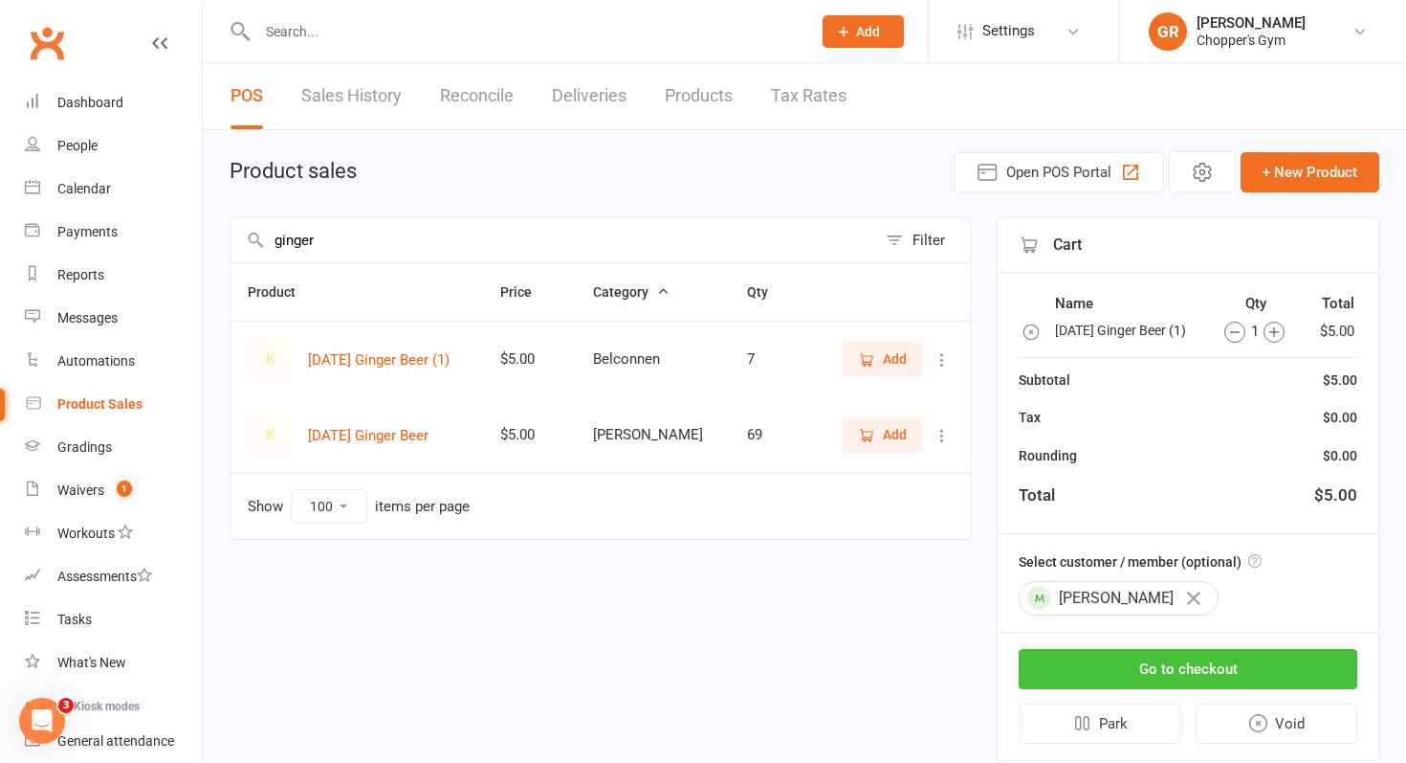
click at [1115, 670] on button "Go to checkout" at bounding box center [1188, 669] width 339 height 40
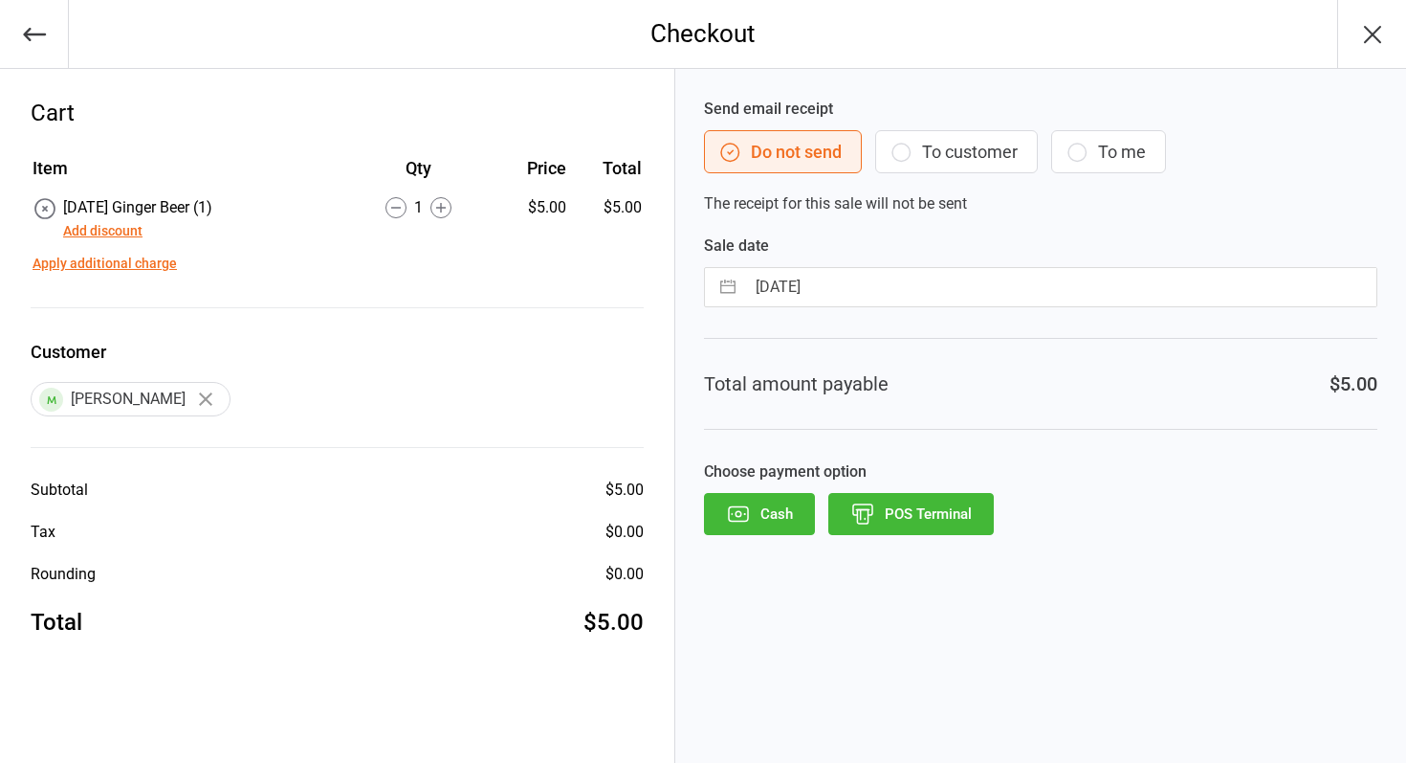
click at [922, 514] on button "POS Terminal" at bounding box center [912, 514] width 166 height 42
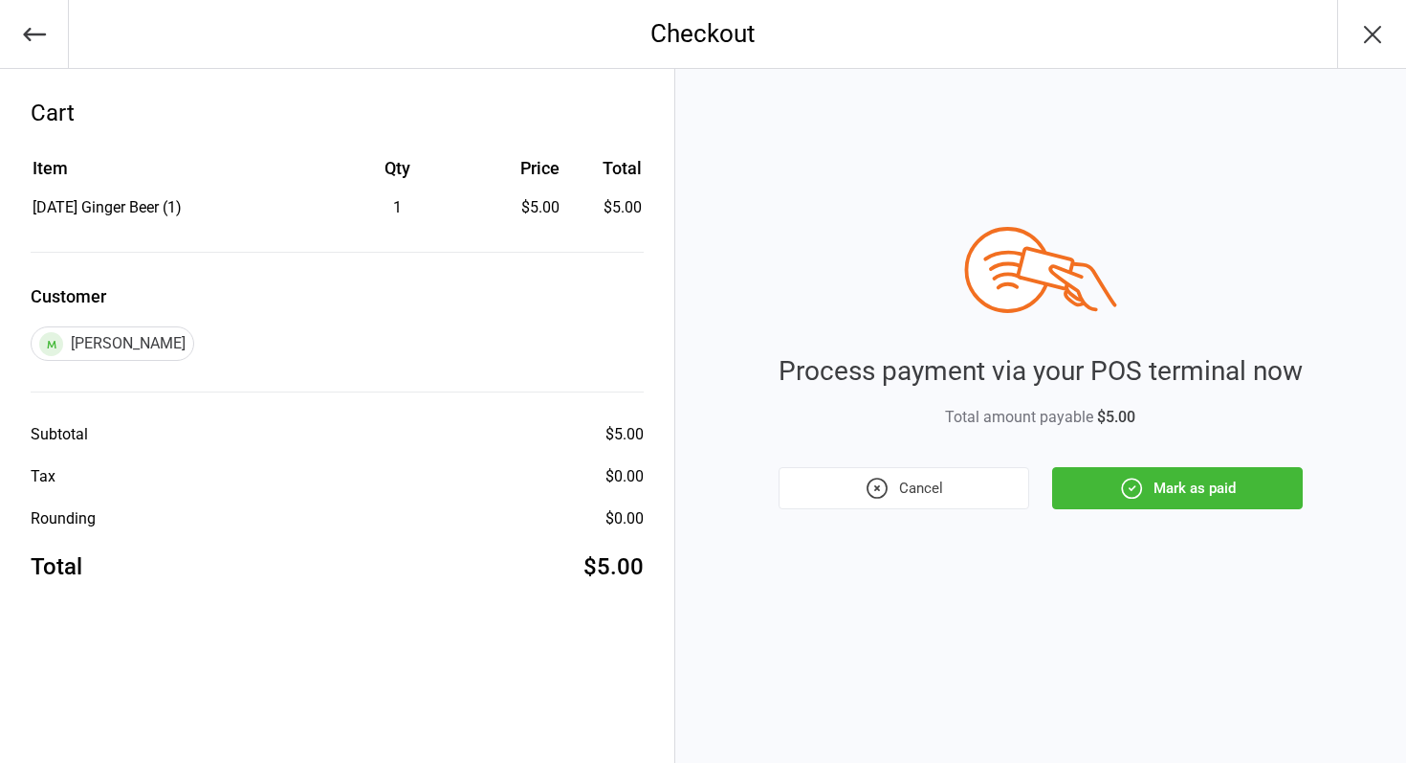
click at [1159, 477] on button "Mark as paid" at bounding box center [1177, 488] width 251 height 42
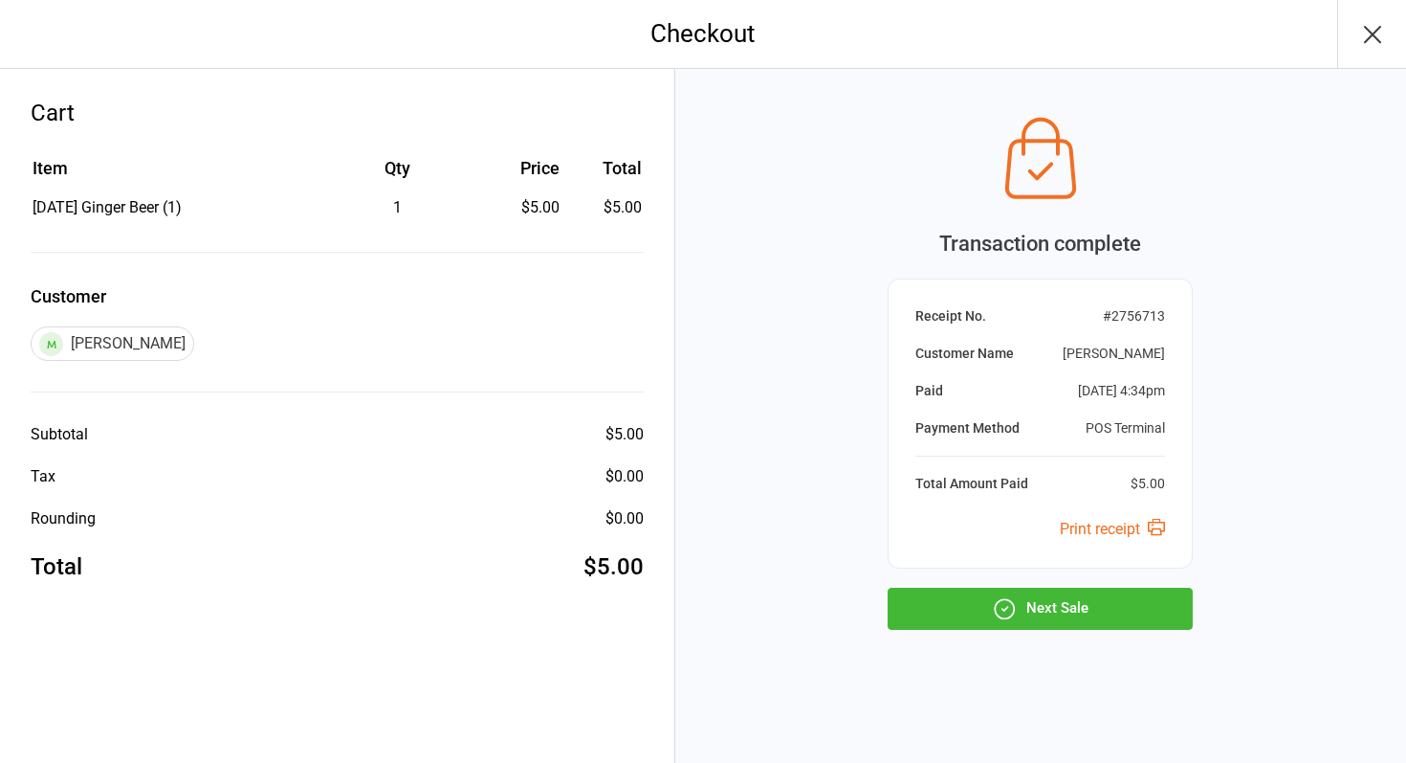
click at [1020, 621] on button "Next Sale" at bounding box center [1040, 608] width 305 height 42
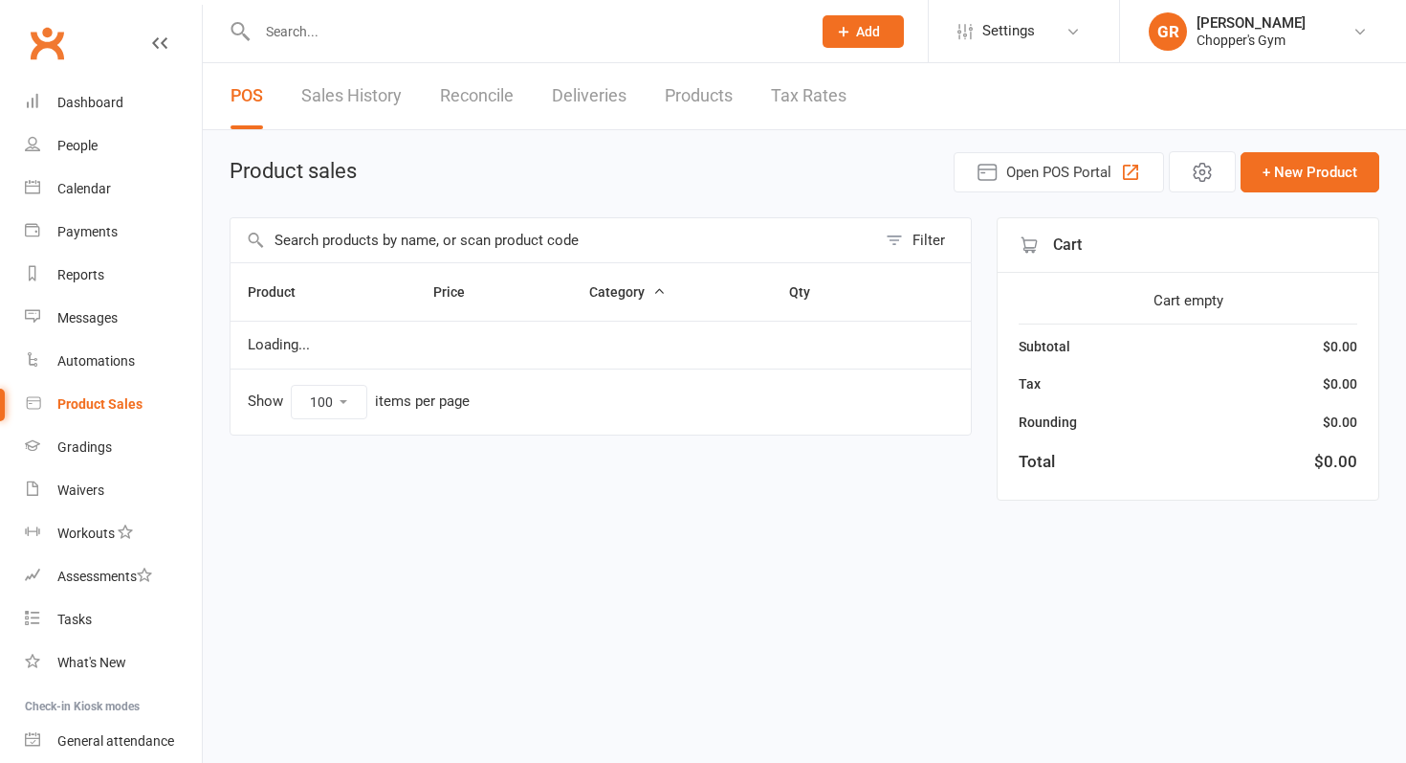
select select "100"
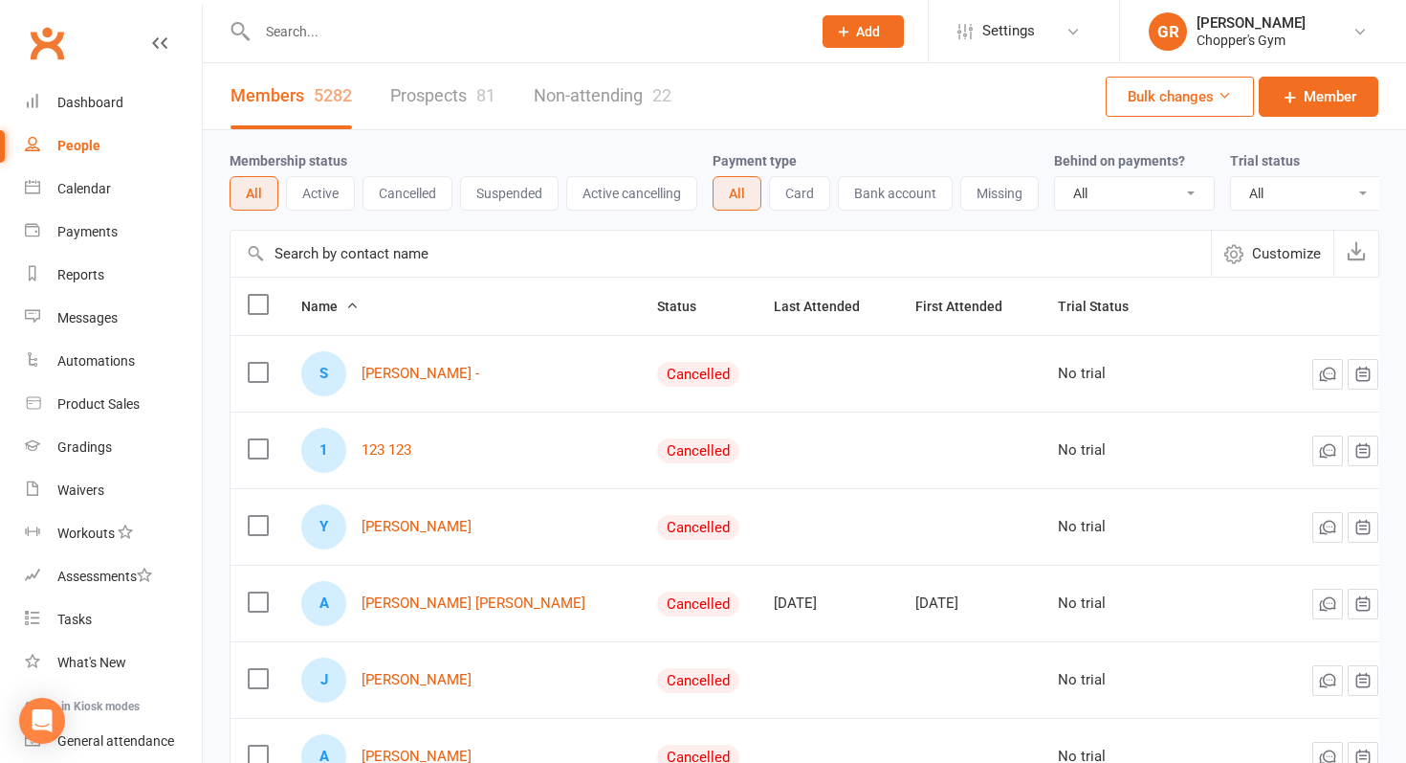
select select "100"
click at [337, 254] on input "text" at bounding box center [721, 254] width 981 height 46
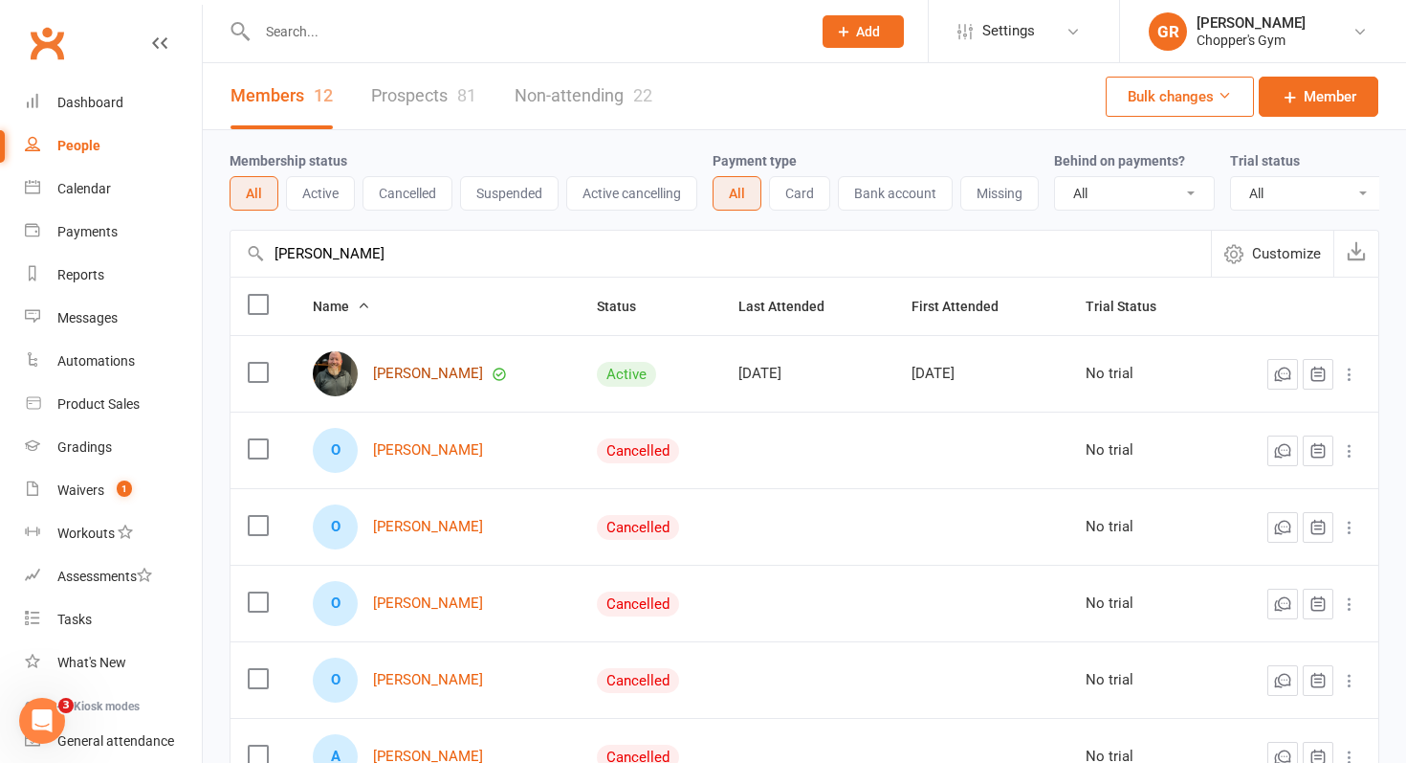
type input "owen fleeton"
click at [390, 374] on link "[PERSON_NAME]" at bounding box center [428, 373] width 110 height 16
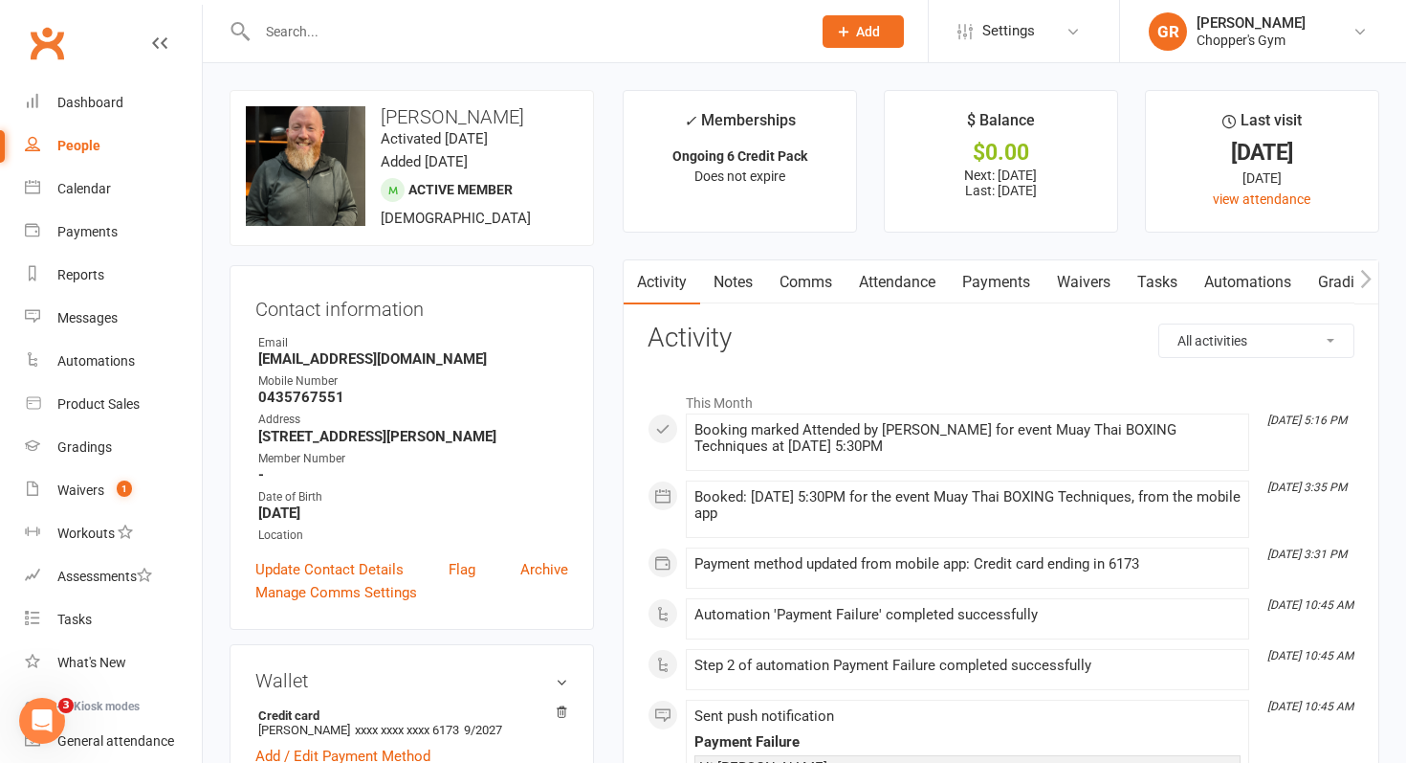
click at [905, 291] on link "Attendance" at bounding box center [897, 282] width 103 height 44
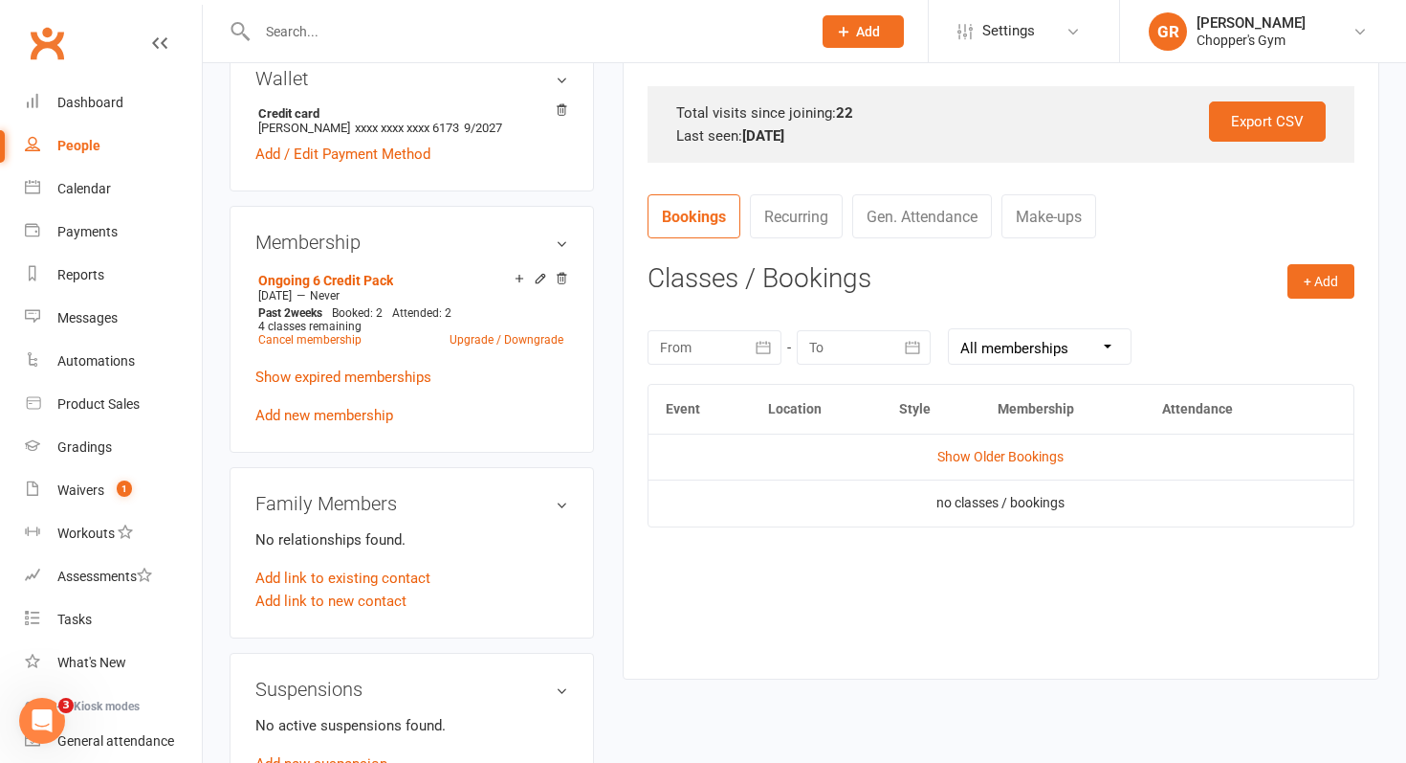
scroll to position [604, 0]
click at [989, 454] on link "Show Older Bookings" at bounding box center [1001, 454] width 126 height 15
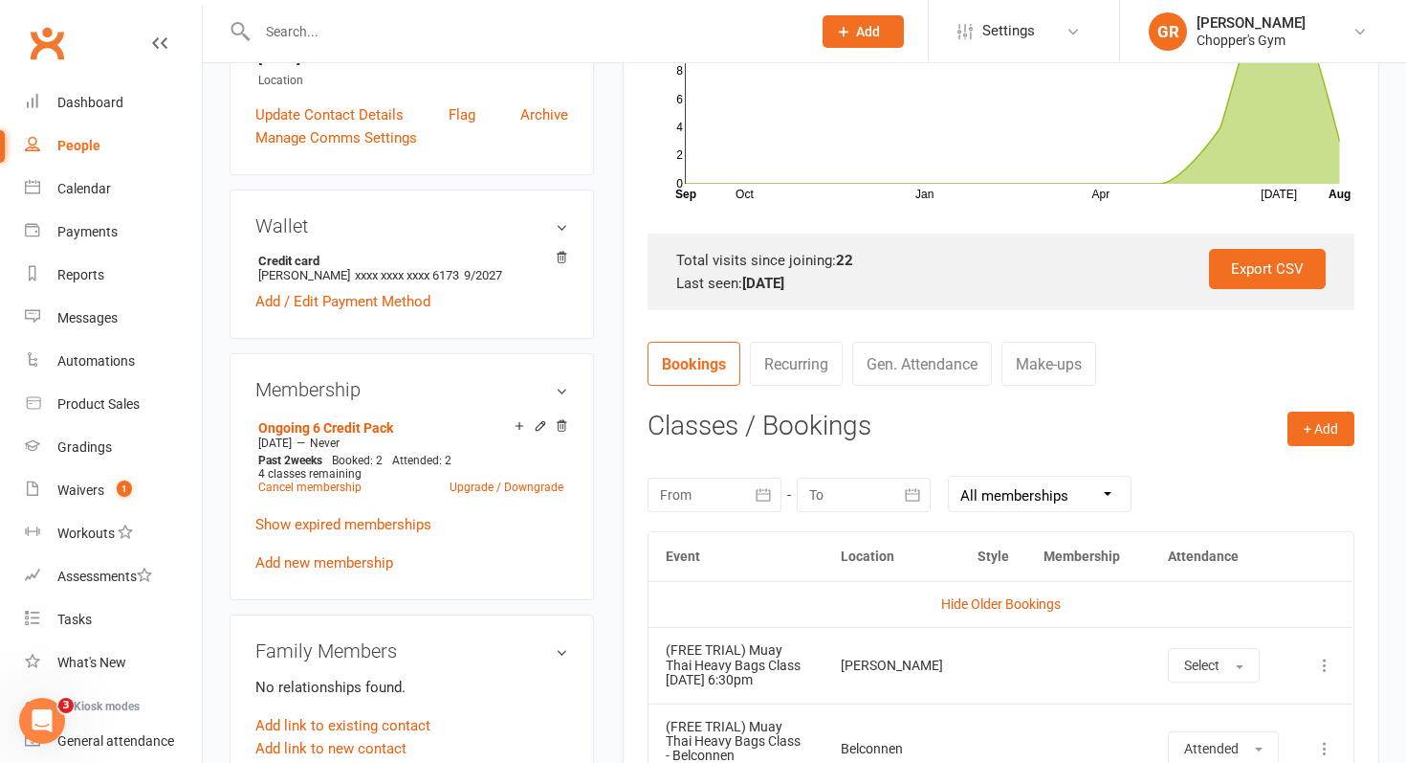
scroll to position [455, 0]
click at [378, 423] on link "Ongoing 6 Credit Pack" at bounding box center [325, 426] width 135 height 15
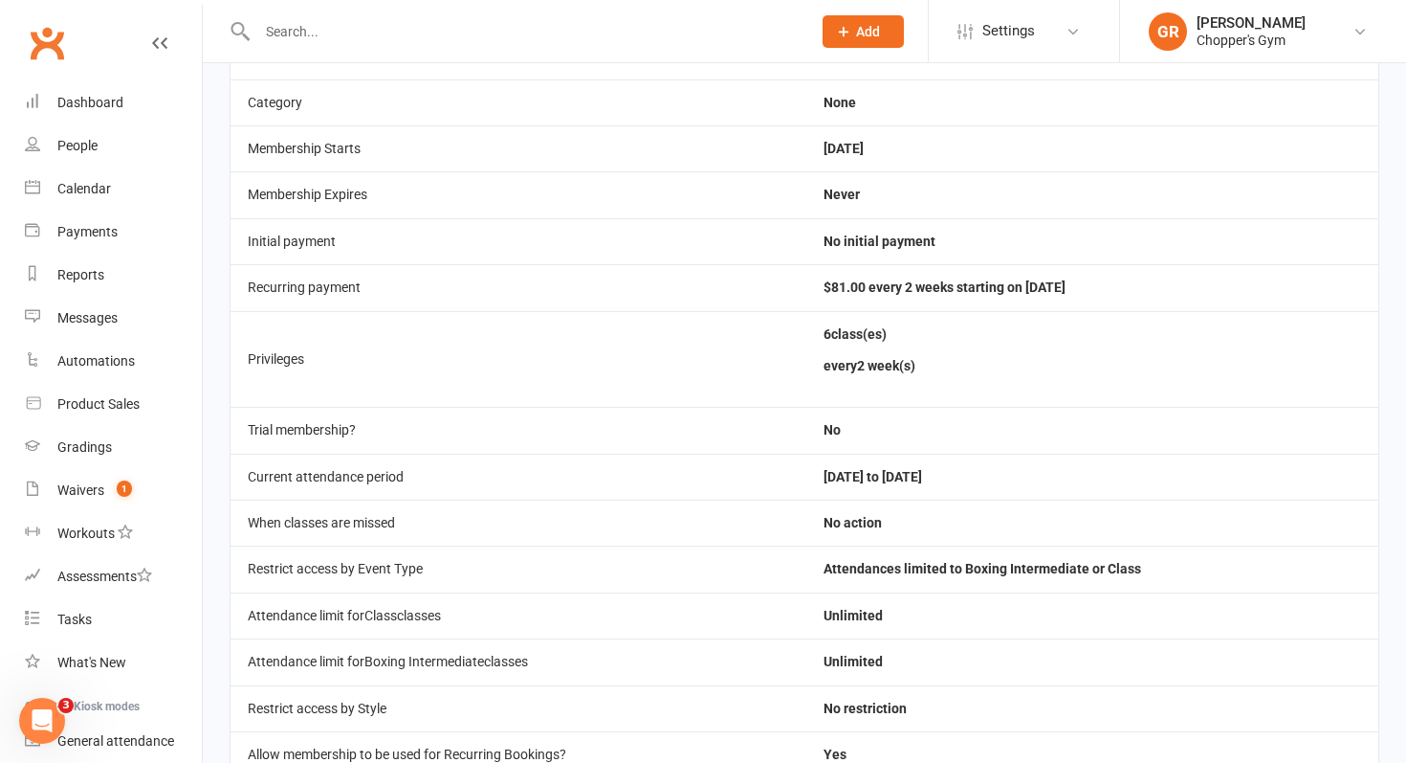
scroll to position [319, 0]
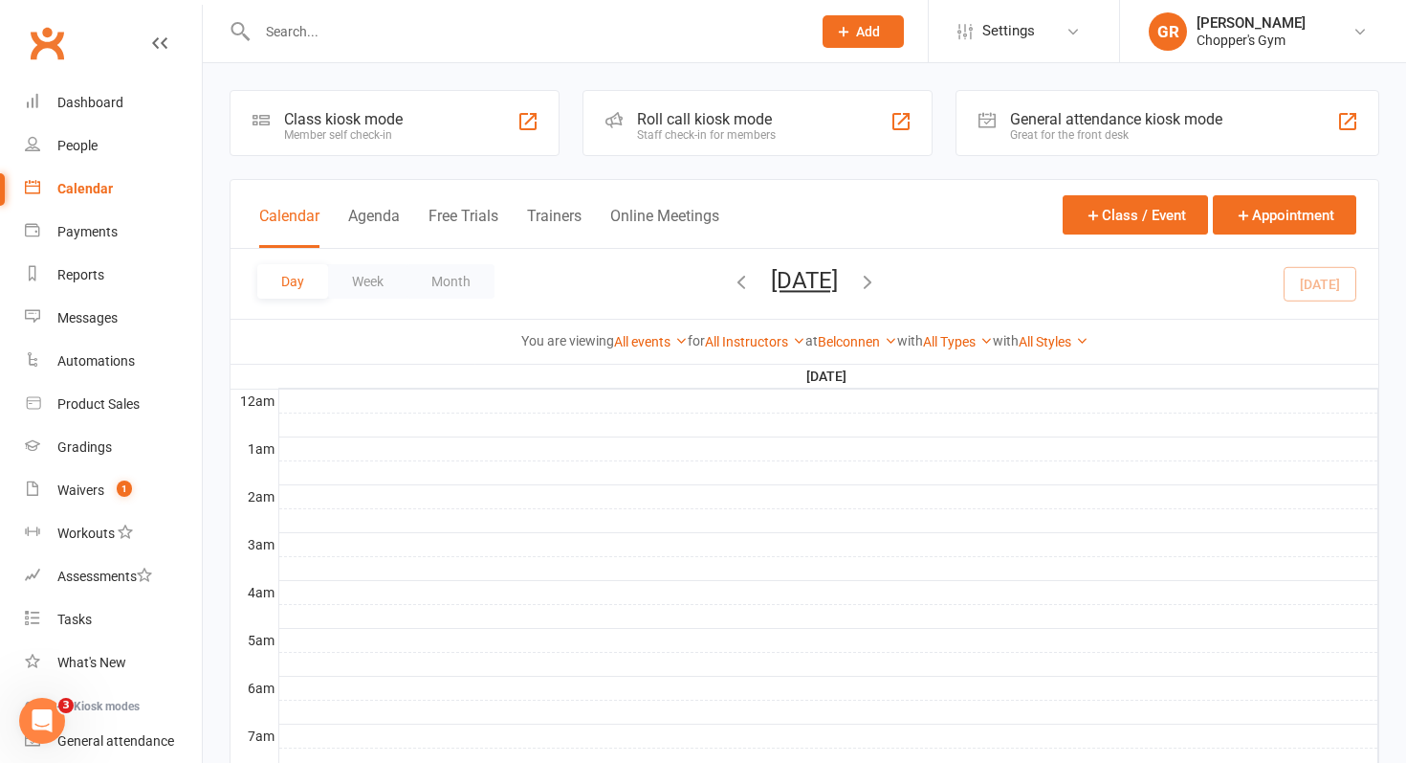
click at [731, 283] on icon "button" at bounding box center [741, 281] width 21 height 21
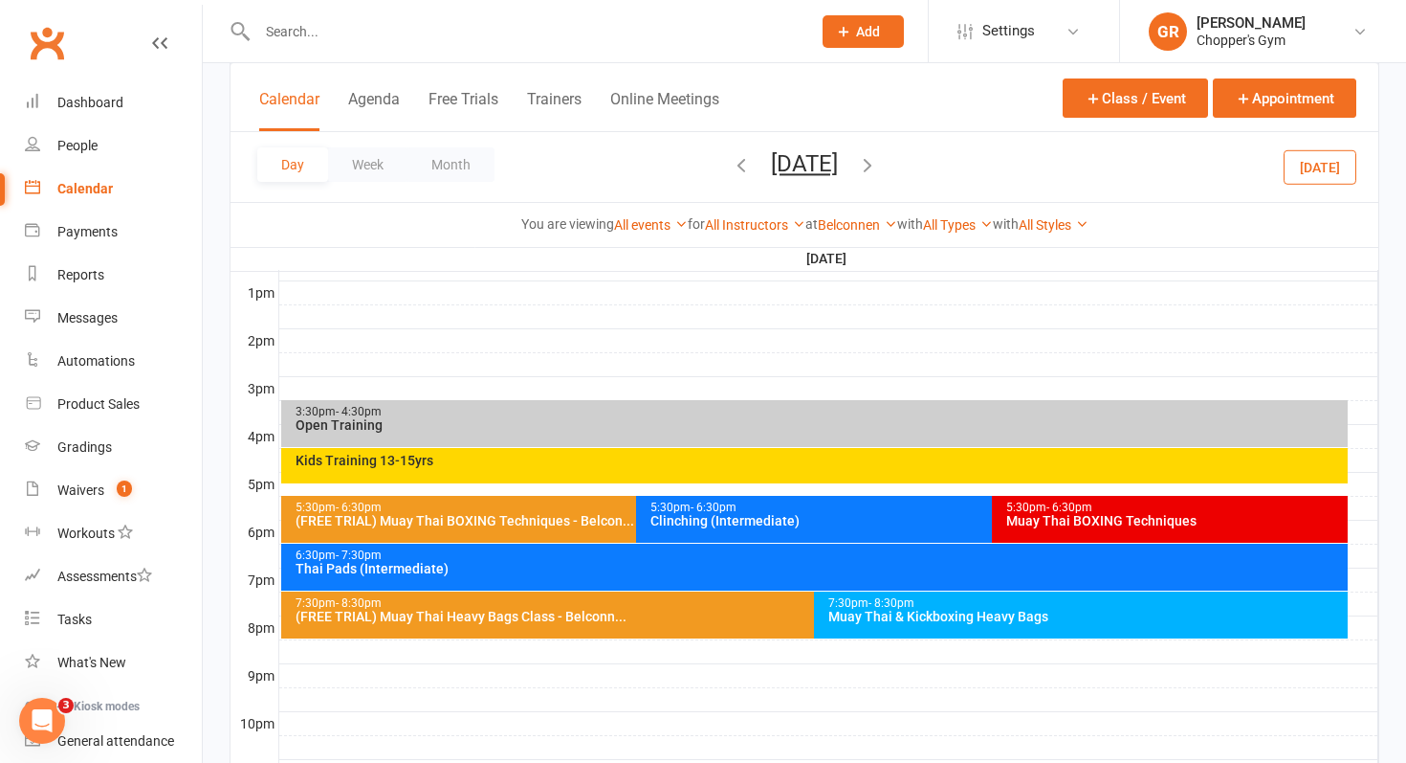
scroll to position [829, 0]
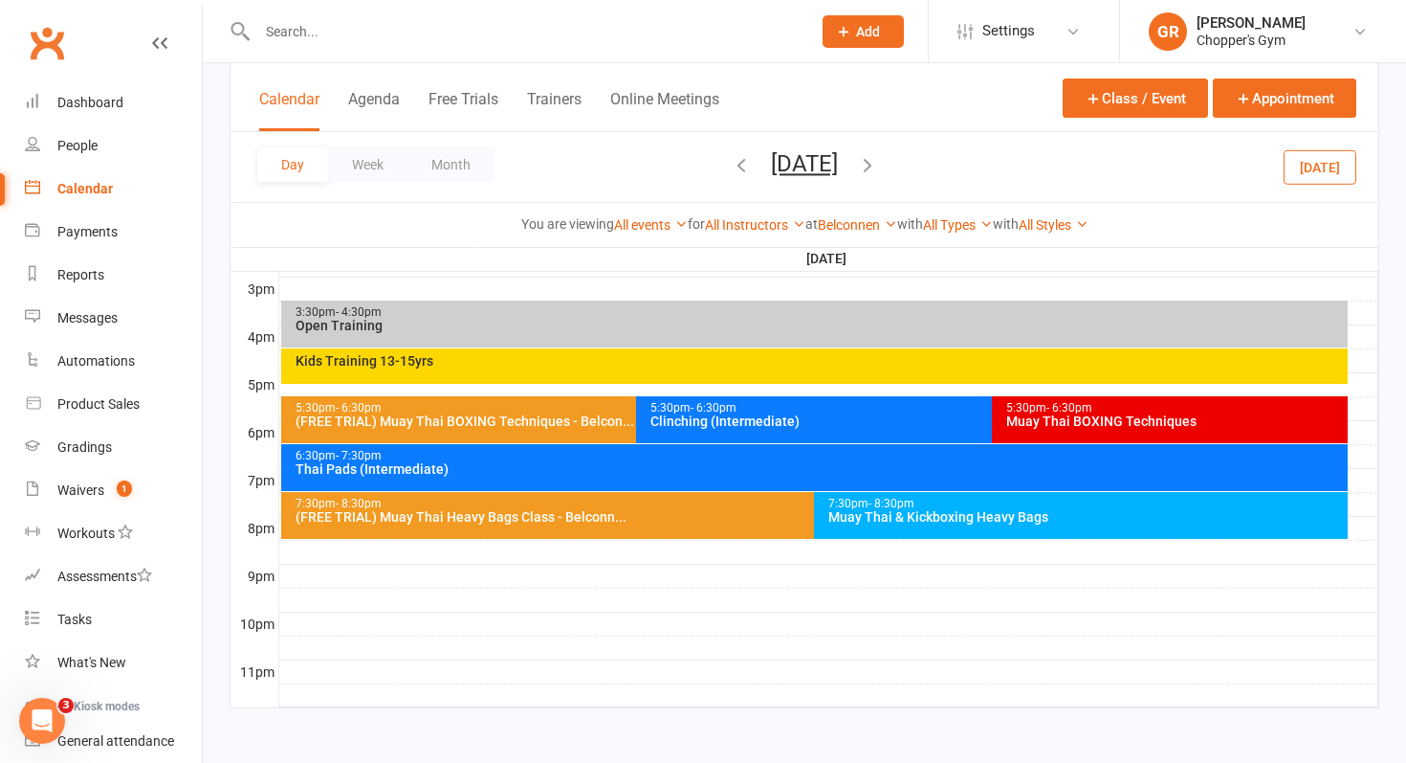
click at [1044, 419] on div "Muay Thai BOXING Techniques" at bounding box center [1175, 420] width 339 height 13
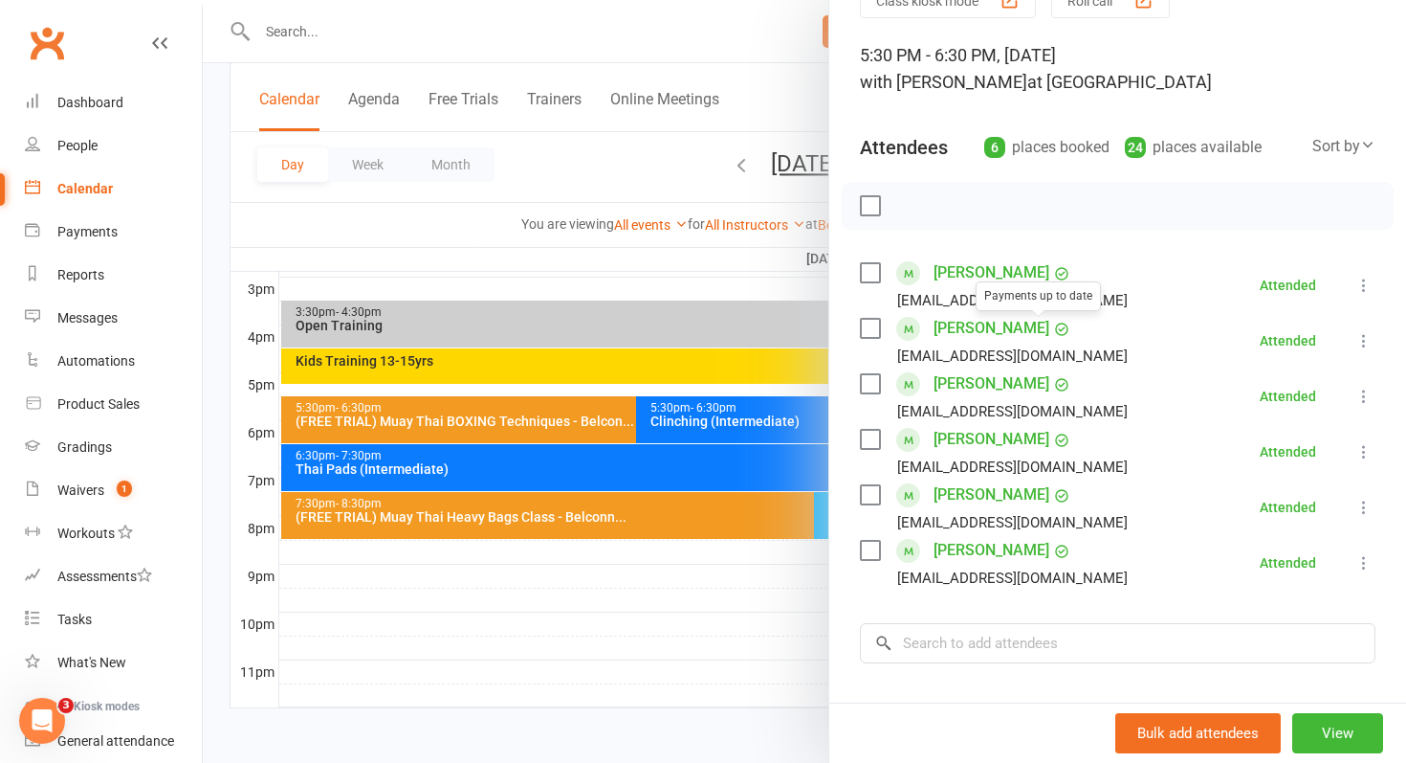
scroll to position [151, 0]
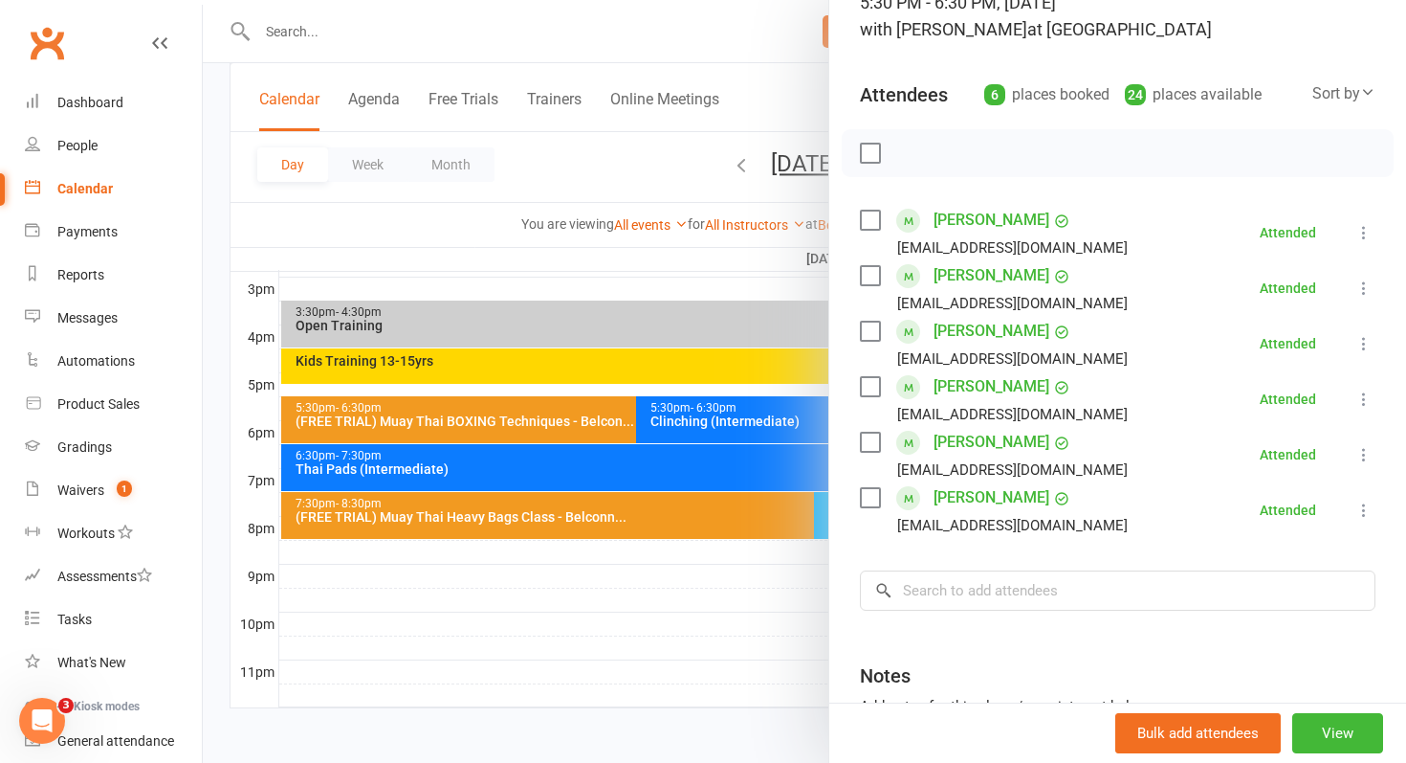
click at [751, 576] on div at bounding box center [805, 381] width 1204 height 763
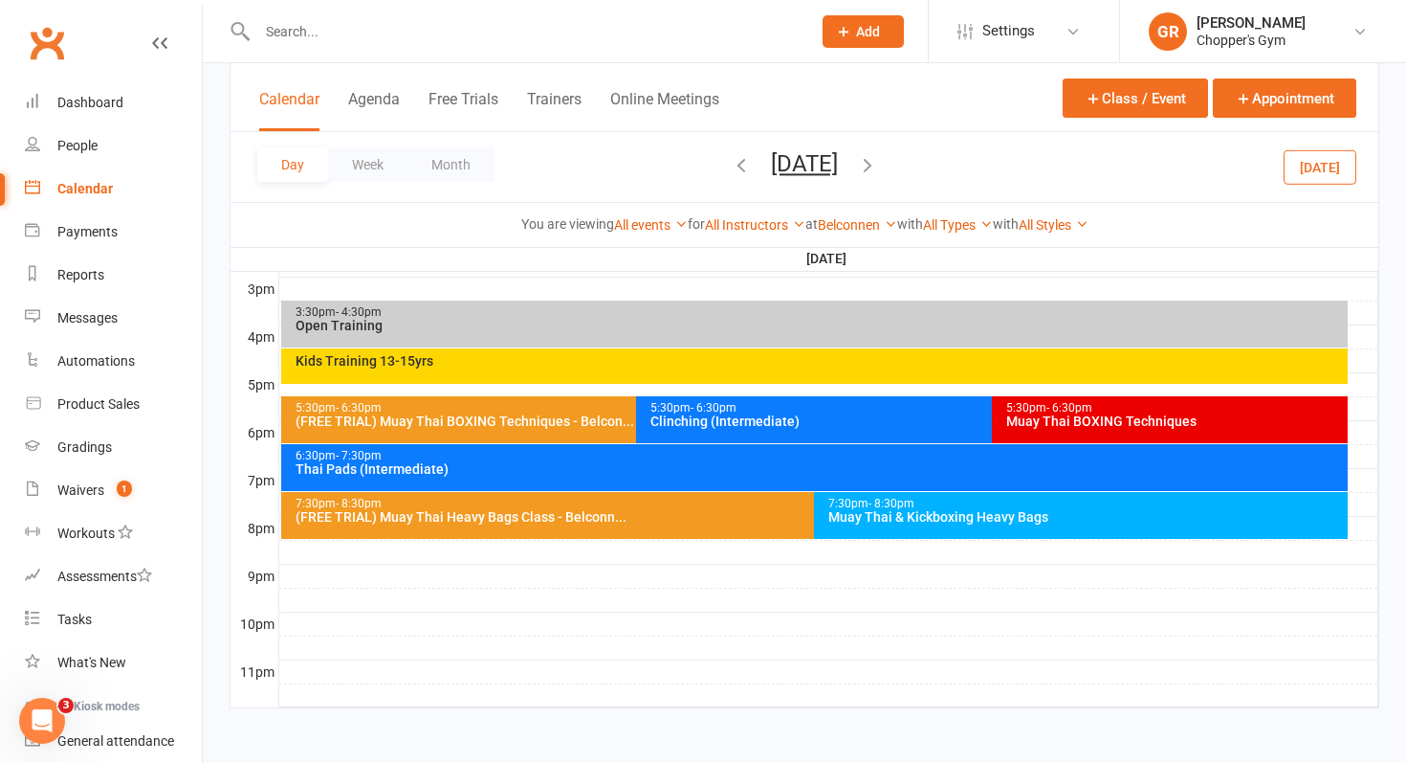
click at [954, 498] on div "7:30pm - 8:30pm" at bounding box center [1086, 503] width 517 height 12
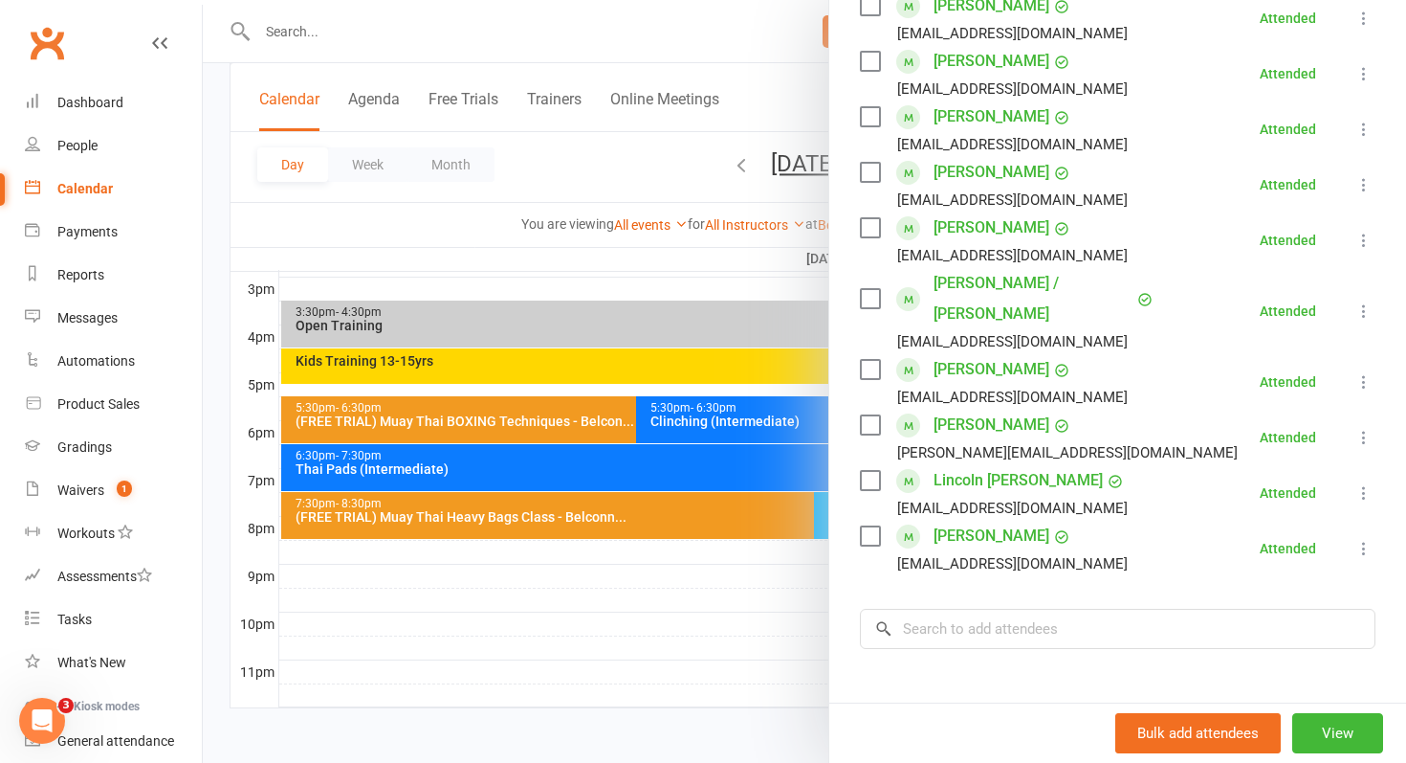
scroll to position [480, 0]
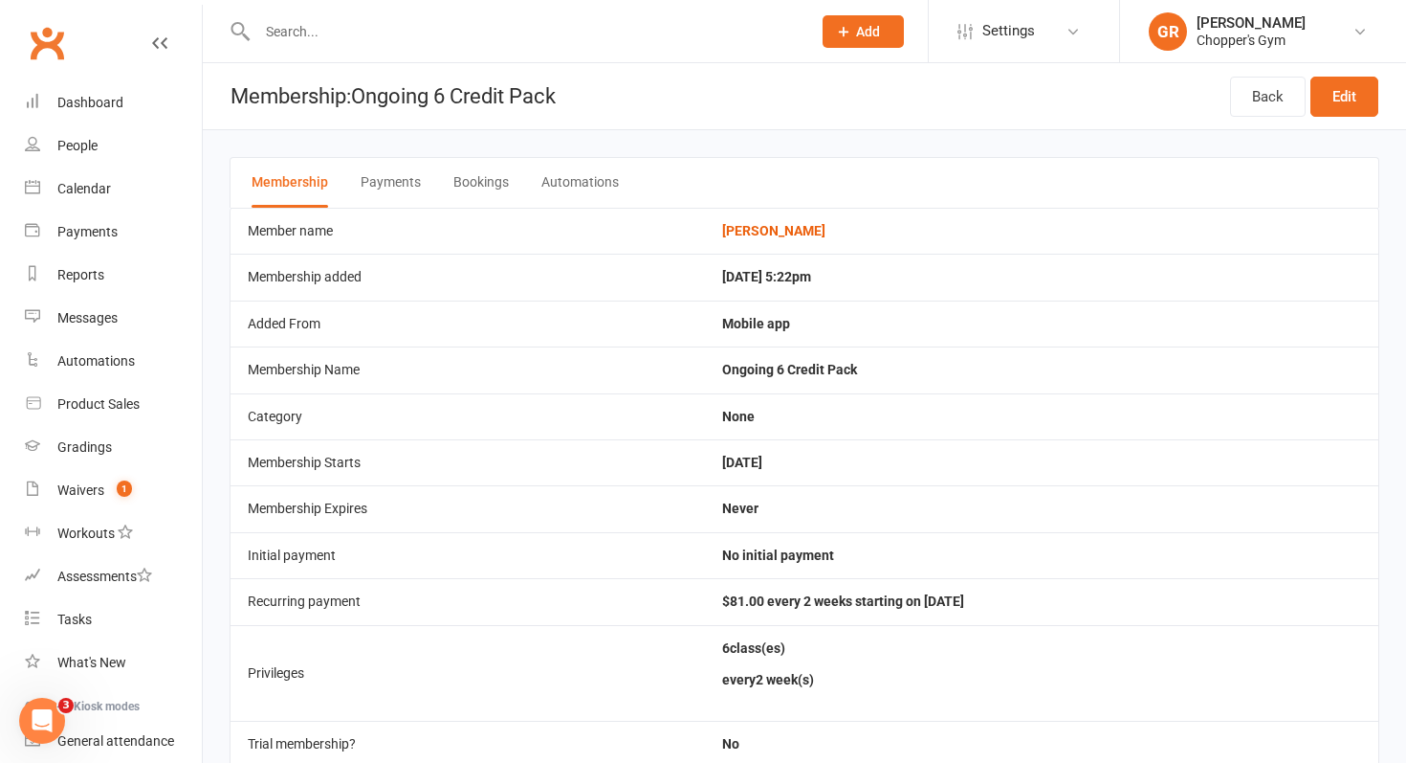
click at [490, 174] on button "Bookings" at bounding box center [480, 183] width 55 height 50
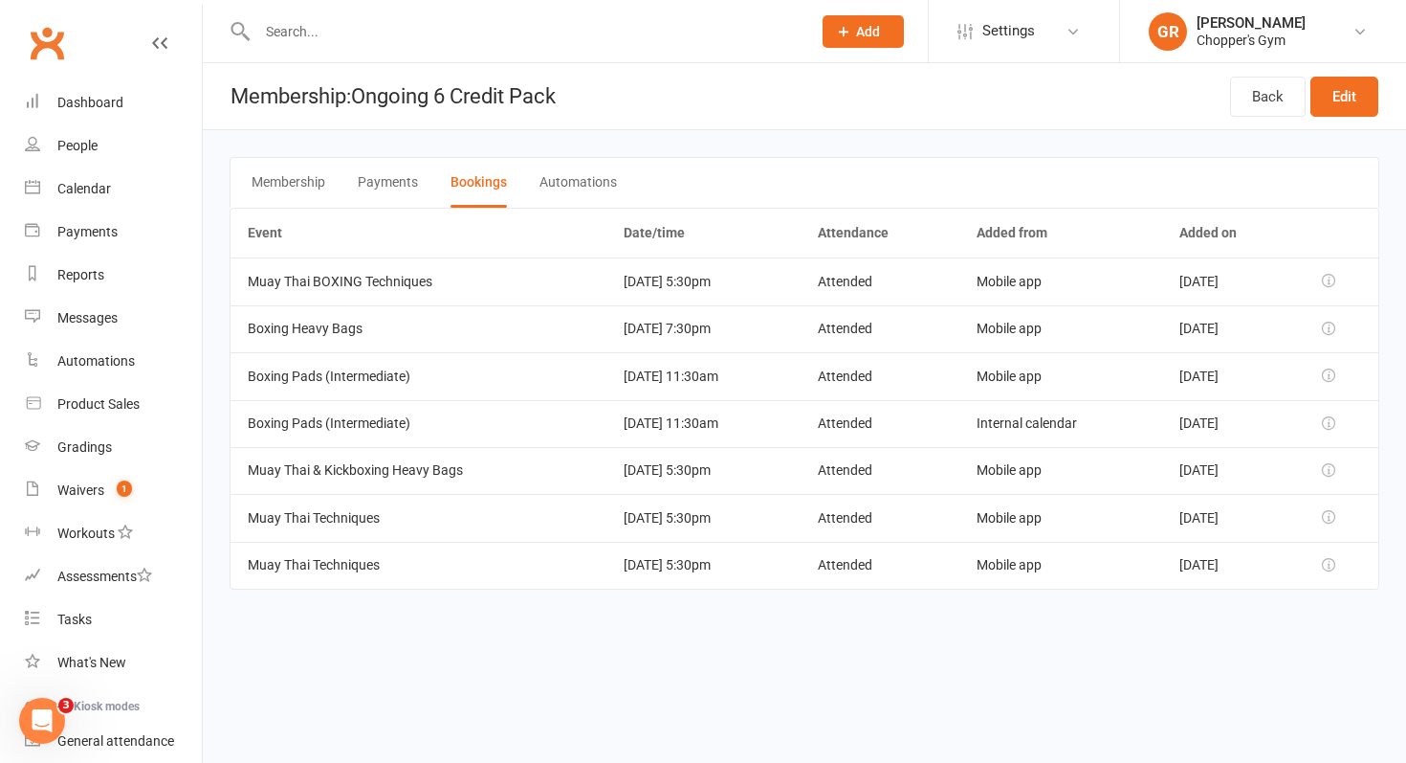
click at [379, 176] on button "Payments" at bounding box center [388, 183] width 60 height 50
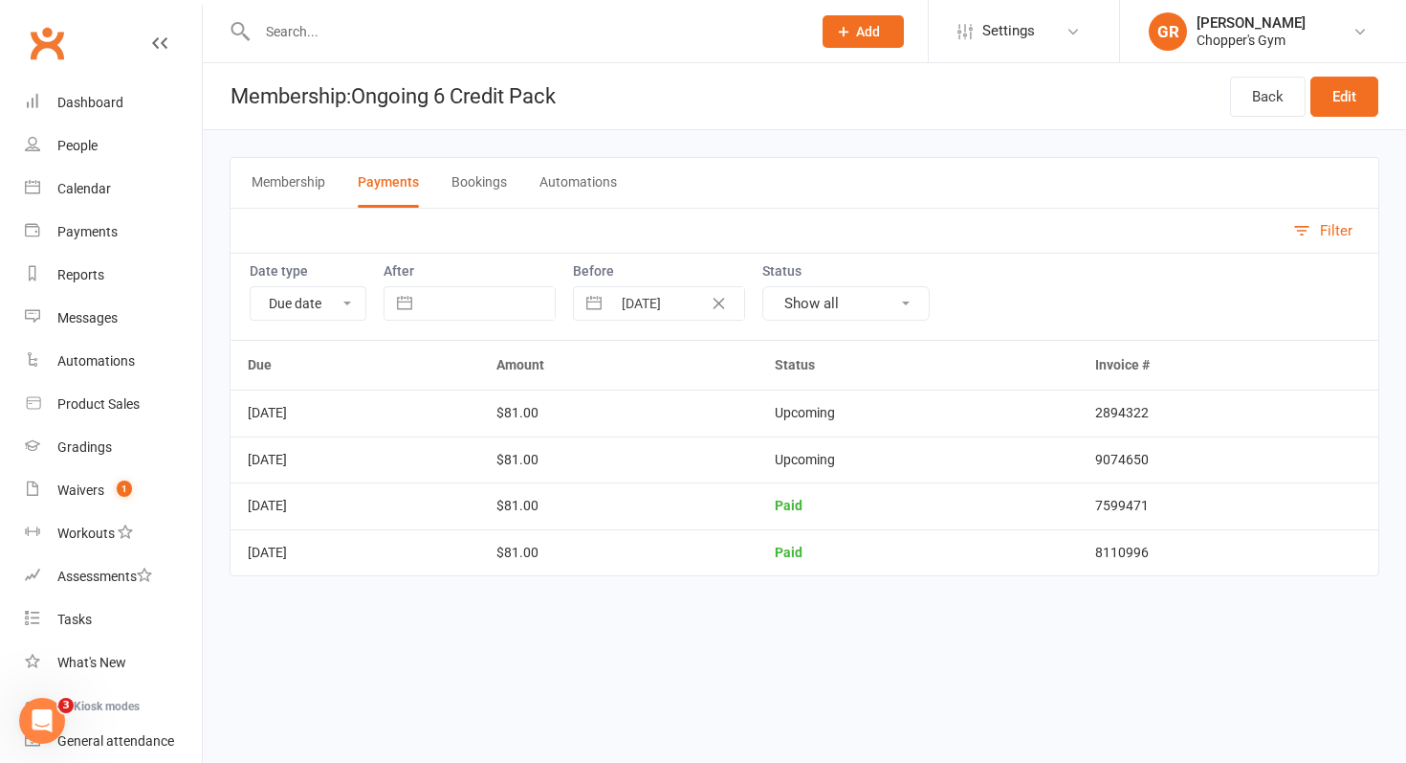
click at [300, 186] on button "Membership" at bounding box center [289, 183] width 74 height 50
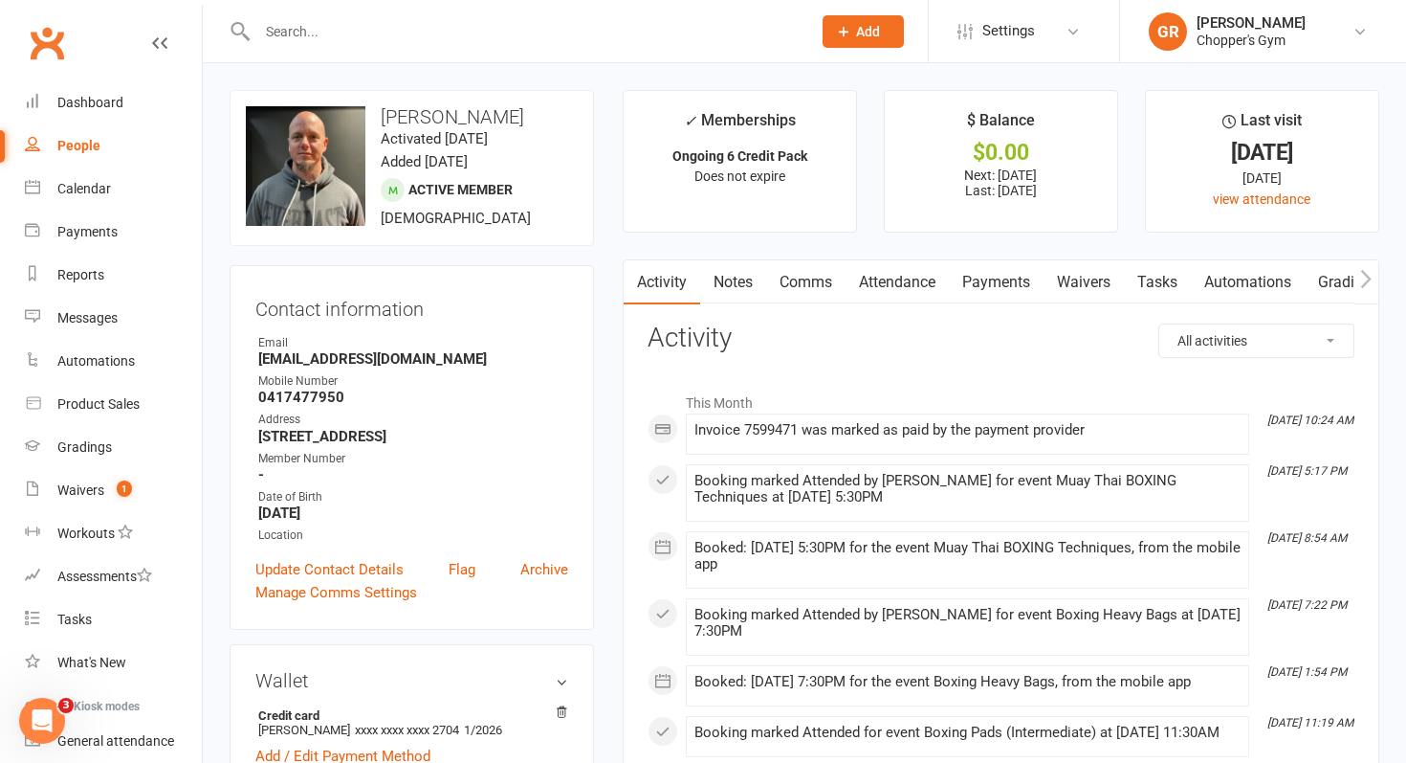
click at [910, 283] on link "Attendance" at bounding box center [897, 282] width 103 height 44
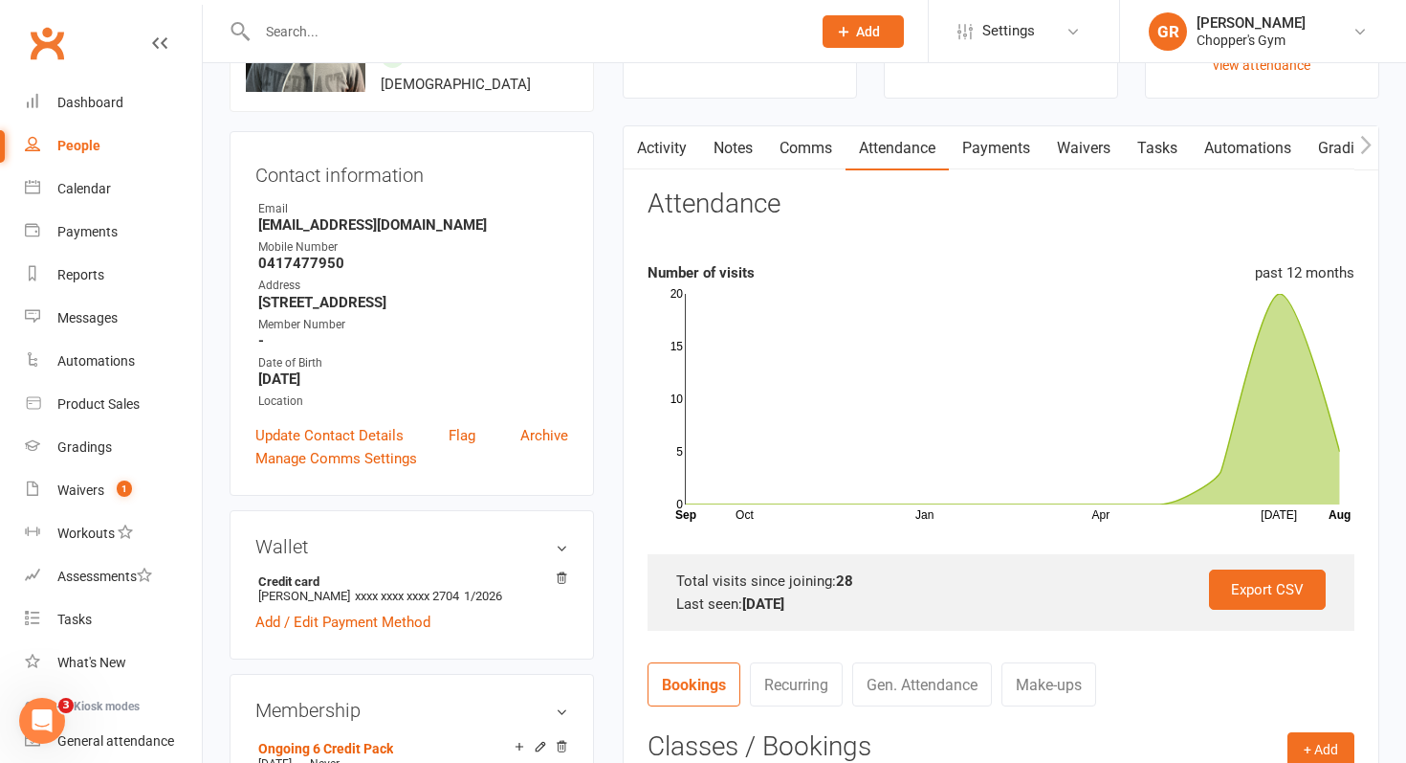
scroll to position [120, 0]
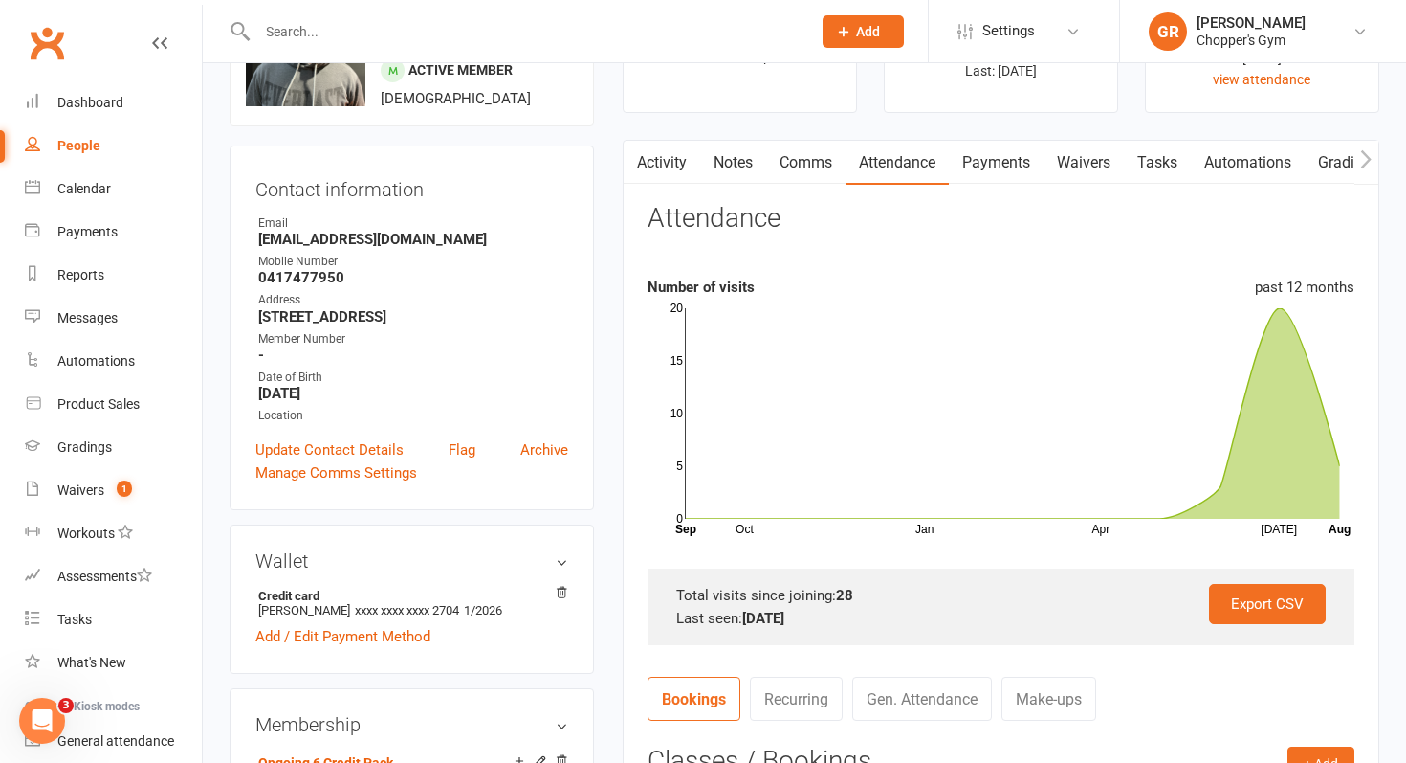
click at [1008, 164] on link "Payments" at bounding box center [996, 163] width 95 height 44
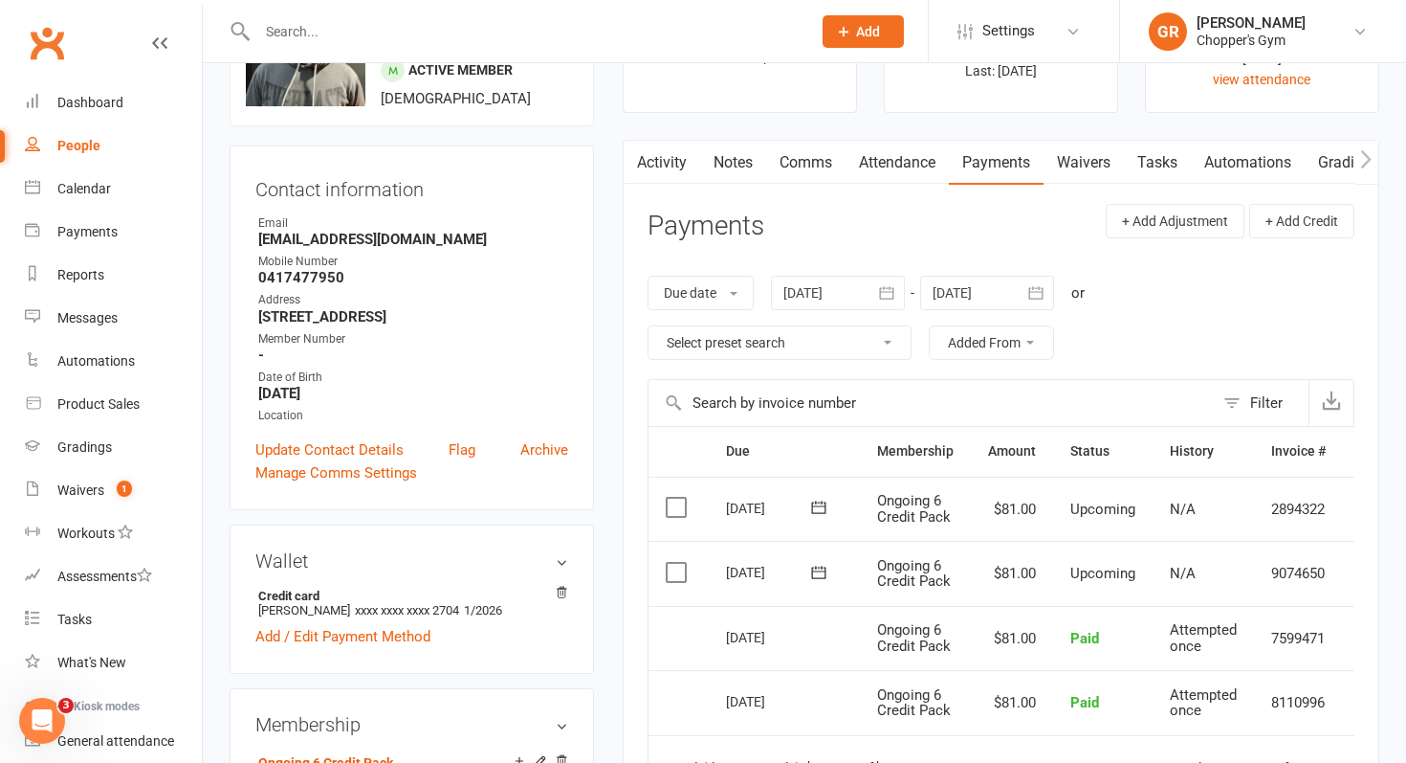
click at [1097, 160] on link "Waivers" at bounding box center [1084, 163] width 80 height 44
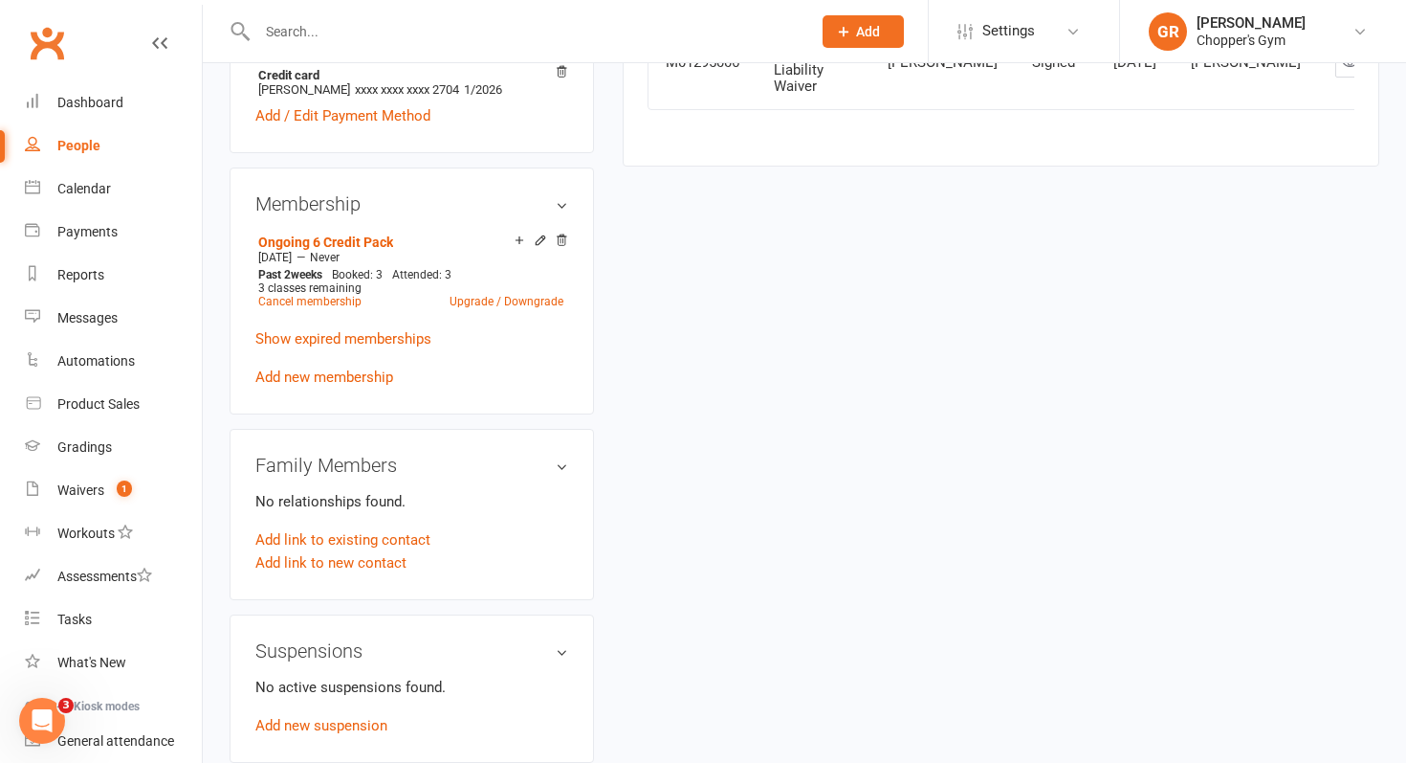
scroll to position [615, 0]
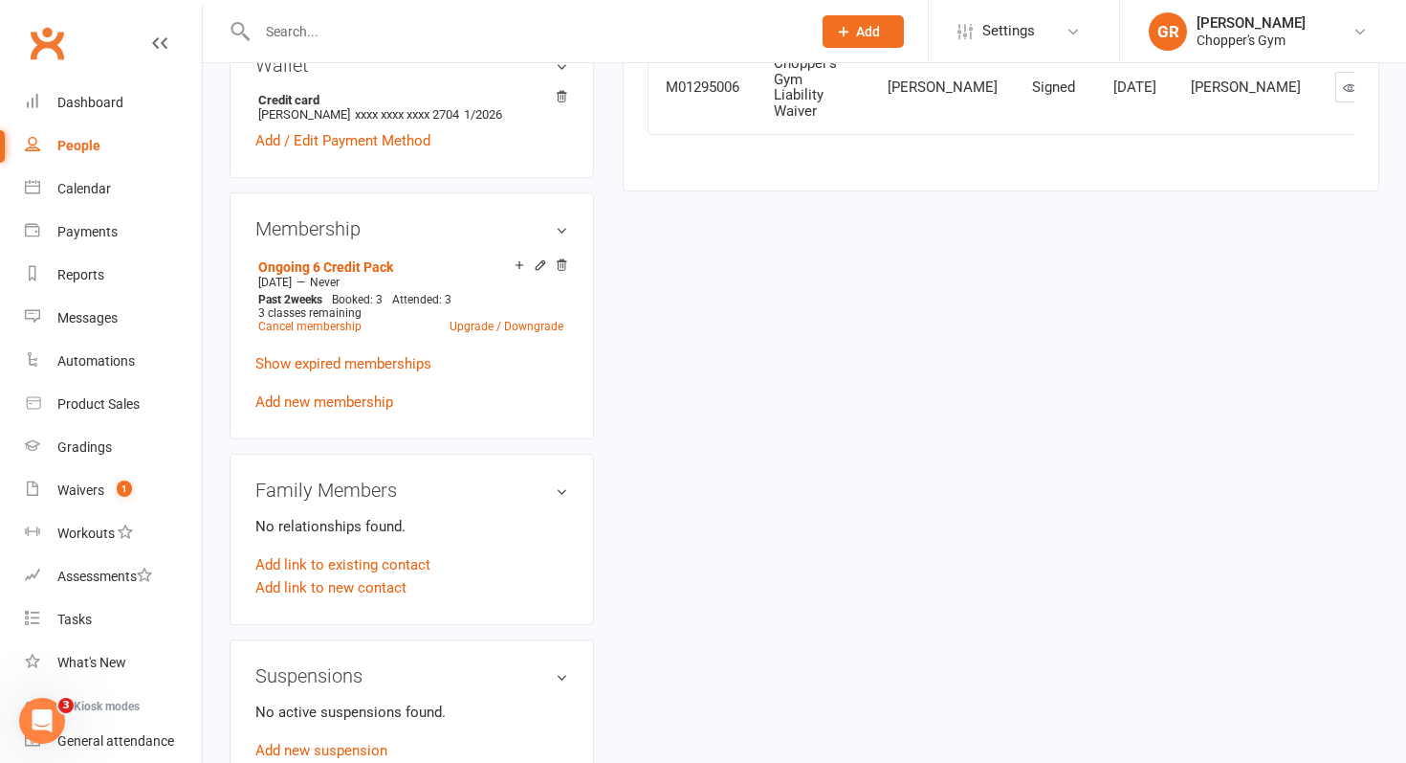
click at [715, 372] on div "upload photo change photo [PERSON_NAME] Activated [DATE] Added [DATE] Active me…" at bounding box center [804, 415] width 1179 height 1880
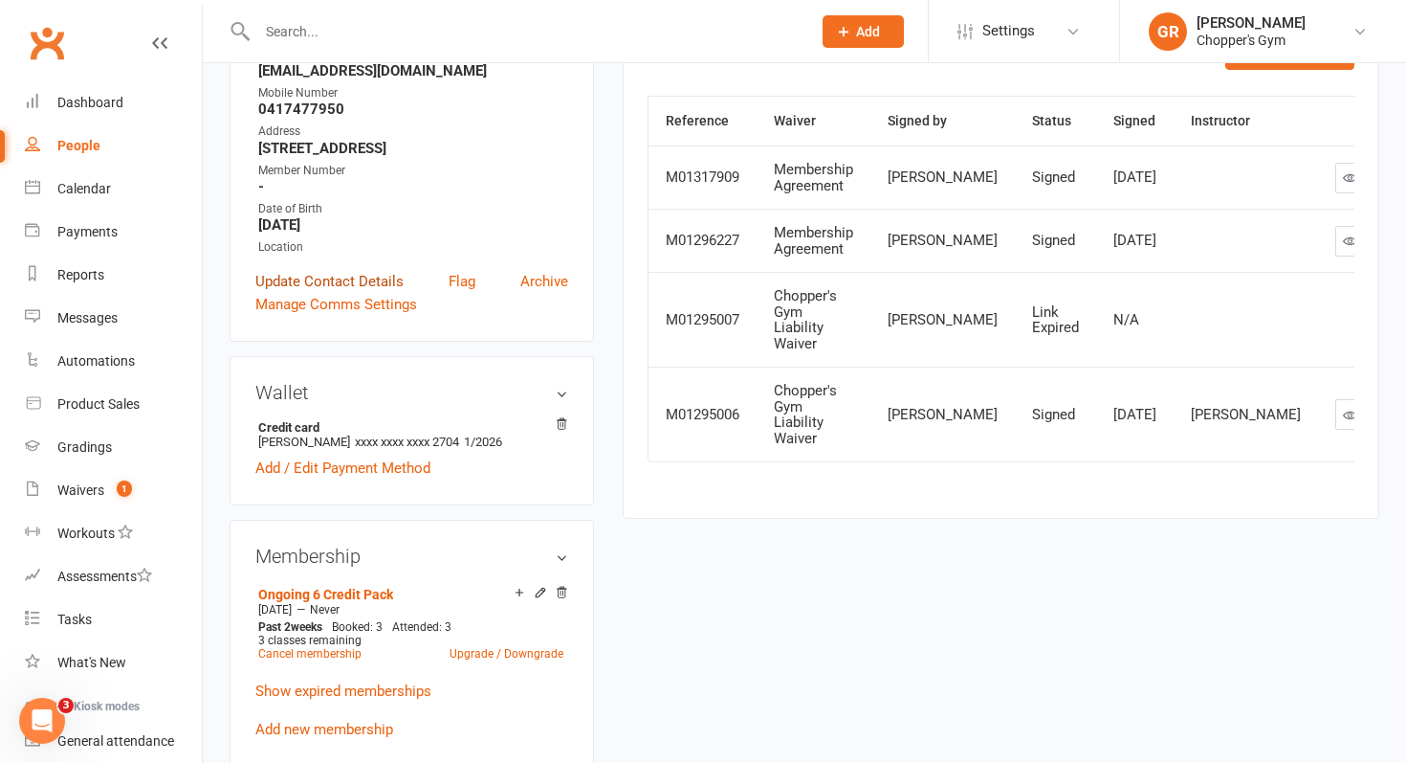
scroll to position [297, 0]
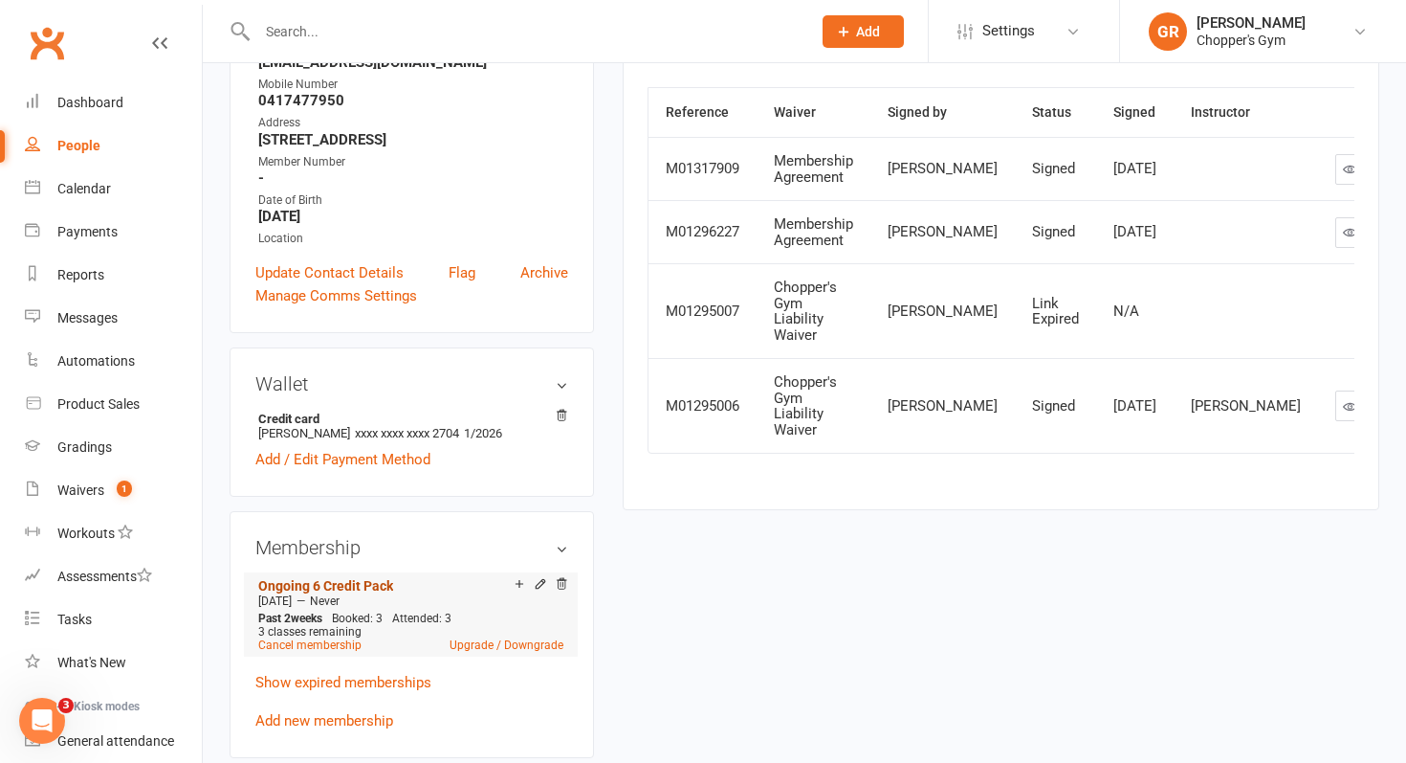
click at [353, 578] on link "Ongoing 6 Credit Pack" at bounding box center [325, 585] width 135 height 15
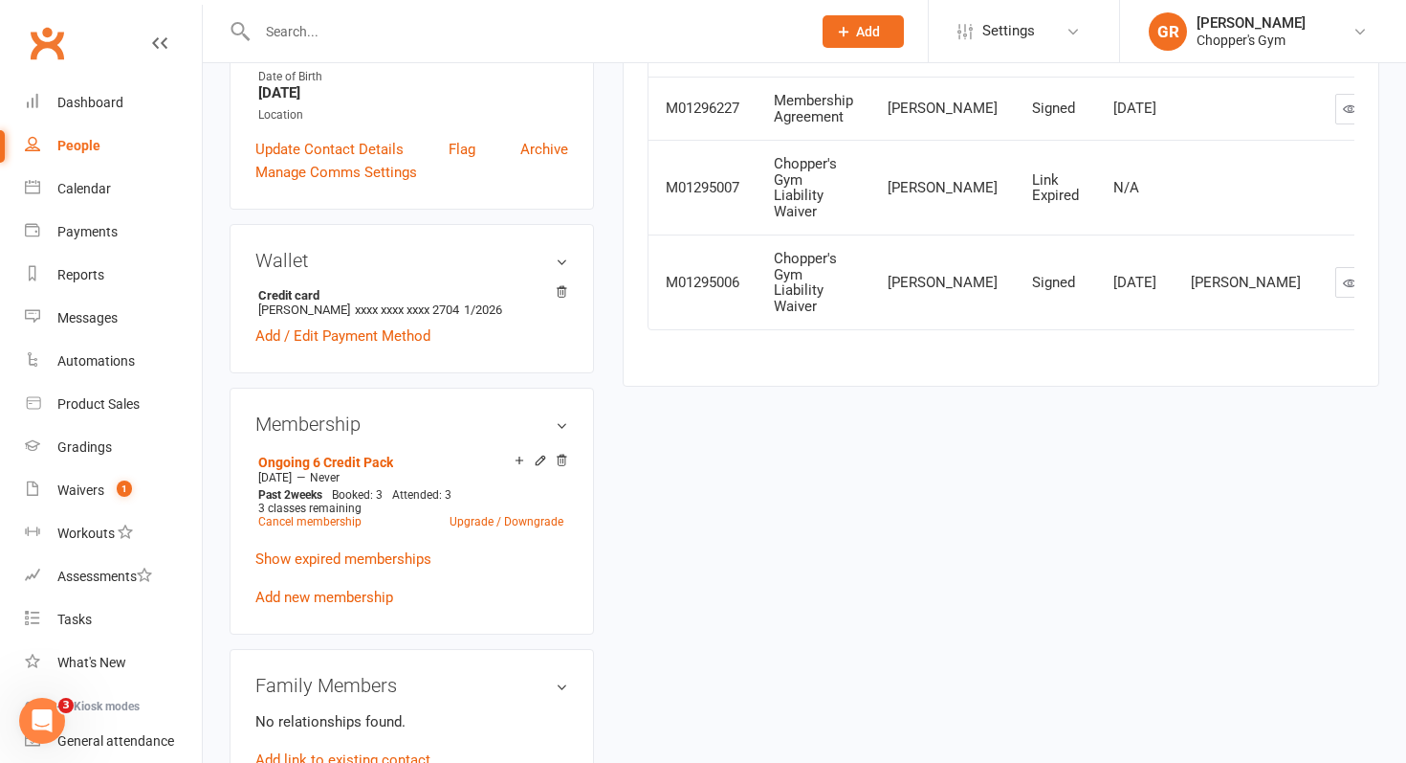
scroll to position [421, 0]
click at [520, 458] on icon at bounding box center [519, 459] width 13 height 13
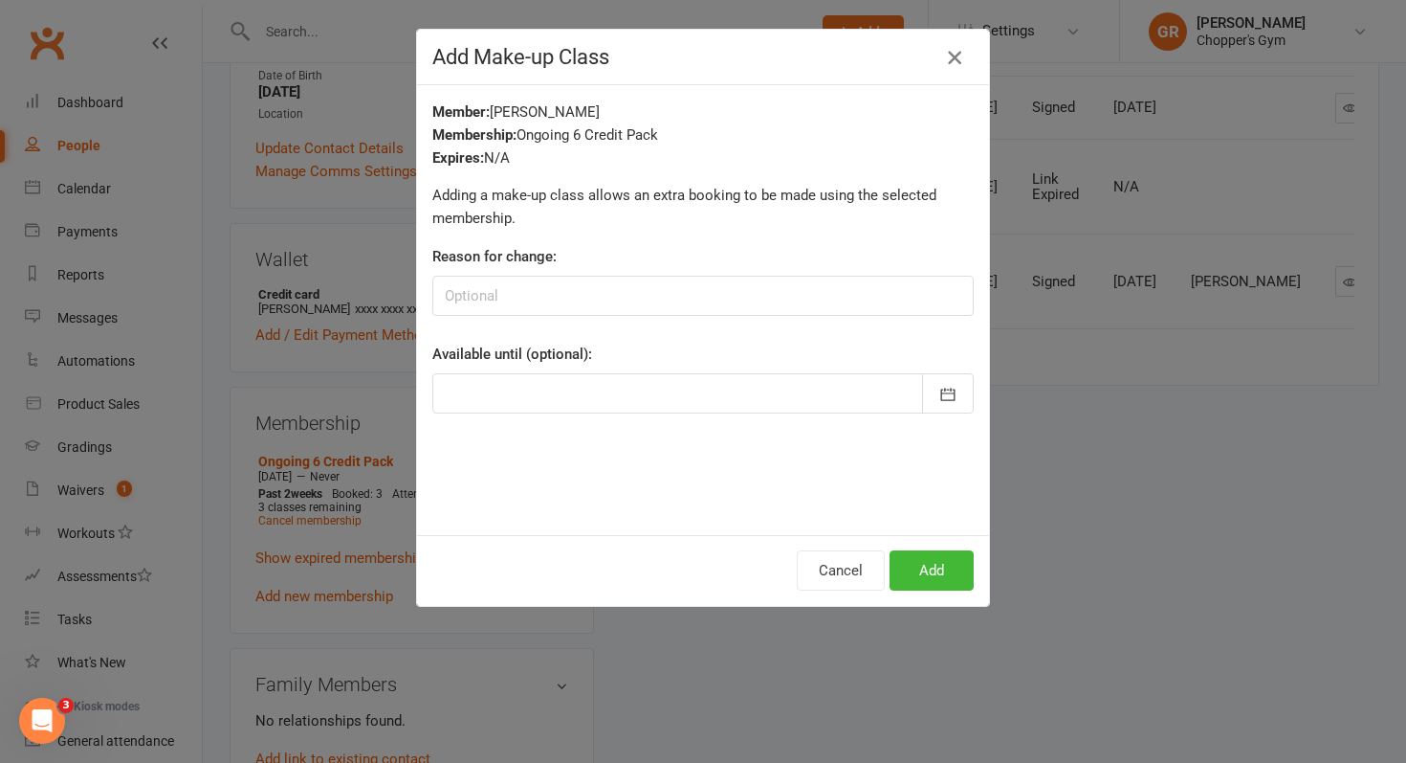
click at [954, 59] on icon "button" at bounding box center [954, 57] width 23 height 23
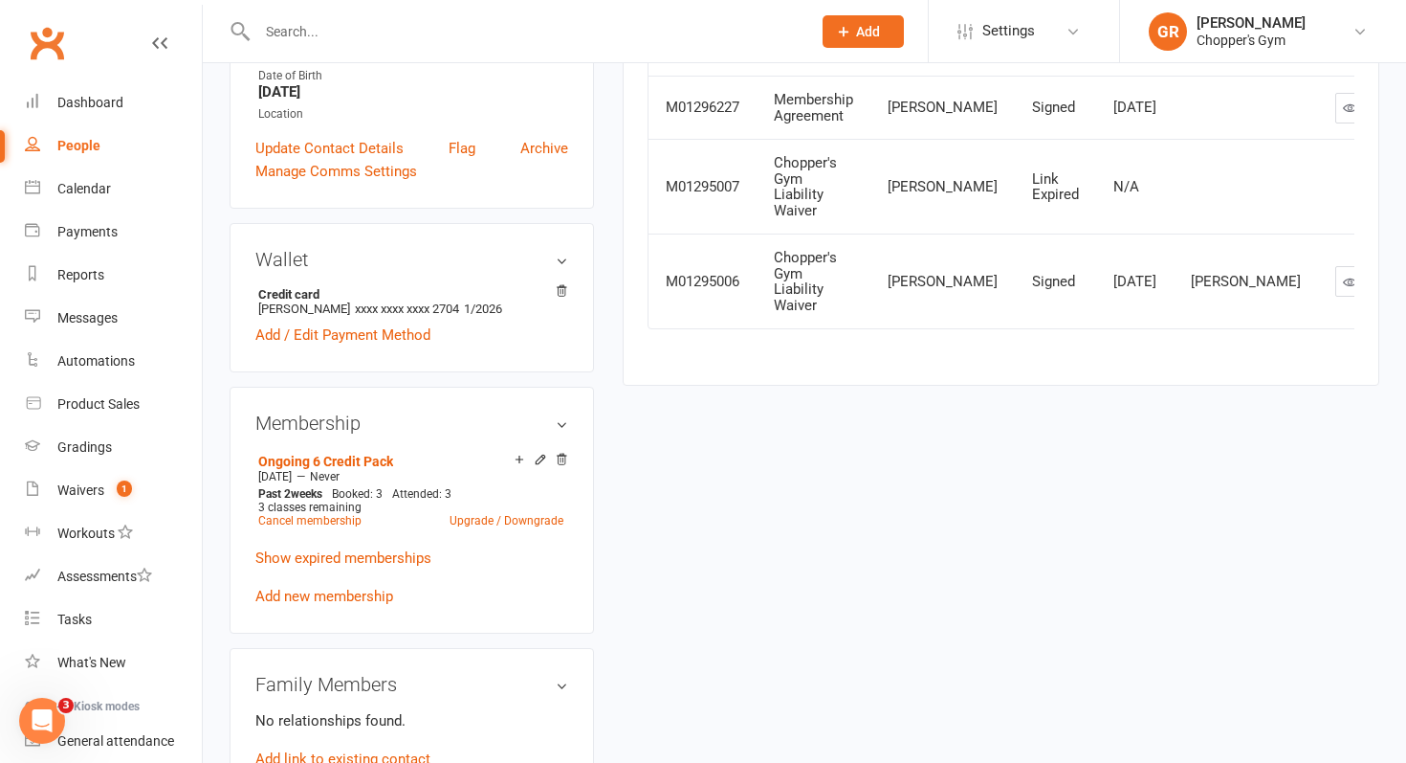
click at [909, 567] on div "upload photo change photo Andrew Gregory Activated 27 June, 2025 Added 25 June,…" at bounding box center [804, 609] width 1179 height 1880
click at [517, 453] on icon at bounding box center [519, 459] width 13 height 13
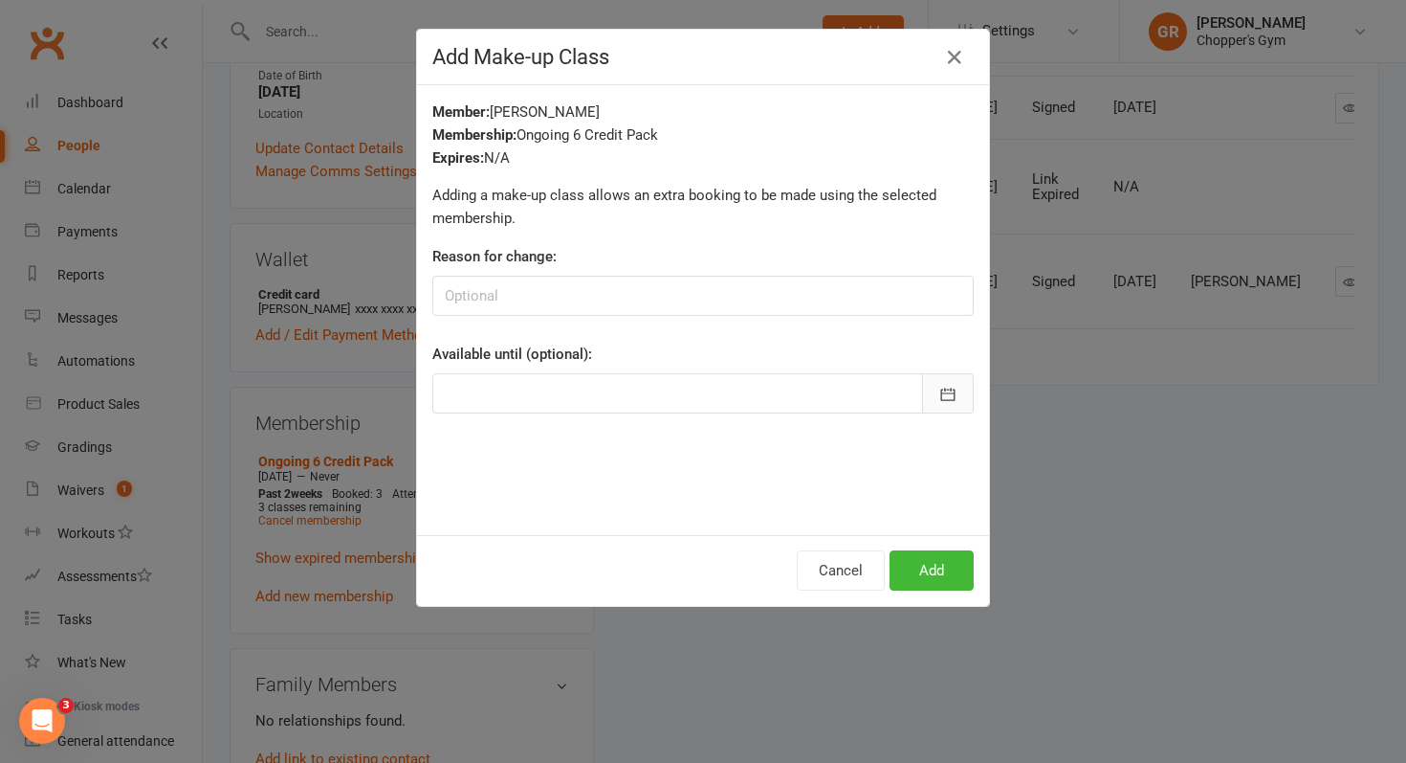
click at [947, 391] on icon "button" at bounding box center [948, 394] width 19 height 19
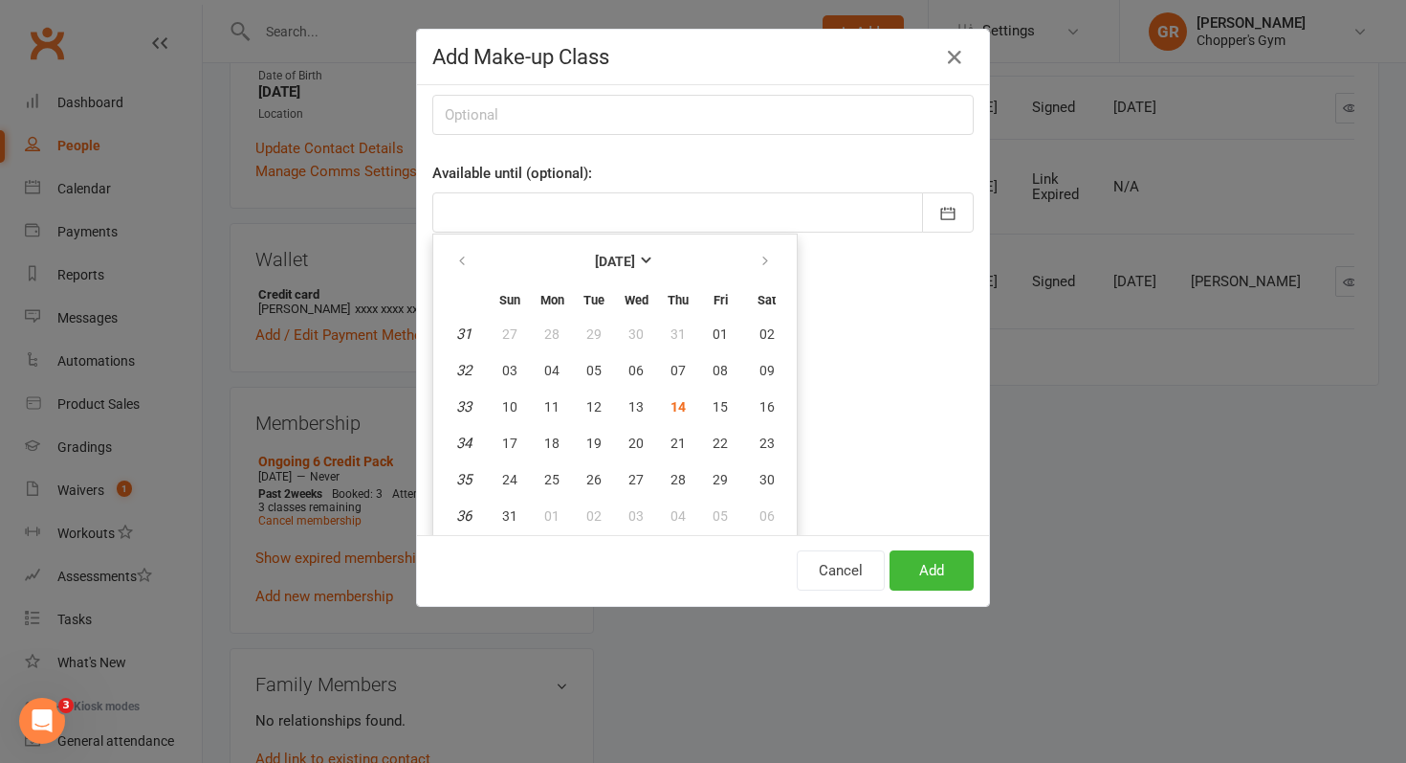
click at [943, 463] on div "Member: Andrew Gregory Membership: Ongoing 6 Credit Pack Expires: N/A Adding a …" at bounding box center [703, 310] width 572 height 450
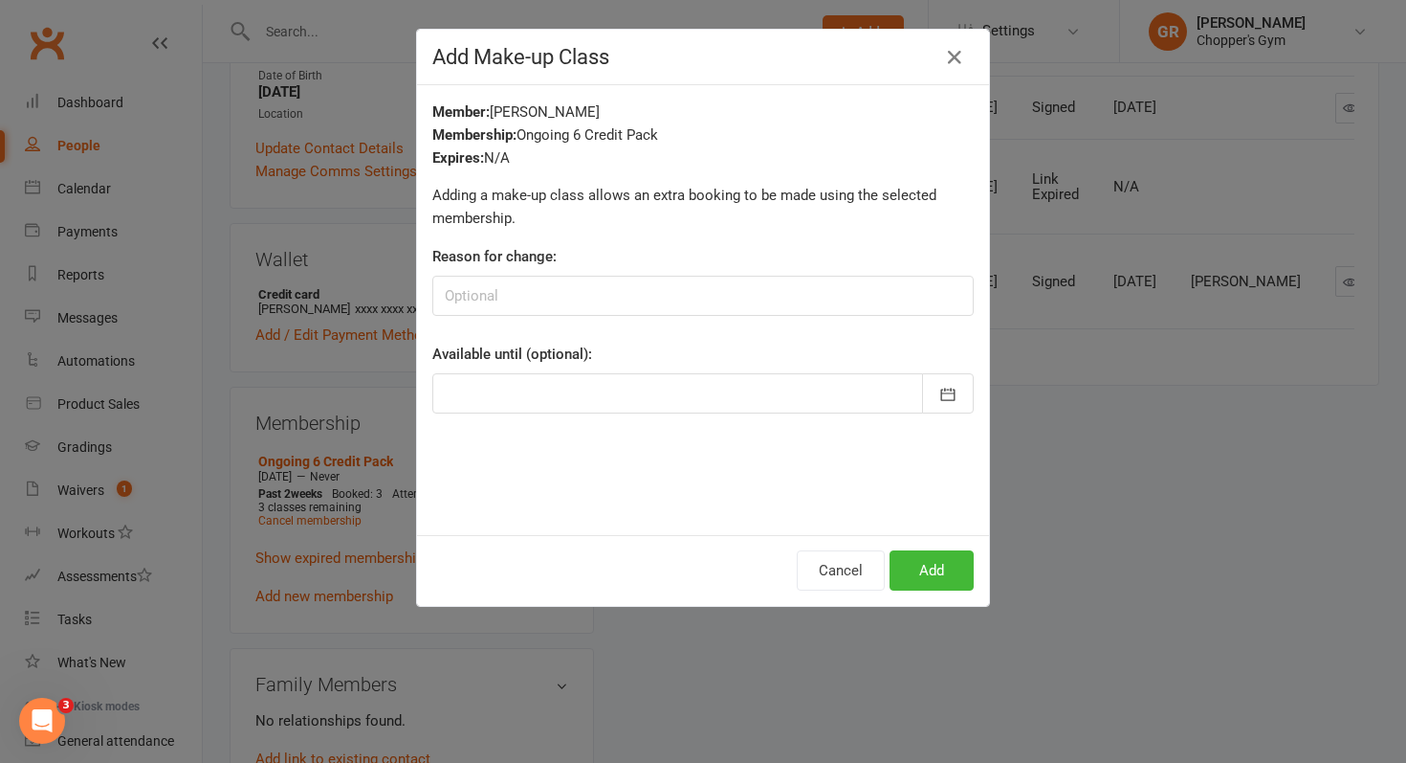
scroll to position [0, 0]
click at [844, 572] on button "Cancel" at bounding box center [841, 570] width 88 height 40
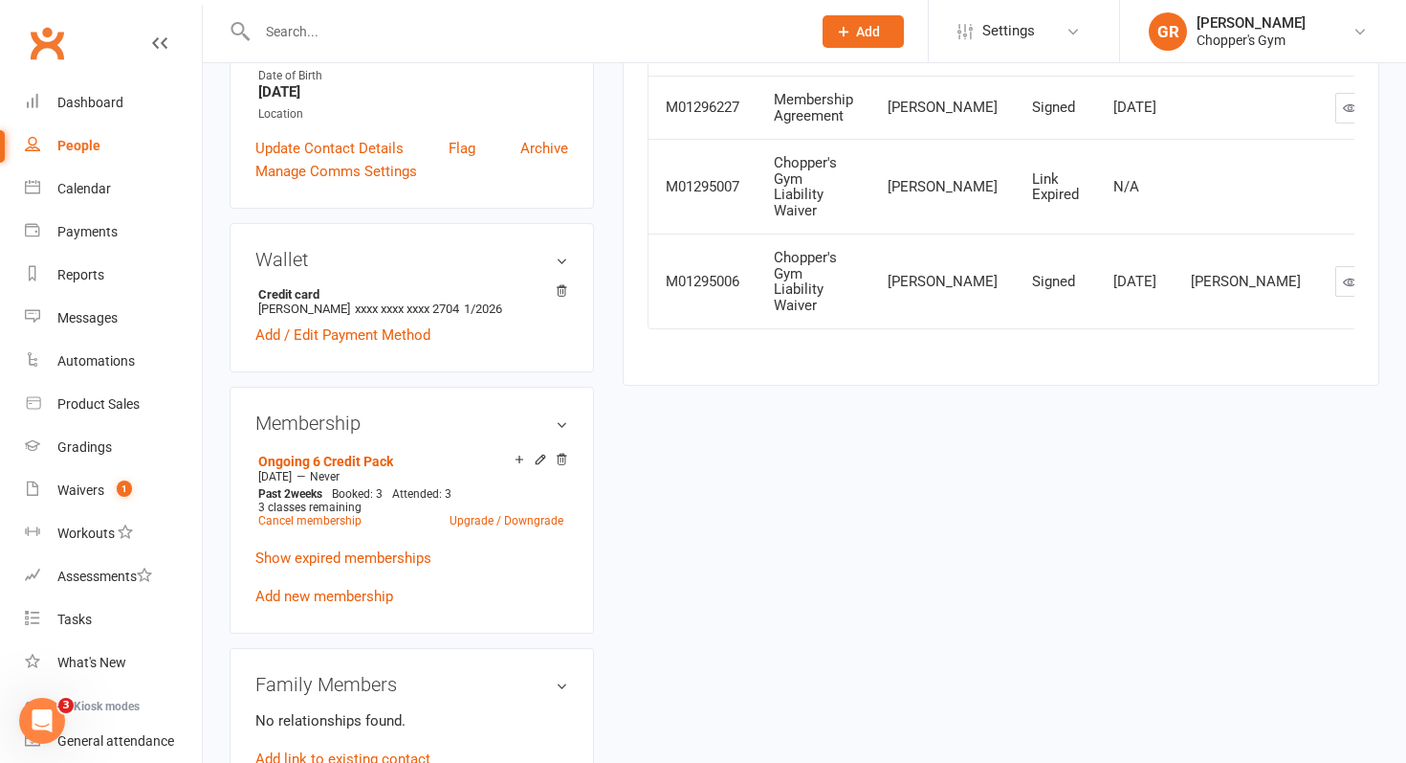
click at [844, 572] on div "upload photo change photo Andrew Gregory Activated 27 June, 2025 Added 25 June,…" at bounding box center [804, 609] width 1179 height 1880
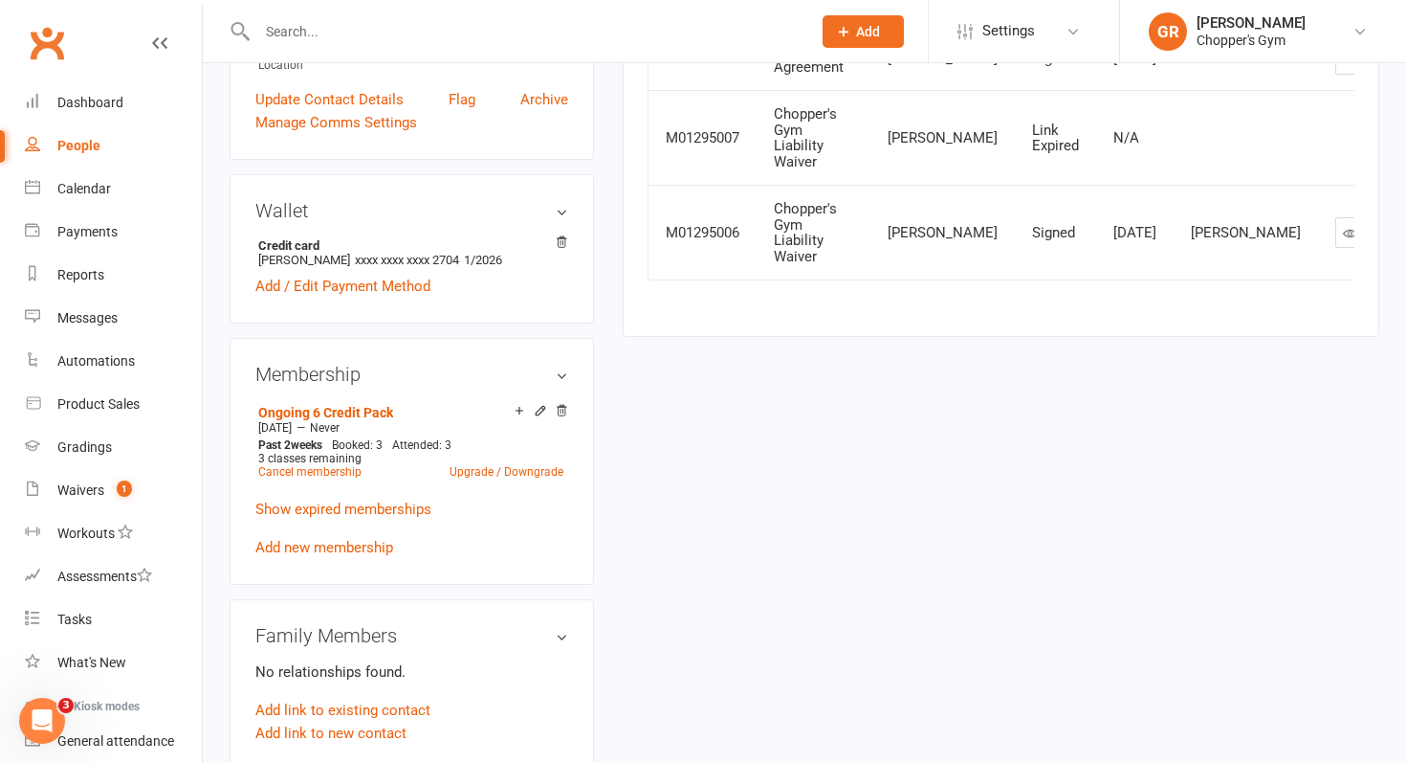
scroll to position [472, 0]
click at [516, 404] on icon at bounding box center [519, 408] width 13 height 13
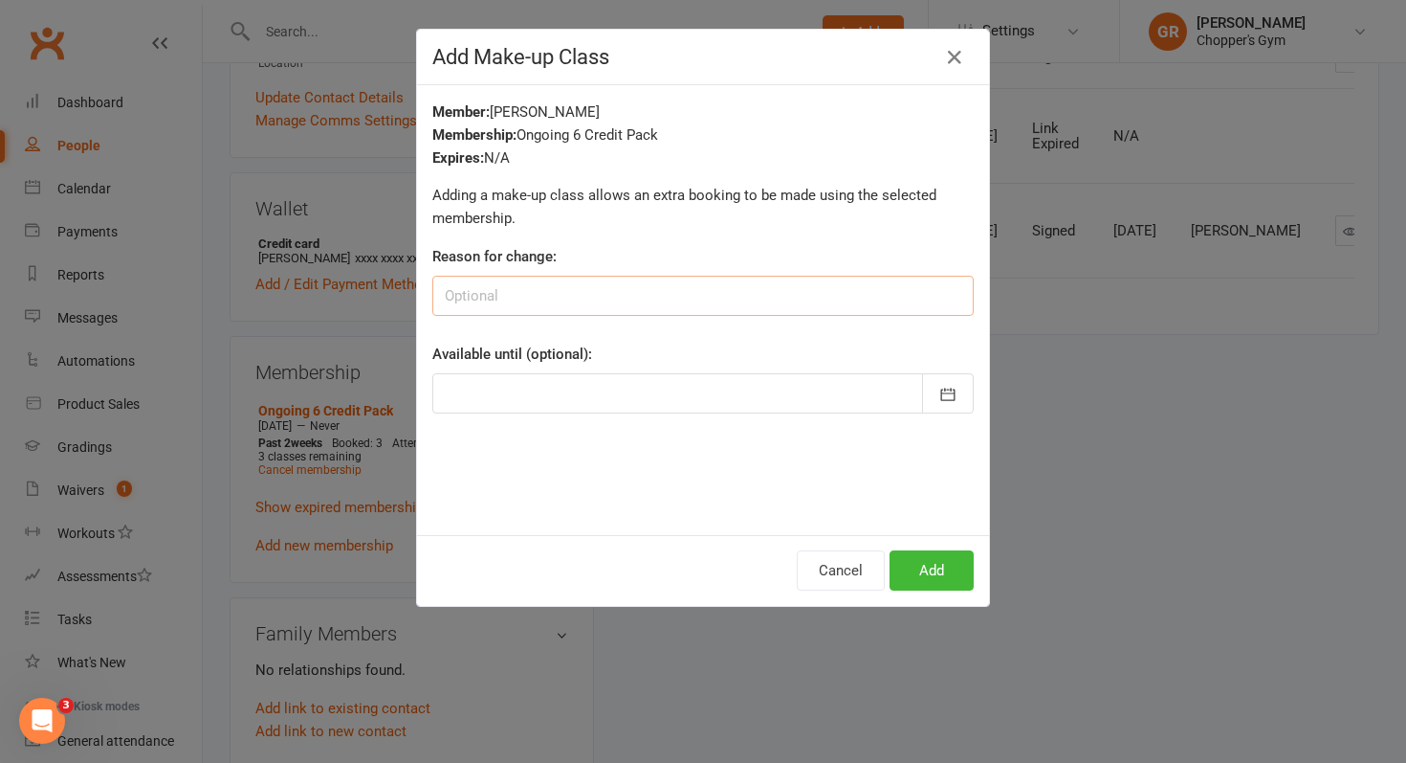
click at [579, 292] on input at bounding box center [703, 296] width 542 height 40
click at [961, 58] on icon "button" at bounding box center [954, 57] width 23 height 23
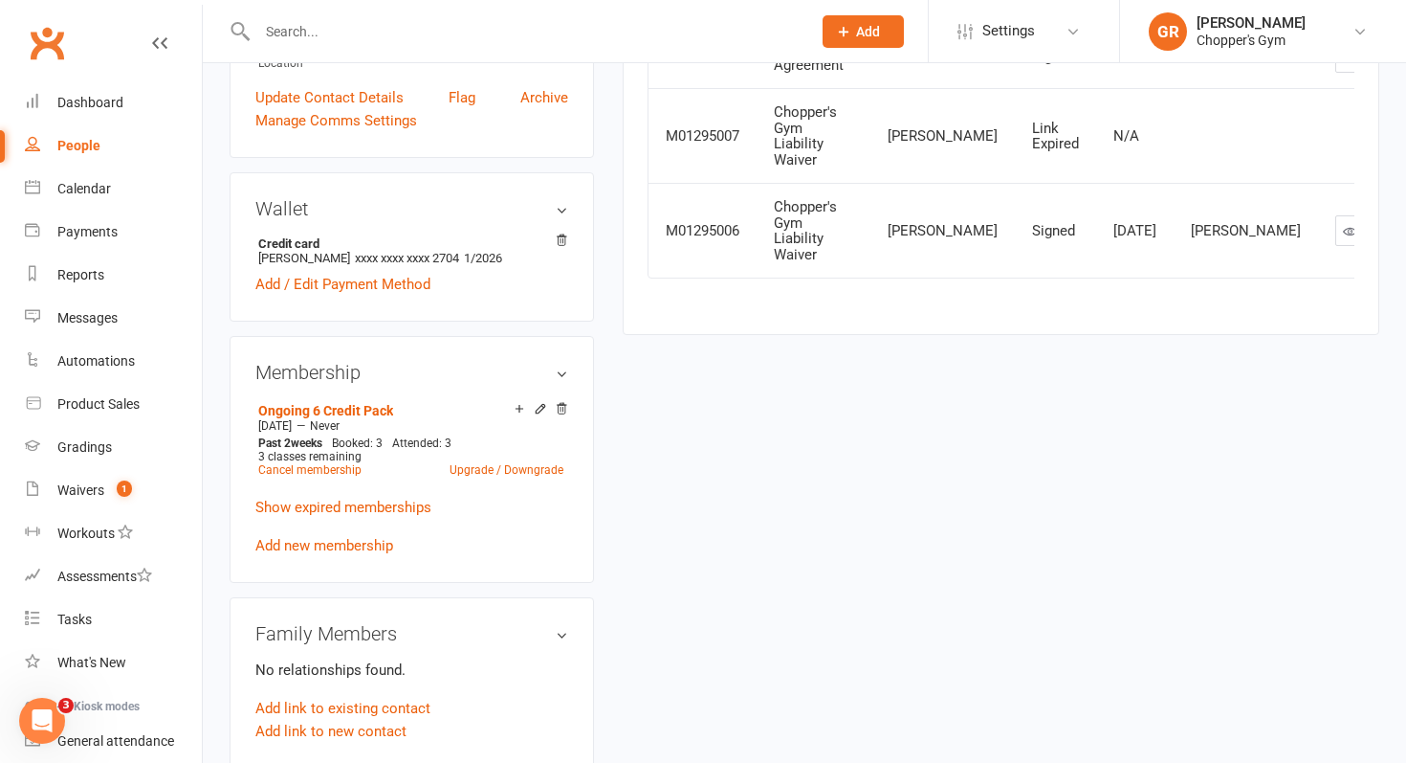
click at [926, 499] on div "upload photo change photo Andrew Gregory Activated 27 June, 2025 Added 25 June,…" at bounding box center [804, 558] width 1179 height 1880
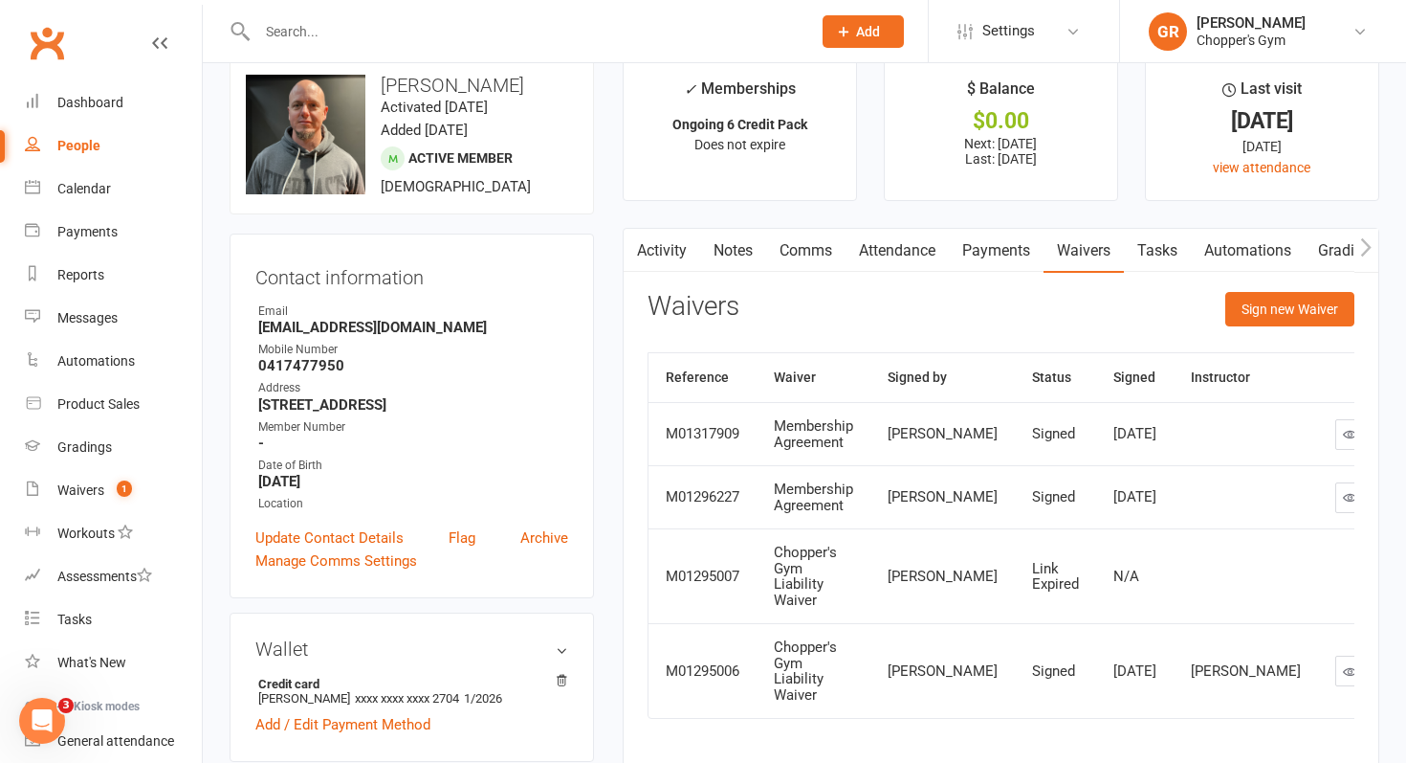
scroll to position [31, 0]
click at [1366, 248] on icon "button" at bounding box center [1365, 248] width 11 height 20
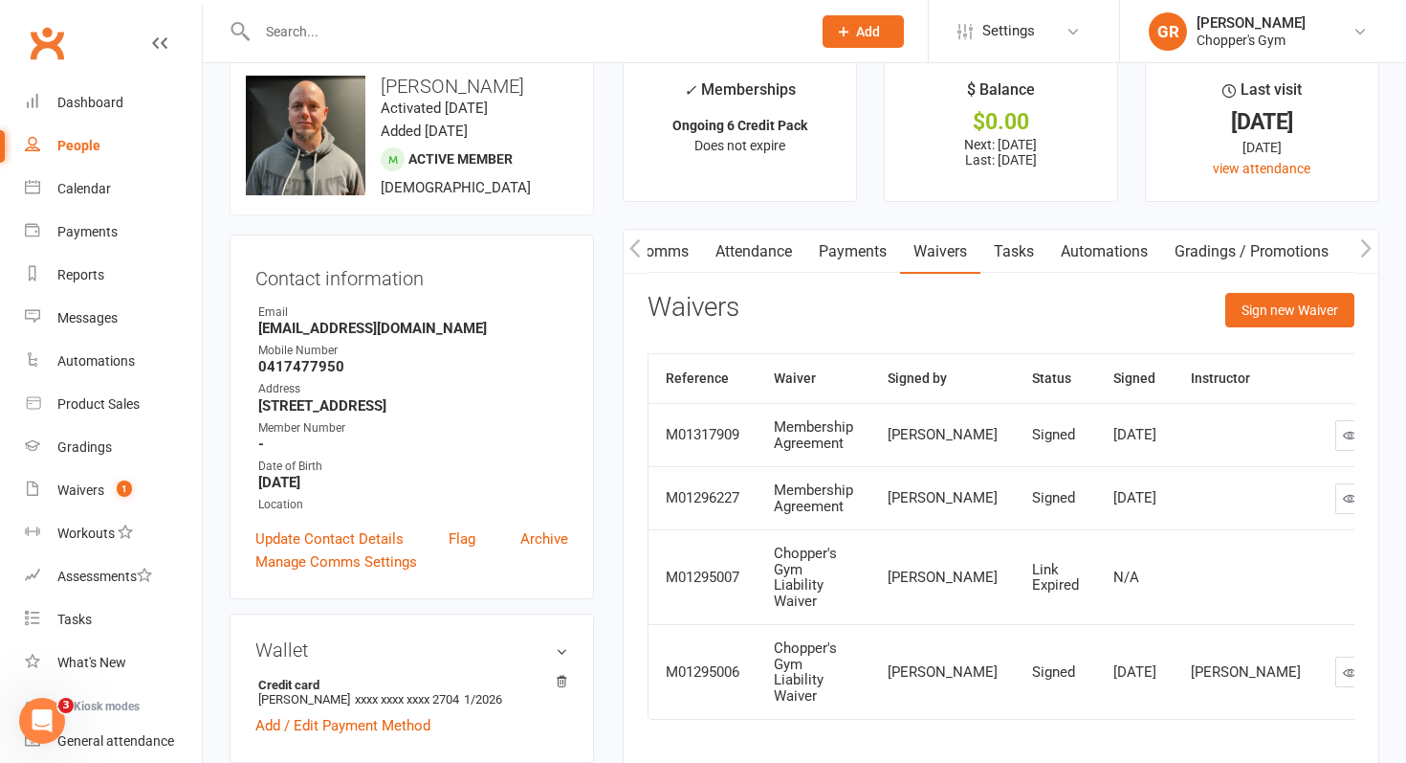
click at [1366, 248] on icon "button" at bounding box center [1365, 248] width 11 height 20
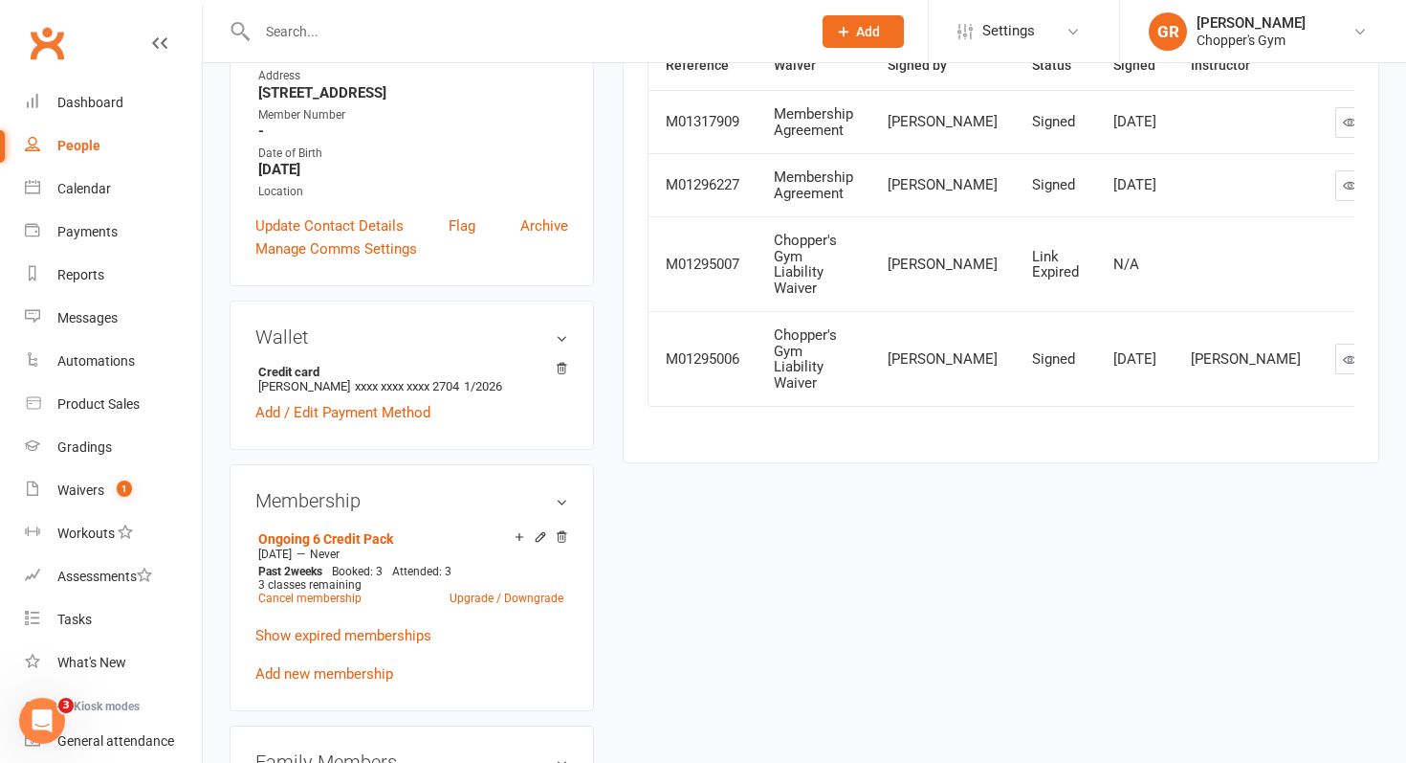
scroll to position [347, 0]
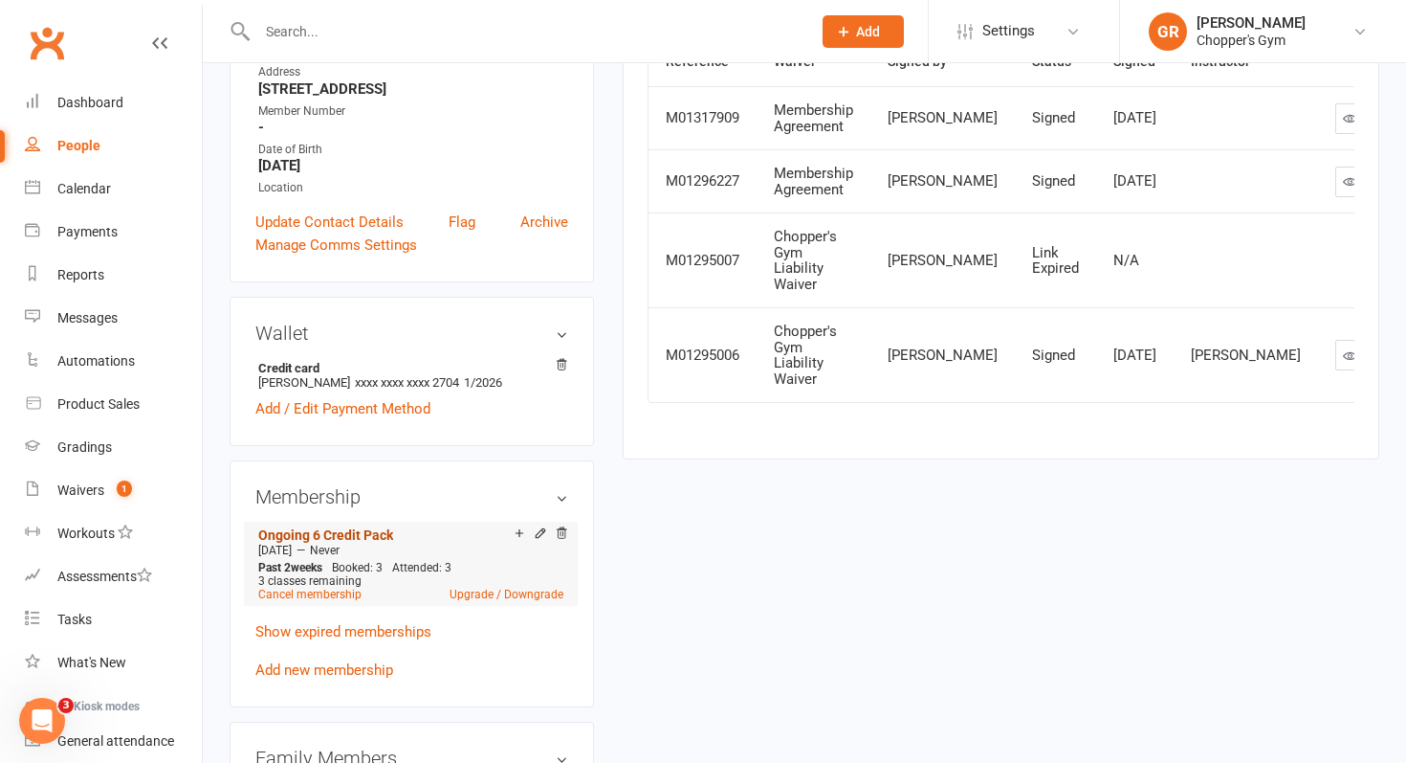
click at [362, 533] on link "Ongoing 6 Credit Pack" at bounding box center [325, 534] width 135 height 15
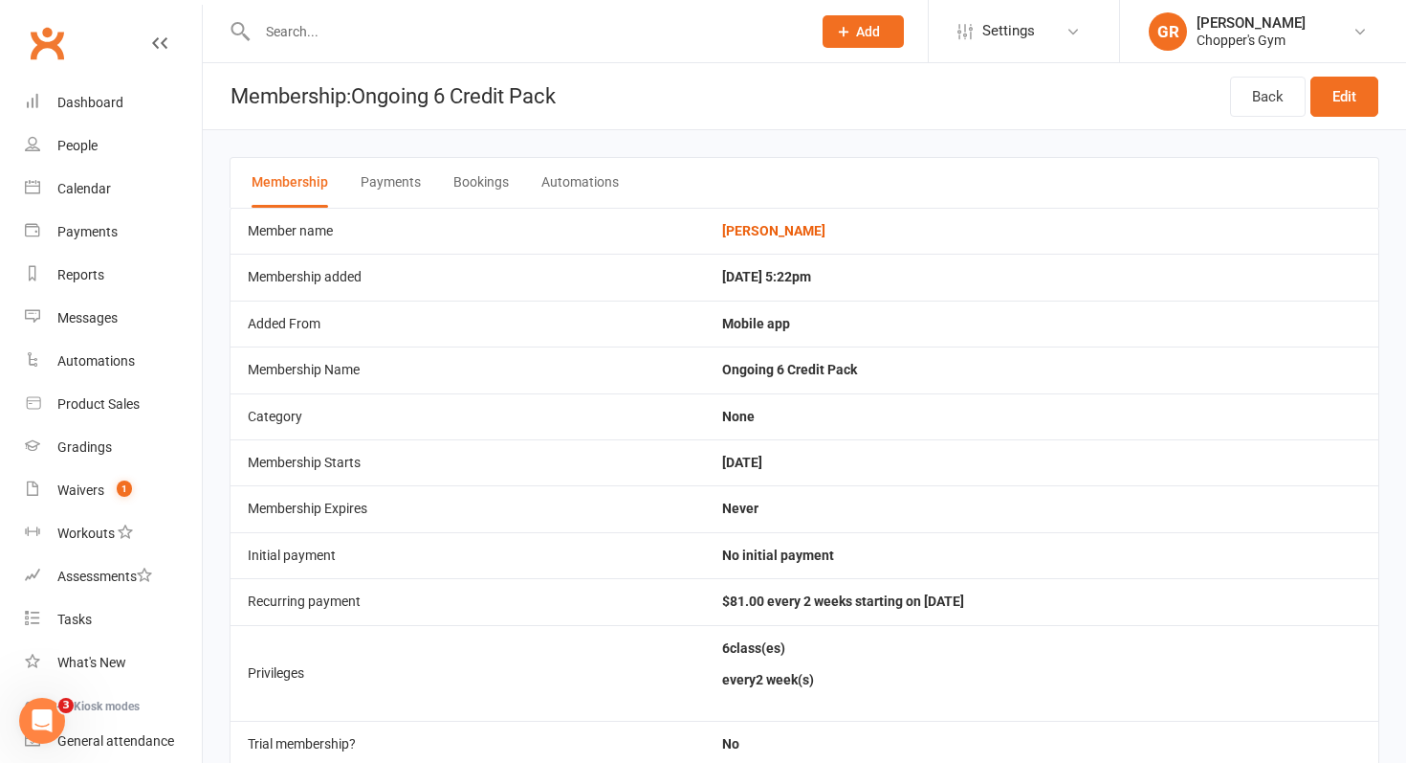
click at [395, 176] on button "Payments" at bounding box center [391, 183] width 60 height 50
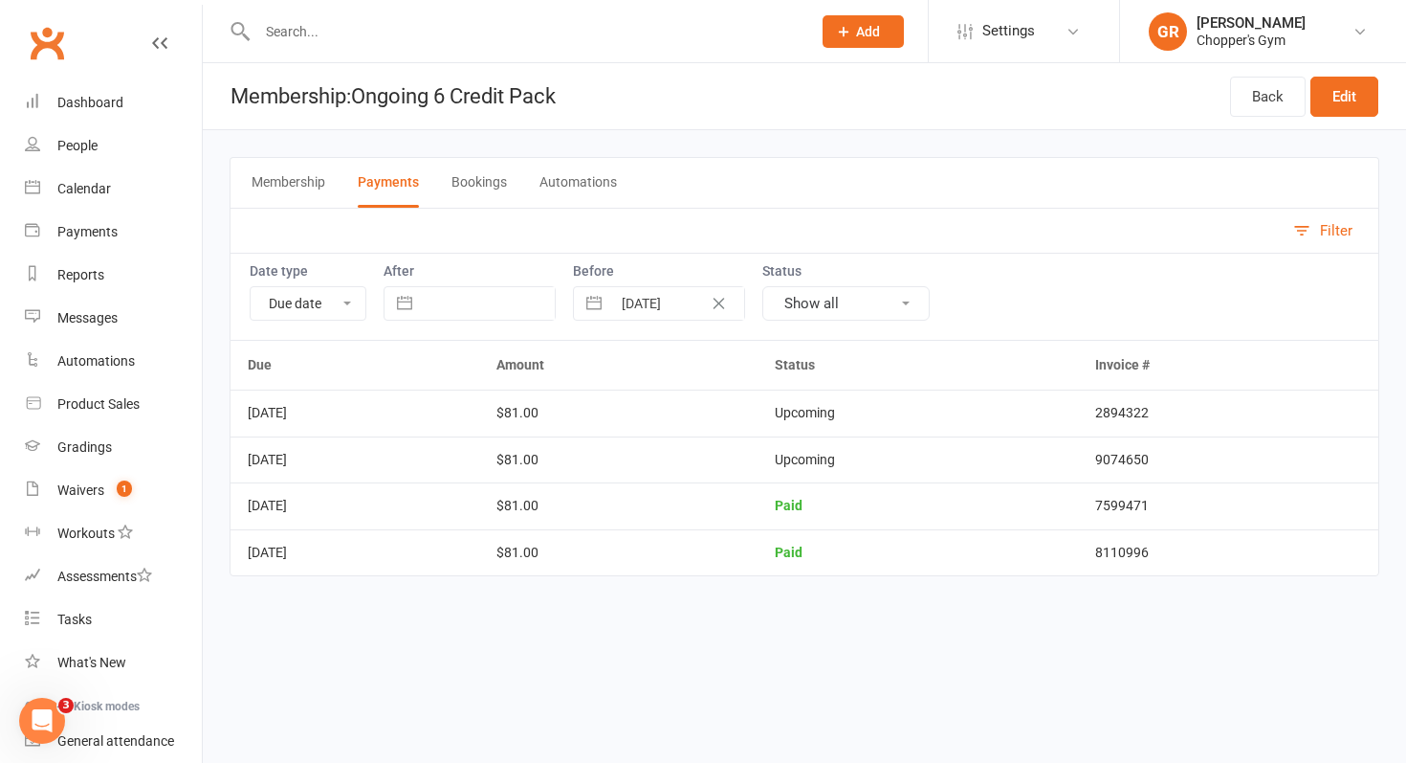
click at [299, 186] on button "Membership" at bounding box center [289, 183] width 74 height 50
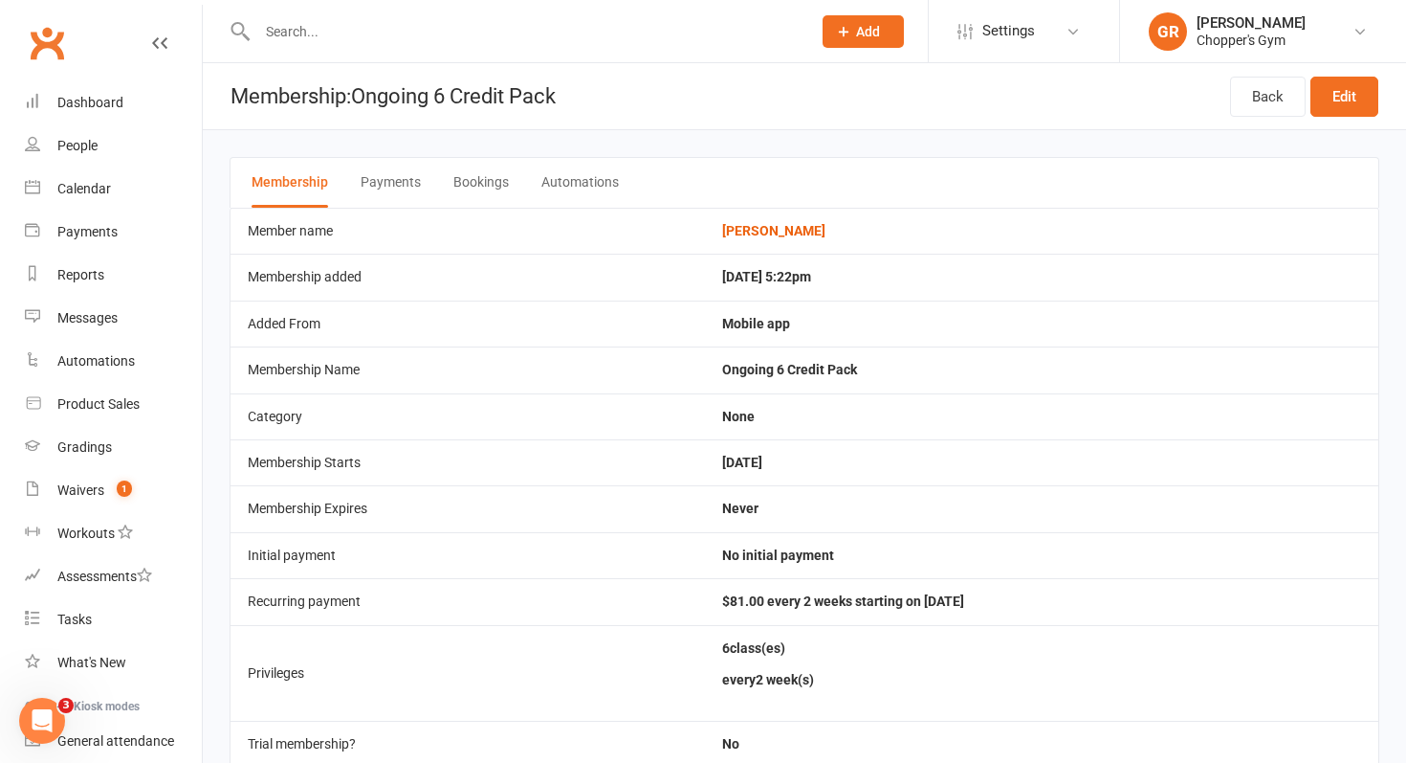
click at [503, 190] on button "Bookings" at bounding box center [480, 183] width 55 height 50
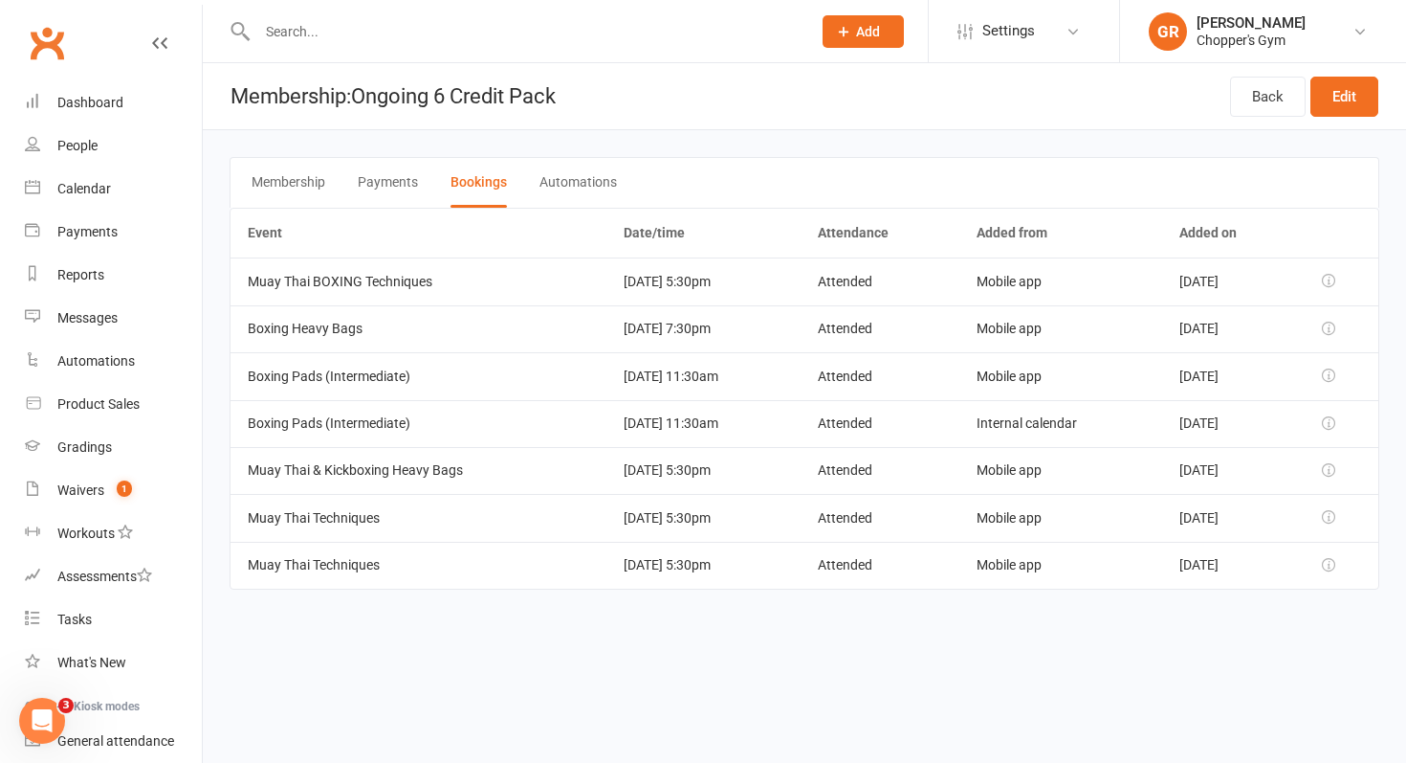
click at [295, 179] on button "Membership" at bounding box center [289, 183] width 74 height 50
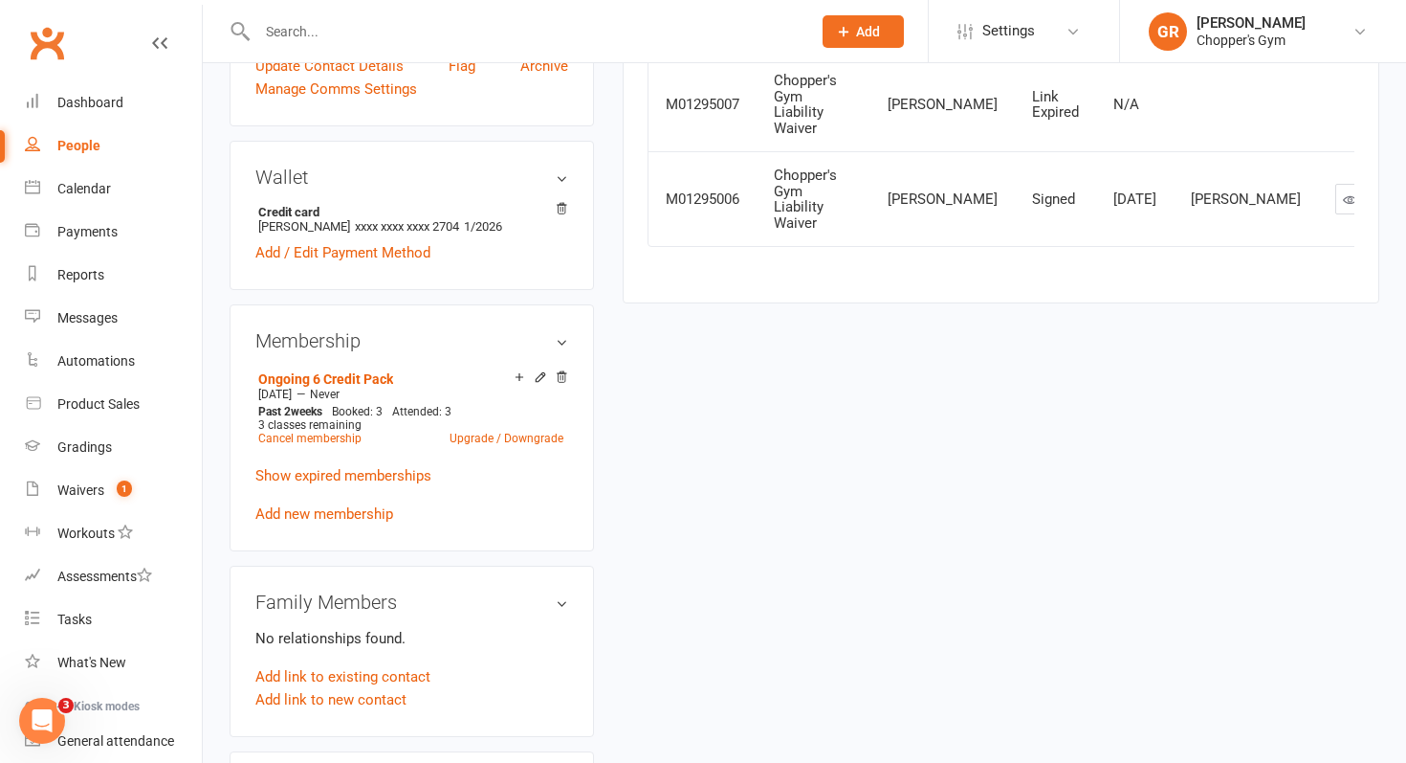
scroll to position [512, 0]
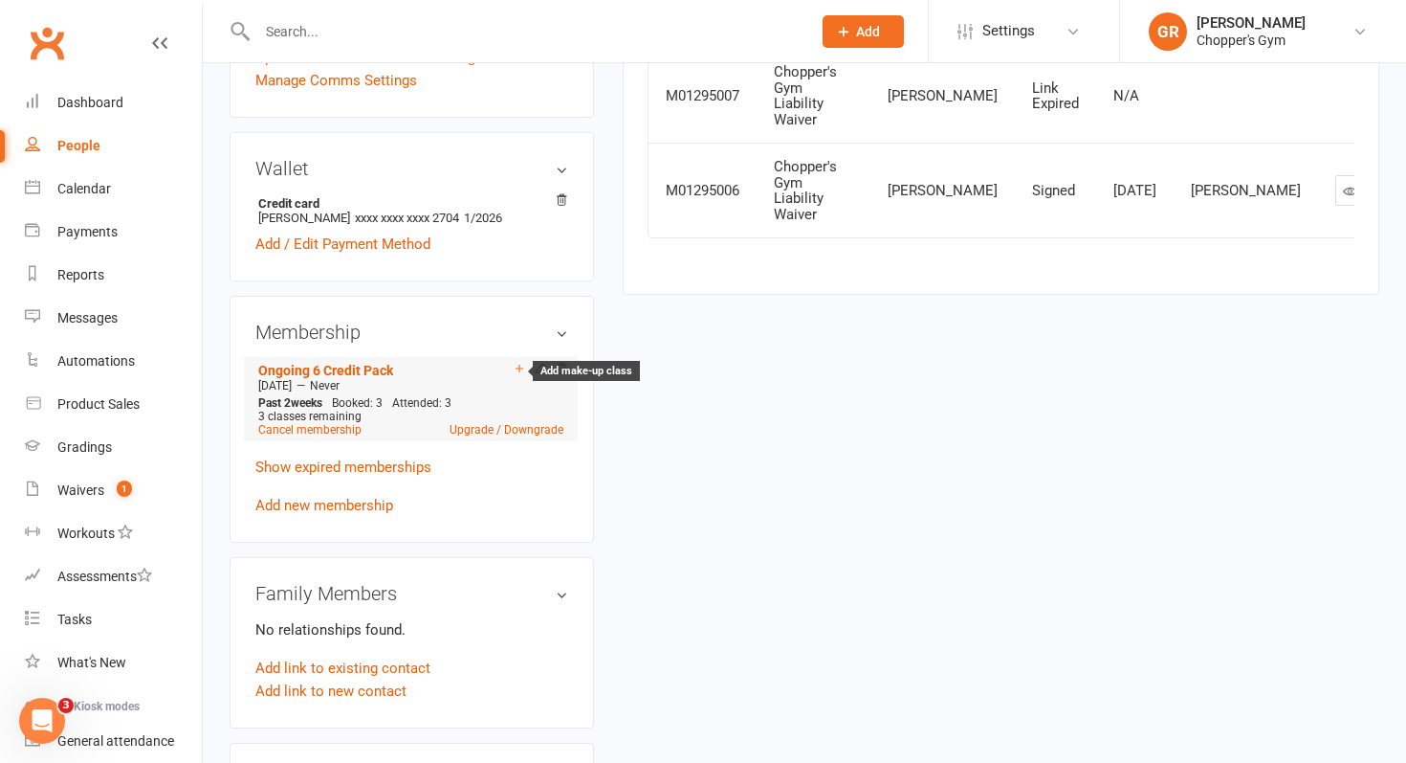
click at [519, 366] on icon at bounding box center [520, 369] width 8 height 8
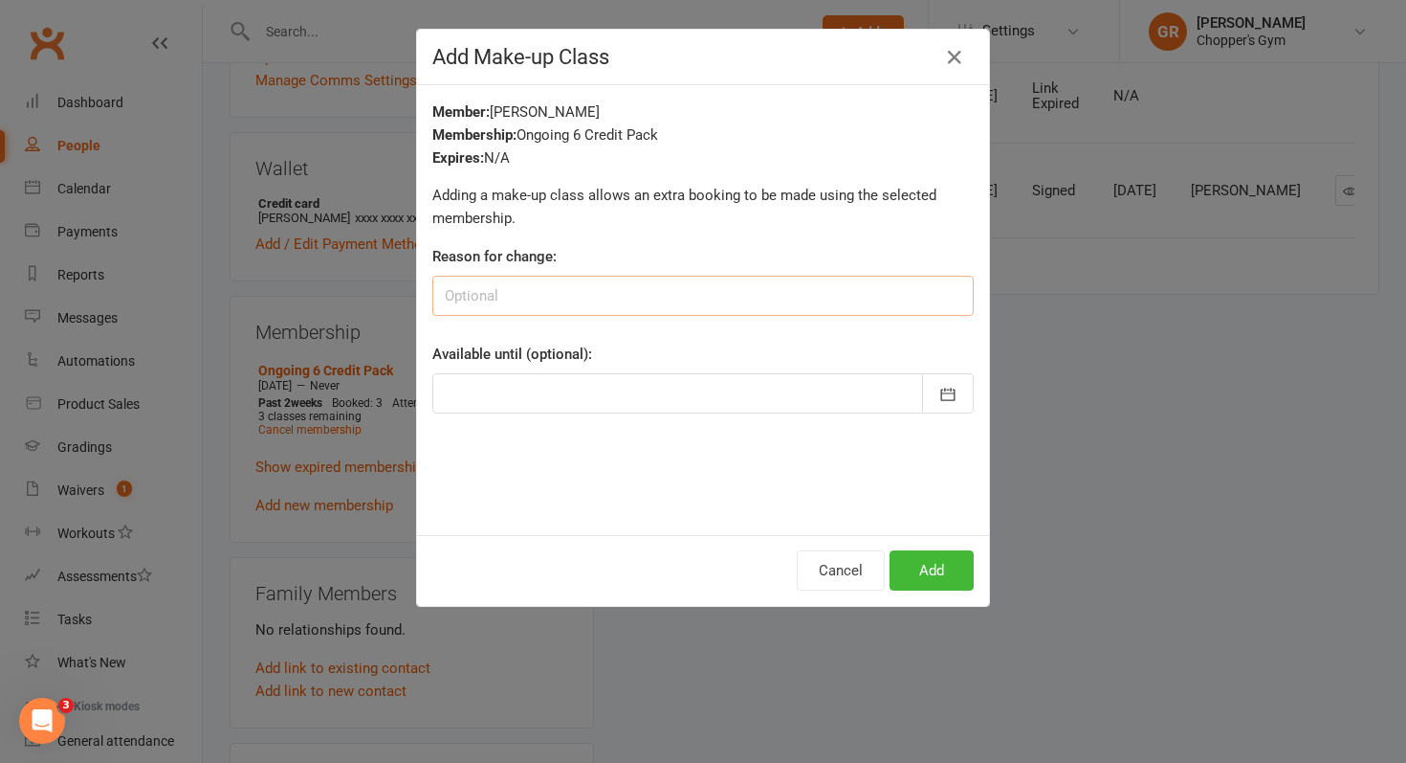
click at [547, 279] on input at bounding box center [703, 296] width 542 height 40
type input "to align with payment period"
click at [521, 399] on div at bounding box center [703, 393] width 542 height 40
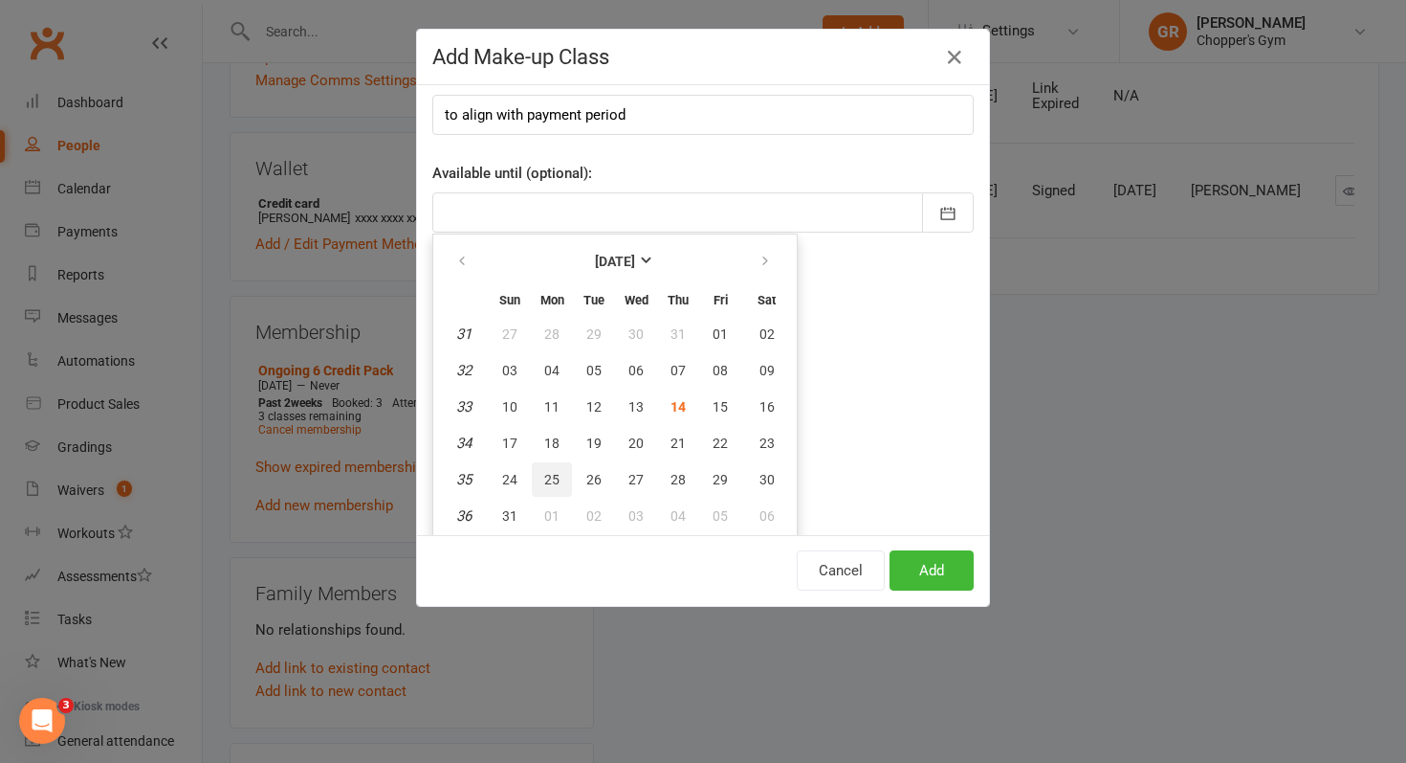
click at [554, 480] on span "25" at bounding box center [551, 479] width 15 height 15
type input "25 Aug 2025"
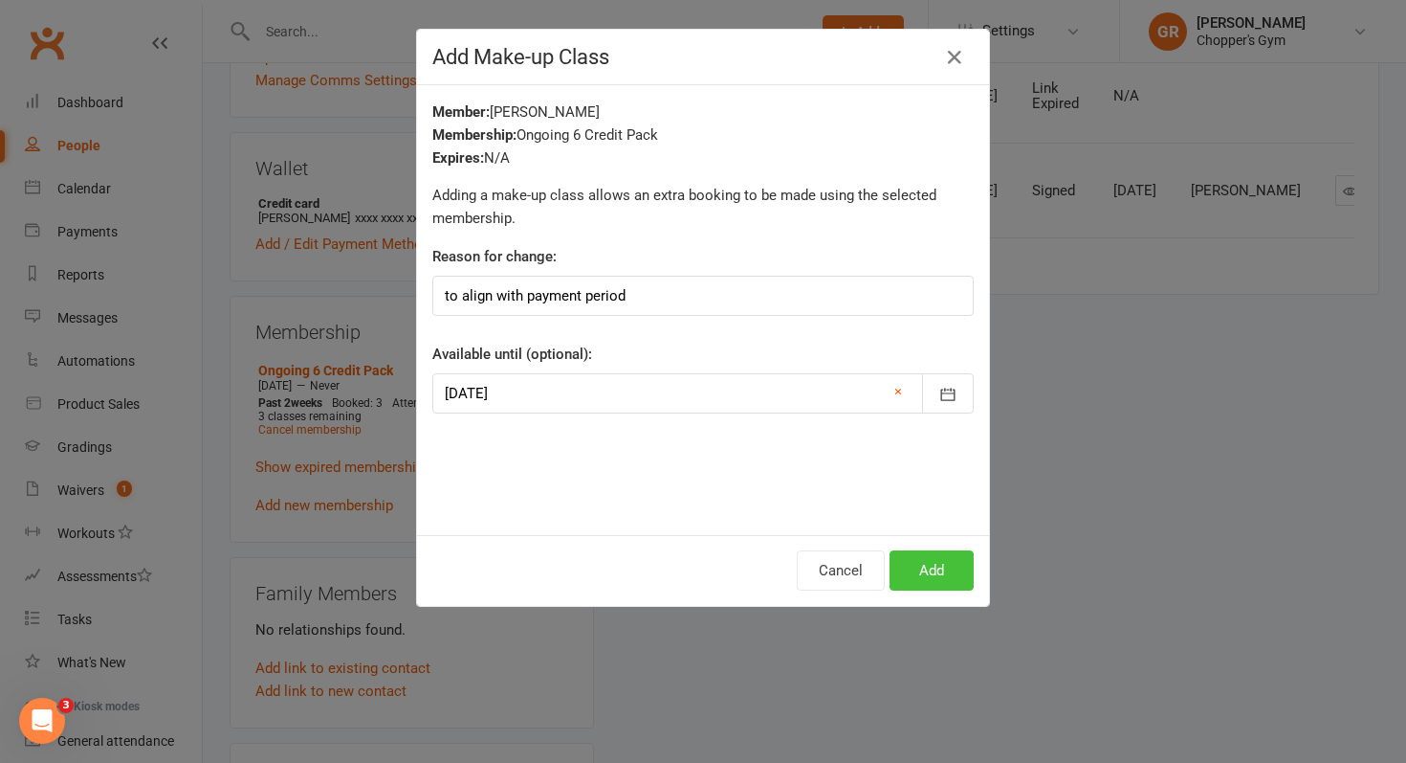
click at [907, 562] on button "Add" at bounding box center [932, 570] width 84 height 40
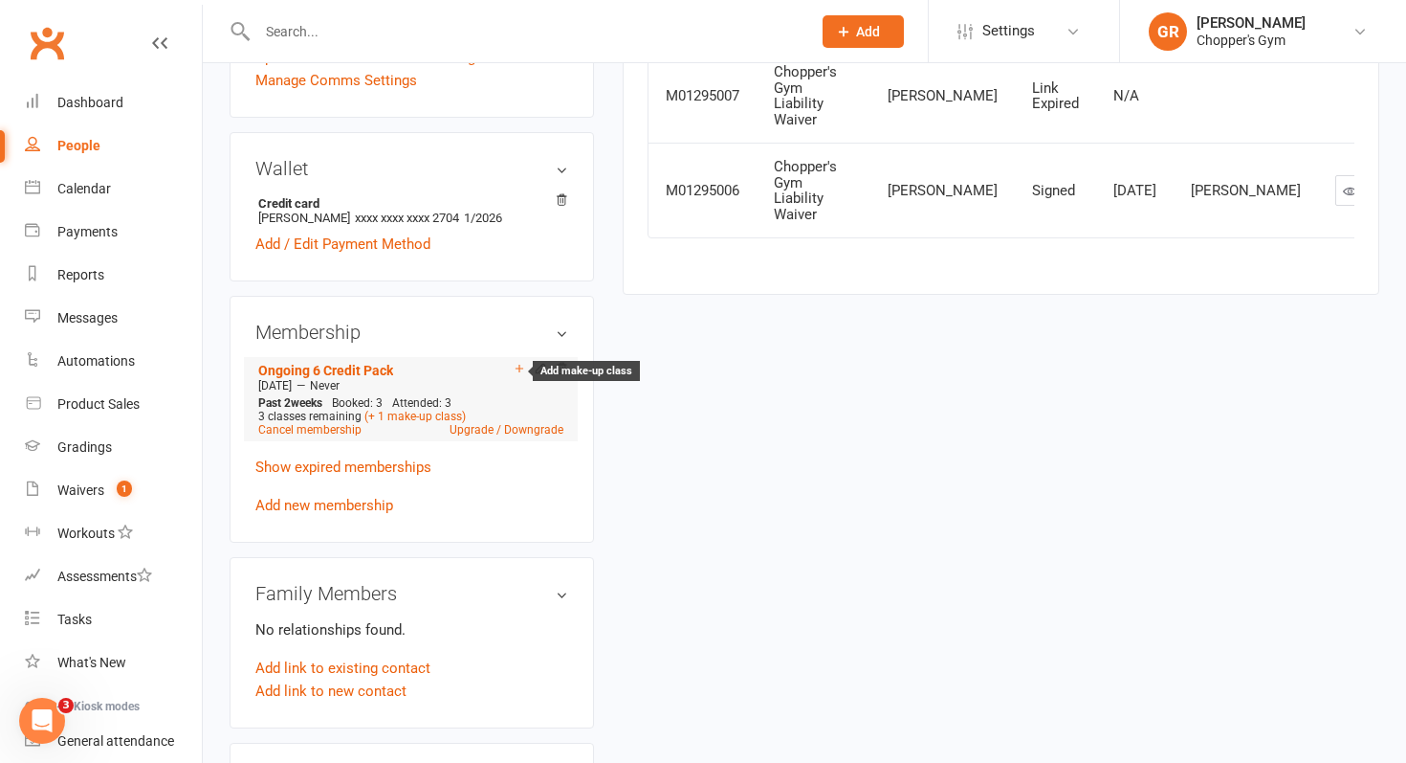
click at [516, 365] on icon at bounding box center [519, 368] width 13 height 13
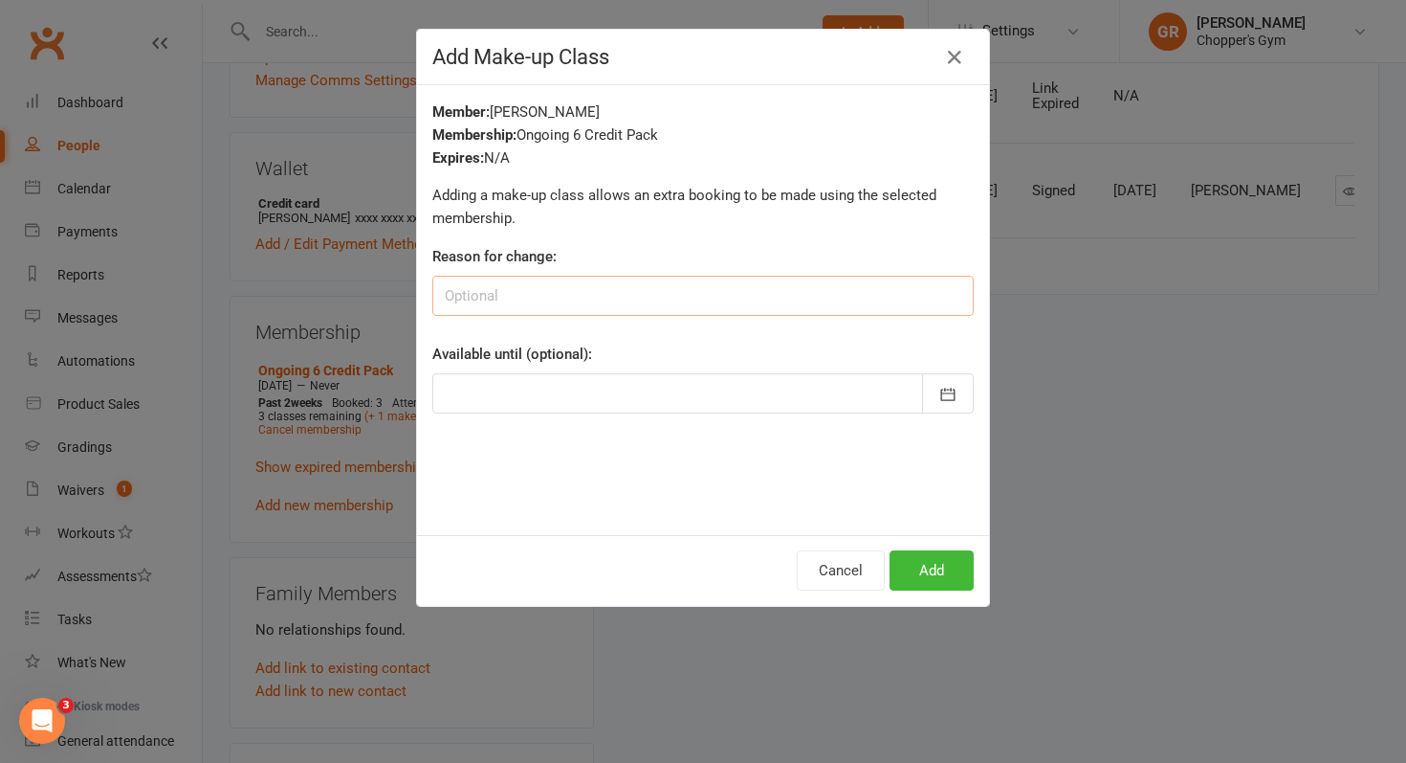
click at [590, 286] on input at bounding box center [703, 296] width 542 height 40
type input "to align with payment period"
click at [652, 392] on div at bounding box center [703, 393] width 542 height 40
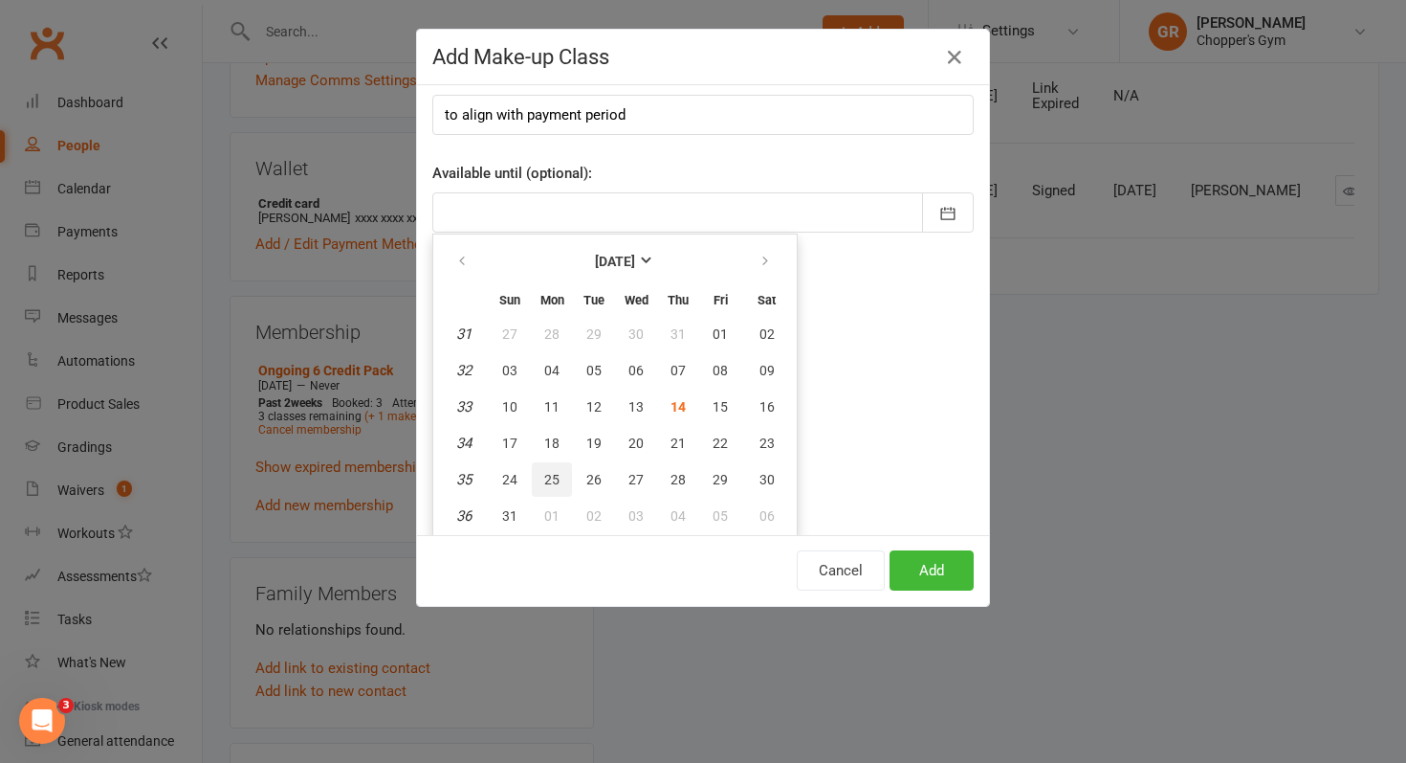
click at [554, 479] on span "25" at bounding box center [551, 479] width 15 height 15
type input "25 Aug 2025"
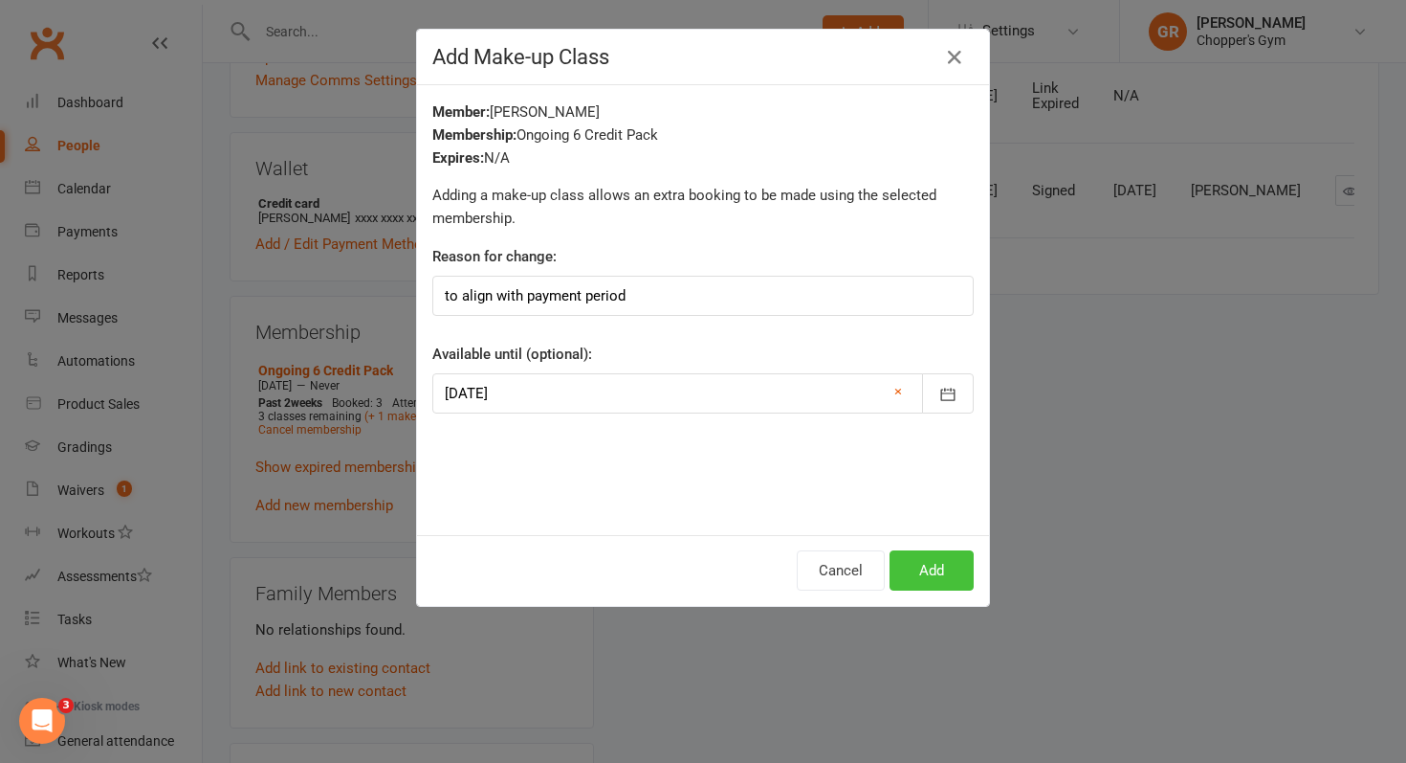
click at [928, 565] on button "Add" at bounding box center [932, 570] width 84 height 40
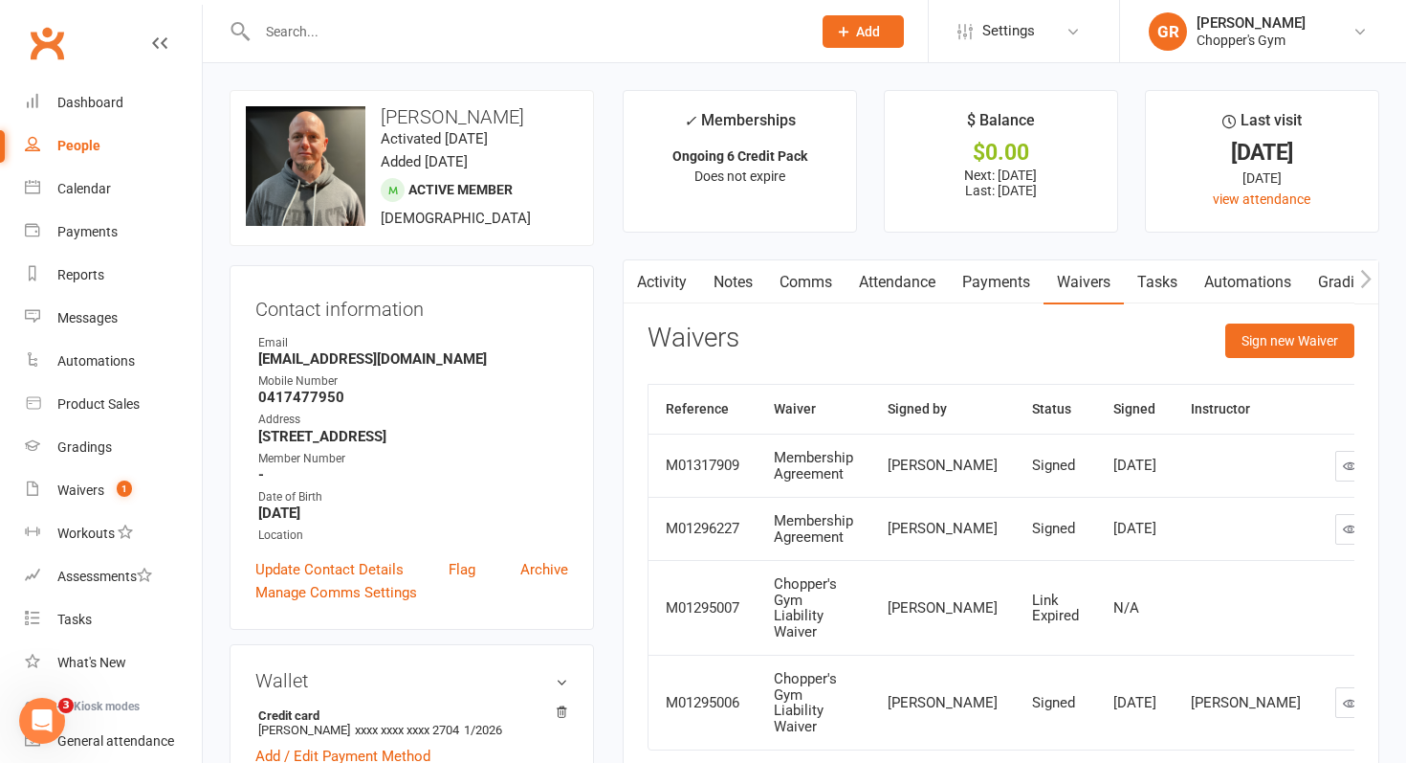
click at [719, 278] on link "Notes" at bounding box center [733, 282] width 66 height 44
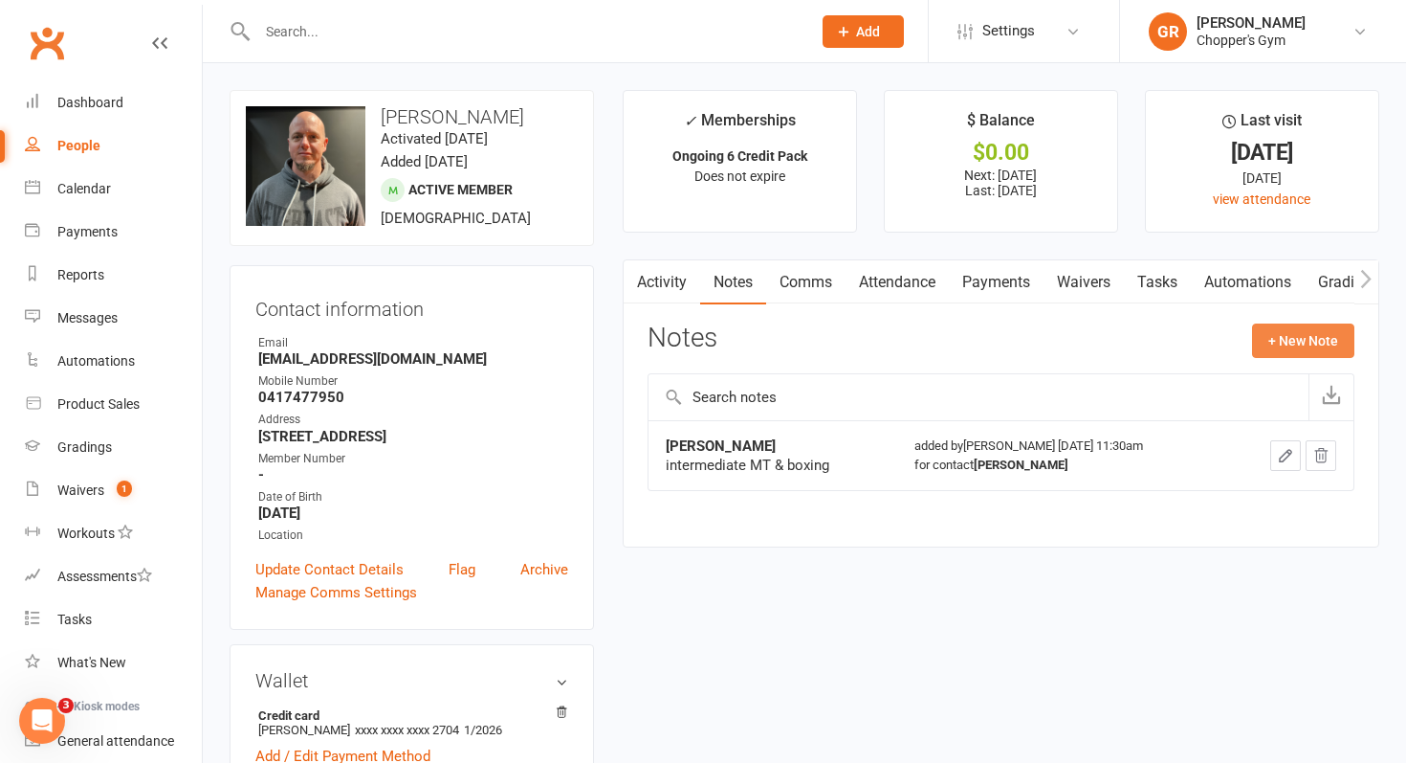
click at [1299, 336] on button "+ New Note" at bounding box center [1303, 340] width 102 height 34
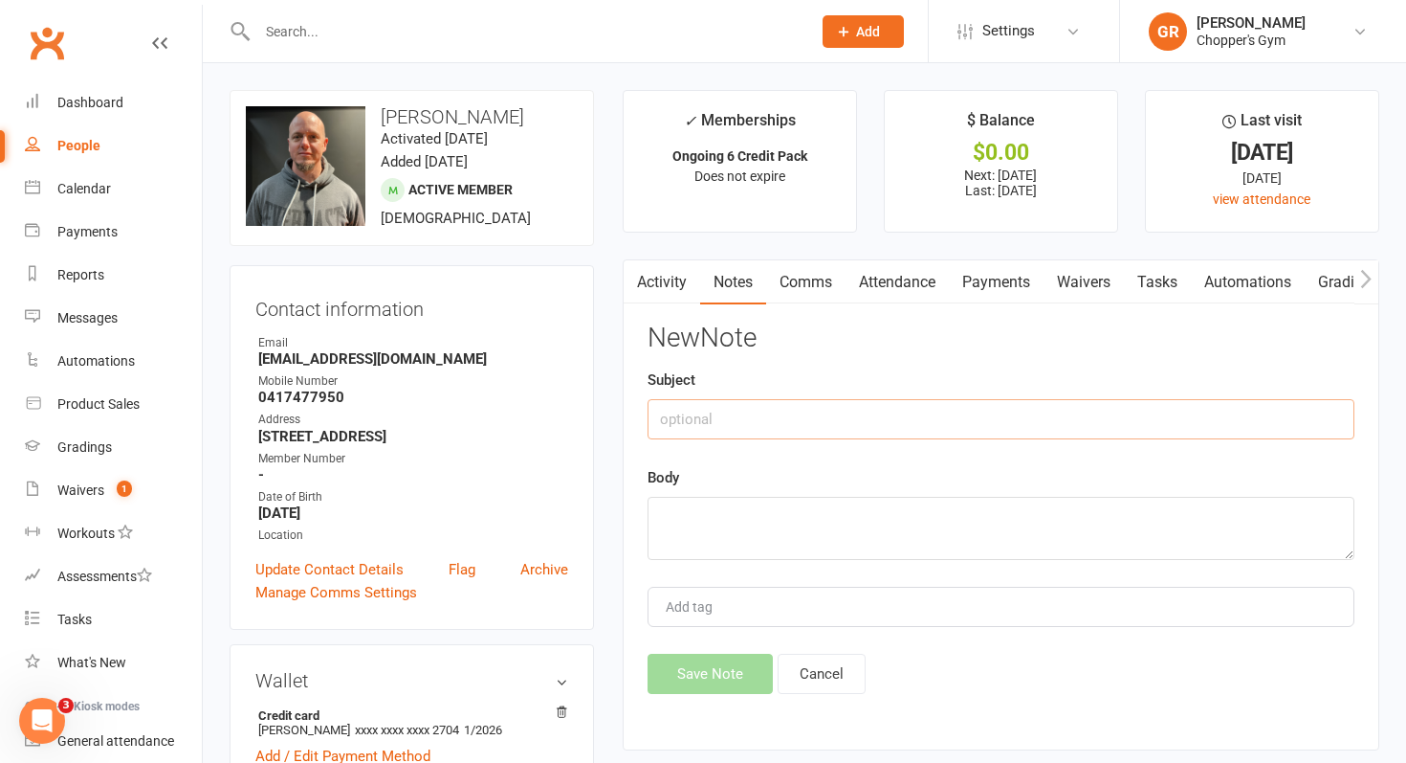
click at [1016, 421] on input "text" at bounding box center [1001, 419] width 707 height 40
type input "M"
type input "Make up classes - Alignment of payment and attendance dates"
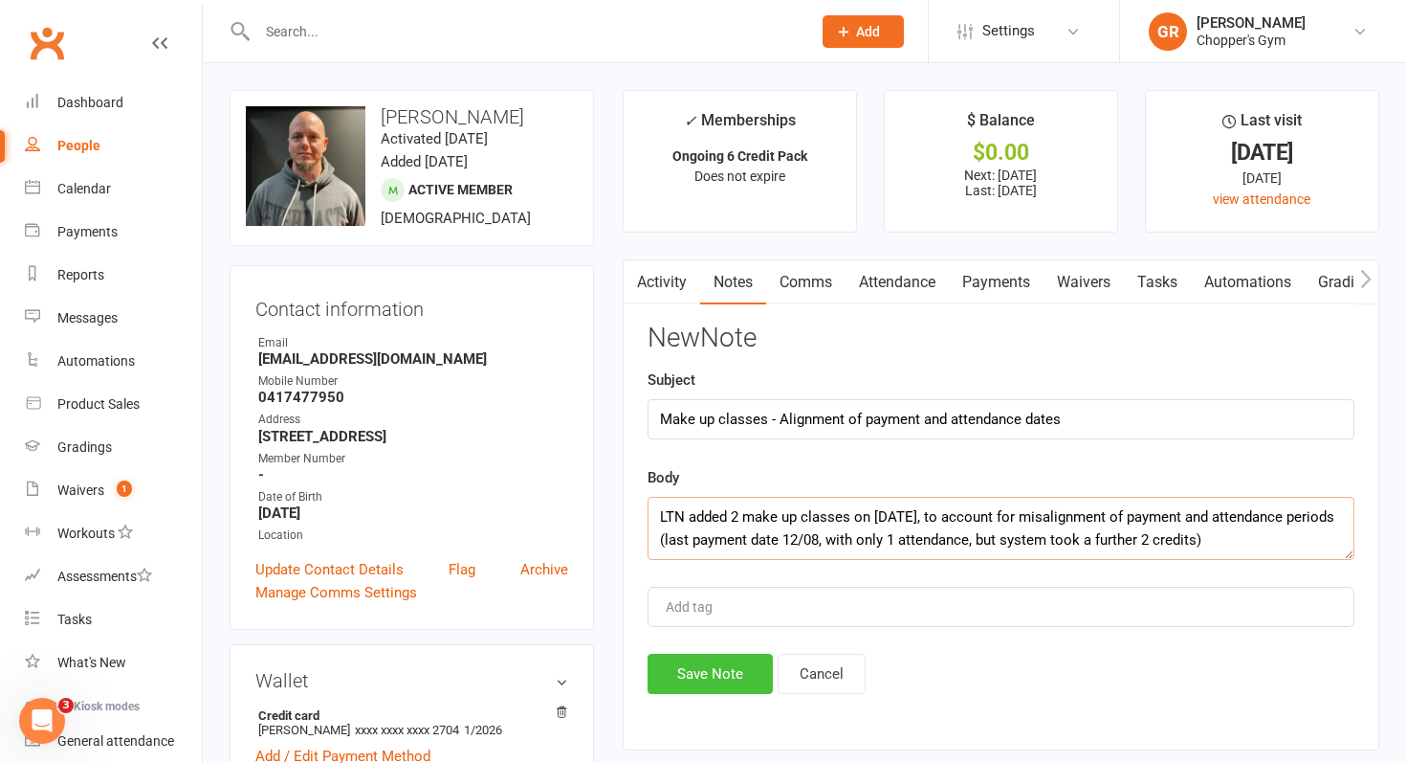
type textarea "LTN added 2 make up classes on 14/08/2025, to account for misalignment of payme…"
click at [726, 674] on button "Save Note" at bounding box center [710, 673] width 125 height 40
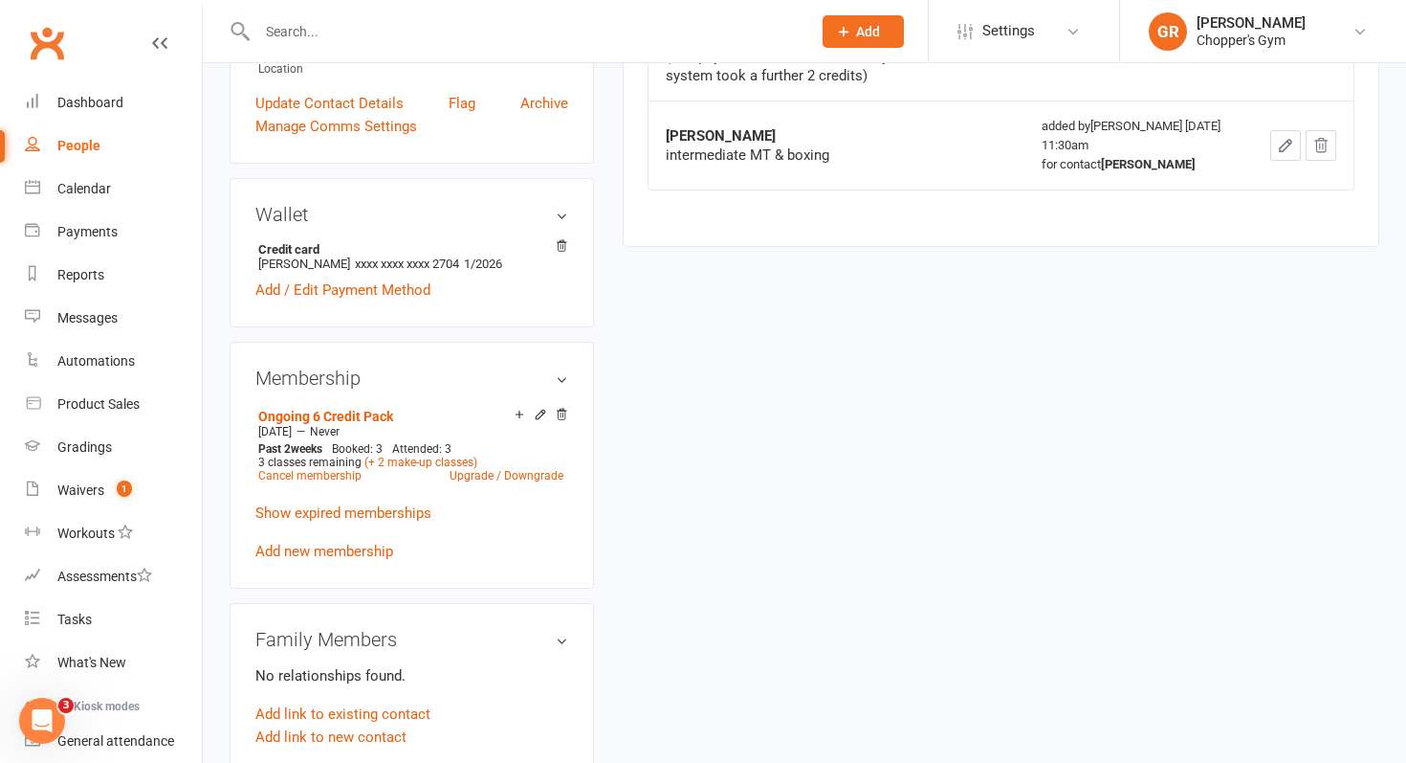
scroll to position [464, 0]
click at [424, 463] on link "(+ 2 make-up classes)" at bounding box center [421, 463] width 113 height 13
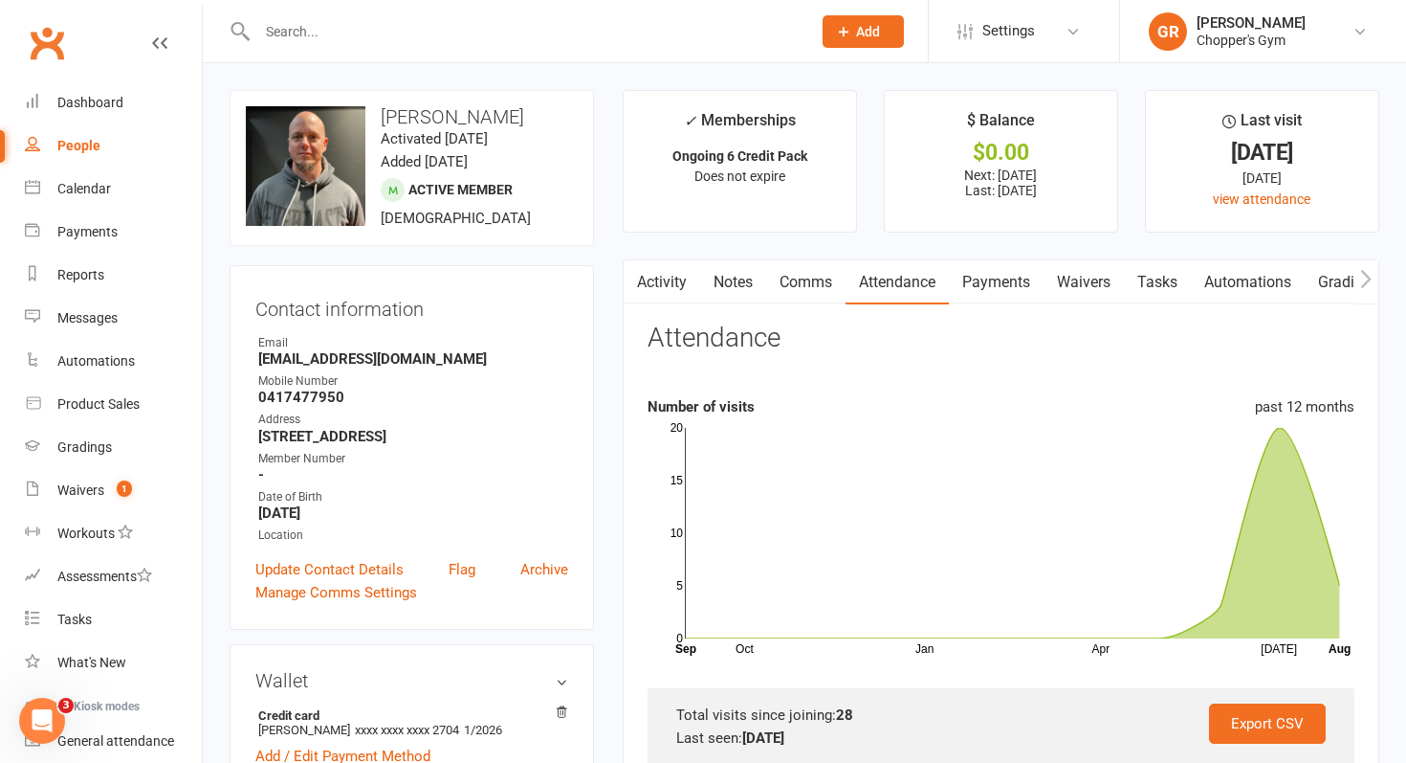
click at [734, 280] on link "Notes" at bounding box center [733, 282] width 66 height 44
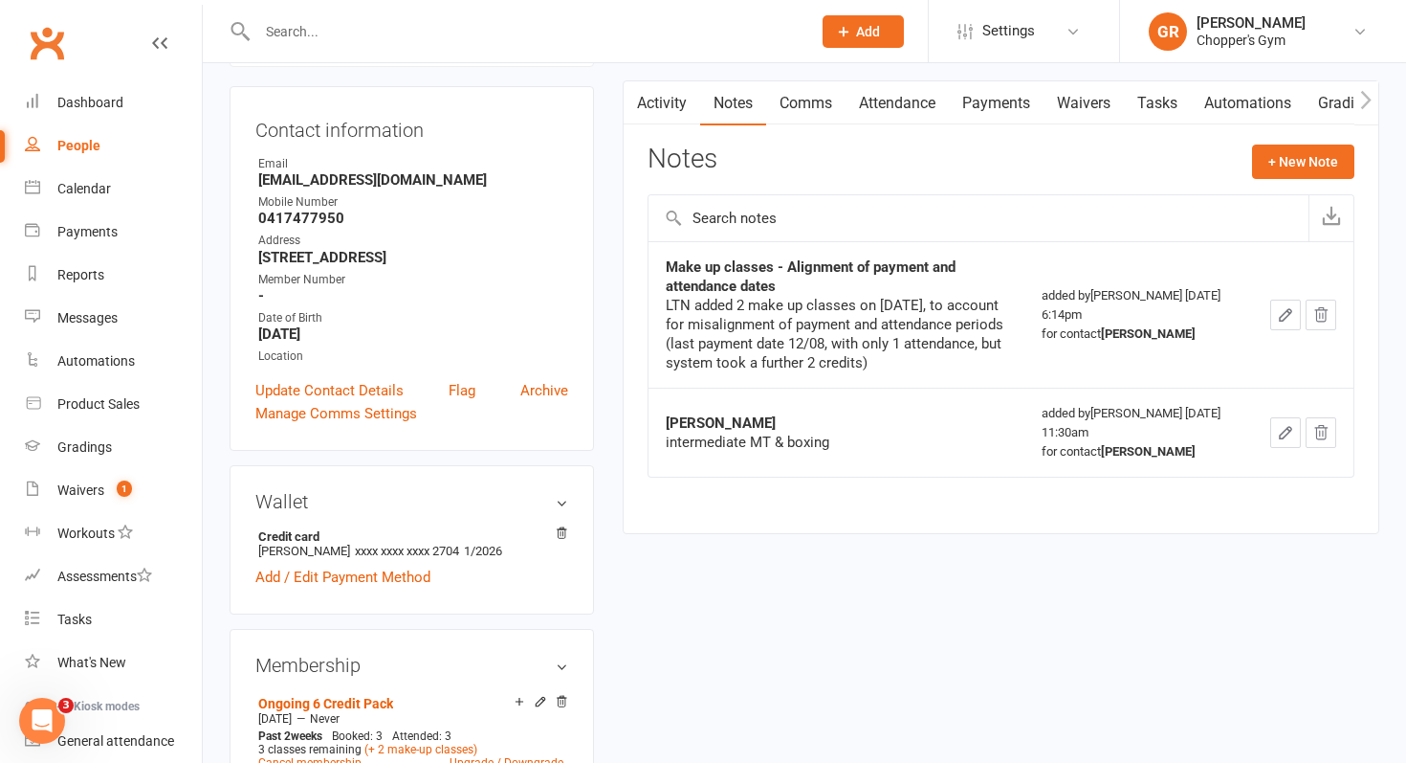
scroll to position [210, 0]
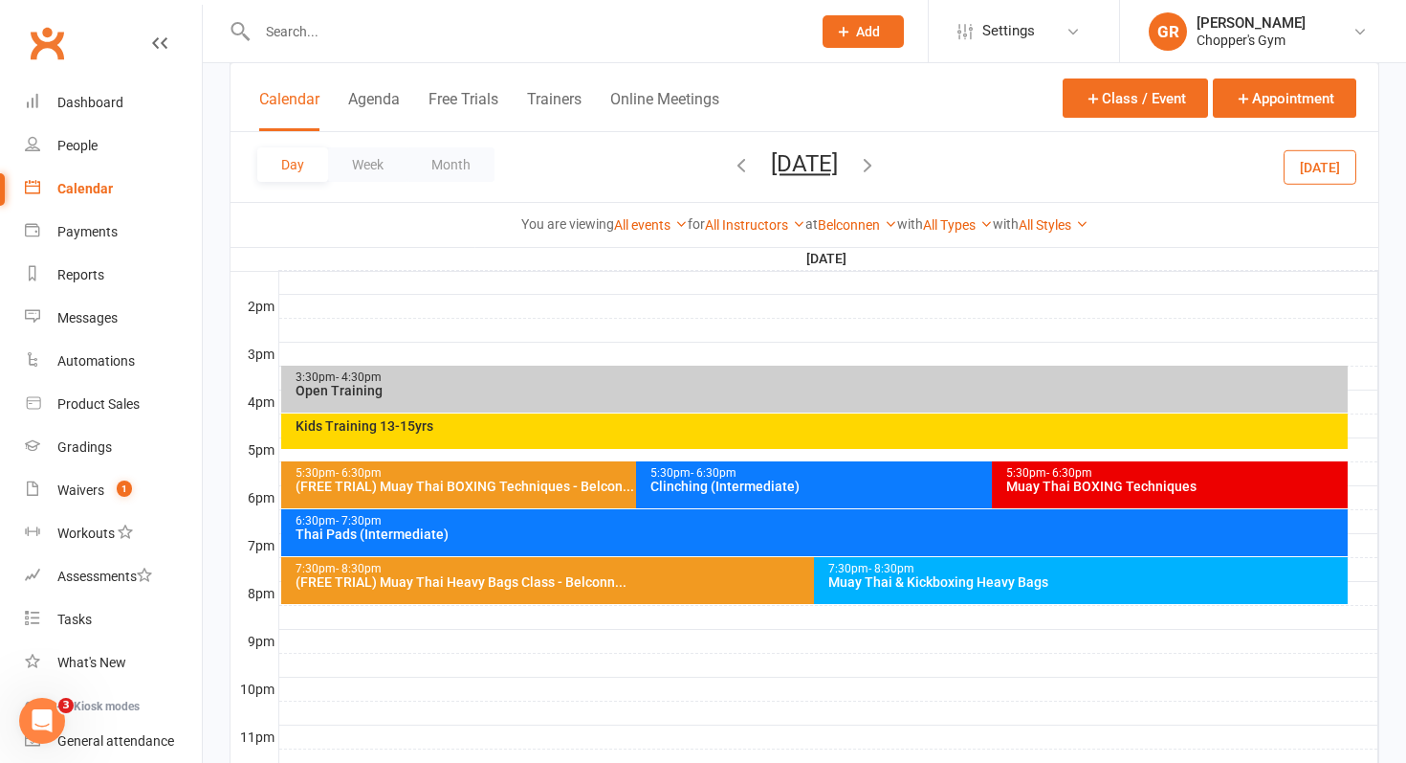
scroll to position [829, 0]
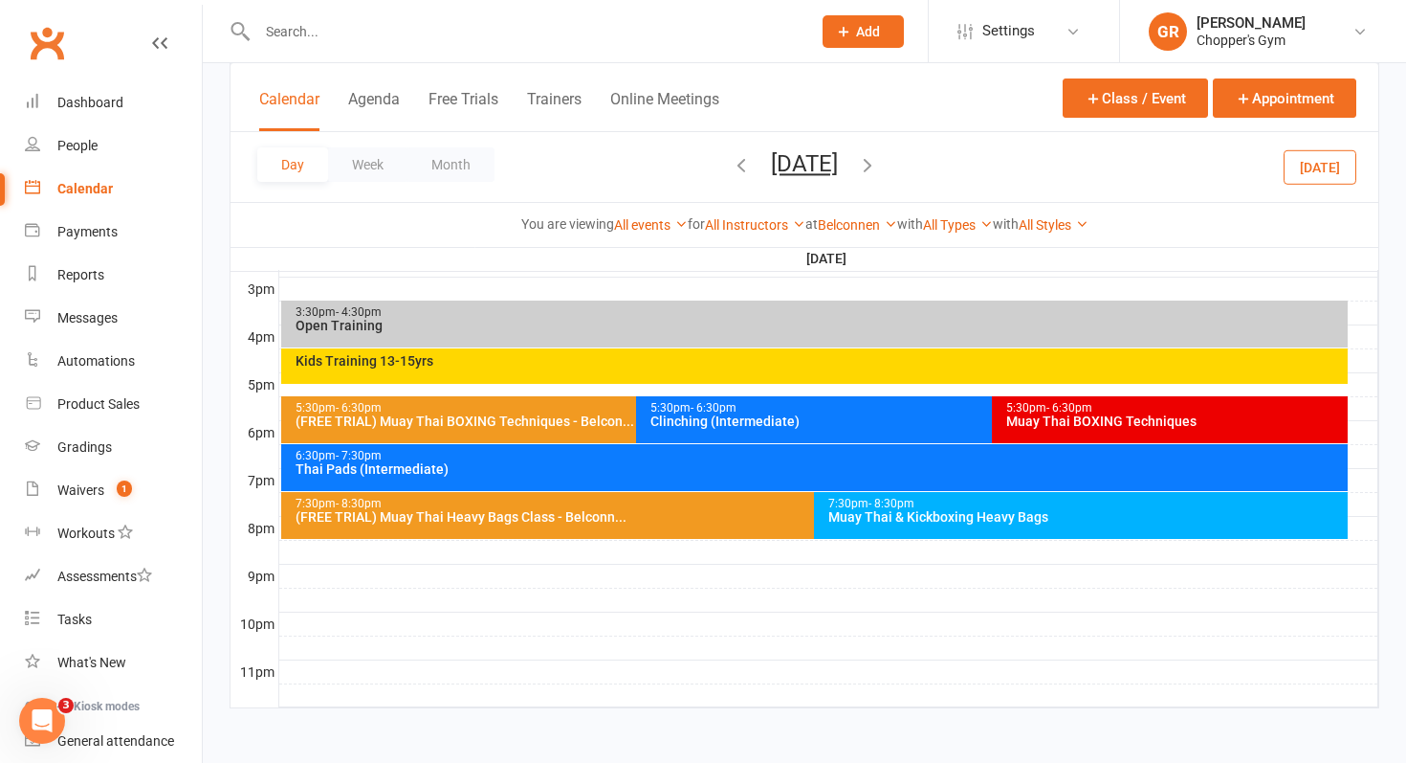
click at [750, 370] on div "Kids Training 13-15yrs" at bounding box center [815, 365] width 1068 height 35
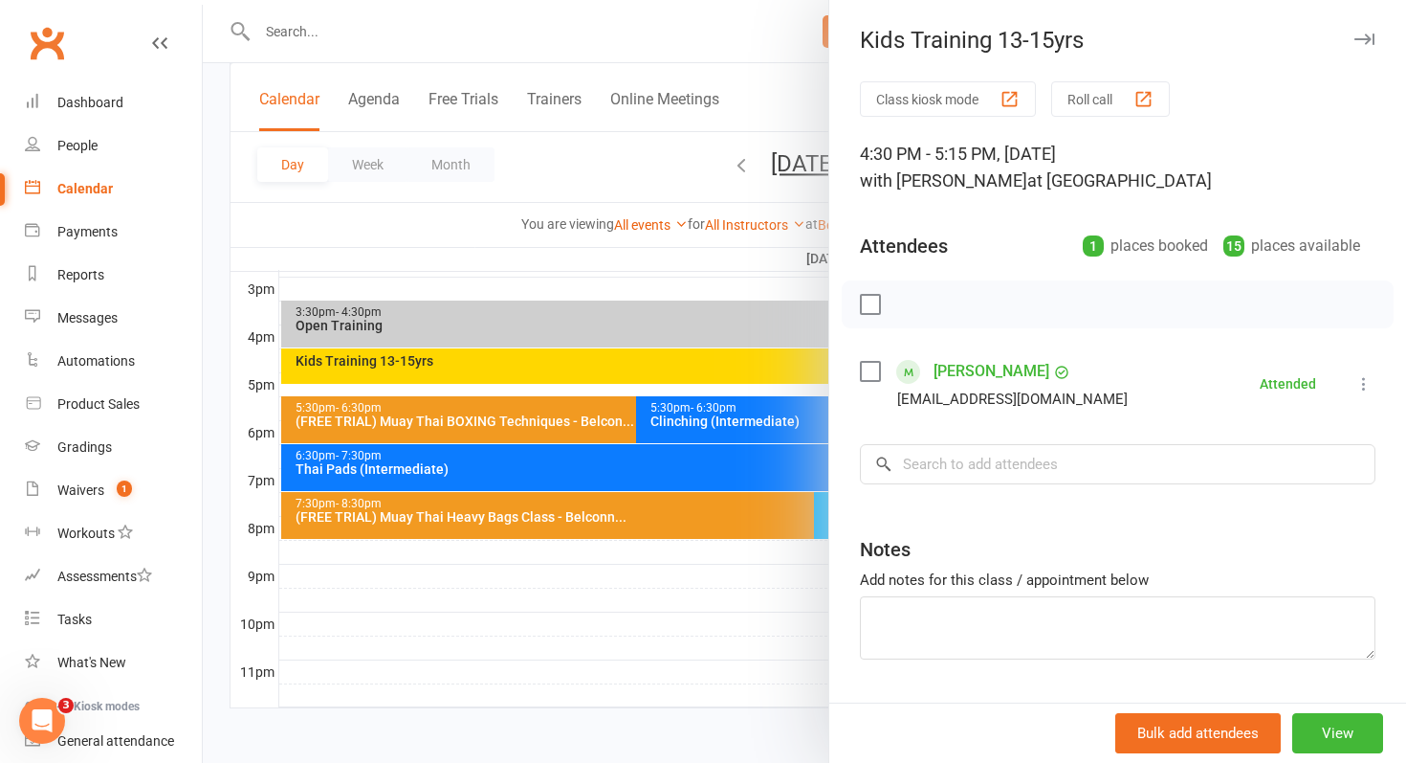
click at [539, 141] on div at bounding box center [805, 381] width 1204 height 763
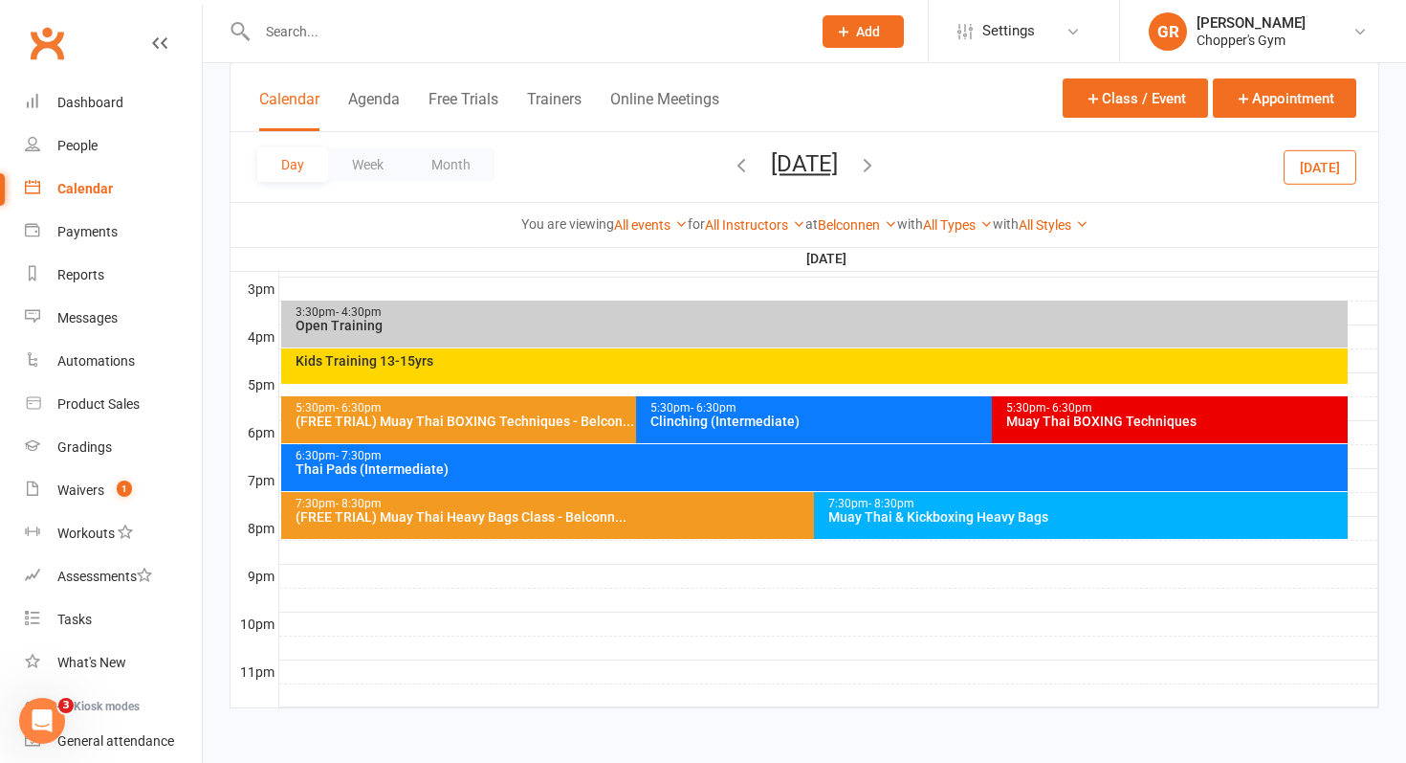
click at [878, 166] on icon "button" at bounding box center [867, 164] width 21 height 21
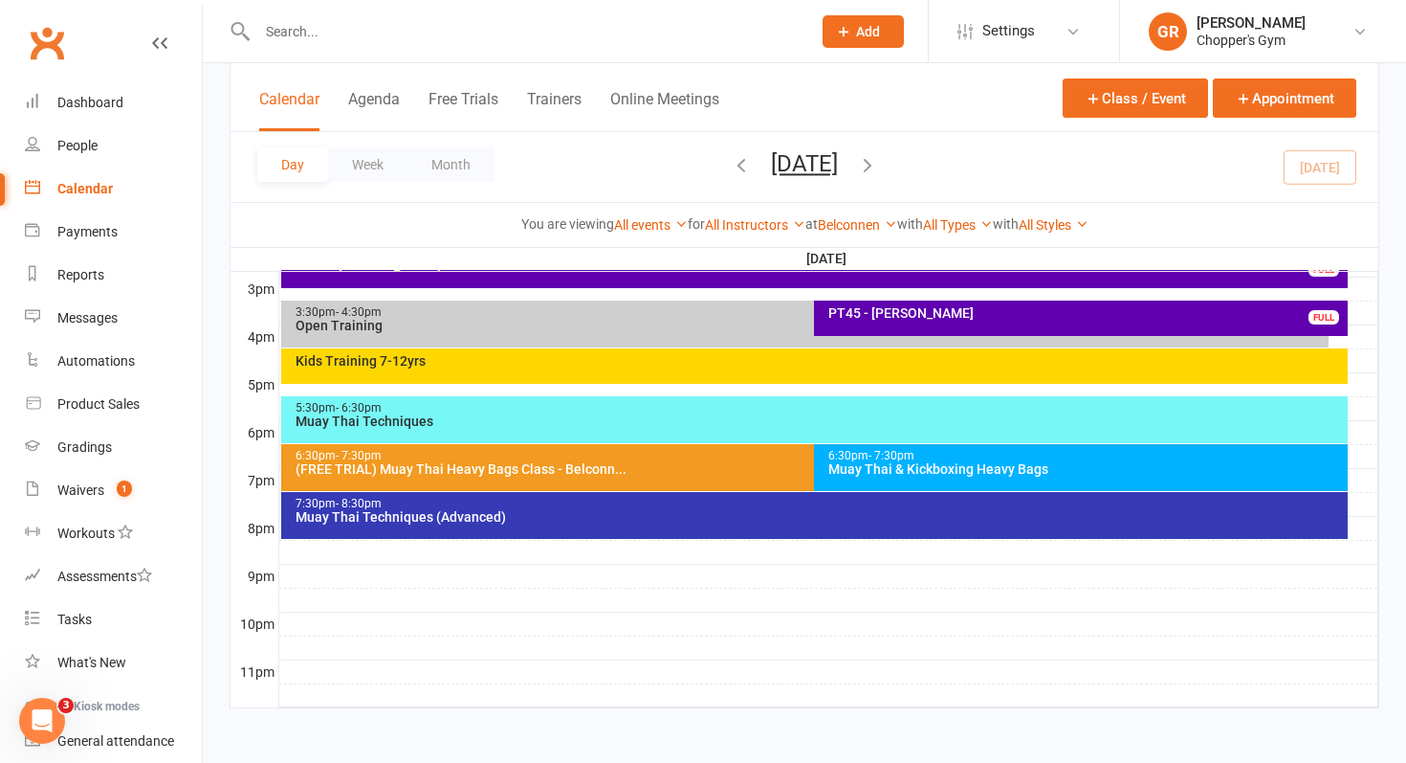
click at [744, 350] on div "Kids Training 7-12yrs" at bounding box center [815, 365] width 1068 height 35
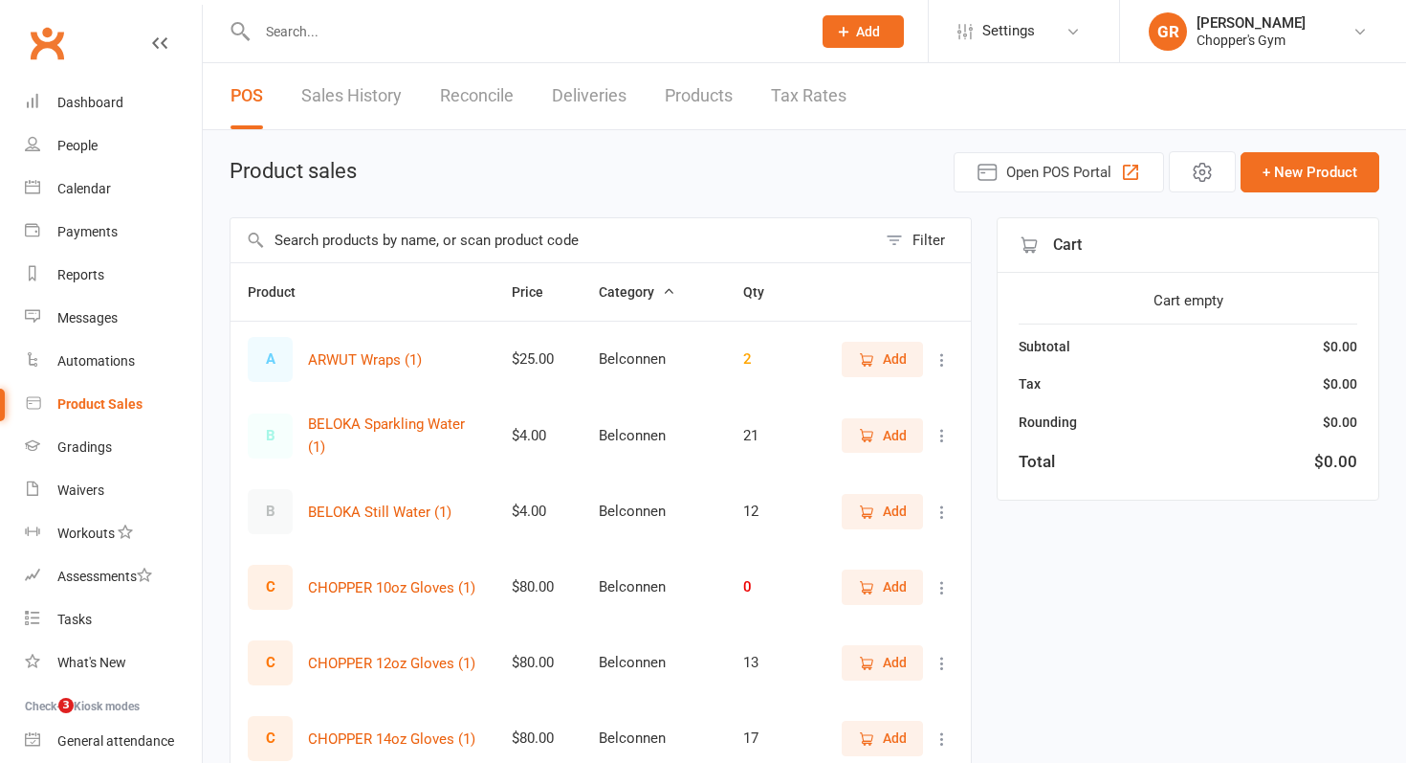
select select "100"
click at [375, 244] on input "text" at bounding box center [554, 240] width 646 height 44
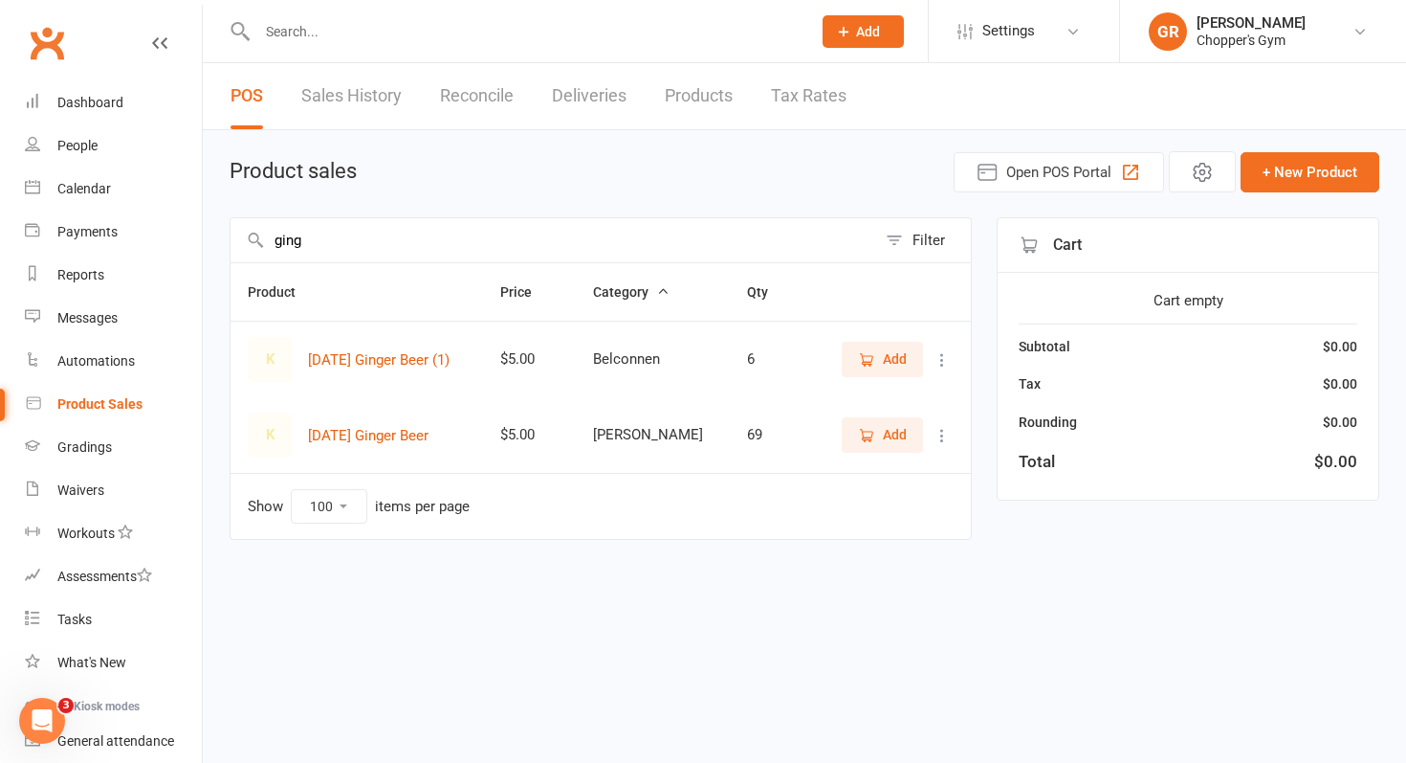
type input "ging"
click at [895, 365] on span "Add" at bounding box center [895, 358] width 24 height 21
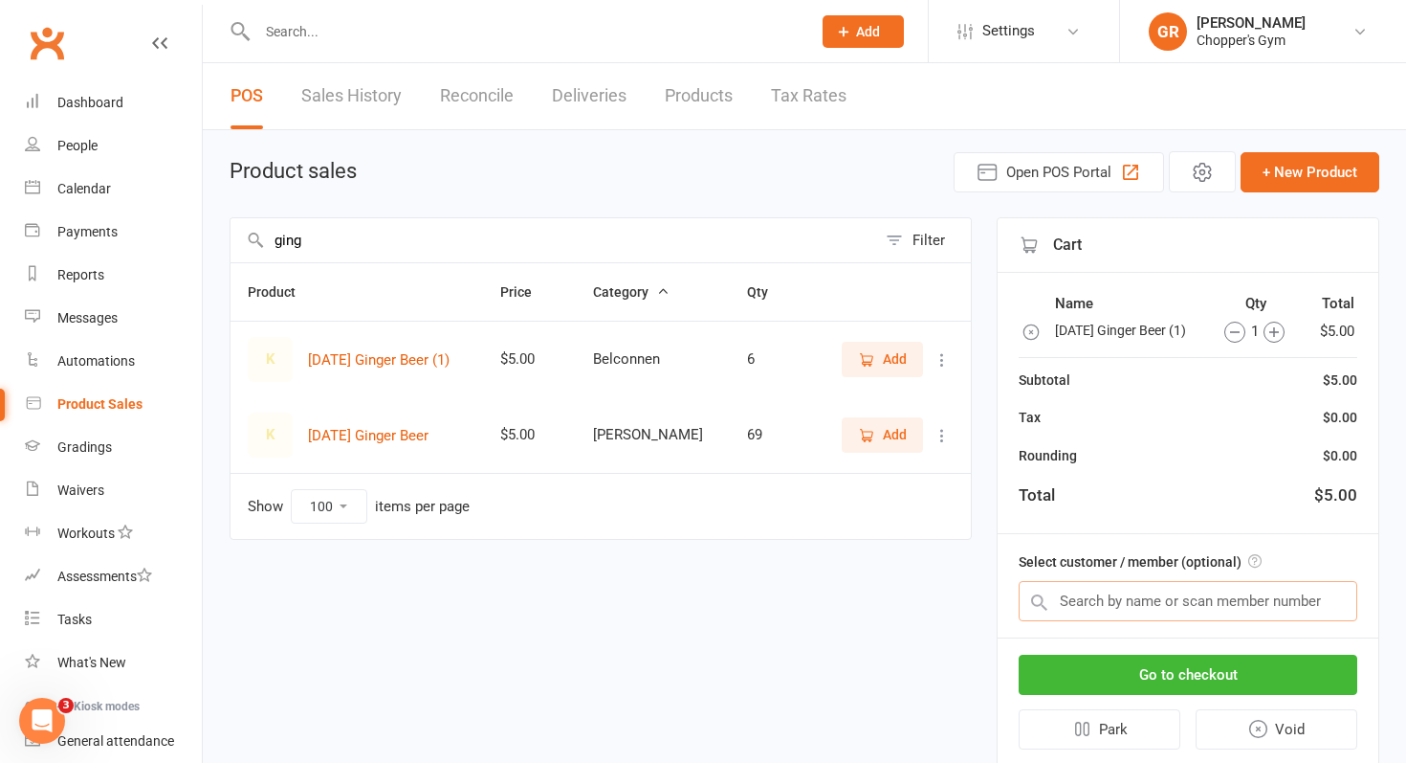
click at [1116, 602] on input "text" at bounding box center [1188, 601] width 339 height 40
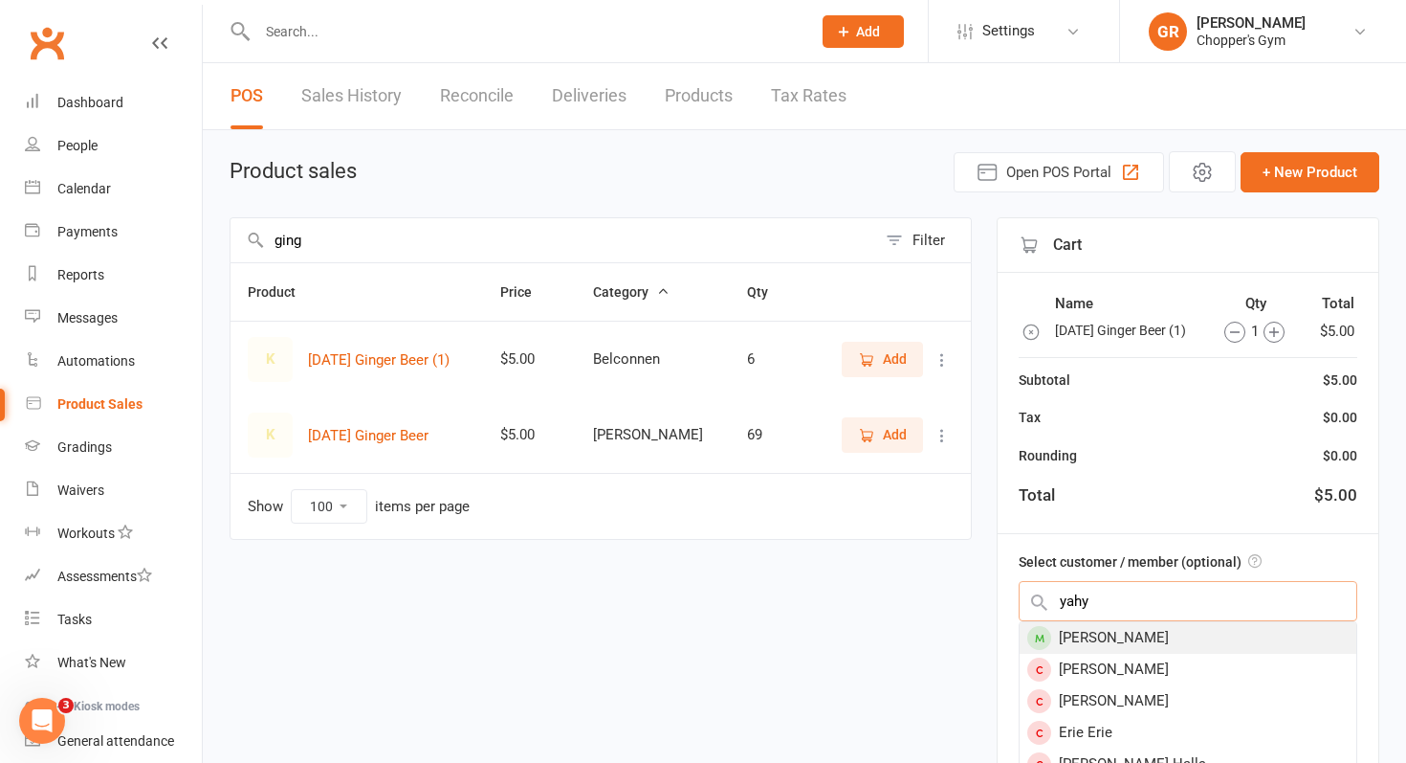
type input "yahy"
click at [1102, 642] on div "[PERSON_NAME]" at bounding box center [1188, 638] width 337 height 32
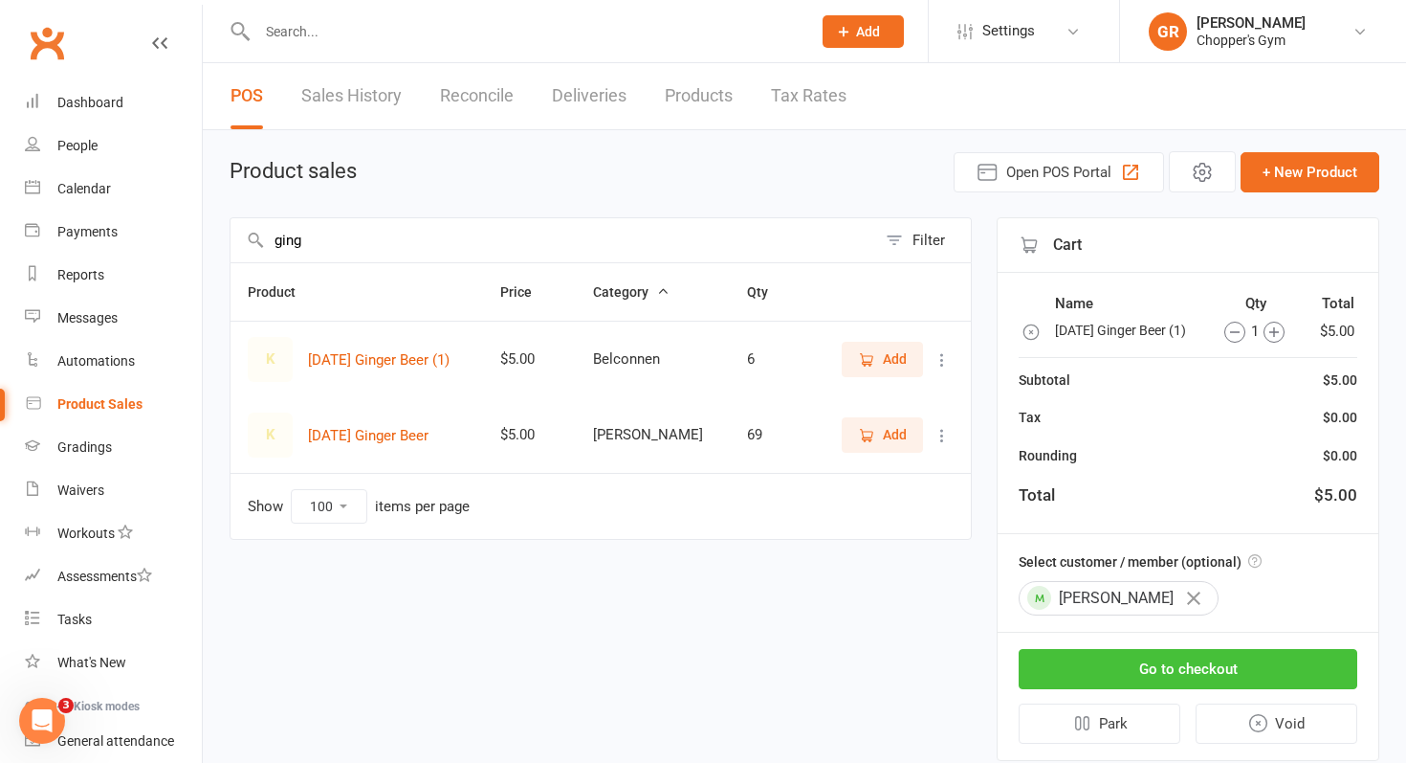
click at [1109, 681] on button "Go to checkout" at bounding box center [1188, 669] width 339 height 40
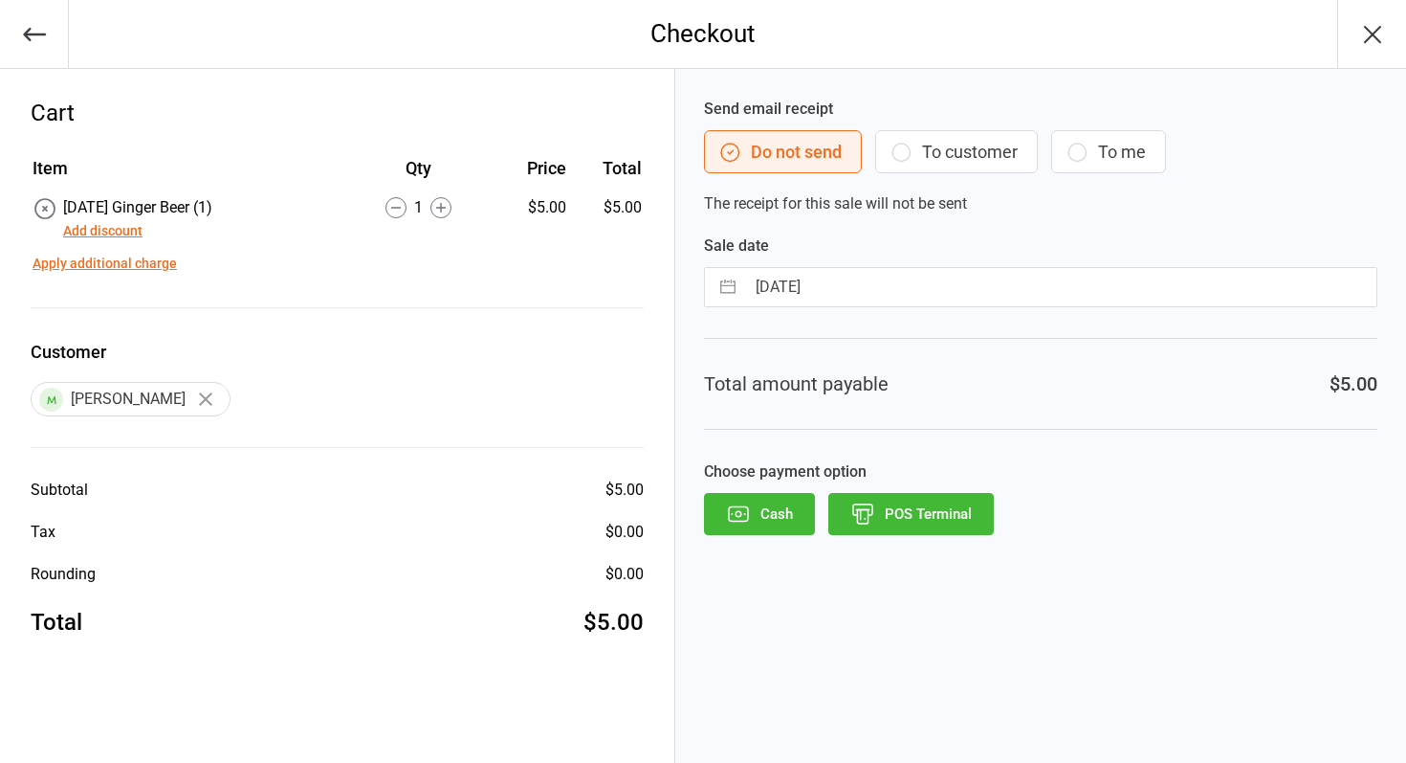
click at [910, 522] on button "POS Terminal" at bounding box center [912, 514] width 166 height 42
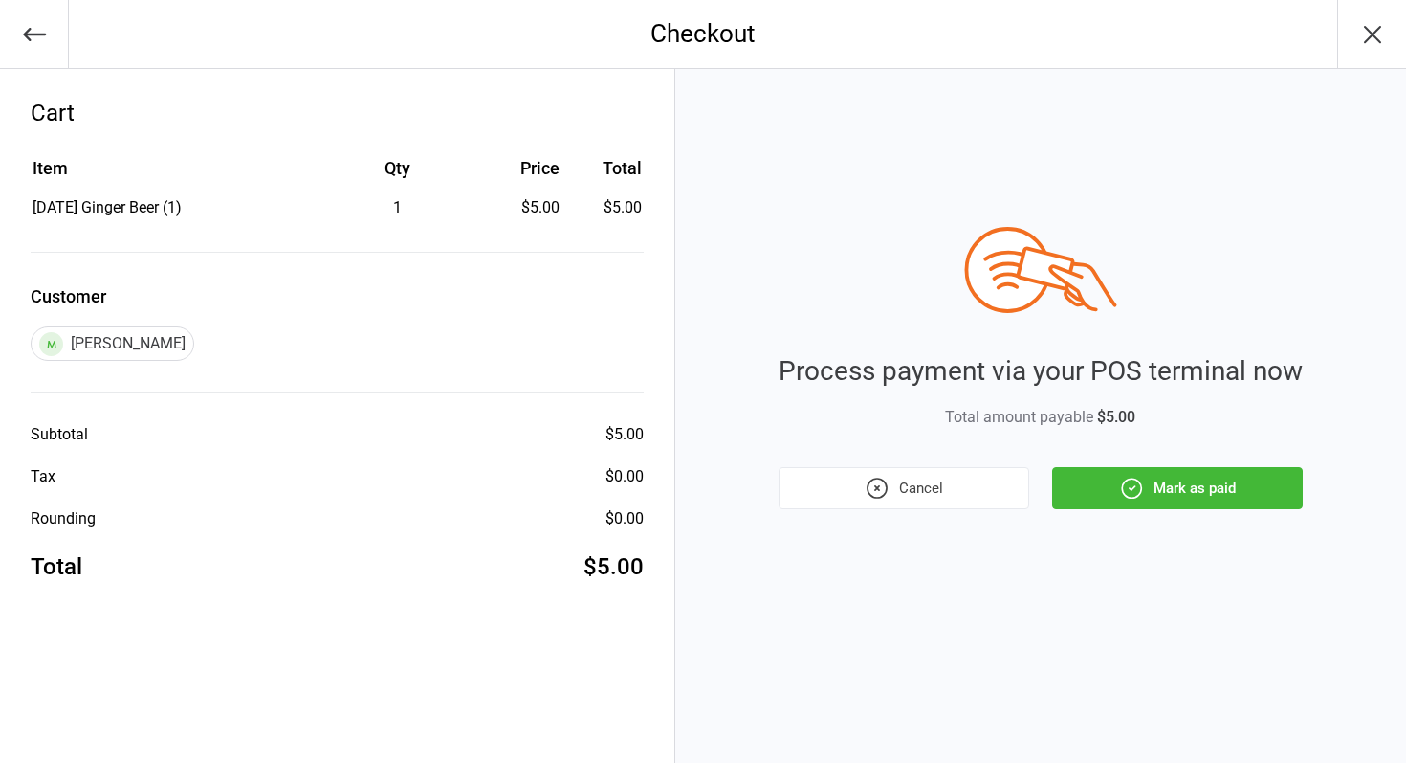
click at [1157, 491] on button "Mark as paid" at bounding box center [1177, 488] width 251 height 42
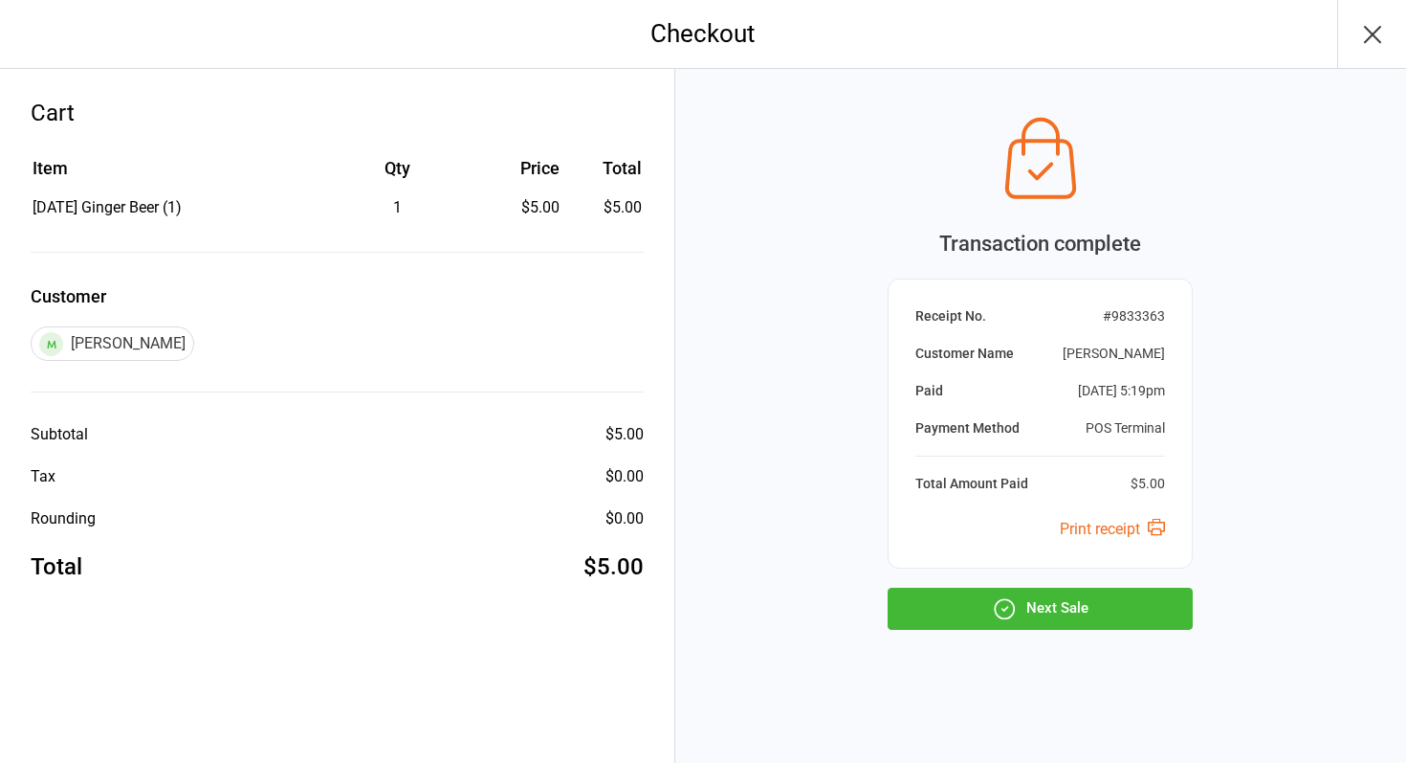
click at [996, 600] on icon "button" at bounding box center [1004, 608] width 25 height 25
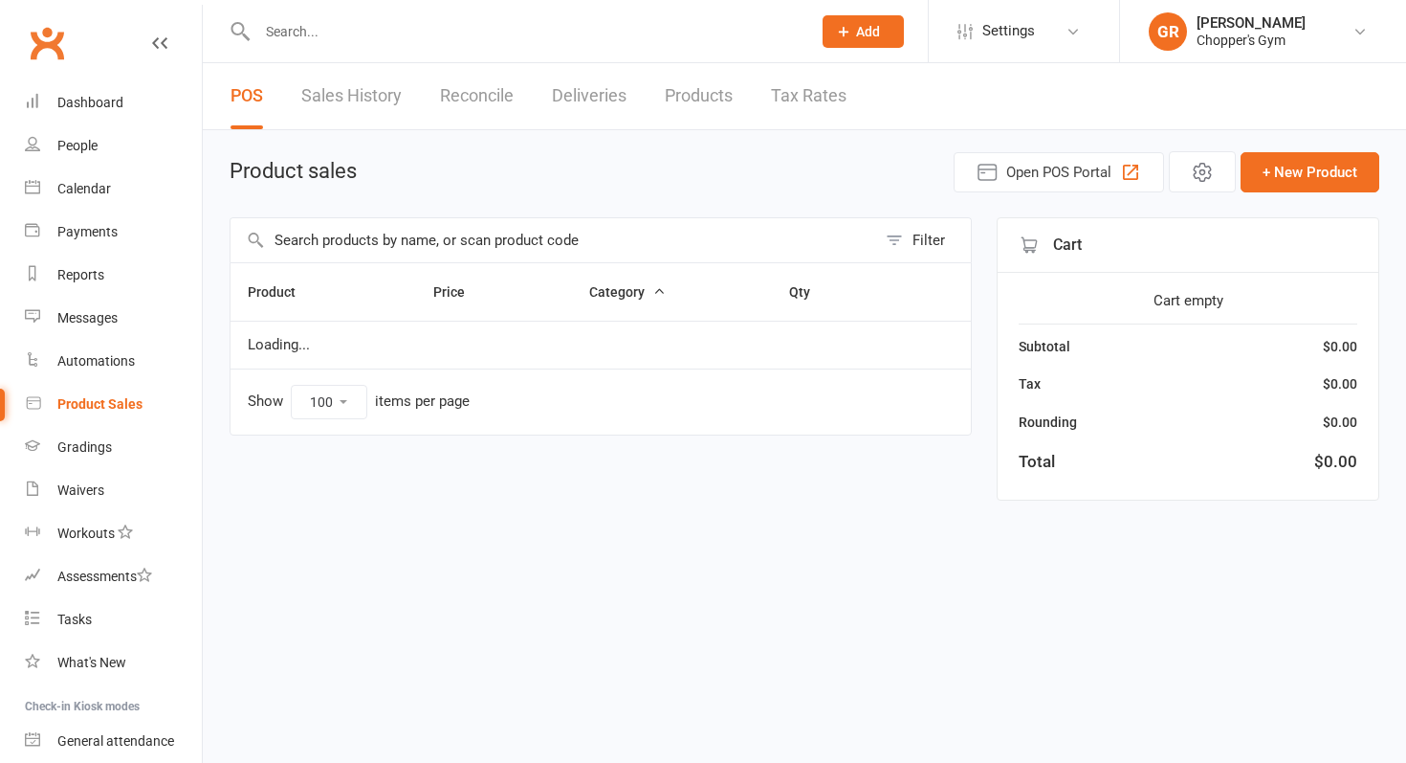
select select "100"
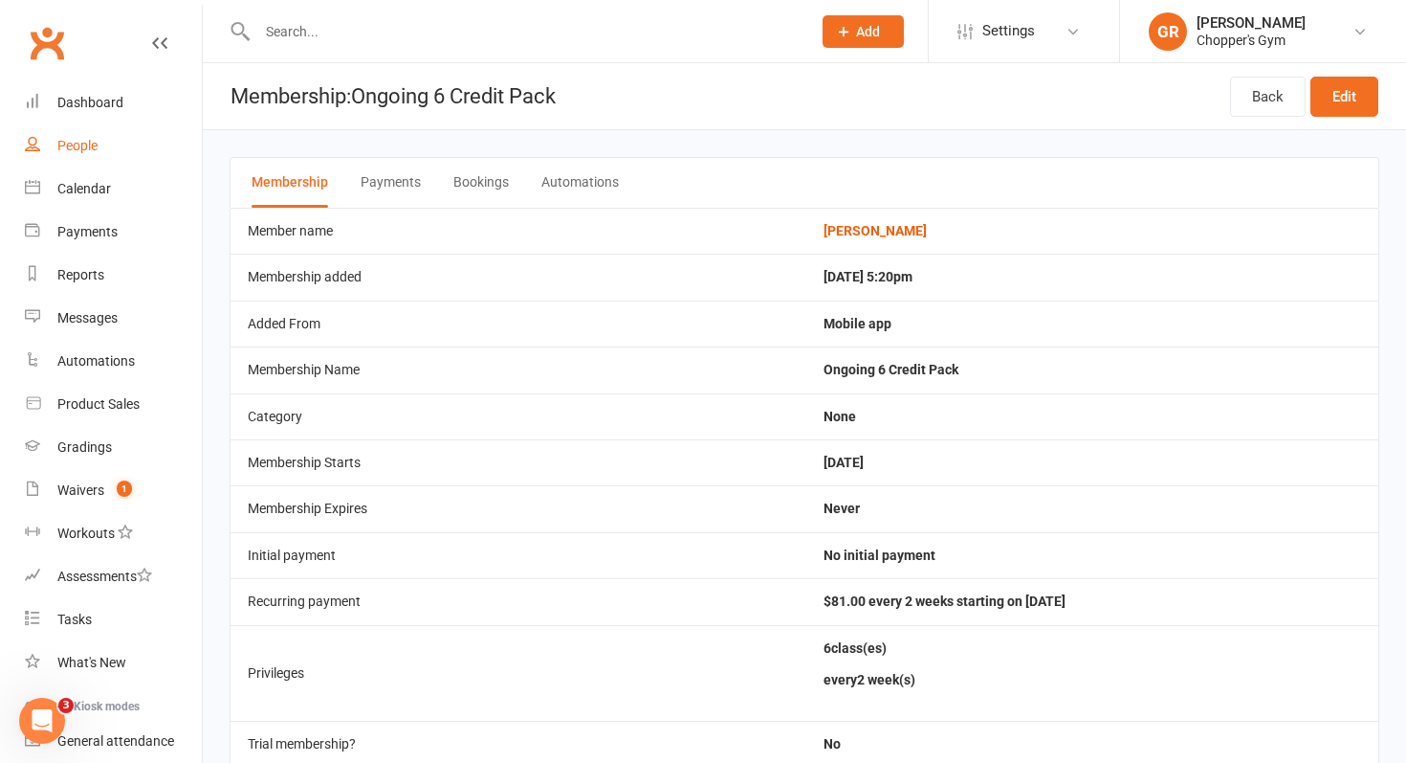
click at [70, 139] on div "People" at bounding box center [77, 145] width 40 height 15
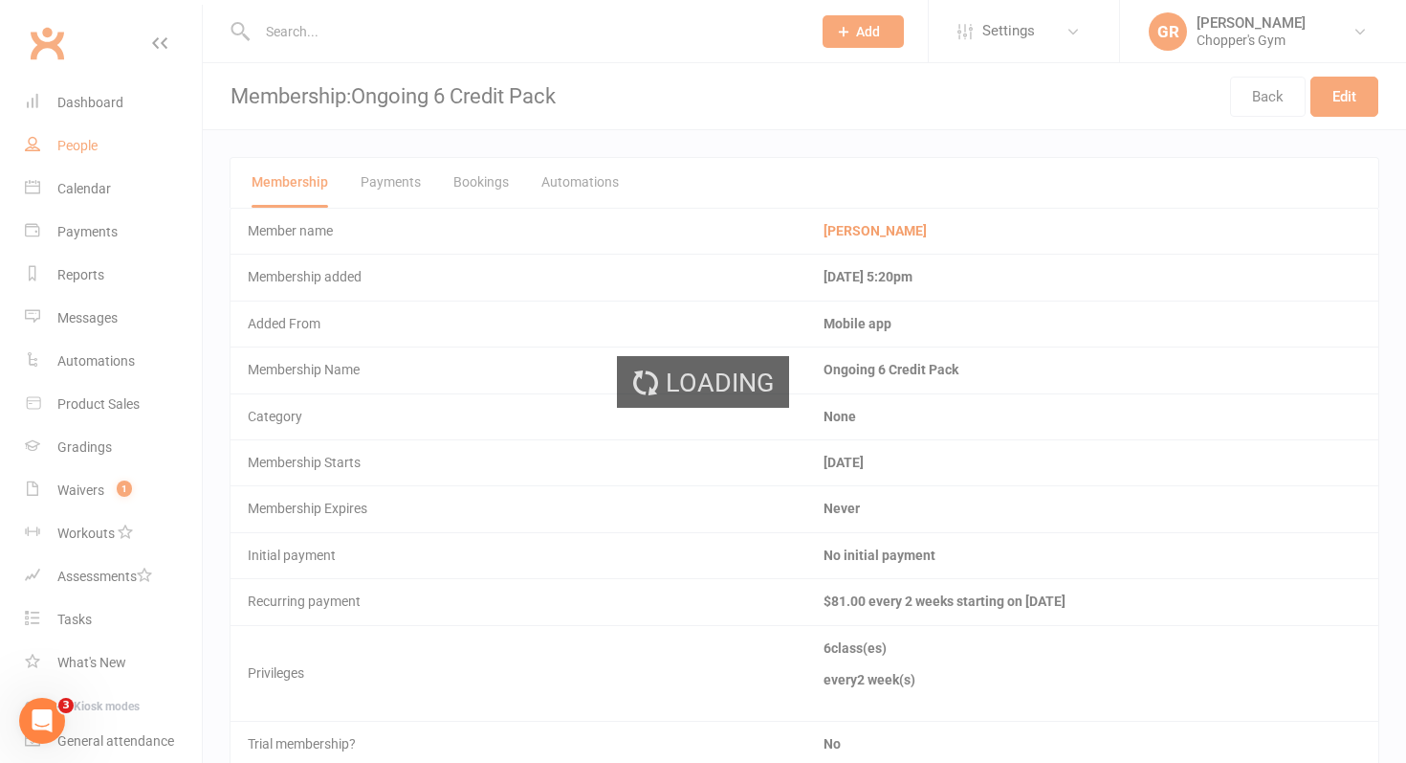
select select "100"
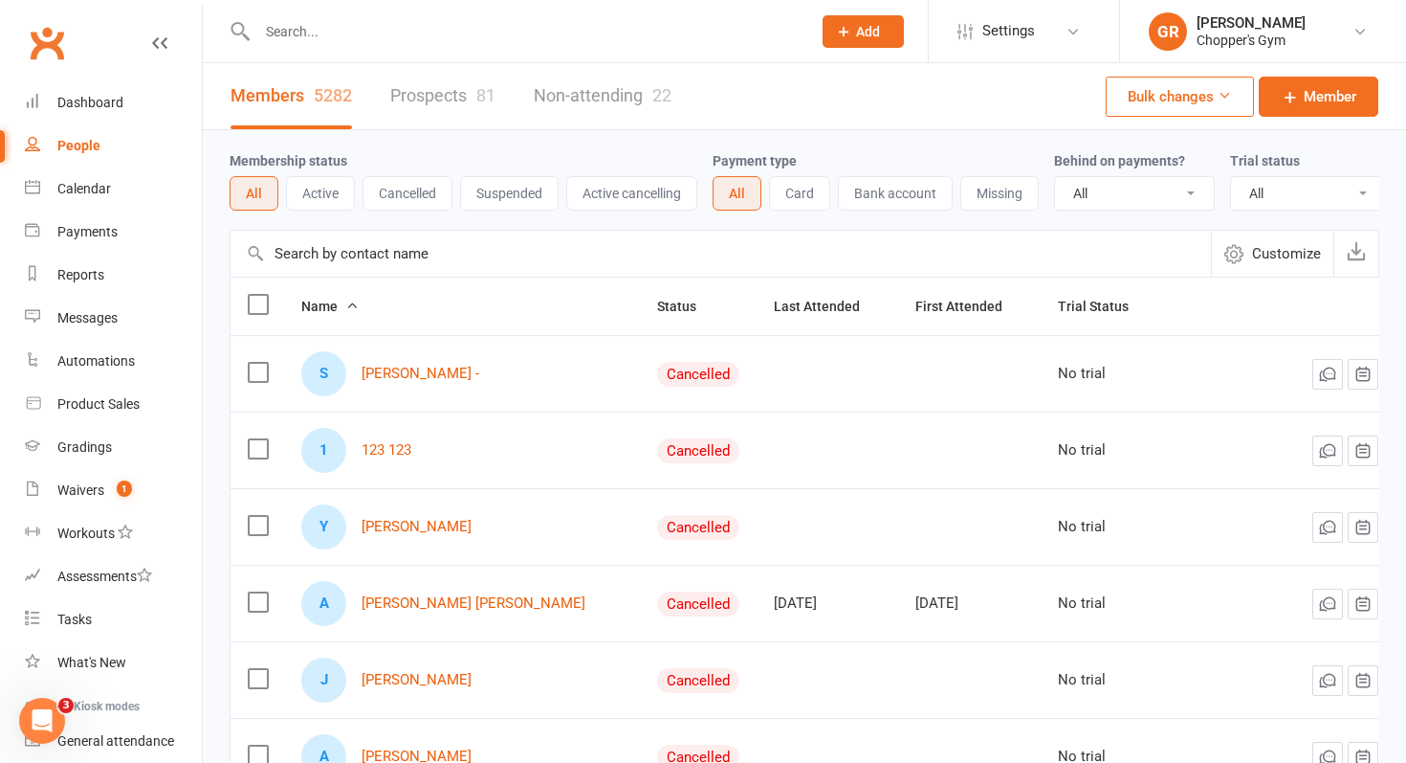
click at [338, 255] on input "text" at bounding box center [721, 254] width 981 height 46
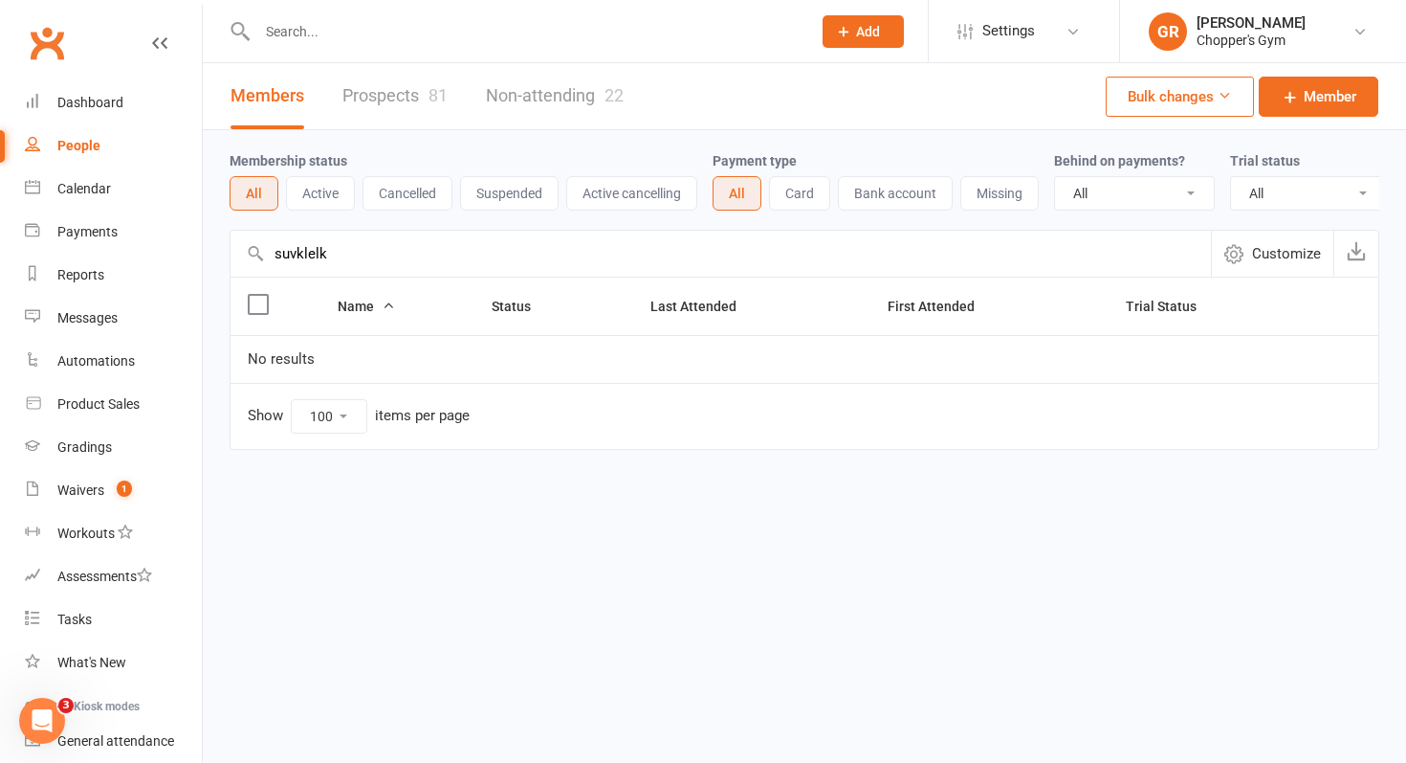
click at [379, 270] on input "suvklelk" at bounding box center [721, 254] width 981 height 46
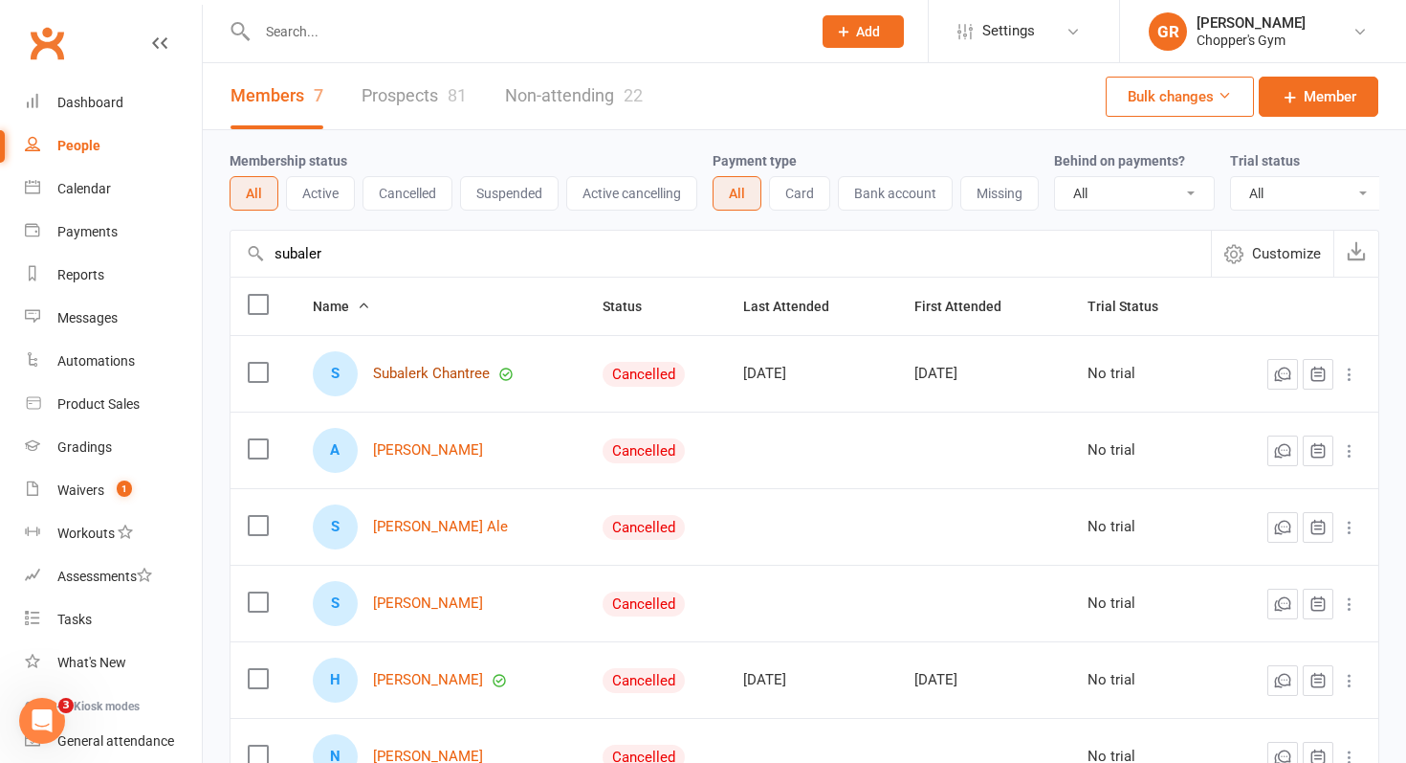
type input "subaler"
click at [456, 379] on link "Subalerk Chantree" at bounding box center [431, 373] width 117 height 16
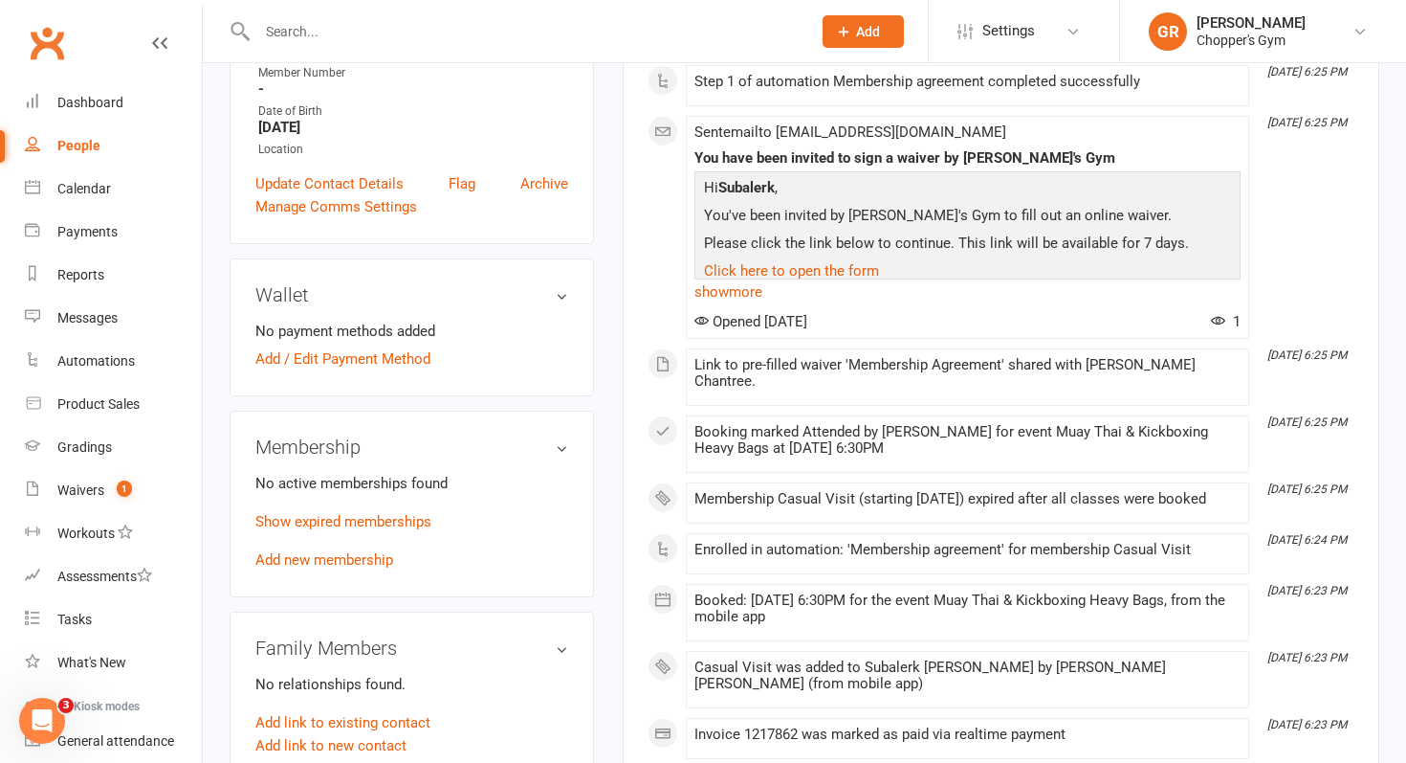
scroll to position [401, 0]
click at [313, 557] on link "Add new membership" at bounding box center [324, 557] width 138 height 17
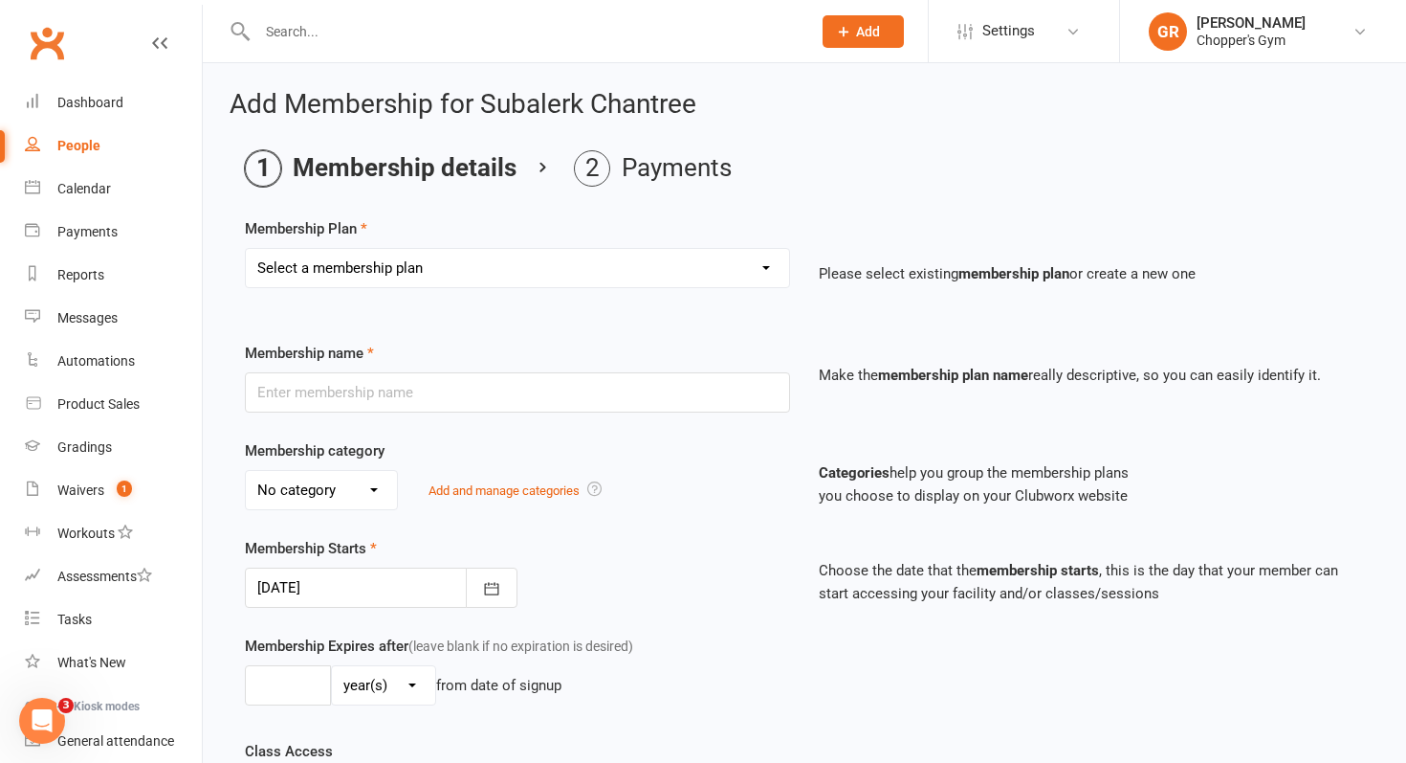
click at [505, 277] on select "Select a membership plan Create new Membership Plan Staff Membership Ongoing Un…" at bounding box center [517, 268] width 543 height 38
select select "6"
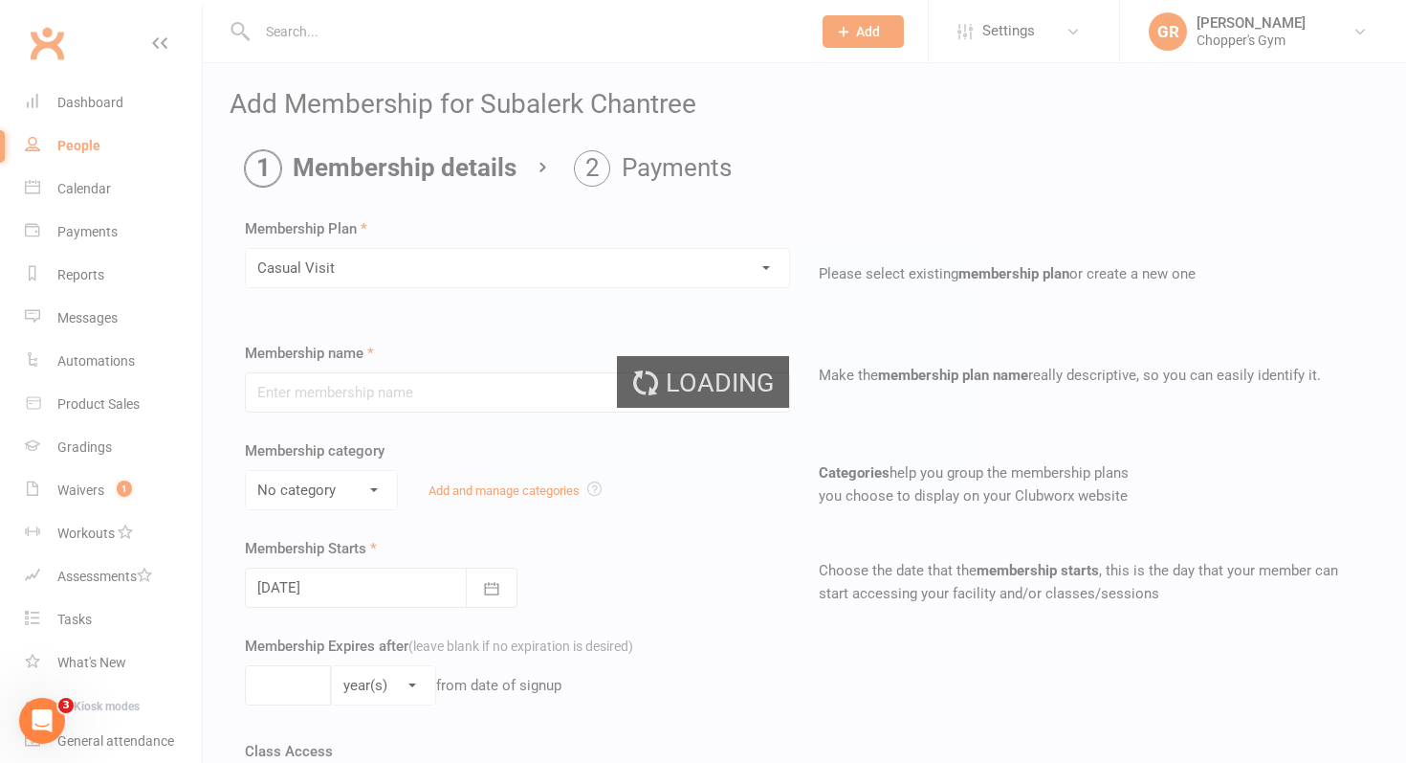
type input "Casual Visit"
type input "0"
type input "1"
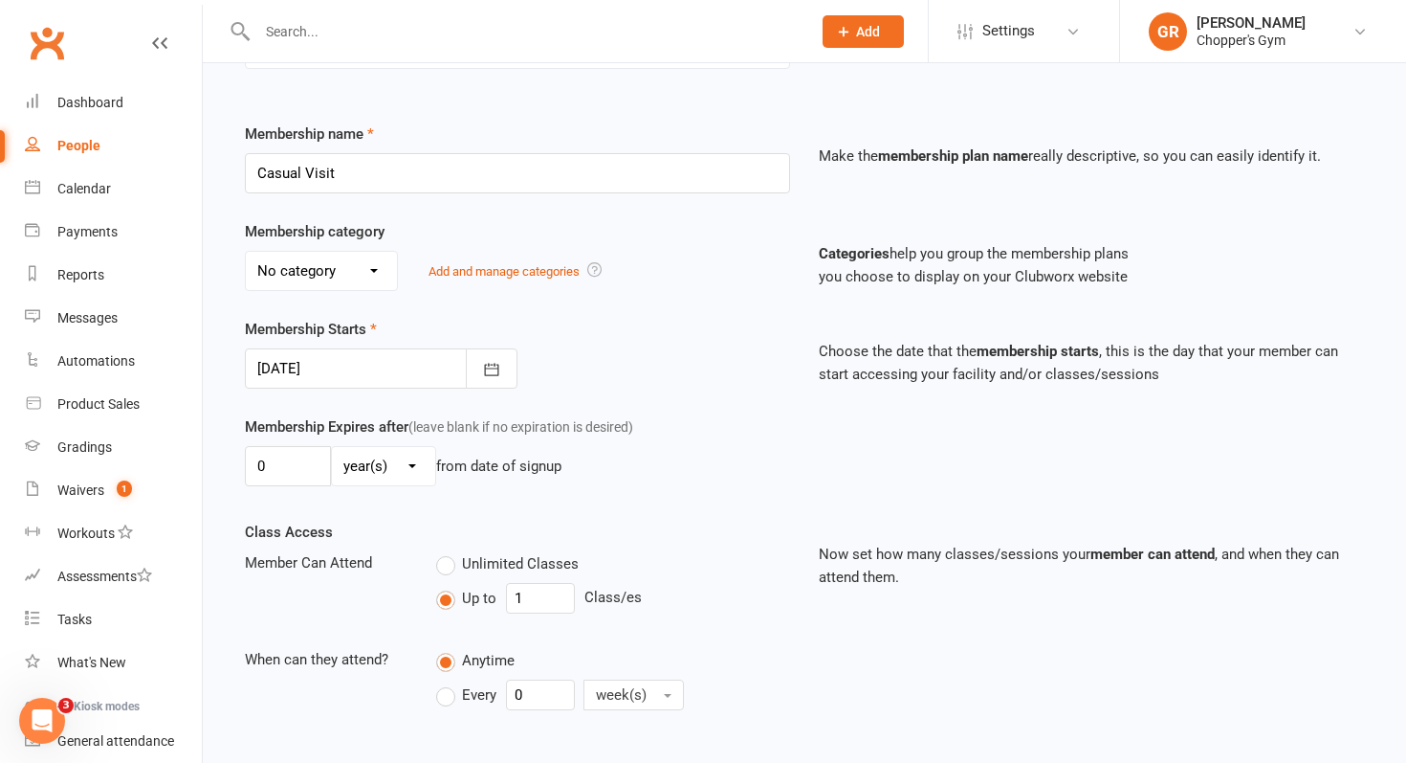
scroll to position [889, 0]
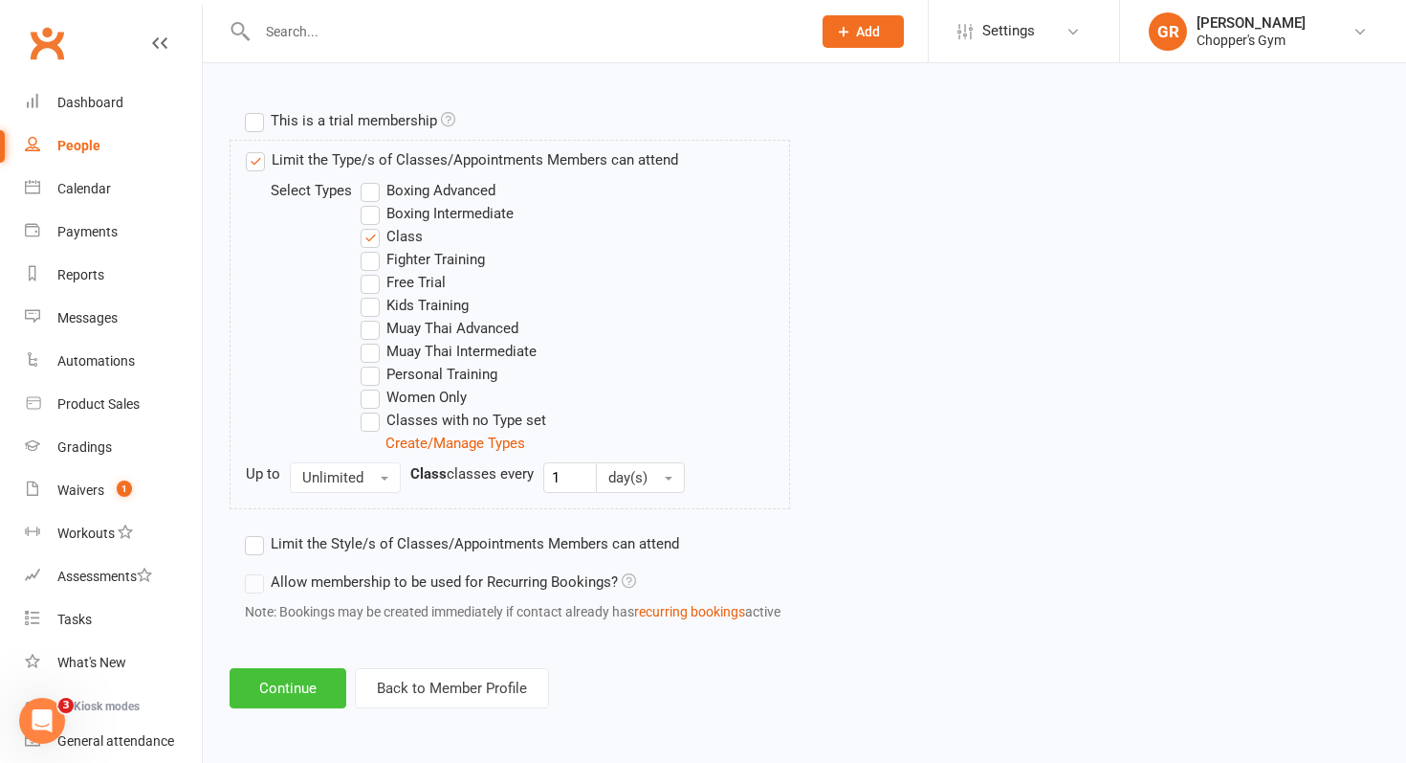
click at [286, 694] on button "Continue" at bounding box center [288, 688] width 117 height 40
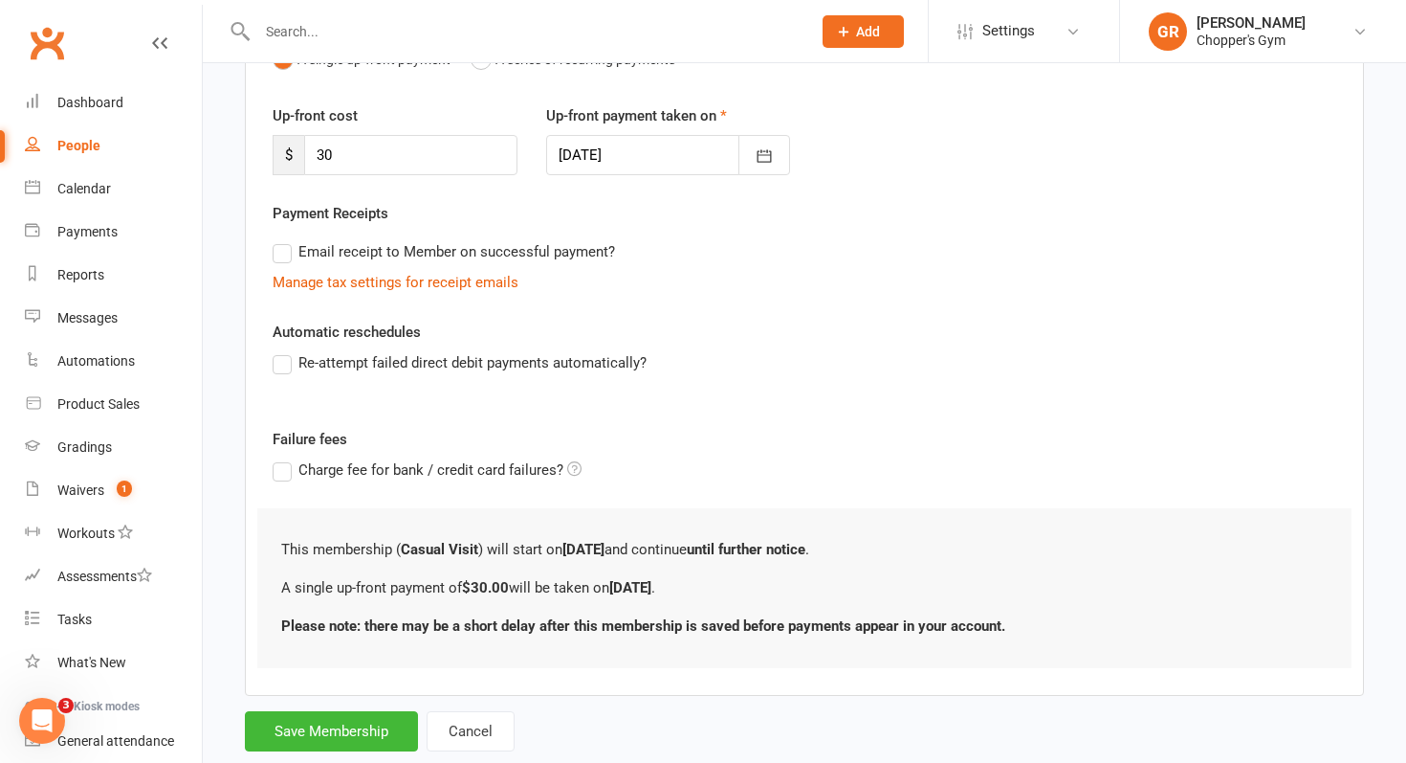
scroll to position [279, 0]
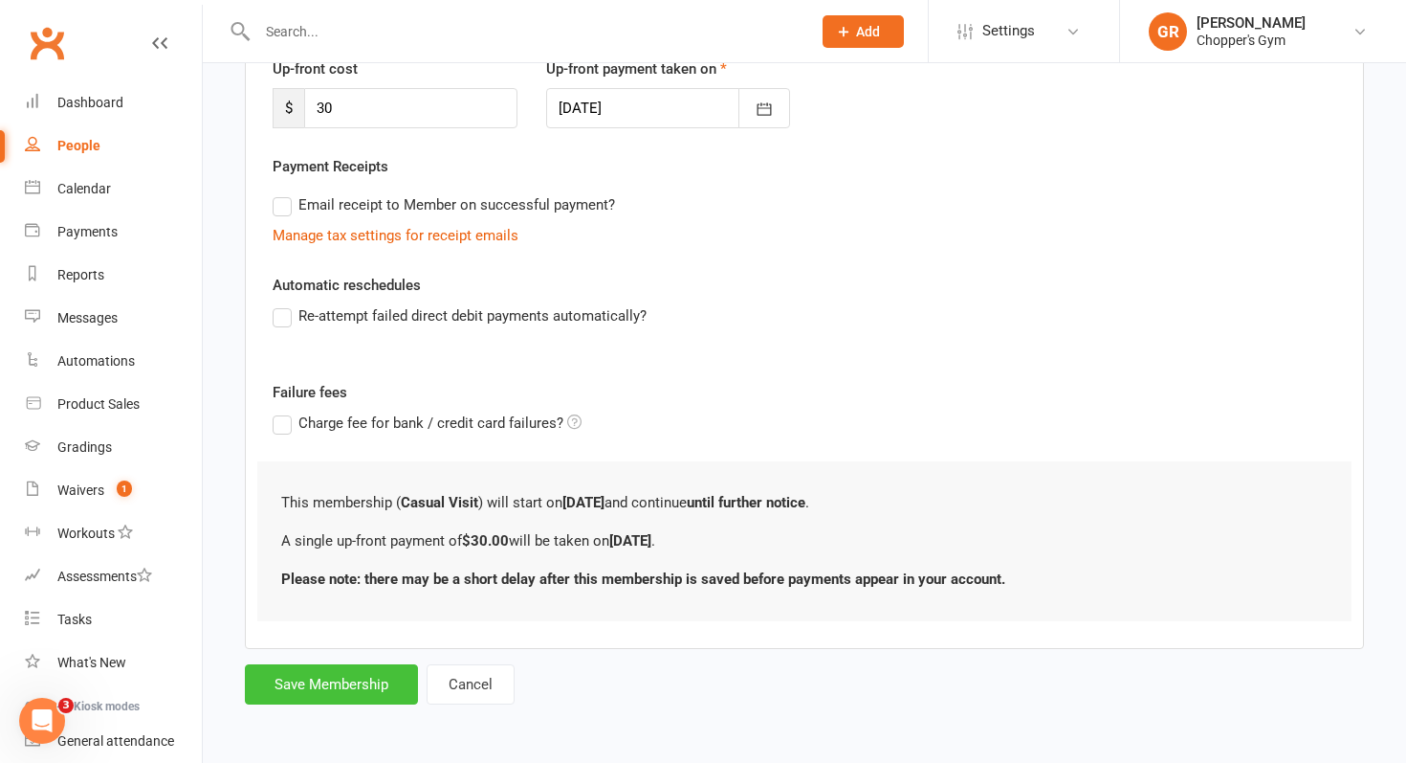
click at [330, 696] on button "Save Membership" at bounding box center [331, 684] width 173 height 40
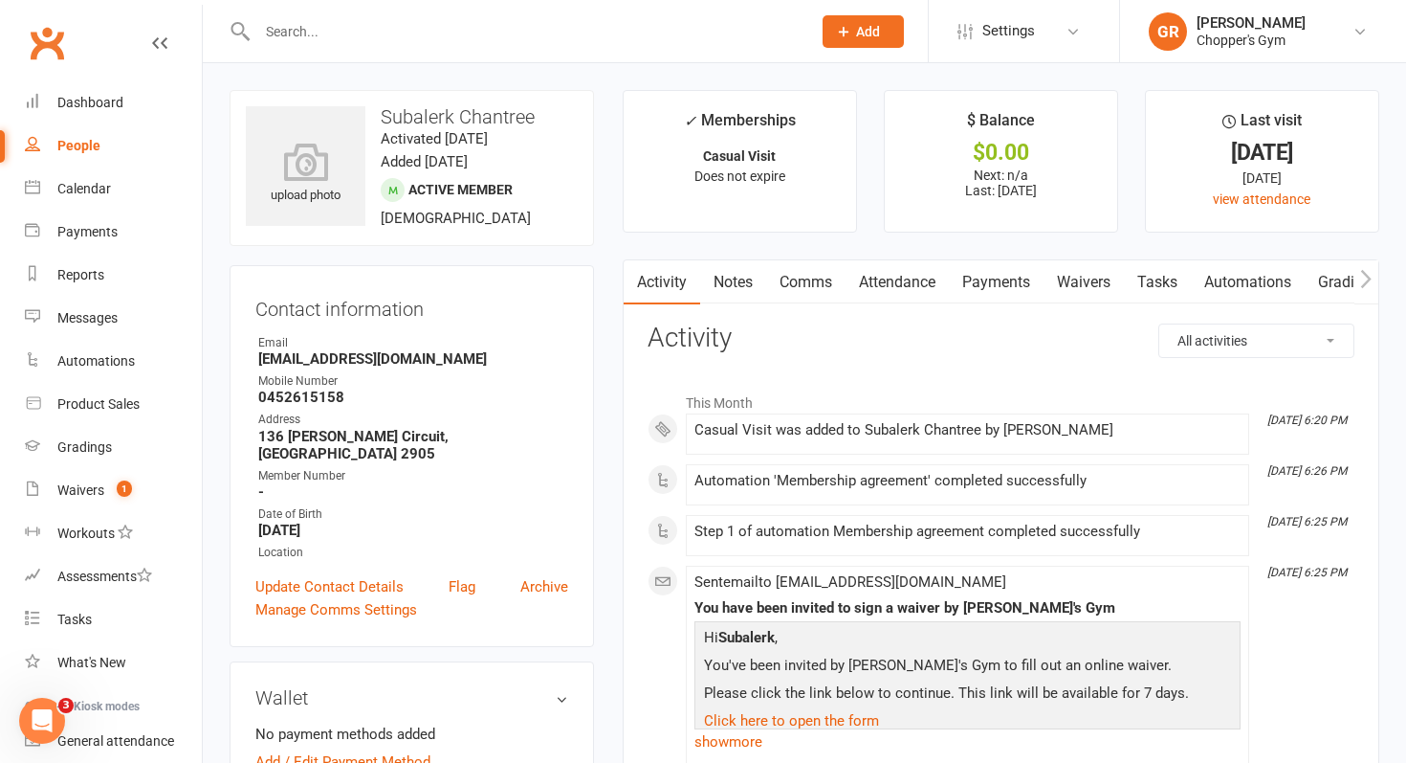
click at [1000, 284] on link "Payments" at bounding box center [996, 282] width 95 height 44
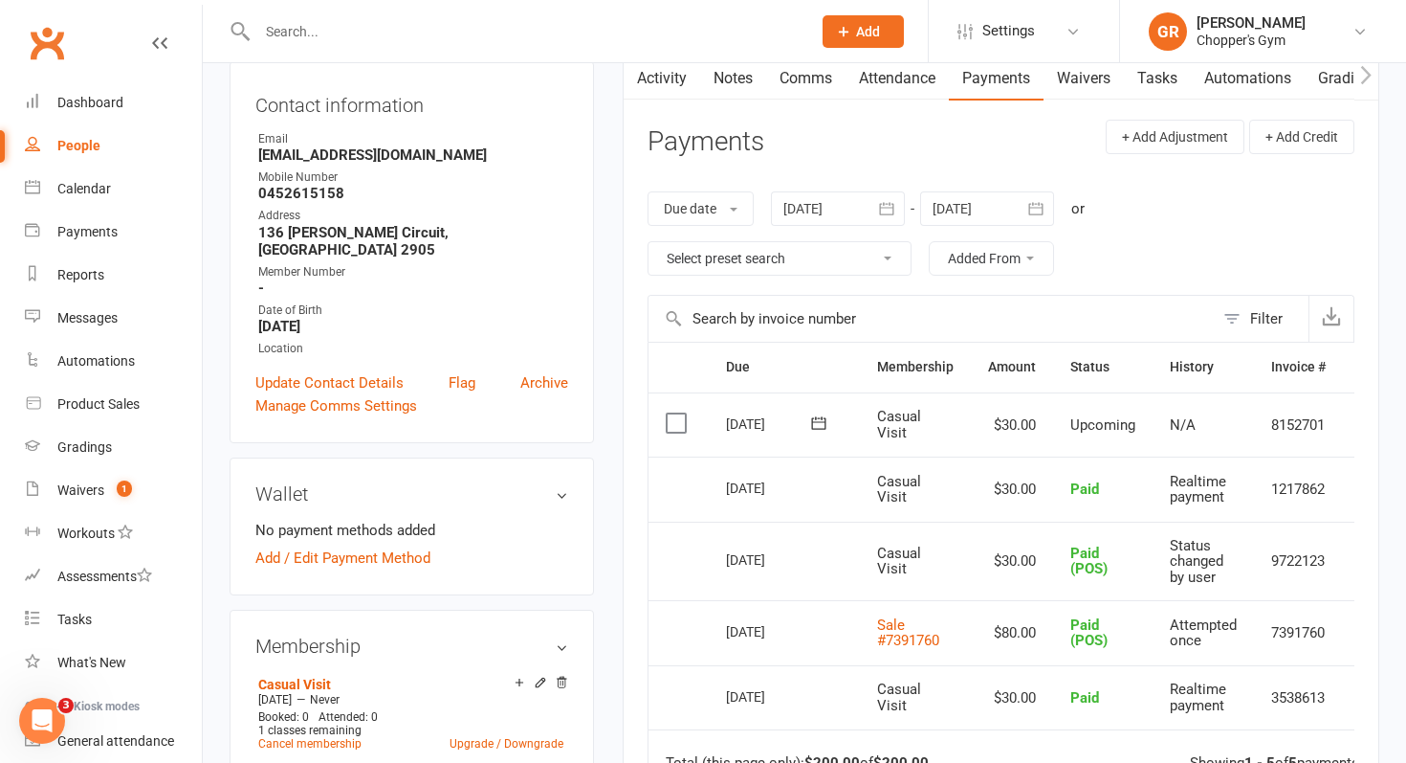
scroll to position [206, 0]
click at [674, 424] on label at bounding box center [679, 420] width 26 height 19
click at [674, 411] on input "checkbox" at bounding box center [672, 411] width 12 height 0
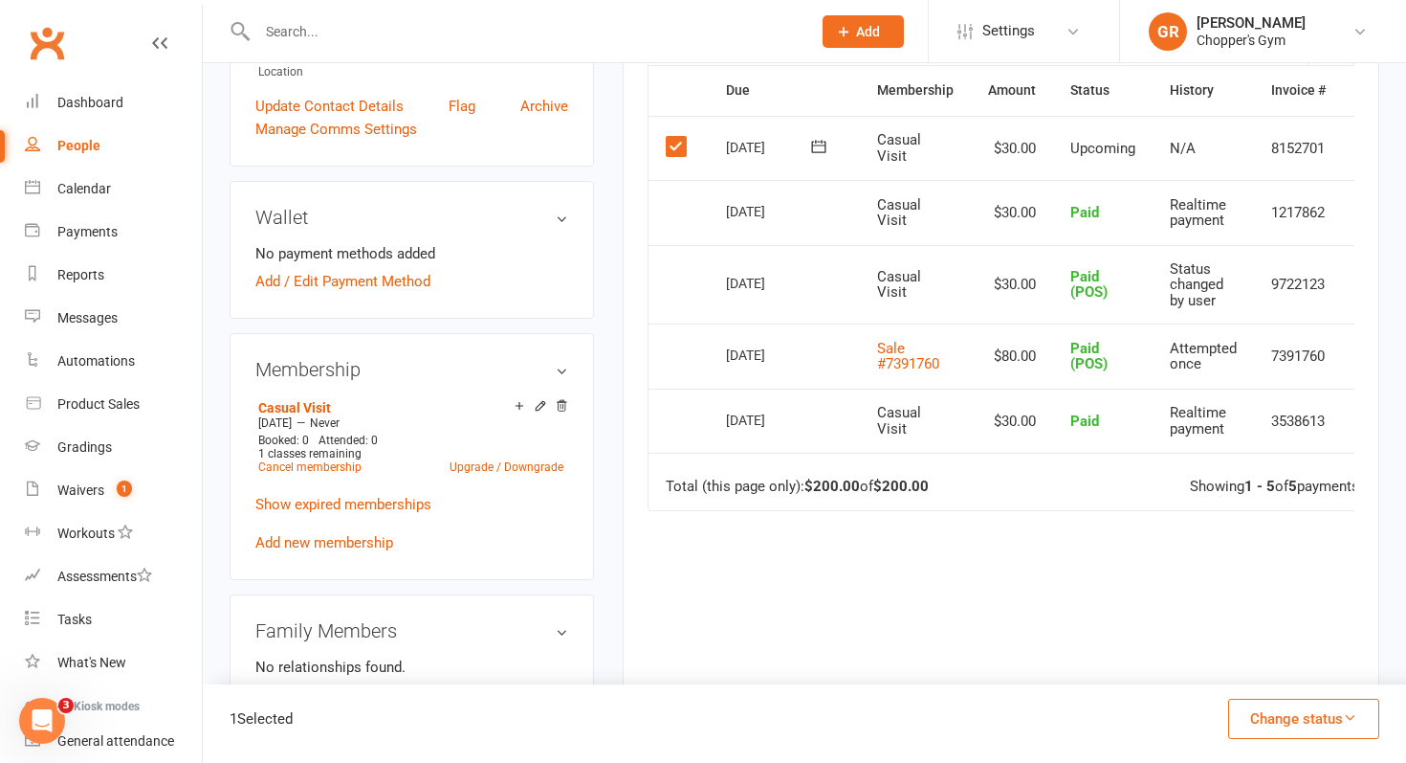
scroll to position [481, 0]
click at [1329, 717] on button "Change status" at bounding box center [1303, 718] width 151 height 40
click at [1244, 589] on link "Paid (POS)" at bounding box center [1283, 590] width 189 height 38
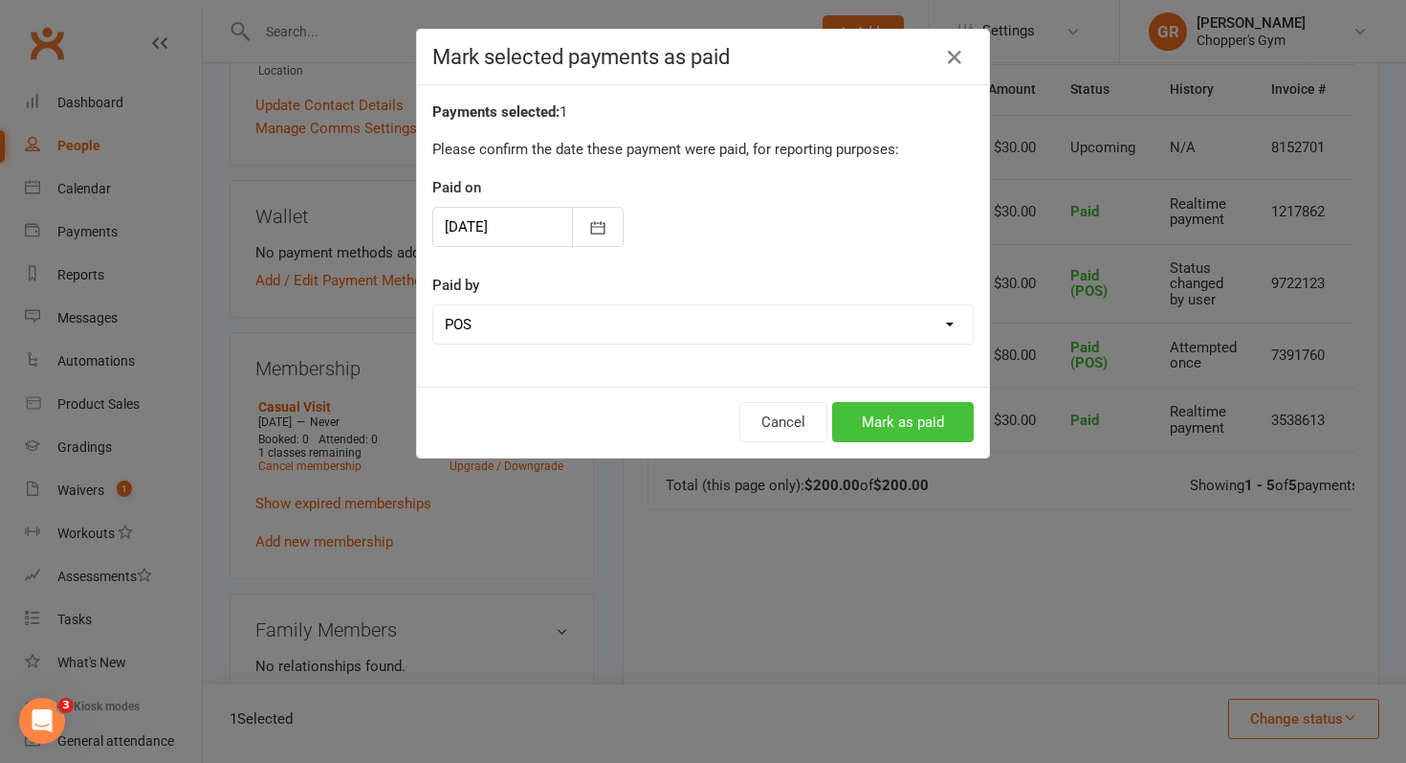
click at [934, 417] on button "Mark as paid" at bounding box center [903, 422] width 142 height 40
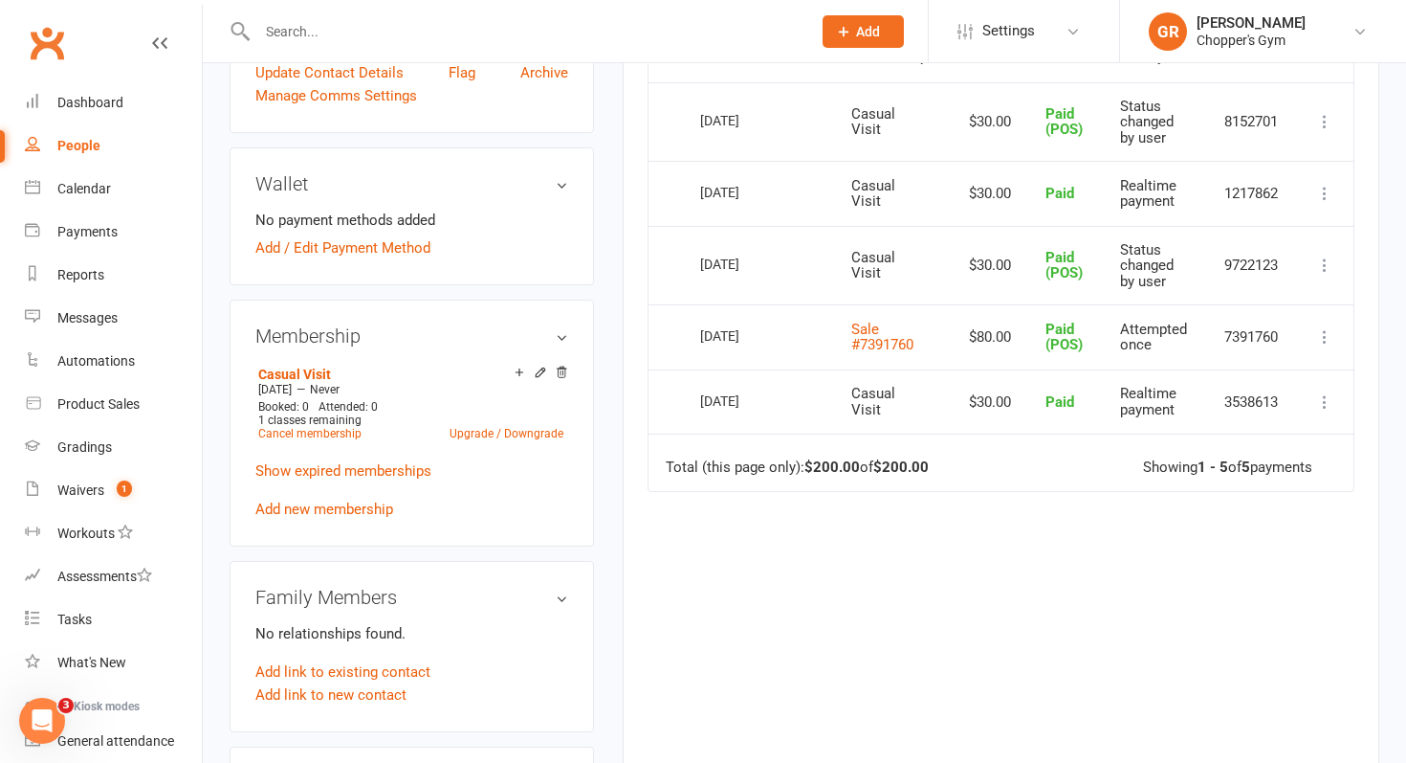
scroll to position [0, 0]
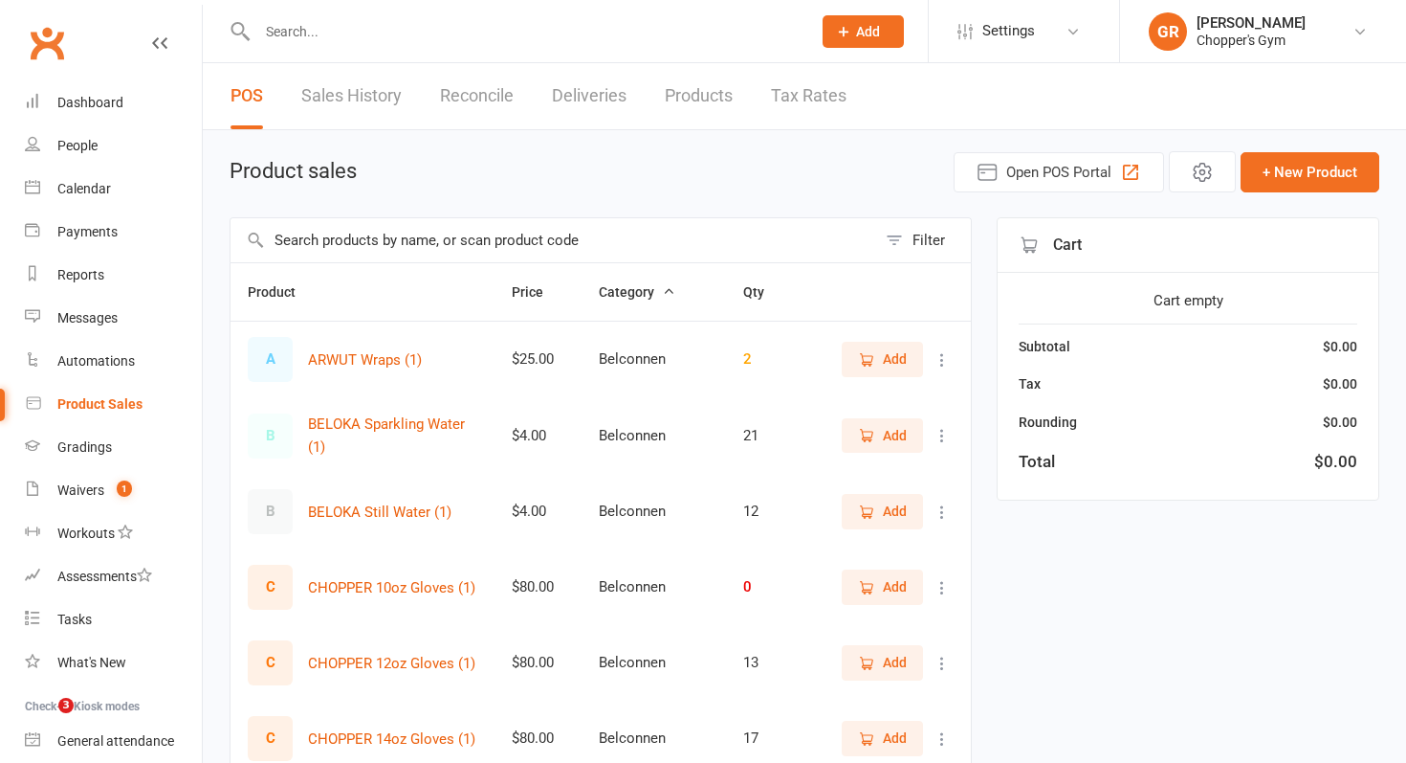
select select "100"
click at [458, 231] on input "text" at bounding box center [554, 240] width 646 height 44
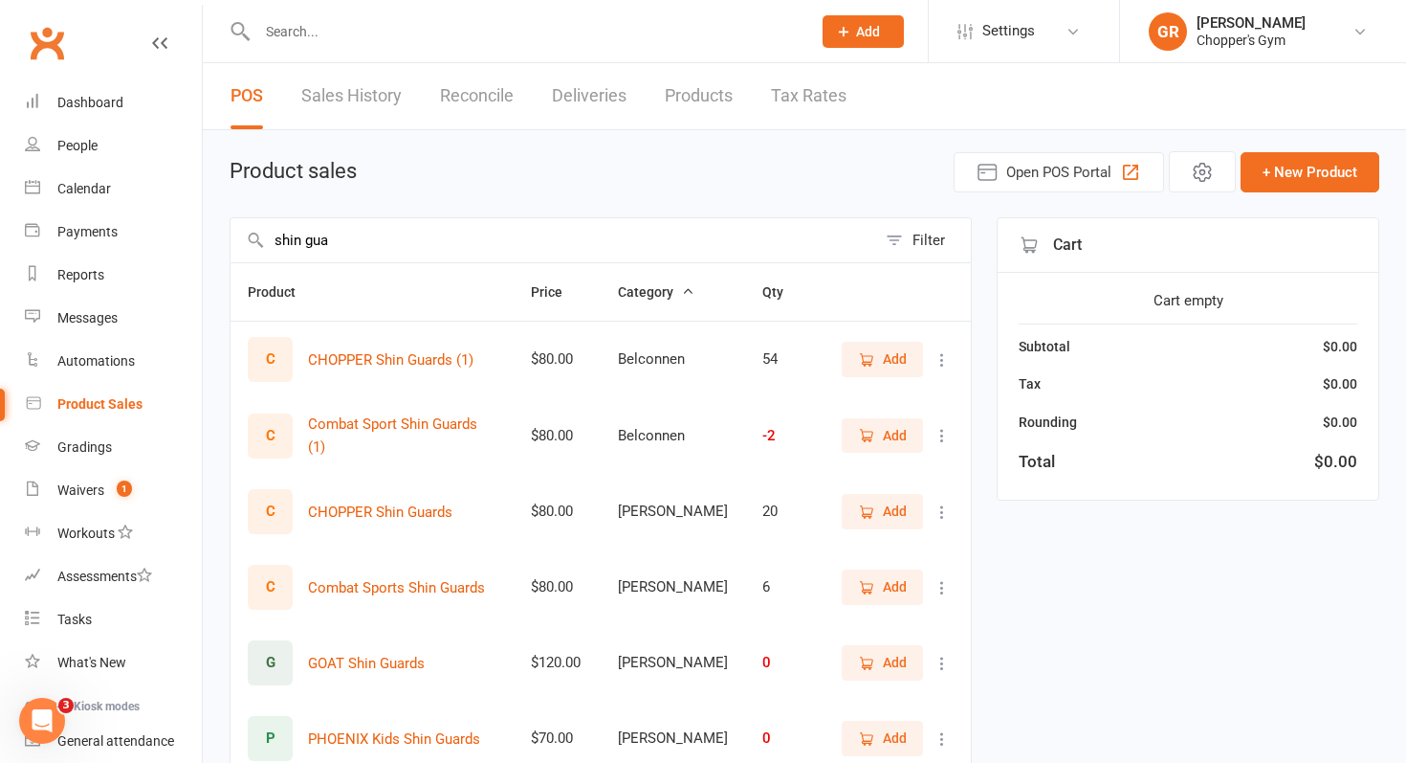
type input "shin gua"
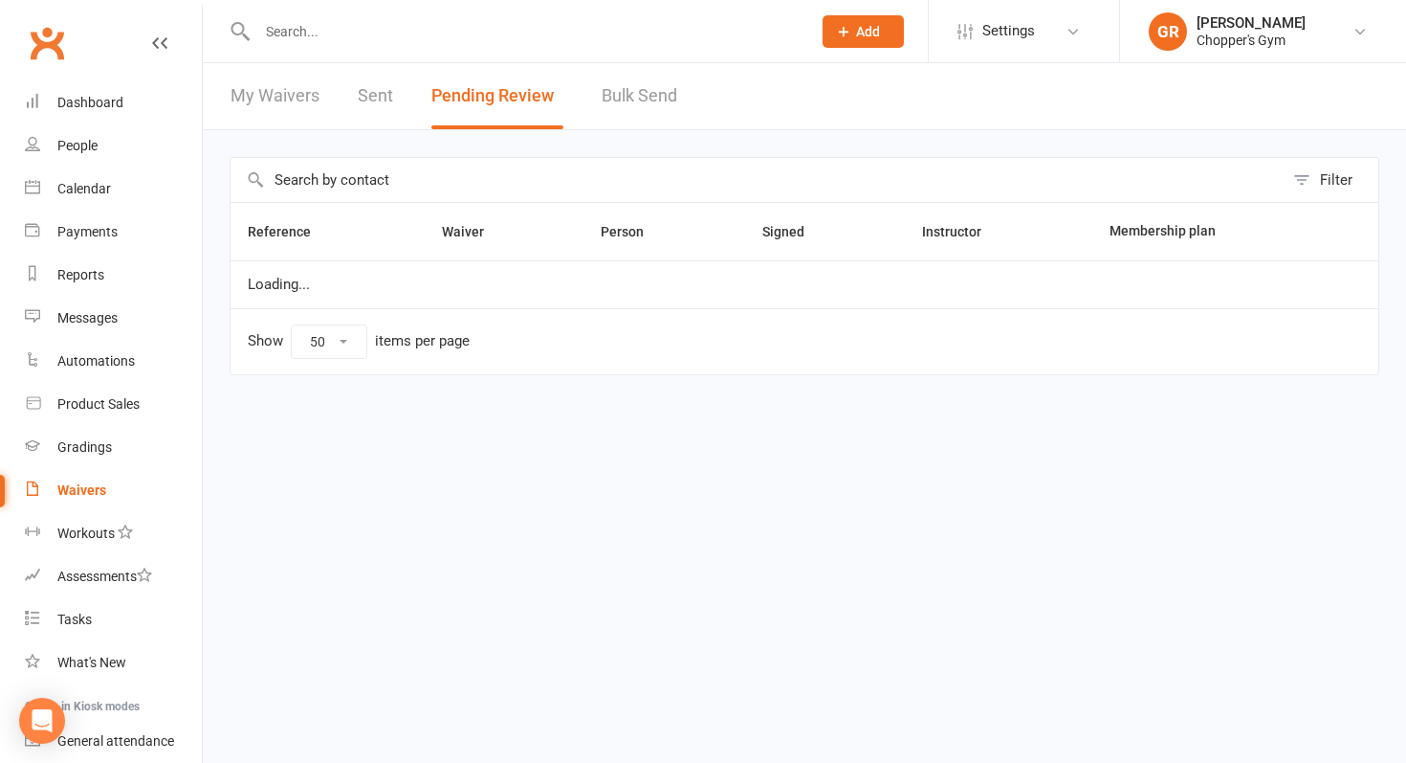
select select "50"
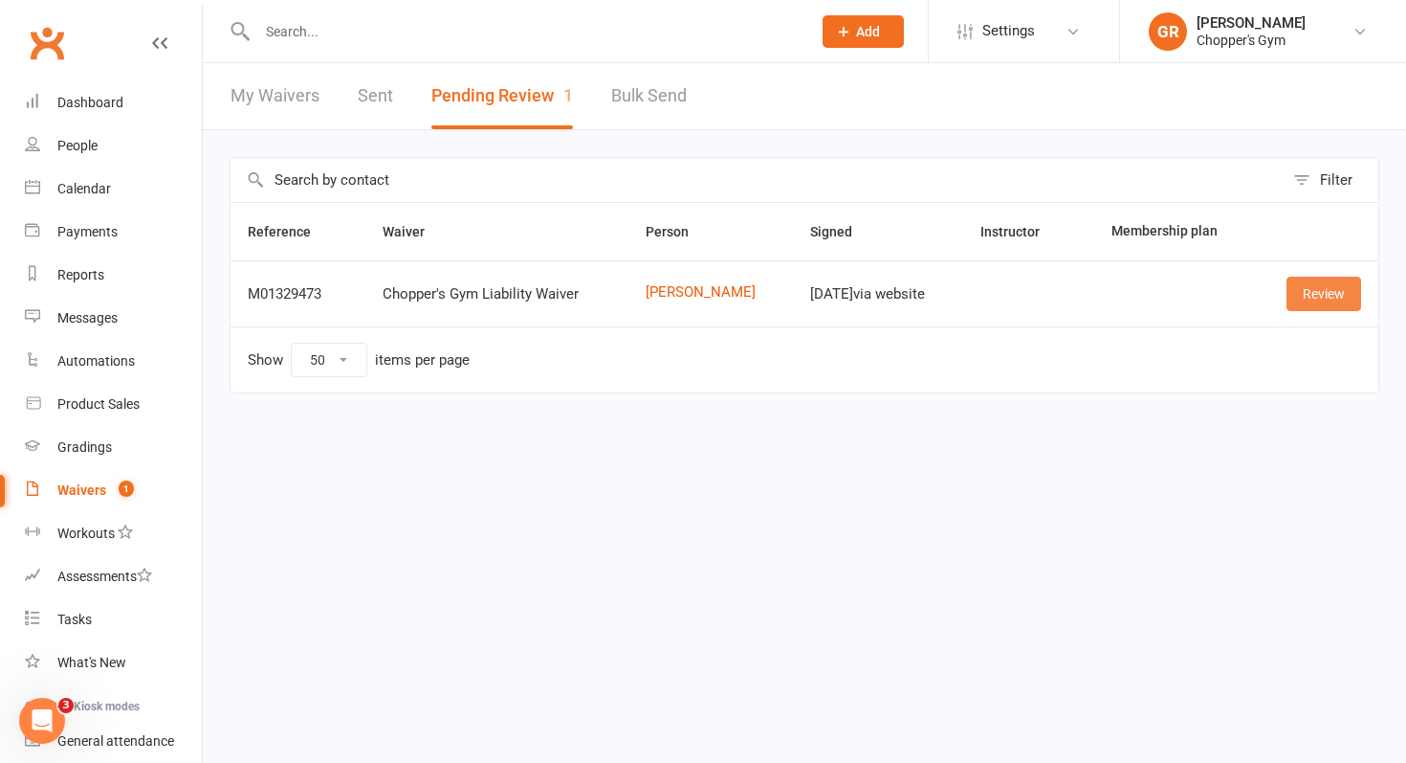
click at [1312, 289] on link "Review" at bounding box center [1324, 293] width 75 height 34
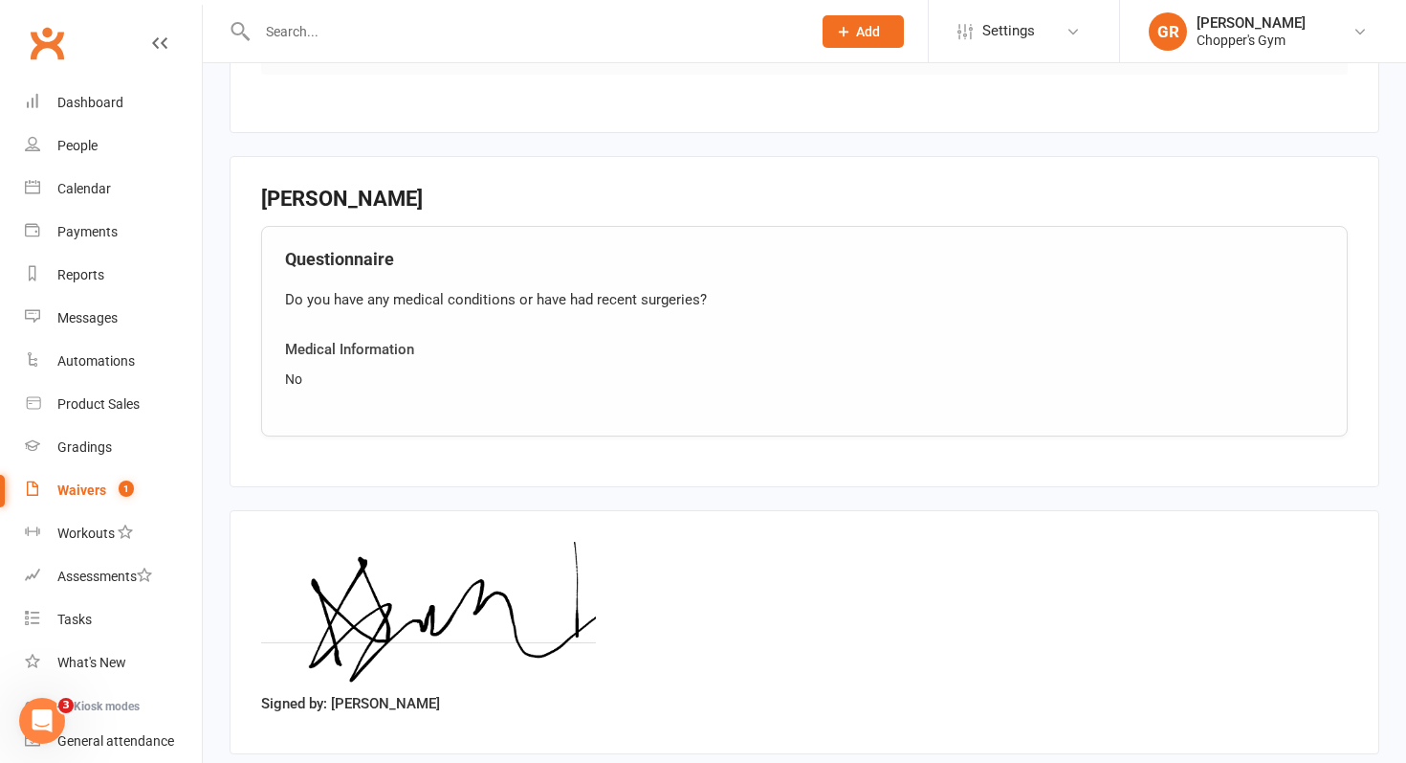
scroll to position [1294, 0]
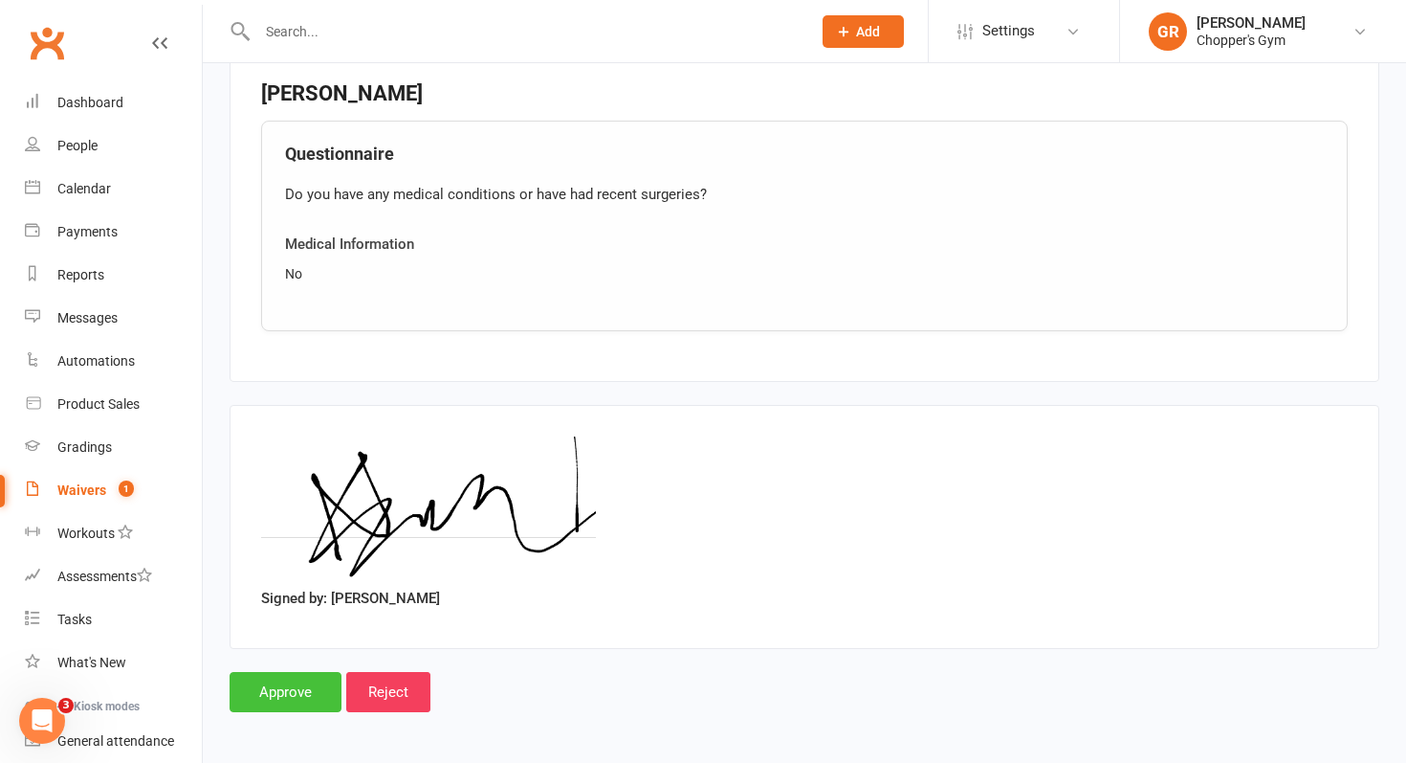
click at [290, 696] on input "Approve" at bounding box center [286, 692] width 112 height 40
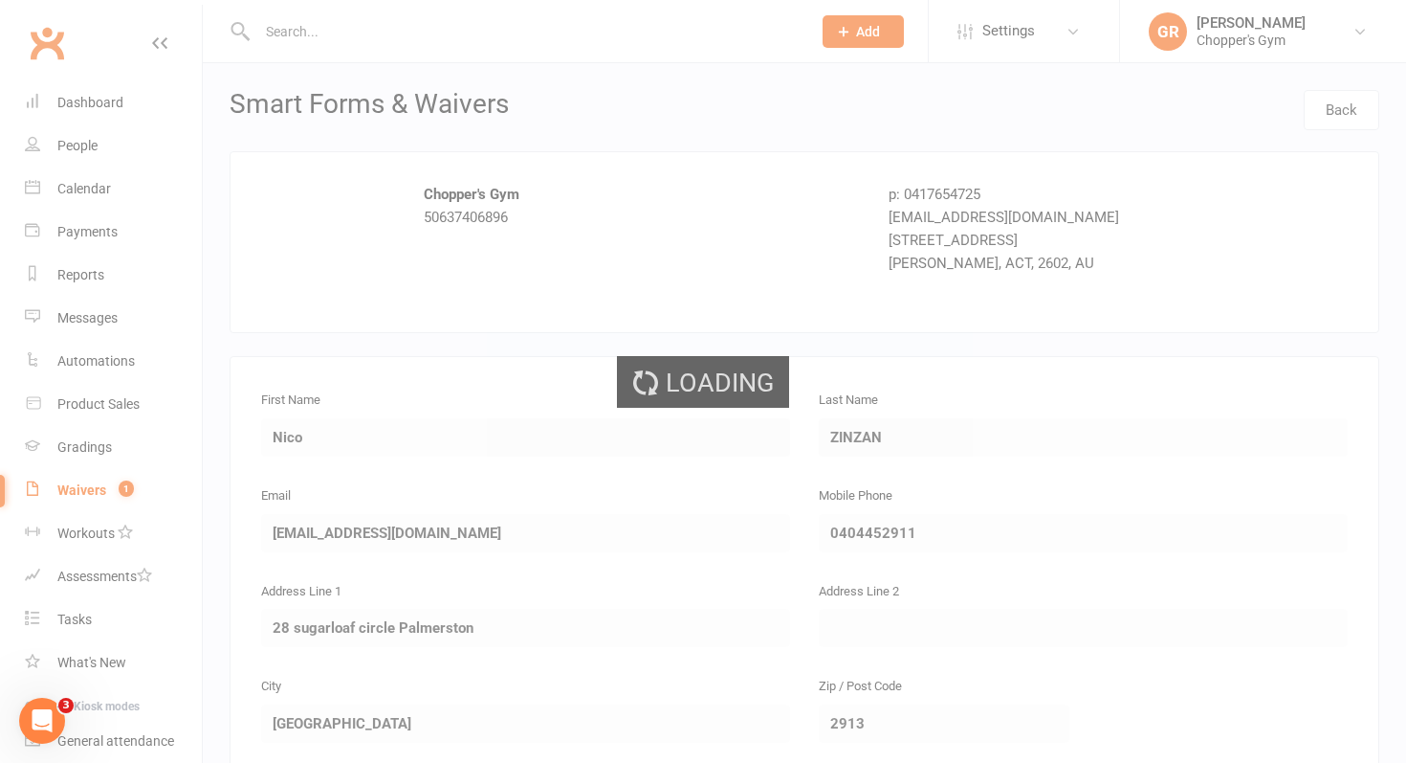
select select "50"
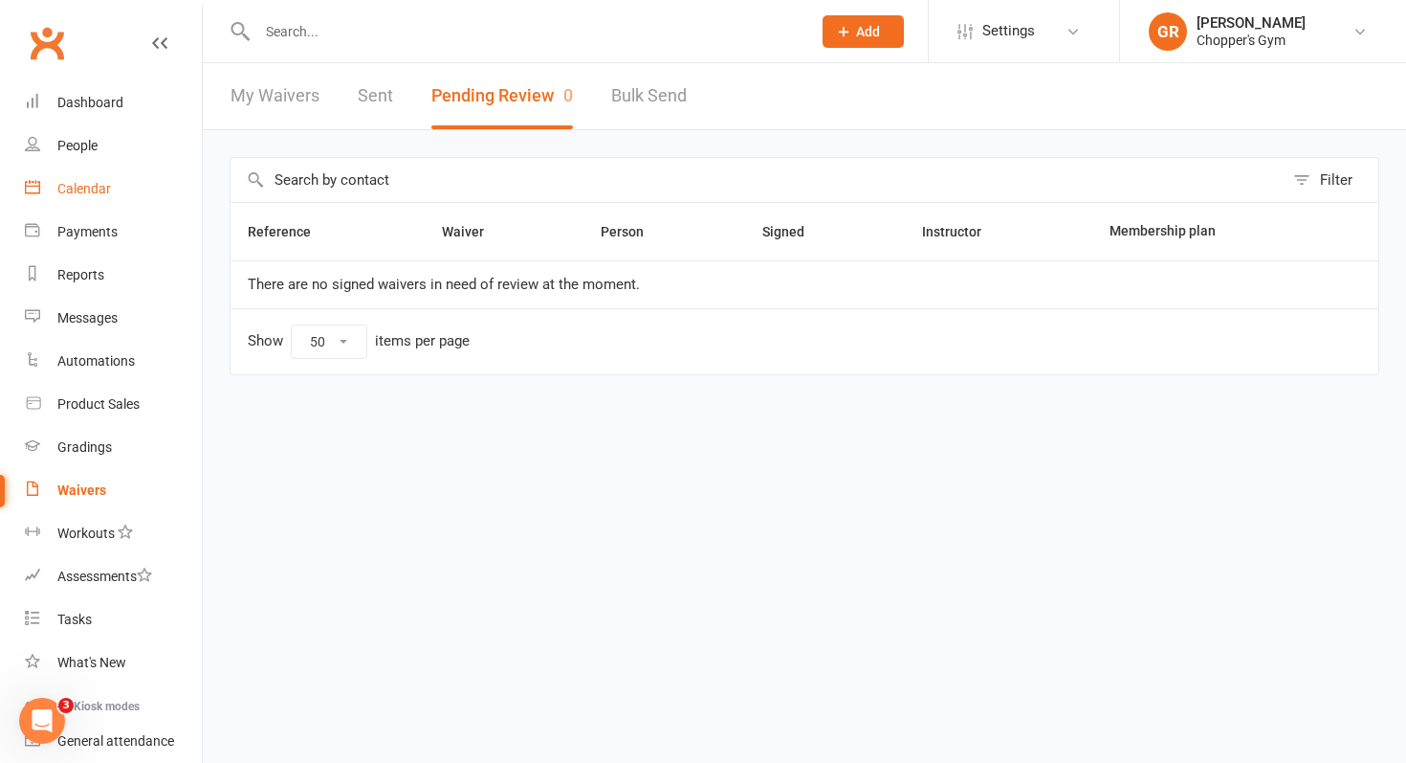
click at [94, 184] on div "Calendar" at bounding box center [84, 188] width 54 height 15
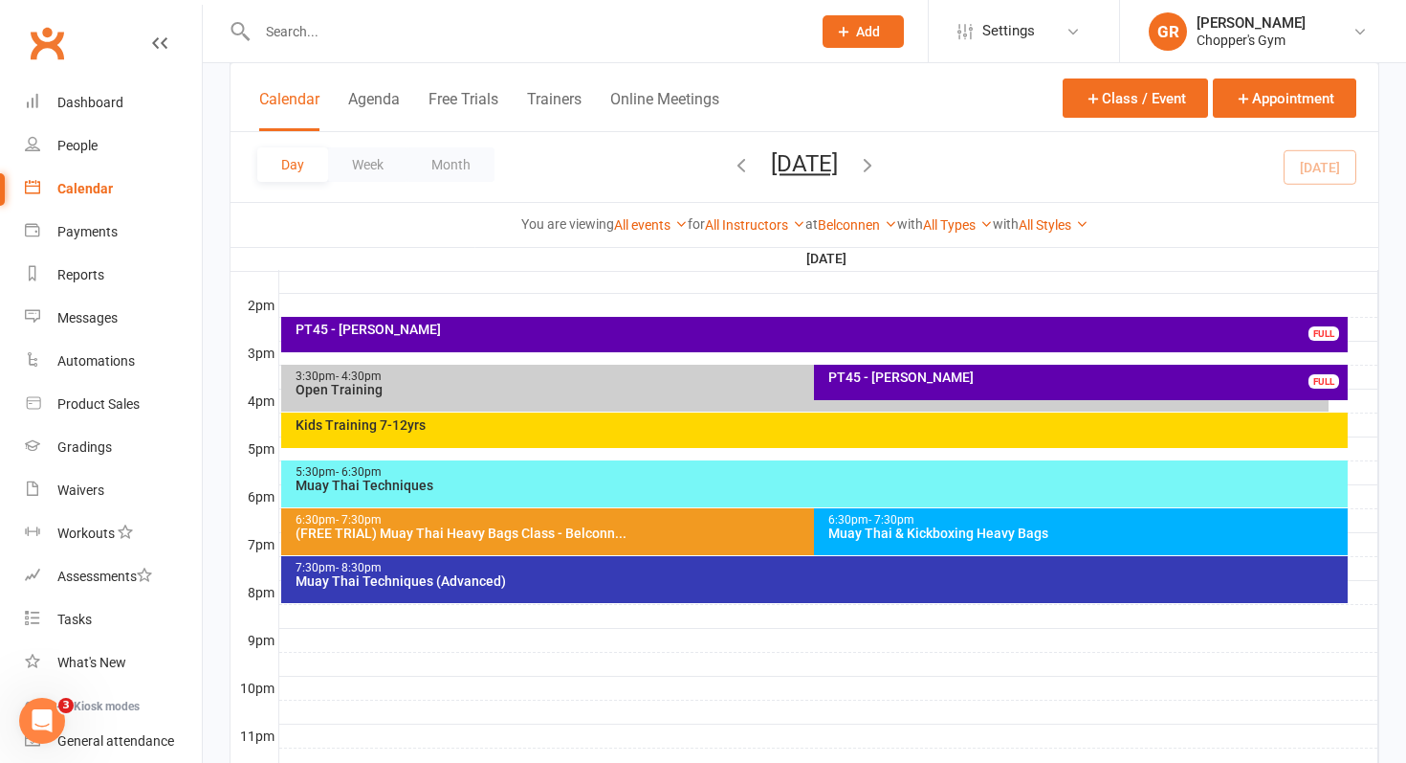
scroll to position [772, 0]
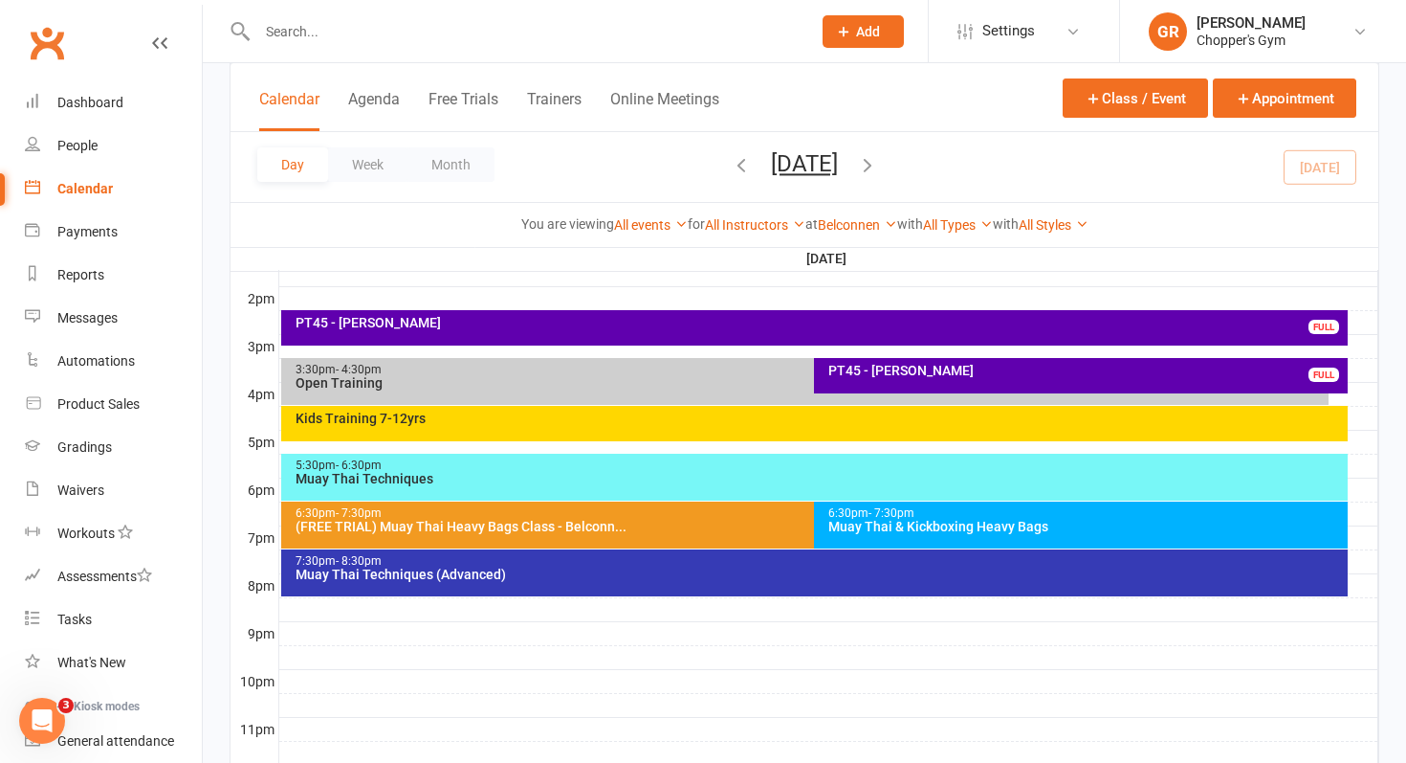
click at [936, 534] on div "6:30pm - 7:30pm Muay Thai & Kickboxing Heavy Bags" at bounding box center [1081, 524] width 534 height 47
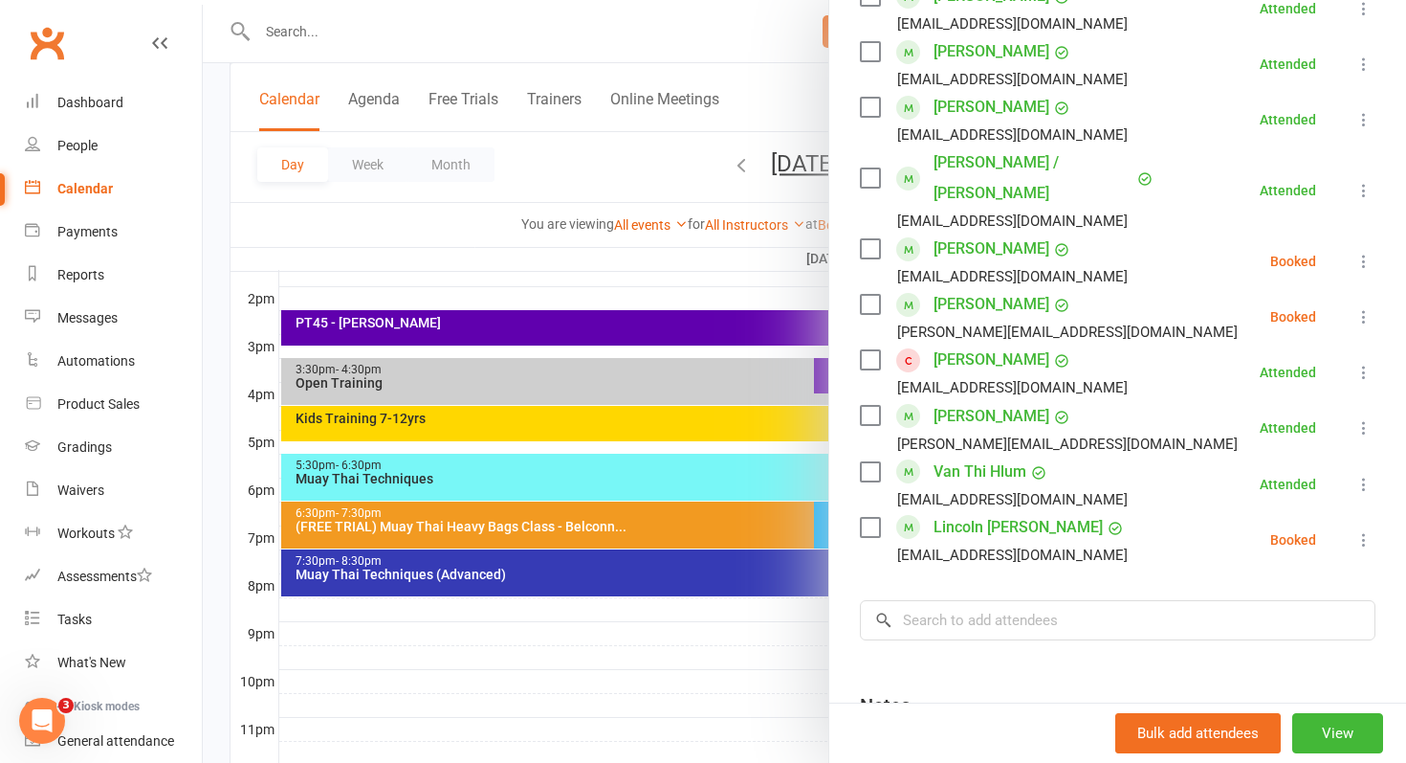
scroll to position [876, 0]
click at [1015, 598] on input "search" at bounding box center [1118, 618] width 516 height 40
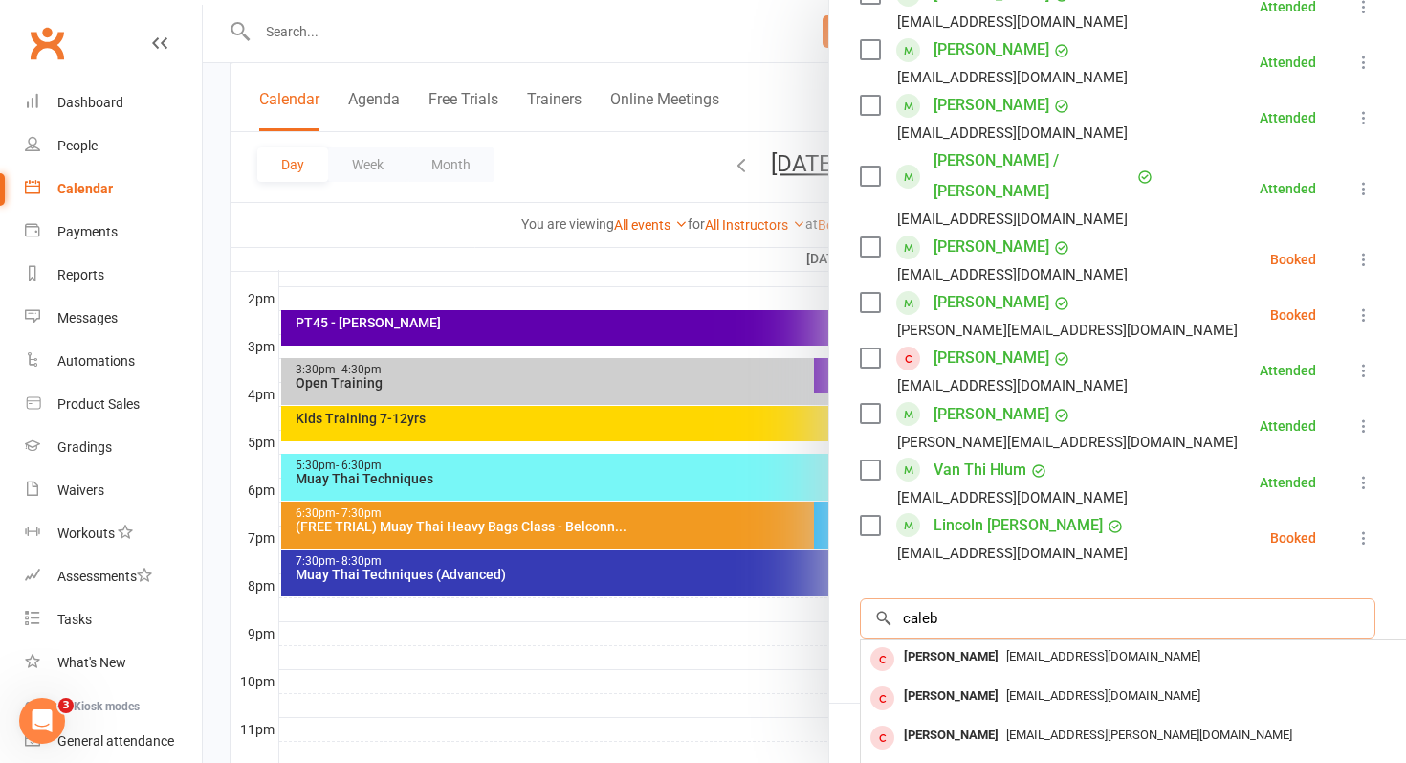
scroll to position [1051, 0]
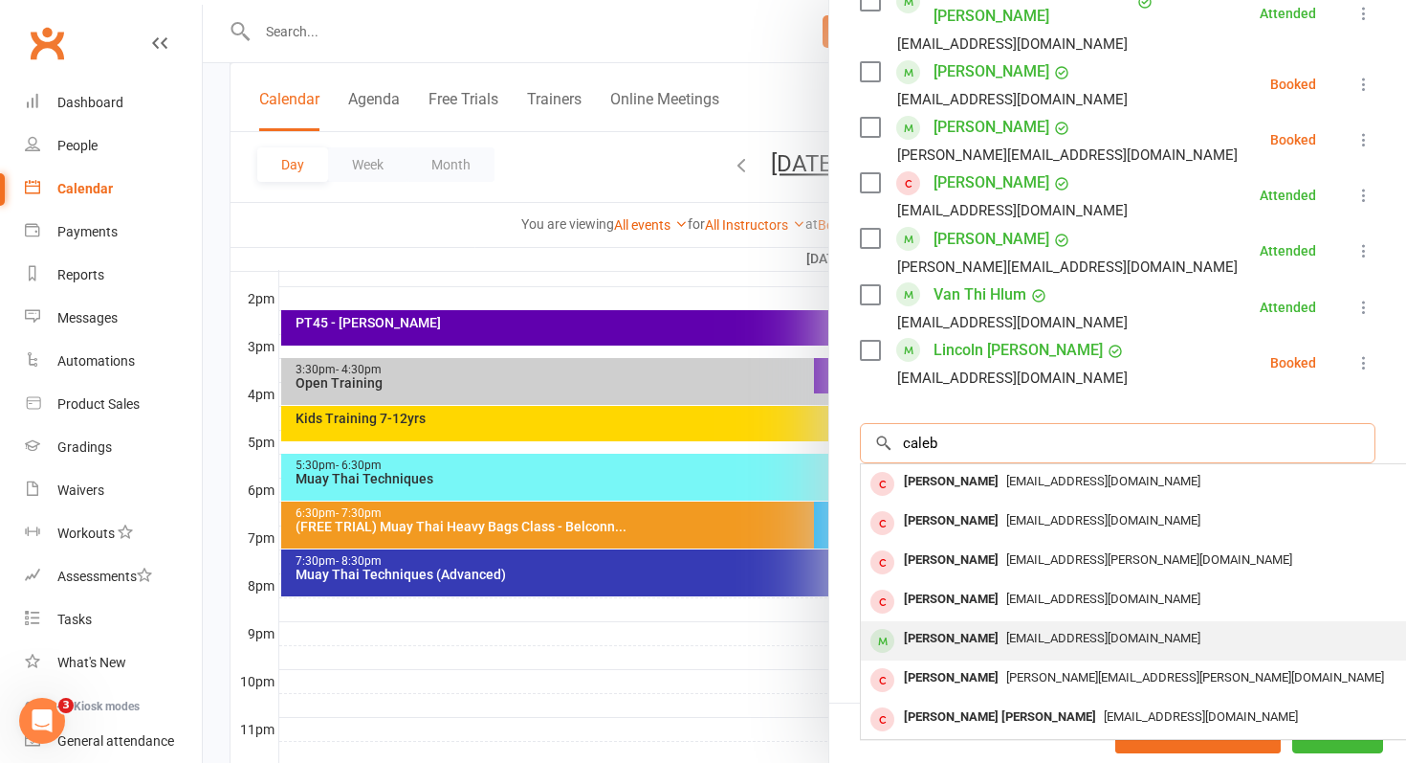
type input "caleb"
click at [972, 625] on div "[PERSON_NAME]" at bounding box center [951, 639] width 110 height 28
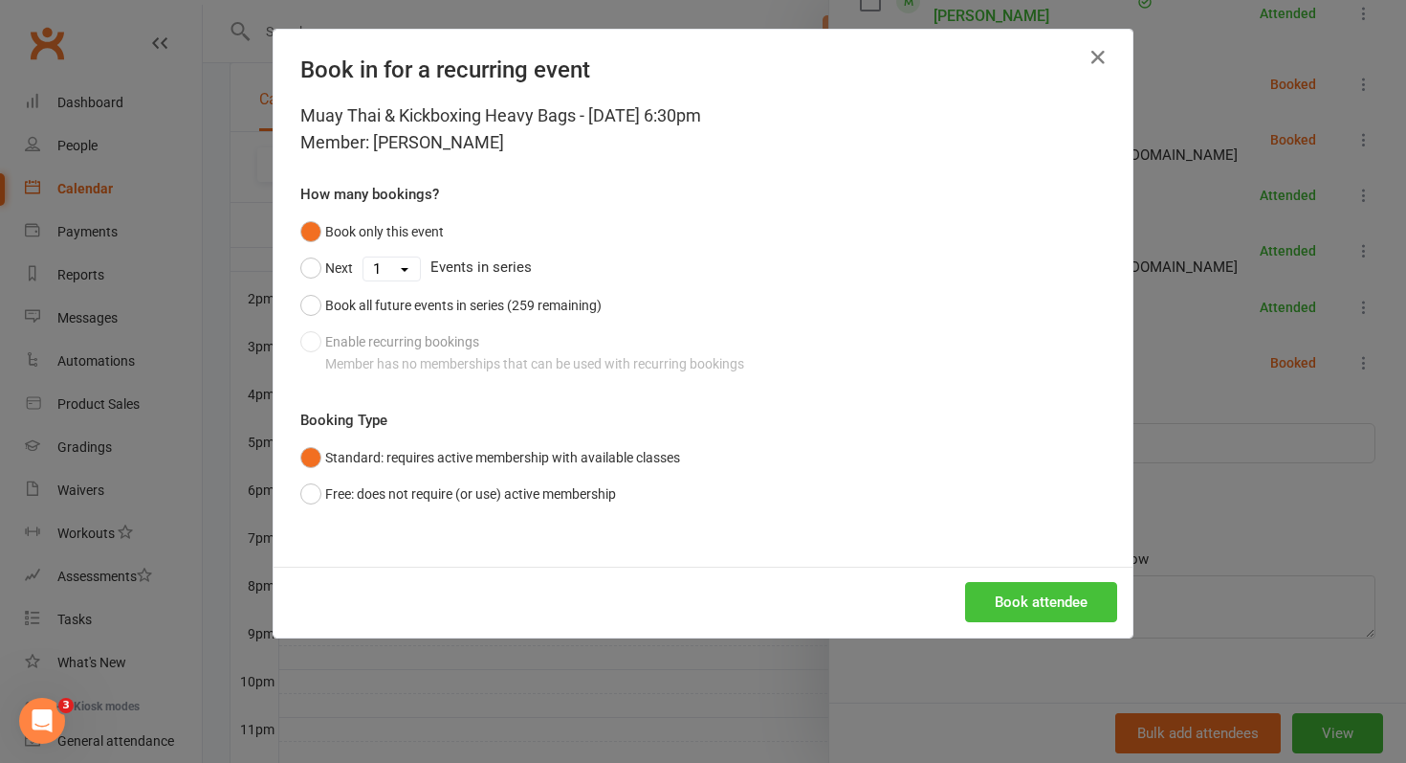
click at [1006, 587] on button "Book attendee" at bounding box center [1041, 602] width 152 height 40
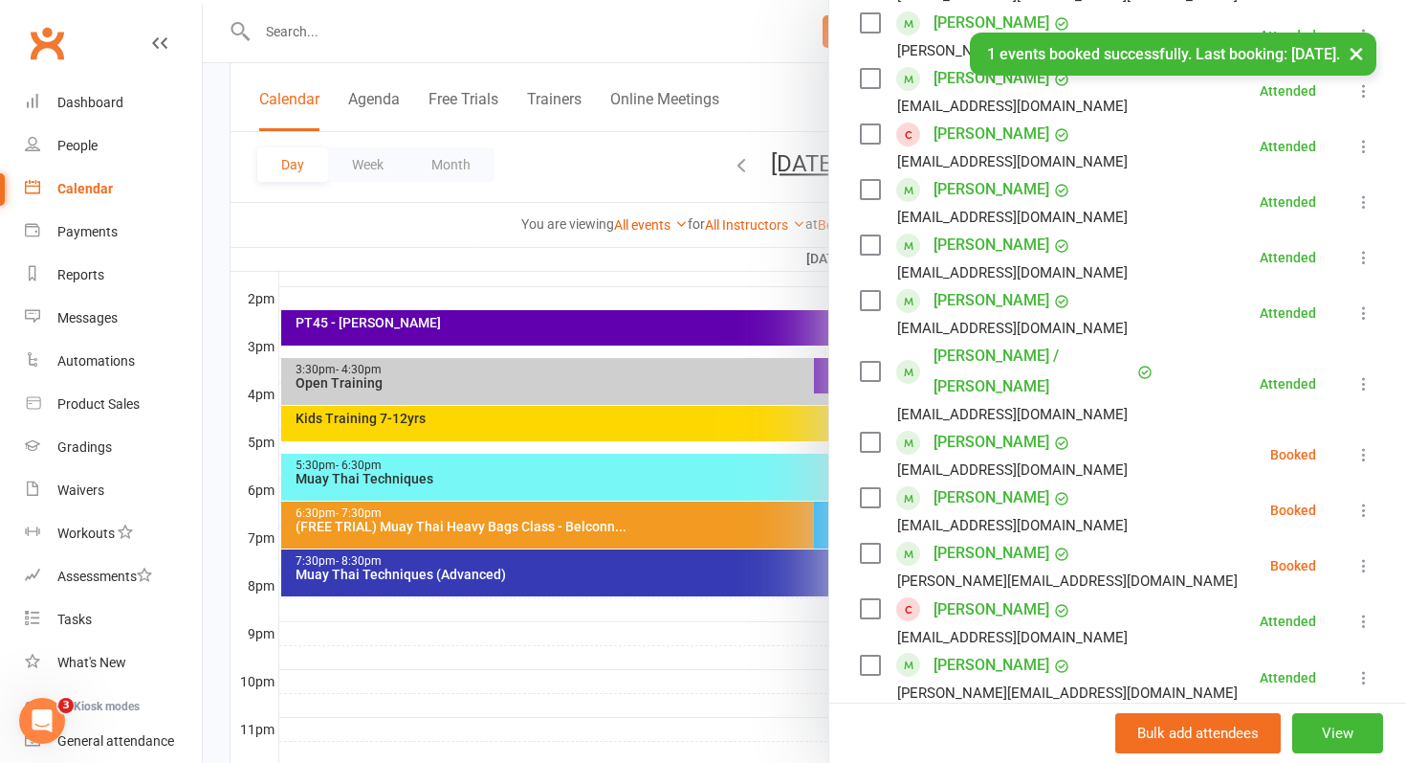
scroll to position [681, 0]
click at [1368, 445] on icon at bounding box center [1364, 454] width 19 height 19
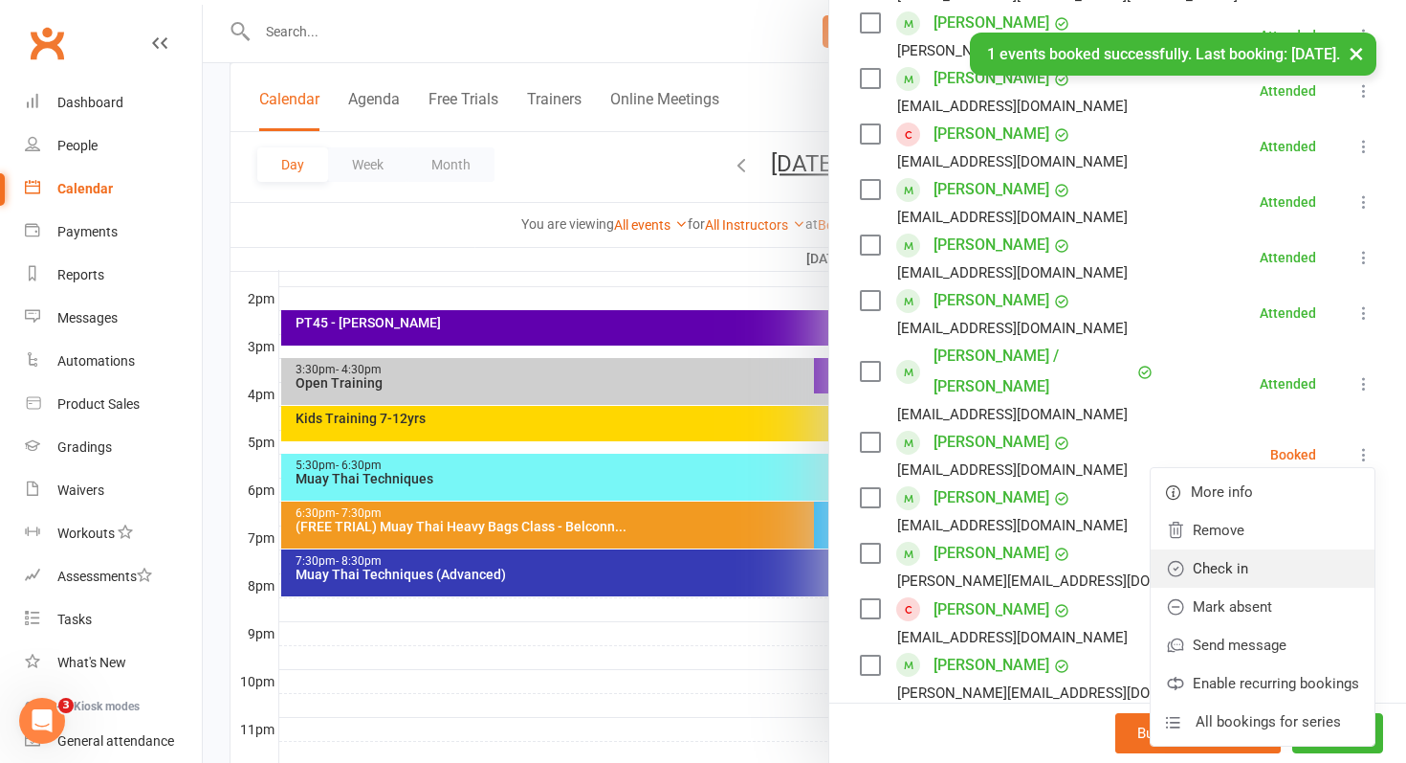
click at [1232, 549] on link "Check in" at bounding box center [1263, 568] width 224 height 38
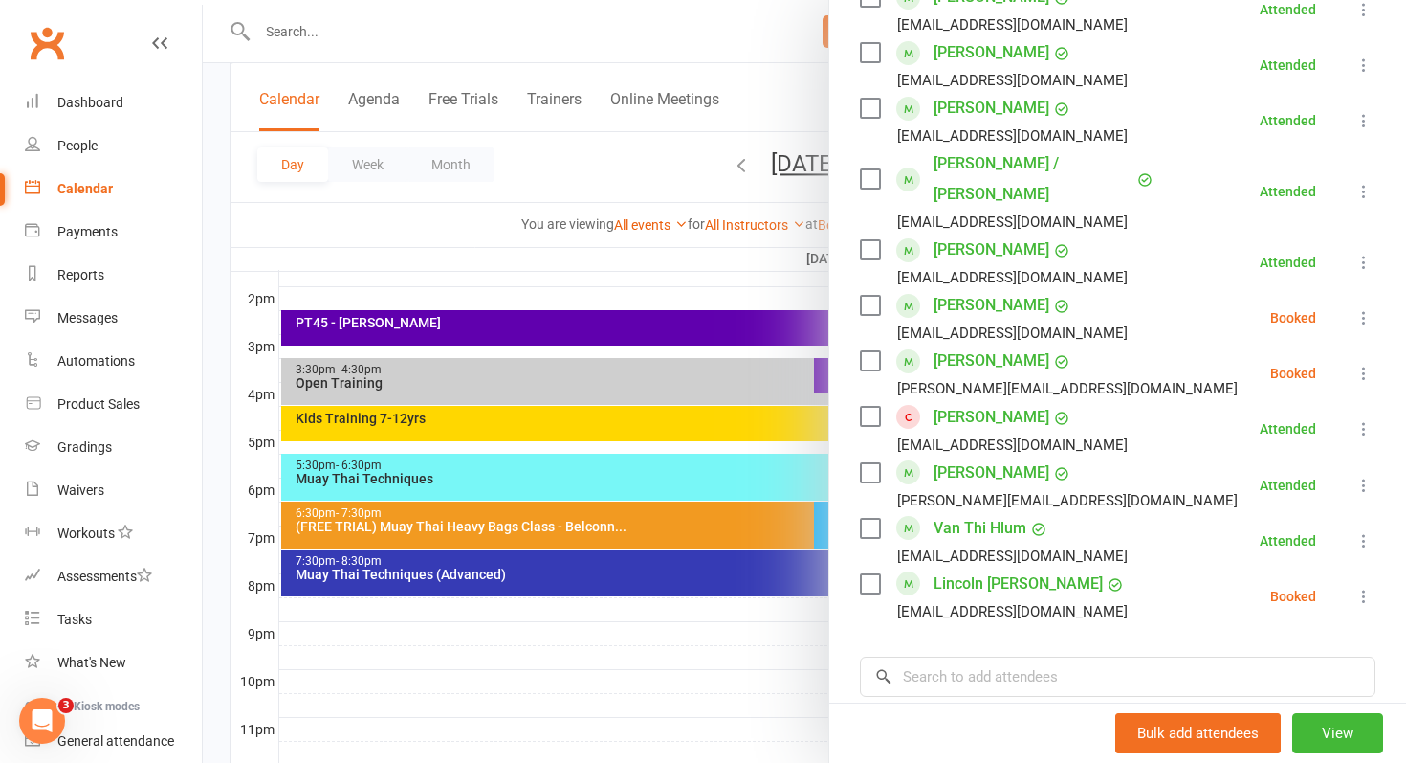
scroll to position [894, 0]
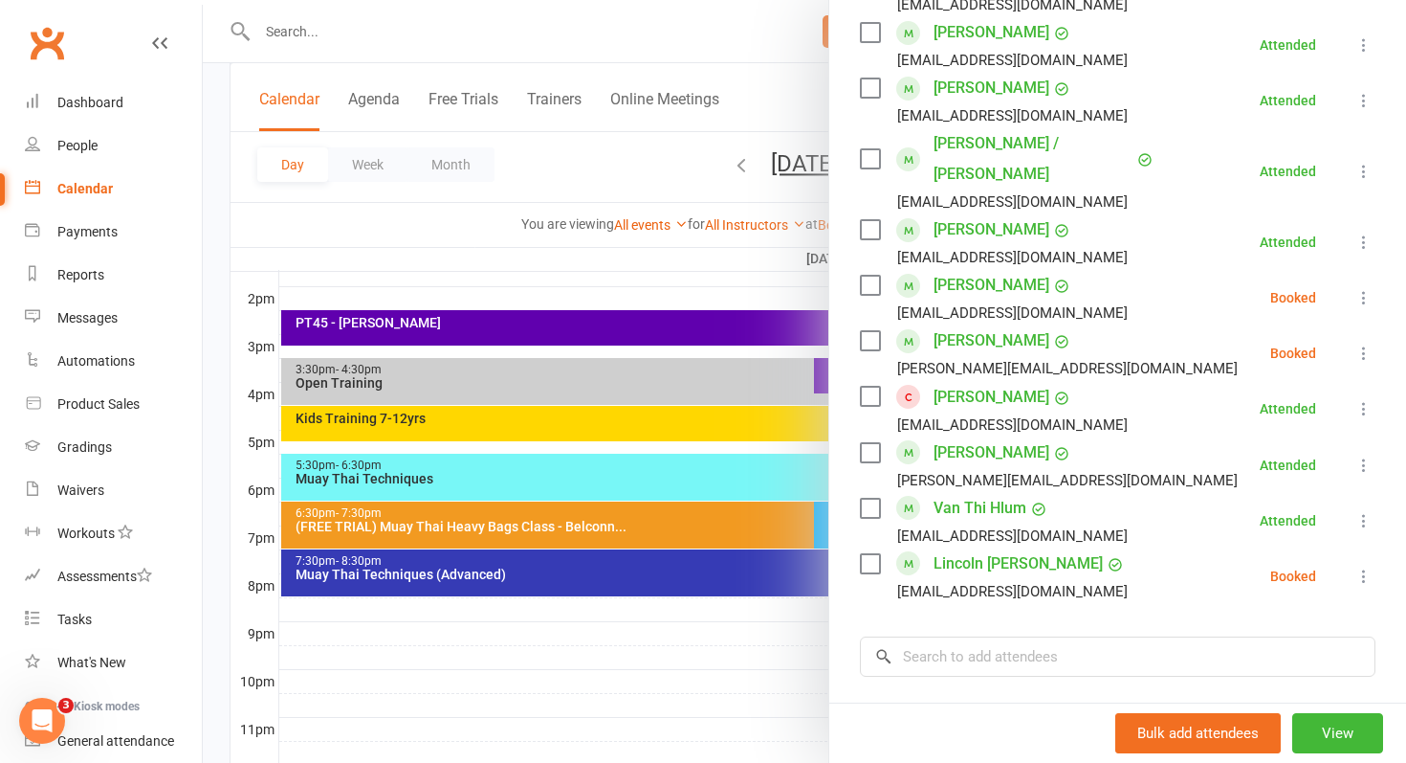
click at [1378, 544] on div "Class kiosk mode Roll call 6:30 PM - 7:30 PM, Thursday, August, 14, 2025 with G…" at bounding box center [1117, 67] width 577 height 1759
click at [1366, 566] on icon at bounding box center [1364, 575] width 19 height 19
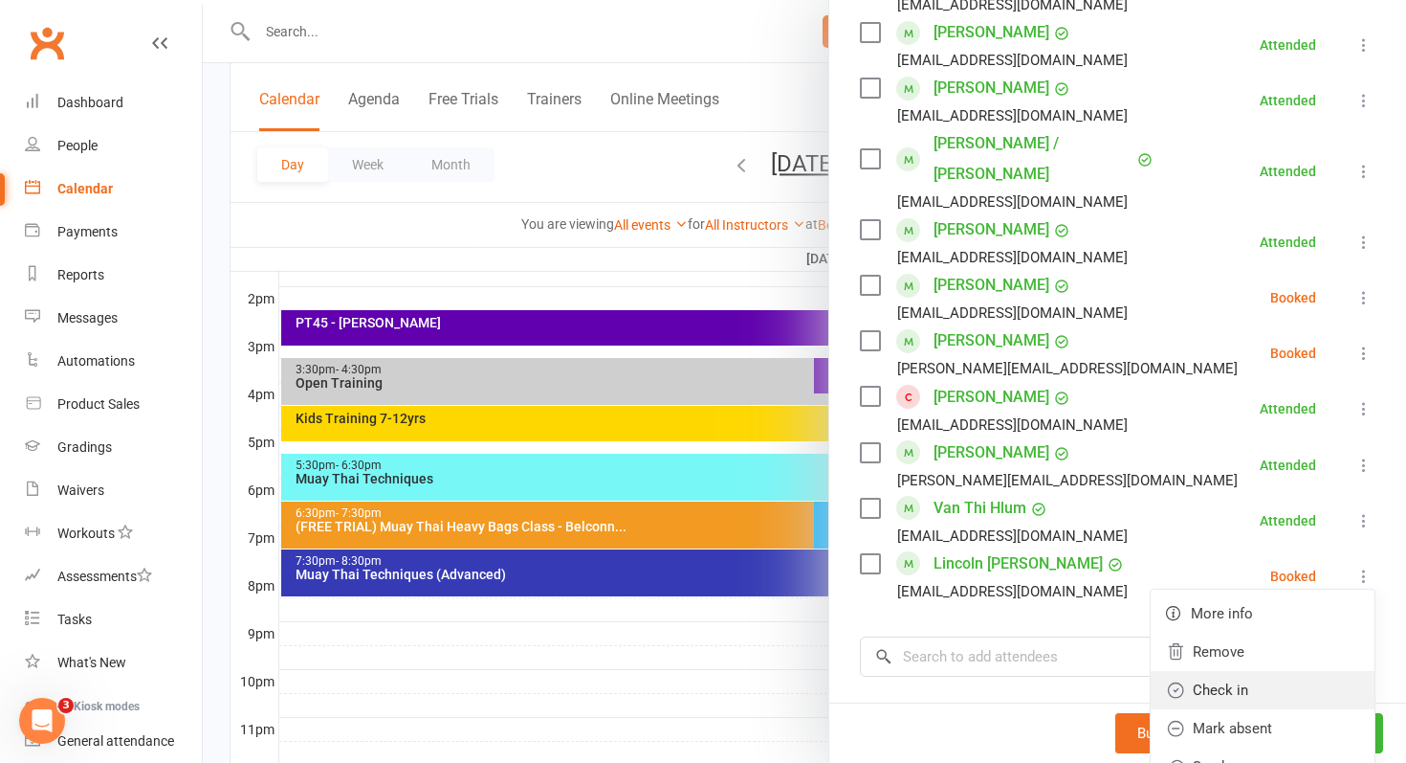
click at [1233, 671] on link "Check in" at bounding box center [1263, 690] width 224 height 38
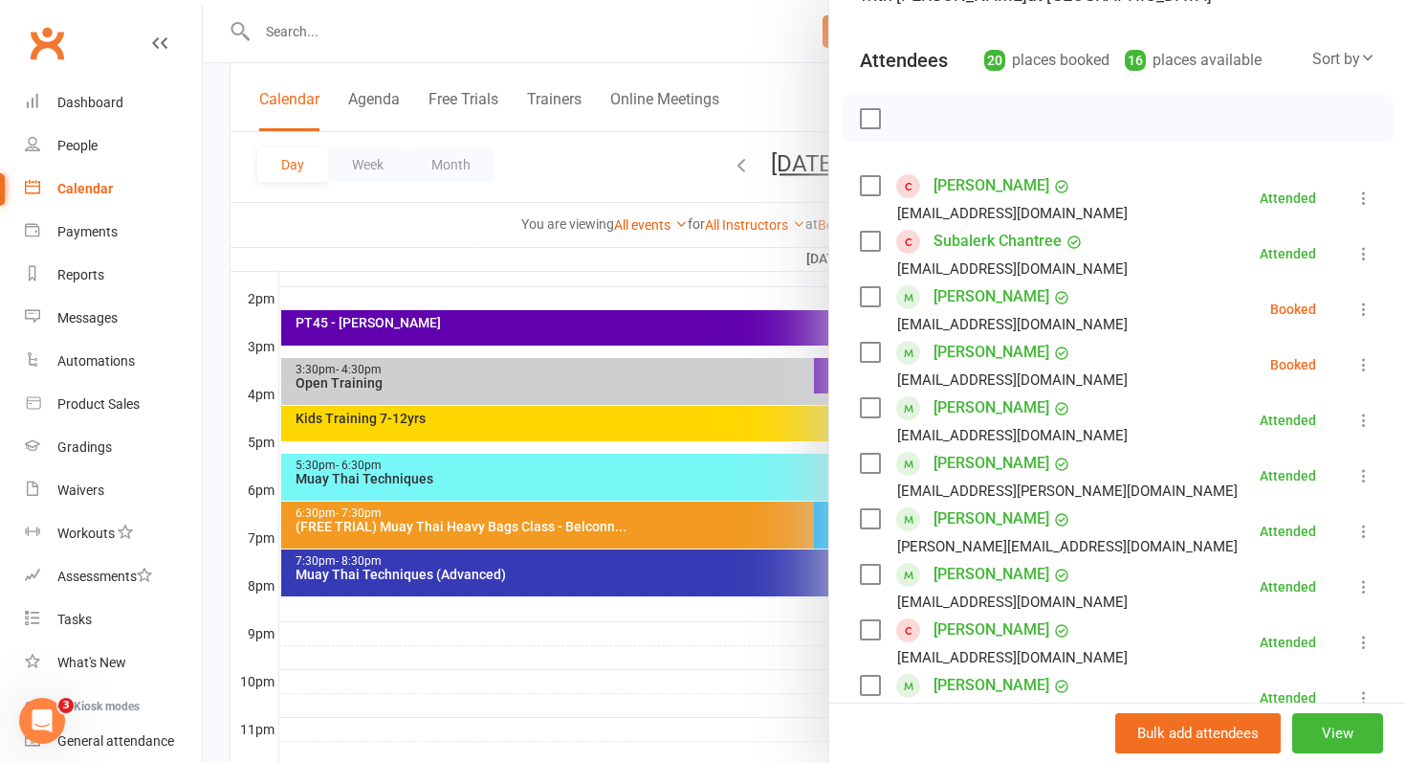
scroll to position [0, 0]
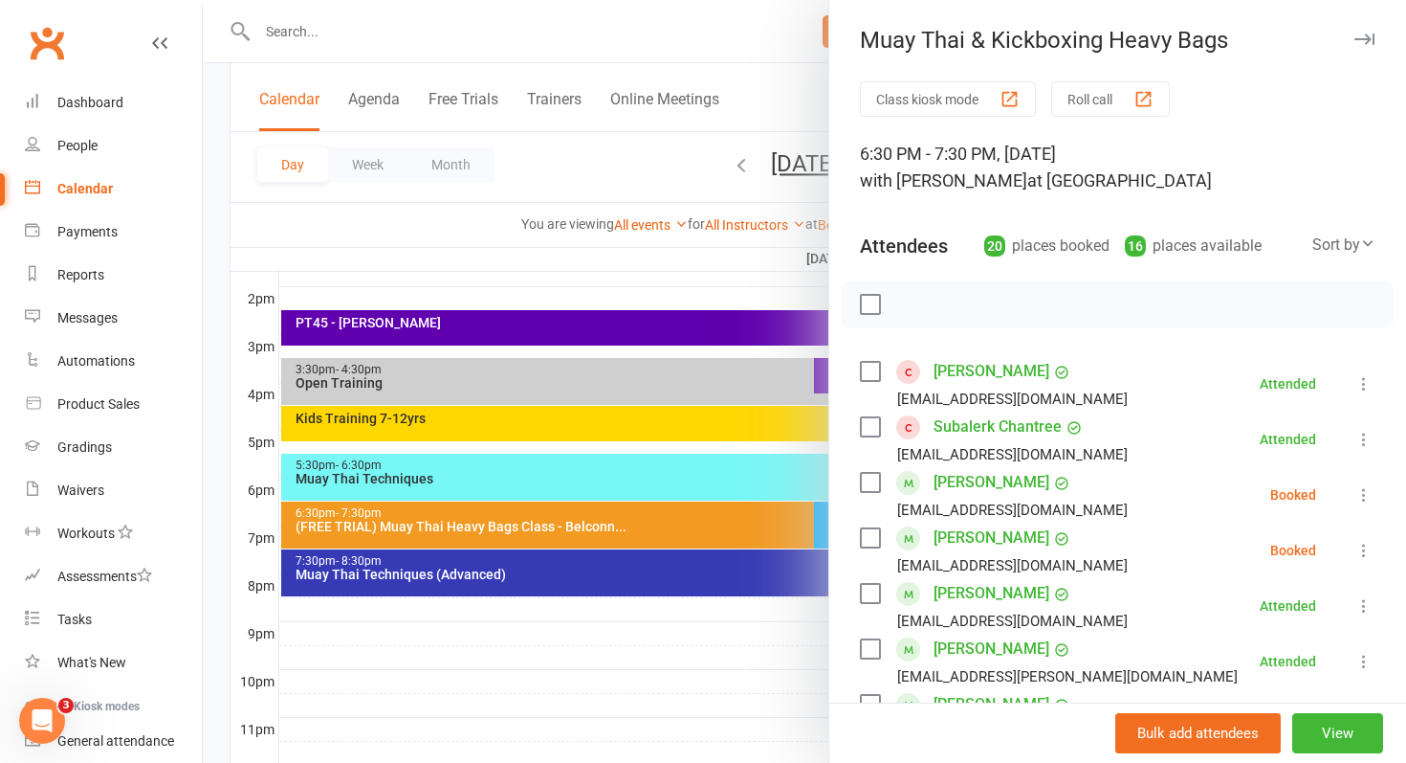
click at [466, 507] on div at bounding box center [805, 381] width 1204 height 763
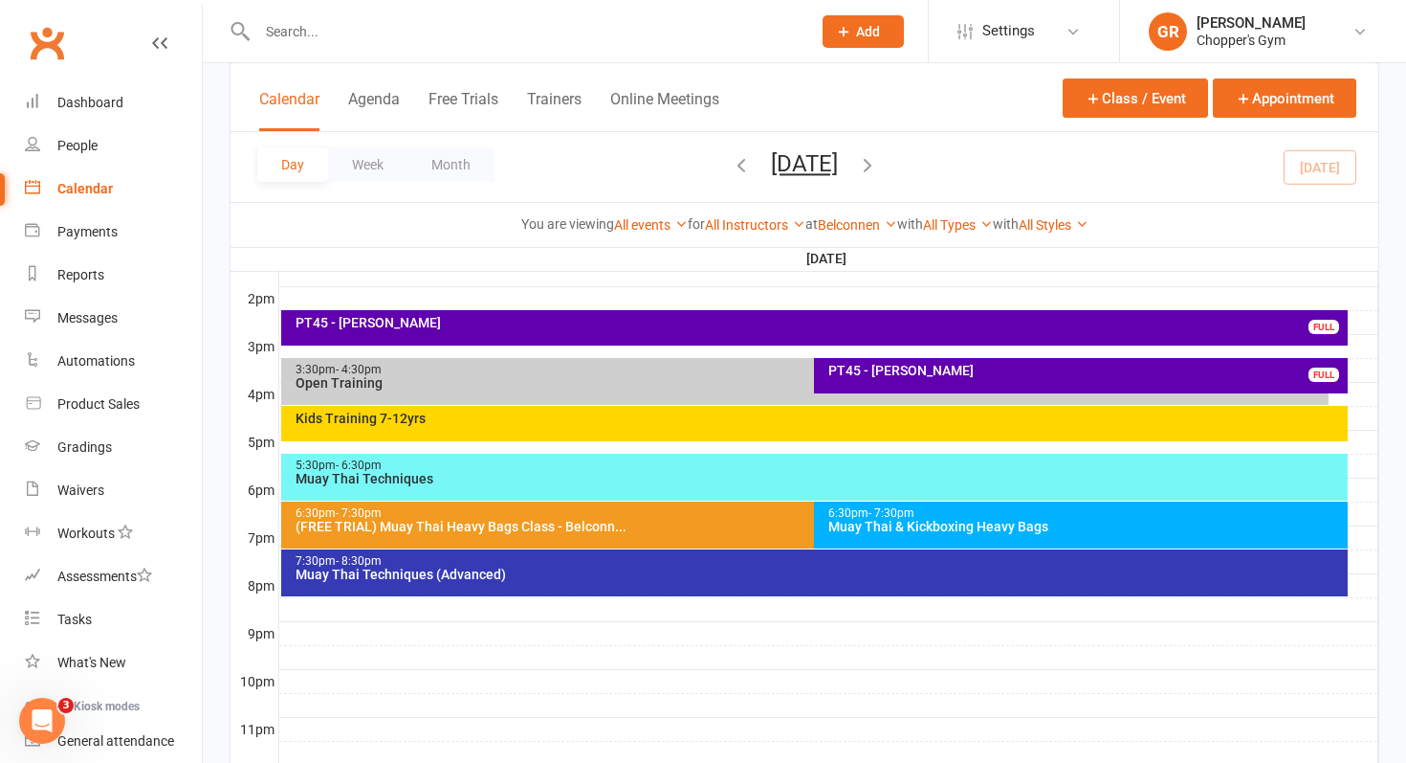
click at [597, 530] on div "(FREE TRIAL) Muay Thai Heavy Bags Class - Belconn..." at bounding box center [810, 525] width 1031 height 13
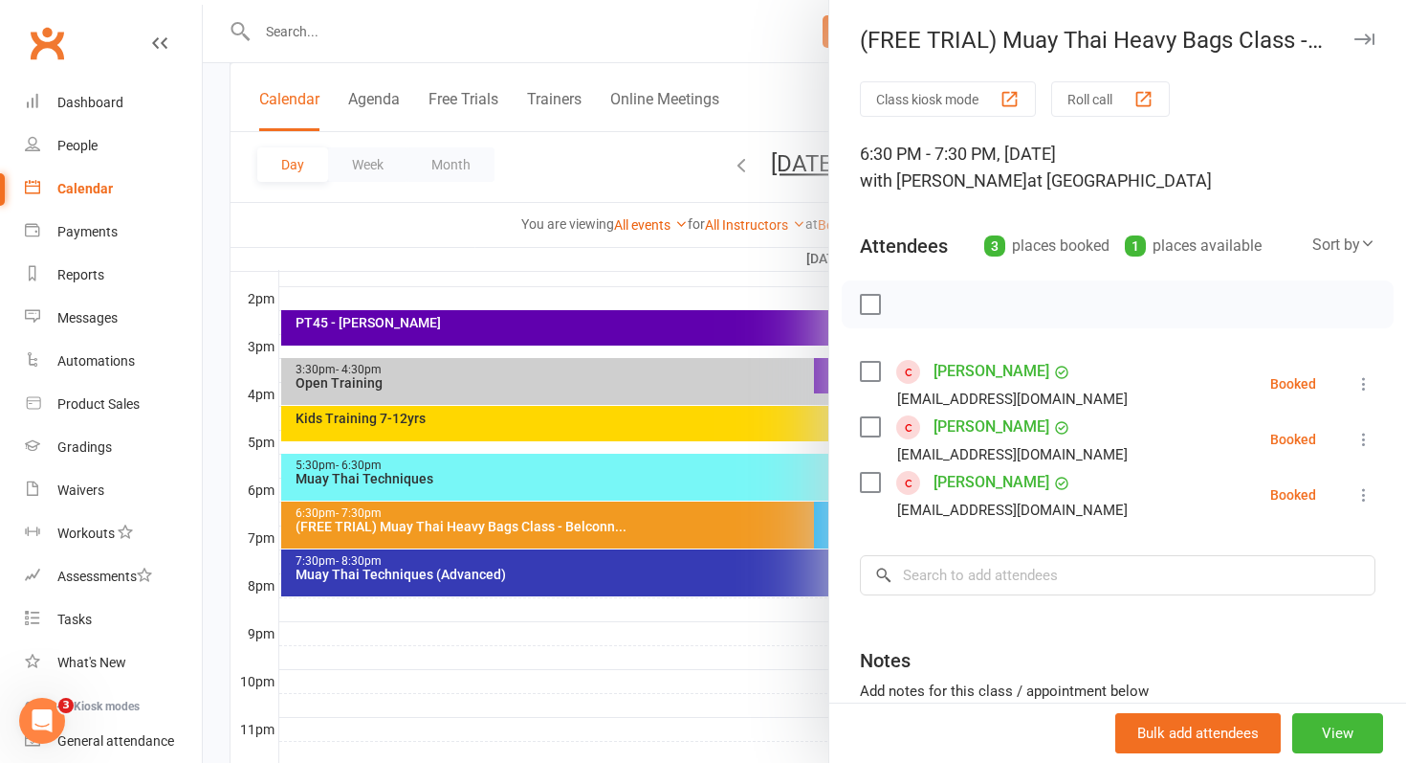
click at [1360, 384] on icon at bounding box center [1364, 383] width 19 height 19
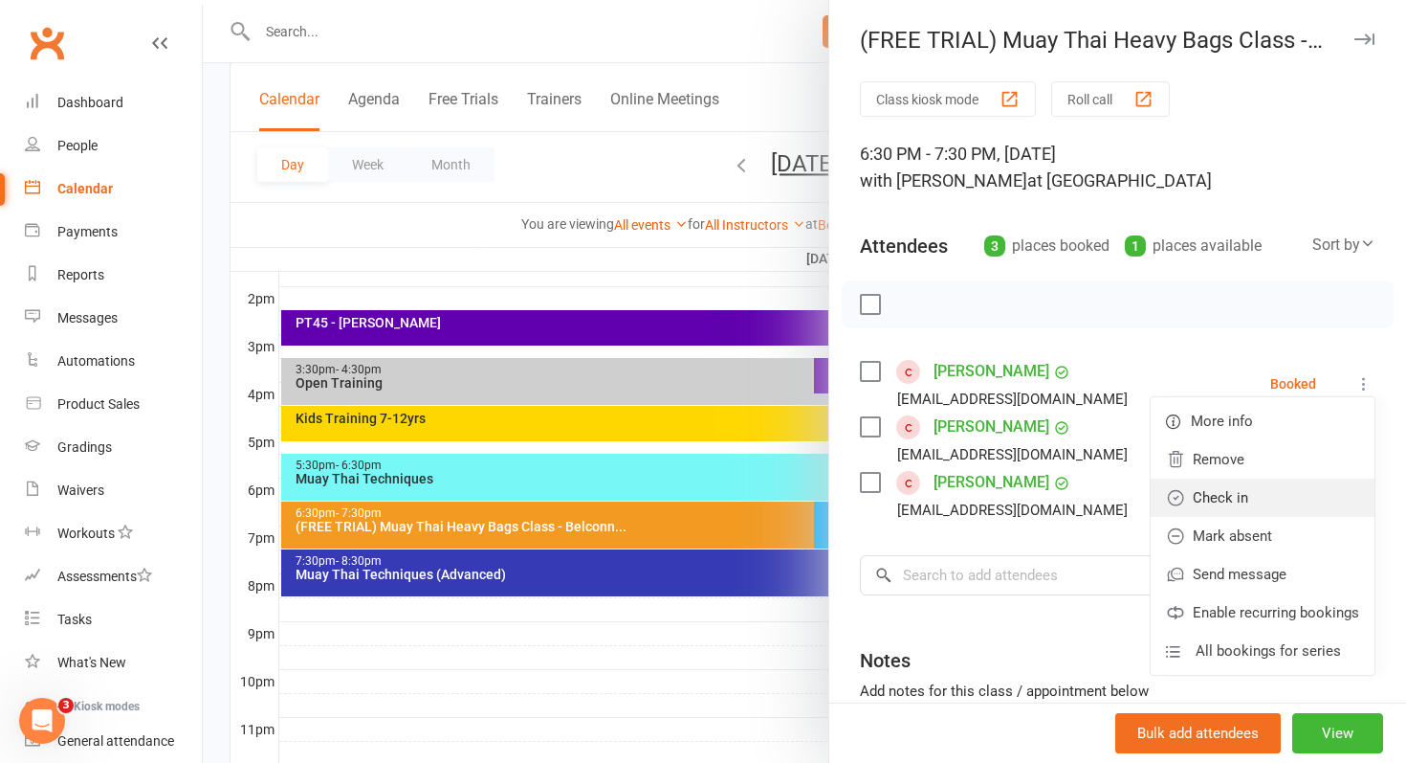
click at [1249, 502] on link "Check in" at bounding box center [1263, 497] width 224 height 38
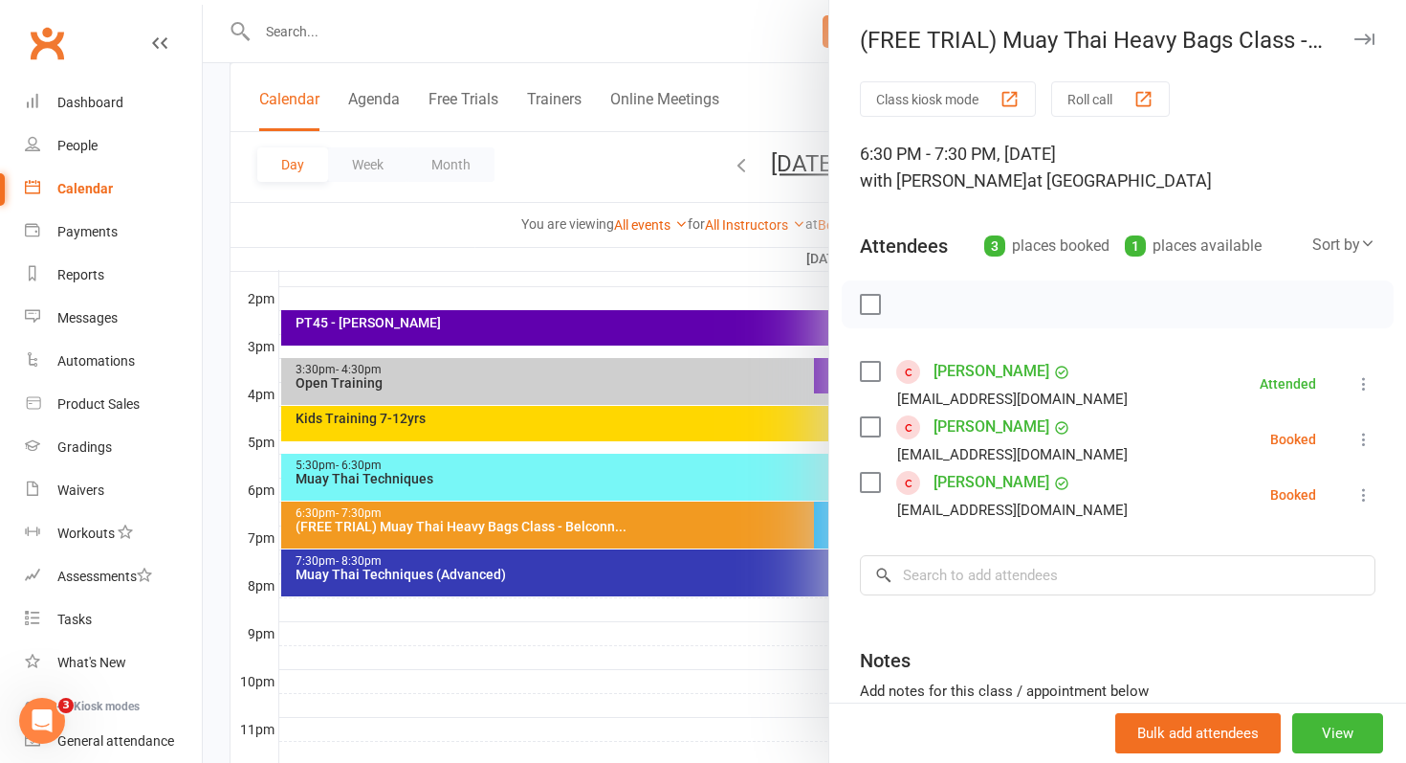
click at [1364, 500] on icon at bounding box center [1364, 494] width 19 height 19
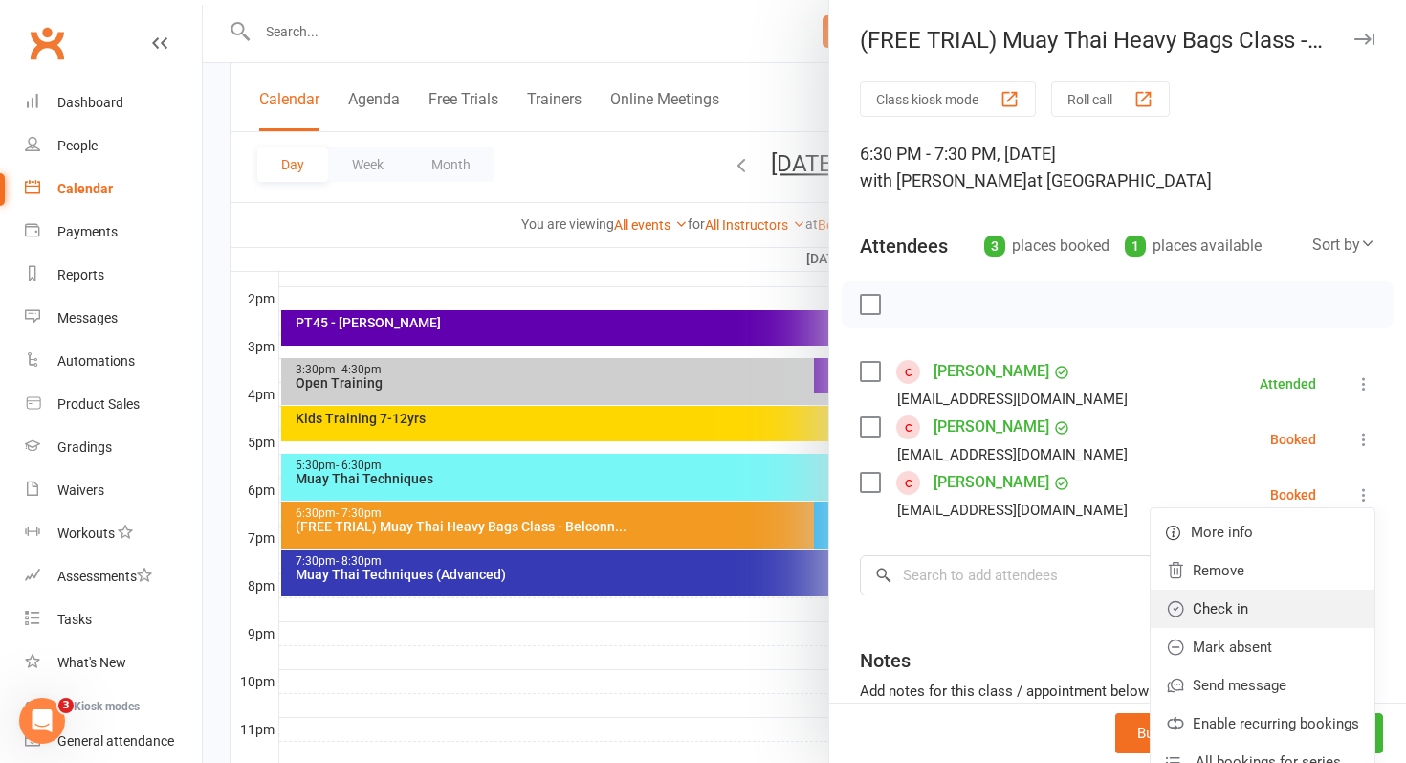
click at [1237, 608] on link "Check in" at bounding box center [1263, 608] width 224 height 38
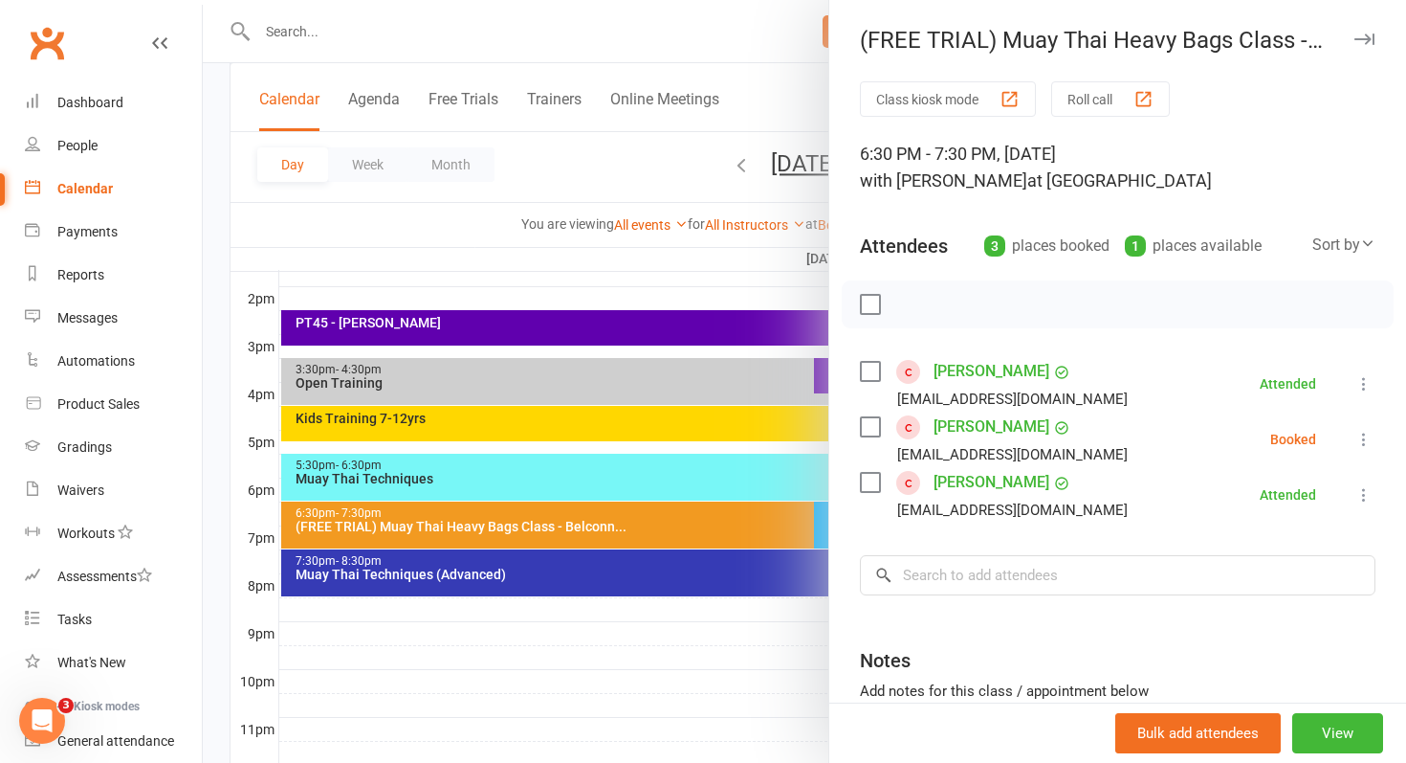
click at [549, 630] on div at bounding box center [805, 381] width 1204 height 763
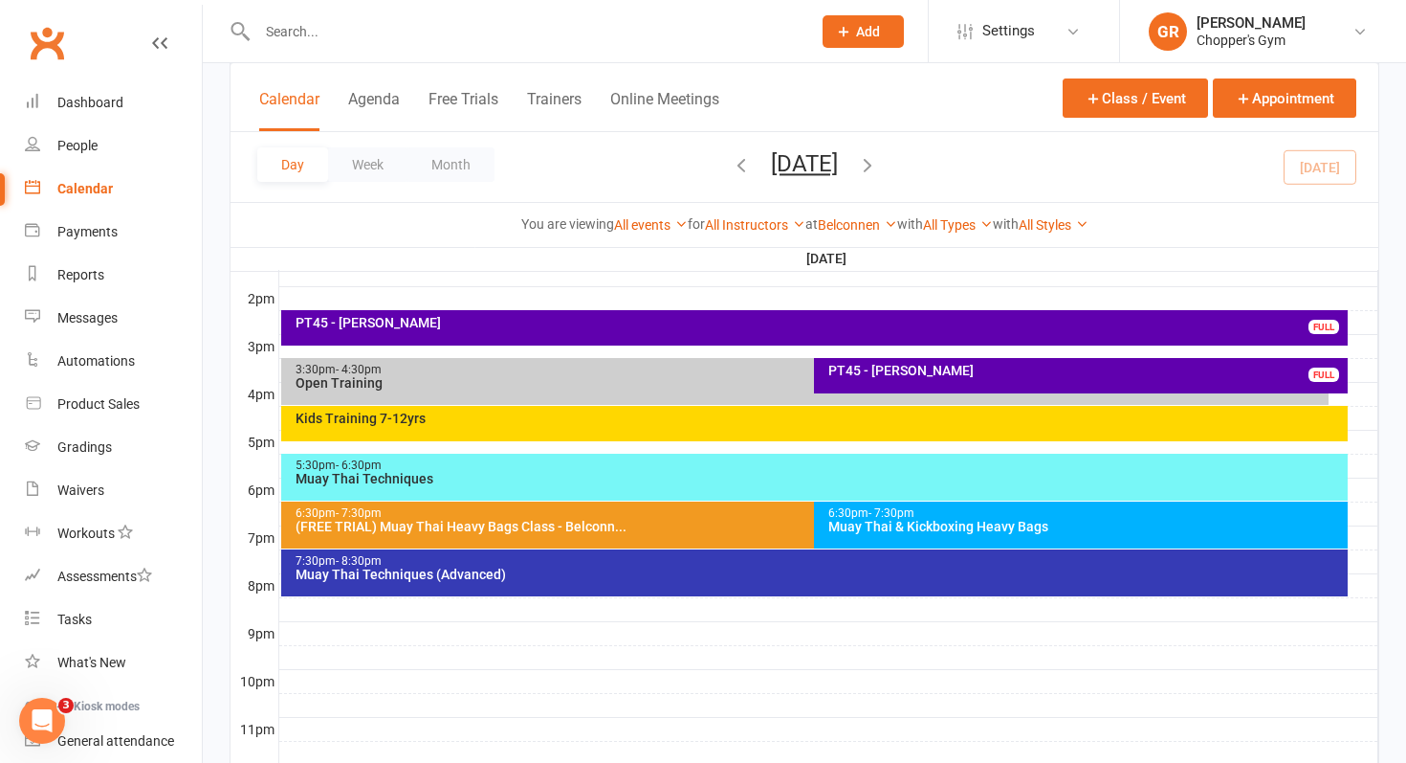
click at [914, 516] on span "- 7:30pm" at bounding box center [892, 512] width 46 height 13
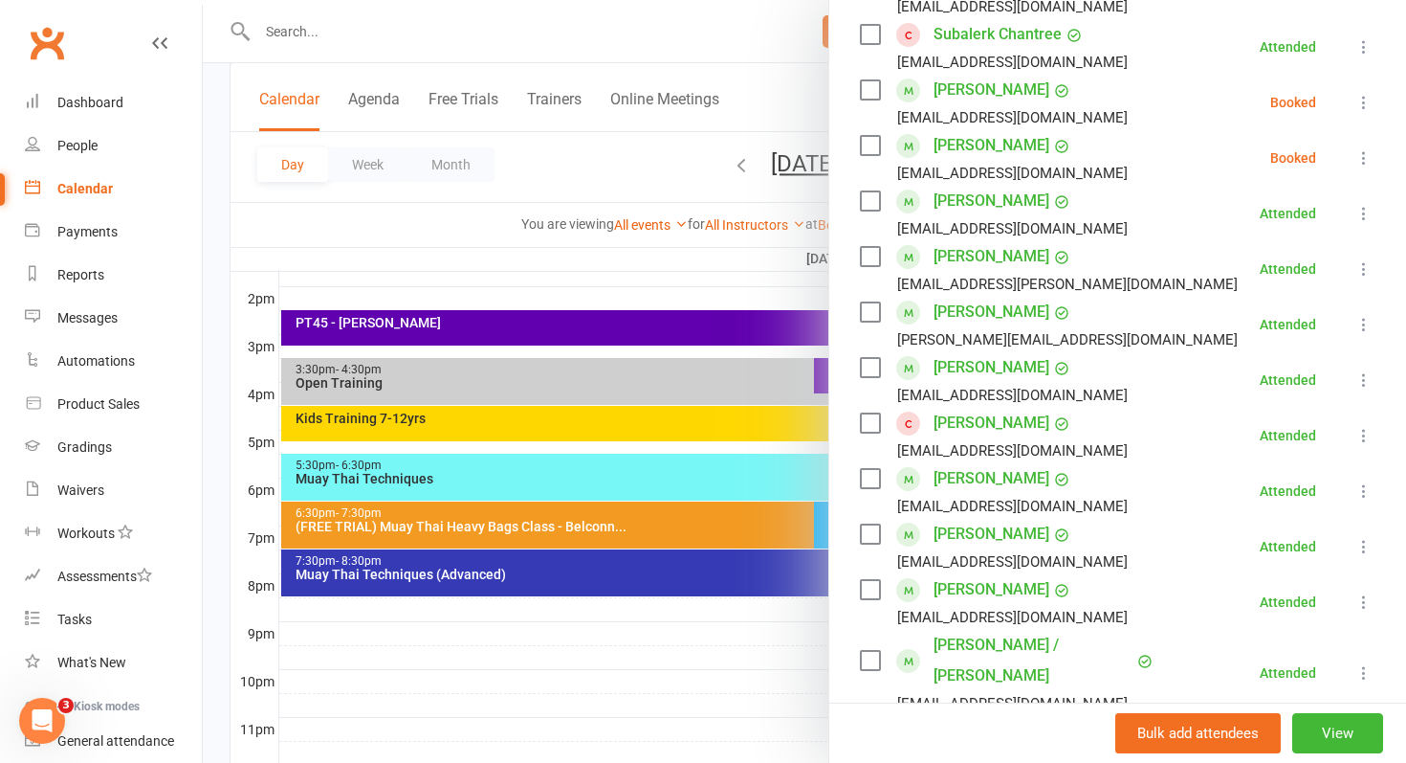
scroll to position [390, 0]
click at [483, 608] on div at bounding box center [805, 381] width 1204 height 763
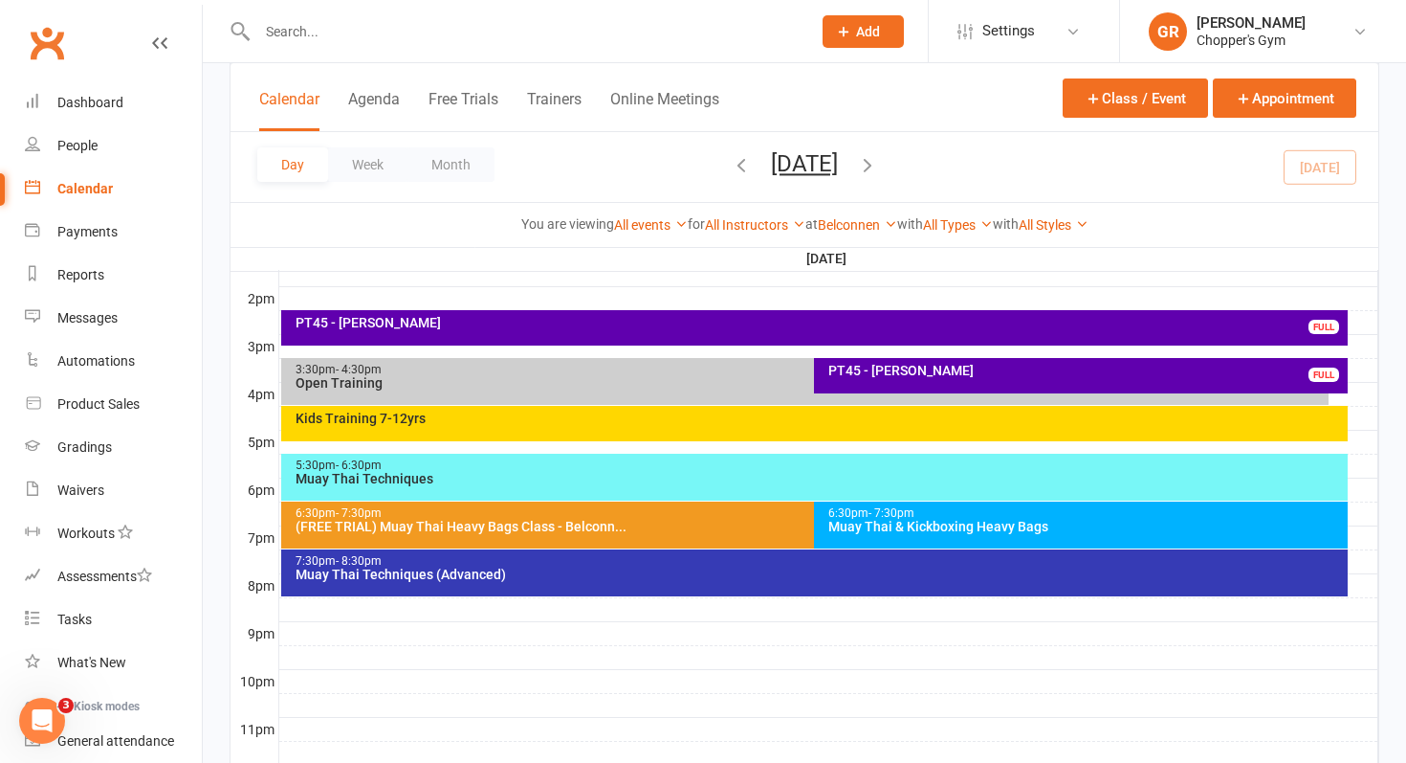
click at [561, 473] on div "Muay Thai Techniques" at bounding box center [820, 478] width 1050 height 13
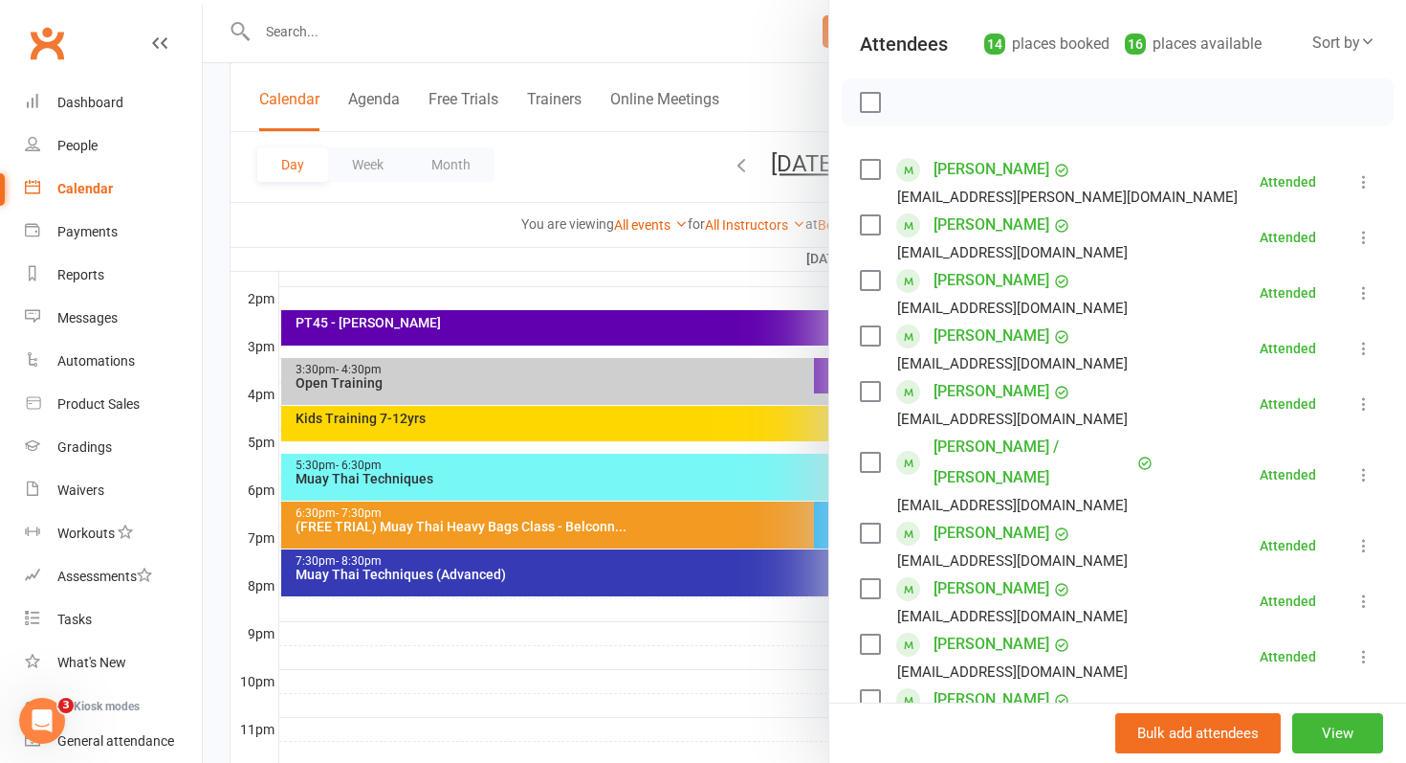
scroll to position [183, 0]
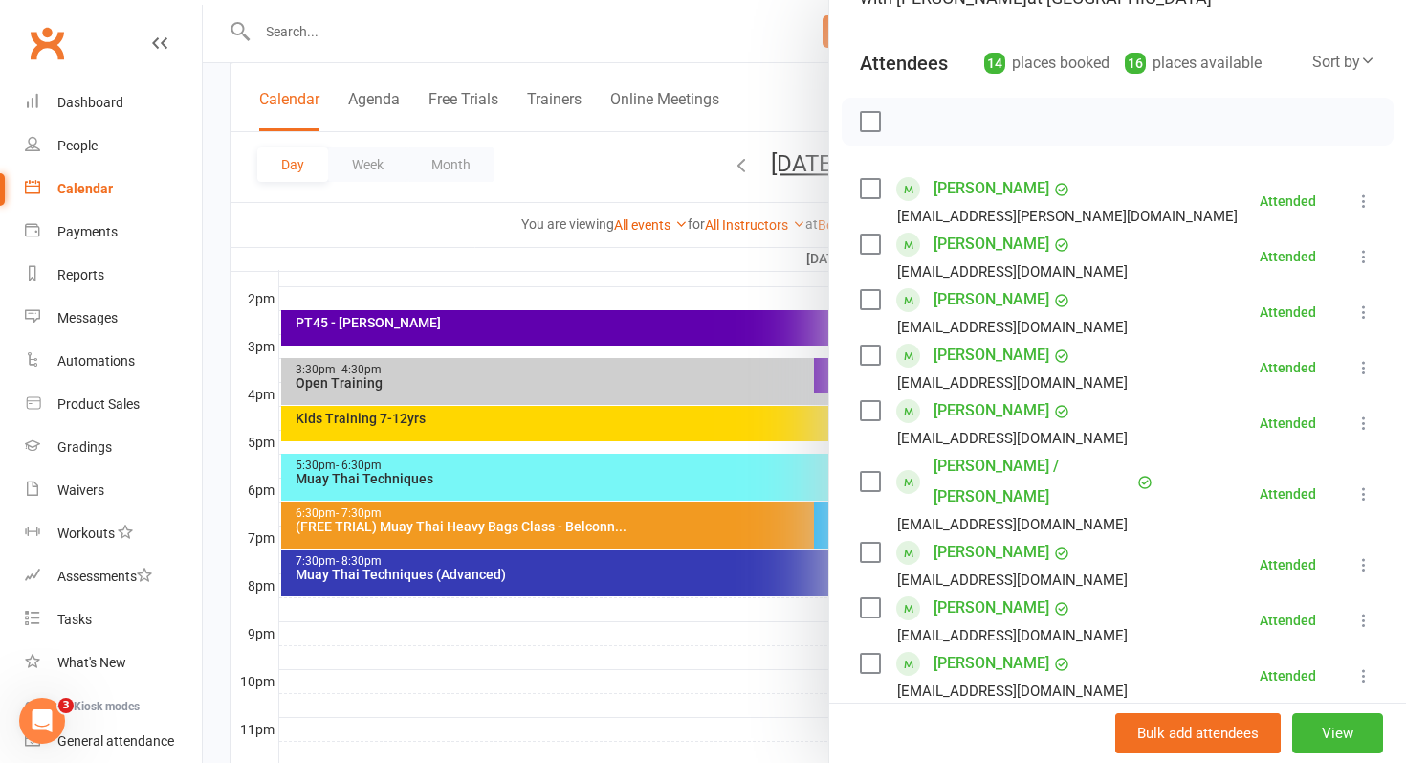
click at [537, 656] on div at bounding box center [805, 381] width 1204 height 763
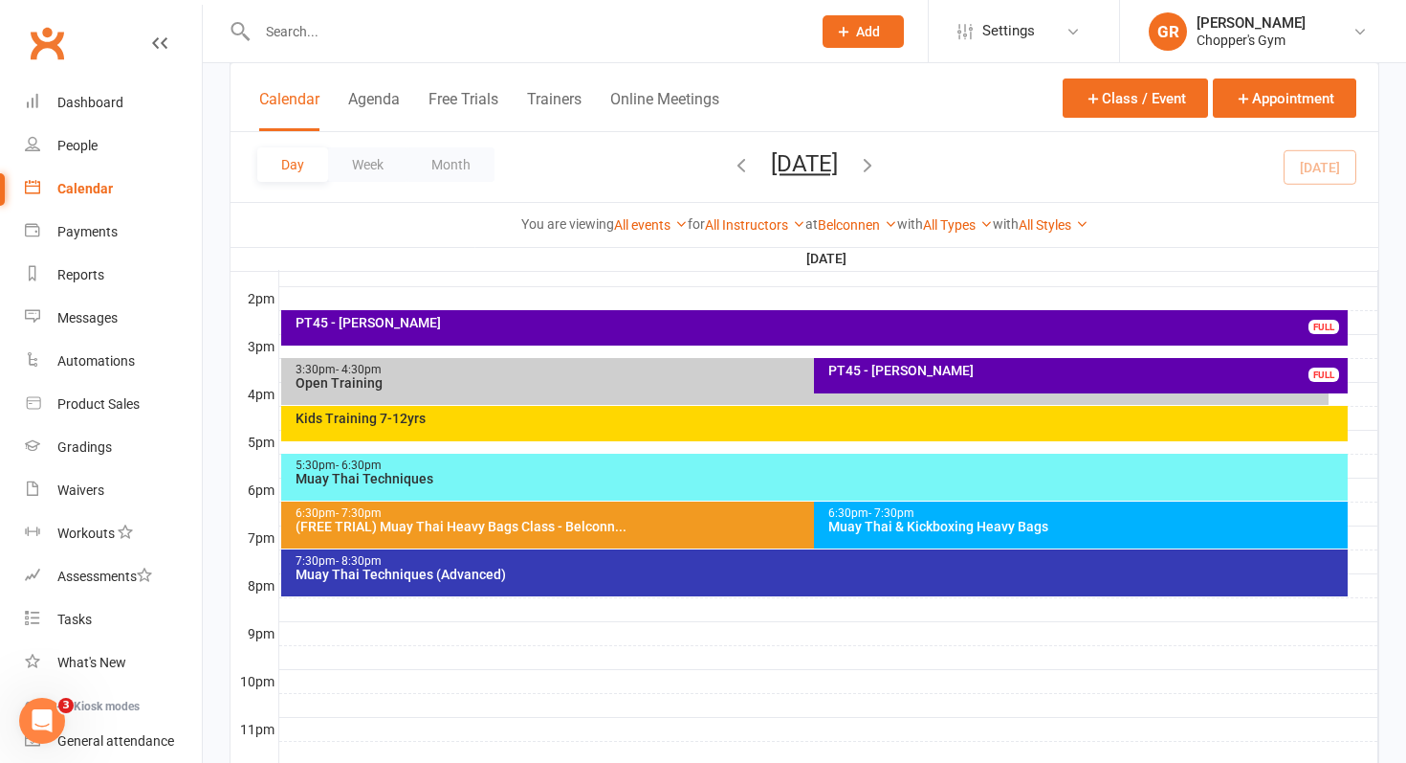
click at [960, 513] on div "6:30pm - 7:30pm" at bounding box center [1086, 513] width 517 height 12
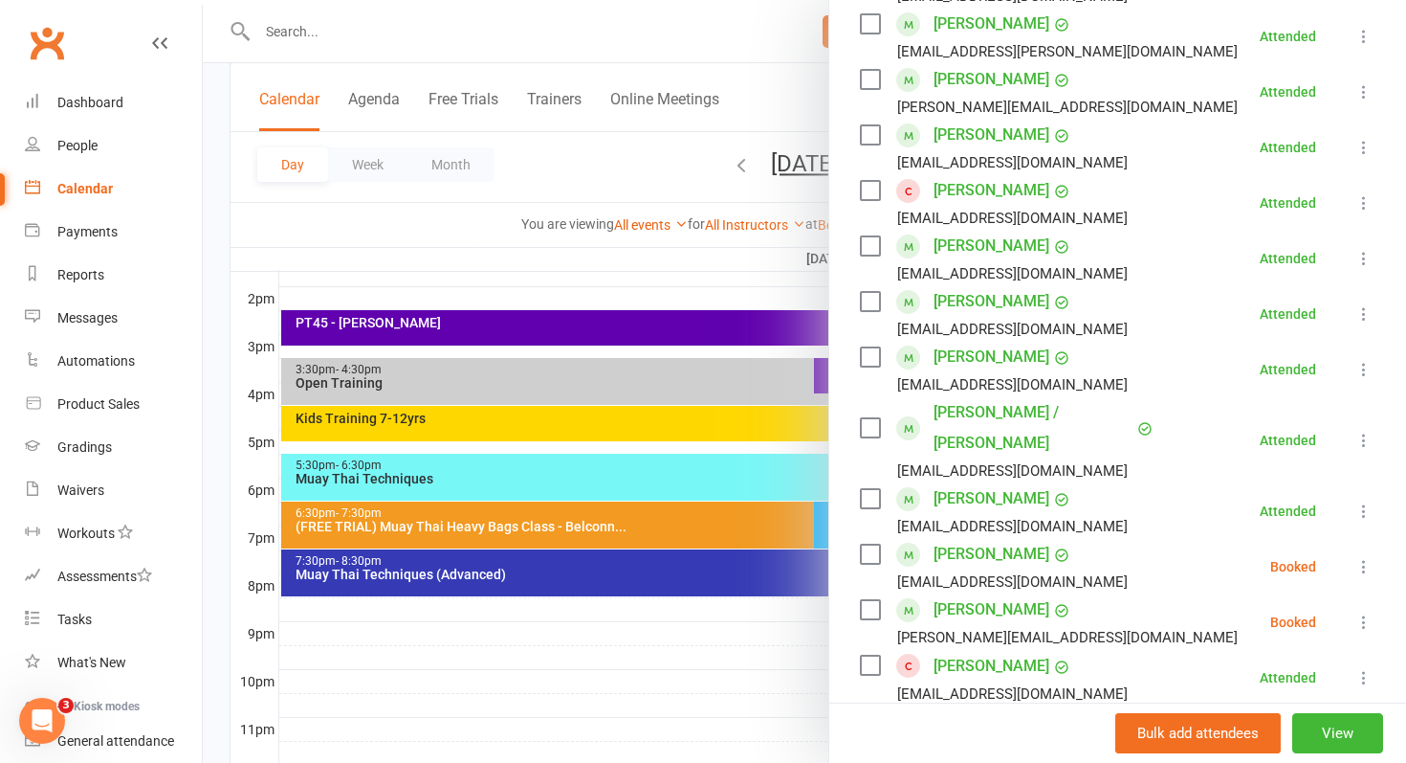
scroll to position [630, 0]
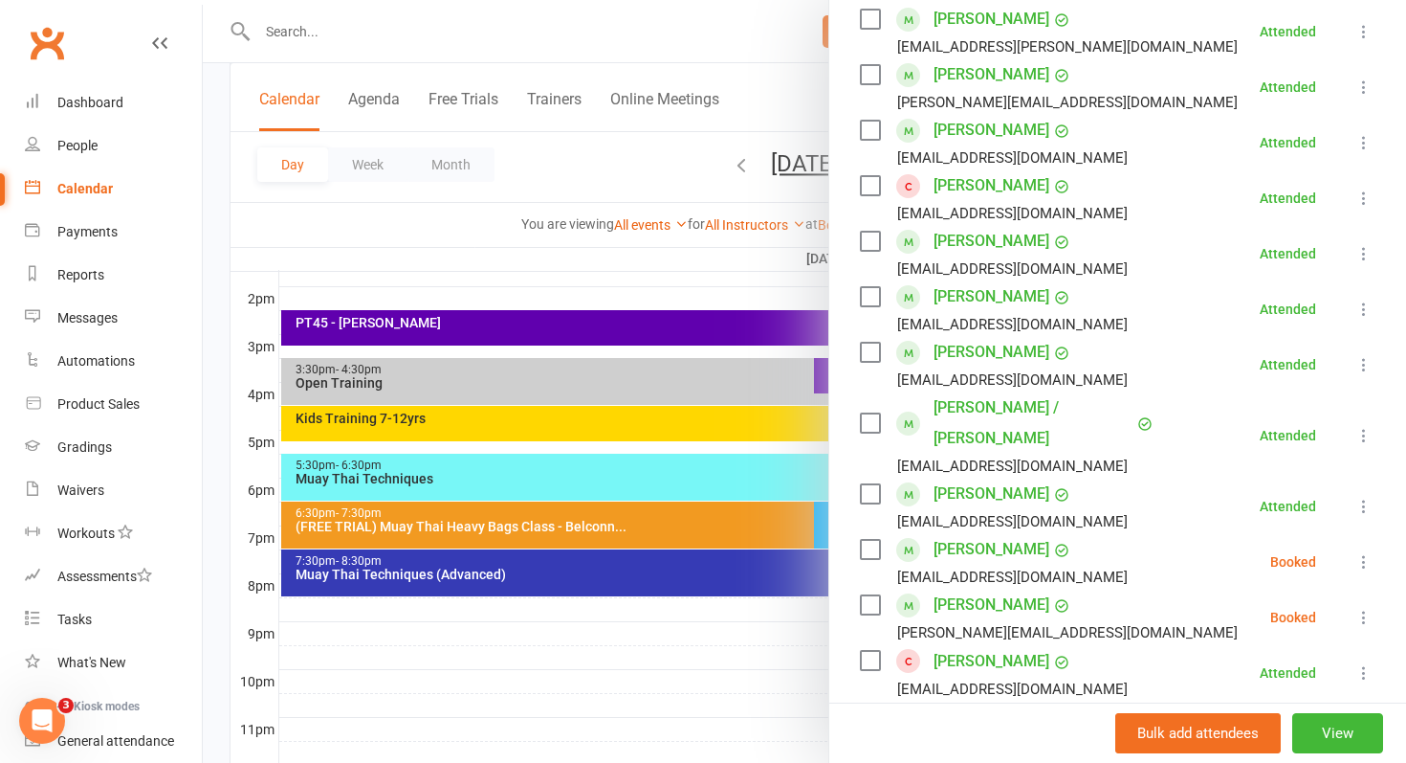
click at [1361, 552] on icon at bounding box center [1364, 561] width 19 height 19
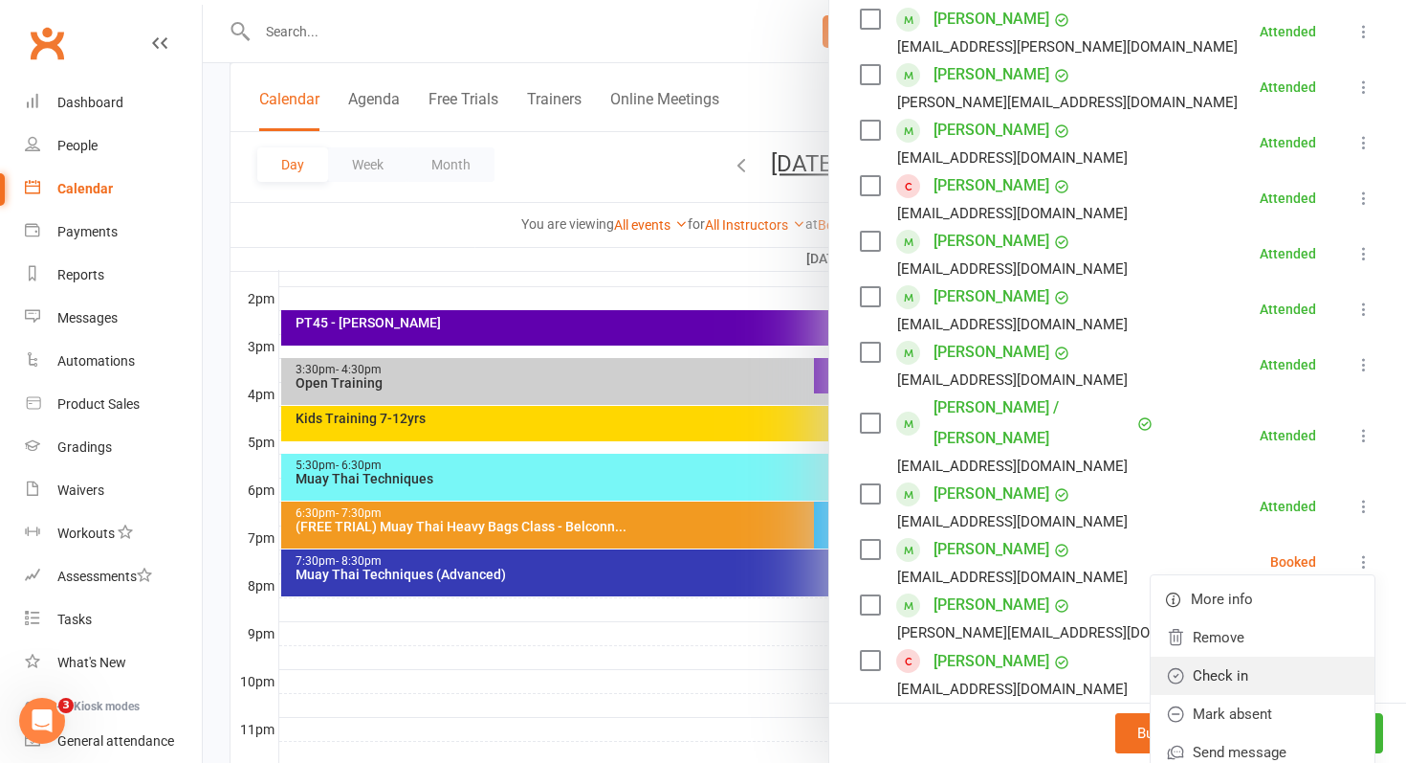
click at [1275, 656] on link "Check in" at bounding box center [1263, 675] width 224 height 38
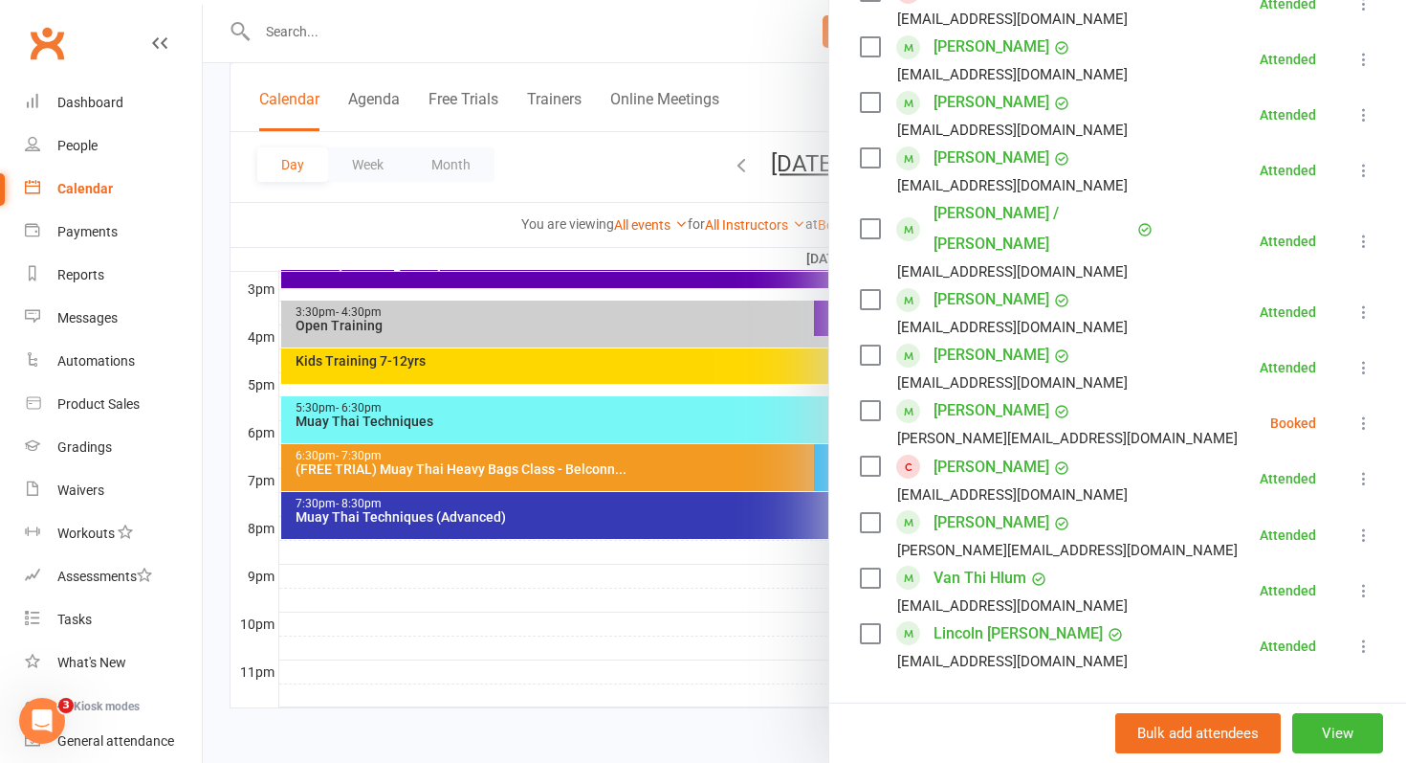
scroll to position [842, 0]
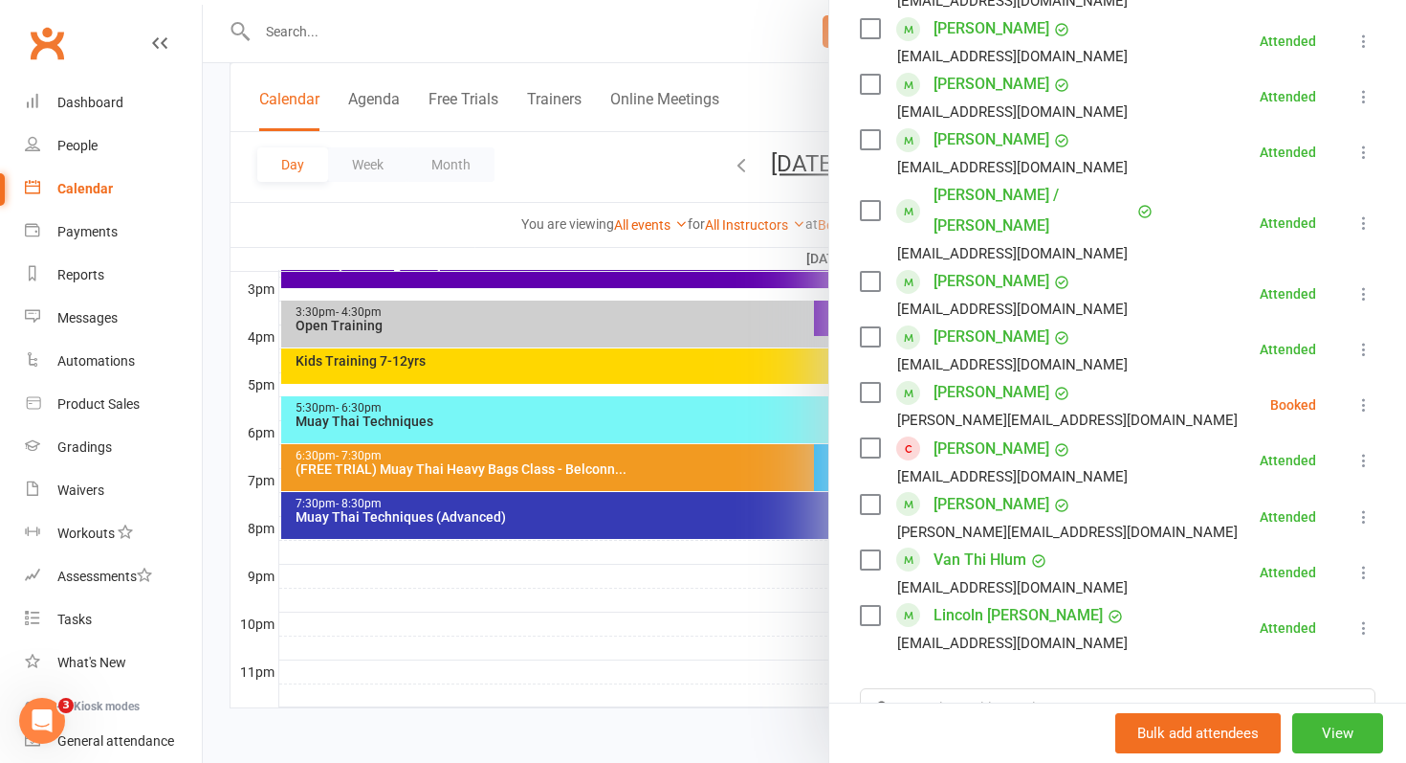
click at [430, 462] on div at bounding box center [805, 381] width 1204 height 763
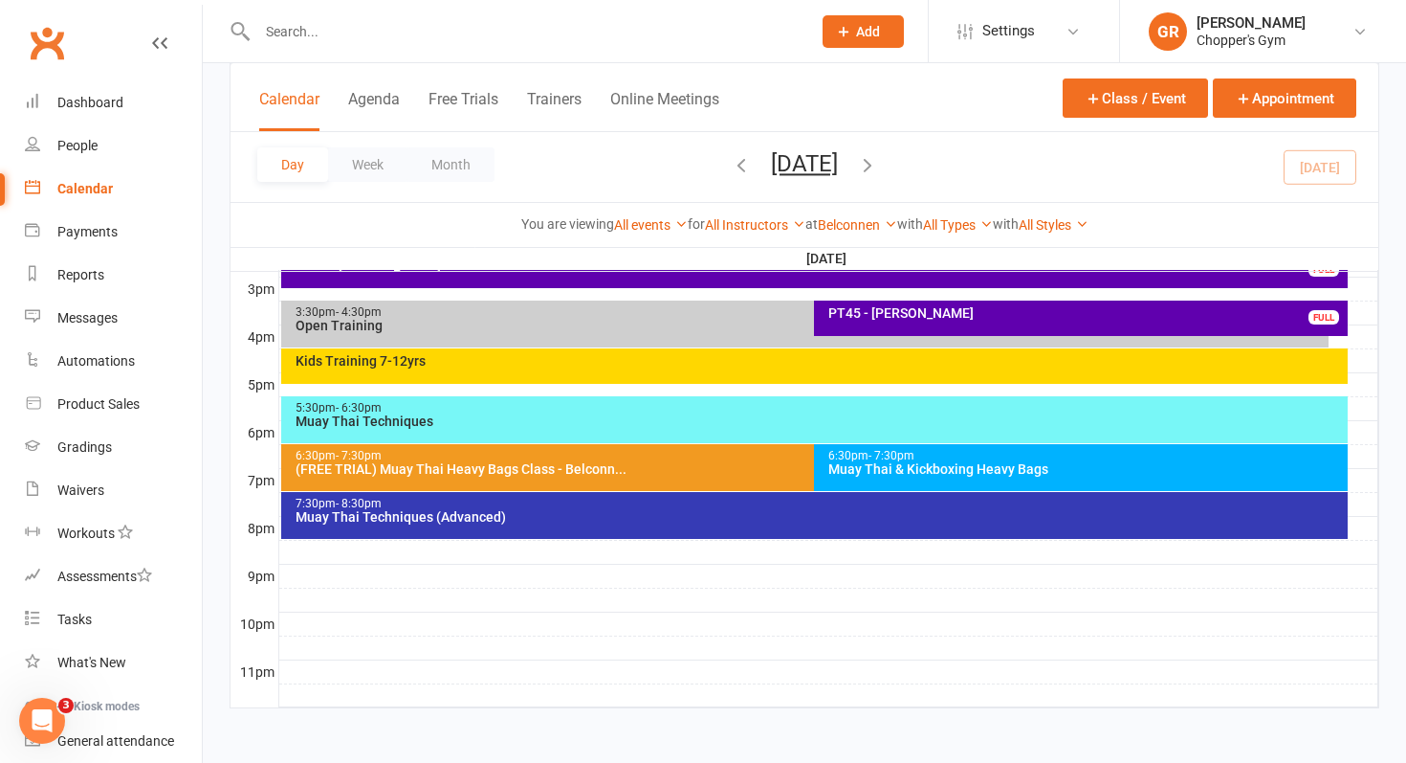
click at [430, 462] on div "(FREE TRIAL) Muay Thai Heavy Bags Class - Belconn..." at bounding box center [810, 468] width 1031 height 13
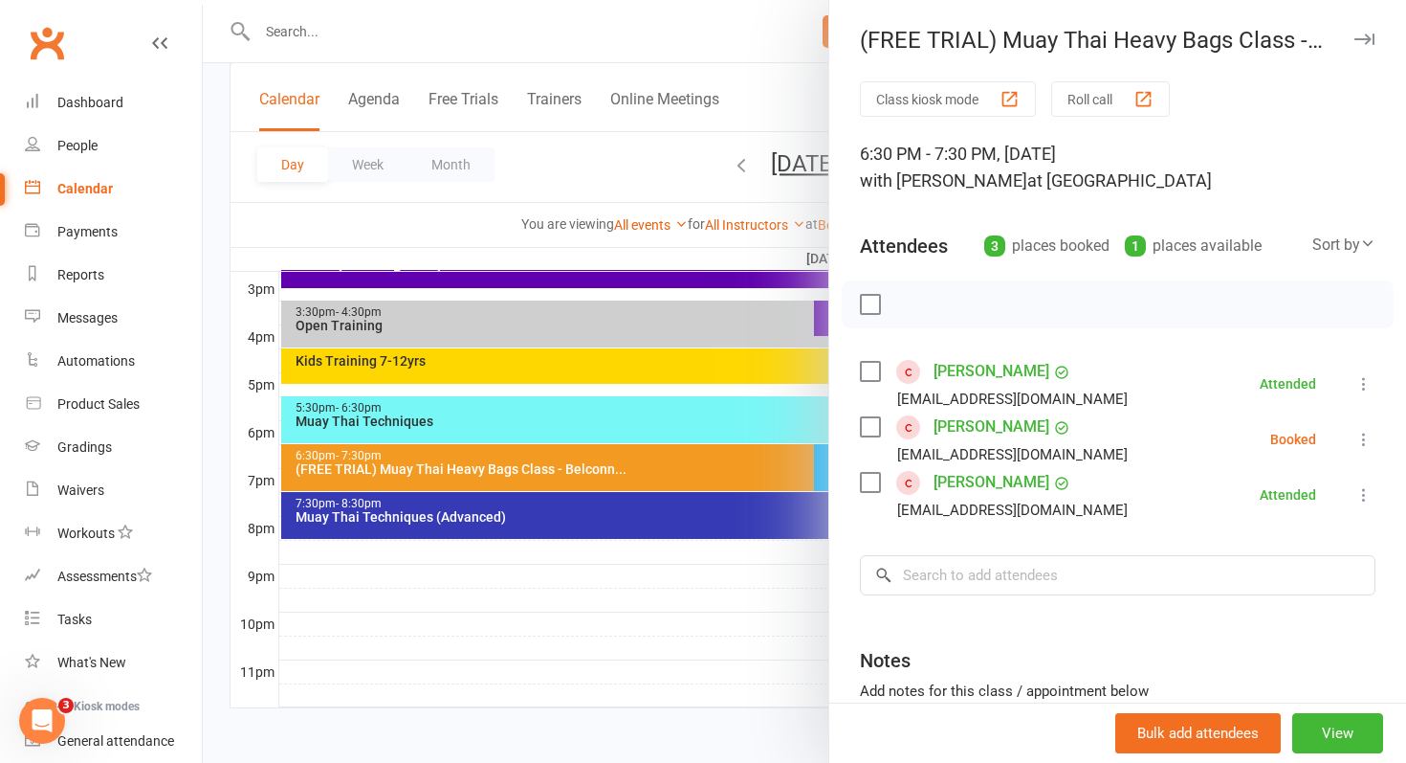
click at [1368, 441] on icon at bounding box center [1364, 439] width 19 height 19
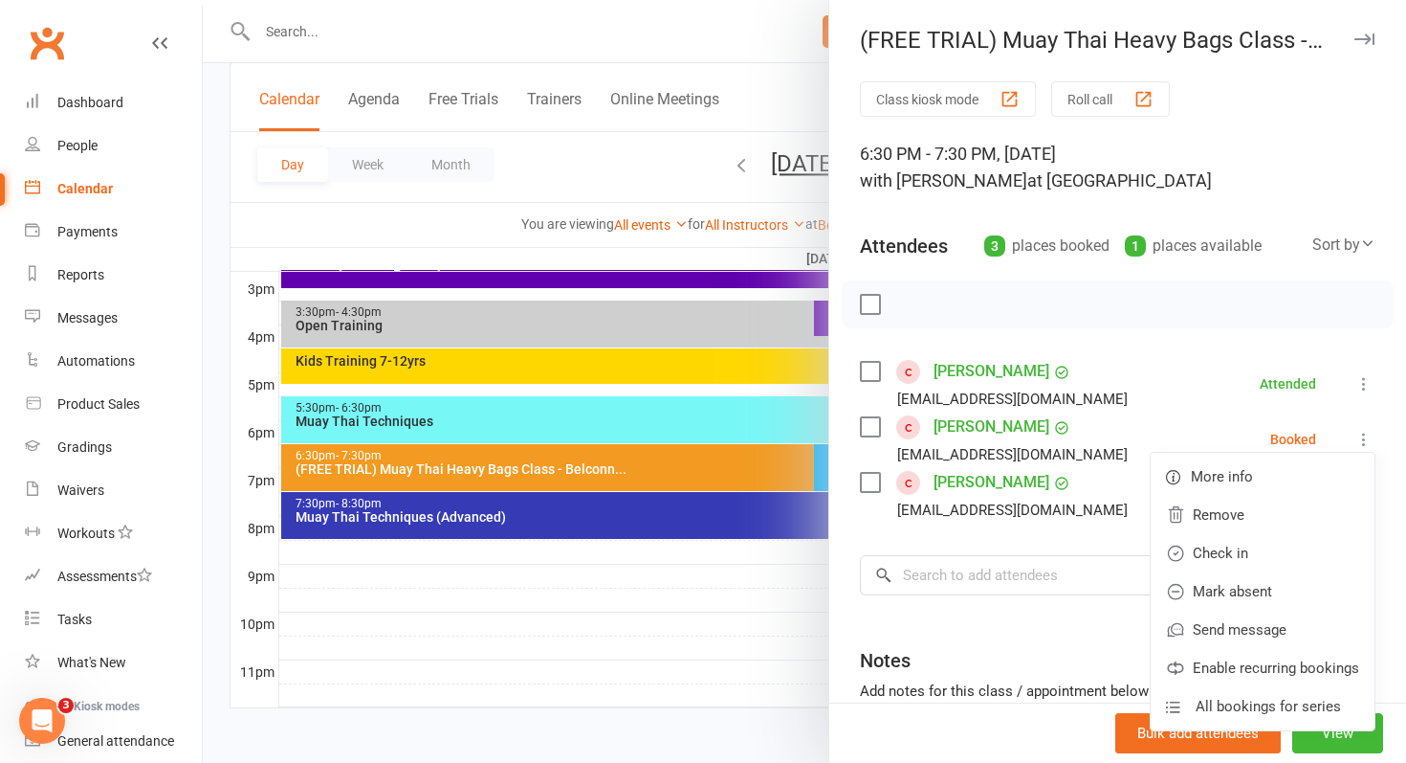
click at [493, 669] on div at bounding box center [805, 381] width 1204 height 763
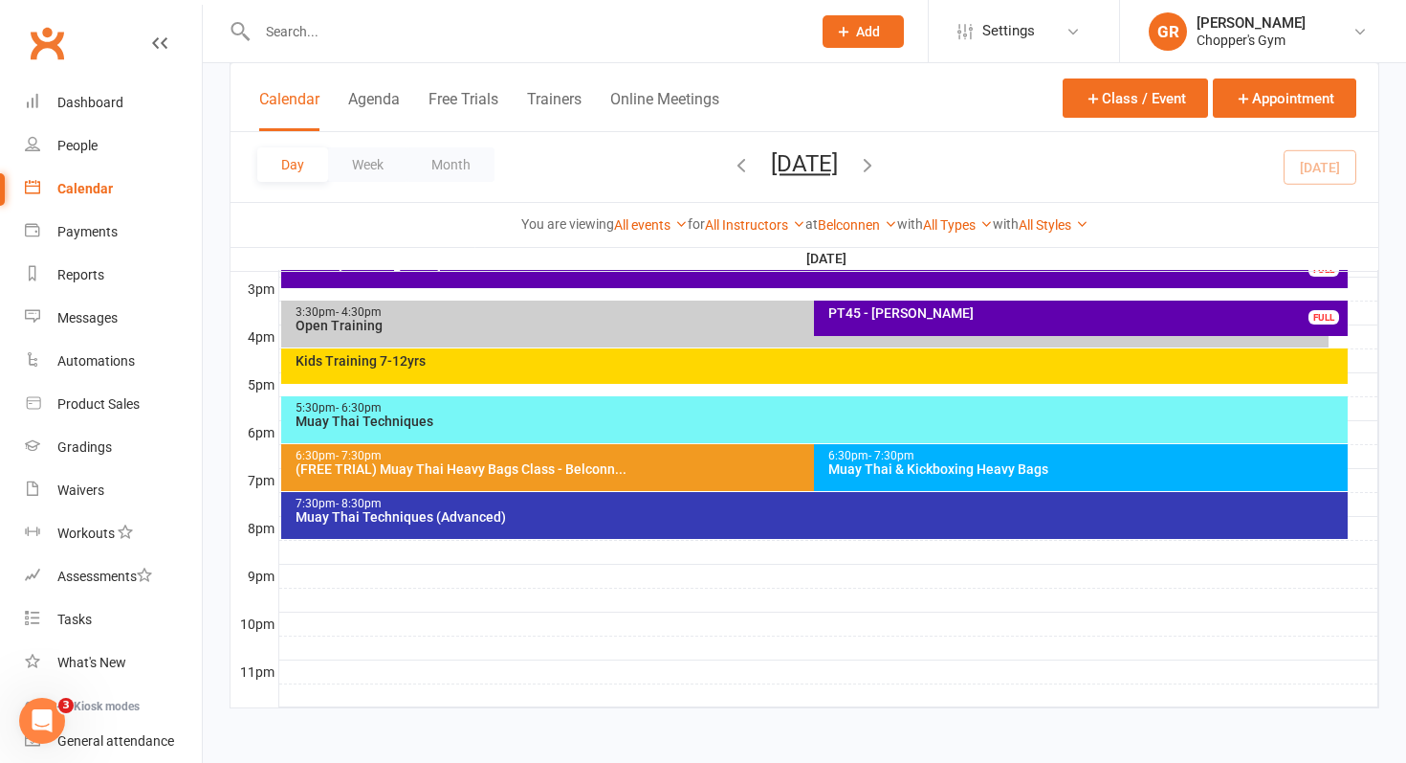
click at [915, 462] on div "Muay Thai & Kickboxing Heavy Bags" at bounding box center [1086, 468] width 517 height 13
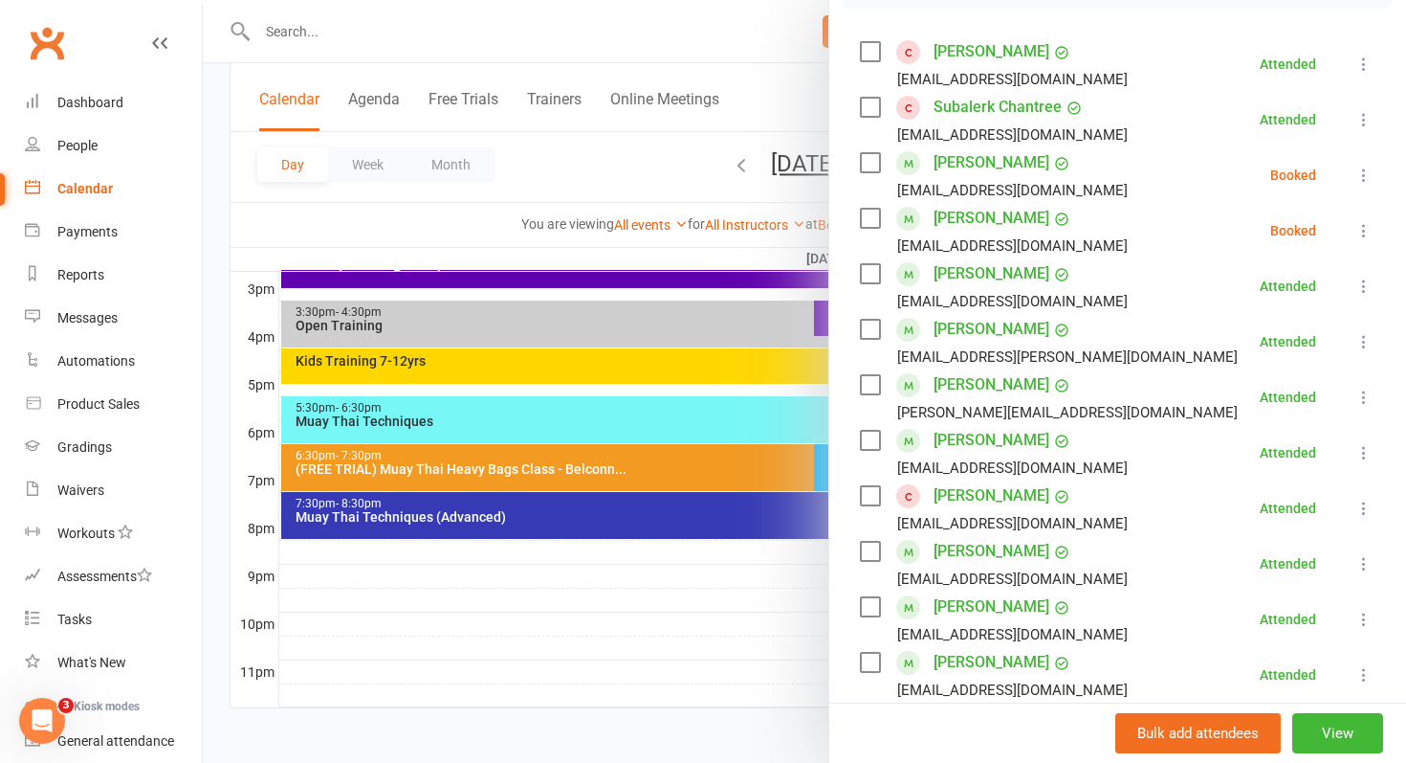
scroll to position [321, 0]
click at [1363, 232] on icon at bounding box center [1364, 228] width 19 height 19
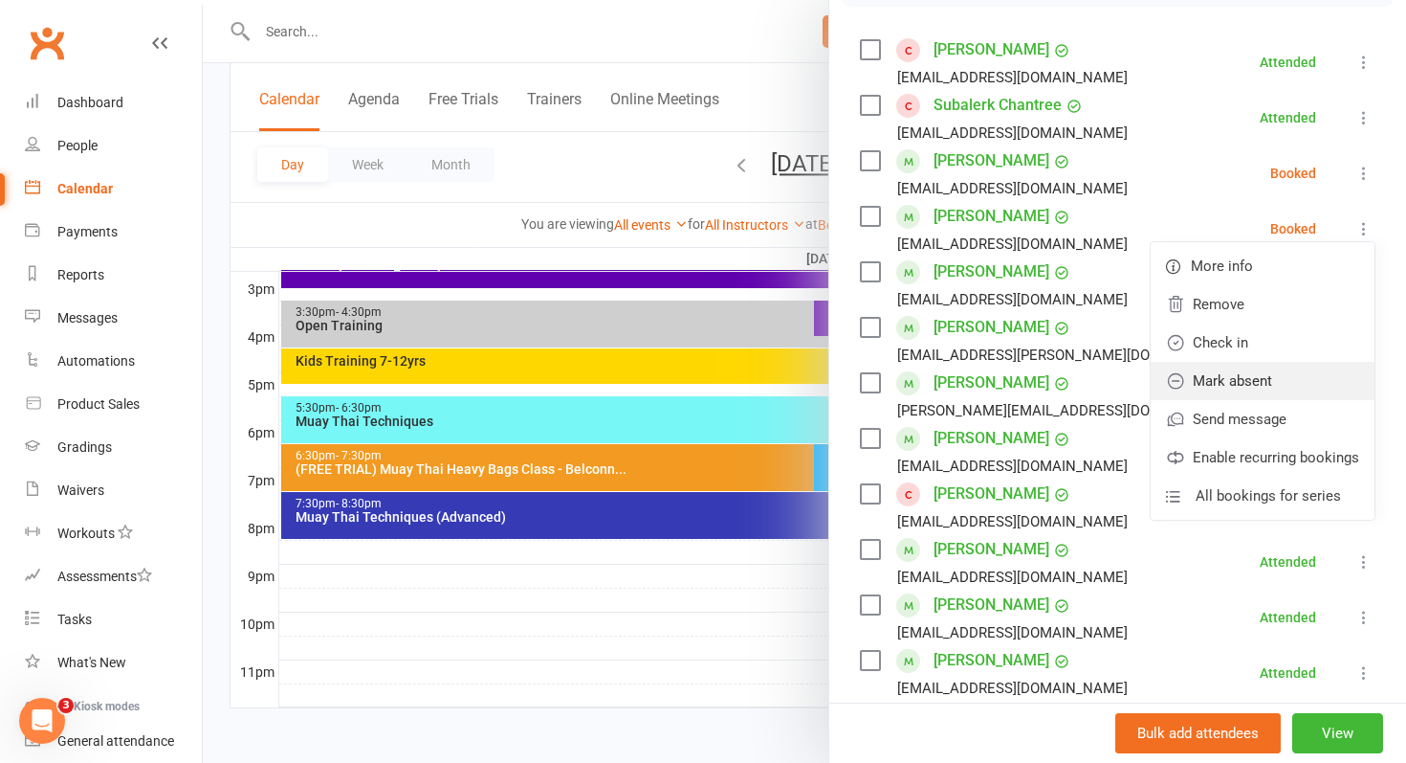
click at [1207, 368] on link "Mark absent" at bounding box center [1263, 381] width 224 height 38
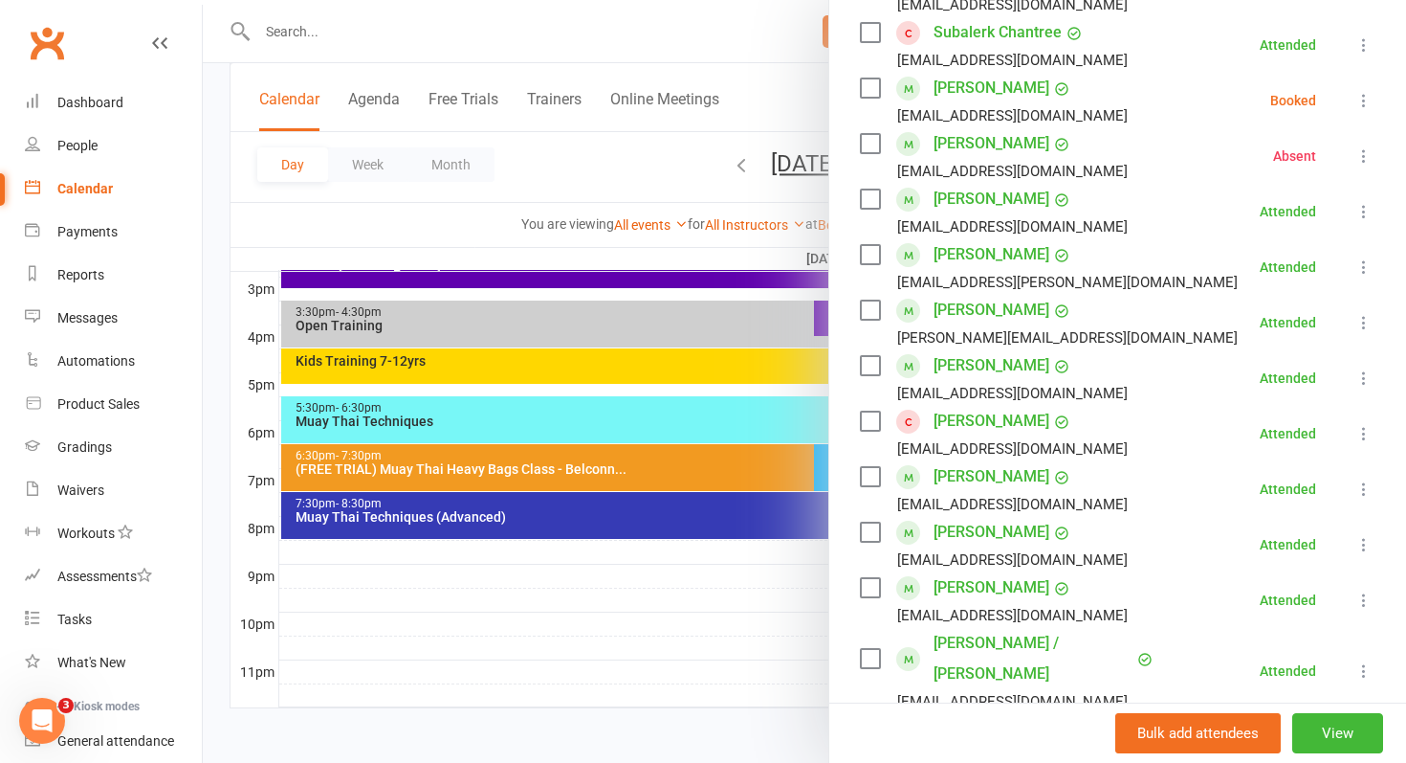
scroll to position [395, 0]
click at [1368, 94] on icon at bounding box center [1364, 99] width 19 height 19
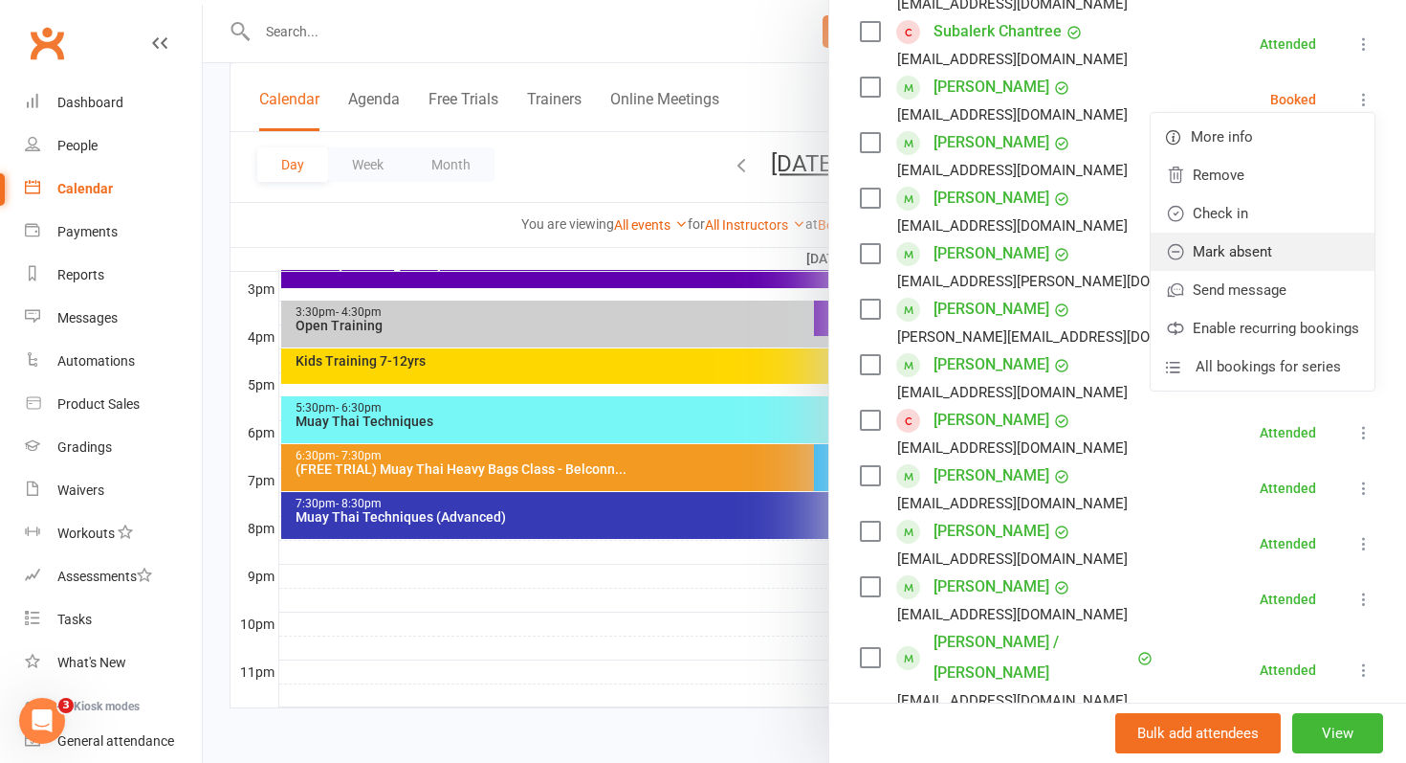
click at [1241, 250] on link "Mark absent" at bounding box center [1263, 251] width 224 height 38
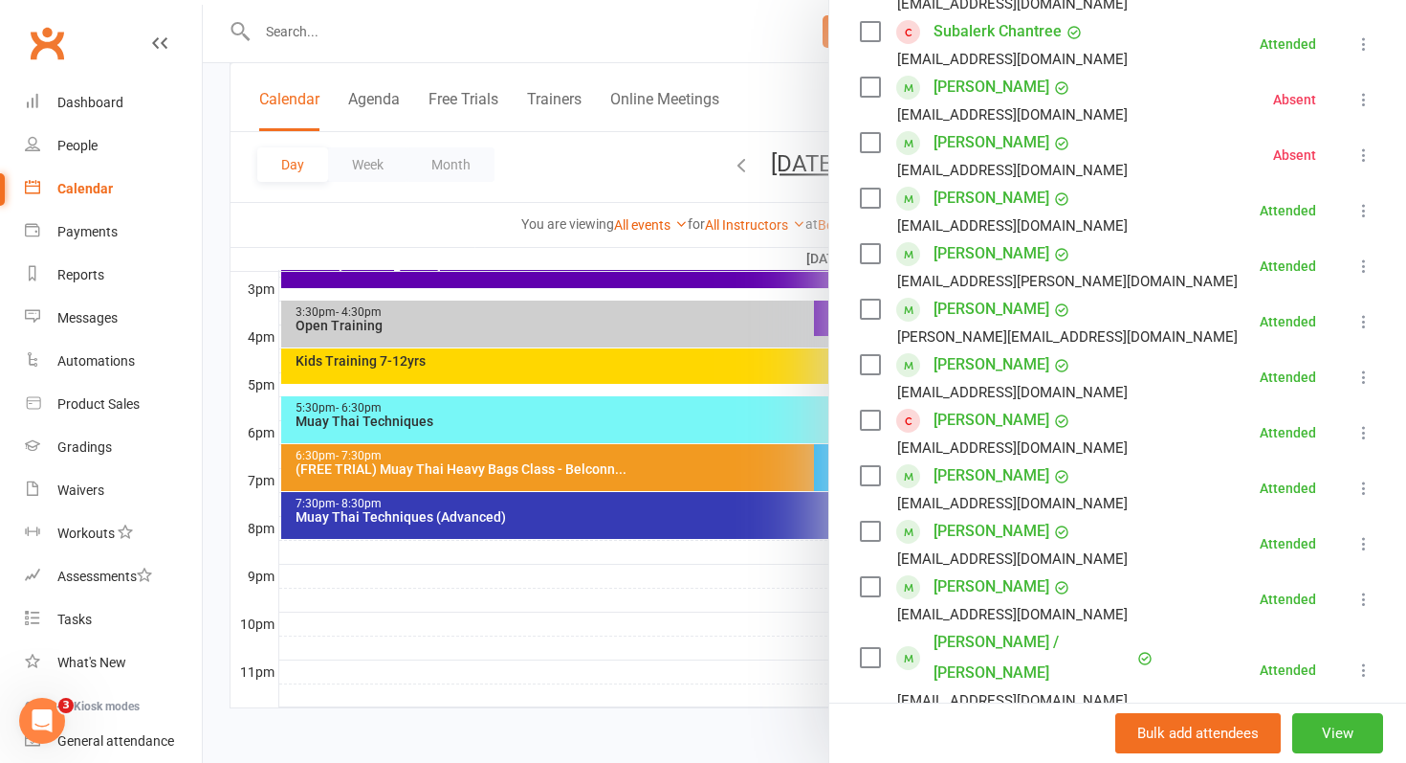
click at [699, 417] on div at bounding box center [805, 381] width 1204 height 763
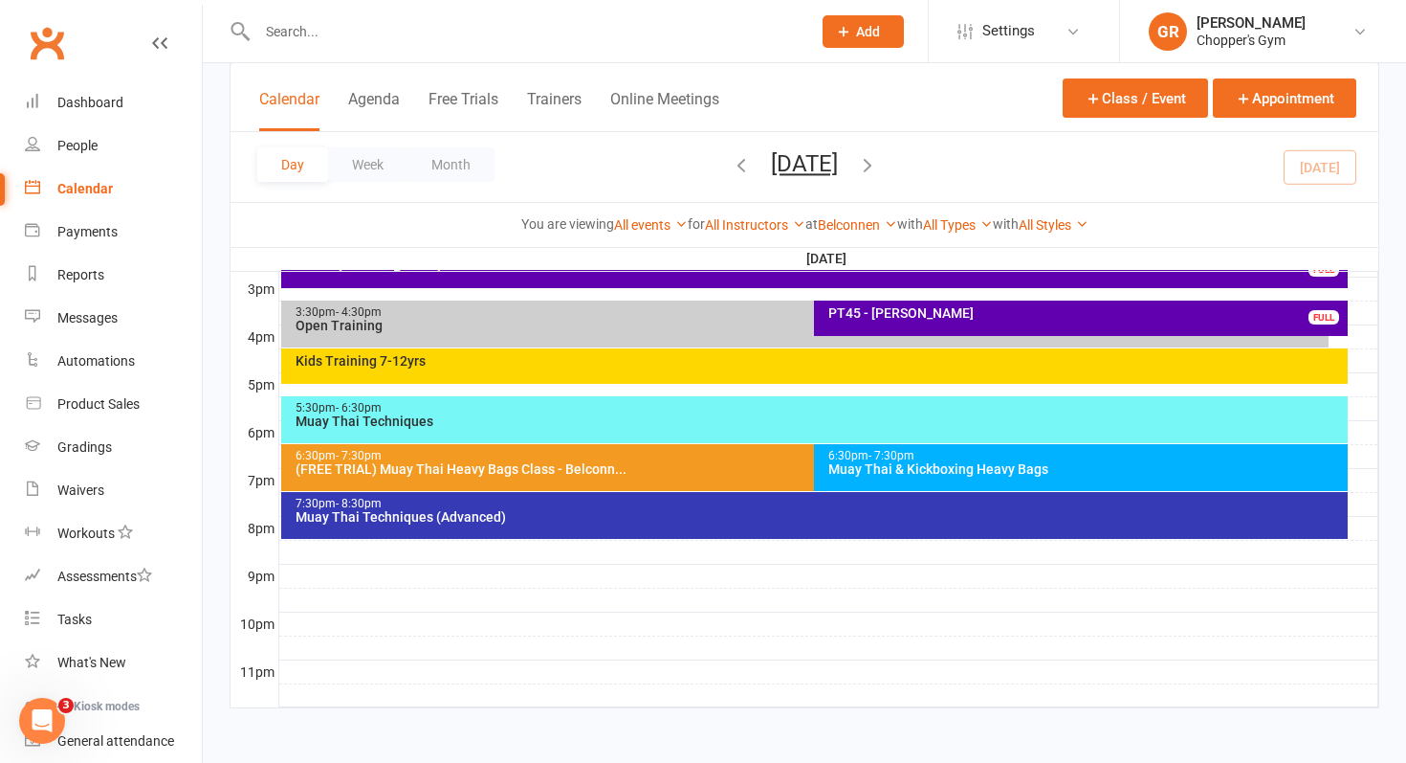
click at [699, 417] on div "Muay Thai Techniques" at bounding box center [820, 420] width 1050 height 13
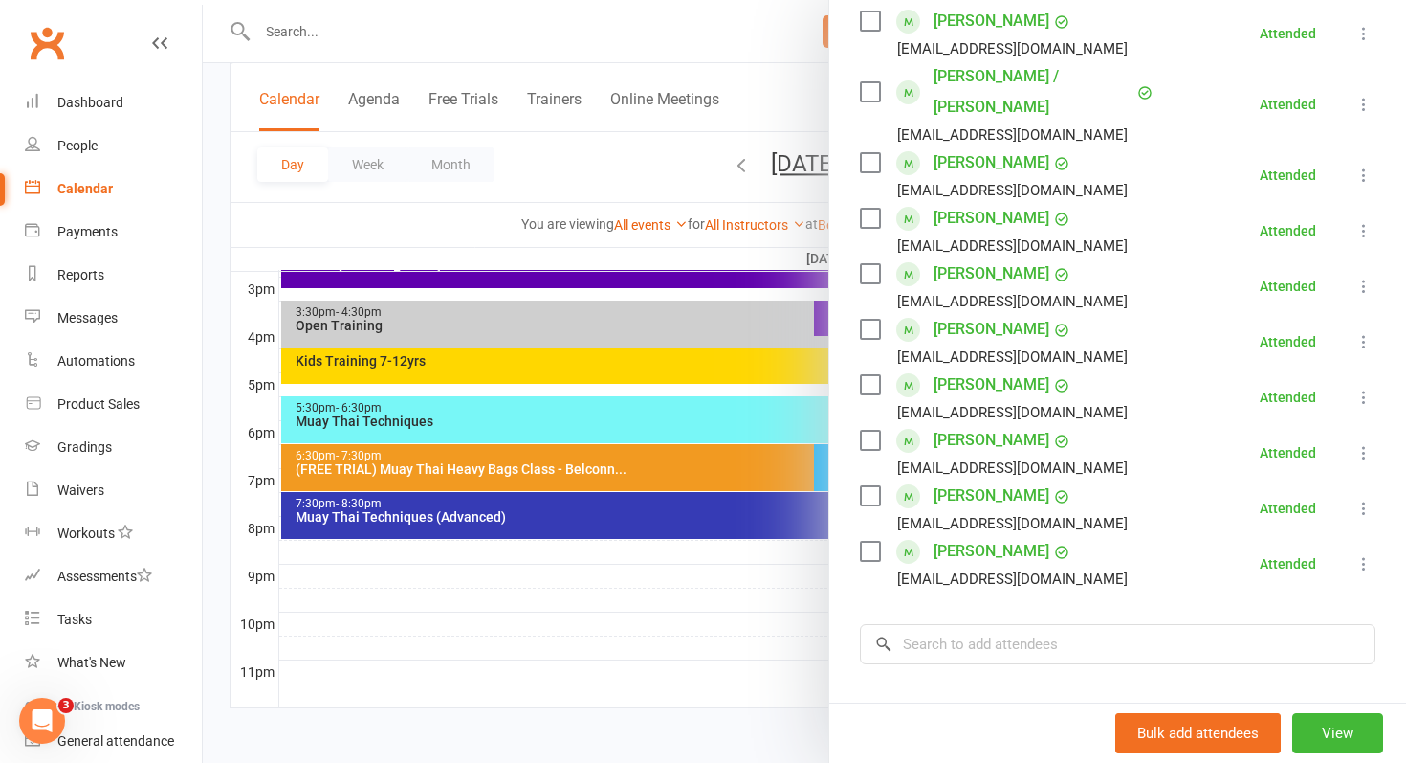
scroll to position [586, 0]
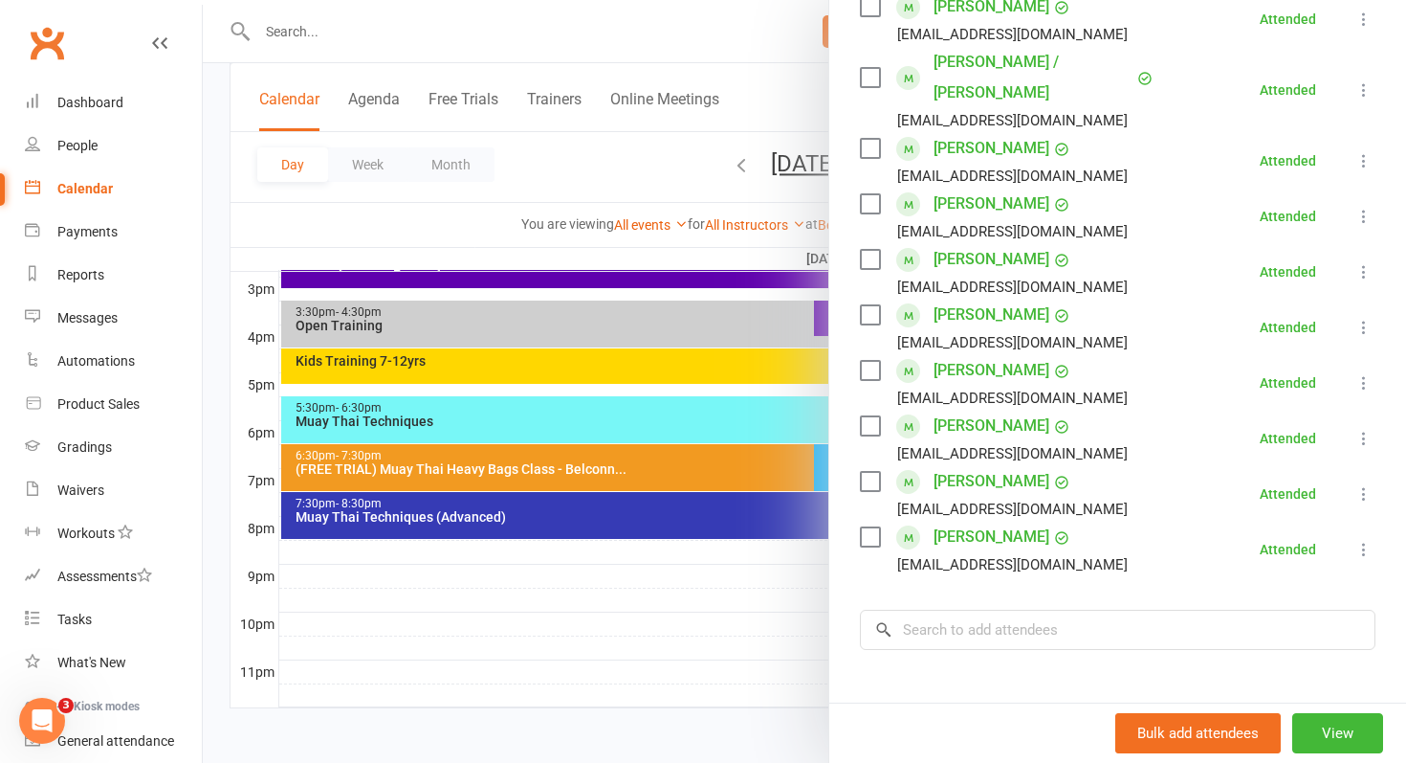
click at [619, 591] on div at bounding box center [805, 381] width 1204 height 763
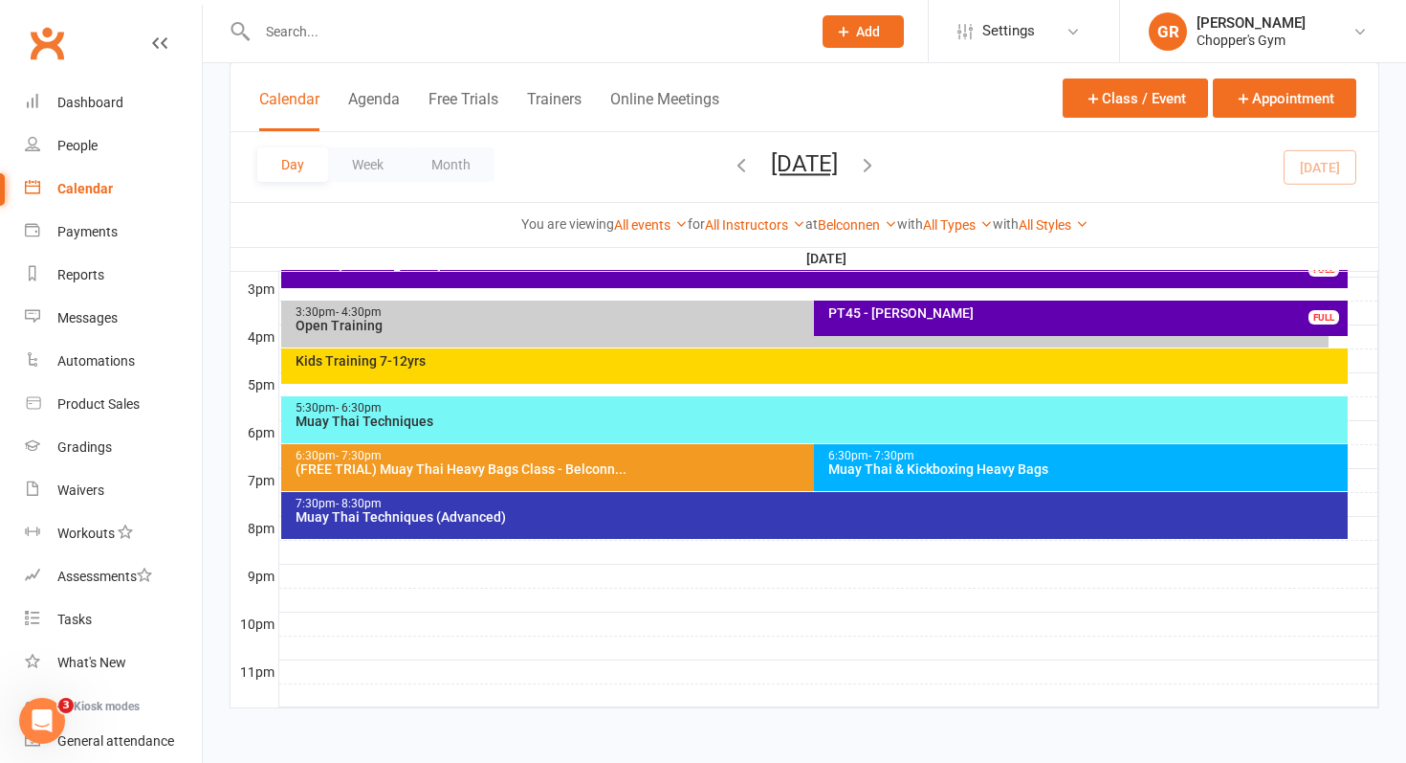
click at [921, 477] on div "6:30pm - 7:30pm Muay Thai & Kickboxing Heavy Bags" at bounding box center [1081, 467] width 534 height 47
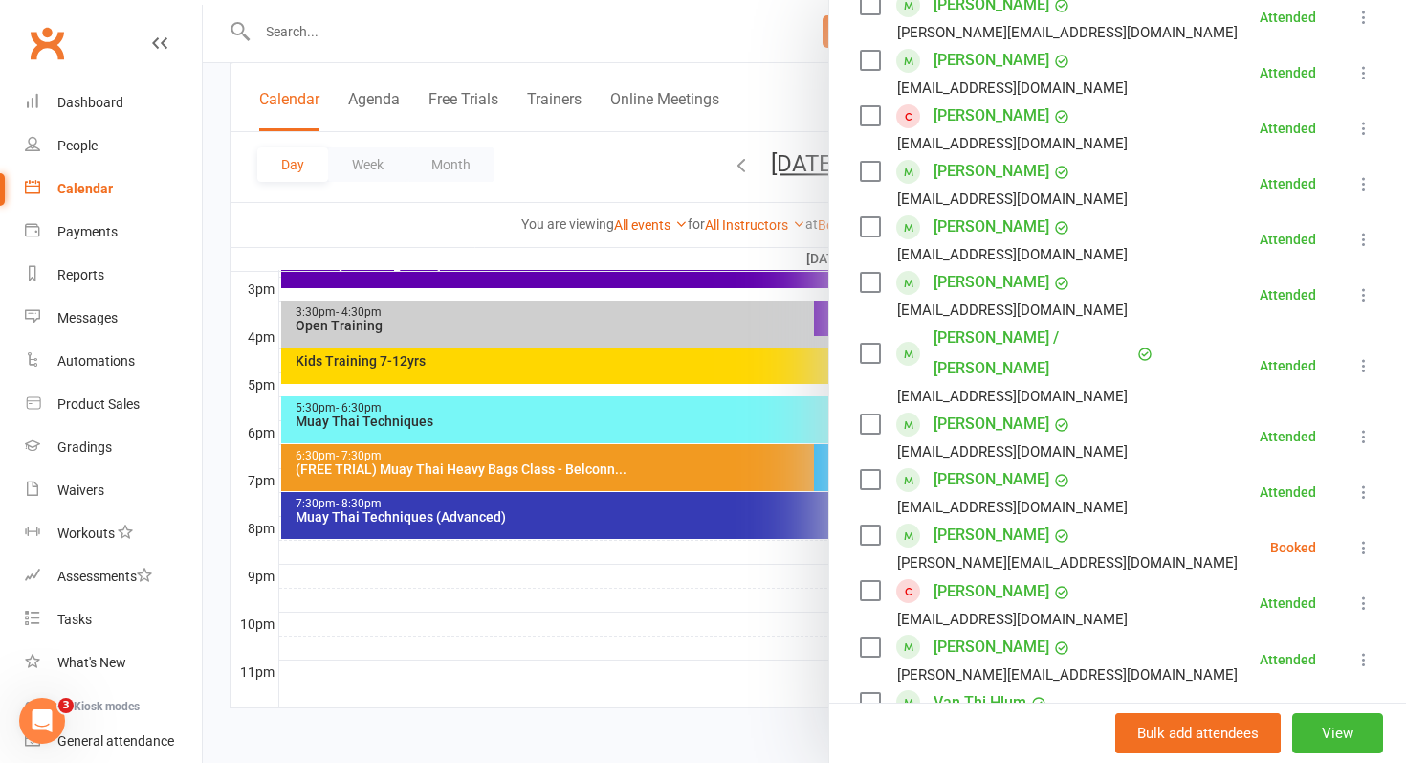
scroll to position [701, 0]
click at [1368, 536] on icon at bounding box center [1364, 545] width 19 height 19
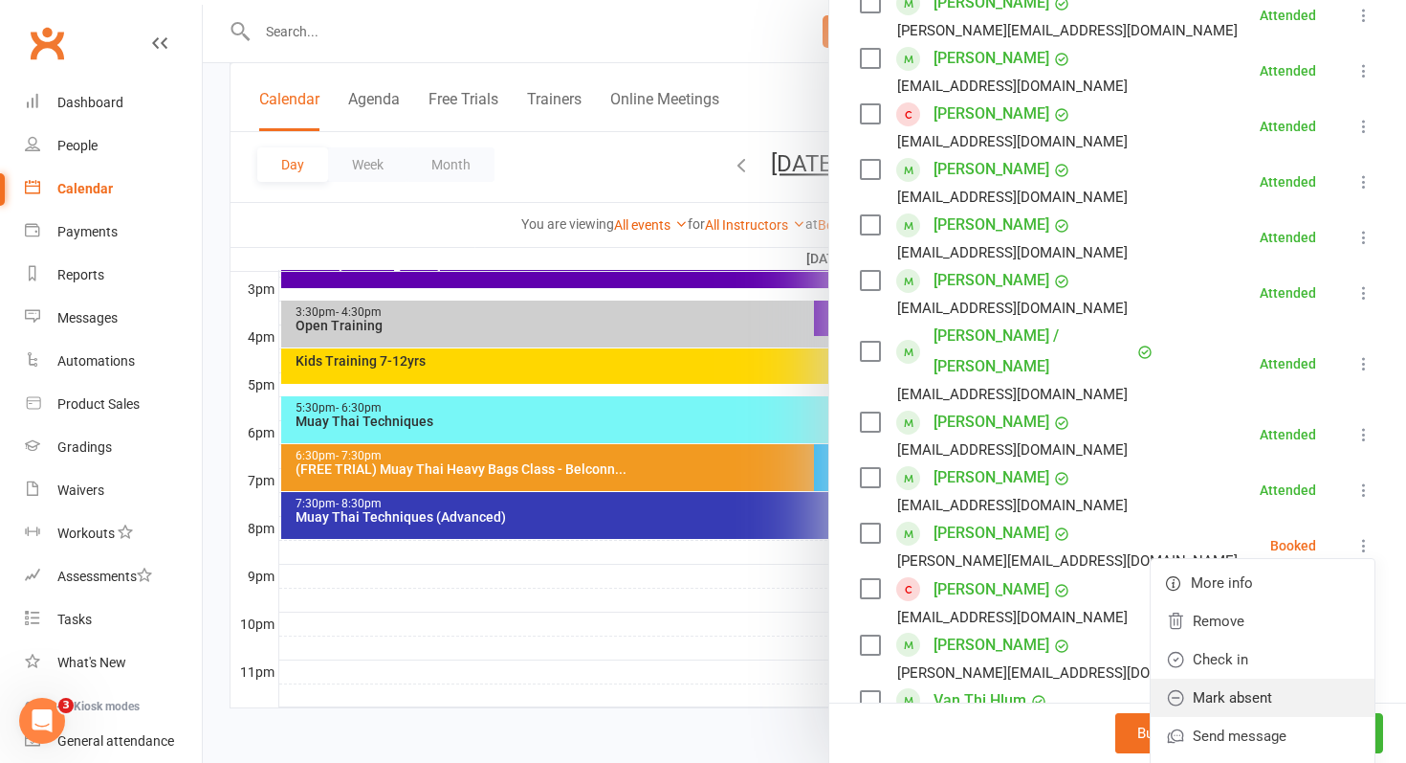
click at [1224, 678] on link "Mark absent" at bounding box center [1263, 697] width 224 height 38
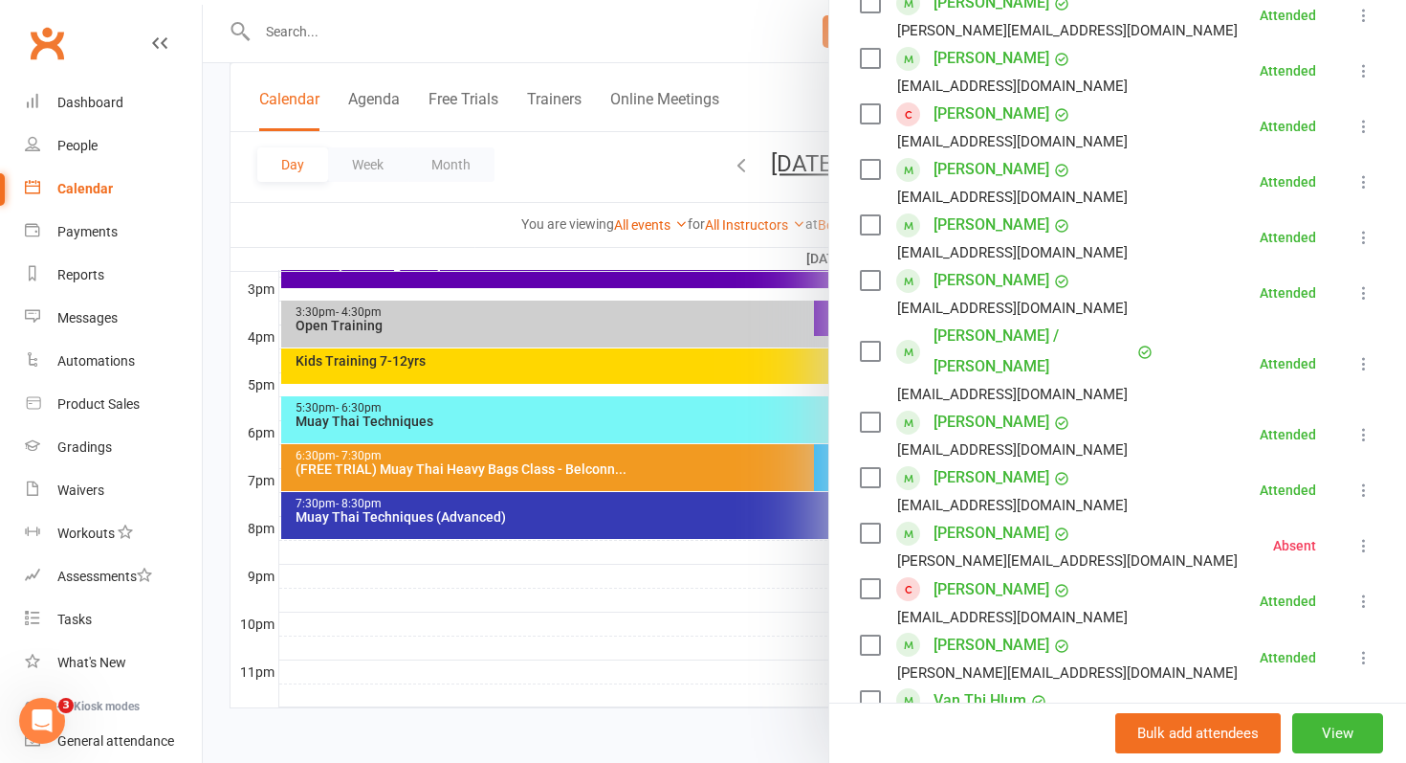
click at [587, 469] on div at bounding box center [805, 381] width 1204 height 763
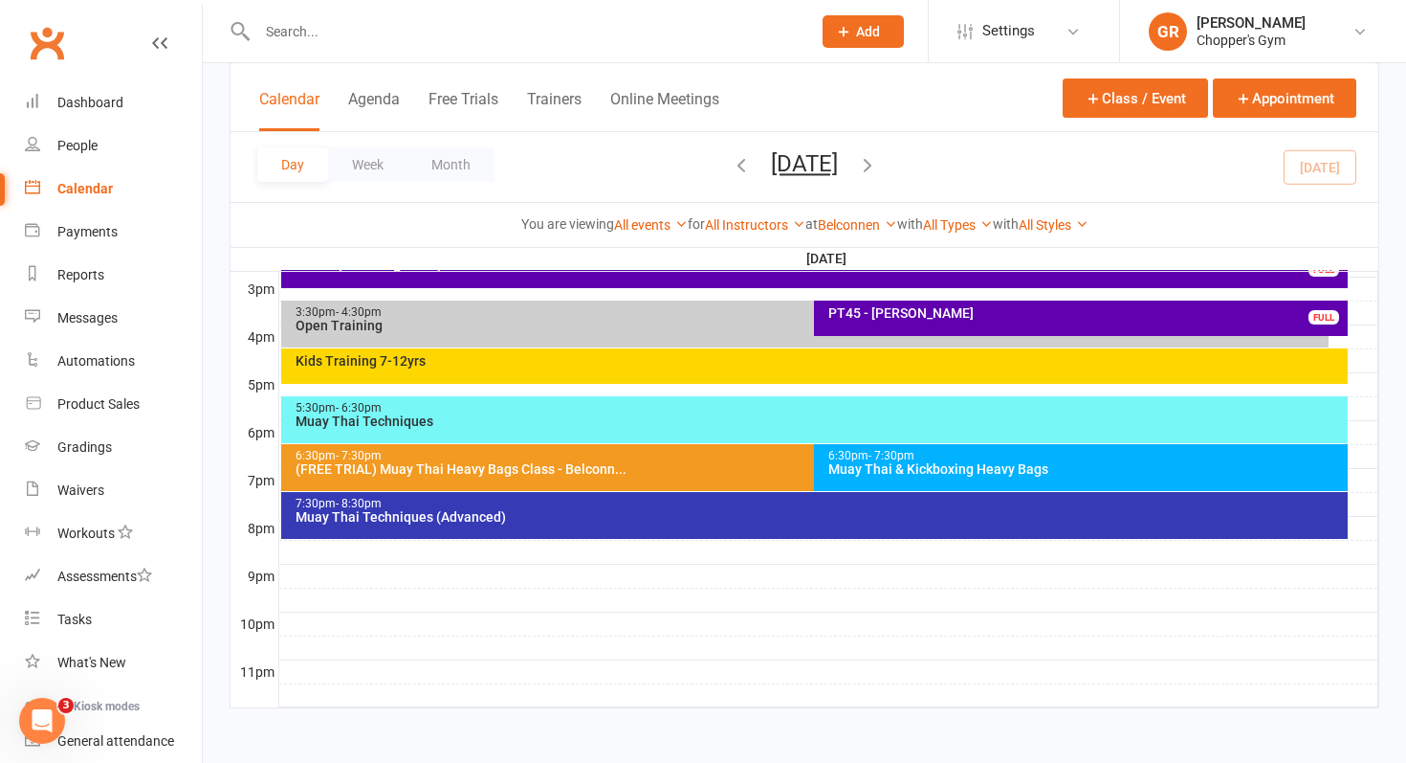
click at [587, 469] on div "(FREE TRIAL) Muay Thai Heavy Bags Class - Belconn..." at bounding box center [810, 468] width 1031 height 13
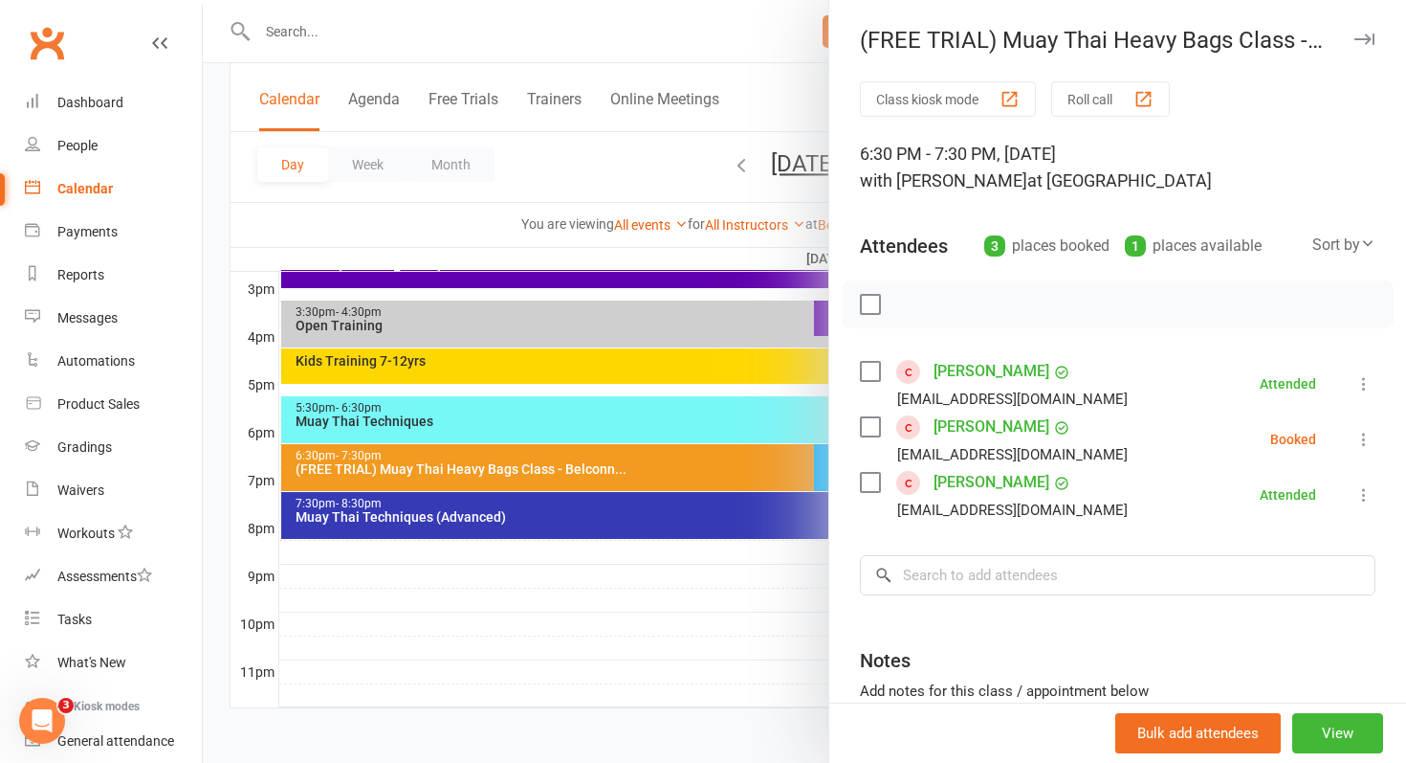
click at [1362, 440] on icon at bounding box center [1364, 439] width 19 height 19
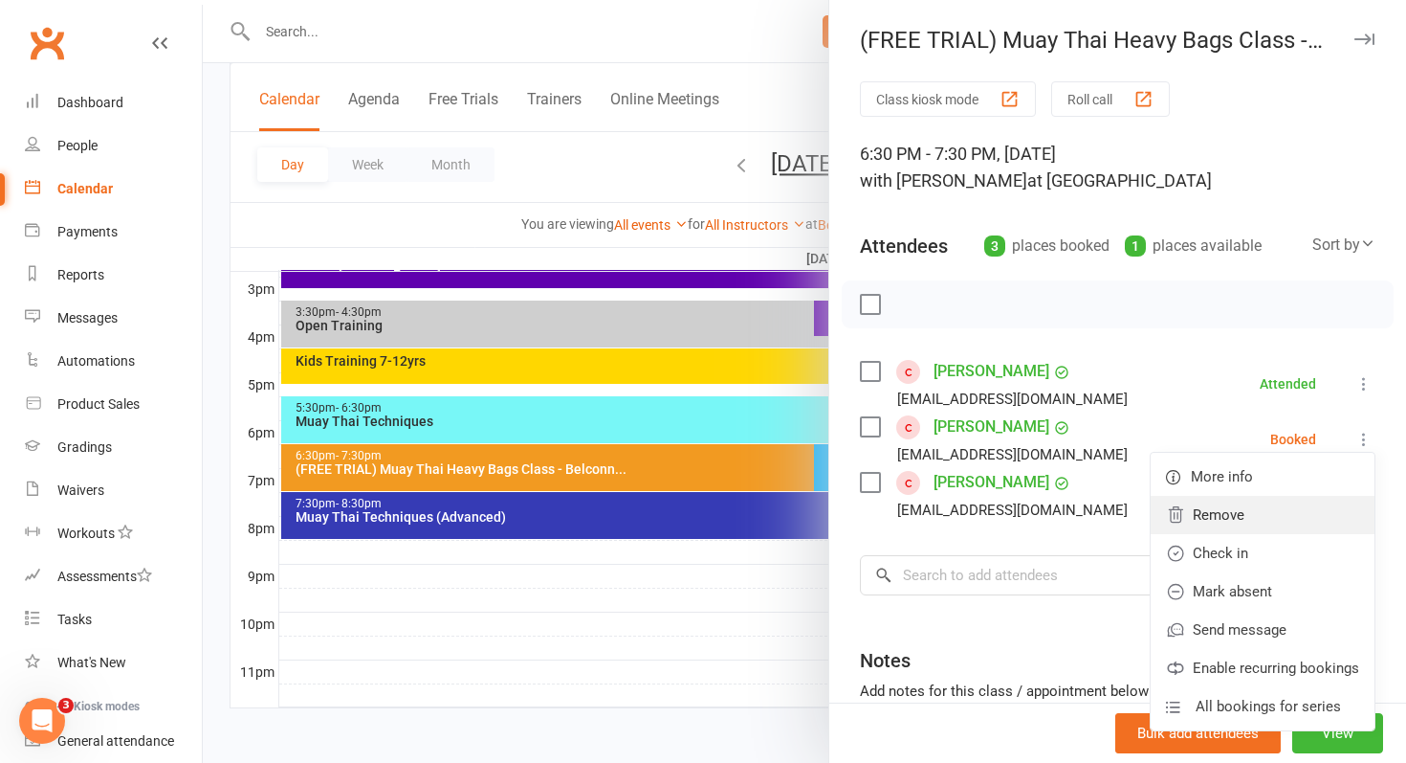
click at [1259, 520] on link "Remove" at bounding box center [1263, 515] width 224 height 38
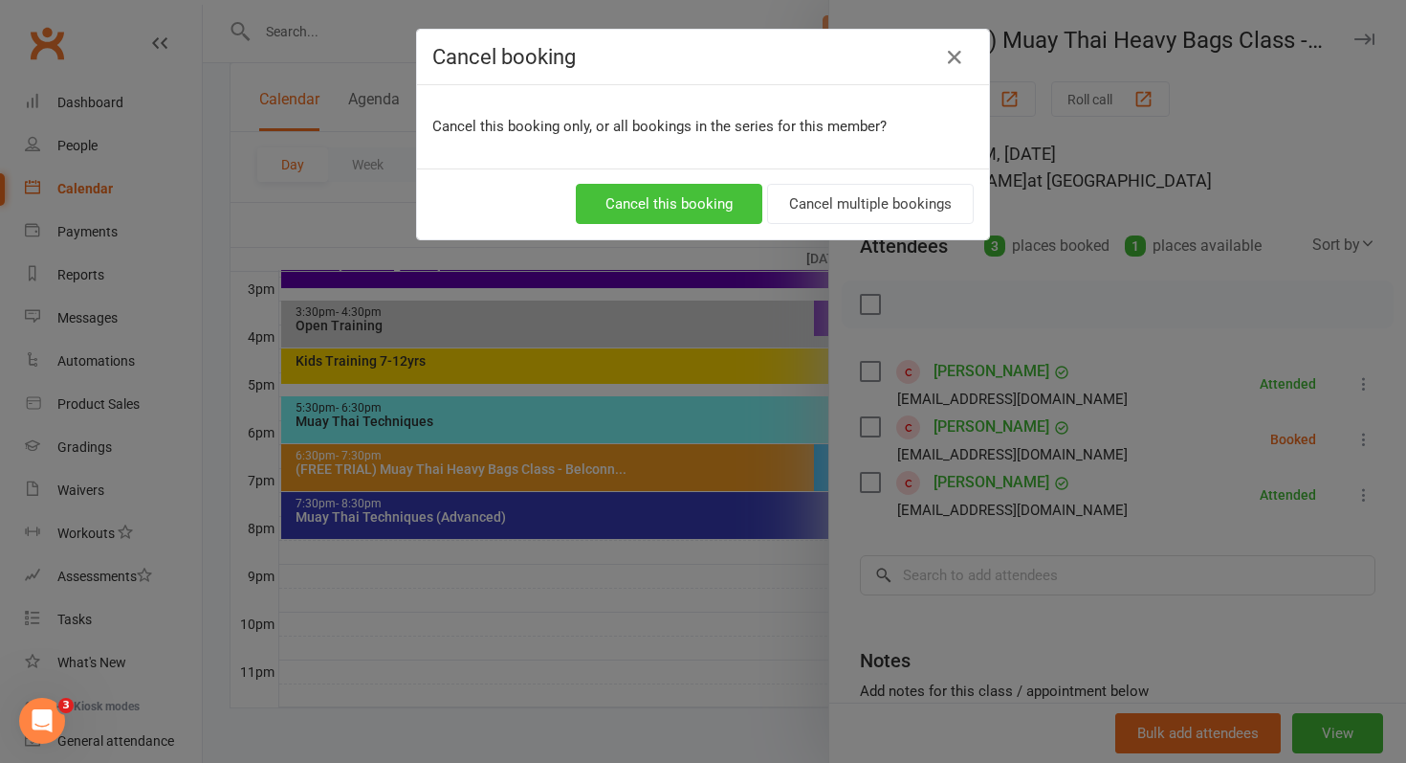
click at [722, 210] on button "Cancel this booking" at bounding box center [669, 204] width 187 height 40
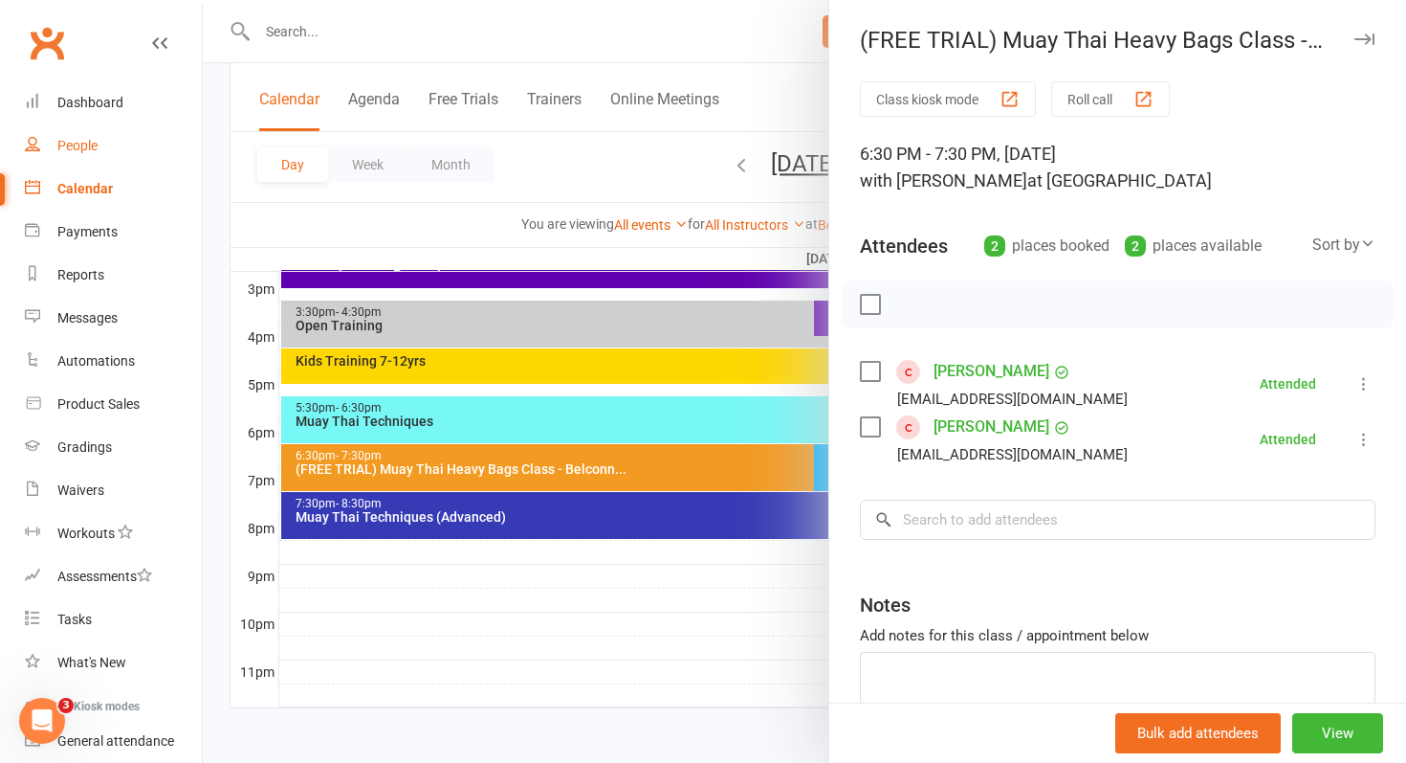
click at [78, 141] on div "People" at bounding box center [77, 145] width 40 height 15
click at [409, 683] on div at bounding box center [805, 381] width 1204 height 763
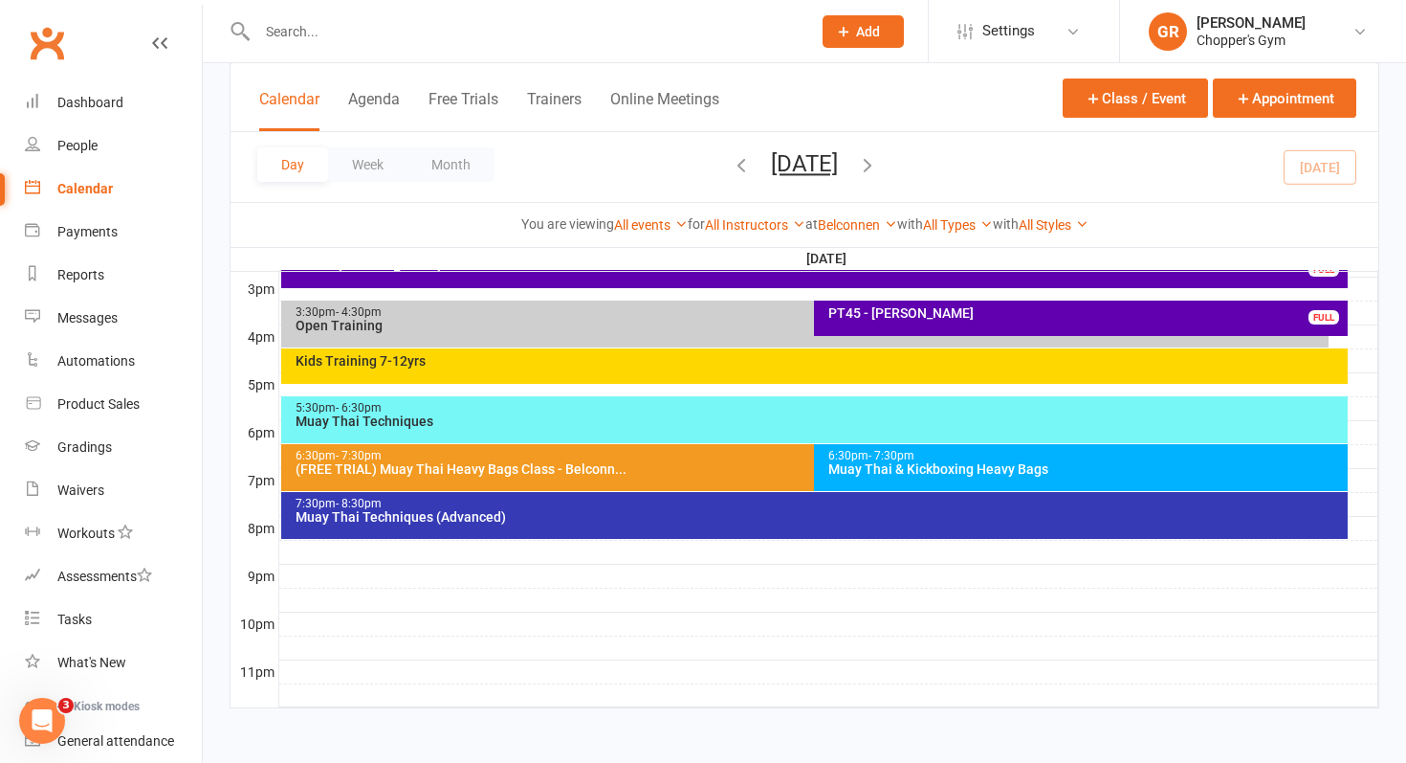
click at [577, 510] on div "Muay Thai Techniques (Advanced)" at bounding box center [820, 516] width 1050 height 13
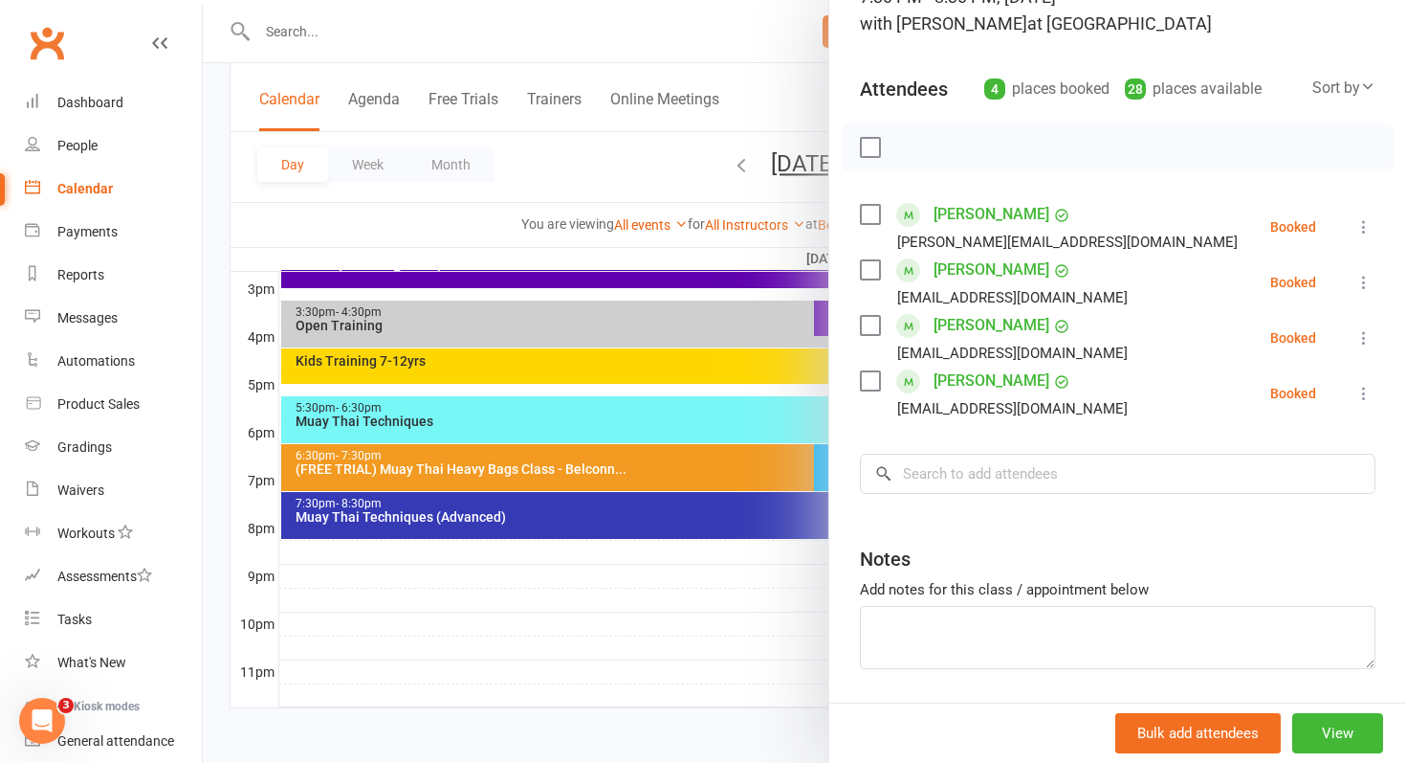
scroll to position [219, 0]
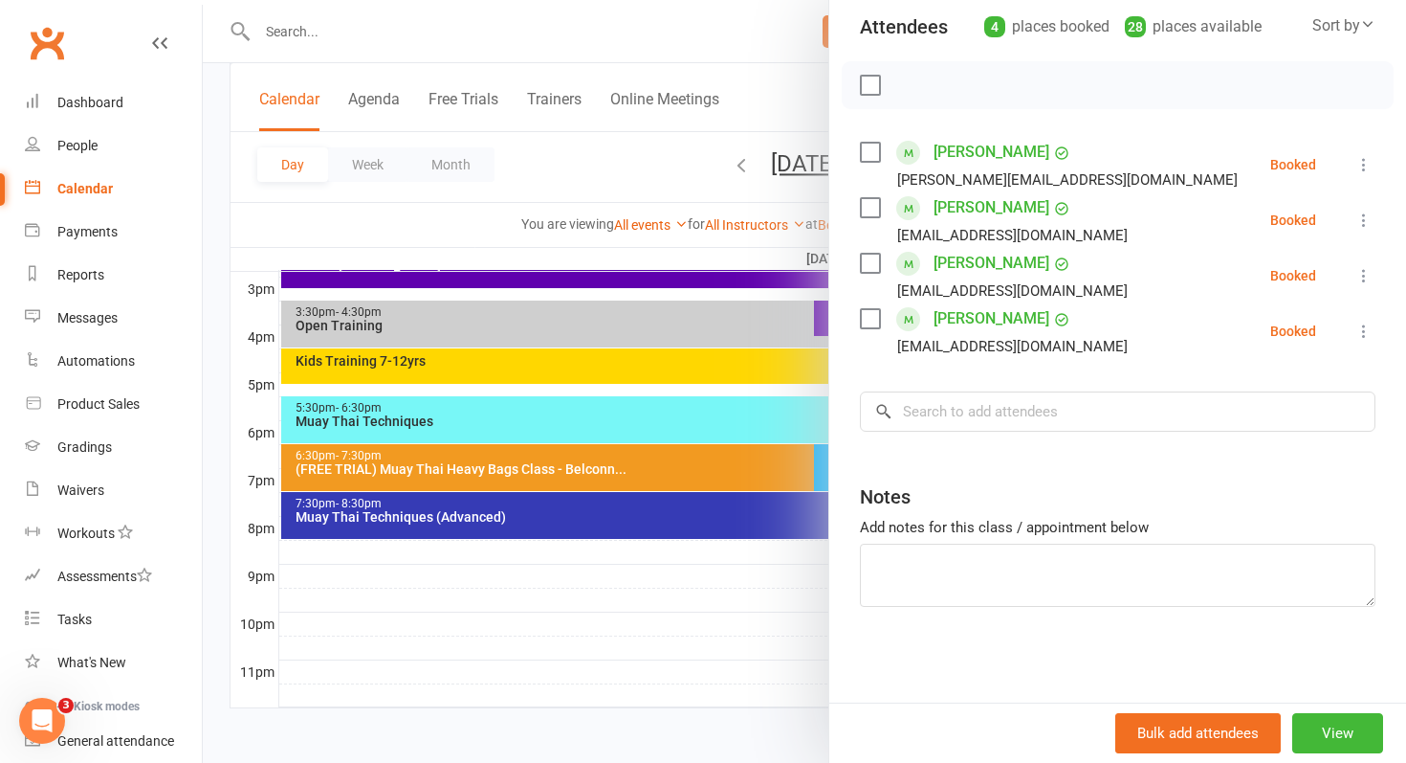
click at [1366, 216] on icon at bounding box center [1364, 219] width 19 height 19
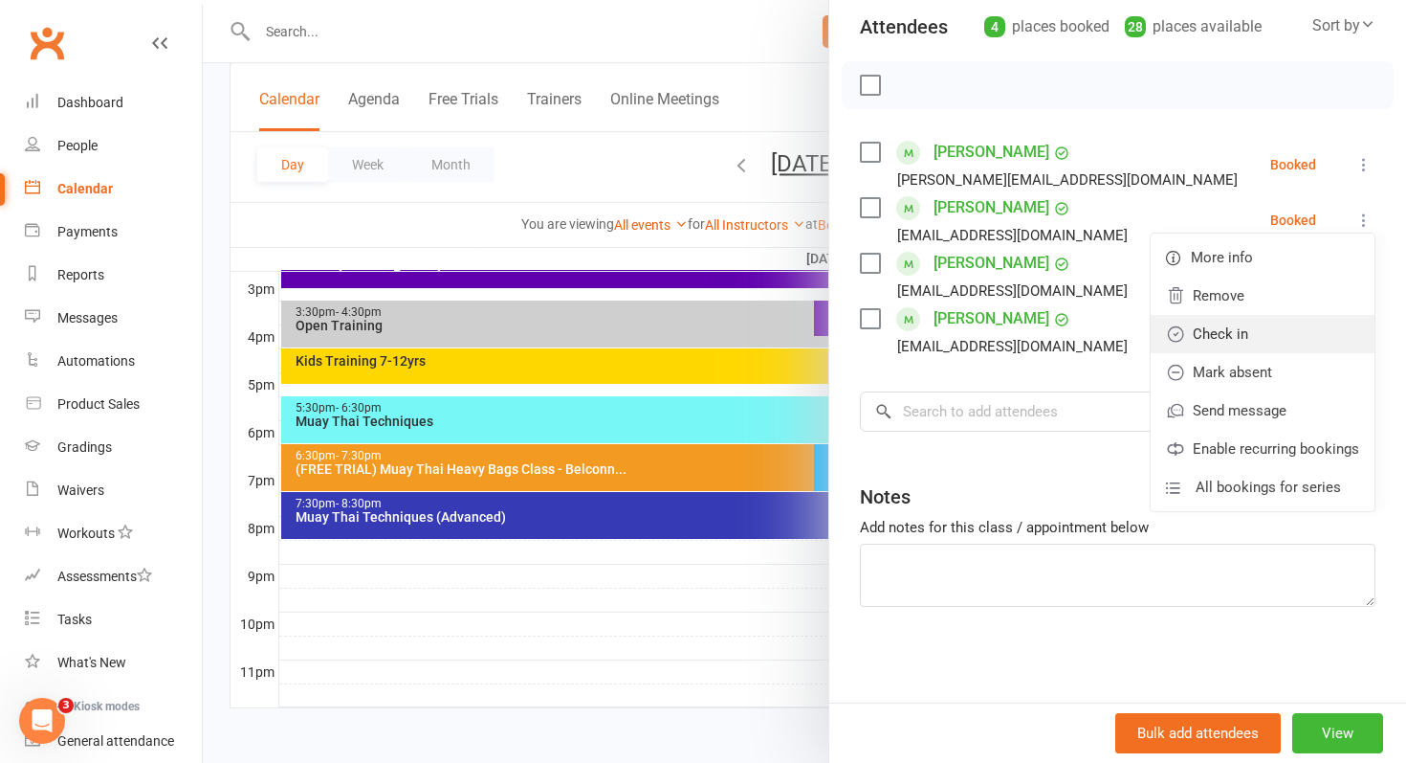
click at [1256, 321] on link "Check in" at bounding box center [1263, 334] width 224 height 38
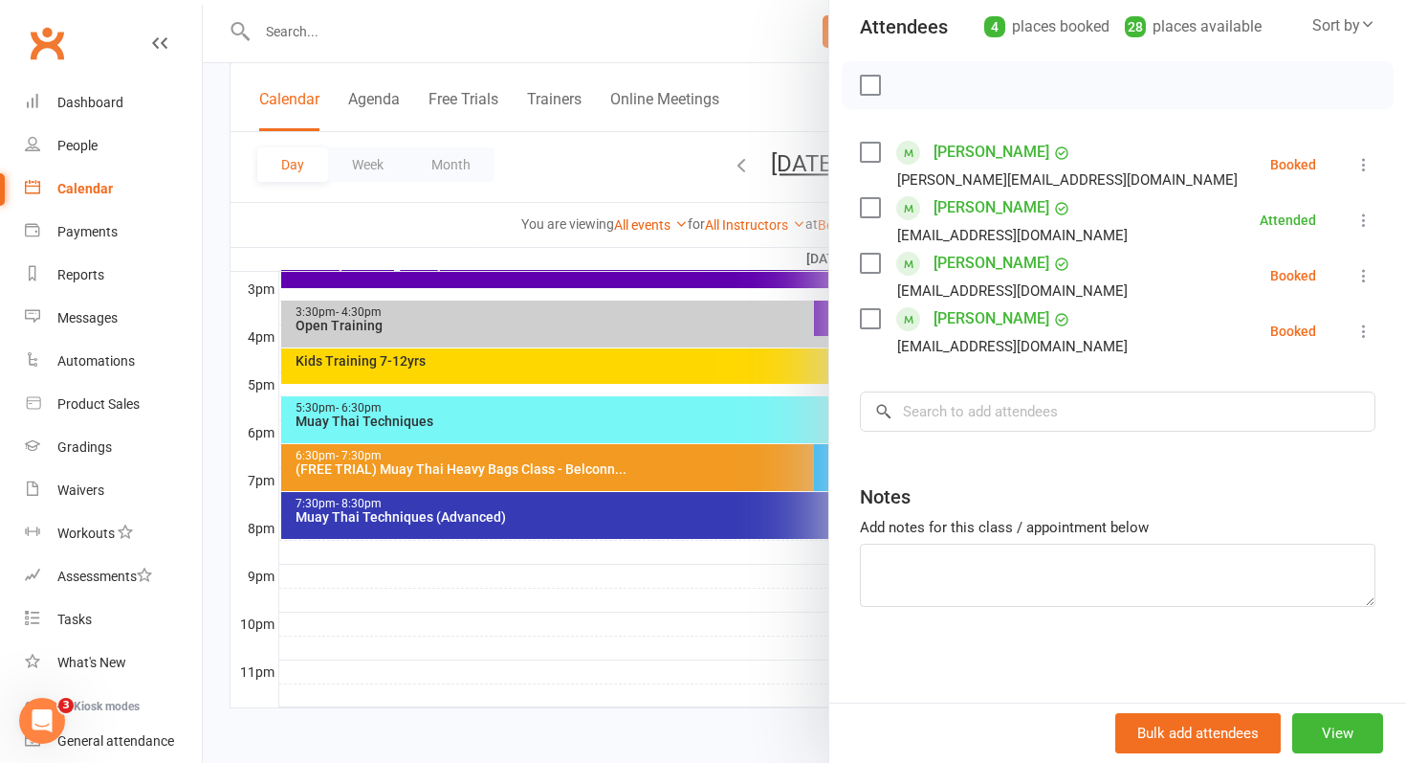
click at [1370, 163] on icon at bounding box center [1364, 164] width 19 height 19
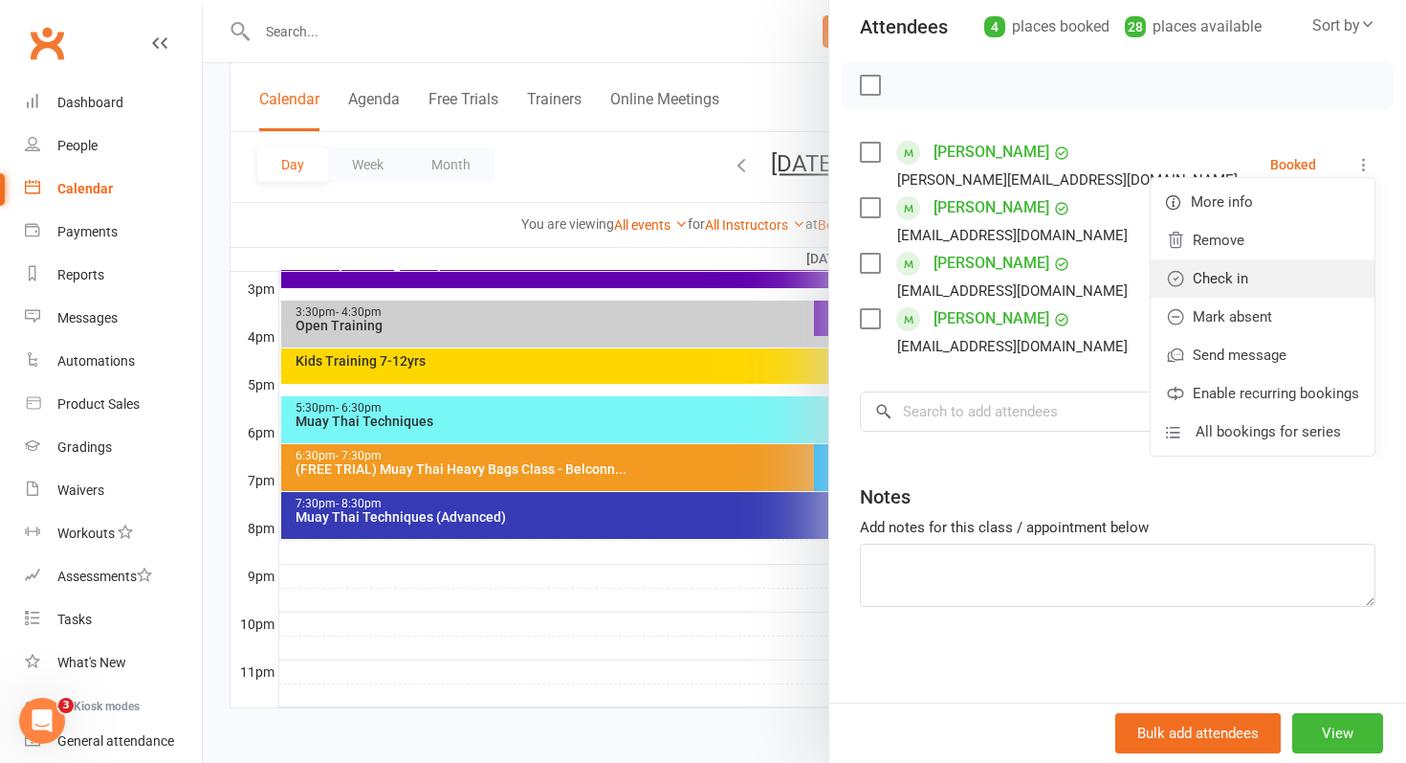
click at [1232, 265] on link "Check in" at bounding box center [1263, 278] width 224 height 38
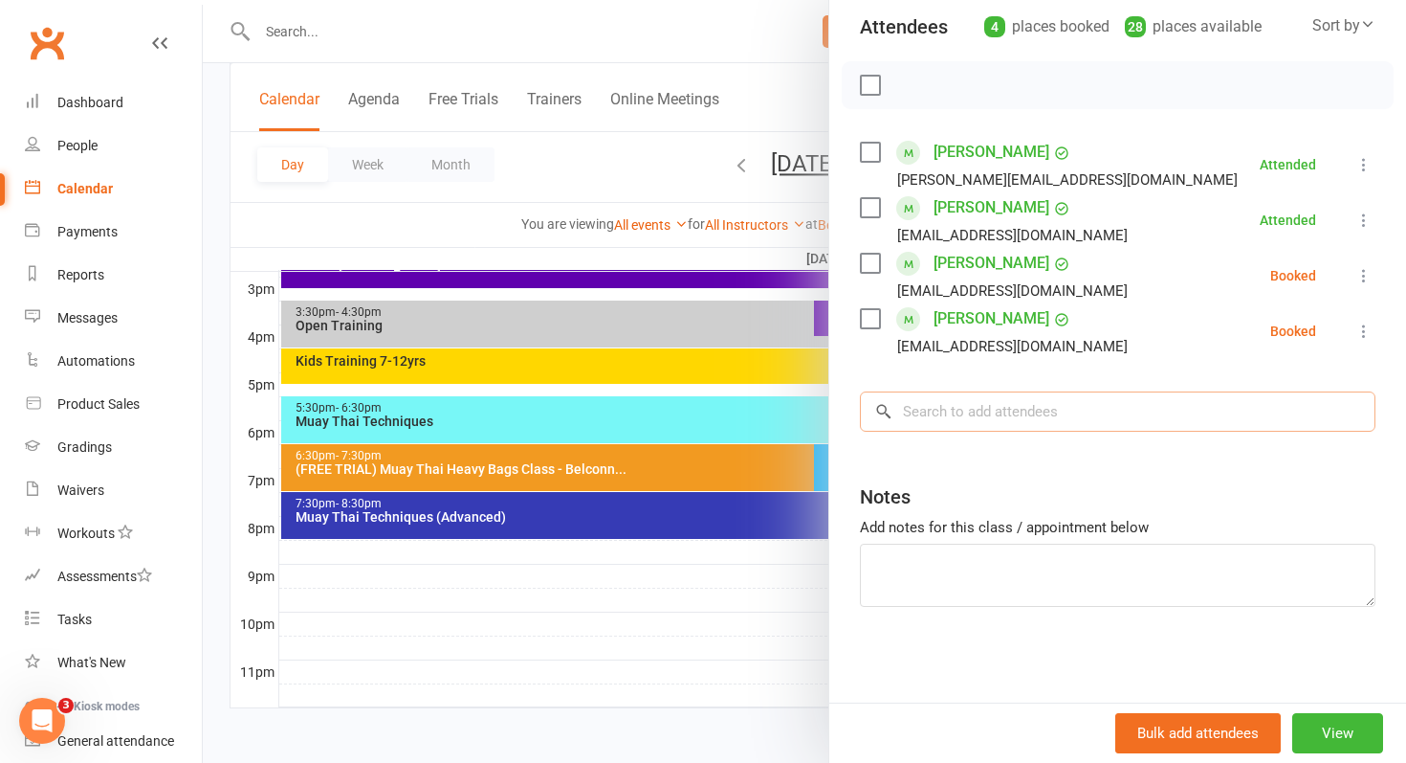
click at [1036, 412] on input "search" at bounding box center [1118, 411] width 516 height 40
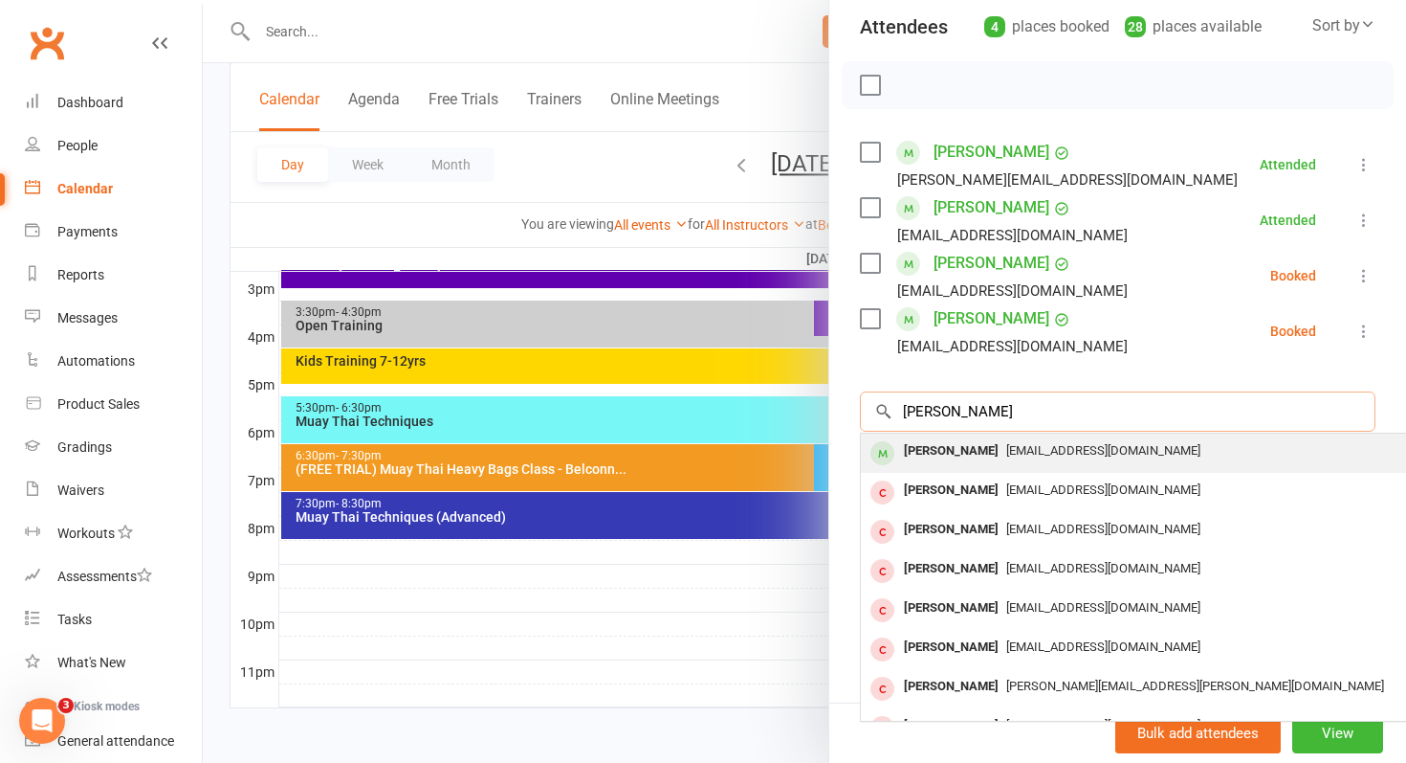
type input "krish"
click at [919, 460] on div "Krish Sane" at bounding box center [951, 451] width 110 height 28
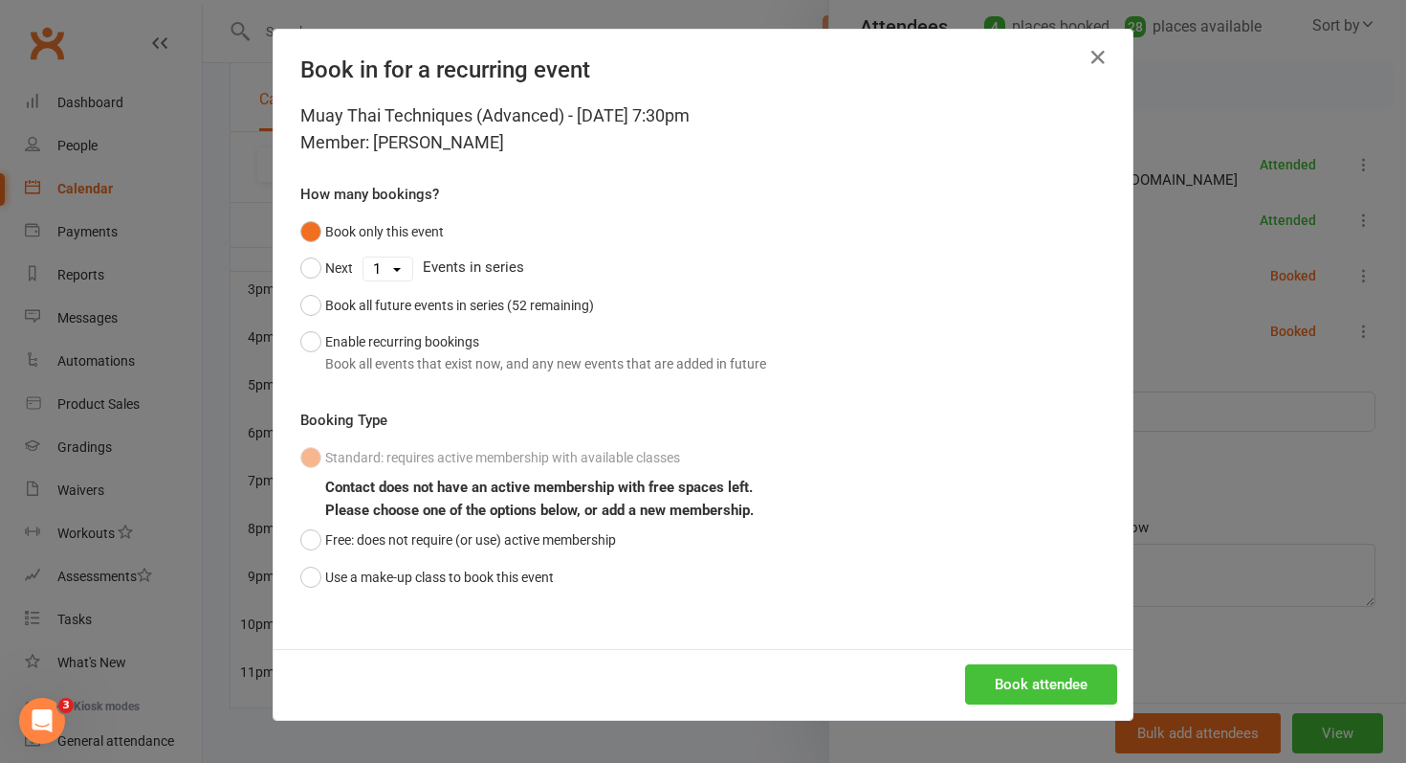
click at [1004, 683] on button "Book attendee" at bounding box center [1041, 684] width 152 height 40
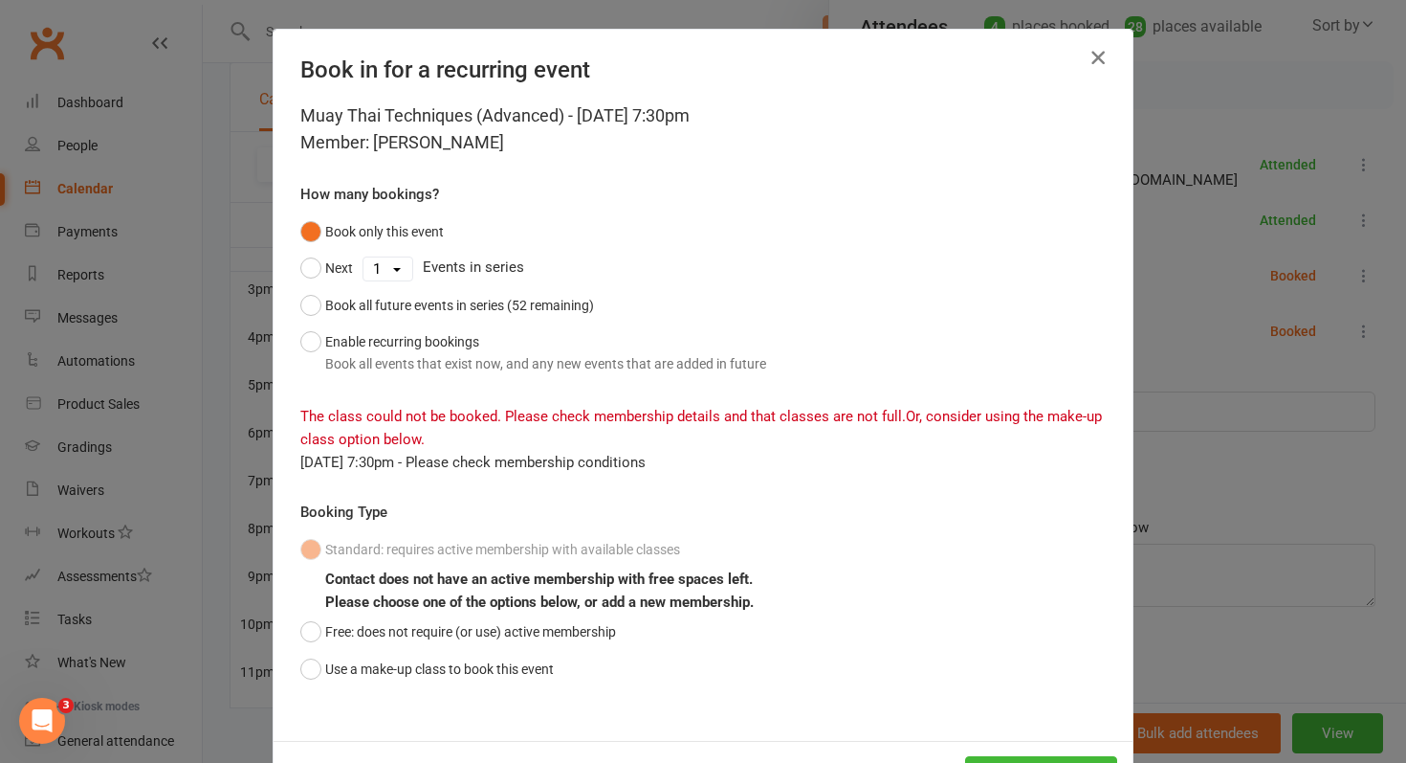
click at [1106, 55] on icon "button" at bounding box center [1098, 57] width 23 height 23
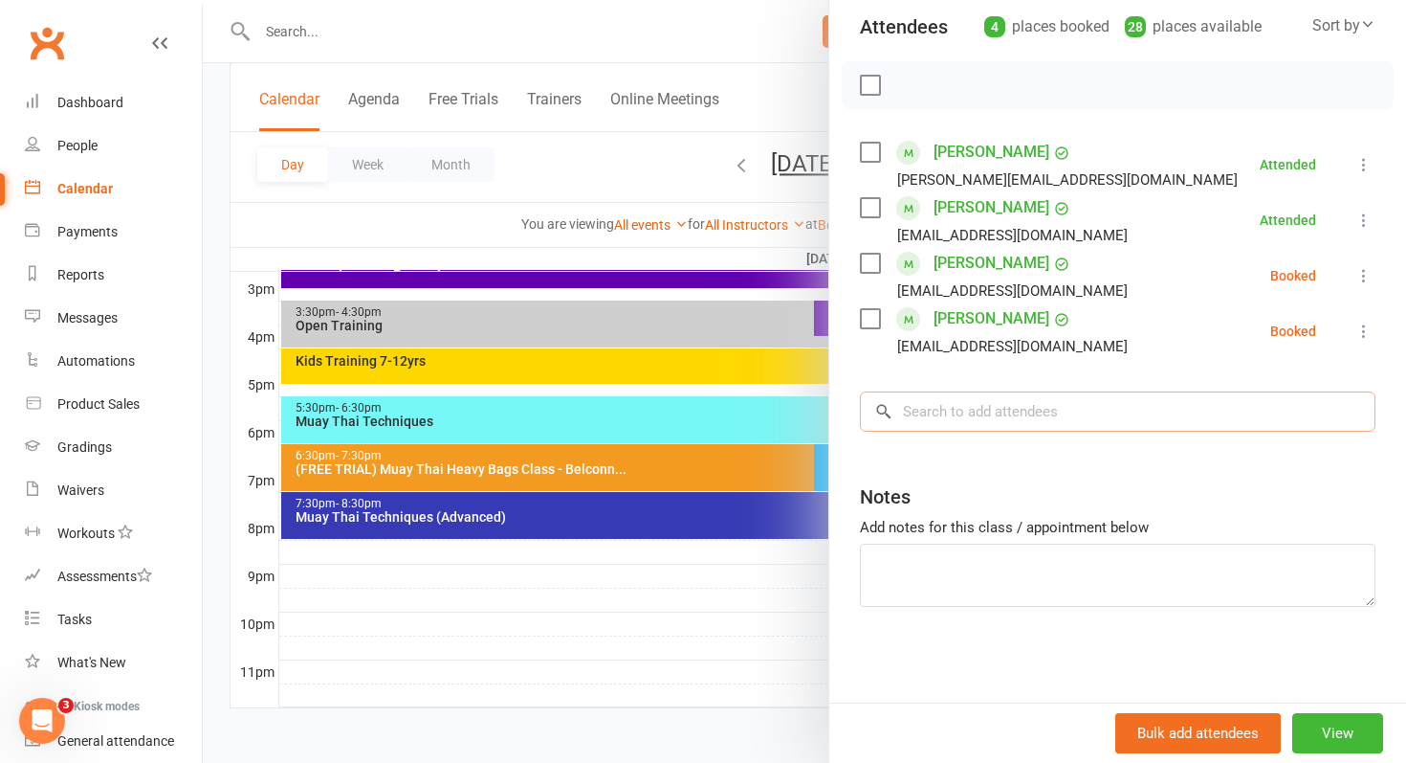
click at [1022, 406] on input "search" at bounding box center [1118, 411] width 516 height 40
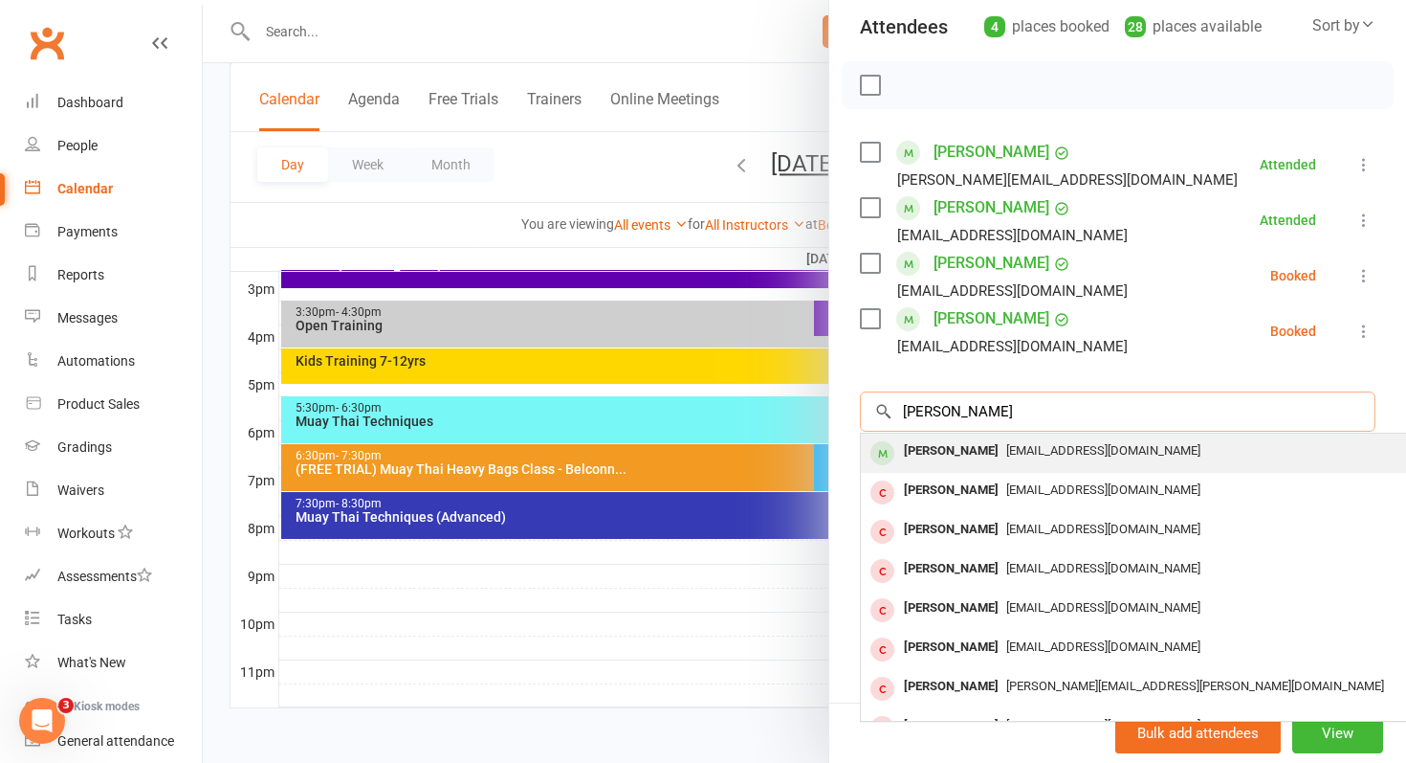
type input "krish"
click at [967, 457] on div "Krish Sane" at bounding box center [951, 451] width 110 height 28
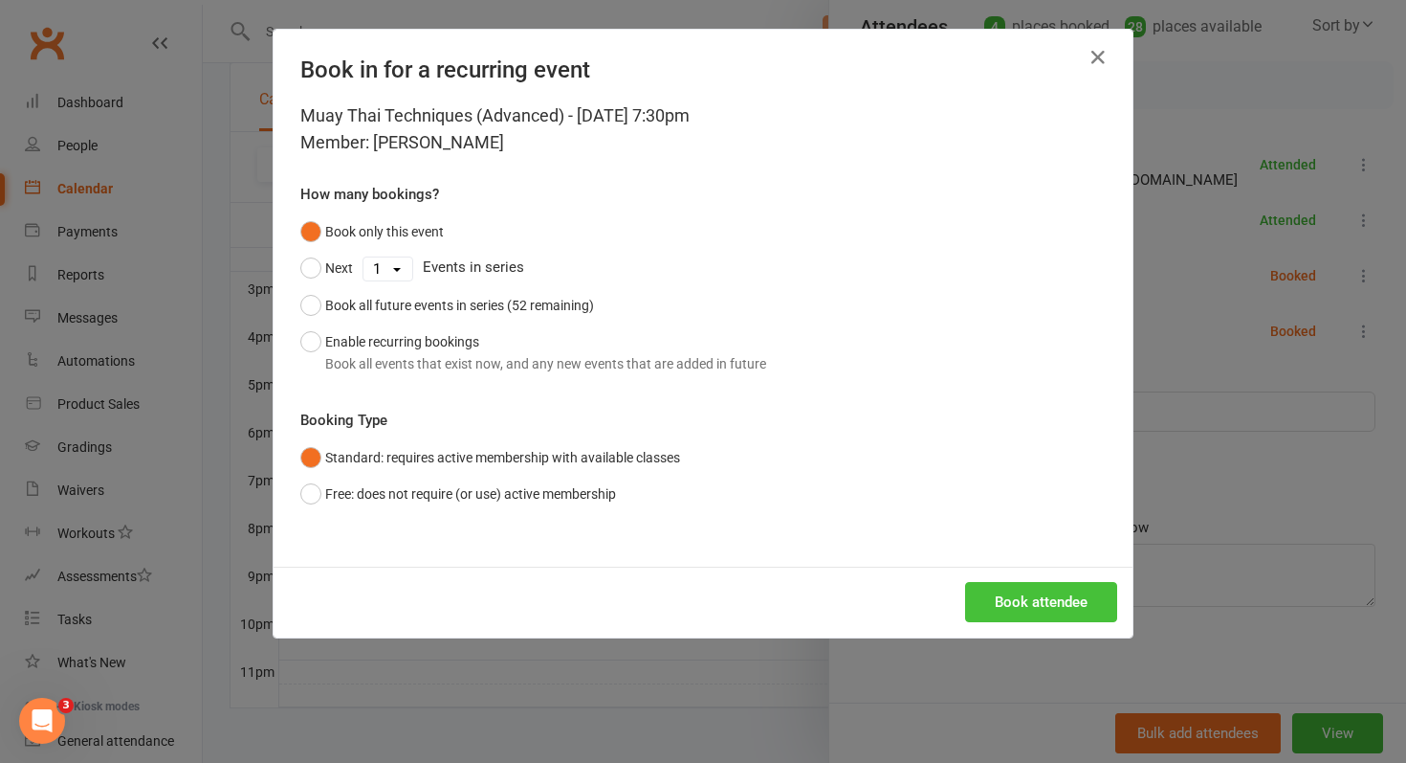
click at [1014, 606] on button "Book attendee" at bounding box center [1041, 602] width 152 height 40
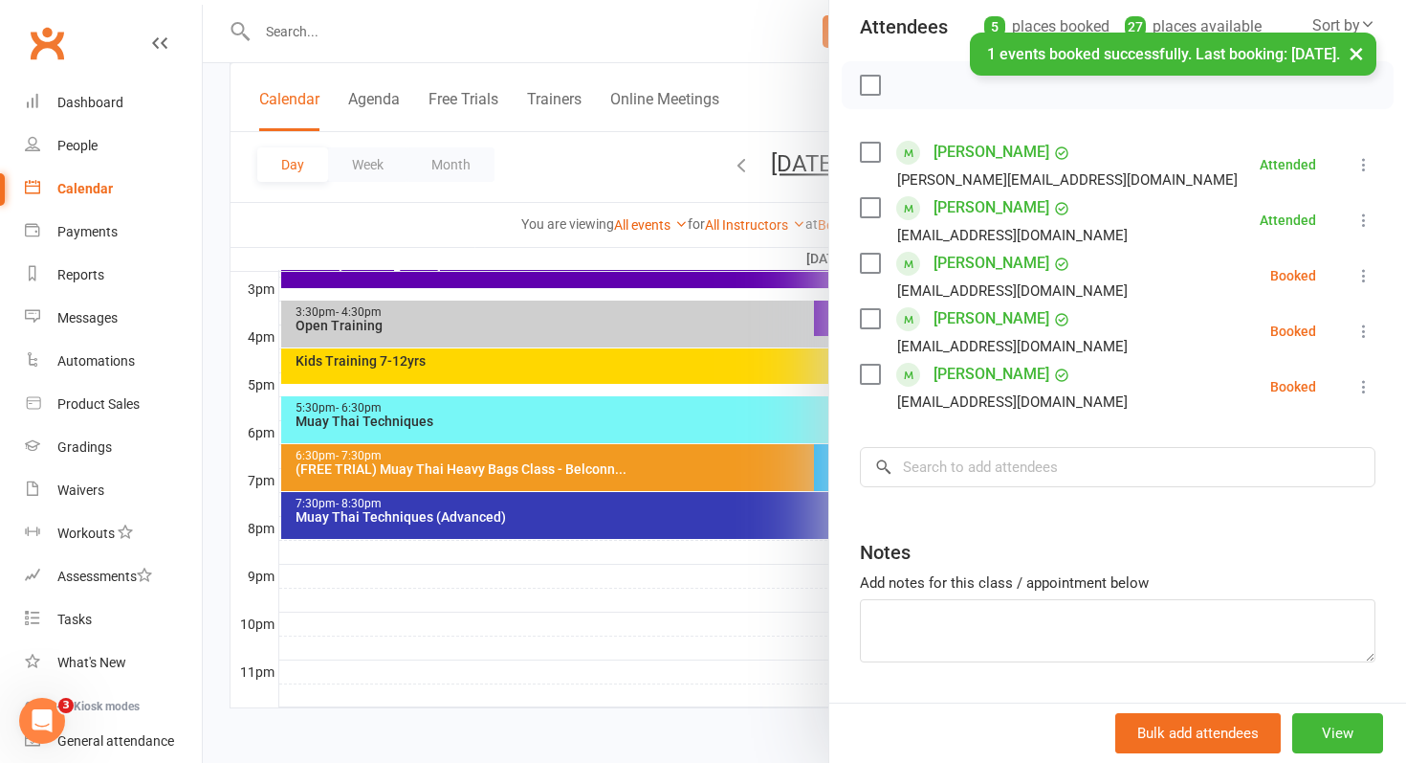
click at [1362, 270] on icon at bounding box center [1364, 275] width 19 height 19
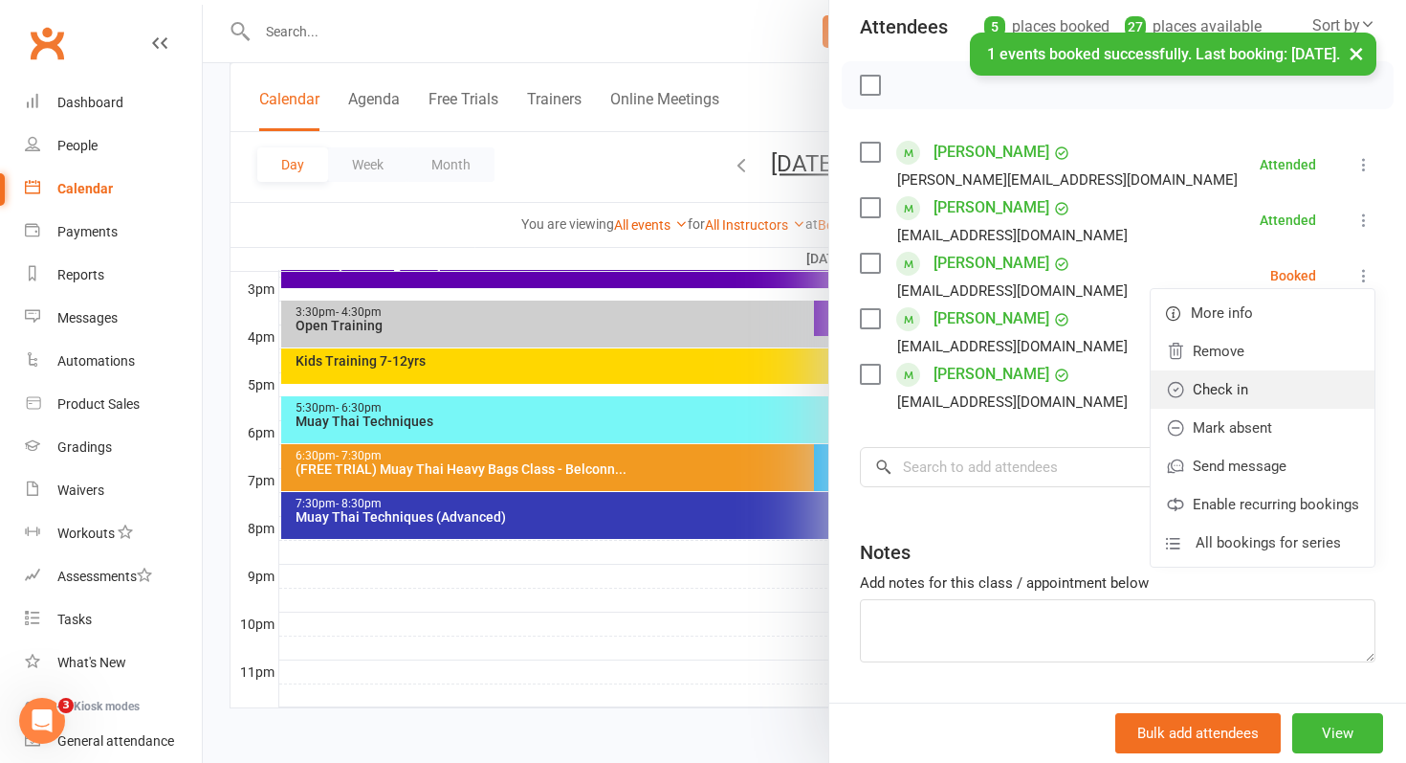
click at [1217, 401] on link "Check in" at bounding box center [1263, 389] width 224 height 38
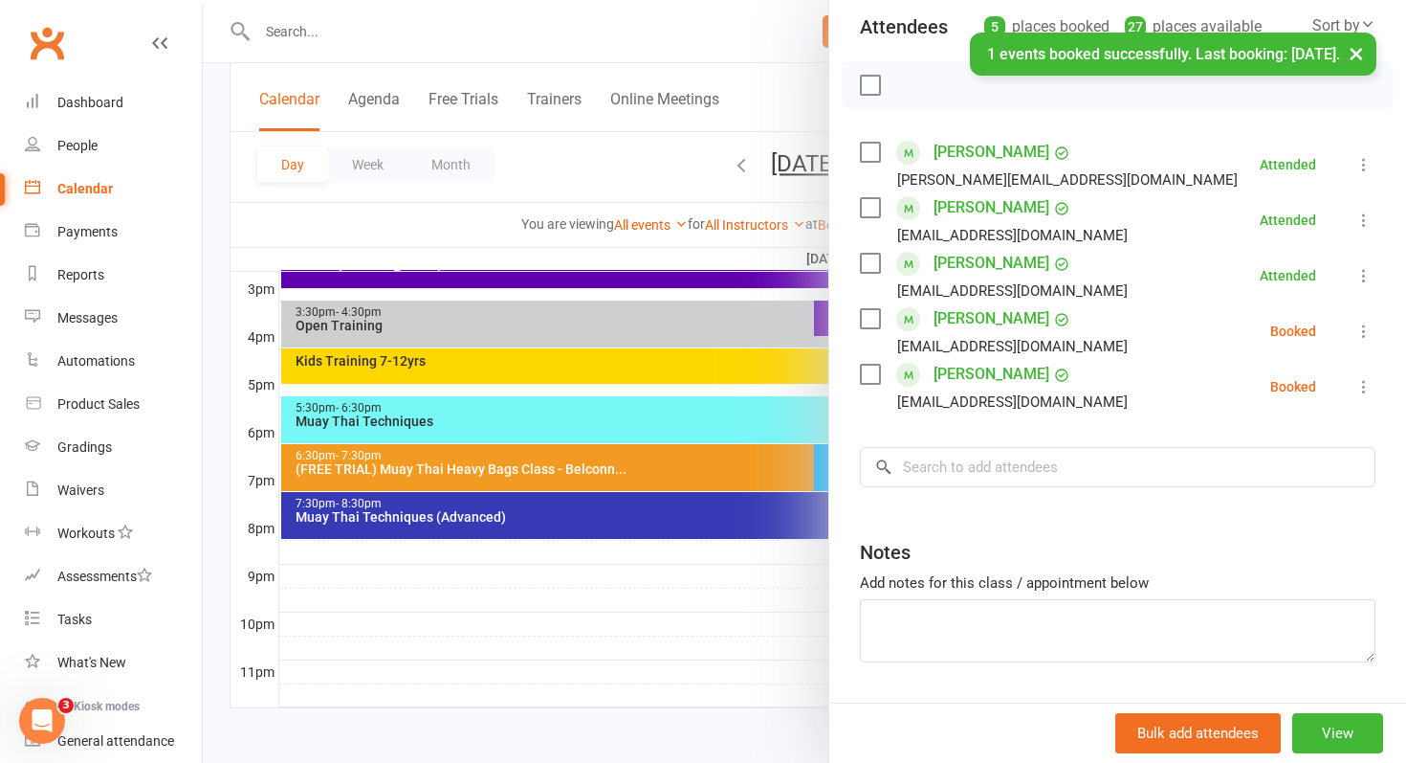
click at [1365, 332] on icon at bounding box center [1364, 330] width 19 height 19
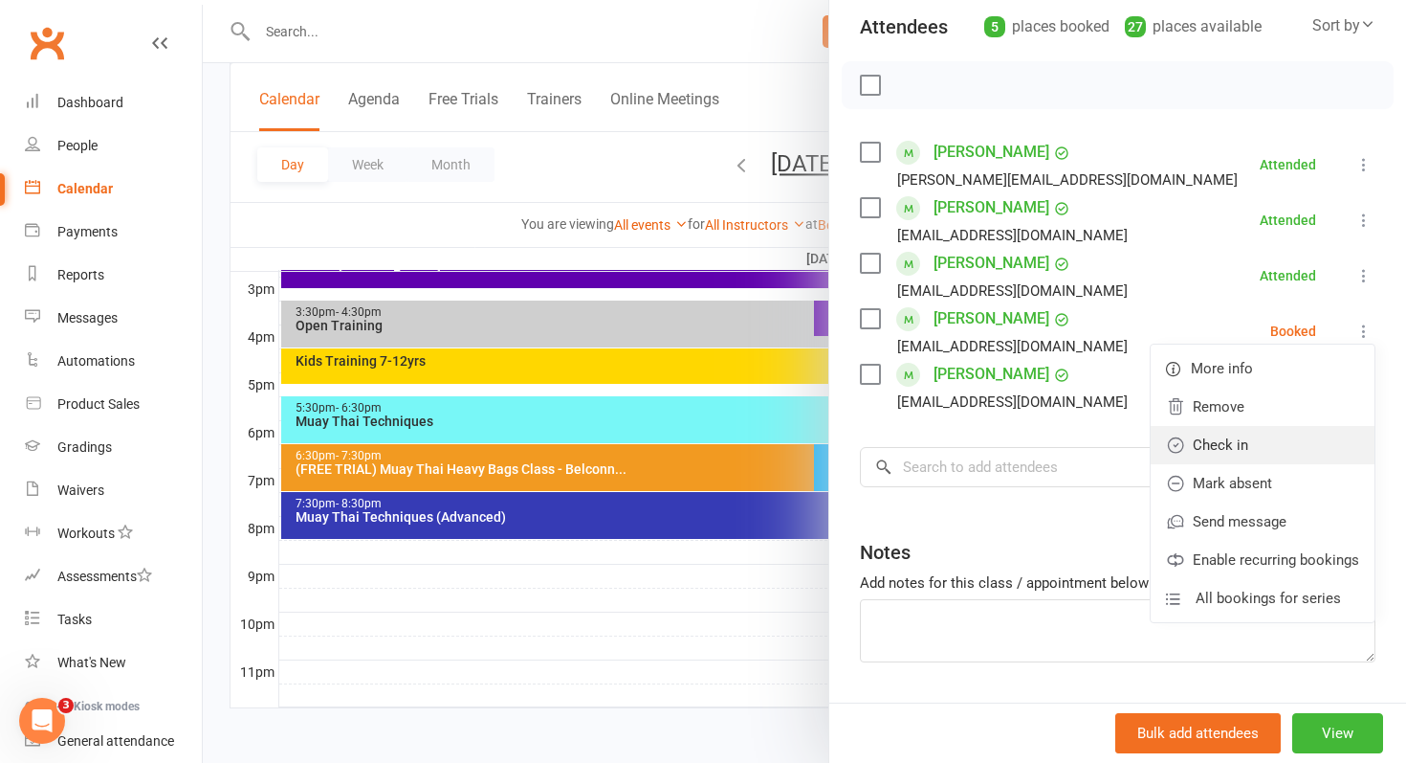
click at [1238, 444] on link "Check in" at bounding box center [1263, 445] width 224 height 38
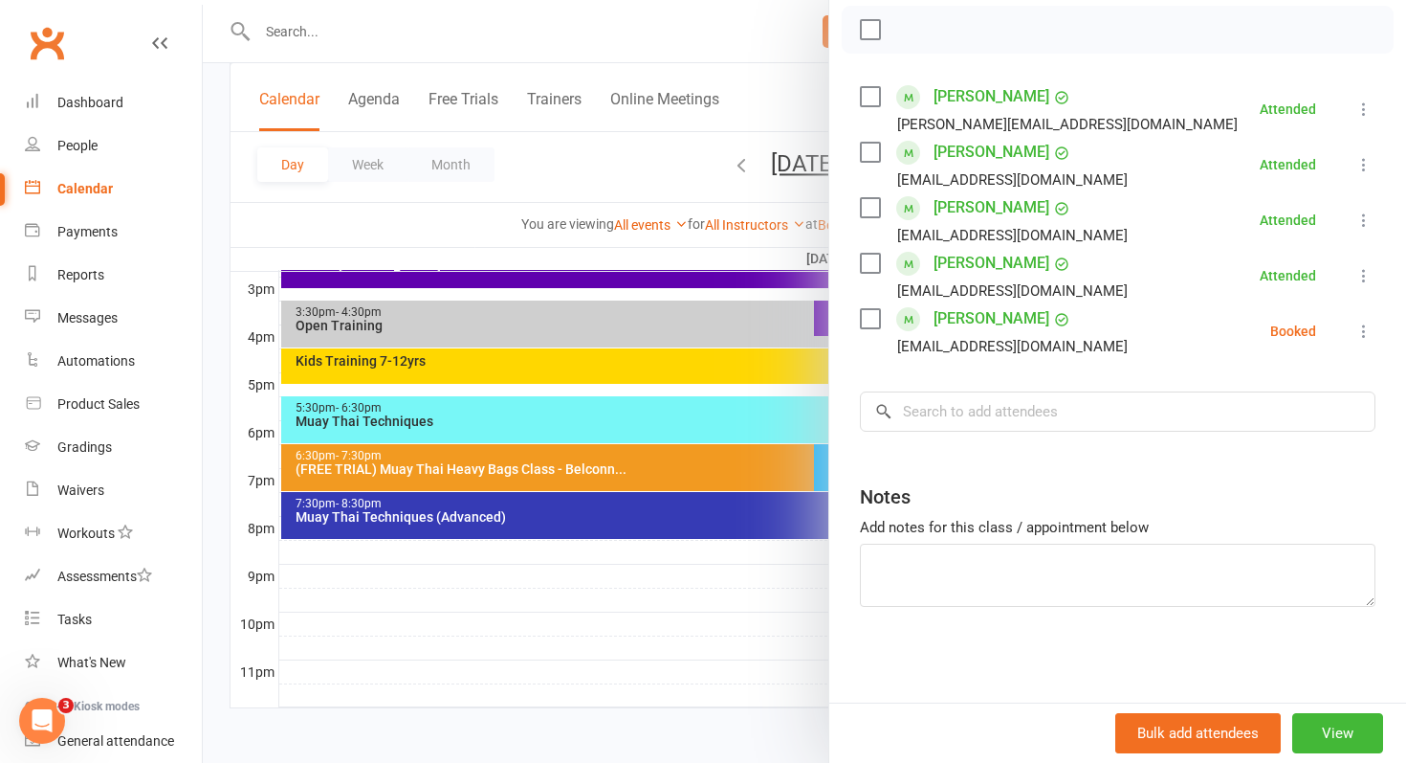
scroll to position [15, 0]
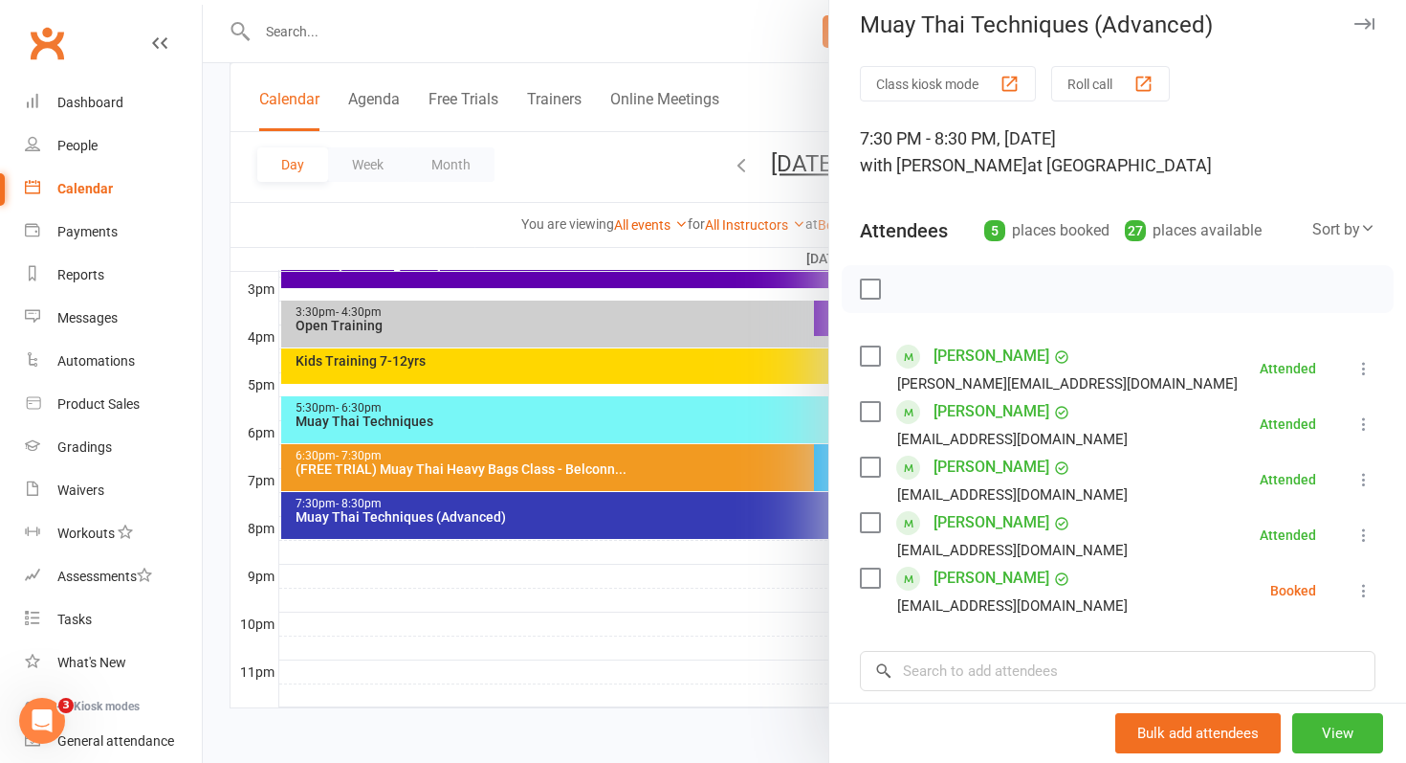
click at [1371, 590] on icon at bounding box center [1364, 590] width 19 height 19
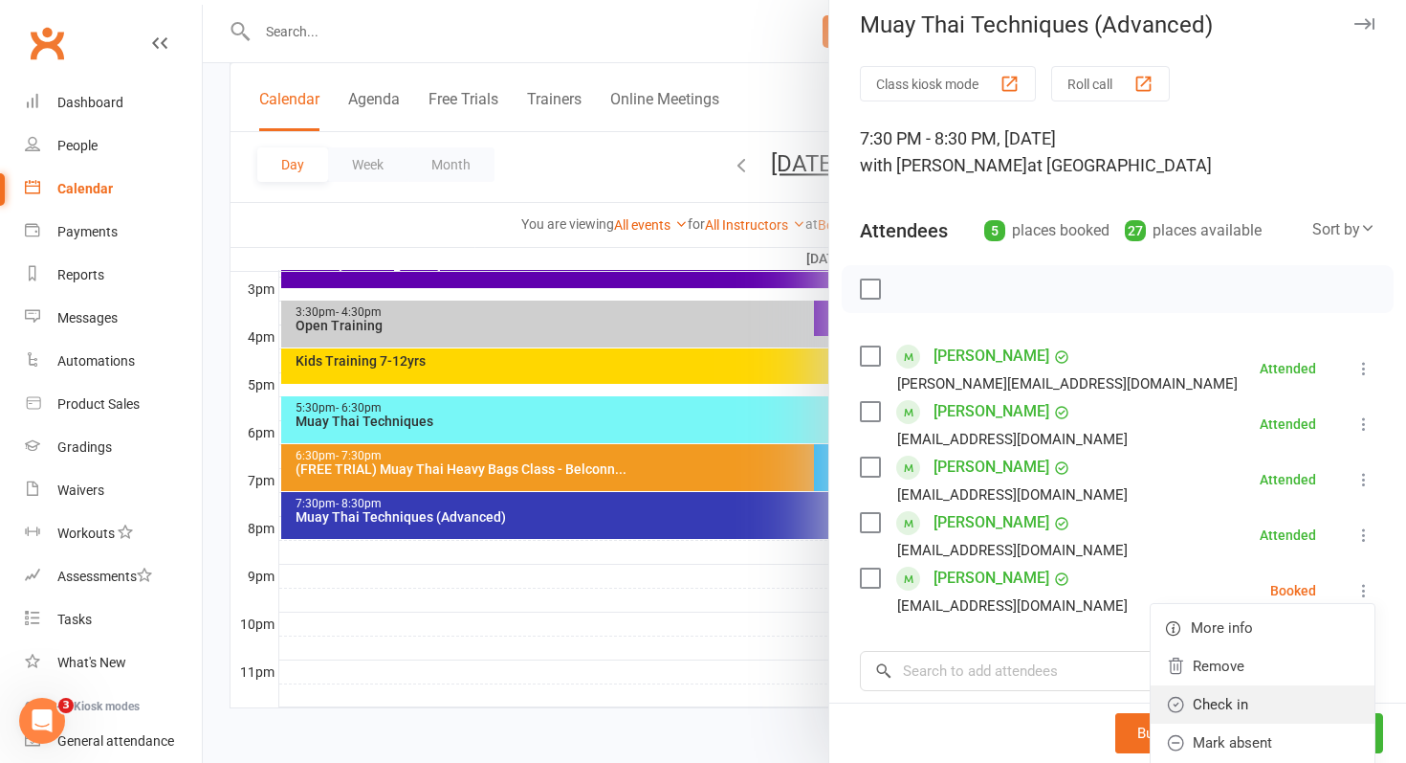
click at [1205, 692] on link "Check in" at bounding box center [1263, 704] width 224 height 38
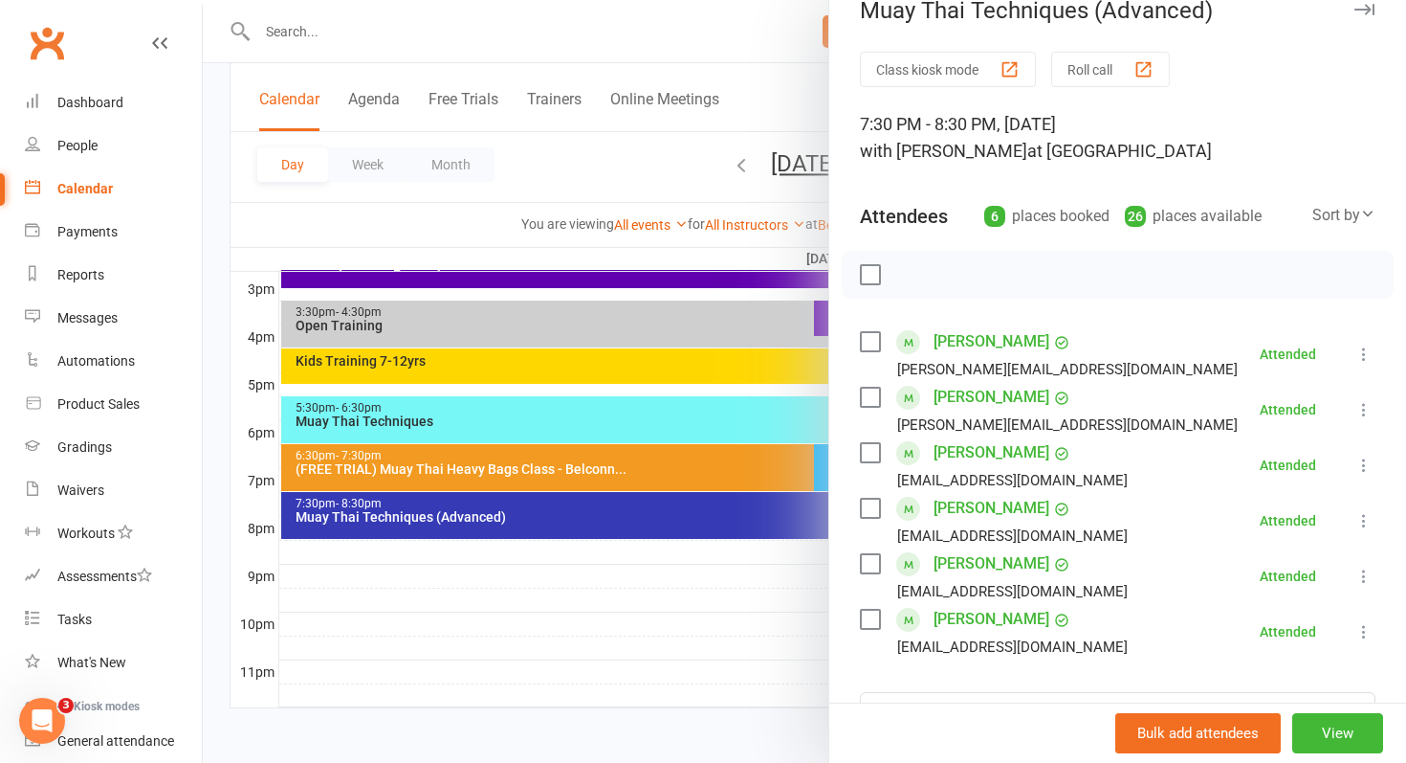
scroll to position [0, 0]
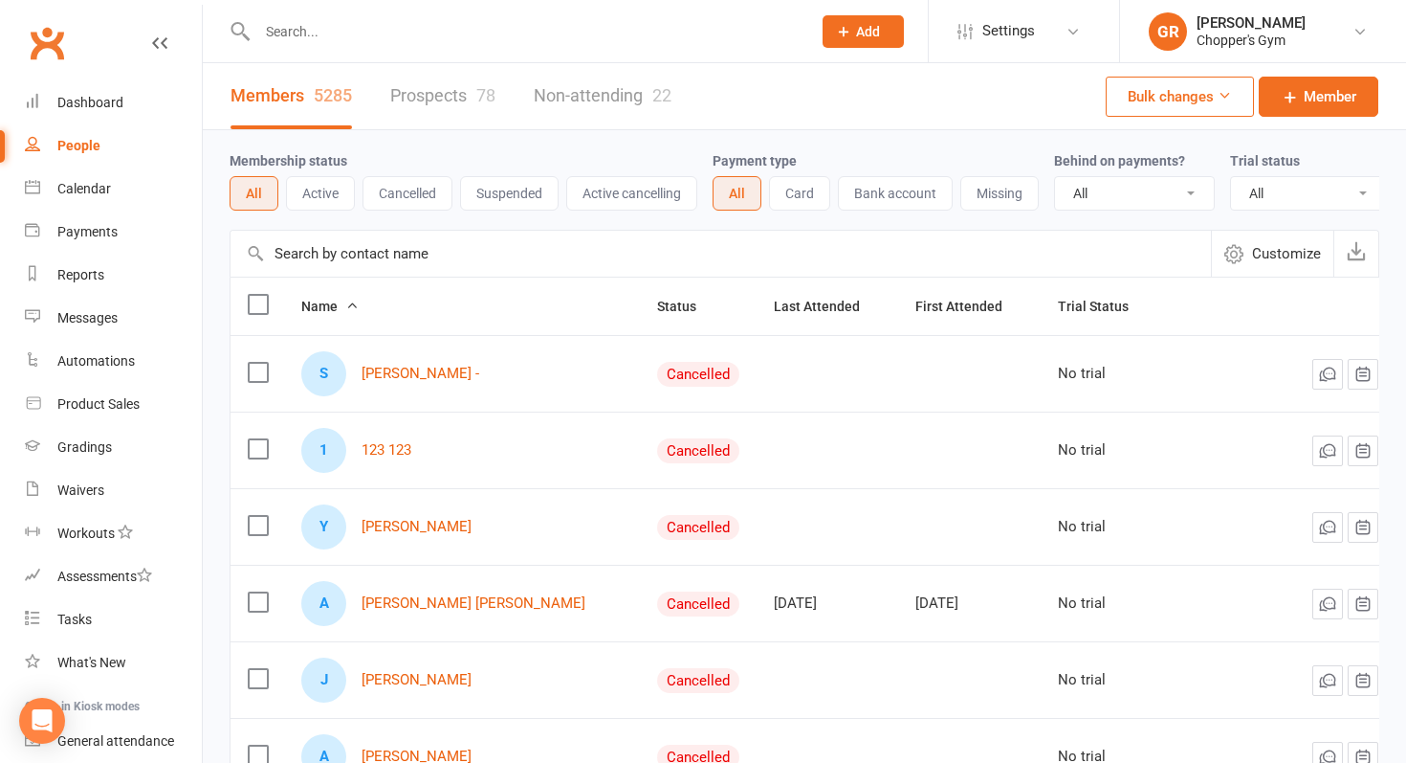
select select "100"
click at [363, 256] on input "text" at bounding box center [721, 254] width 981 height 46
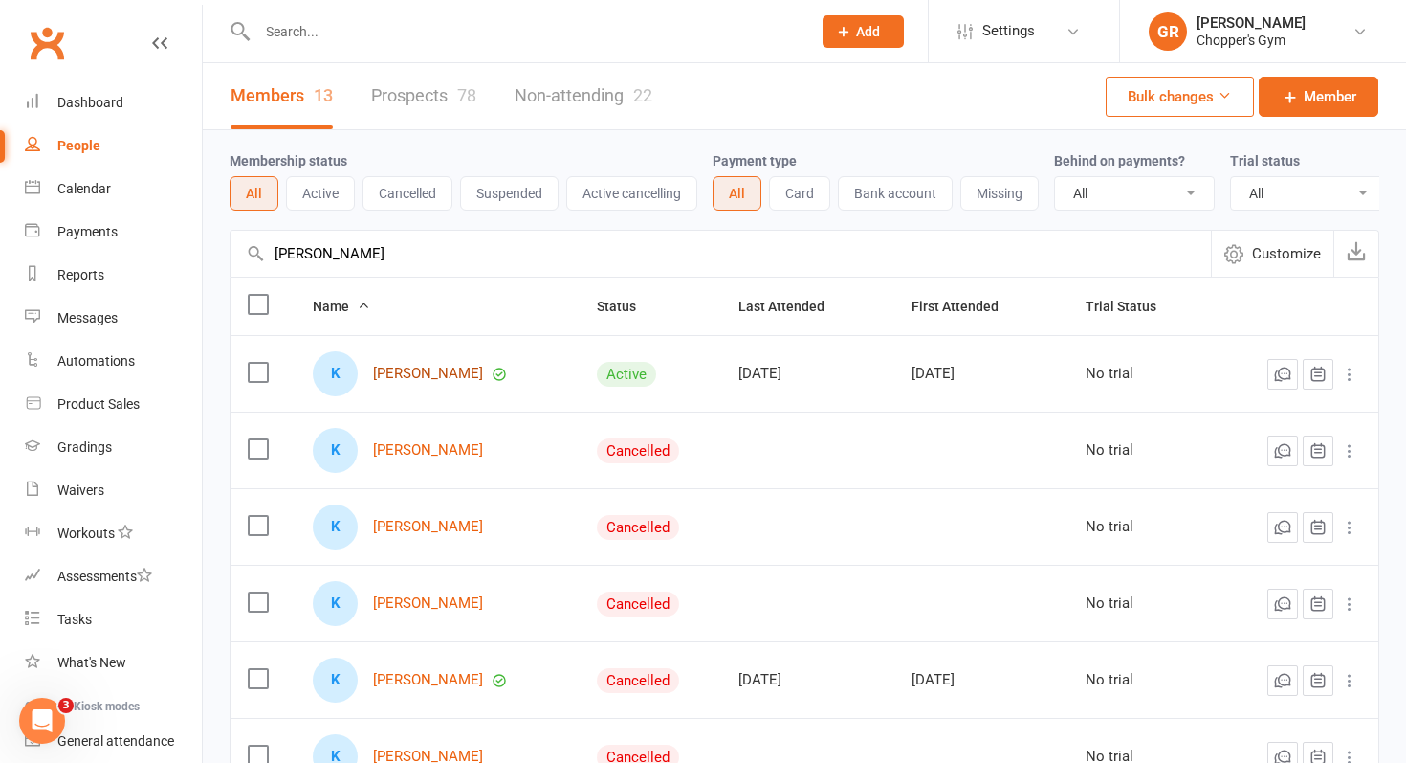
type input "[PERSON_NAME]"
click at [415, 377] on link "[PERSON_NAME]" at bounding box center [428, 373] width 110 height 16
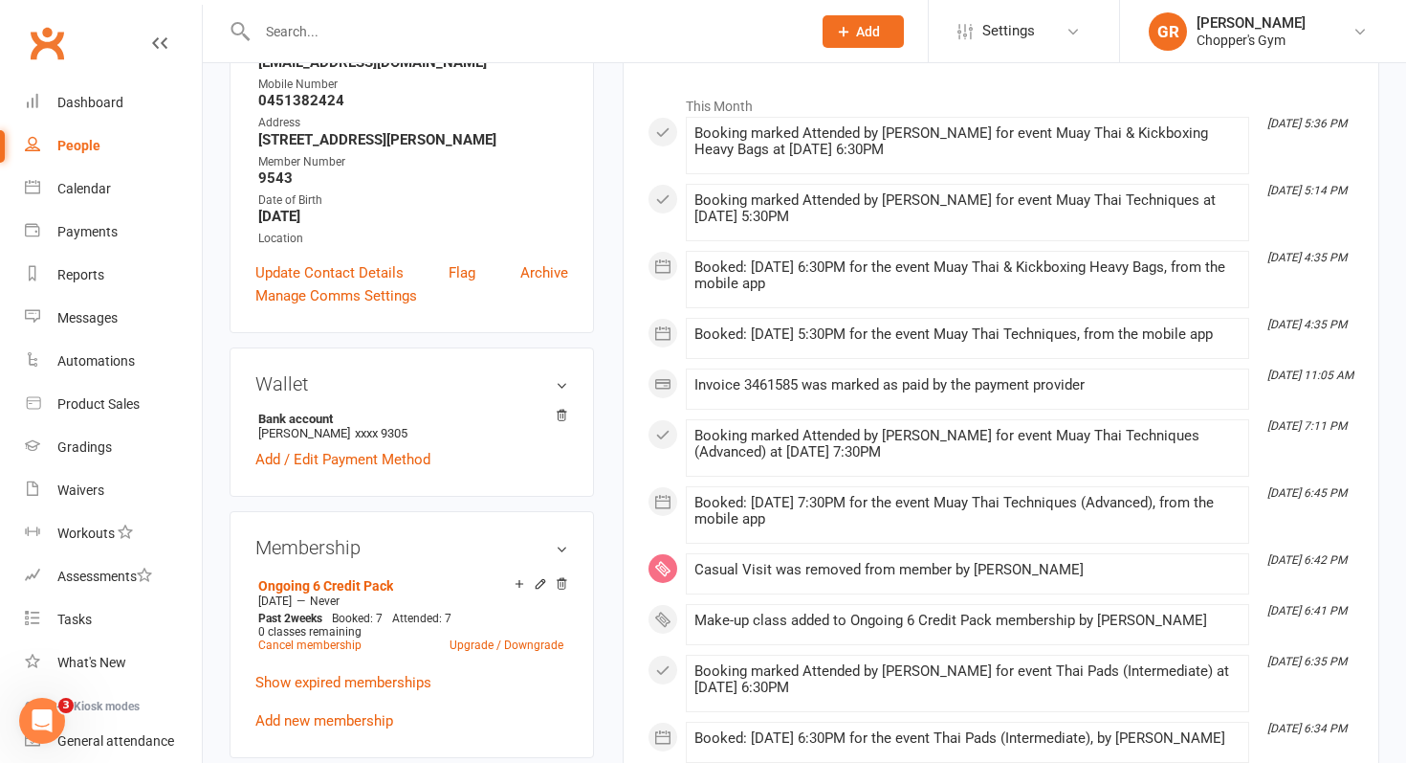
scroll to position [303, 0]
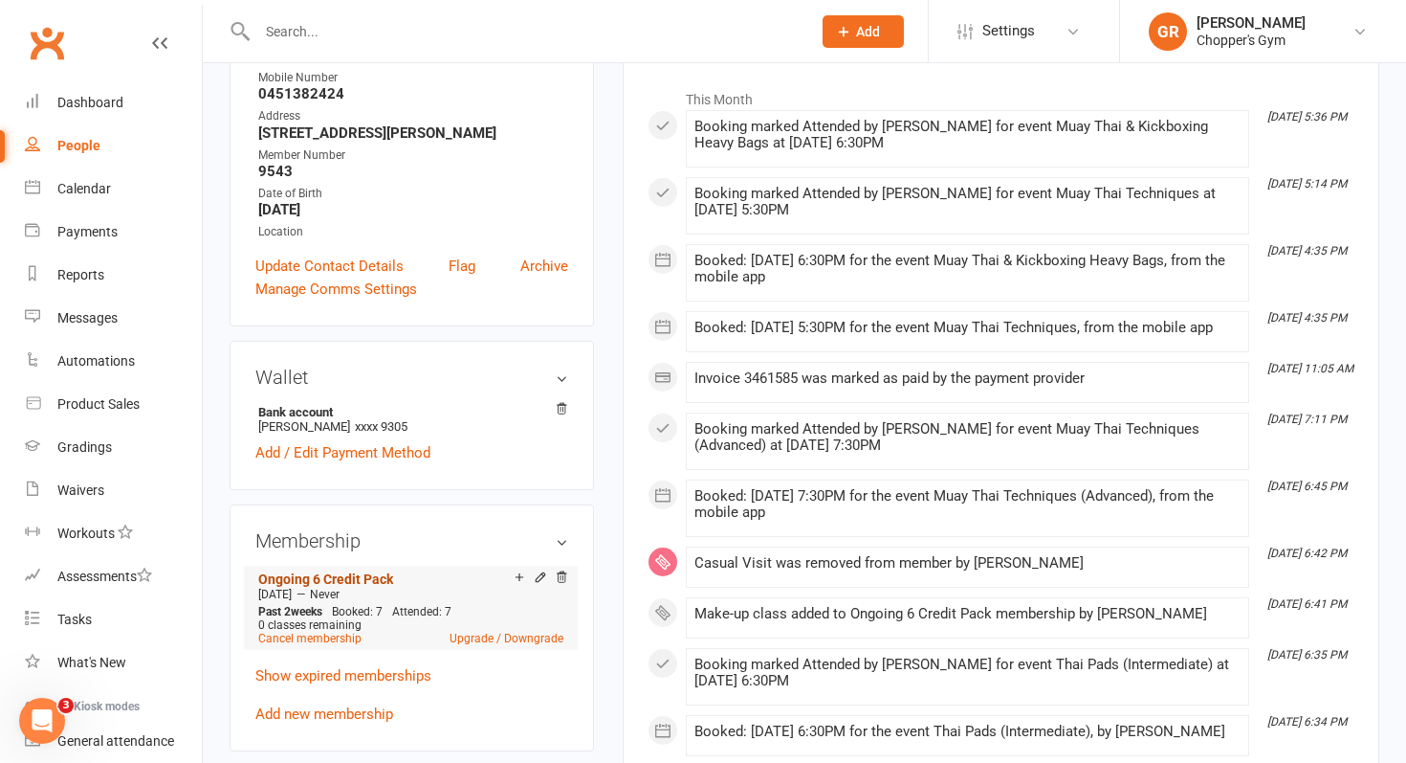
click at [352, 581] on link "Ongoing 6 Credit Pack" at bounding box center [325, 578] width 135 height 15
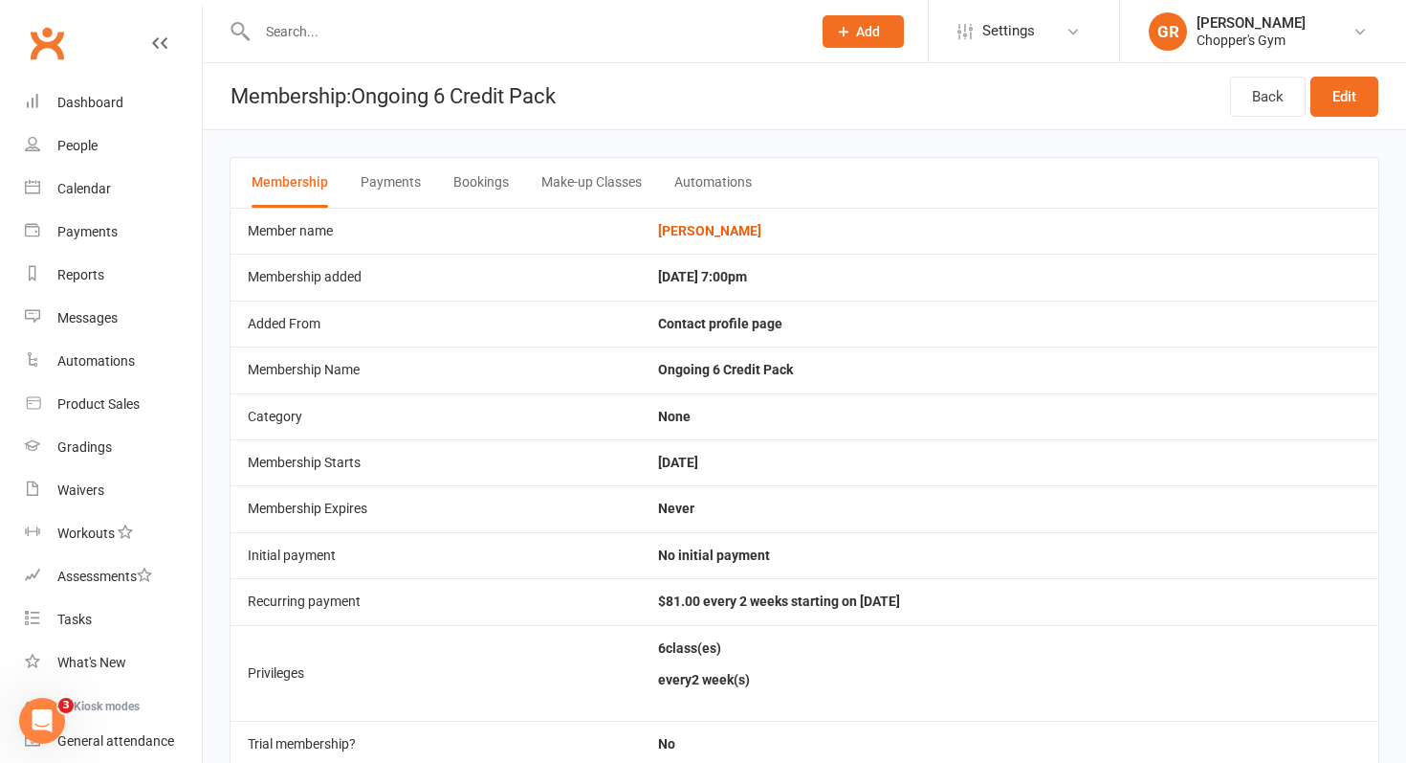
click at [388, 178] on button "Payments" at bounding box center [391, 183] width 60 height 50
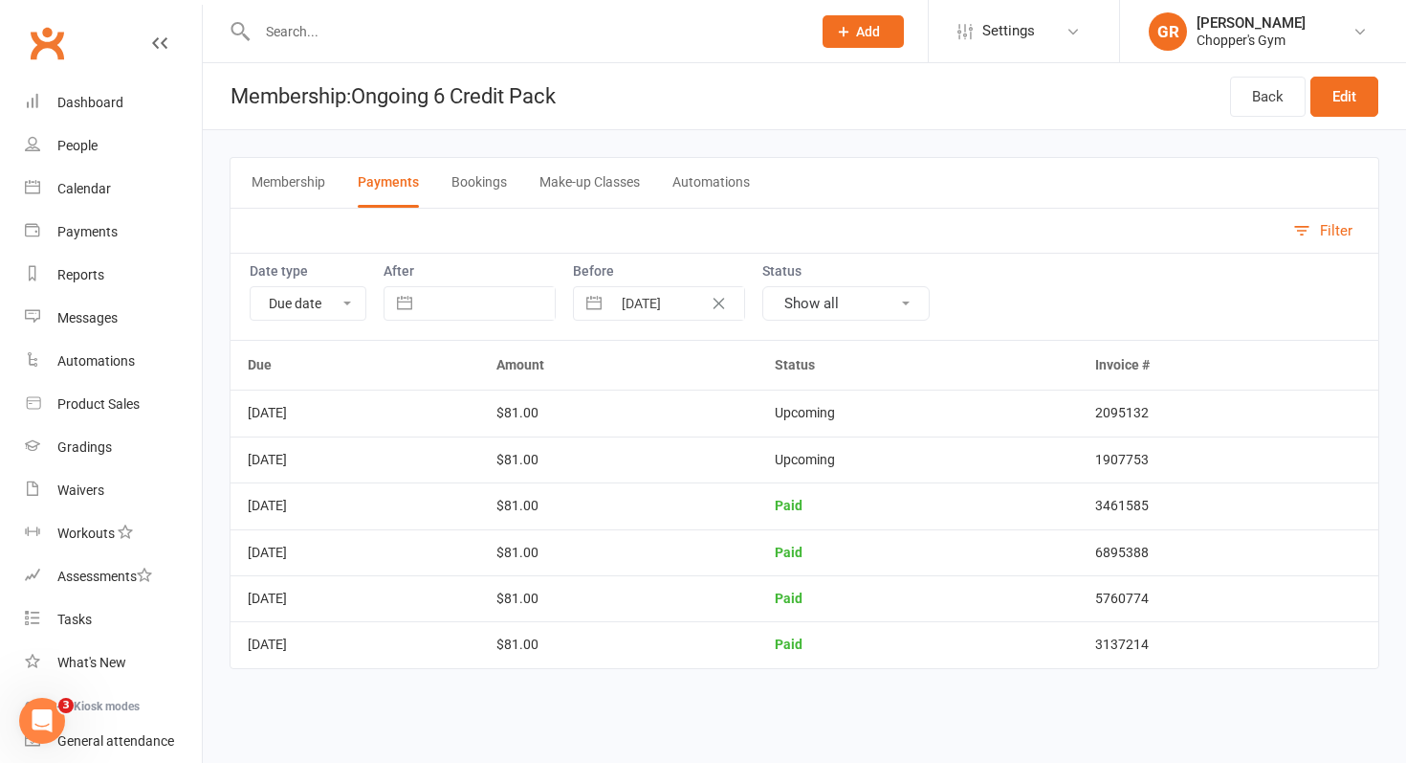
click at [483, 177] on button "Bookings" at bounding box center [479, 183] width 55 height 50
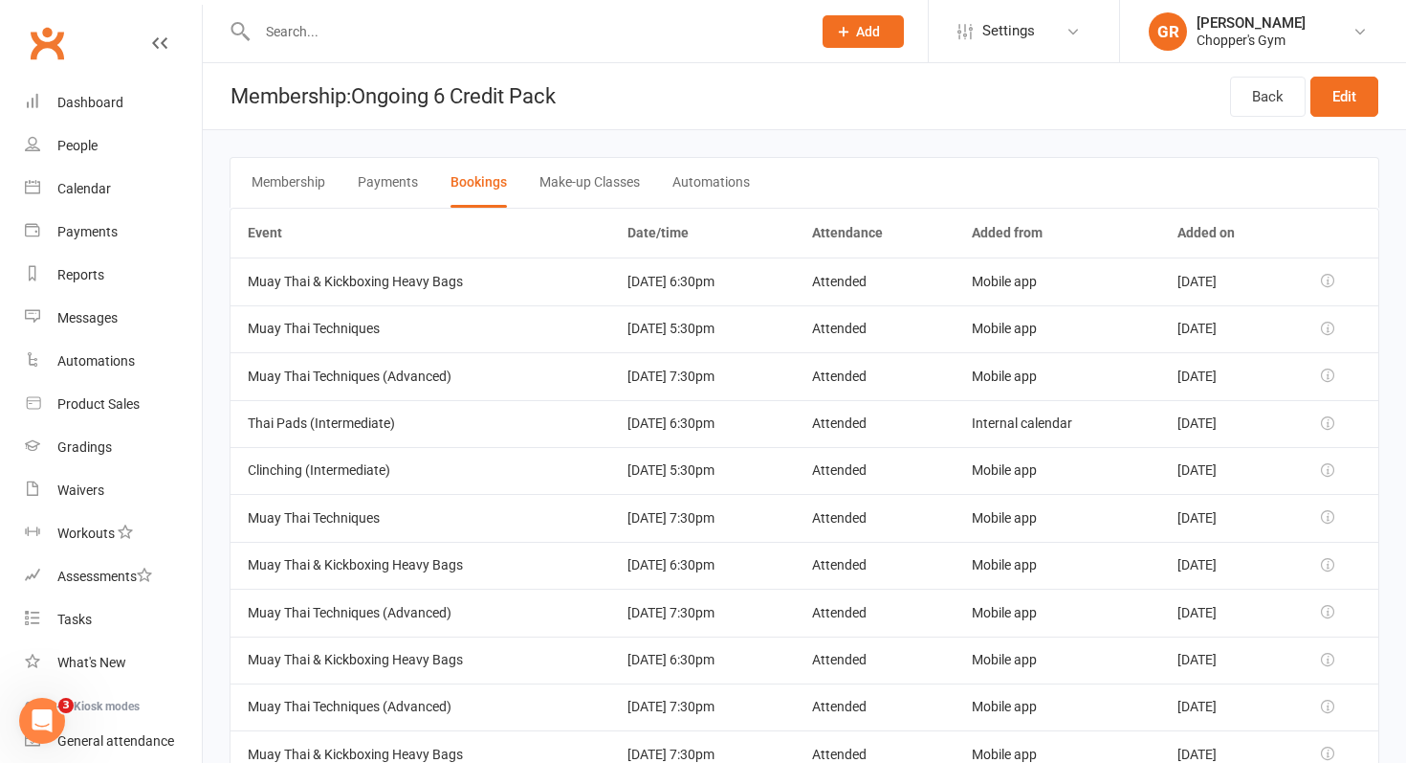
click at [392, 185] on button "Payments" at bounding box center [388, 183] width 60 height 50
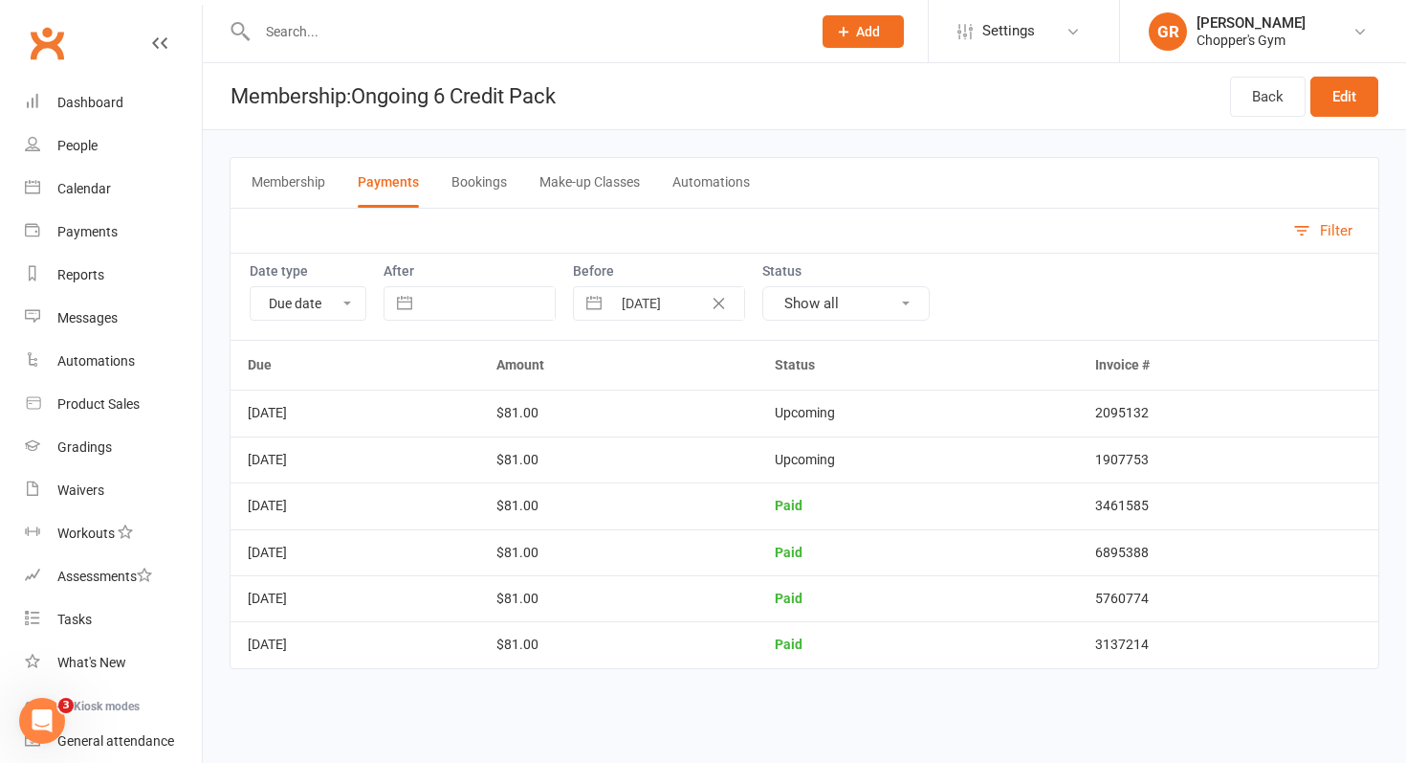
click at [305, 183] on button "Membership" at bounding box center [289, 183] width 74 height 50
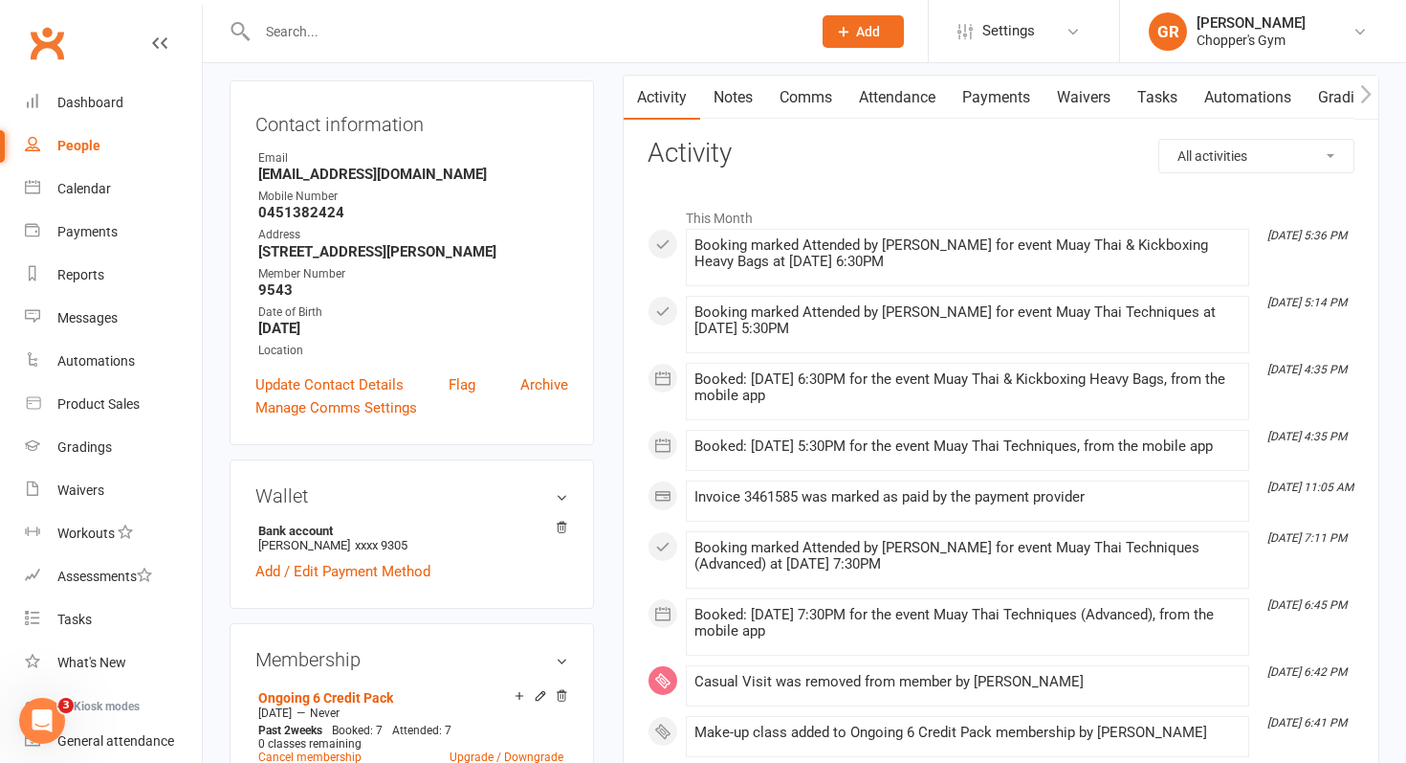
scroll to position [473, 0]
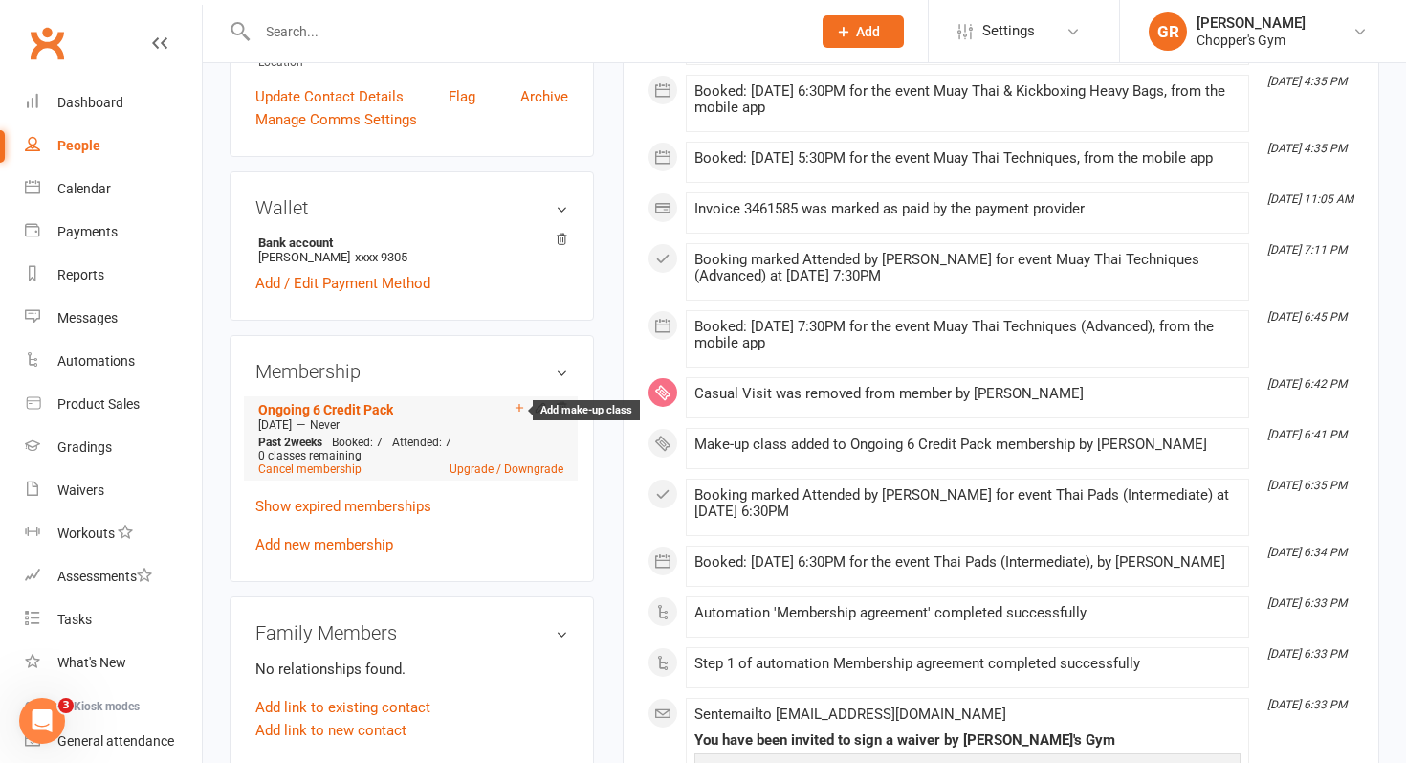
click at [518, 405] on icon at bounding box center [520, 408] width 8 height 8
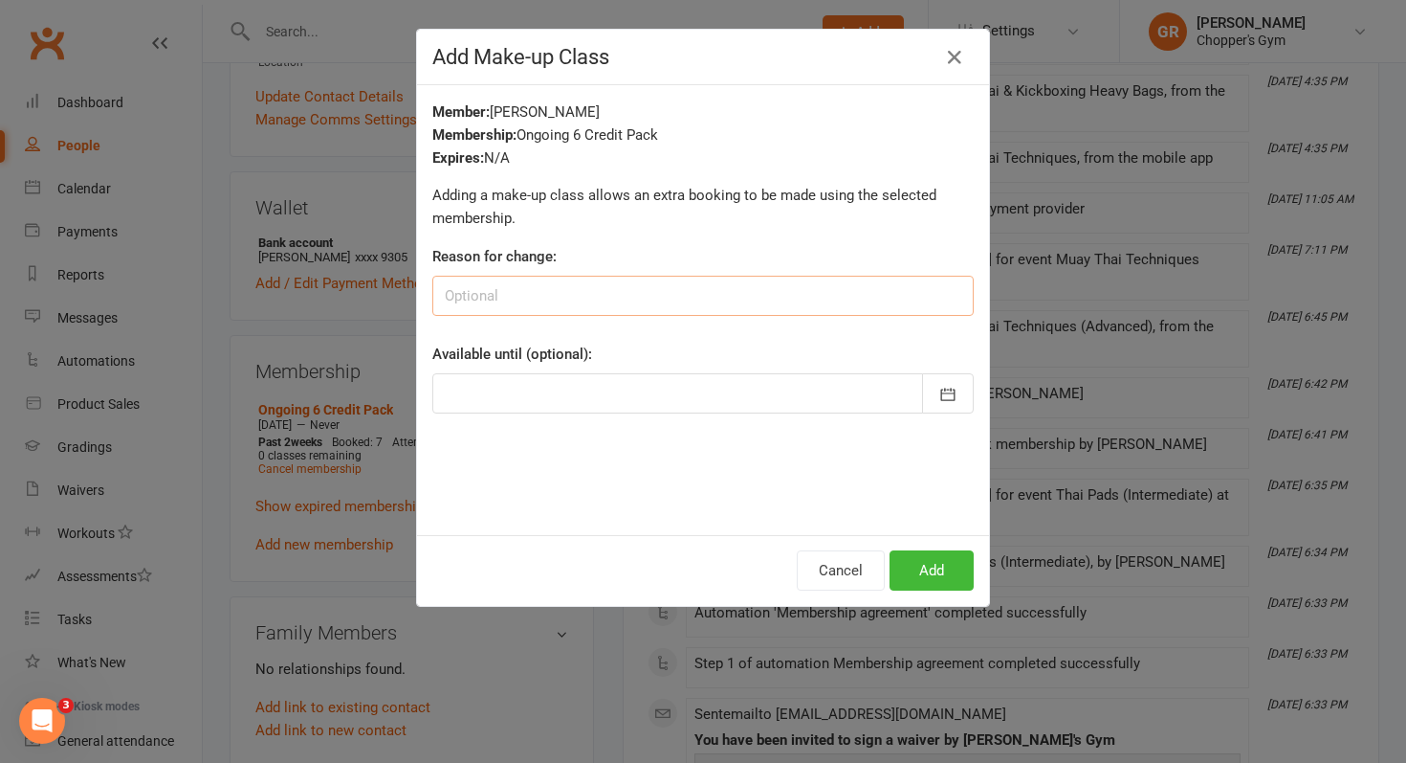
click at [620, 290] on input at bounding box center [703, 296] width 542 height 40
type input "to align with payment period"
click at [944, 392] on icon "button" at bounding box center [948, 393] width 14 height 12
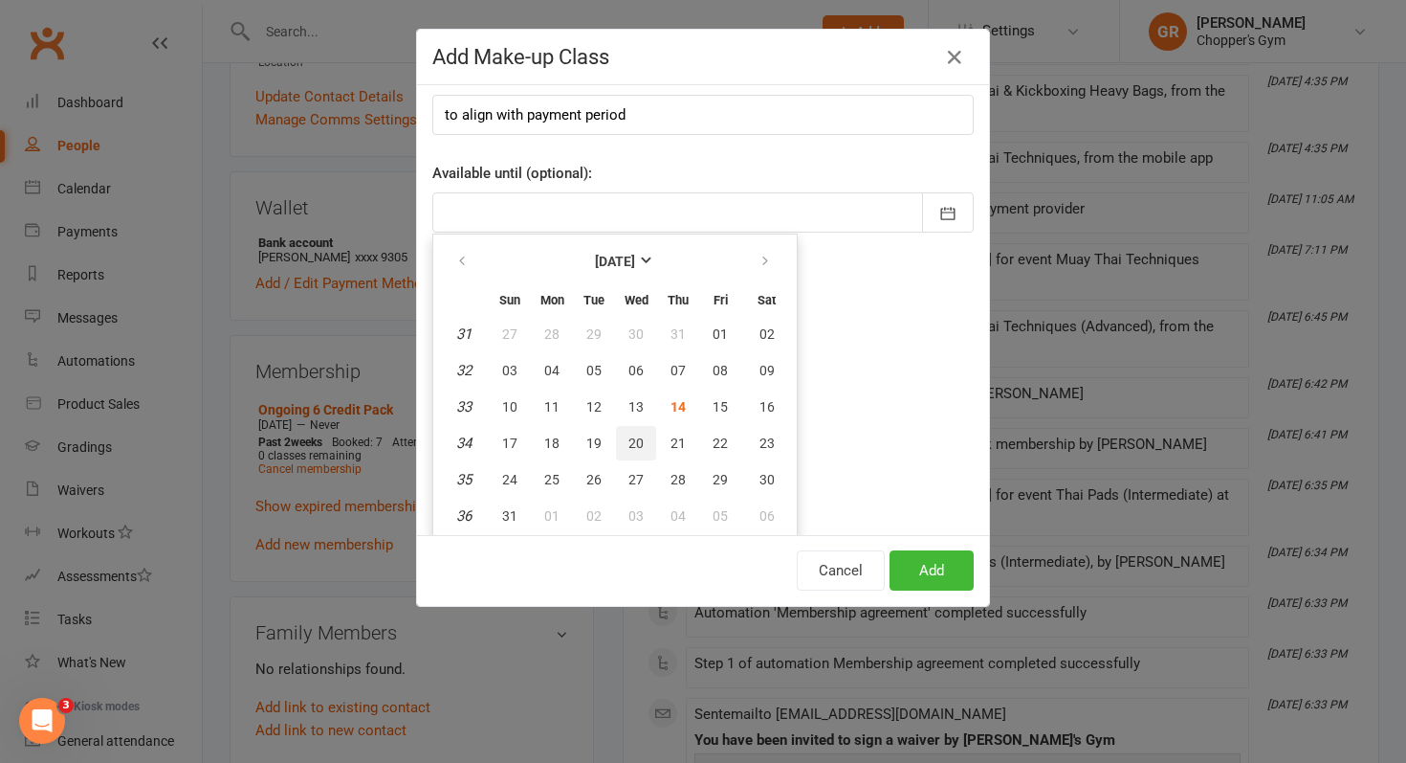
click at [638, 449] on span "20" at bounding box center [636, 442] width 15 height 15
type input "20 Aug 2025"
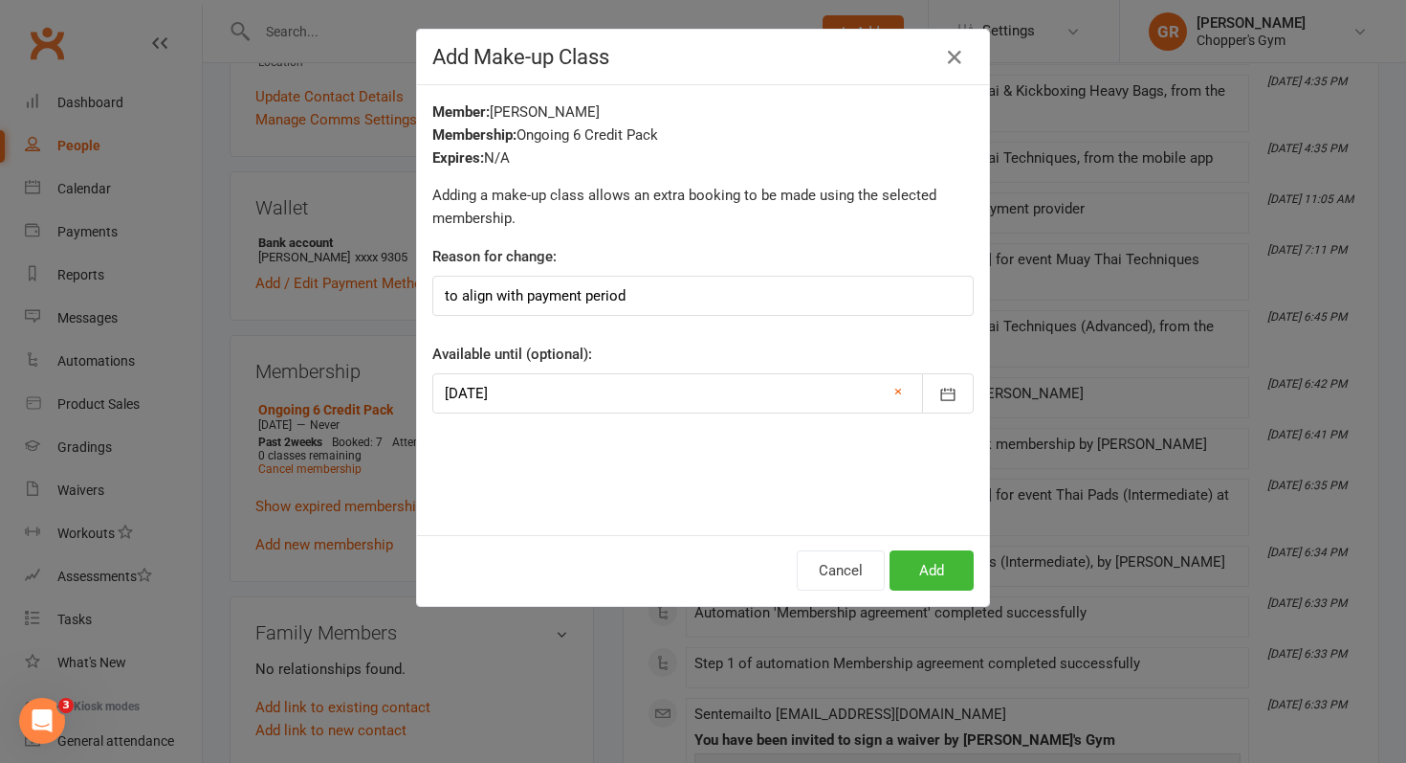
scroll to position [0, 0]
drag, startPoint x: 665, startPoint y: 292, endPoint x: 409, endPoint y: 293, distance: 256.4
click at [409, 294] on div "Add Make-up Class Member: Krish Sane Membership: Ongoing 6 Credit Pack Expires:…" at bounding box center [703, 381] width 1406 height 763
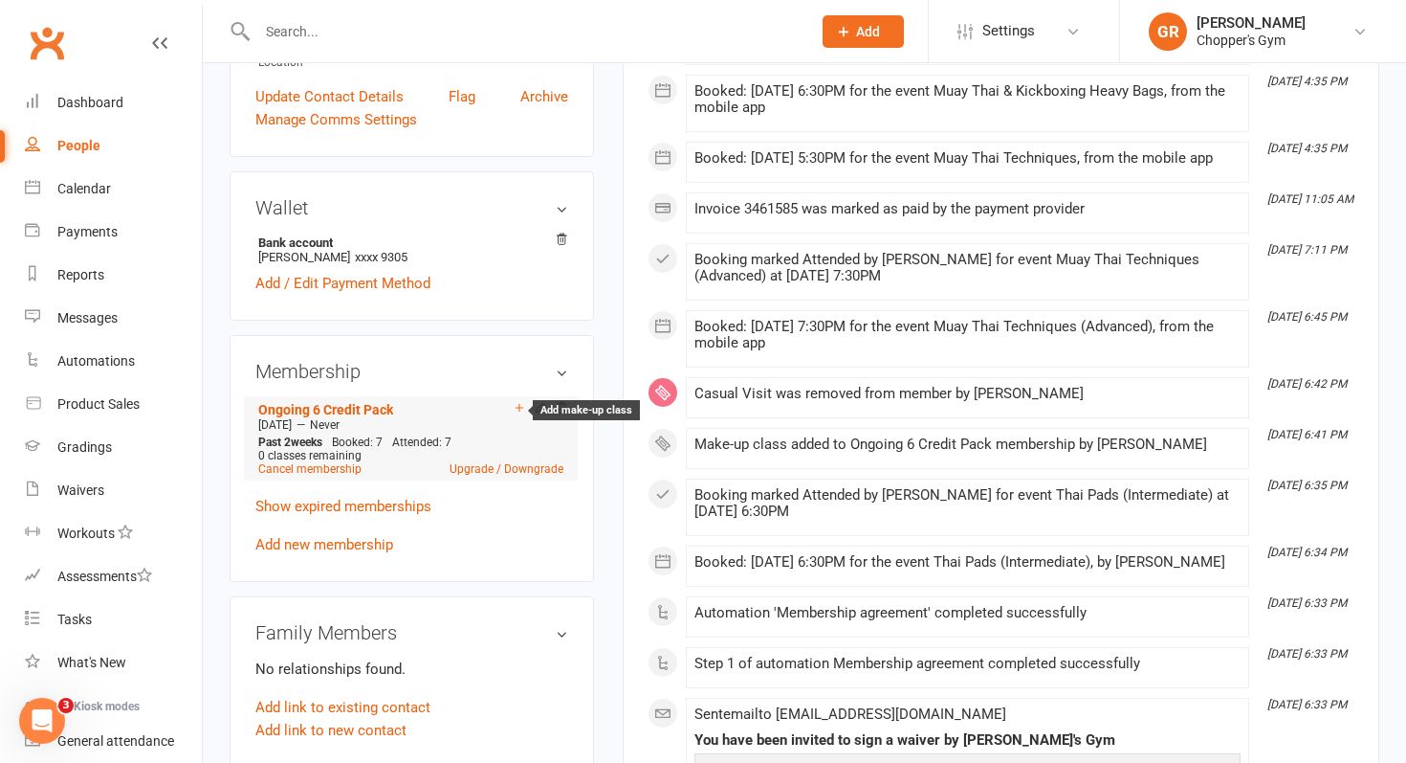
click at [518, 406] on icon at bounding box center [520, 408] width 8 height 8
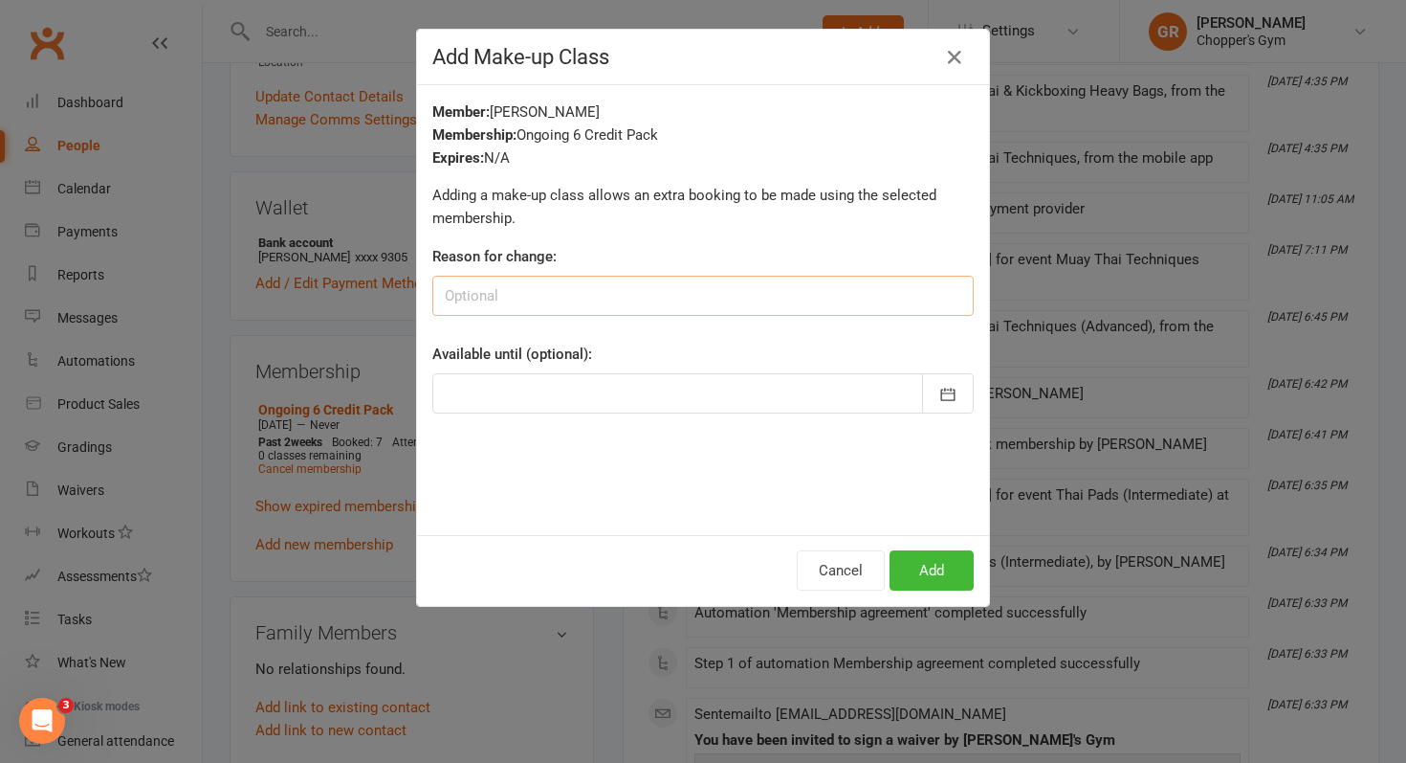
click at [559, 297] on input at bounding box center [703, 296] width 542 height 40
type input "to align with payment period"
click at [939, 387] on icon "button" at bounding box center [948, 394] width 19 height 19
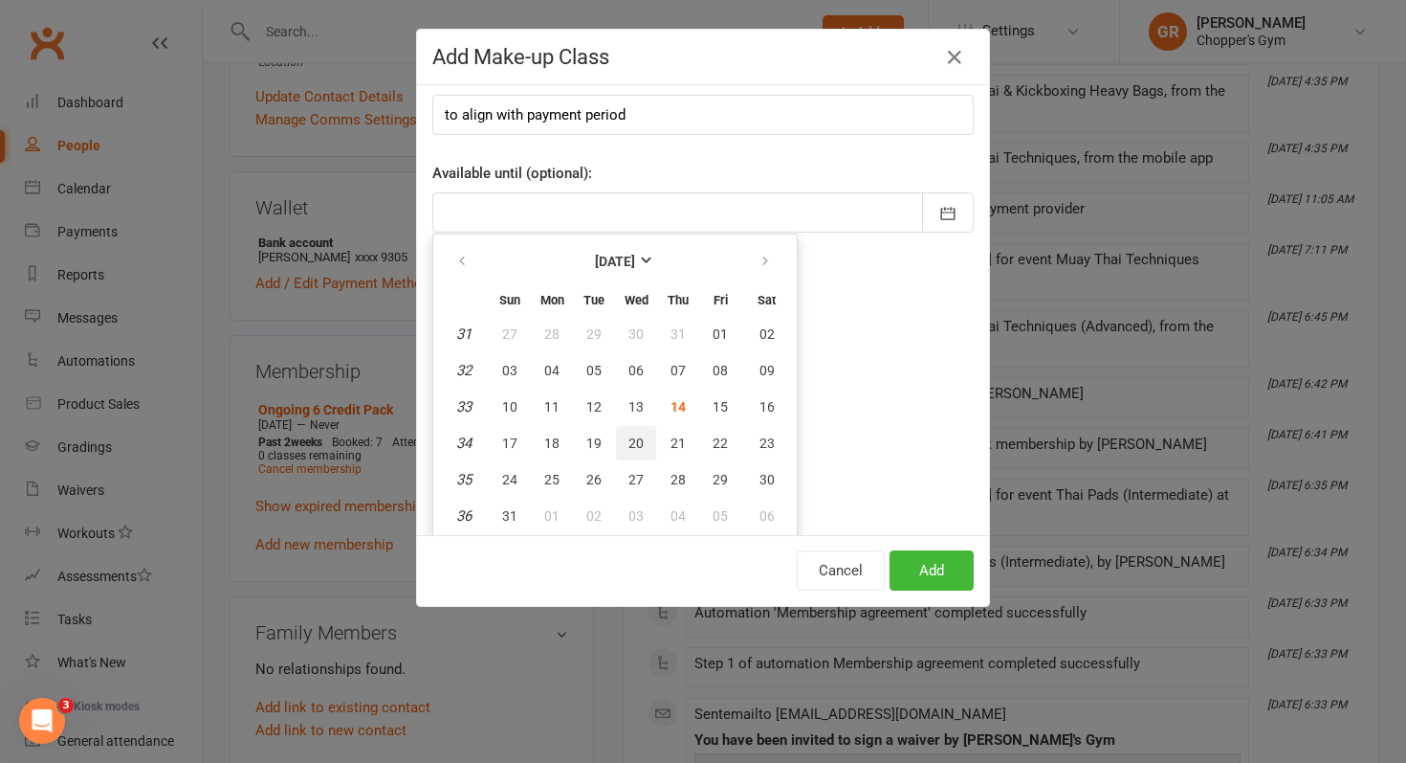
click at [631, 440] on span "20" at bounding box center [636, 442] width 15 height 15
type input "20 Aug 2025"
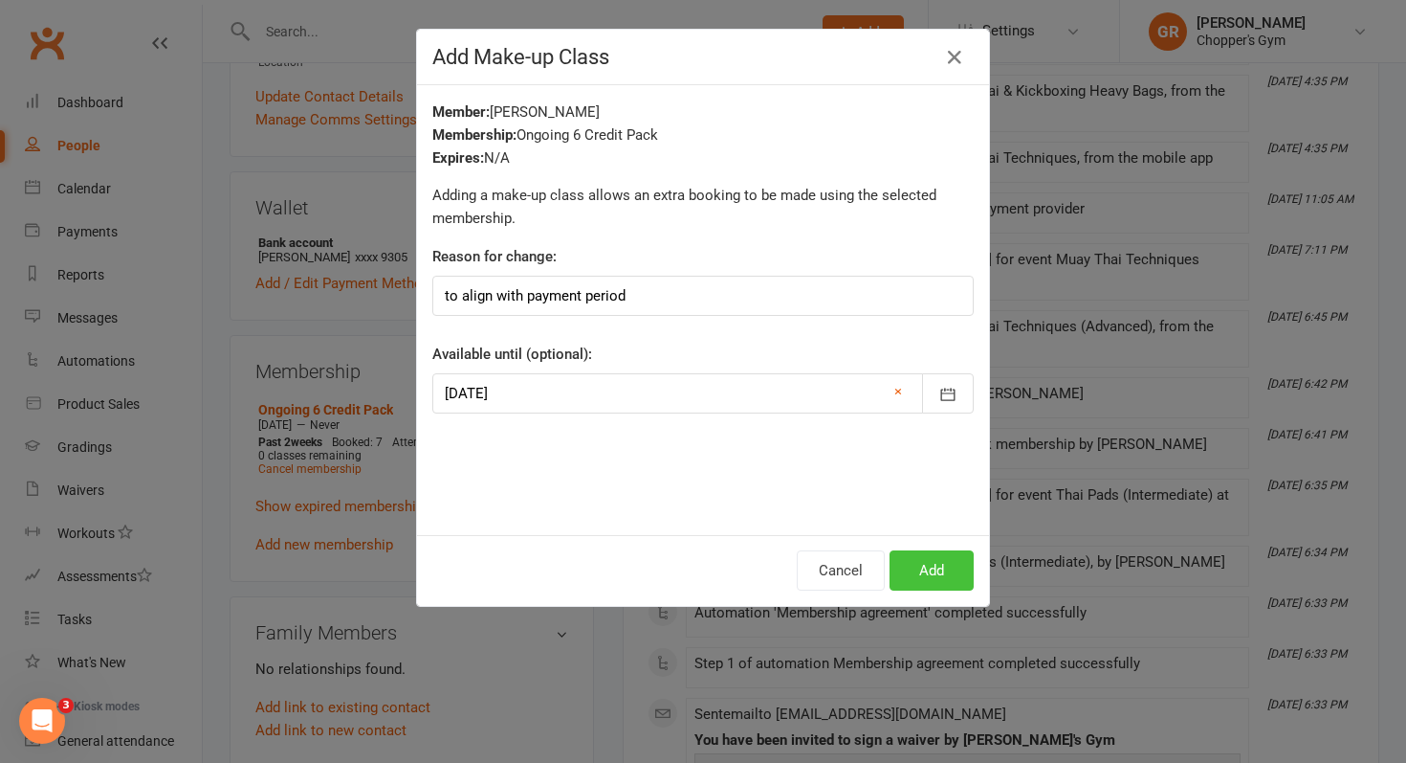
click at [919, 567] on button "Add" at bounding box center [932, 570] width 84 height 40
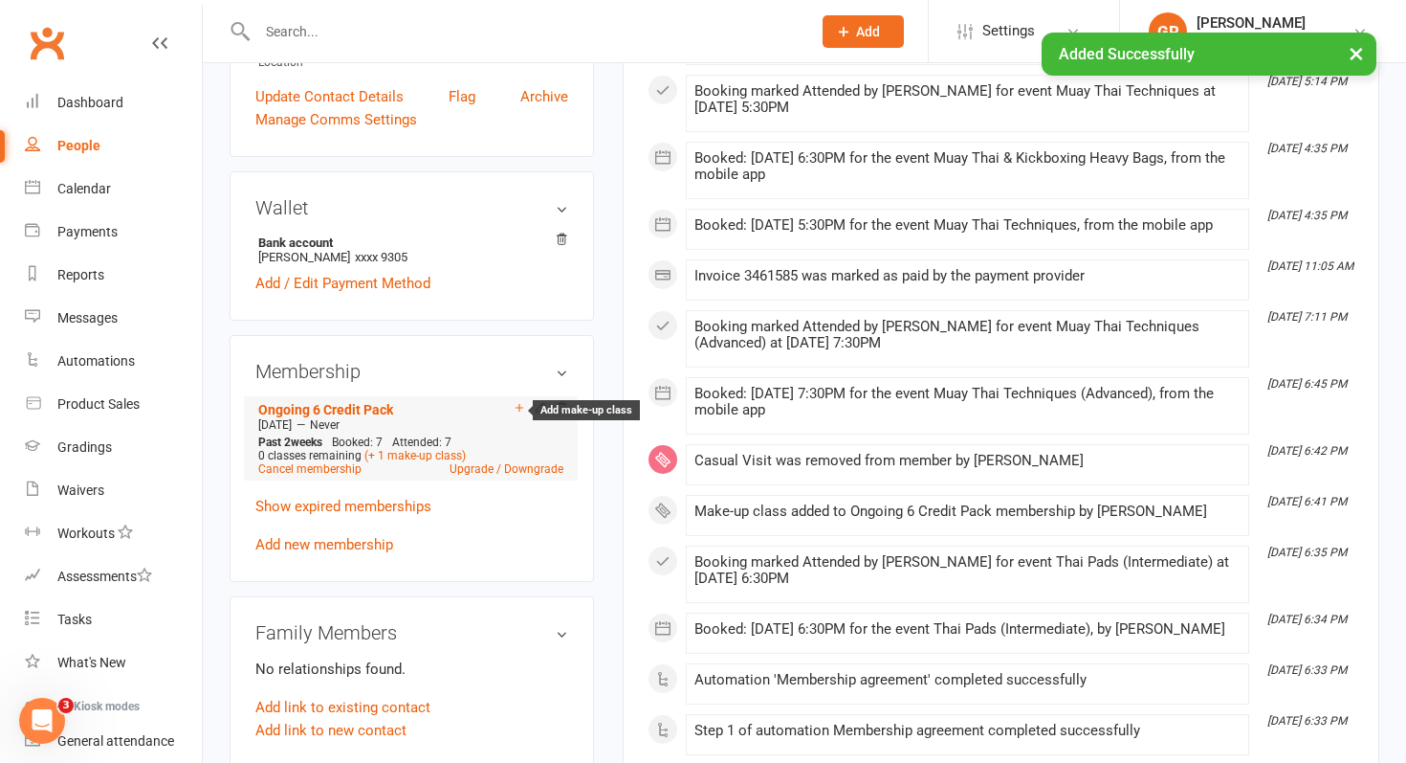
click at [516, 407] on icon at bounding box center [519, 407] width 13 height 13
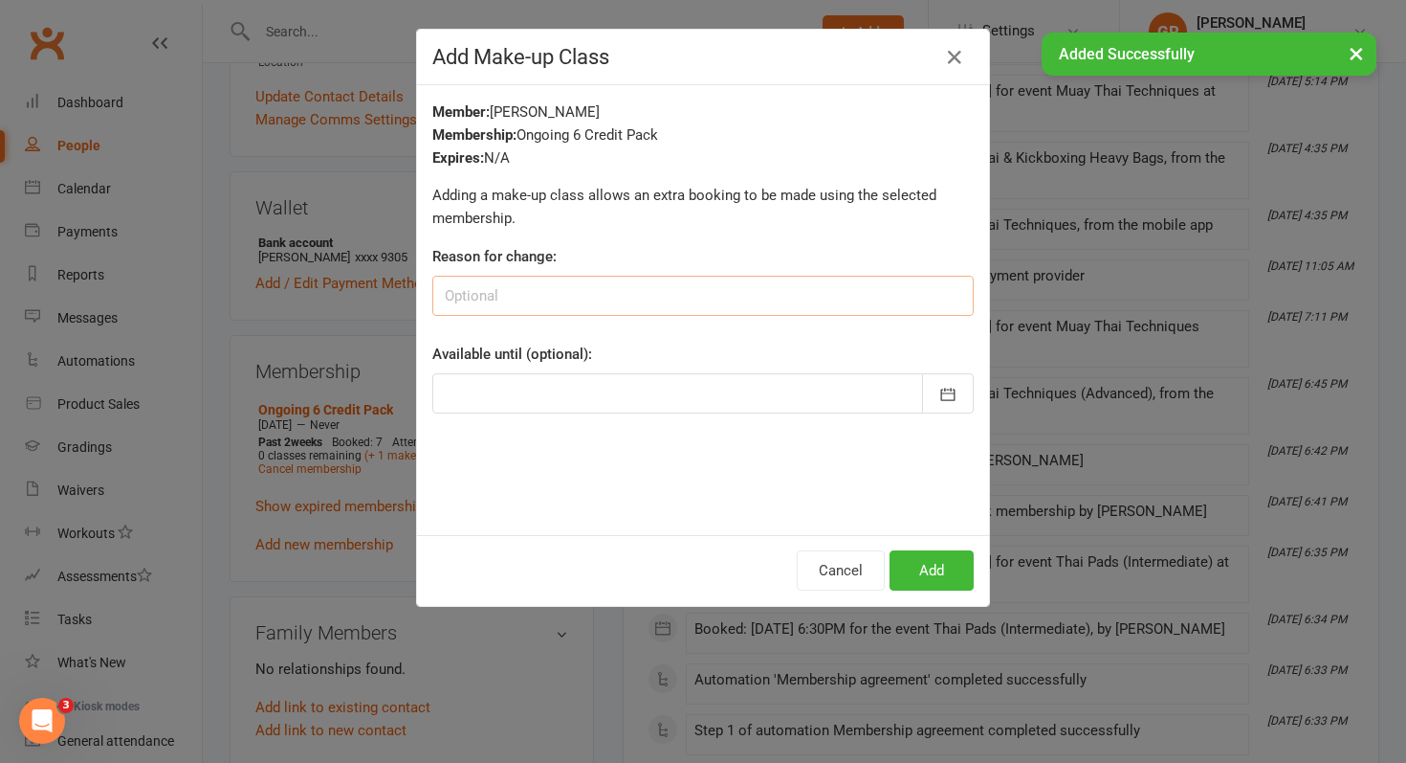
click at [598, 288] on input at bounding box center [703, 296] width 542 height 40
paste input "to align with payment period"
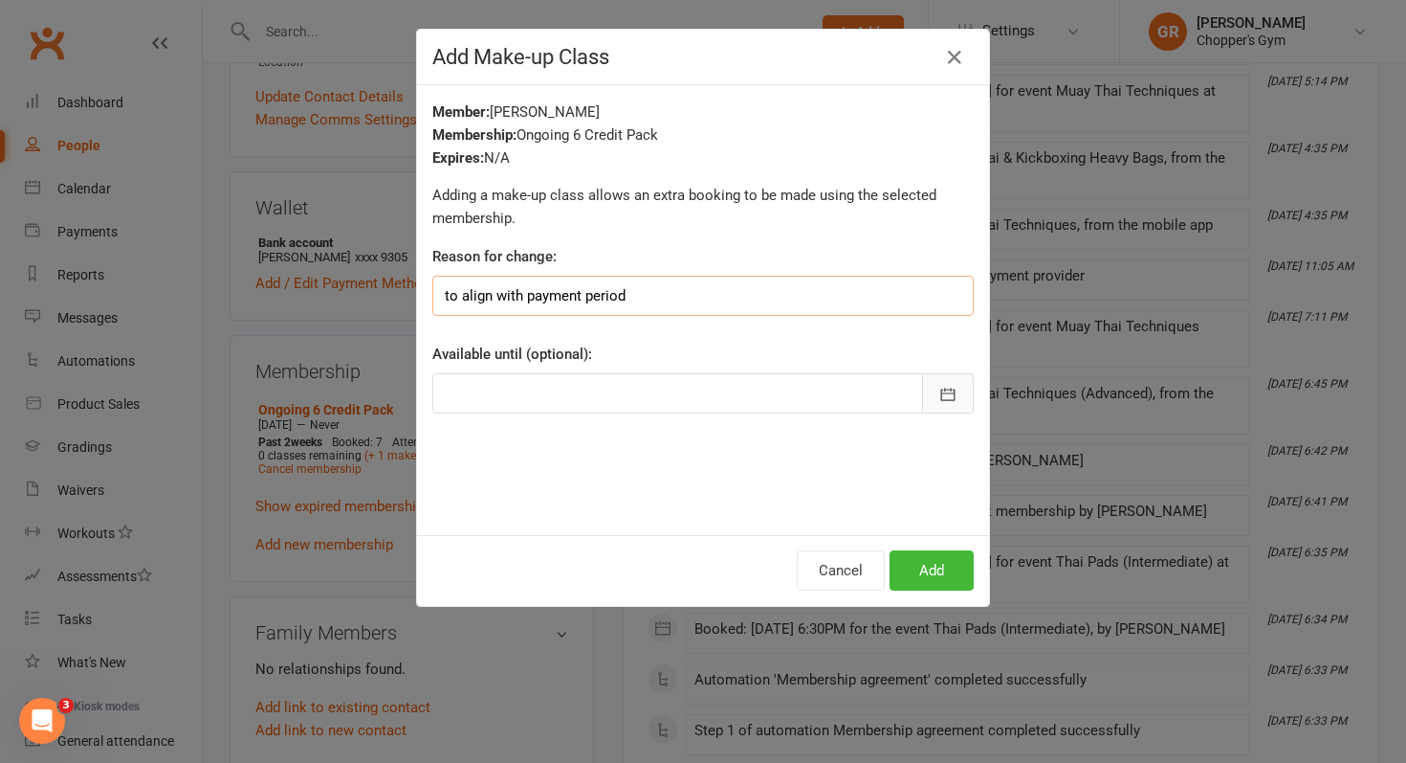
type input "to align with payment period"
click at [946, 397] on icon "button" at bounding box center [948, 394] width 19 height 19
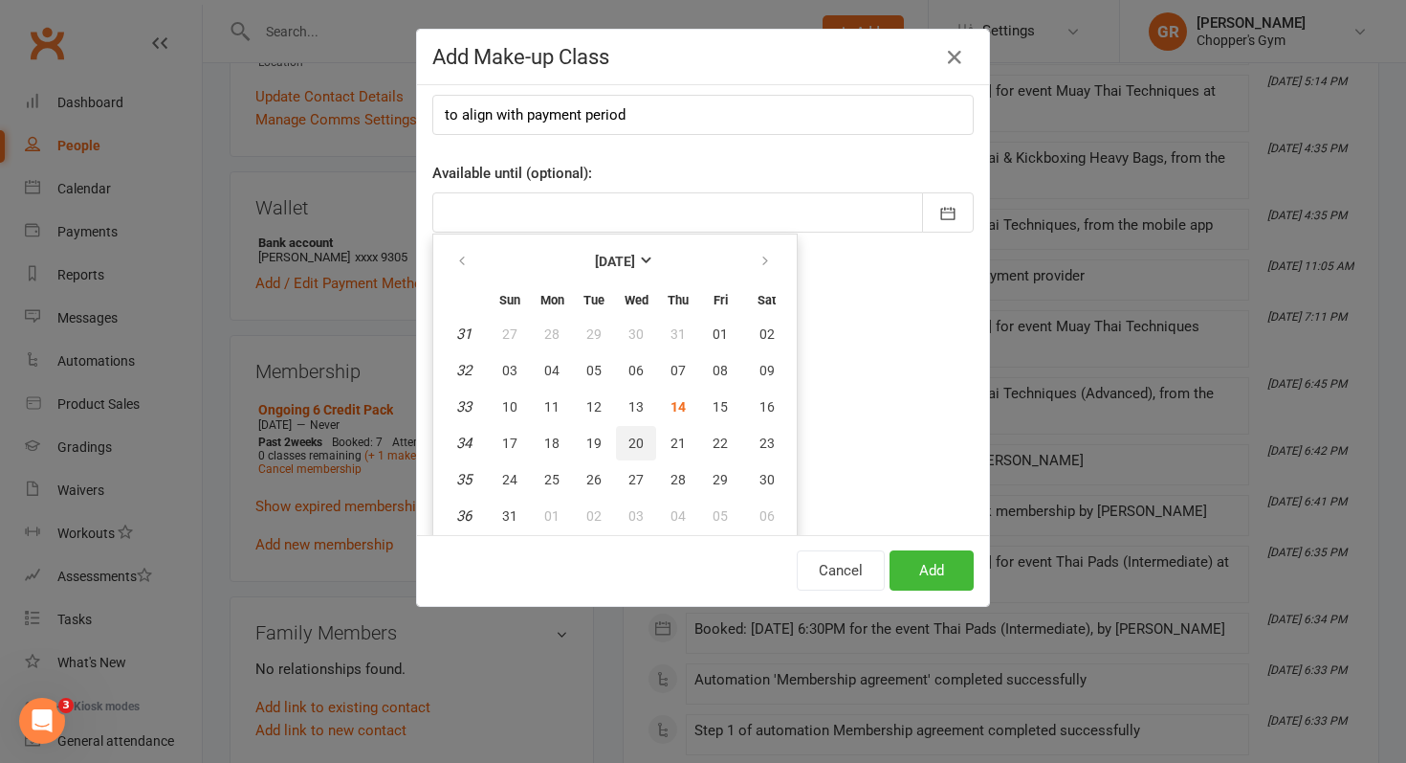
click at [631, 443] on span "20" at bounding box center [636, 442] width 15 height 15
type input "20 Aug 2025"
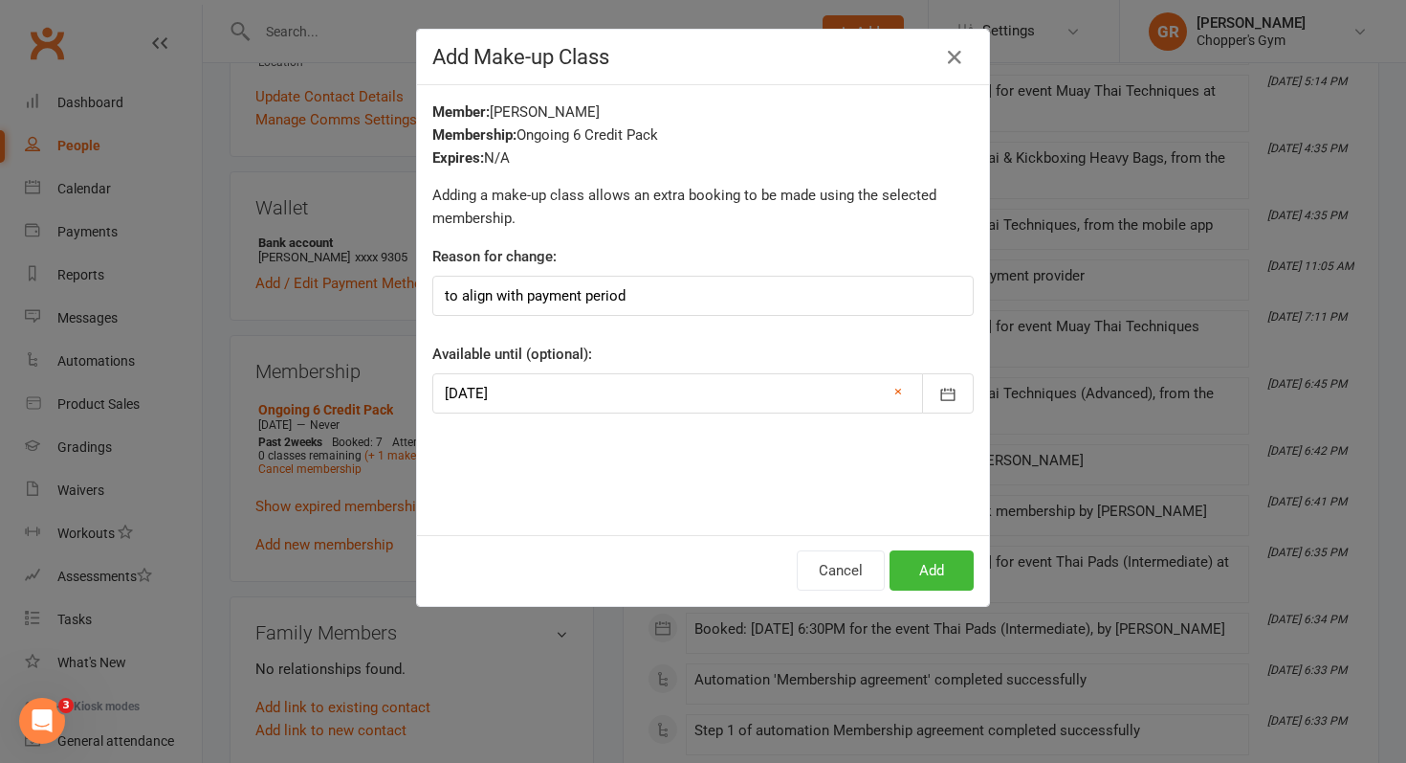
scroll to position [0, 0]
click at [943, 571] on button "Add" at bounding box center [932, 570] width 84 height 40
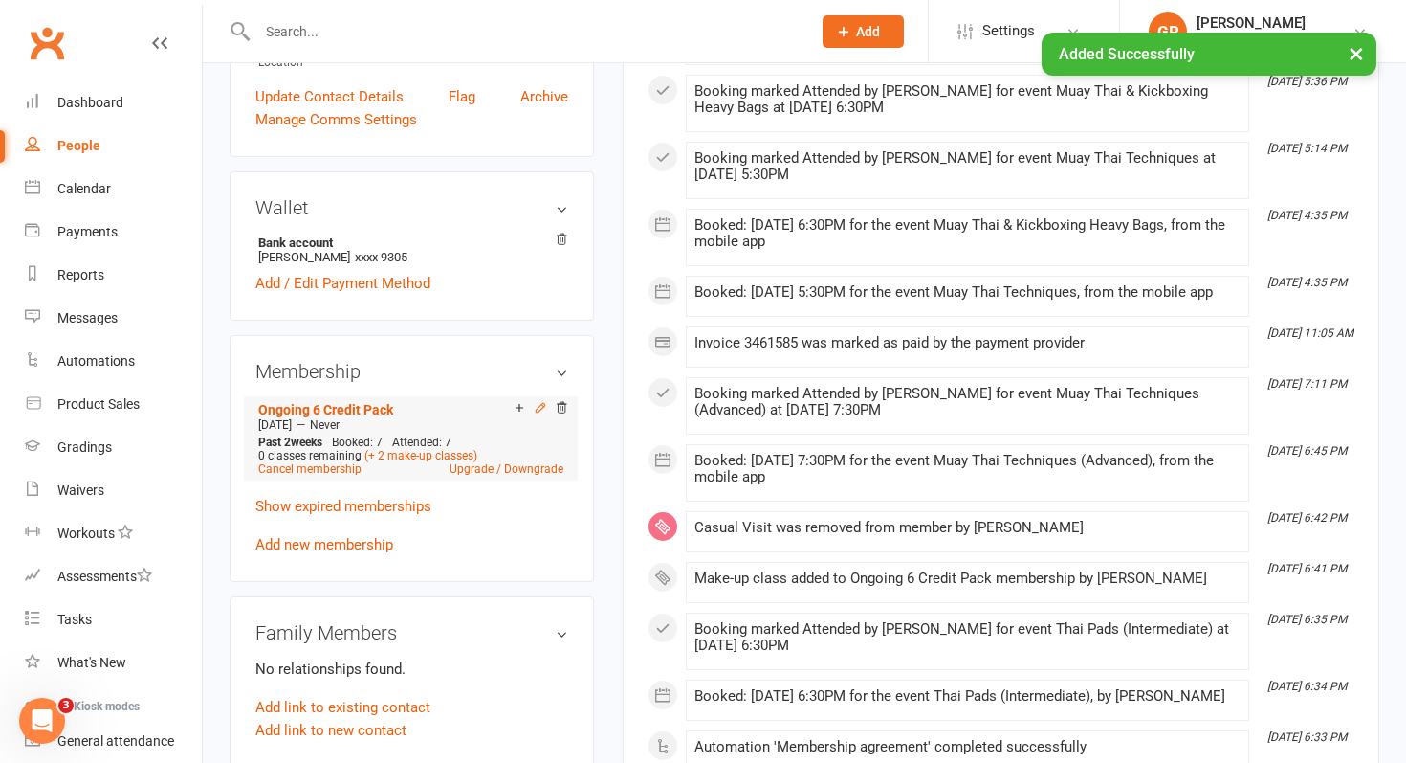
click at [538, 406] on icon at bounding box center [540, 407] width 13 height 13
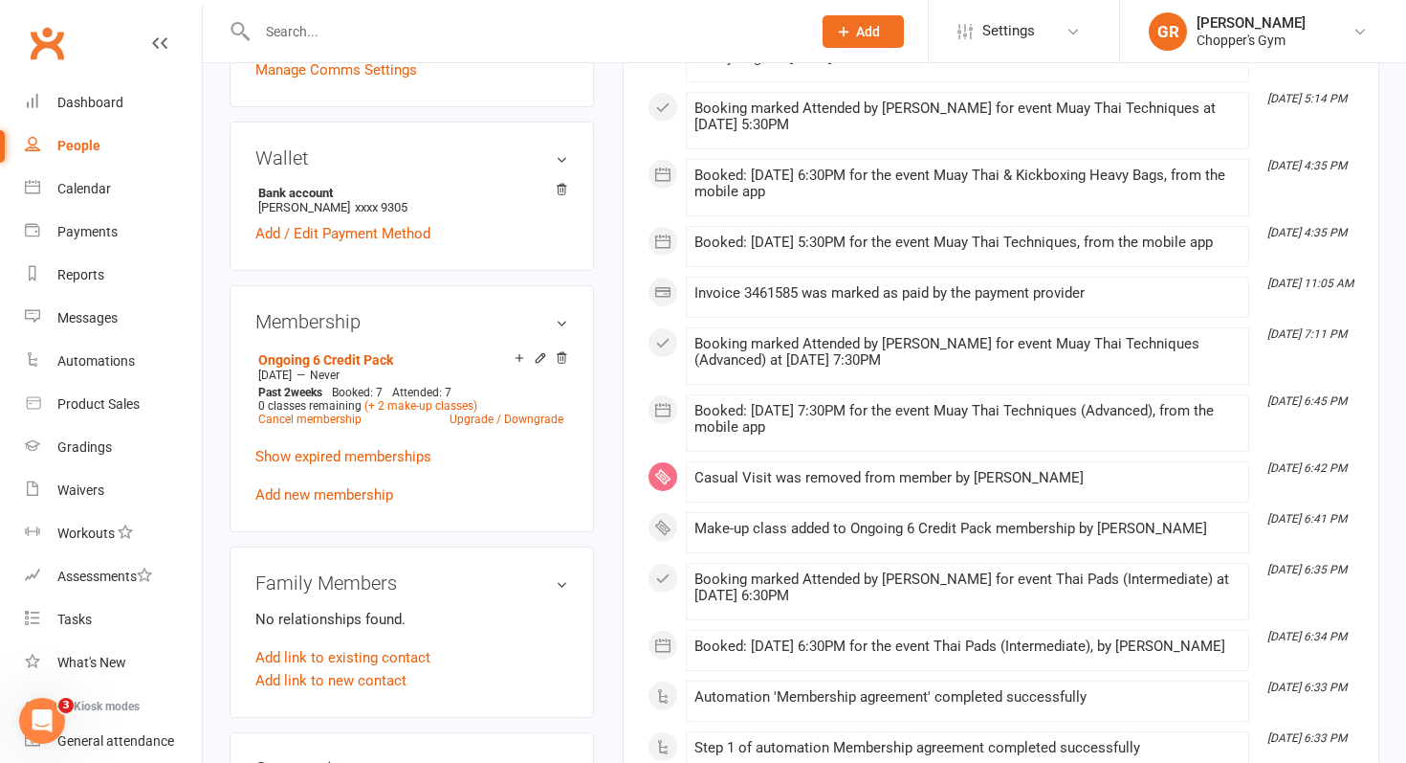
scroll to position [528, 0]
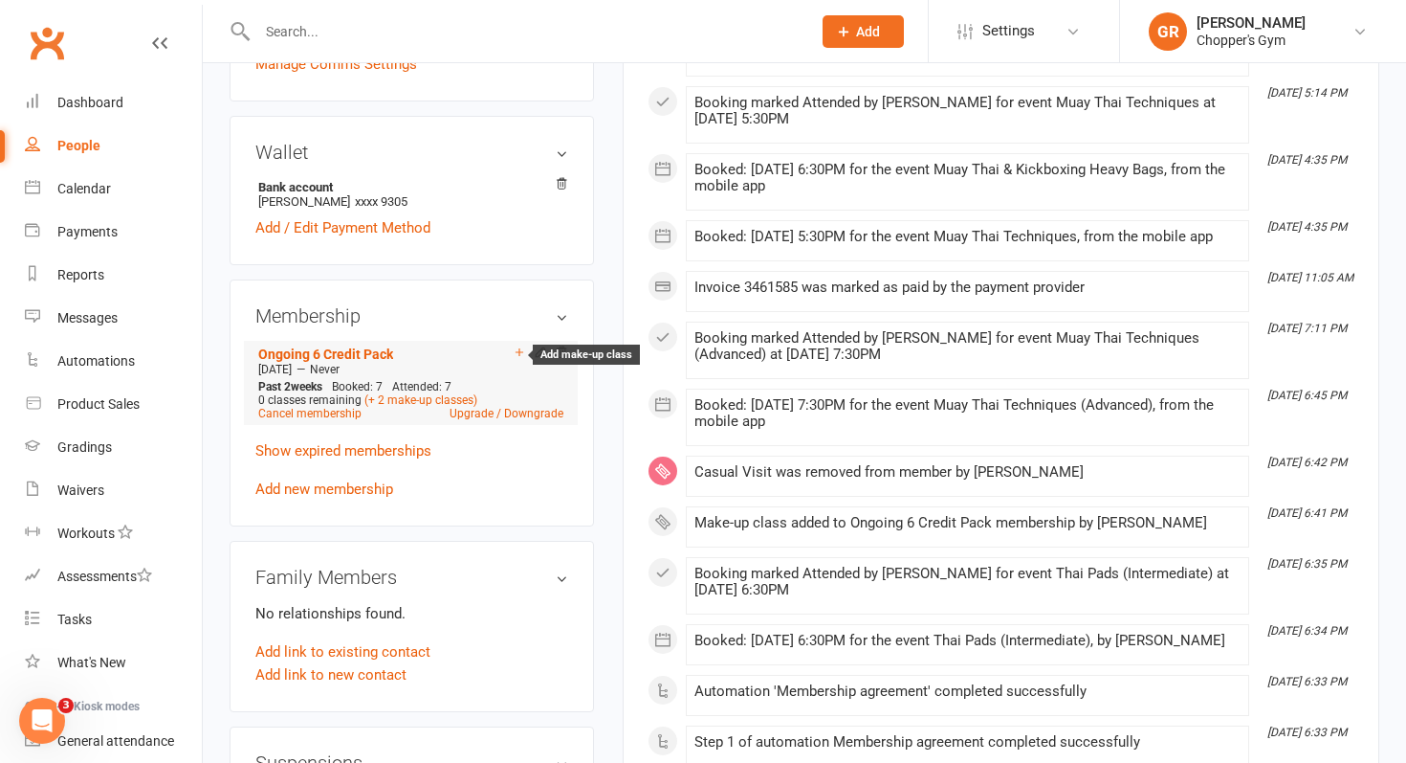
click at [516, 348] on icon at bounding box center [519, 351] width 13 height 13
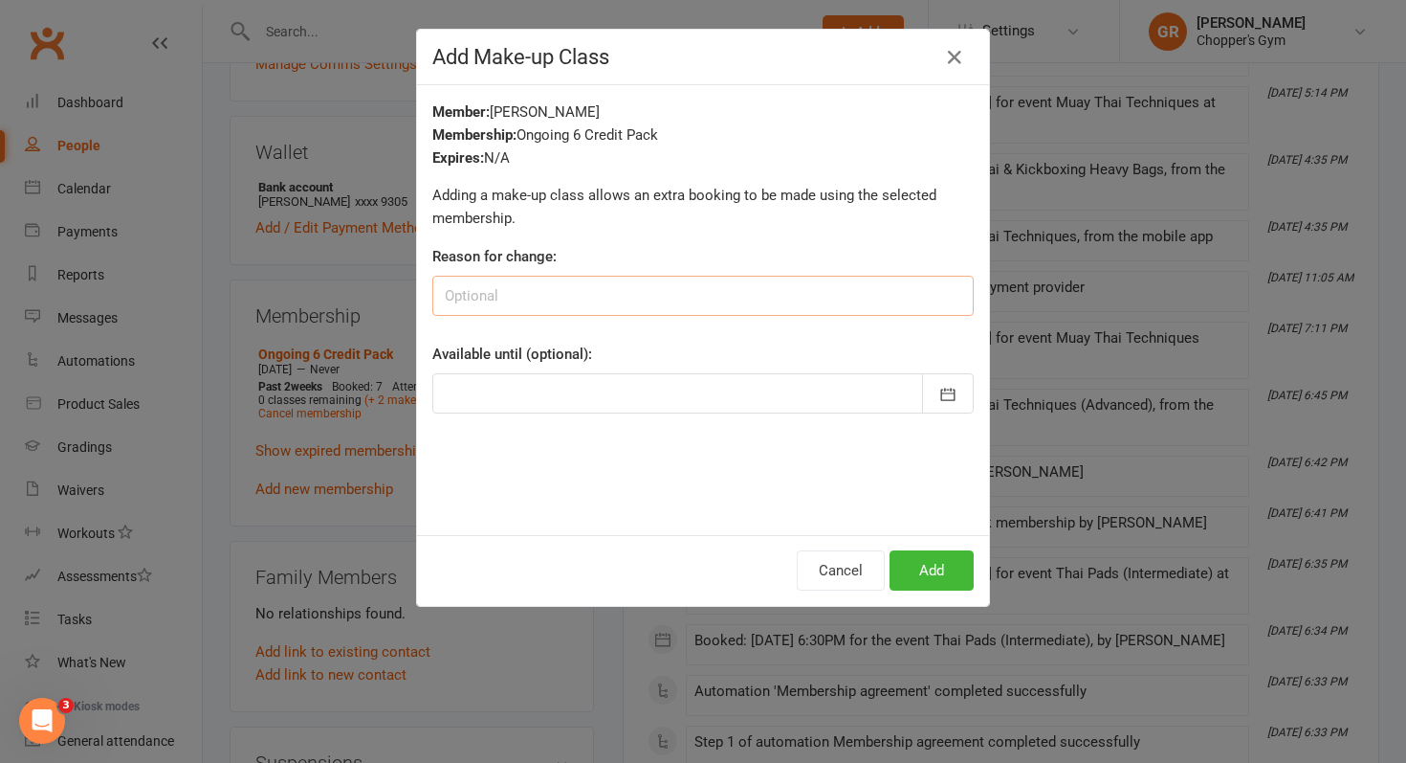
click at [599, 299] on input at bounding box center [703, 296] width 542 height 40
paste input "to align with payment period"
type input "to align with payment period"
click at [957, 411] on button "button" at bounding box center [948, 393] width 52 height 40
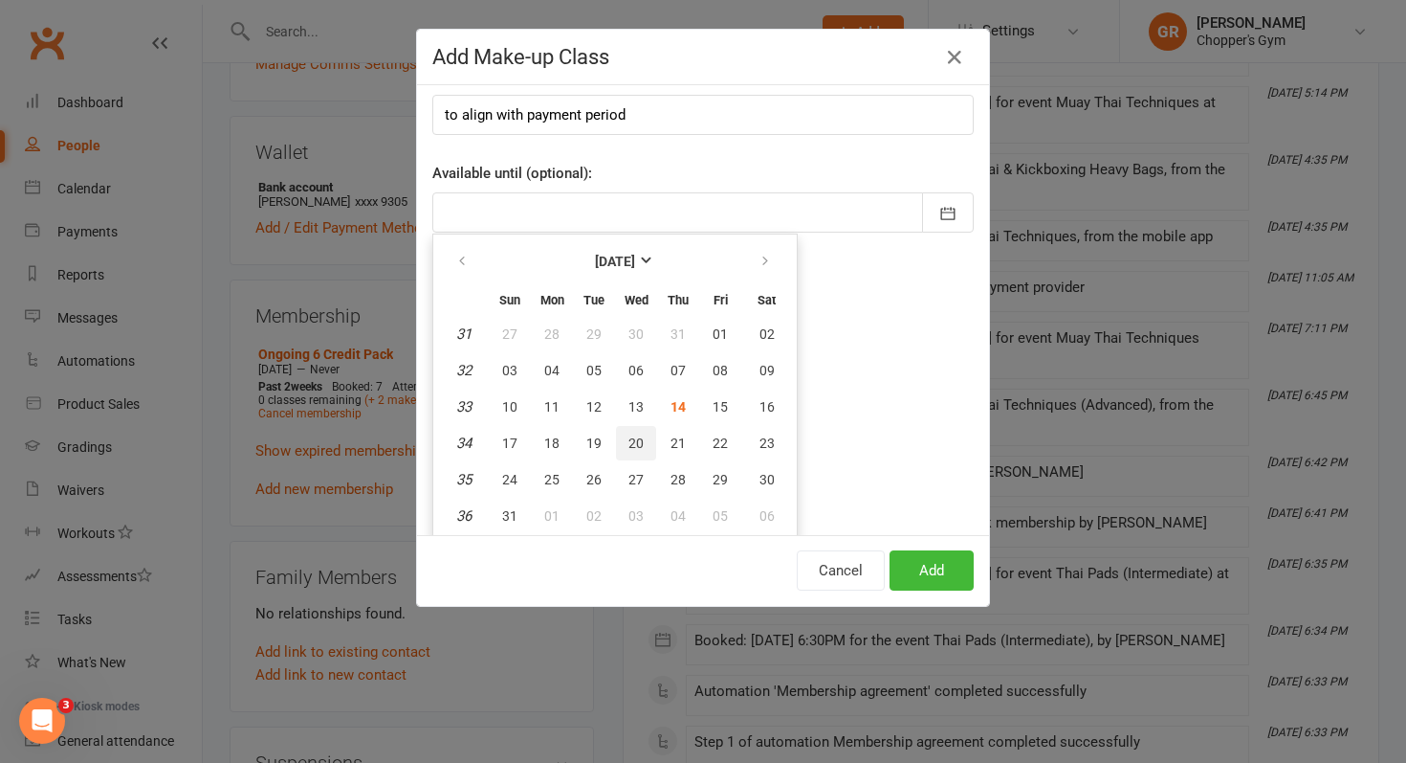
click at [630, 447] on span "20" at bounding box center [636, 442] width 15 height 15
type input "20 Aug 2025"
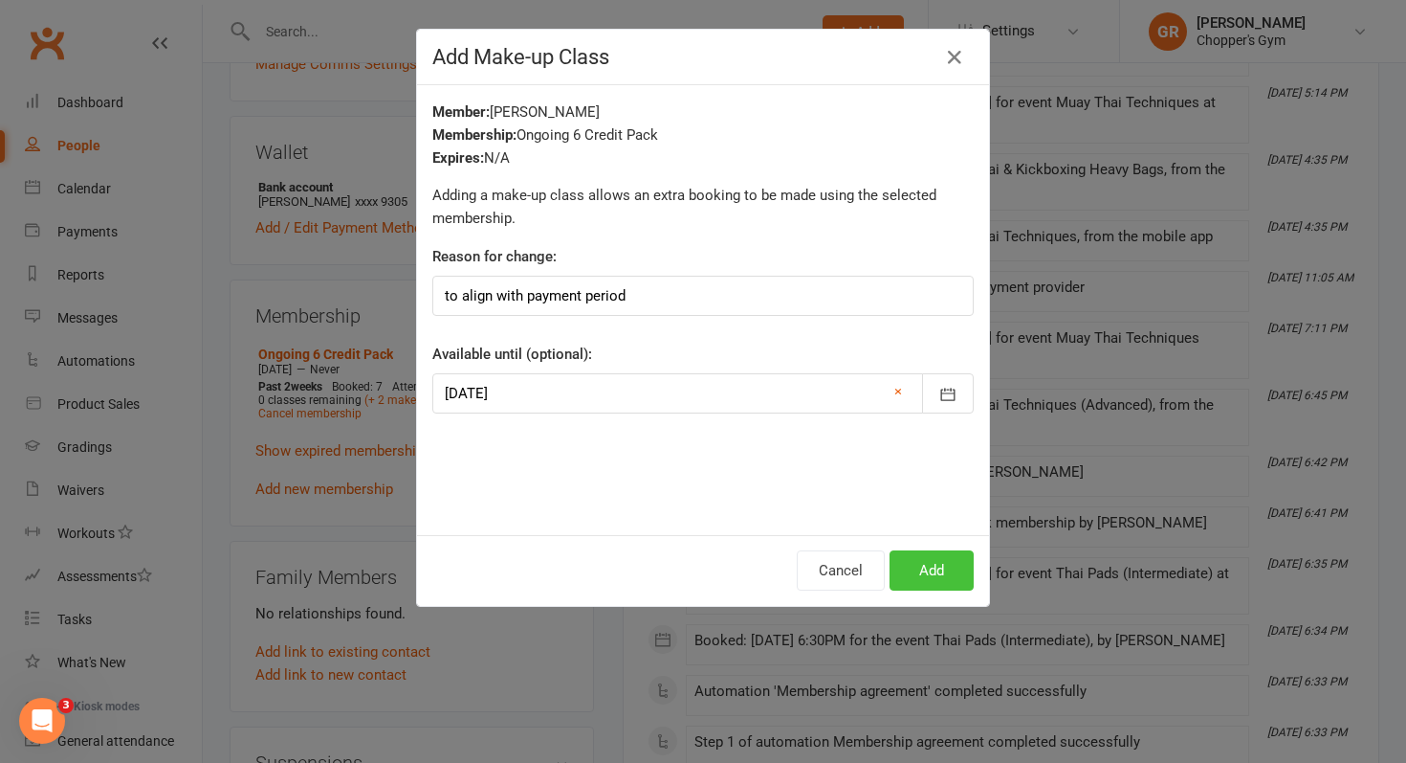
click at [915, 571] on button "Add" at bounding box center [932, 570] width 84 height 40
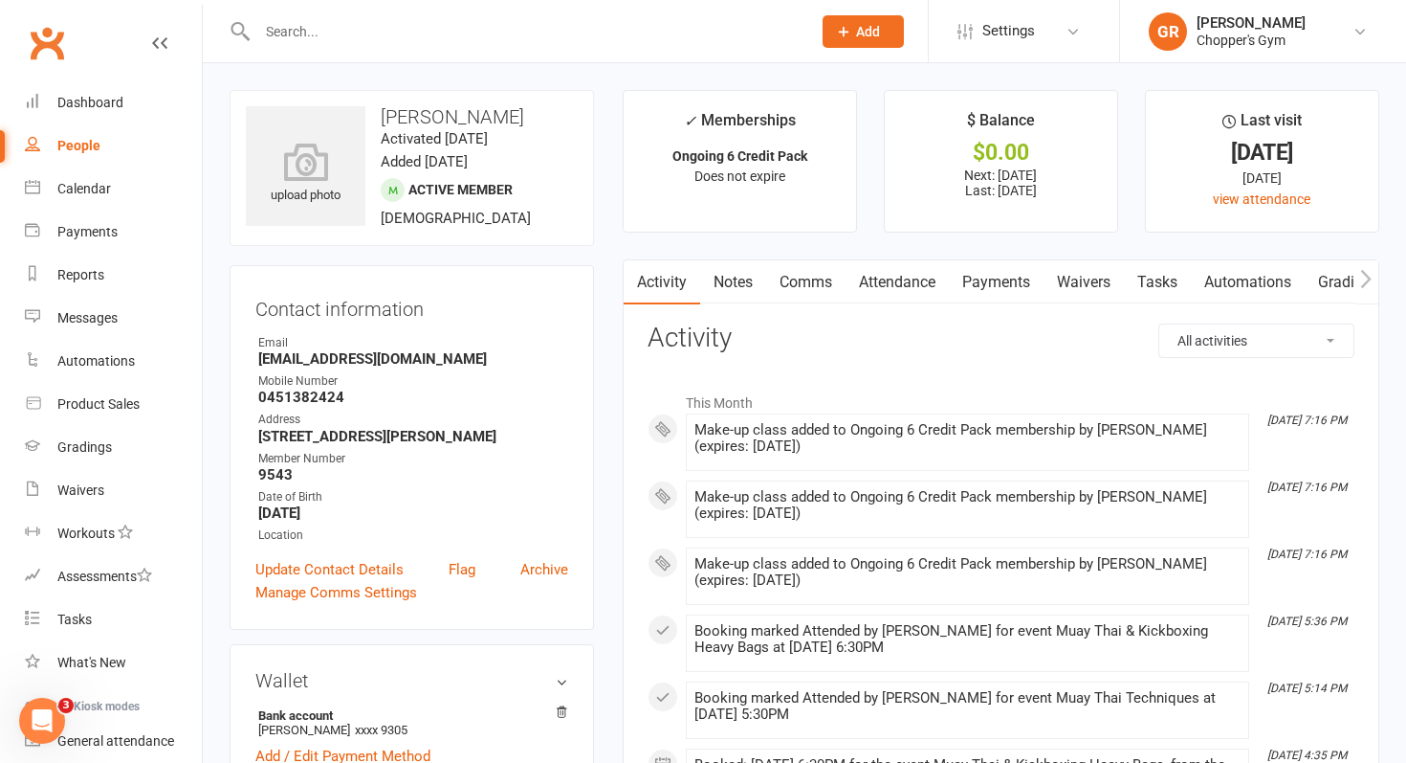
click at [736, 280] on link "Notes" at bounding box center [733, 282] width 66 height 44
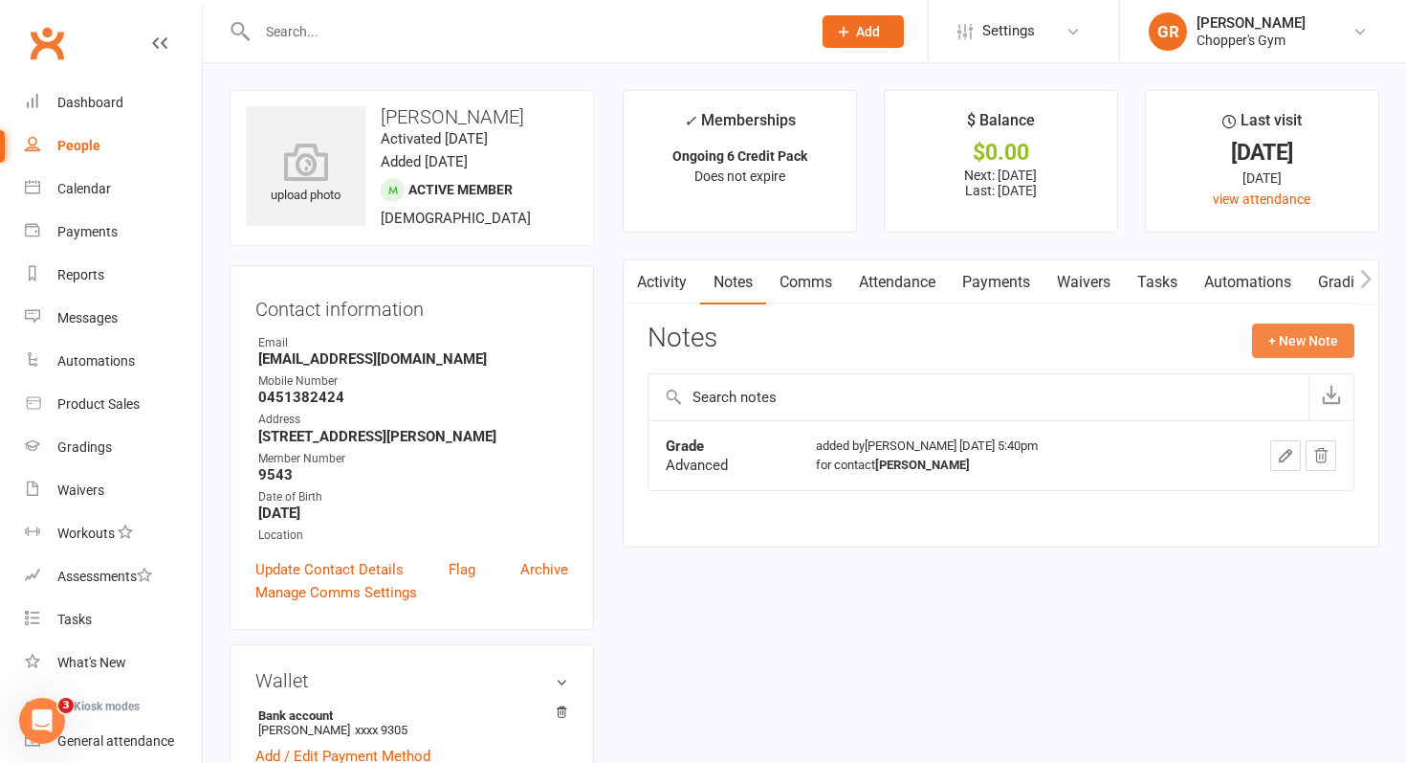
click at [1305, 338] on button "+ New Note" at bounding box center [1303, 340] width 102 height 34
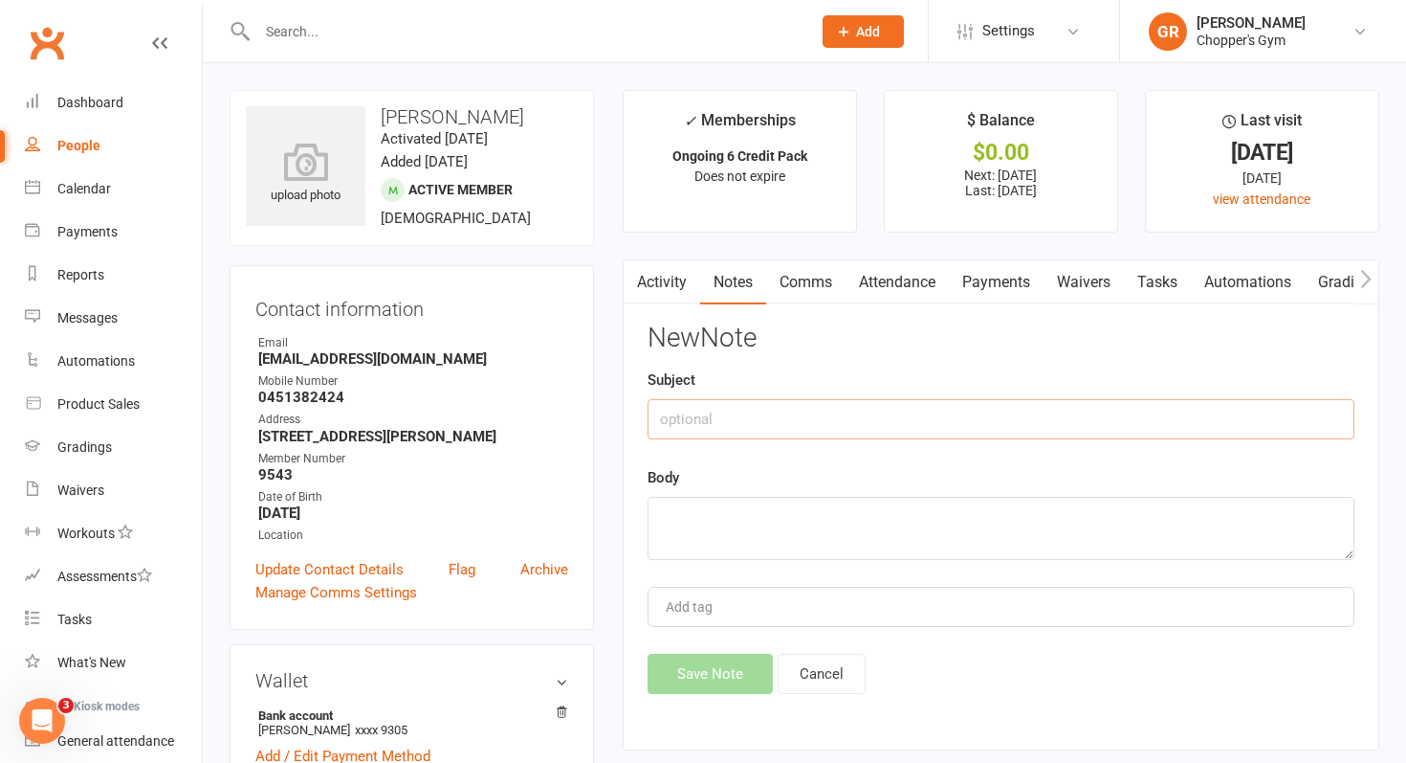
click at [979, 406] on input "text" at bounding box center [1001, 419] width 707 height 40
paste input "to align with payment period"
type input "Make up classes - to align with payment period"
click at [884, 510] on textarea at bounding box center [1001, 528] width 707 height 63
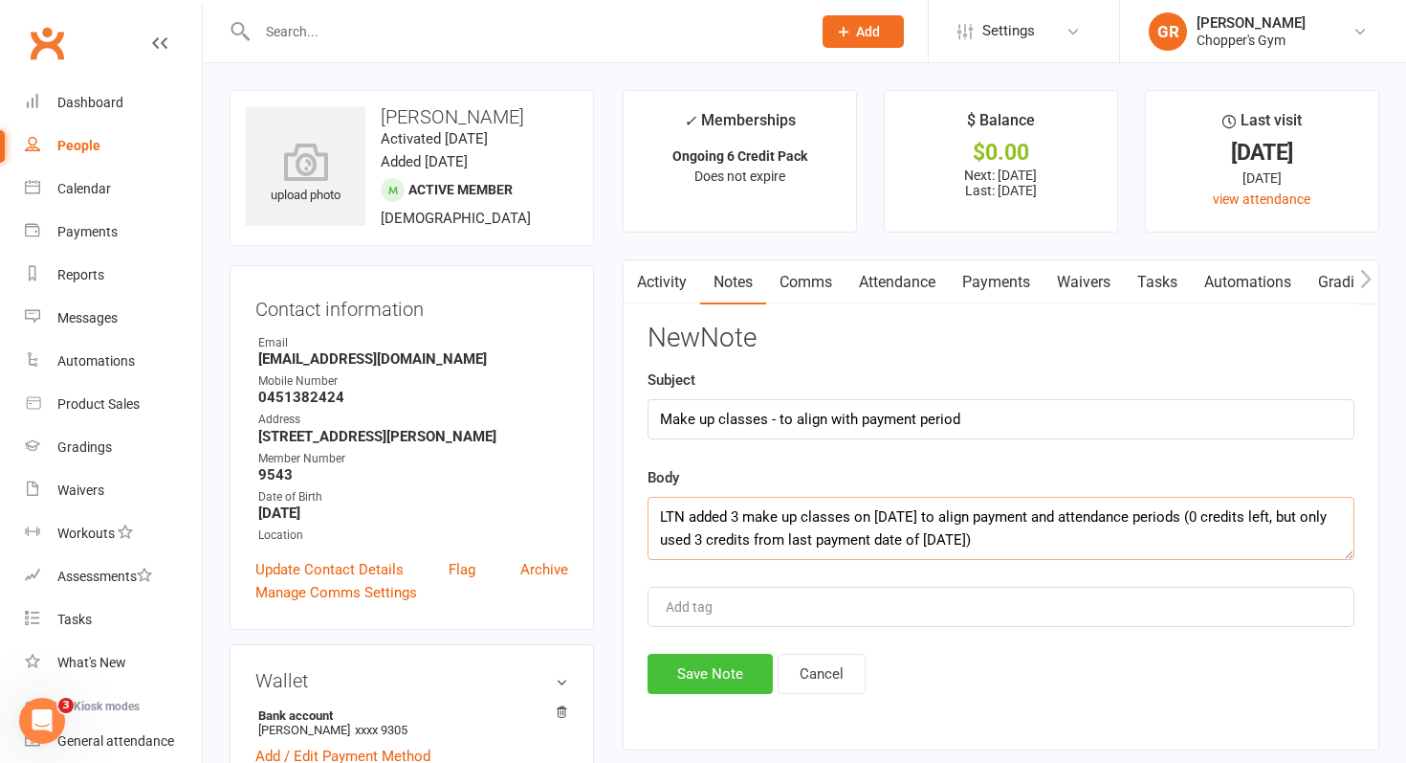
type textarea "LTN added 3 make up classes on 14/08/2025 to align payment and attendance perio…"
click at [688, 670] on button "Save Note" at bounding box center [710, 673] width 125 height 40
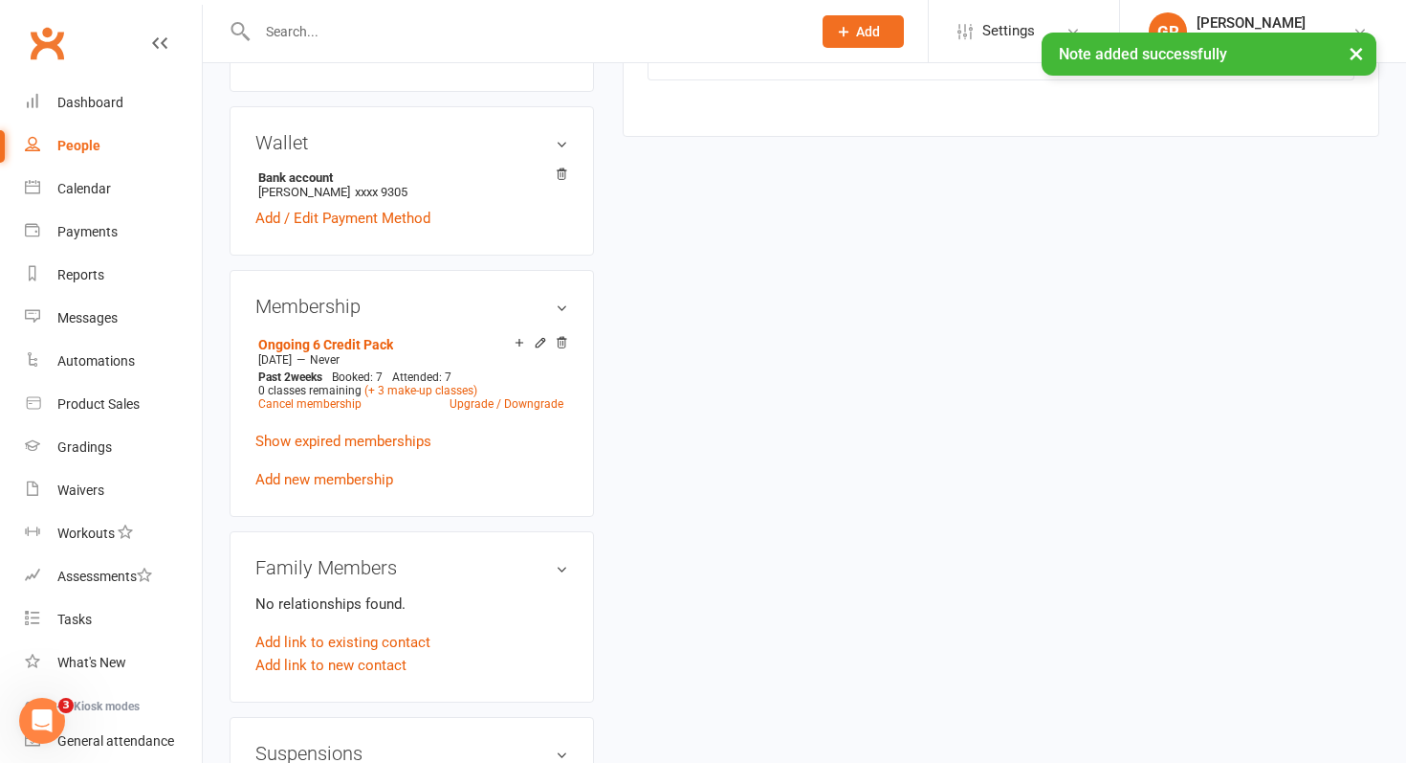
scroll to position [585, 0]
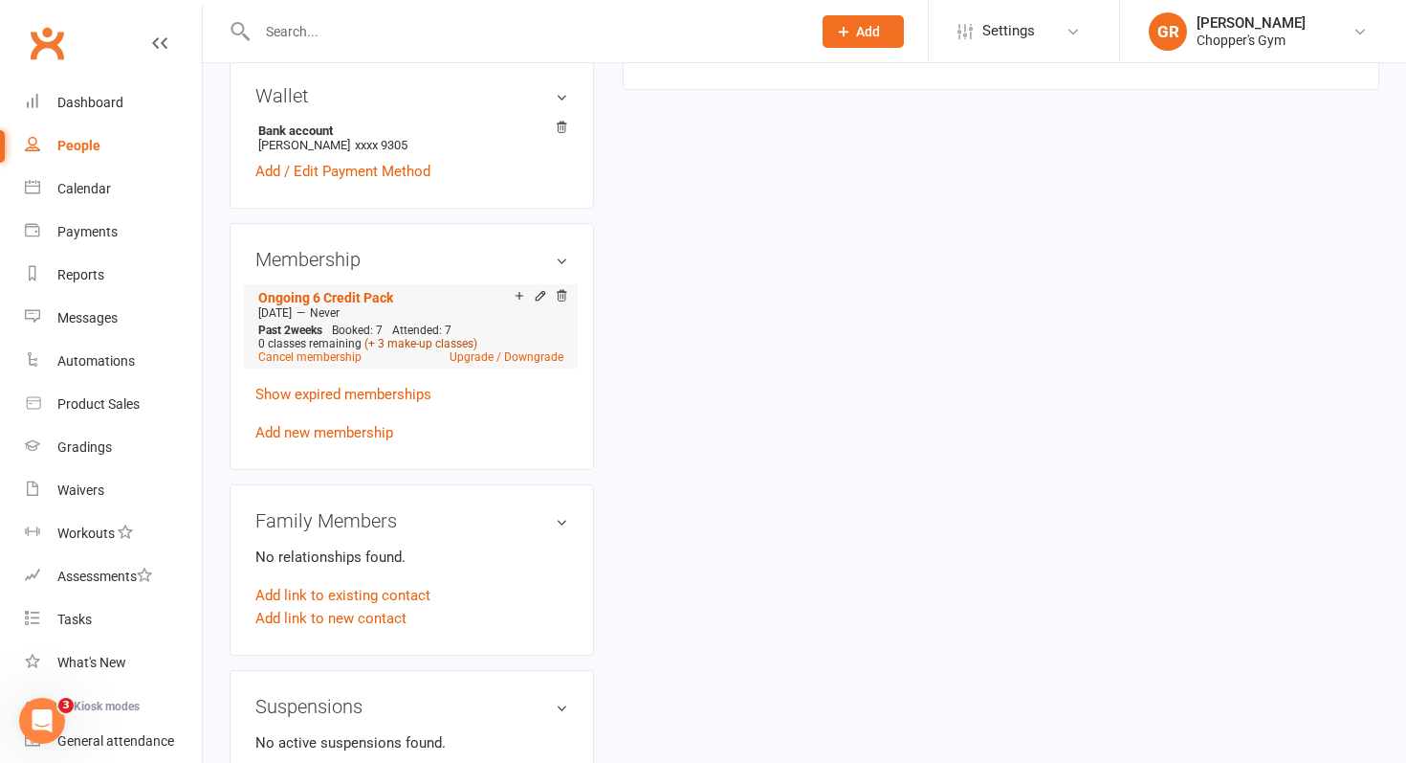
click at [406, 337] on link "(+ 3 make-up classes)" at bounding box center [421, 343] width 113 height 13
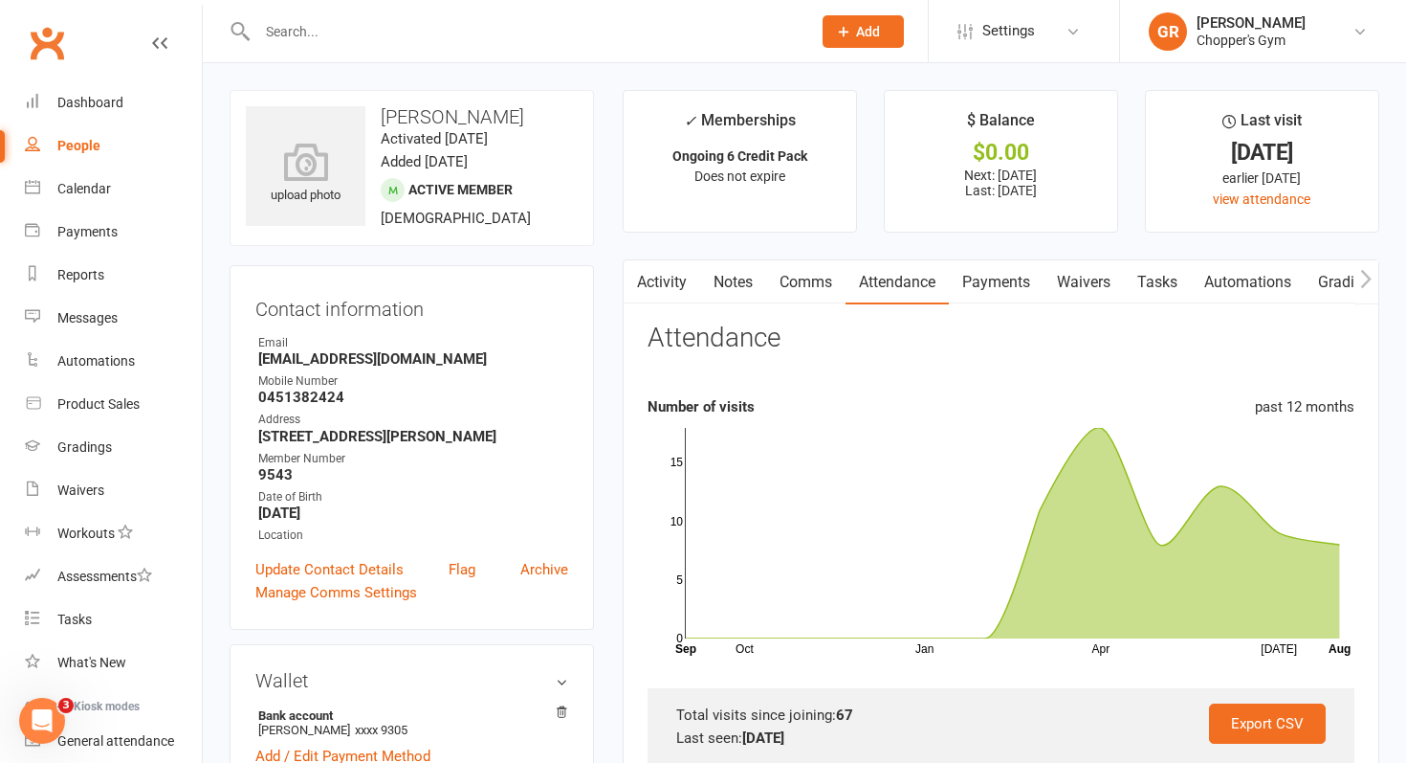
click at [83, 134] on link "People" at bounding box center [113, 145] width 177 height 43
select select "100"
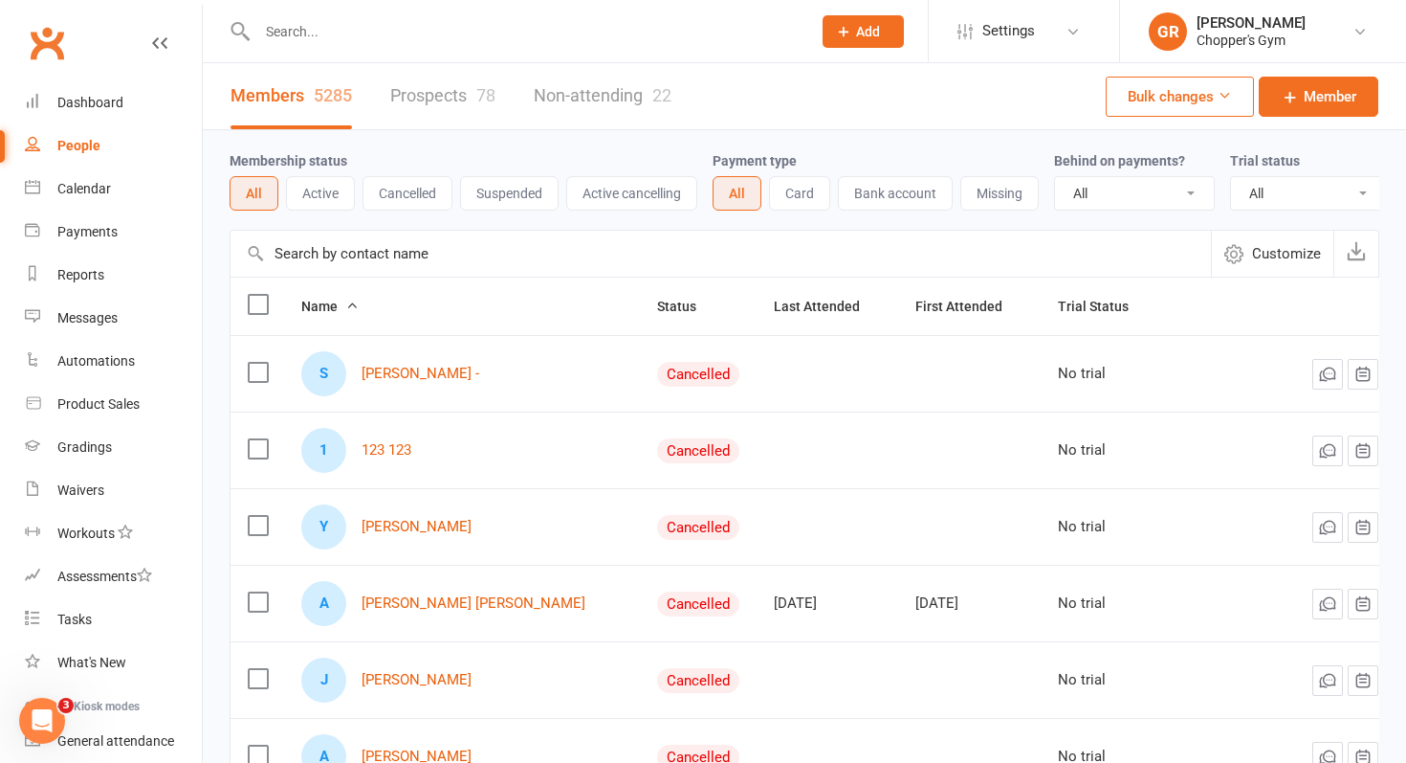
click at [416, 254] on input "text" at bounding box center [721, 254] width 981 height 46
click at [87, 186] on div "Calendar" at bounding box center [84, 188] width 54 height 15
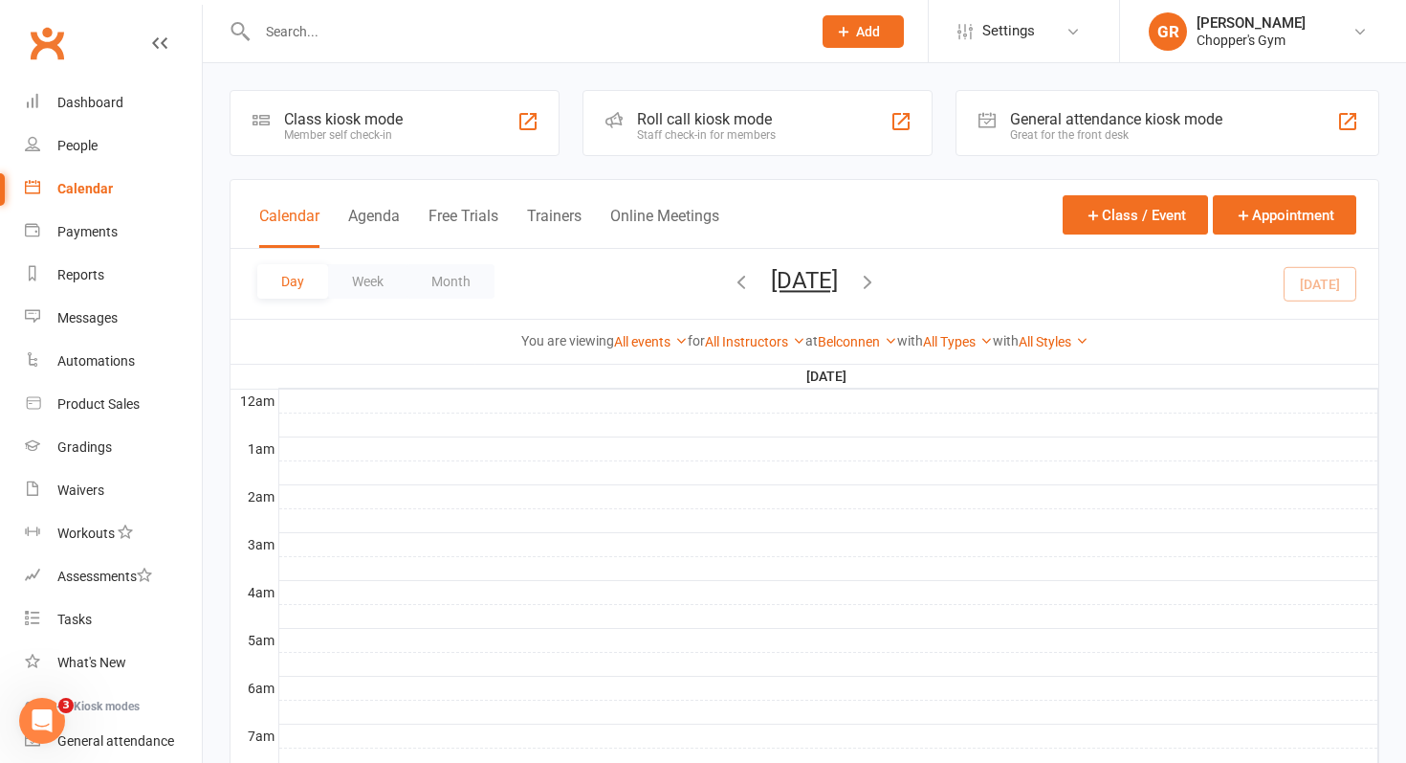
click at [731, 281] on icon "button" at bounding box center [741, 281] width 21 height 21
click at [731, 280] on icon "button" at bounding box center [741, 281] width 21 height 21
click at [731, 283] on icon "button" at bounding box center [741, 281] width 21 height 21
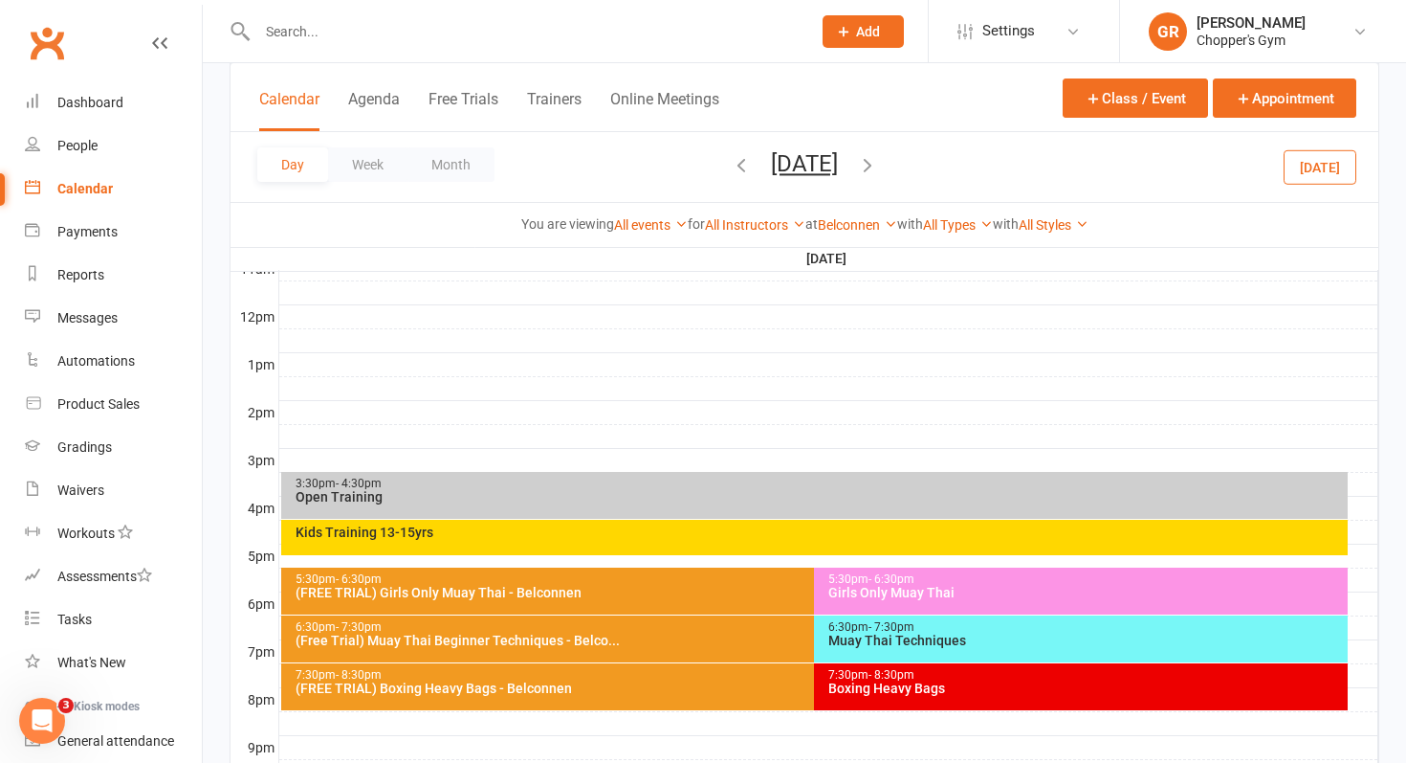
scroll to position [660, 0]
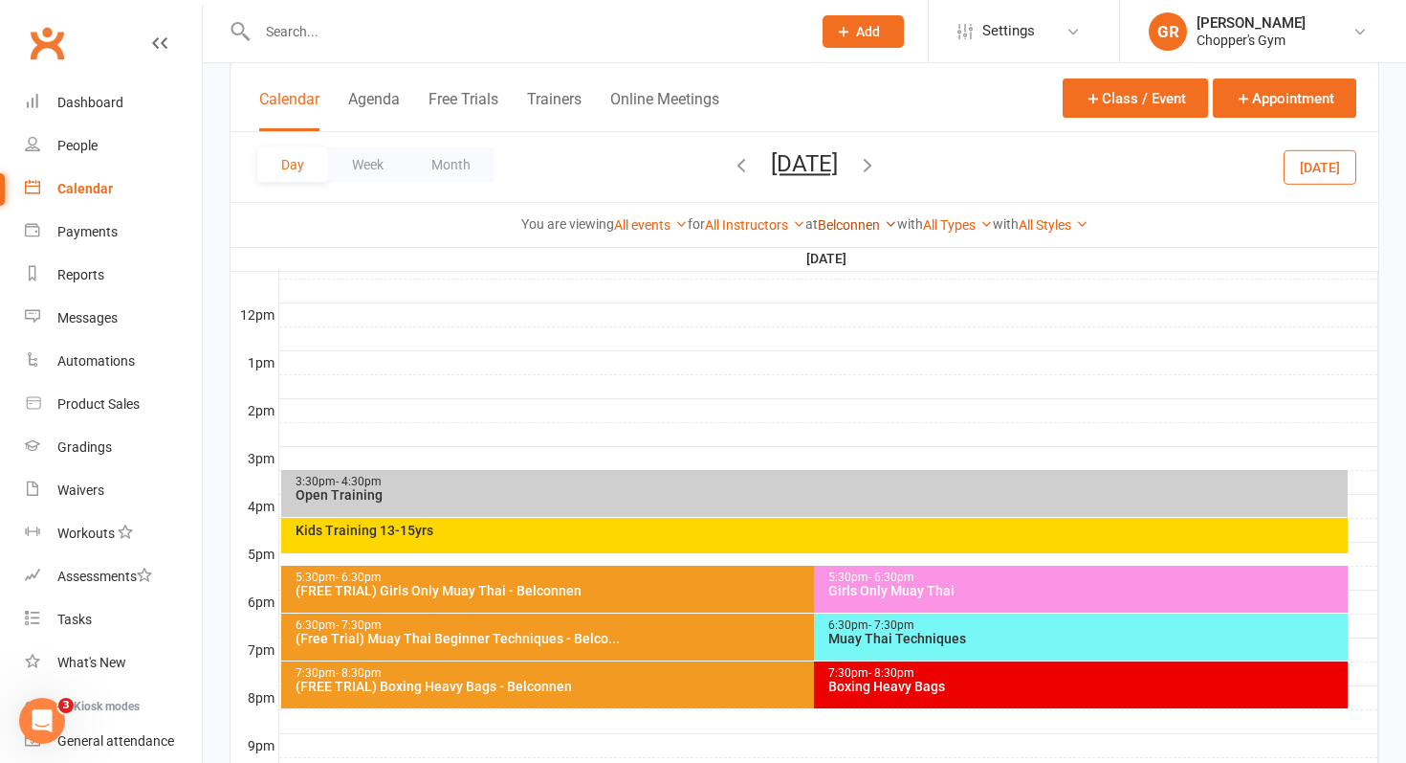
click at [890, 221] on icon at bounding box center [890, 223] width 13 height 13
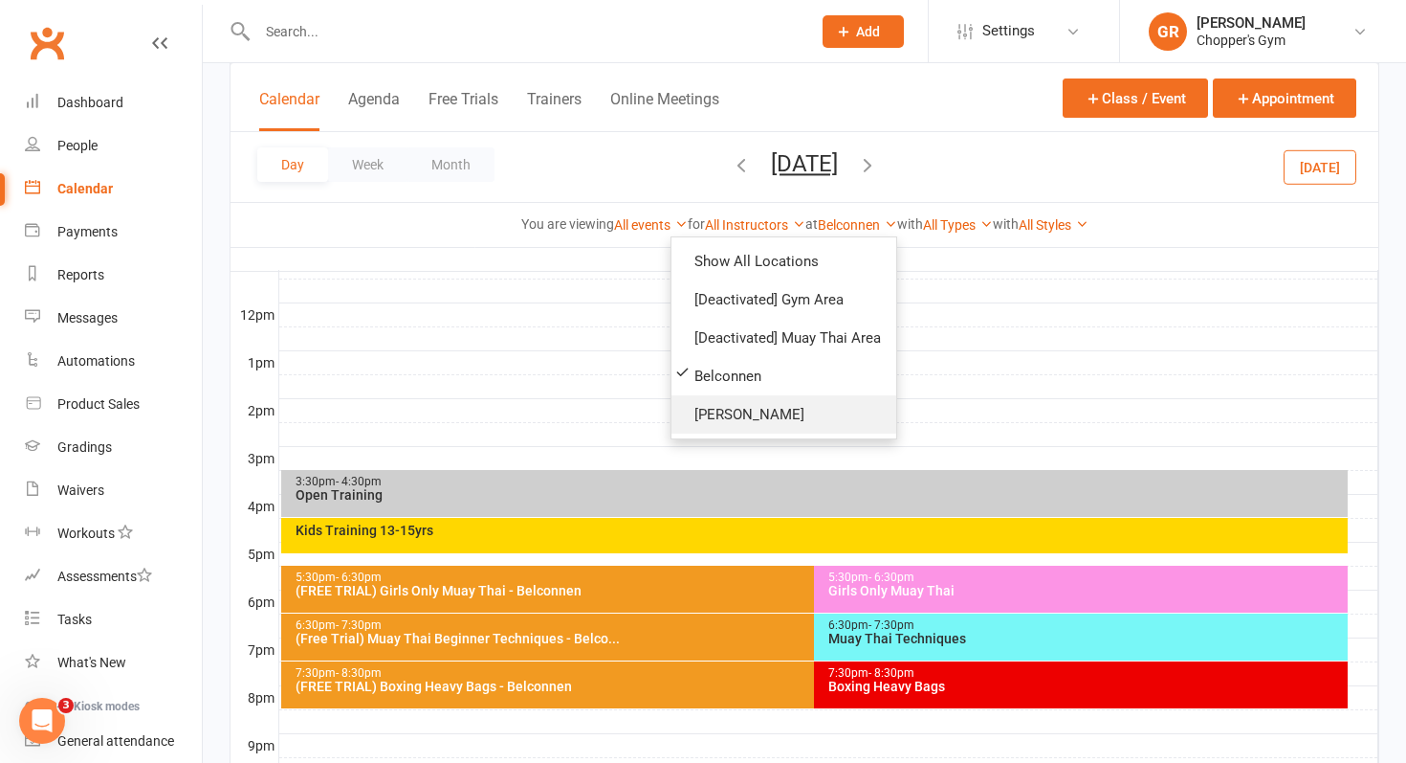
click at [782, 407] on link "[PERSON_NAME]" at bounding box center [784, 414] width 225 height 38
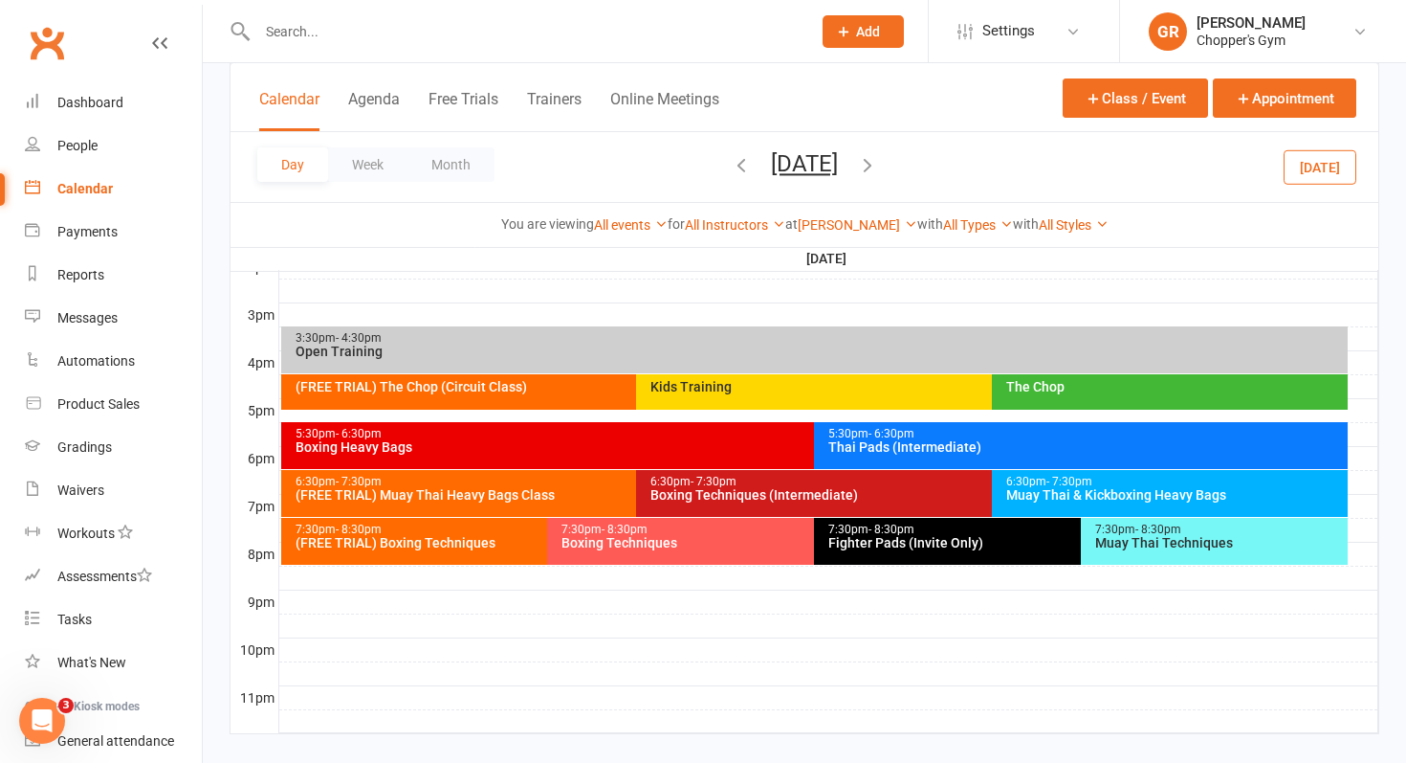
scroll to position [829, 0]
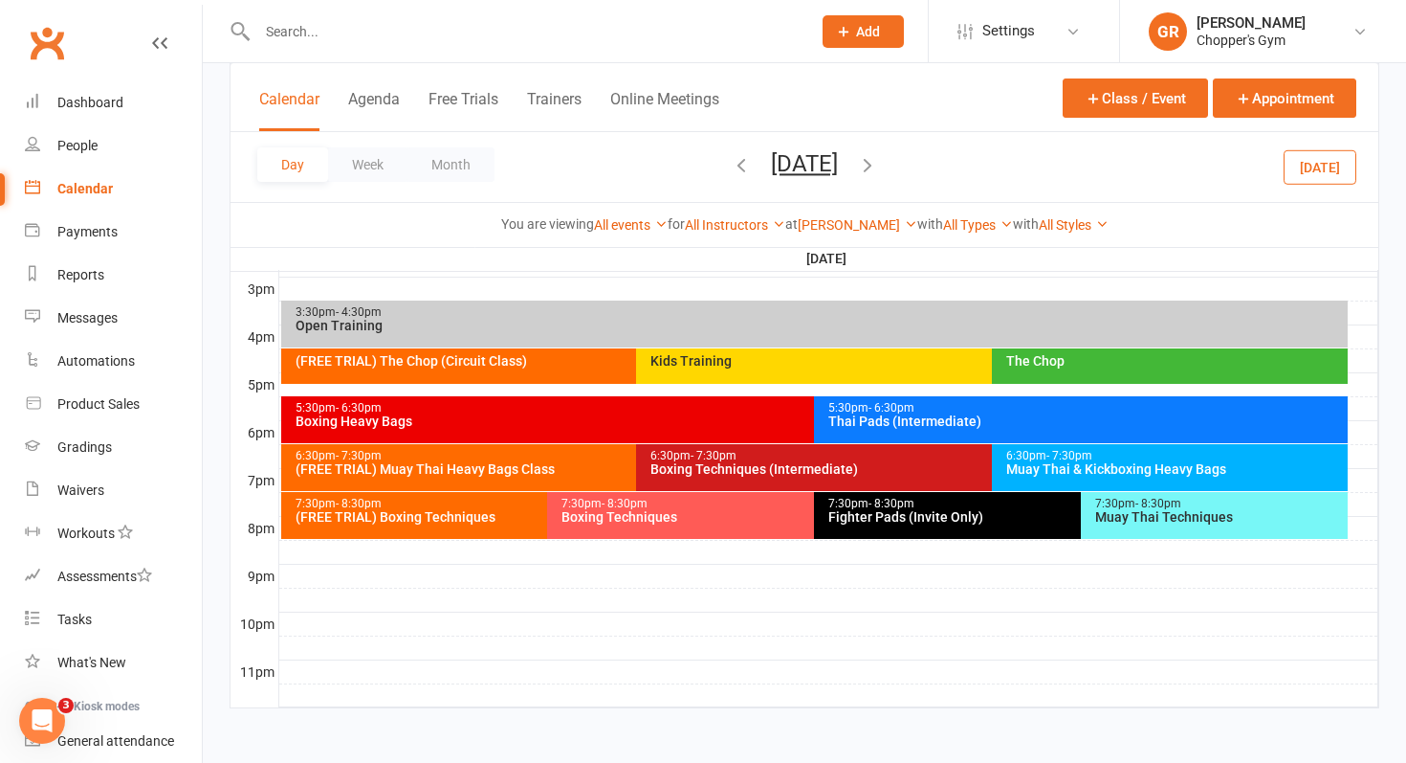
click at [574, 409] on div "5:30pm - 6:30pm" at bounding box center [810, 408] width 1031 height 12
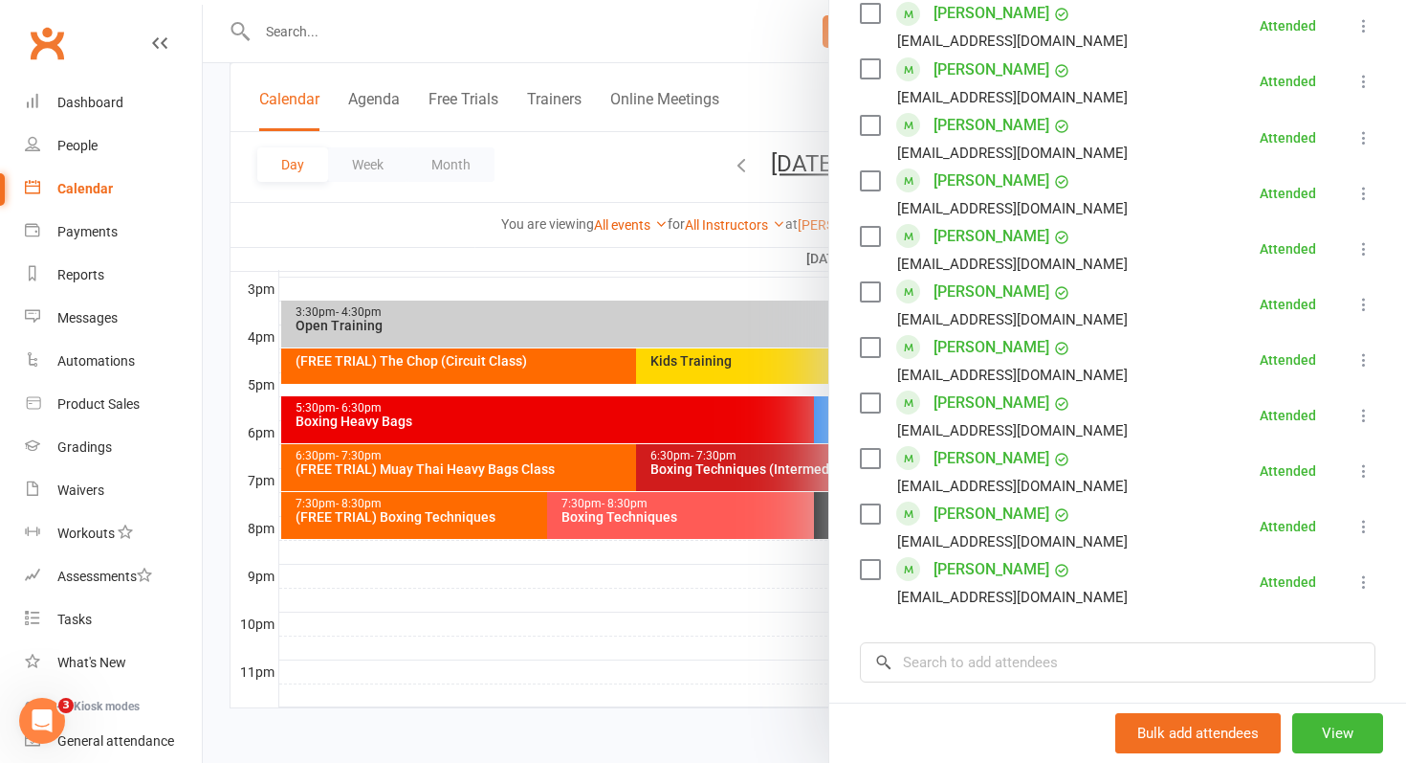
scroll to position [1141, 0]
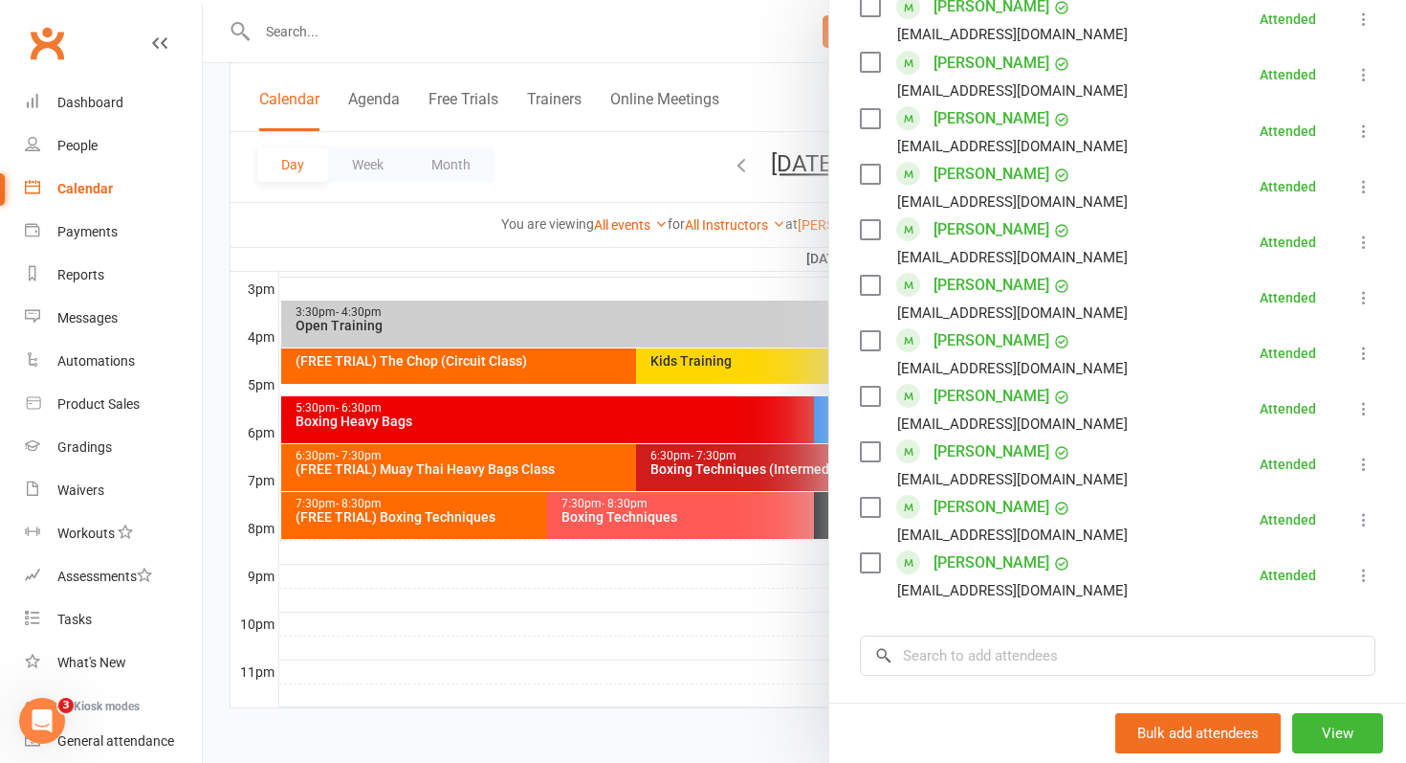
click at [673, 654] on div at bounding box center [805, 381] width 1204 height 763
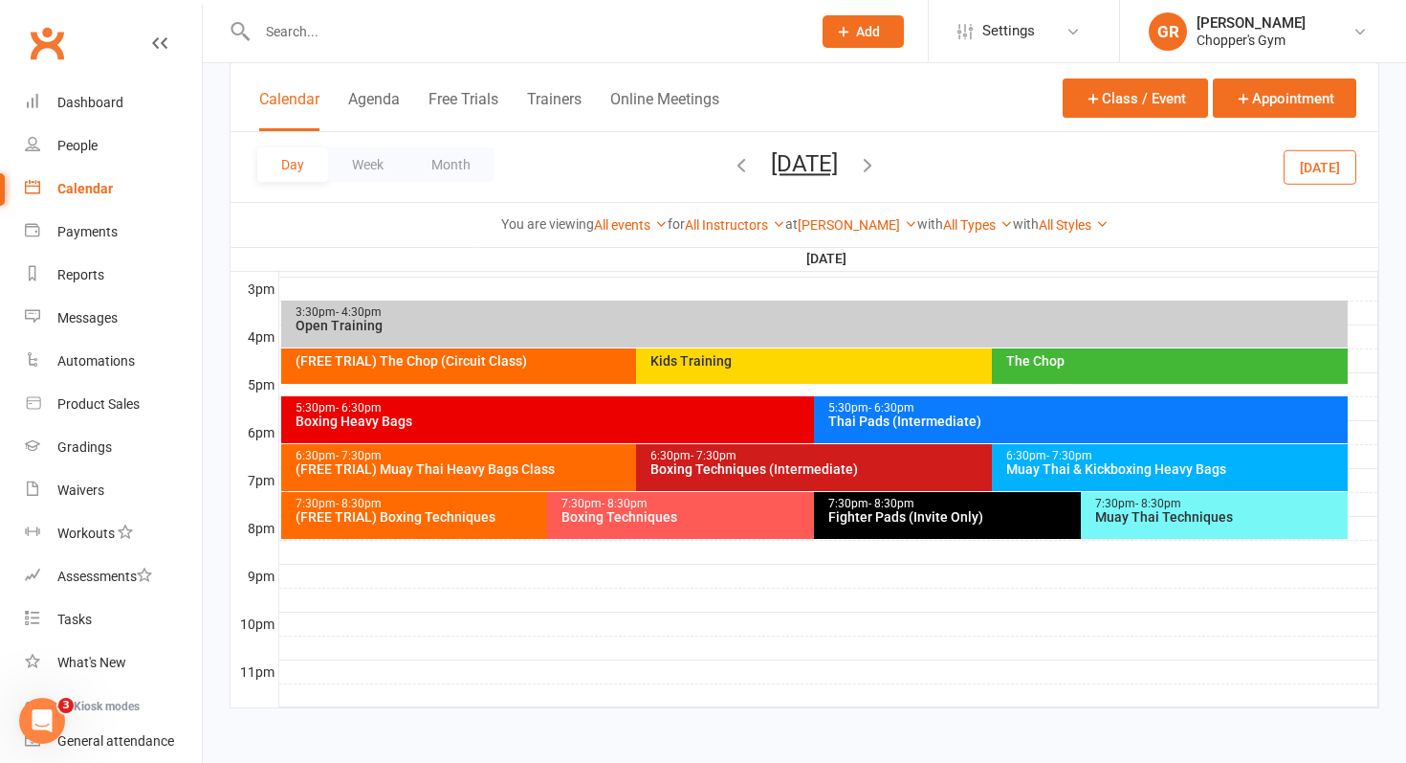
click at [714, 470] on div "Boxing Techniques (Intermediate)" at bounding box center [987, 468] width 675 height 13
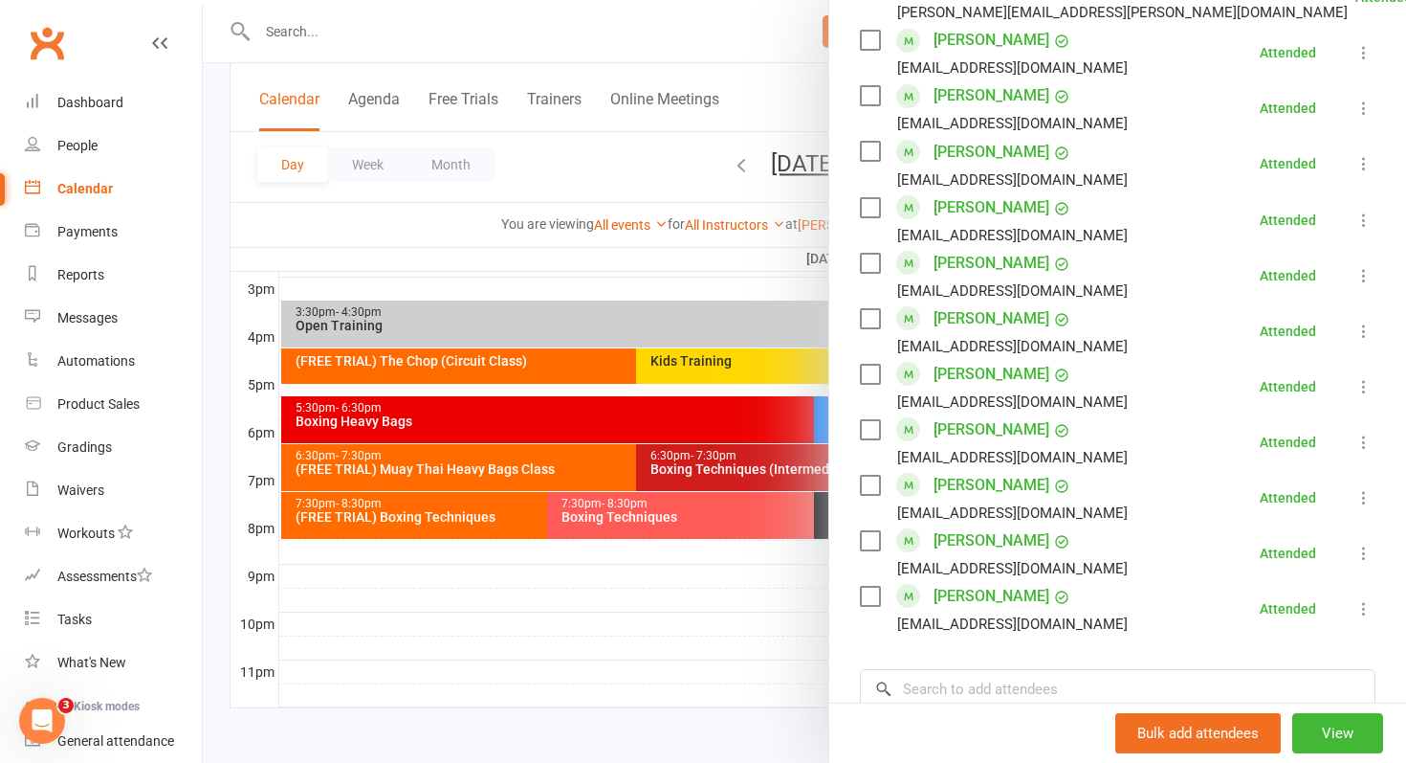
scroll to position [1092, 0]
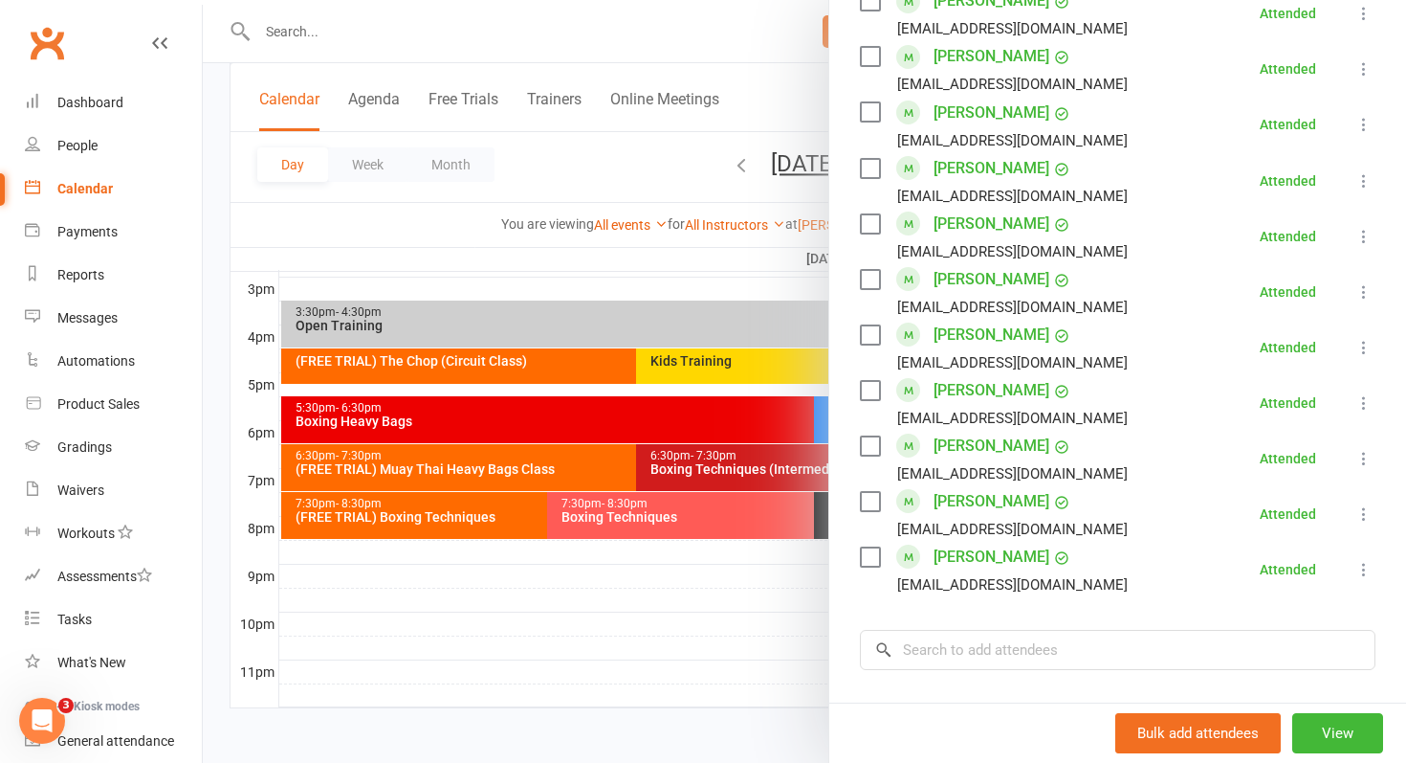
click at [1013, 560] on link "Joel Zugnoni" at bounding box center [992, 557] width 116 height 31
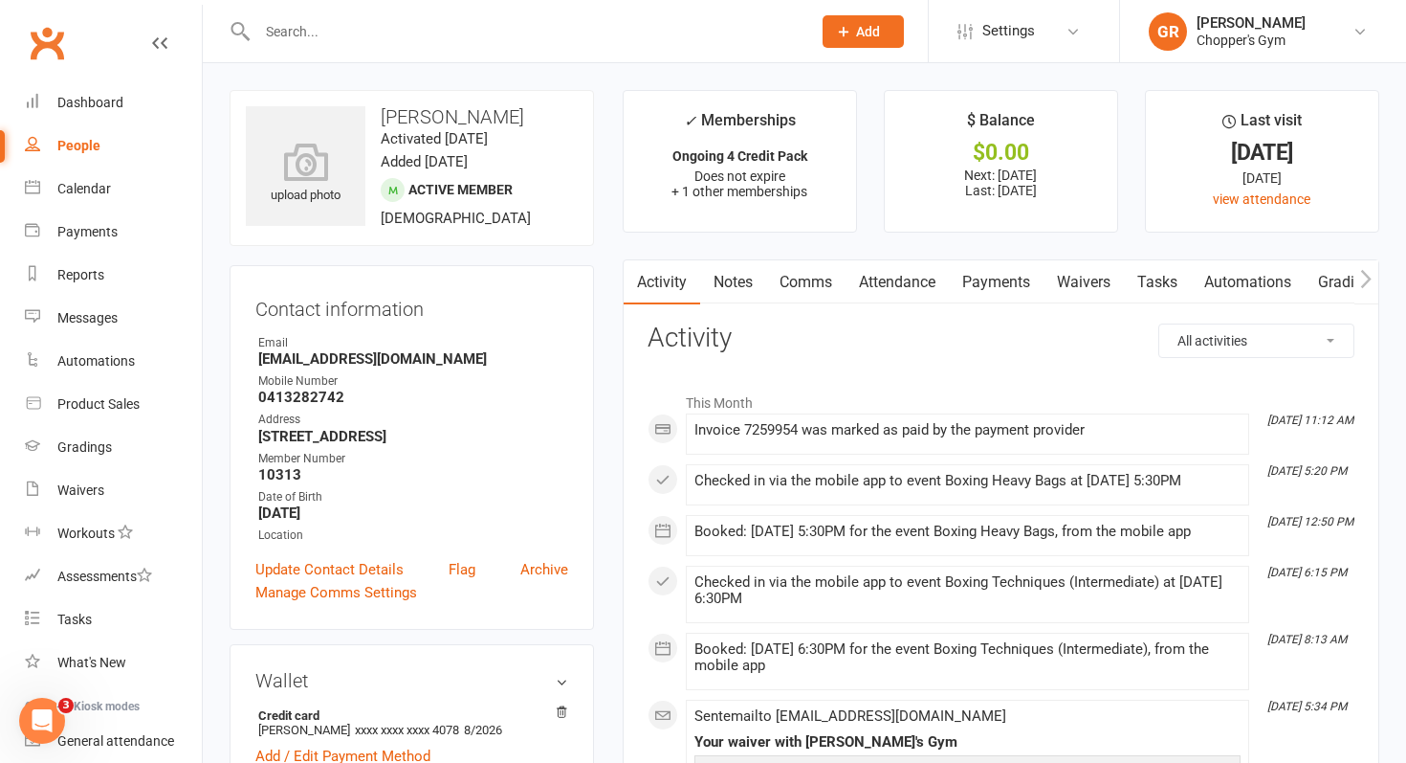
click at [82, 144] on div "People" at bounding box center [78, 145] width 43 height 15
select select "100"
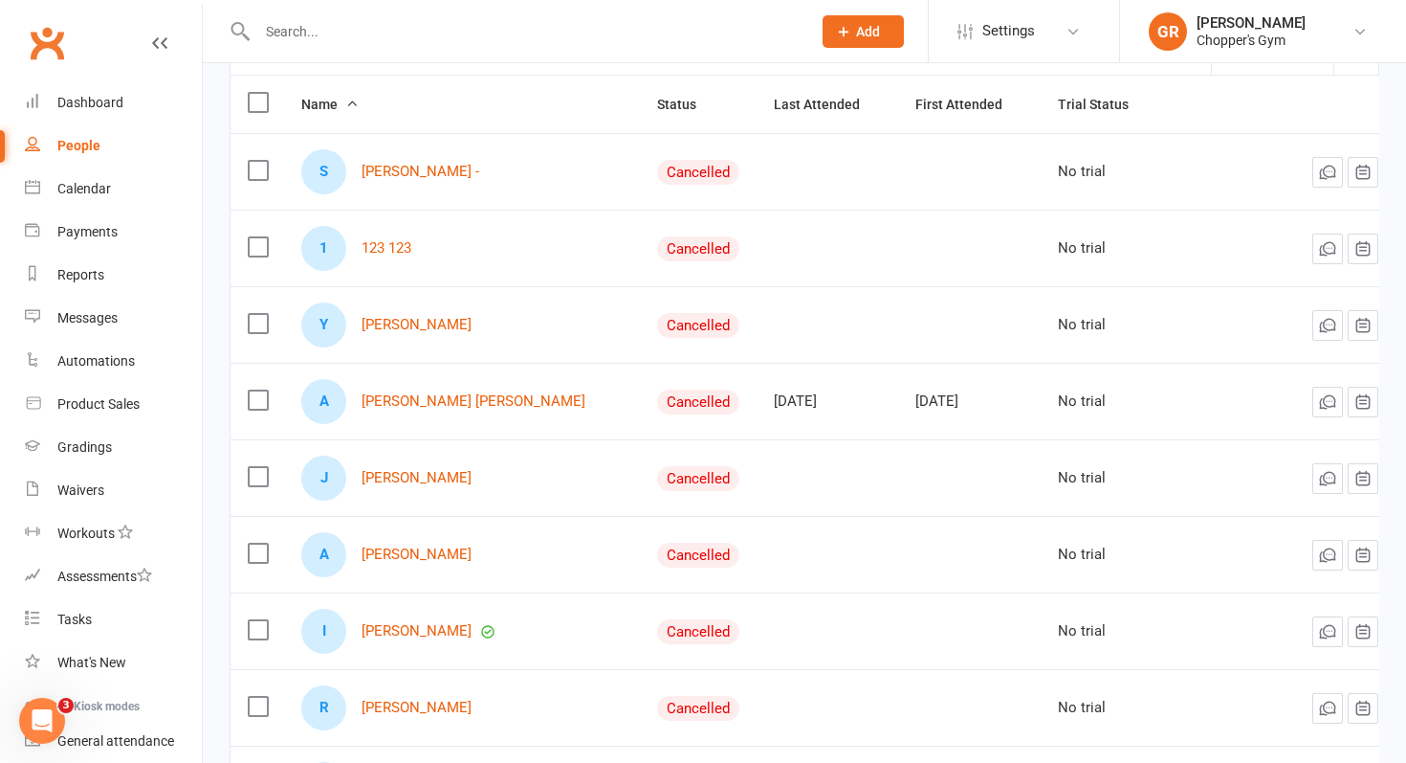
scroll to position [206, 0]
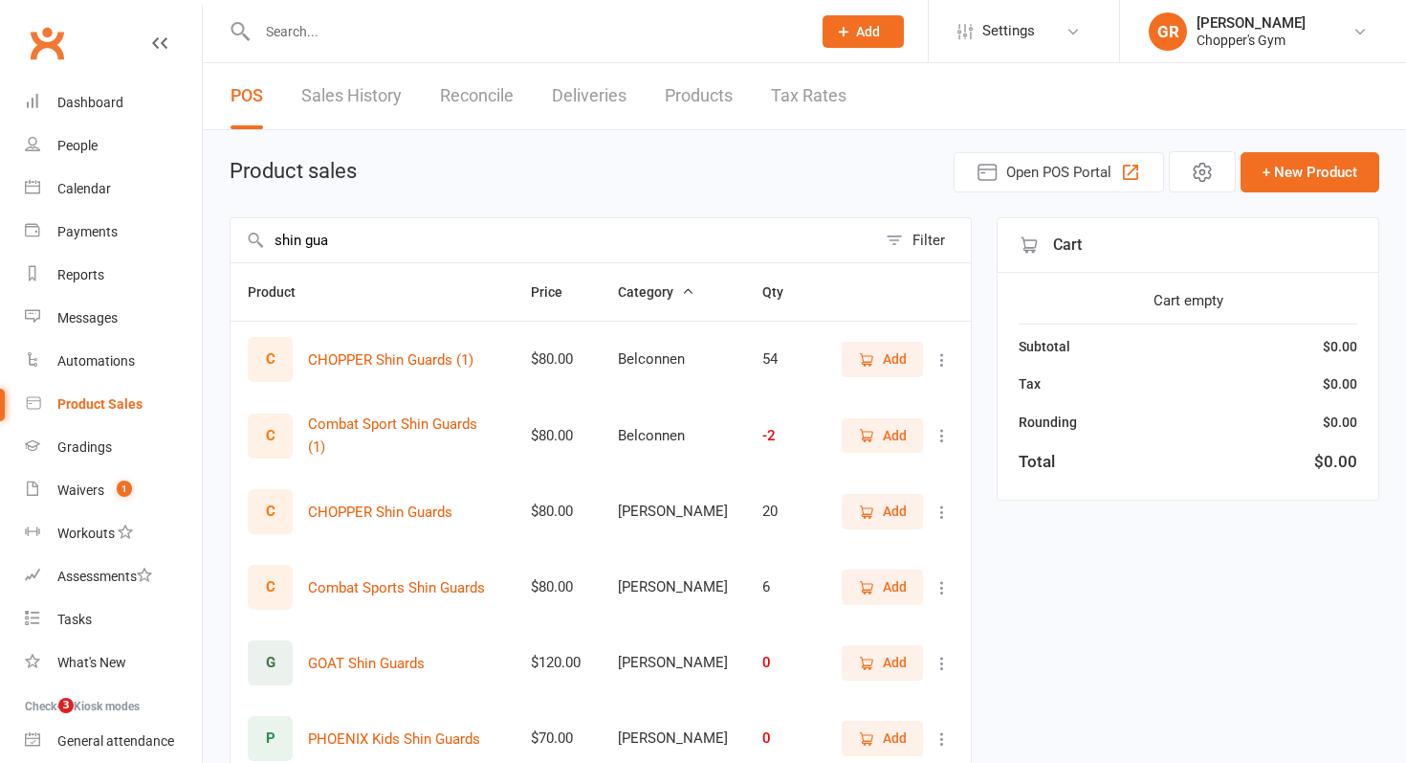
select select "100"
click at [99, 269] on div "Reports" at bounding box center [80, 274] width 47 height 15
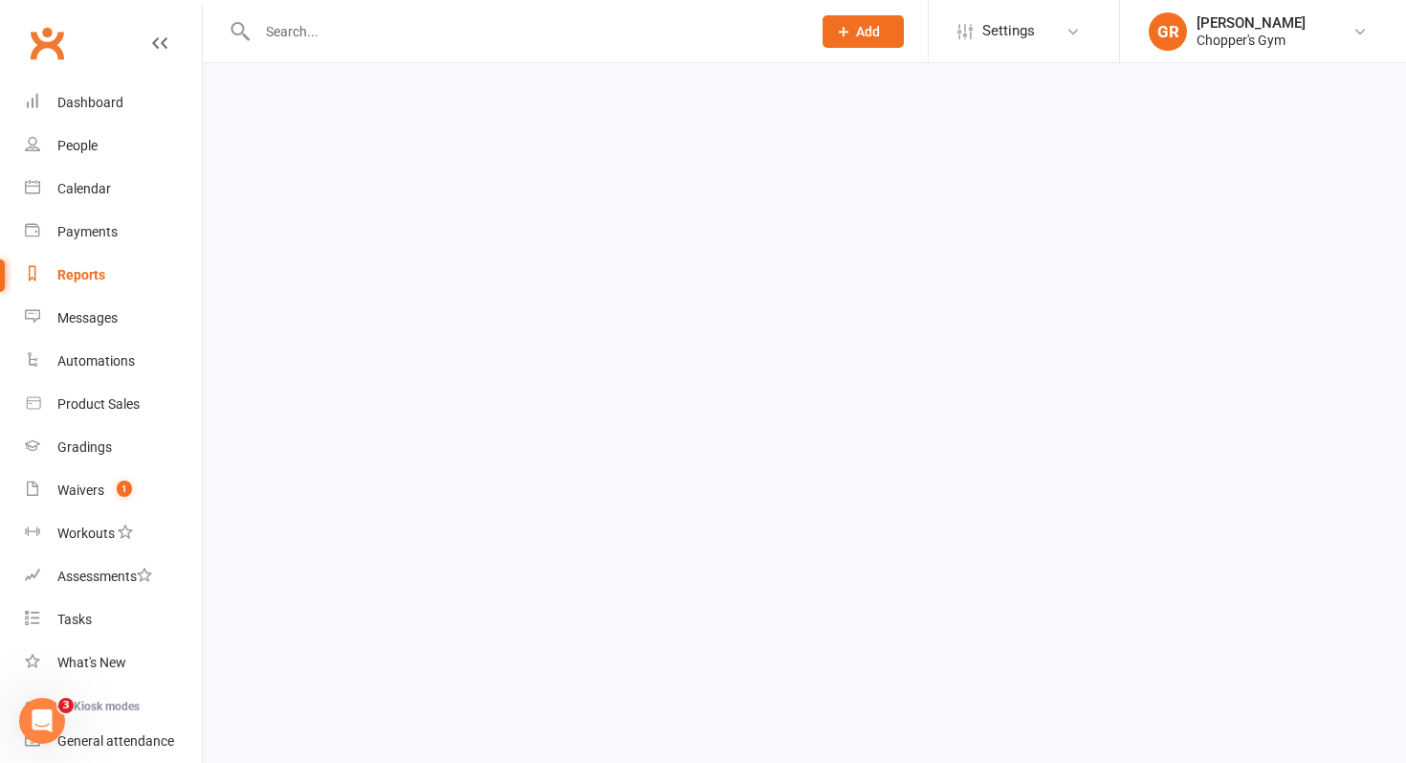
select select "100"
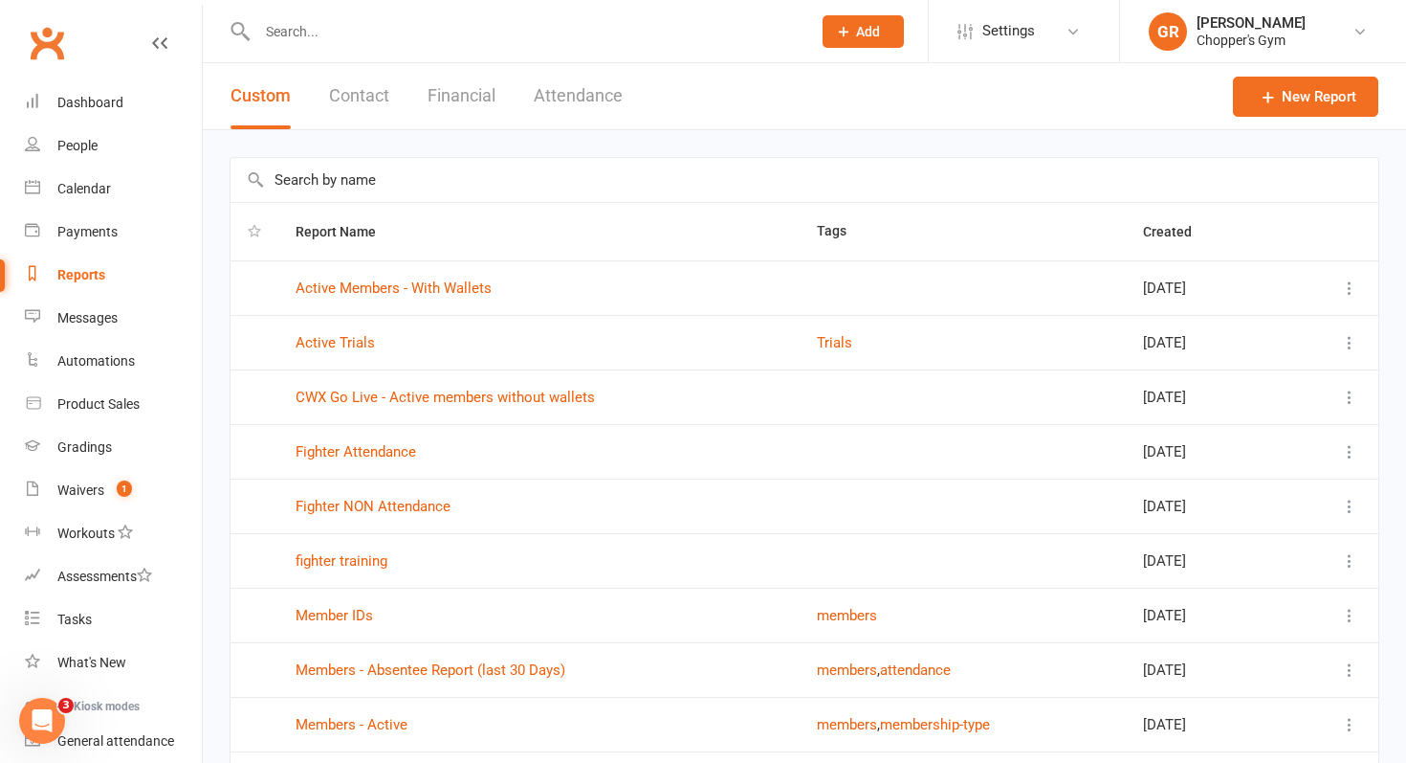
click at [466, 88] on button "Financial" at bounding box center [462, 96] width 68 height 66
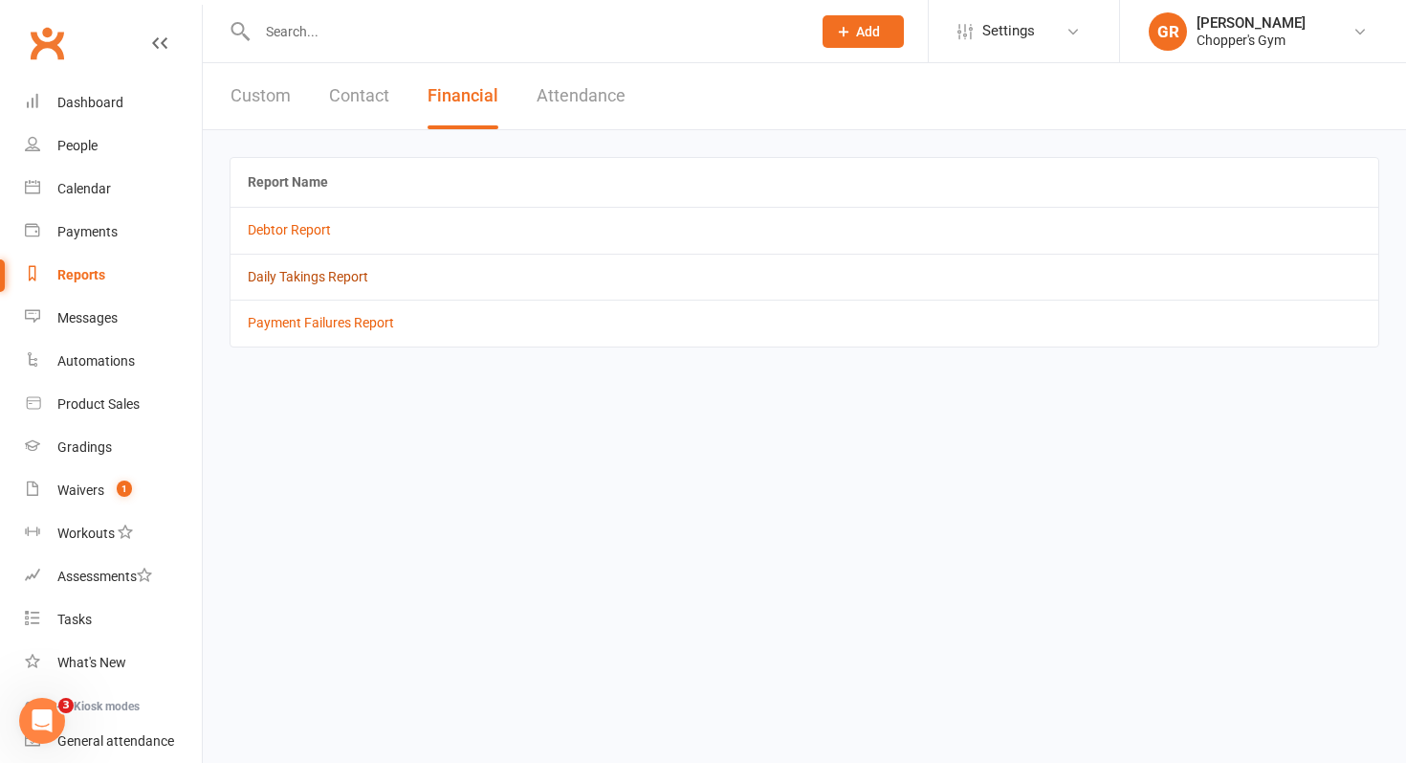
click at [295, 275] on link "Daily Takings Report" at bounding box center [308, 276] width 121 height 15
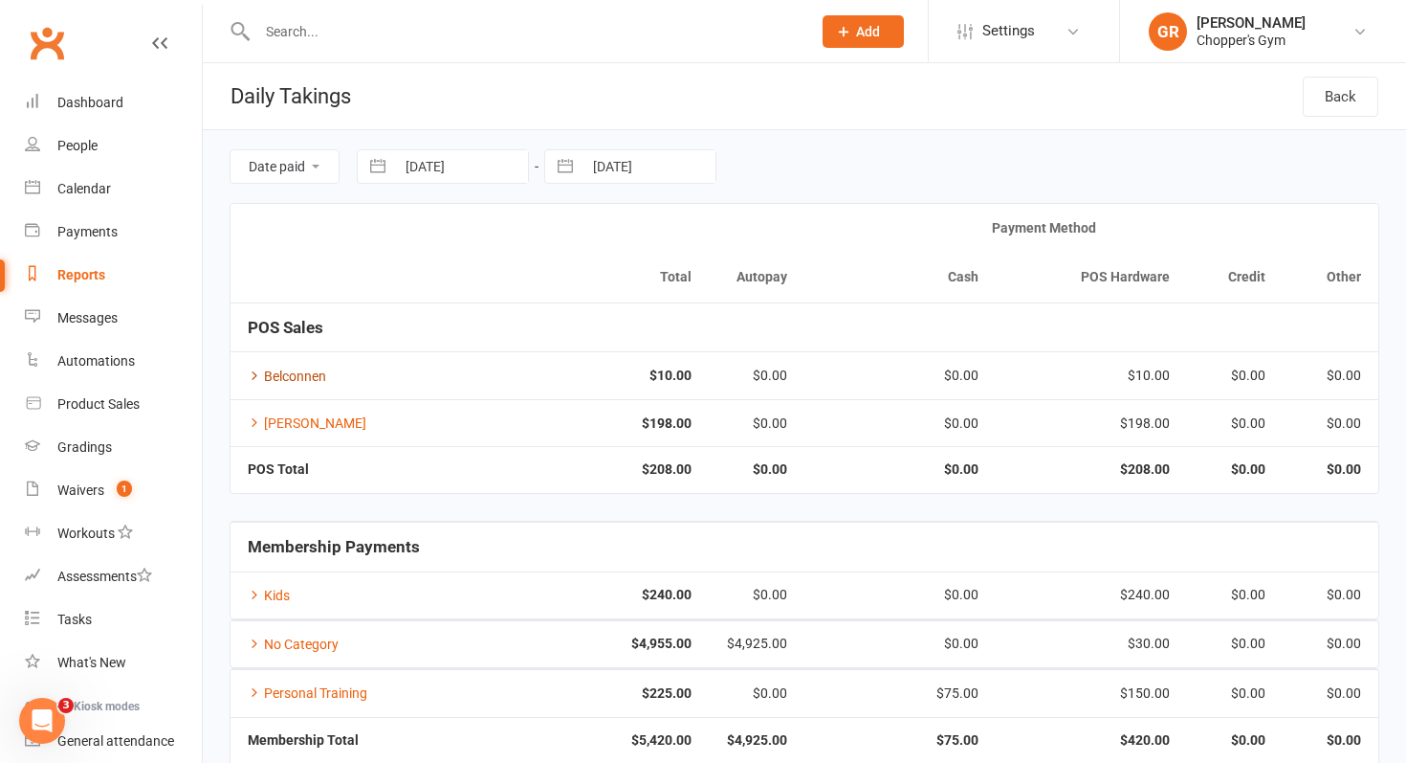
click at [288, 372] on link "Belconnen" at bounding box center [287, 375] width 78 height 15
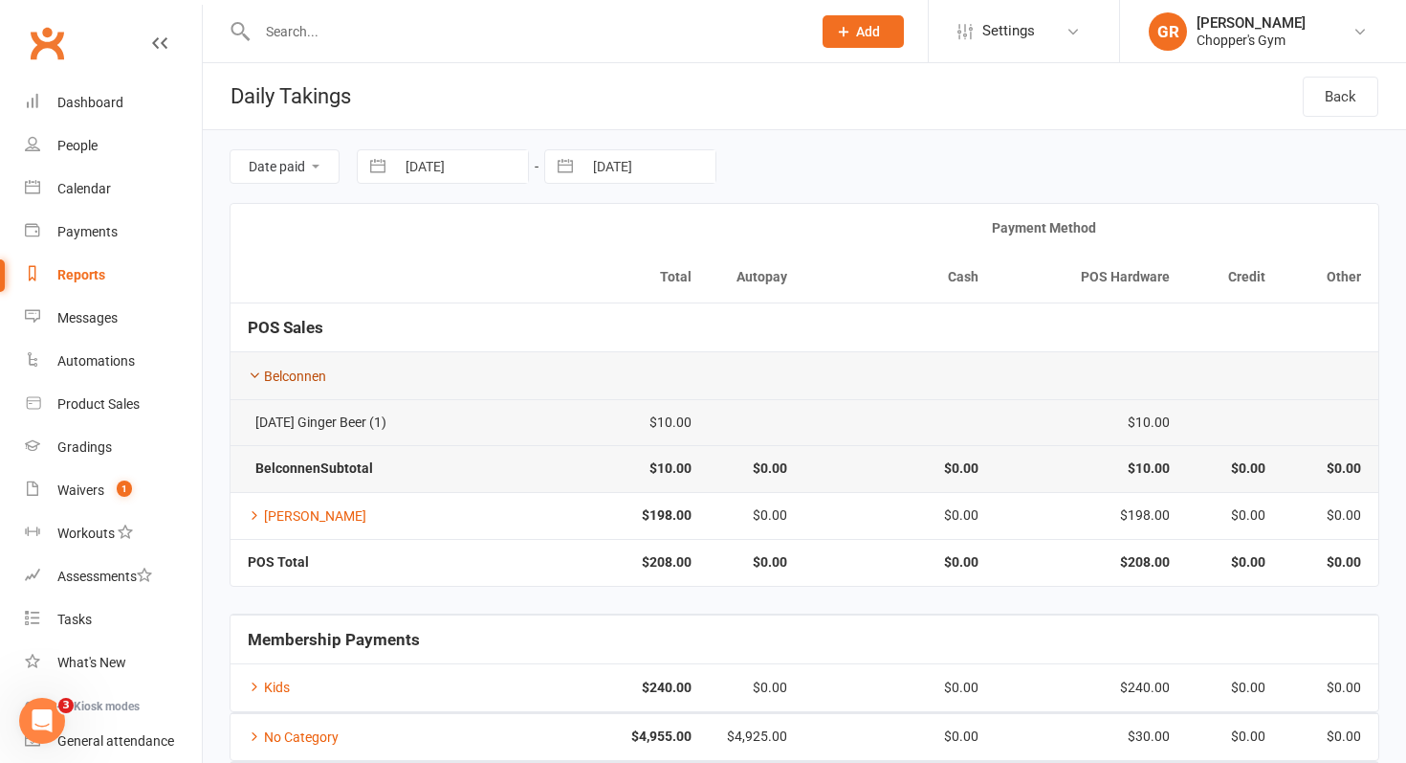
click at [293, 369] on link "Belconnen" at bounding box center [287, 375] width 78 height 15
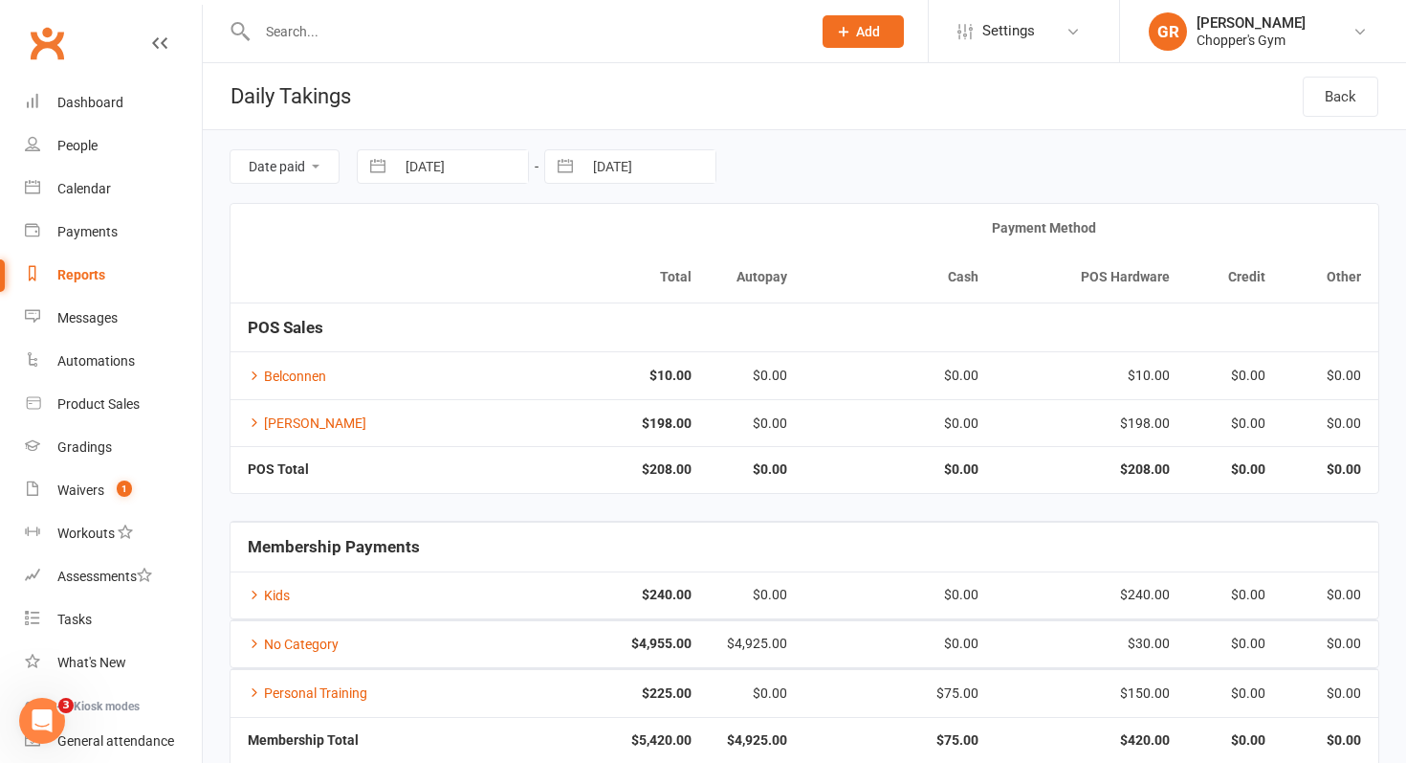
scroll to position [106, 0]
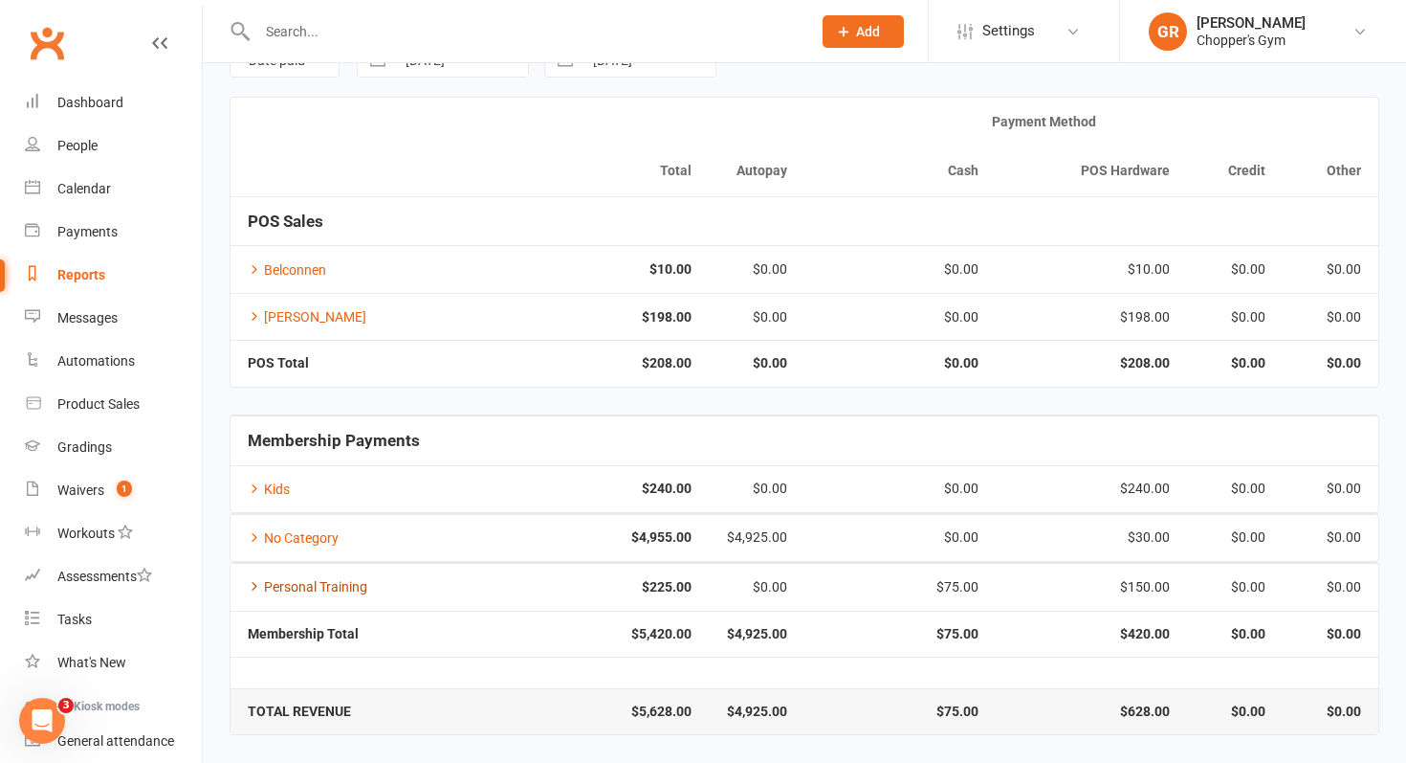
click at [258, 591] on icon at bounding box center [254, 585] width 13 height 13
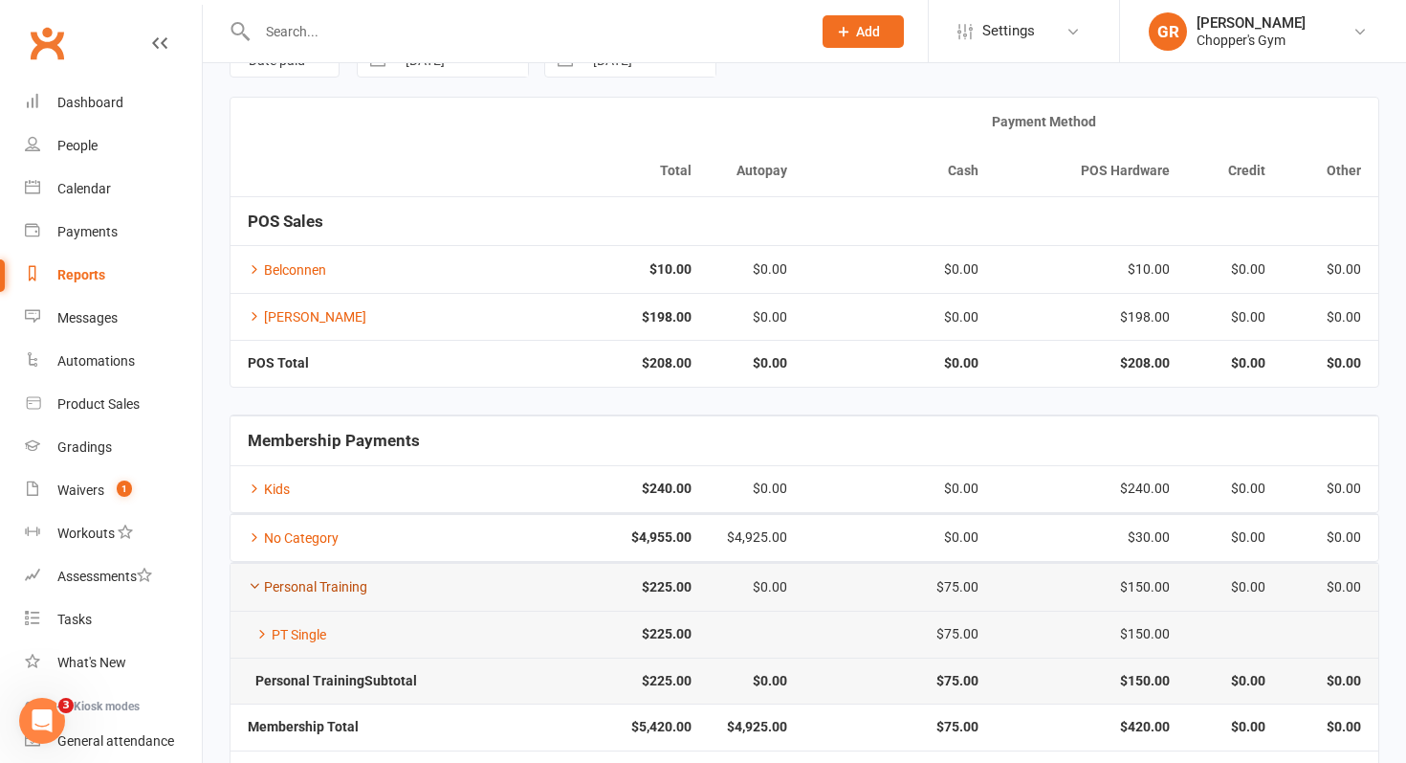
click at [258, 591] on icon at bounding box center [254, 585] width 13 height 13
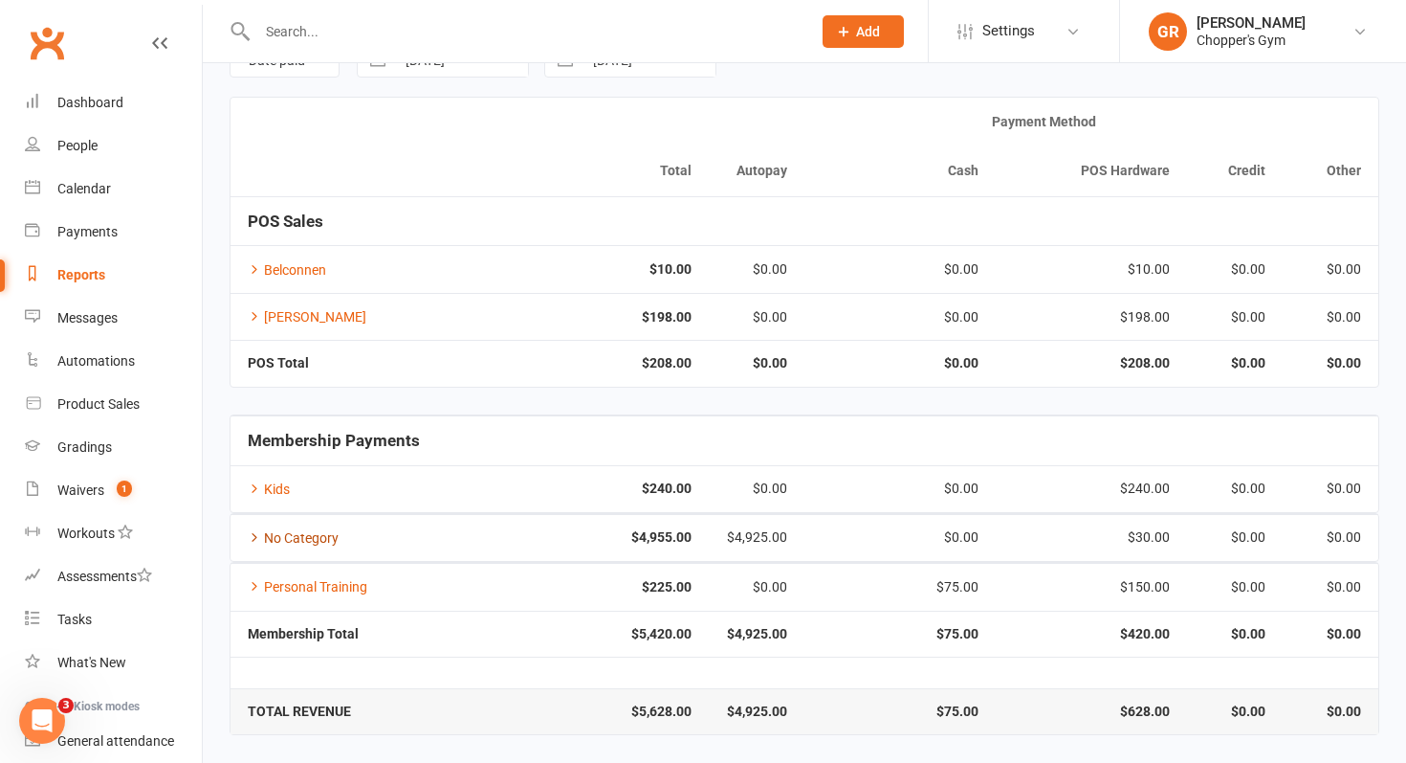
click at [280, 532] on link "No Category" at bounding box center [293, 537] width 91 height 15
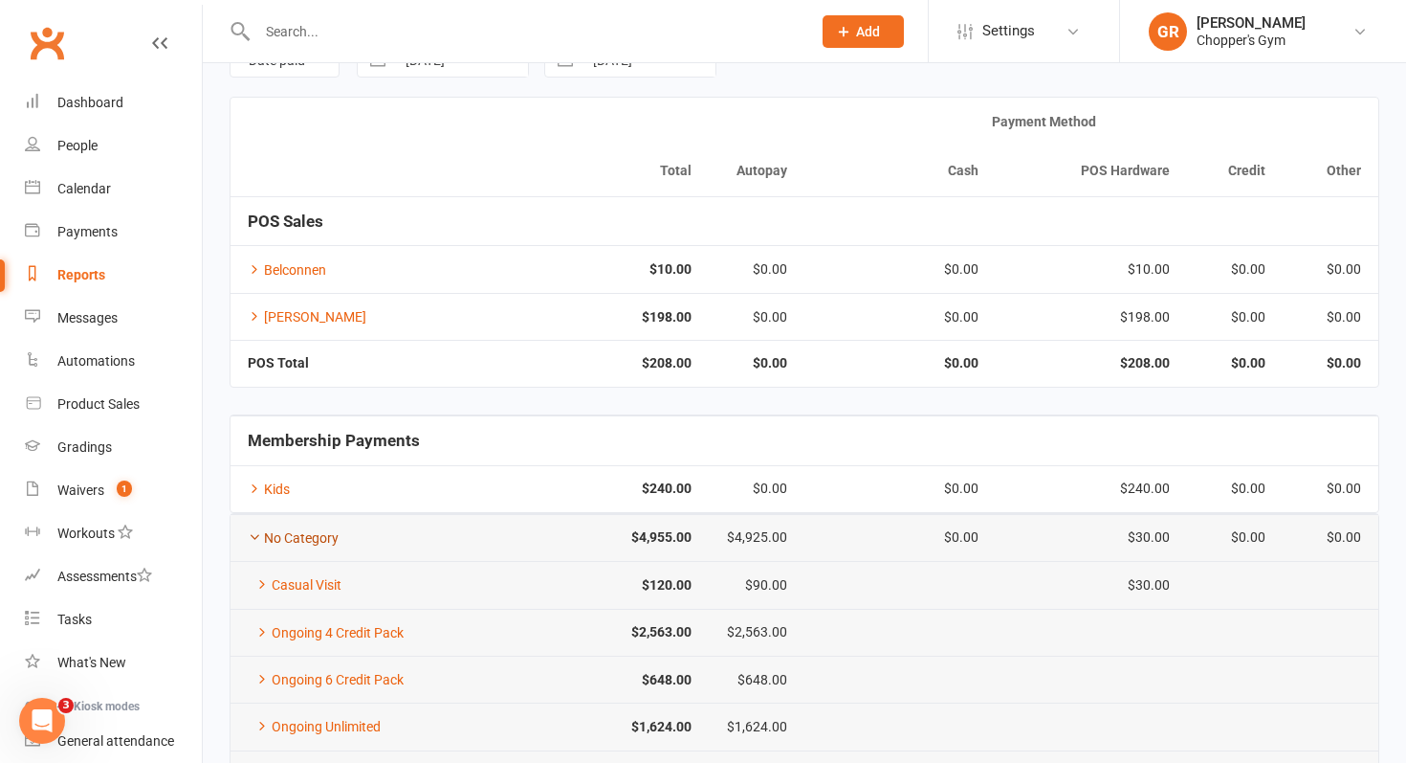
click at [280, 532] on link "No Category" at bounding box center [293, 537] width 91 height 15
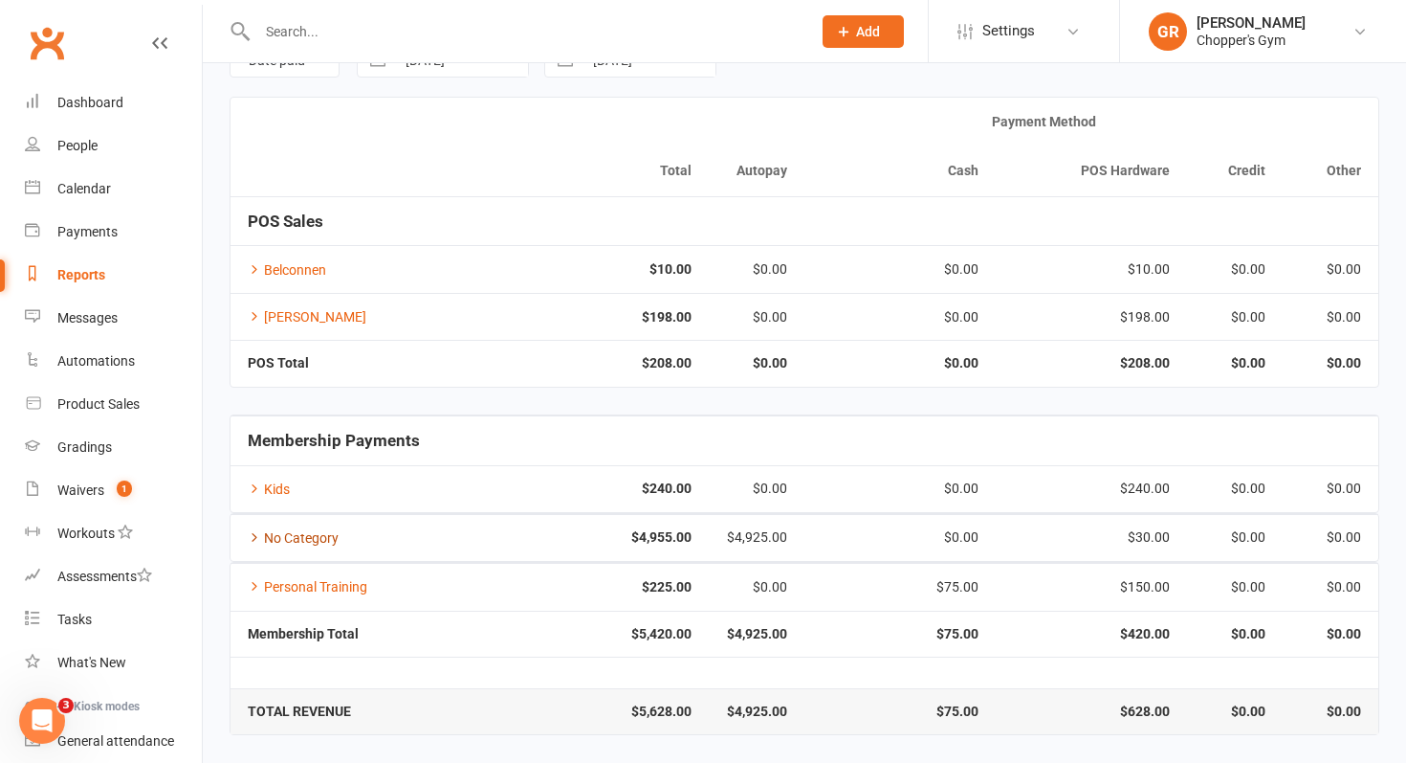
click at [280, 532] on link "No Category" at bounding box center [293, 537] width 91 height 15
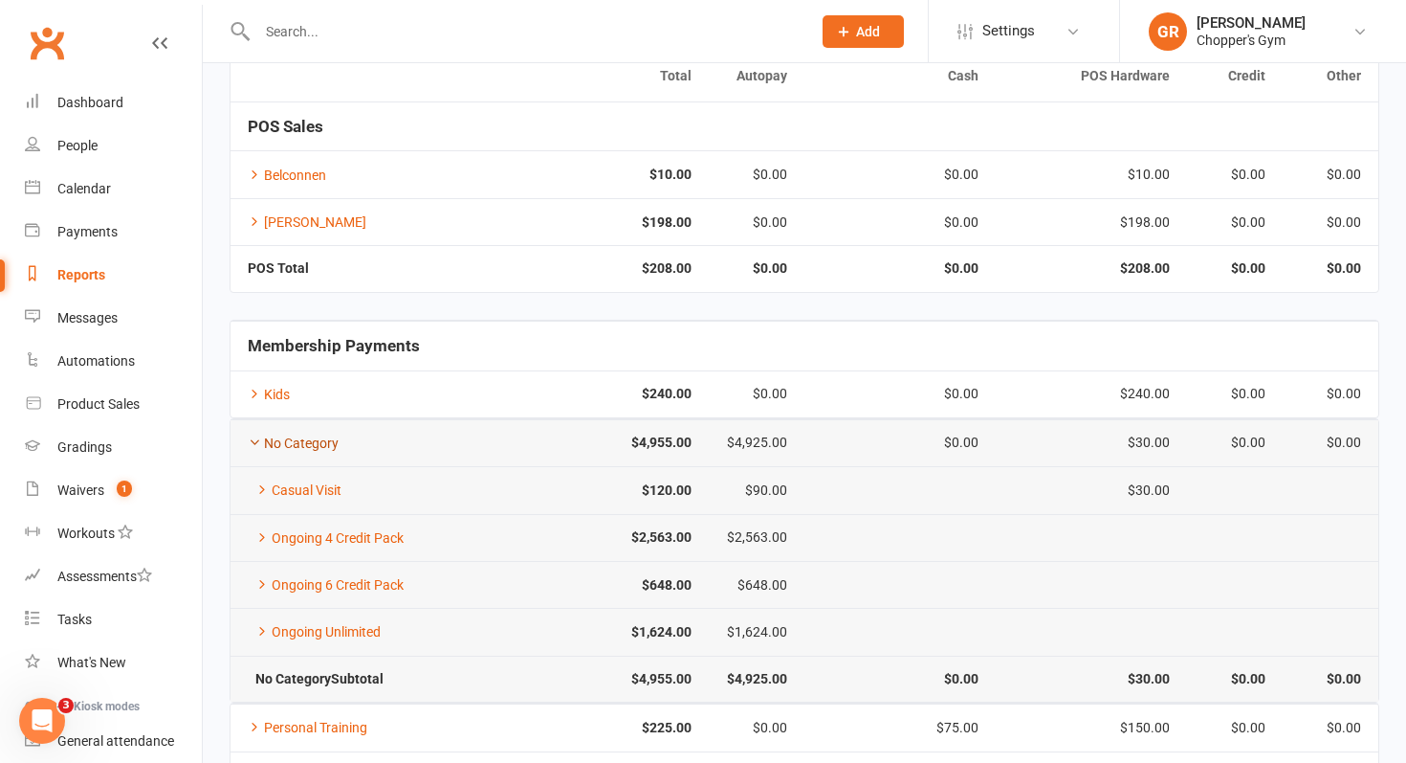
scroll to position [203, 0]
click at [284, 433] on link "No Category" at bounding box center [293, 440] width 91 height 15
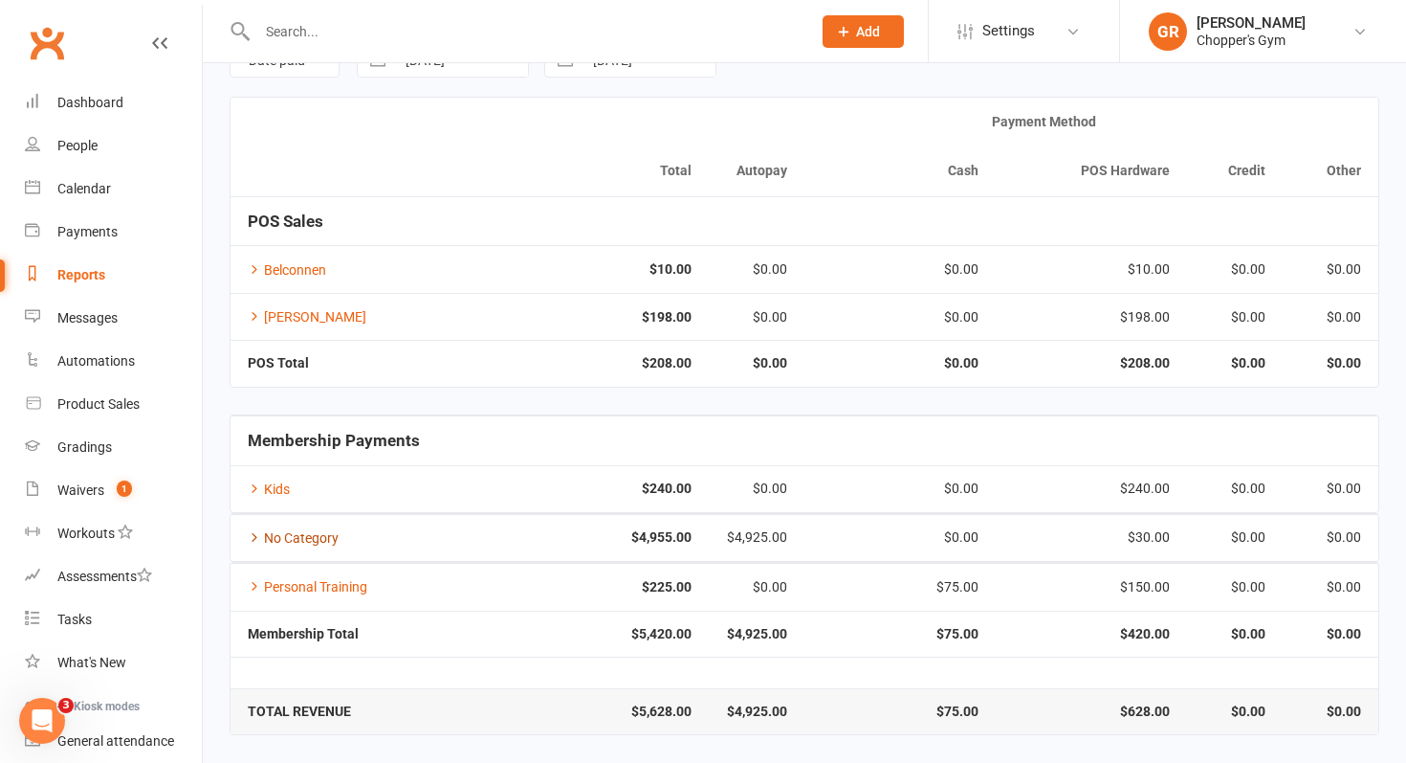
scroll to position [106, 0]
click at [284, 433] on h5 "Membership Payments" at bounding box center [805, 440] width 1114 height 18
click at [85, 410] on div "Product Sales" at bounding box center [98, 403] width 82 height 15
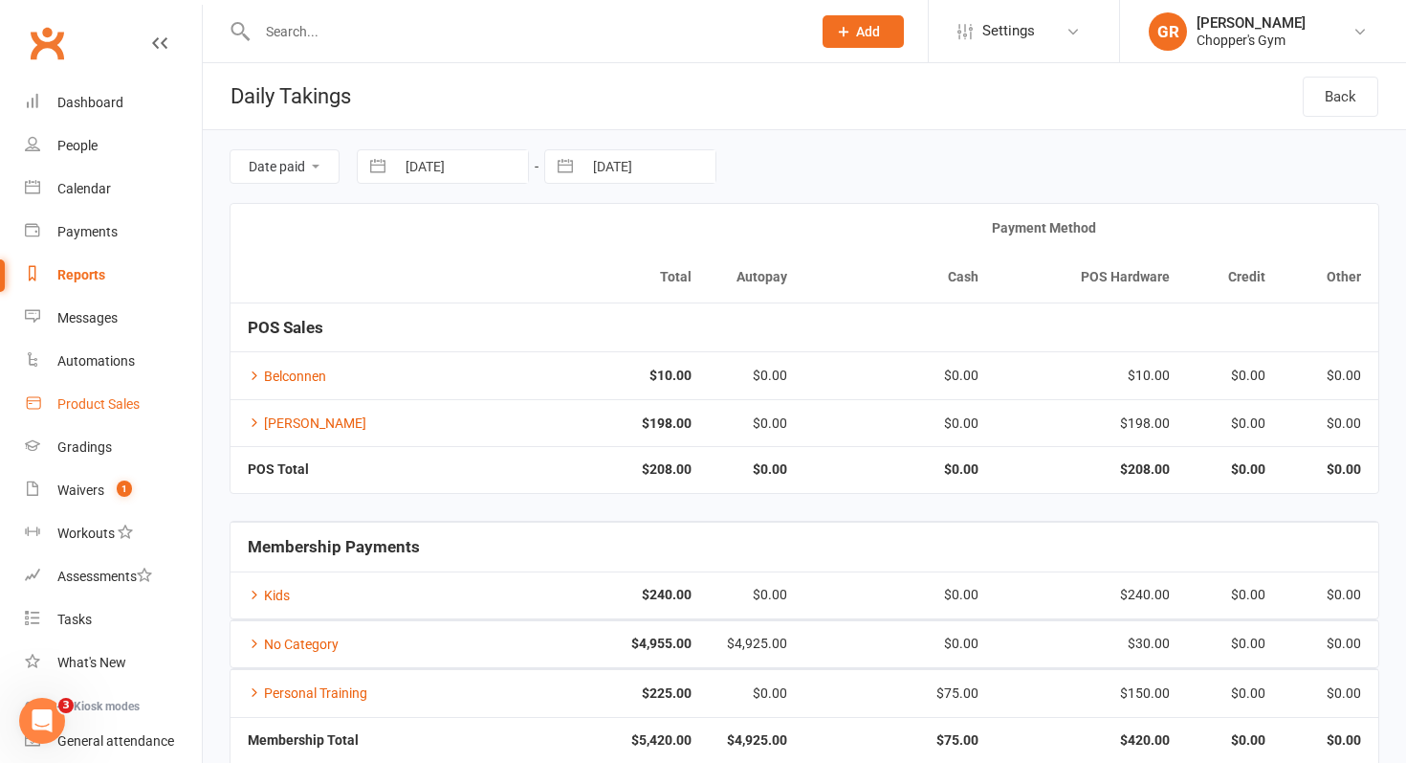
select select "100"
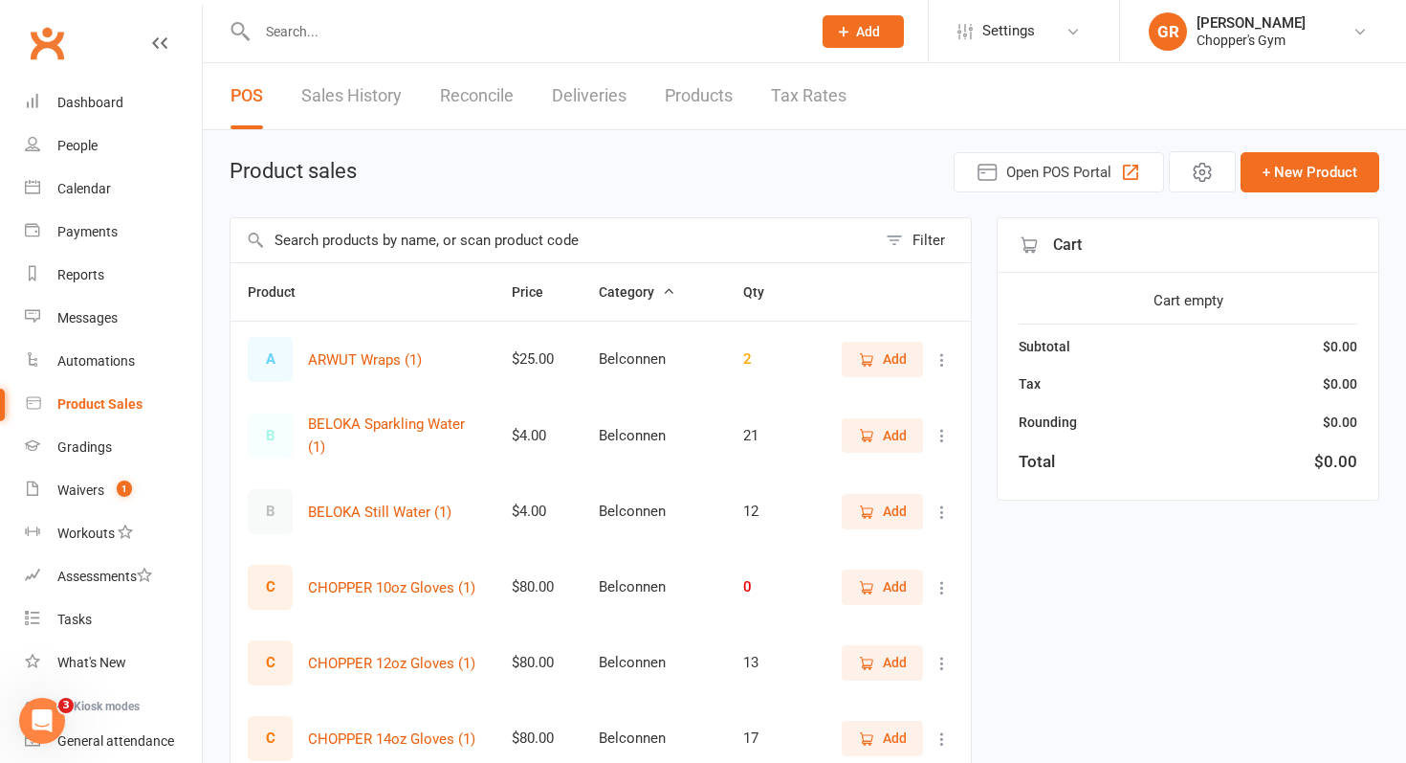
click at [377, 96] on link "Sales History" at bounding box center [351, 96] width 100 height 66
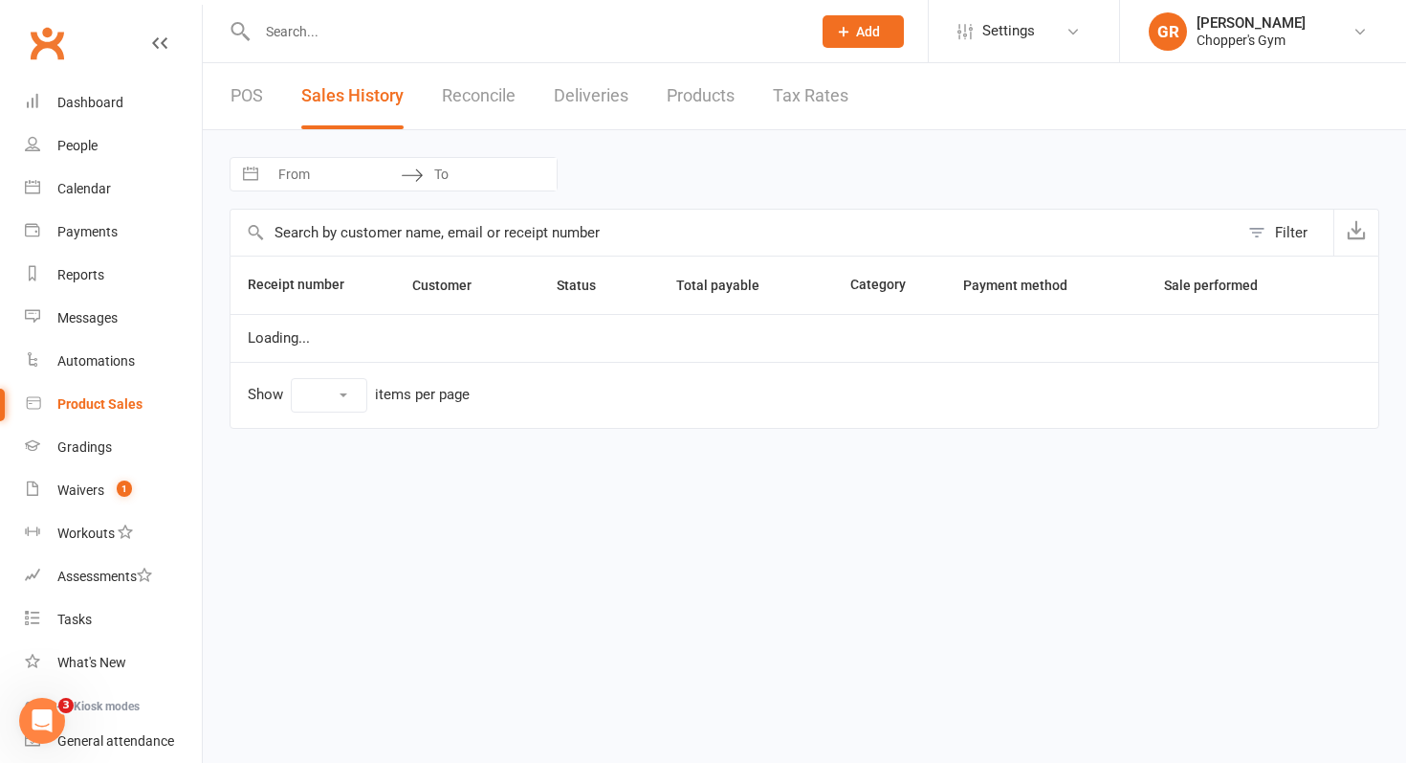
select select "100"
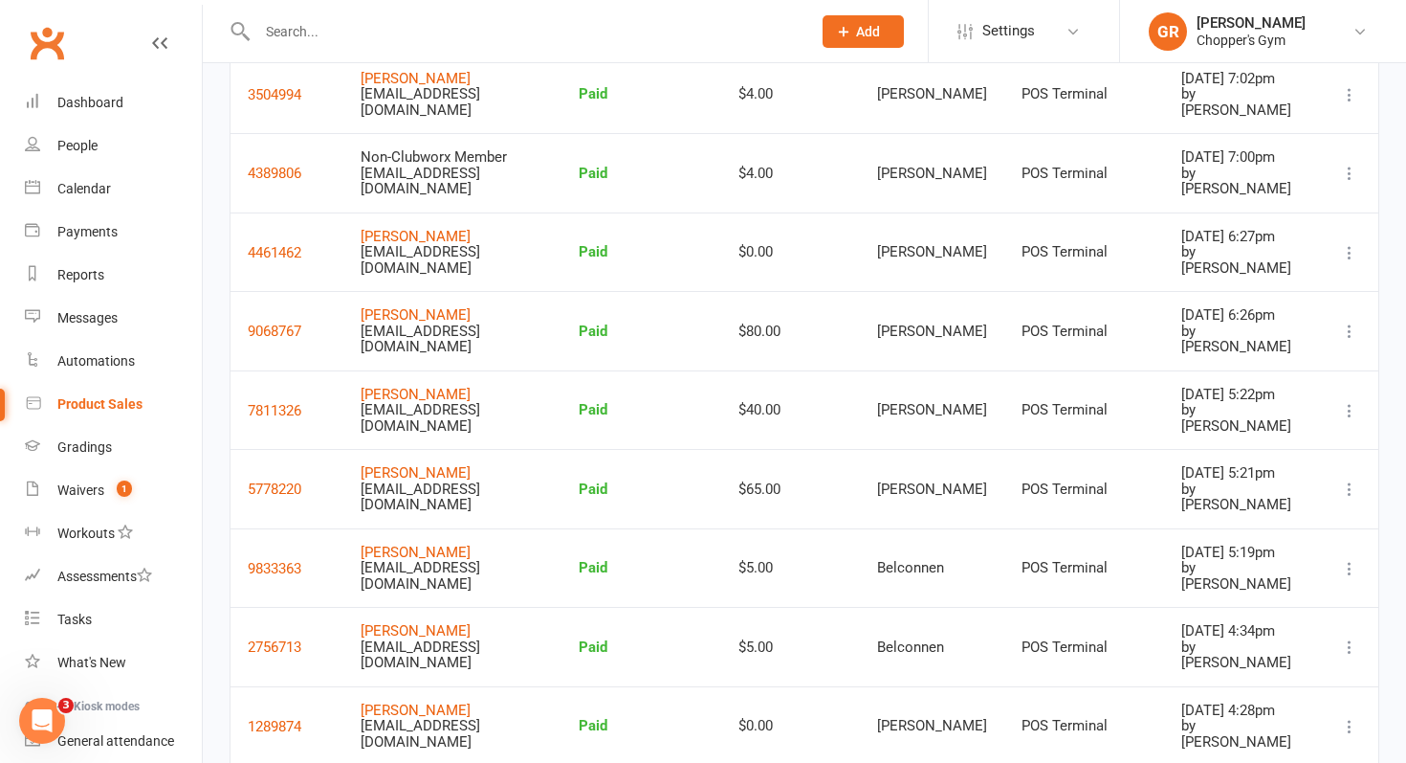
scroll to position [420, 0]
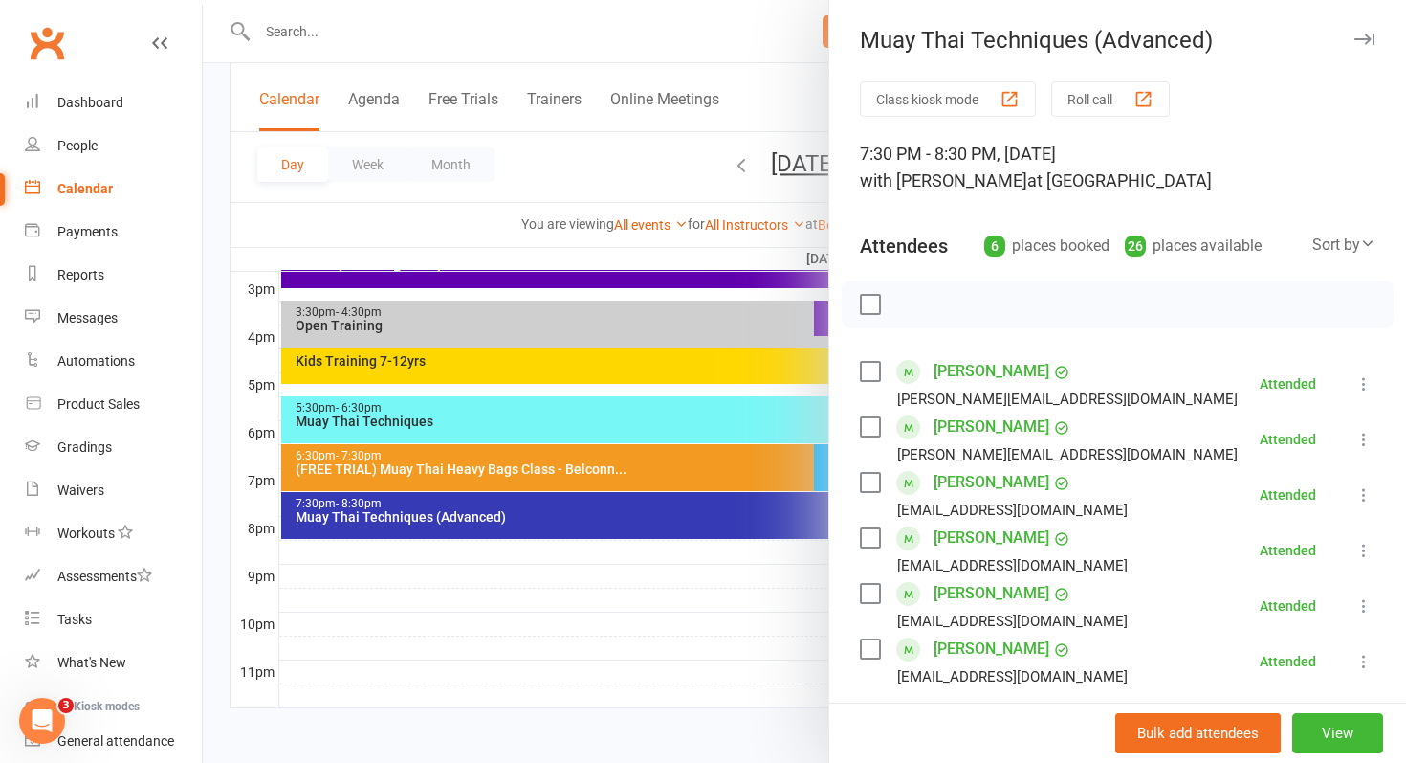
click at [592, 45] on div at bounding box center [805, 381] width 1204 height 763
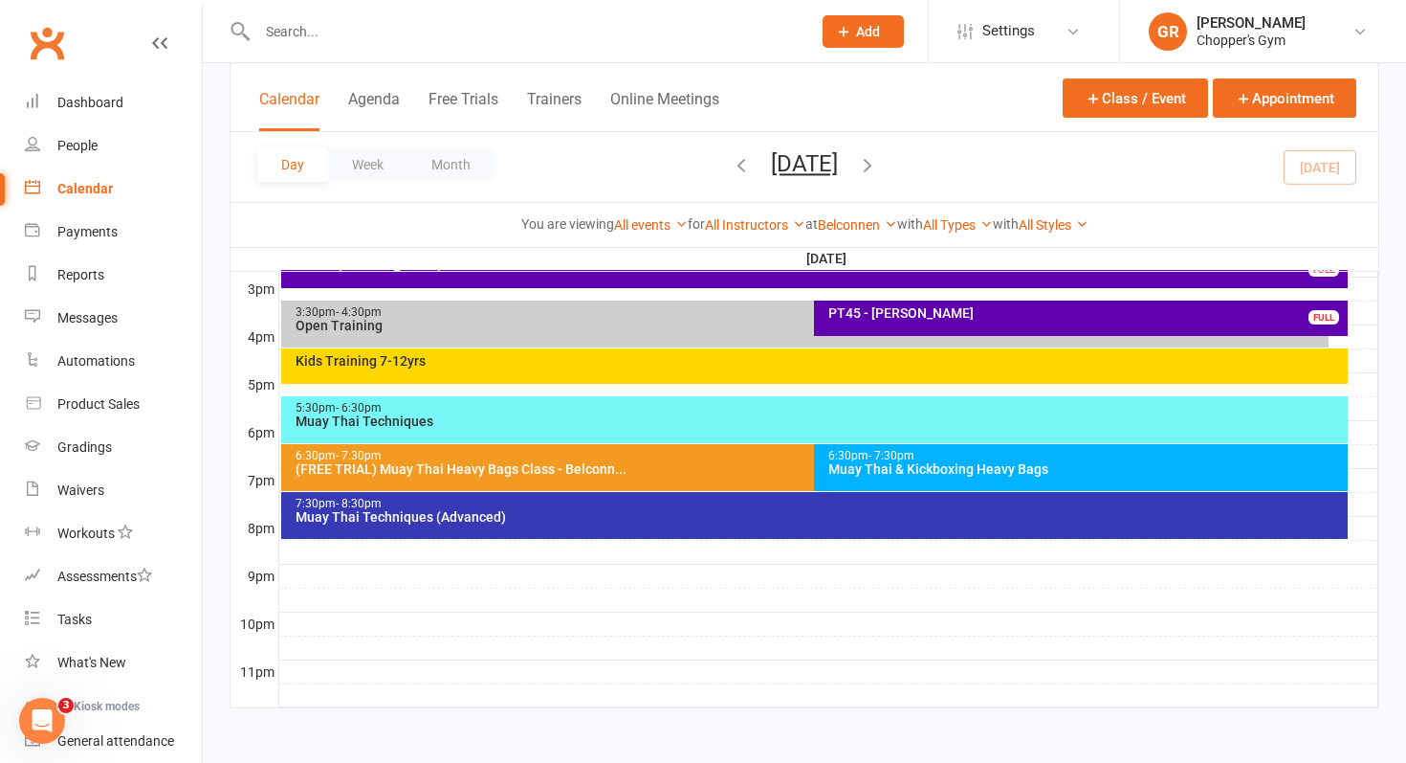
click at [878, 166] on icon "button" at bounding box center [867, 164] width 21 height 21
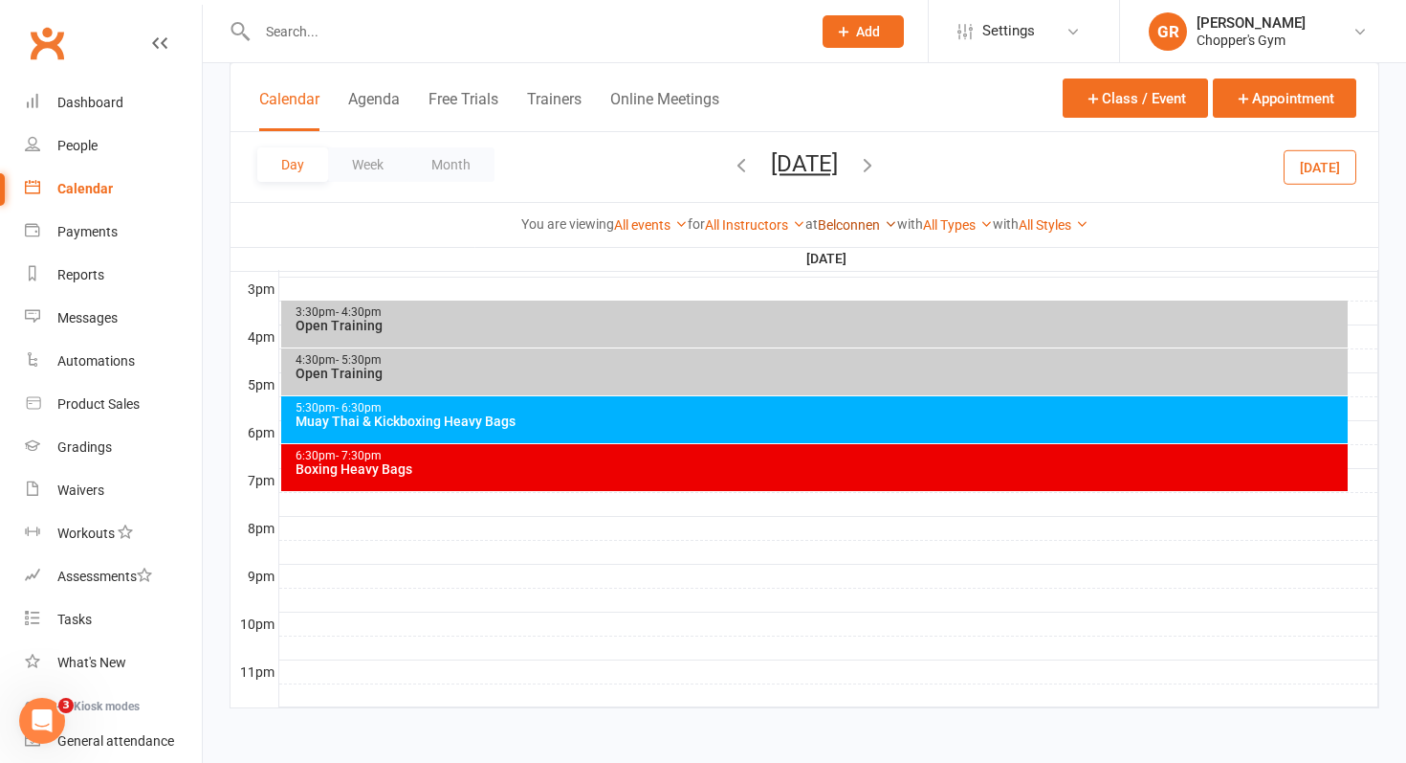
click at [864, 229] on link "Belconnen" at bounding box center [857, 224] width 79 height 15
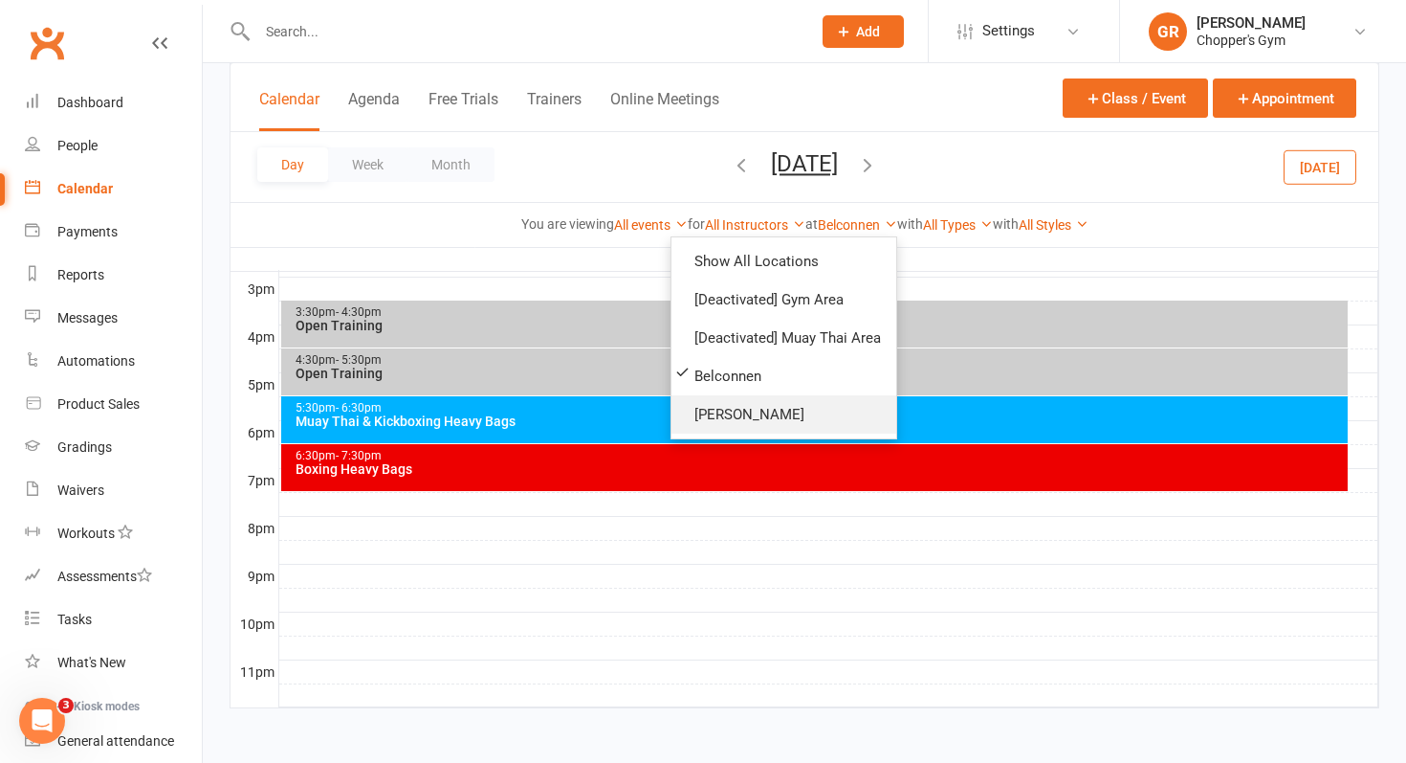
click at [736, 402] on link "[PERSON_NAME]" at bounding box center [784, 414] width 225 height 38
